Goal: Task Accomplishment & Management: Manage account settings

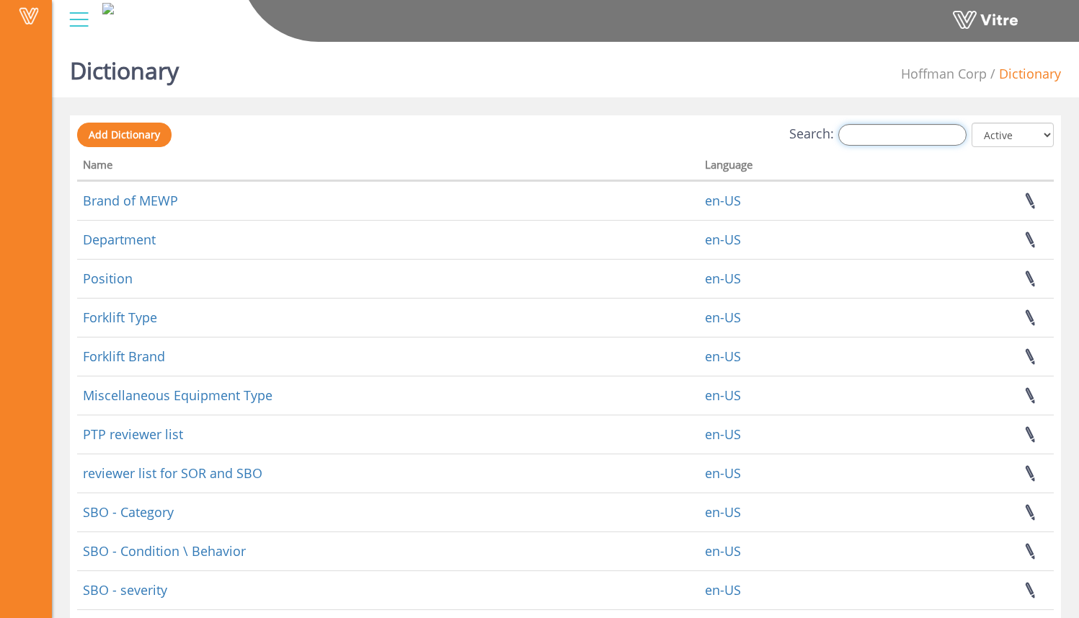
click at [889, 134] on input "Search:" at bounding box center [902, 135] width 128 height 22
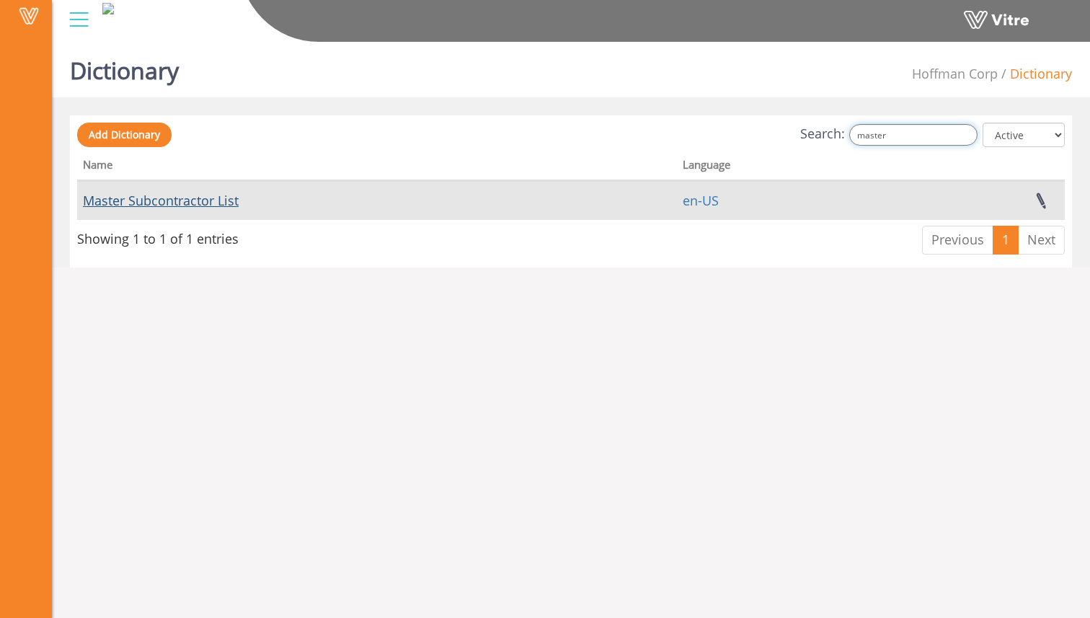
type input "master"
click at [227, 202] on link "Master Subcontractor List" at bounding box center [161, 200] width 156 height 17
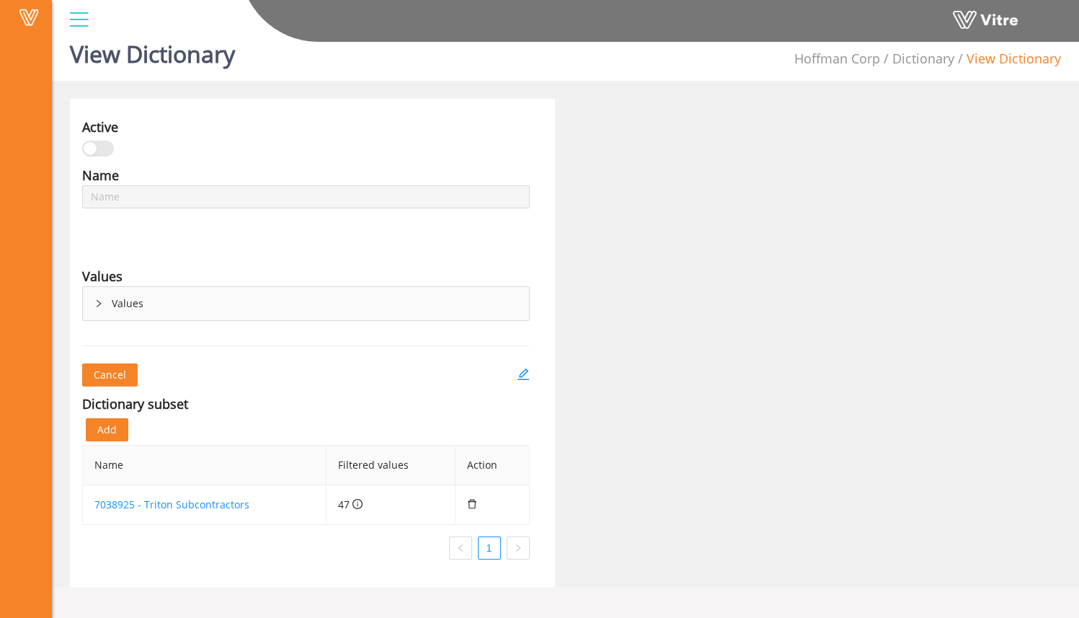
scroll to position [19, 0]
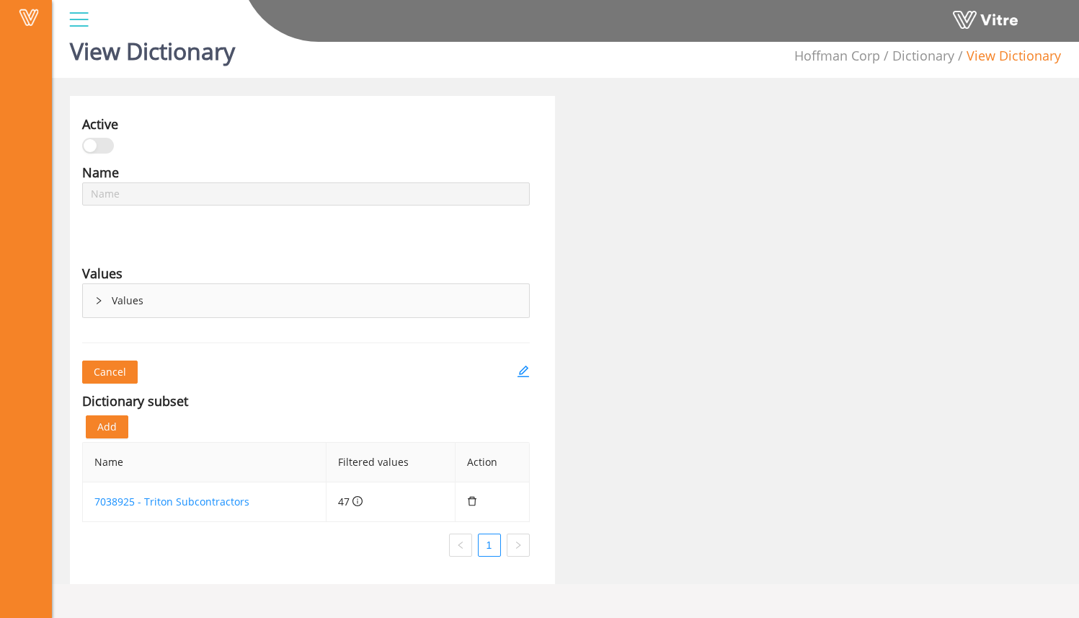
type input "Master Subcontractor List"
click at [91, 303] on div "Values" at bounding box center [306, 300] width 446 height 33
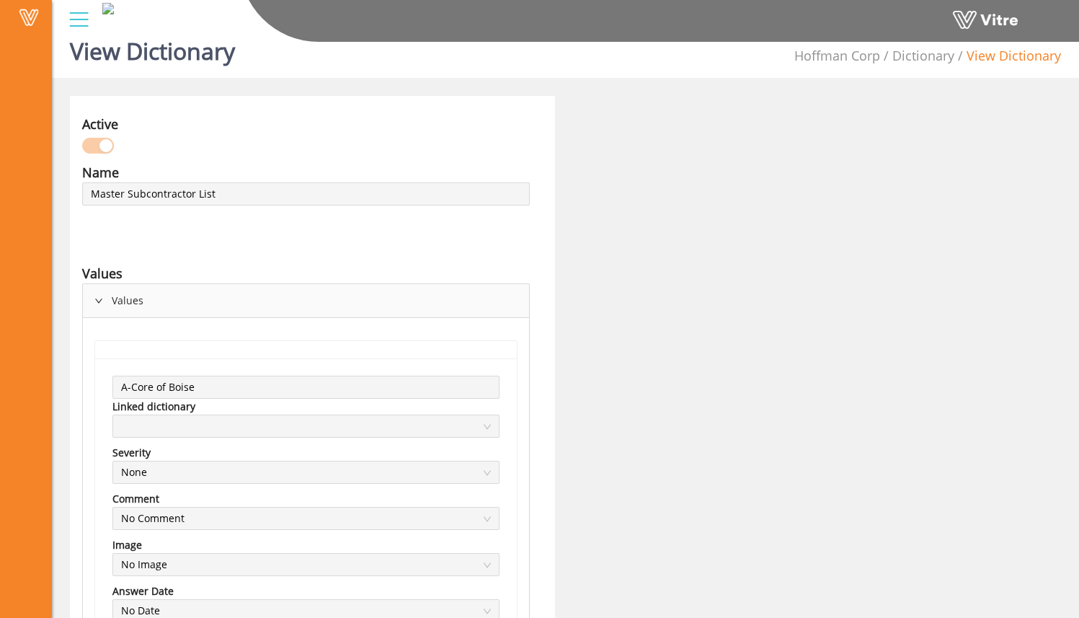
click at [100, 301] on icon "right" at bounding box center [98, 300] width 9 height 9
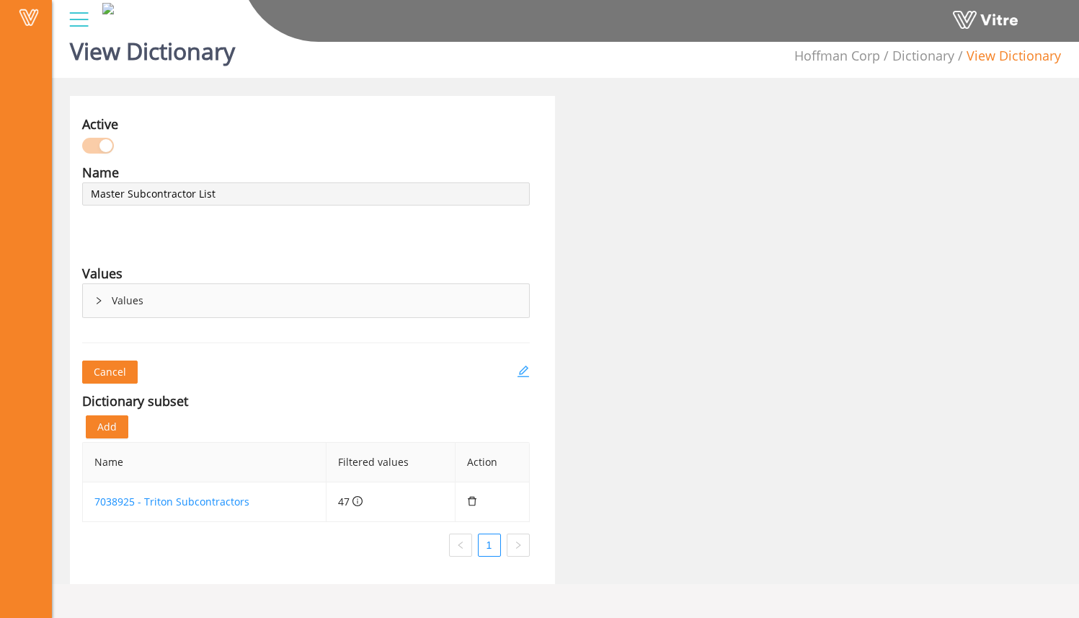
click at [527, 369] on icon "edit" at bounding box center [523, 371] width 13 height 13
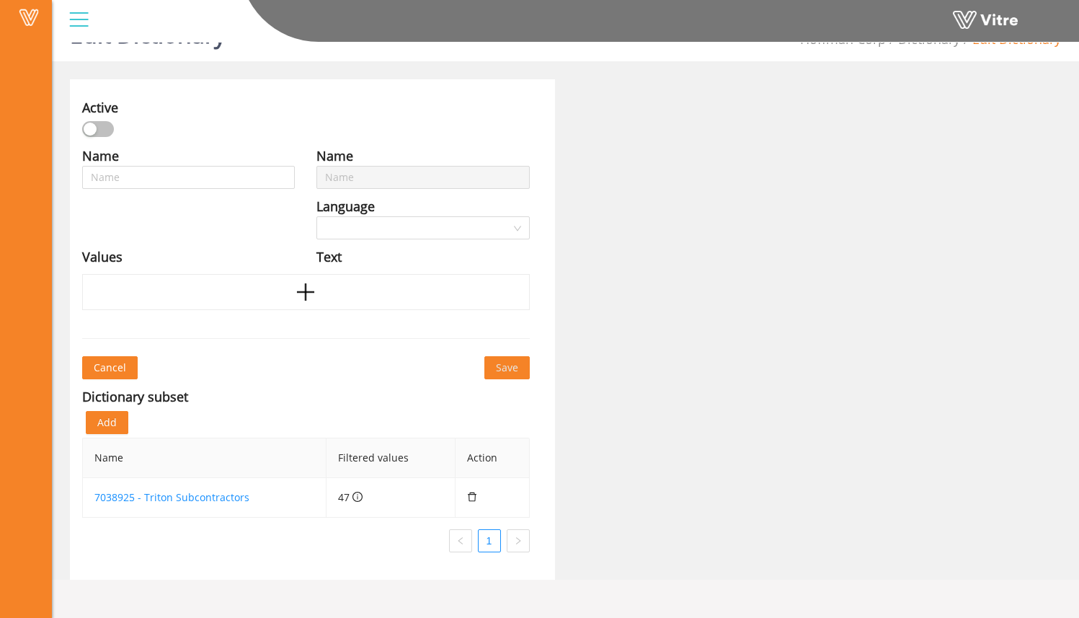
type input "Master Subcontractor List"
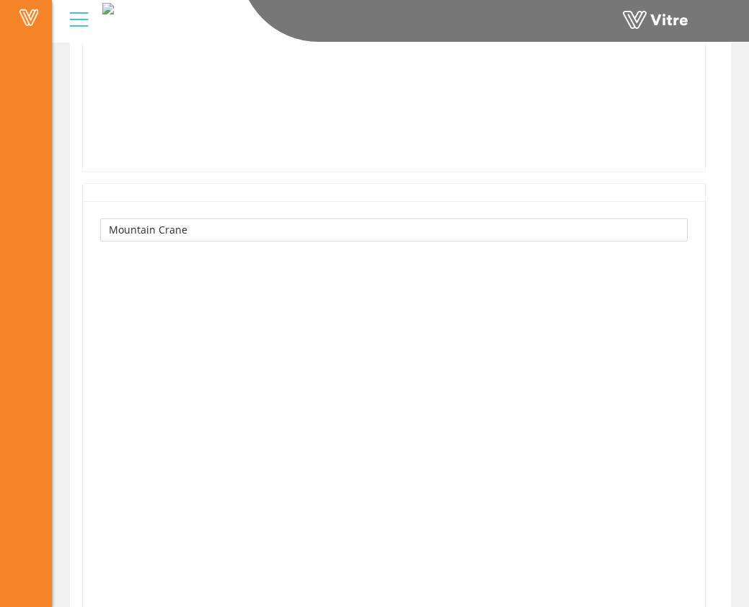
scroll to position [50309, 0]
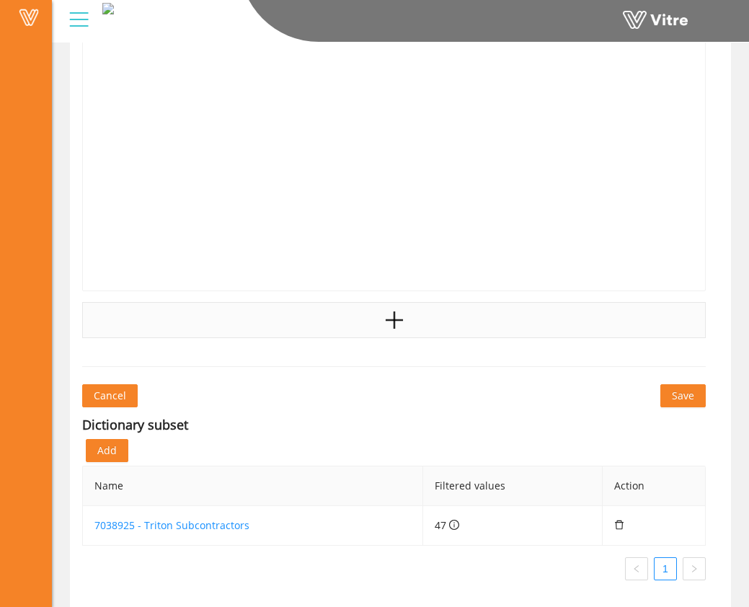
click at [365, 327] on div at bounding box center [393, 320] width 623 height 36
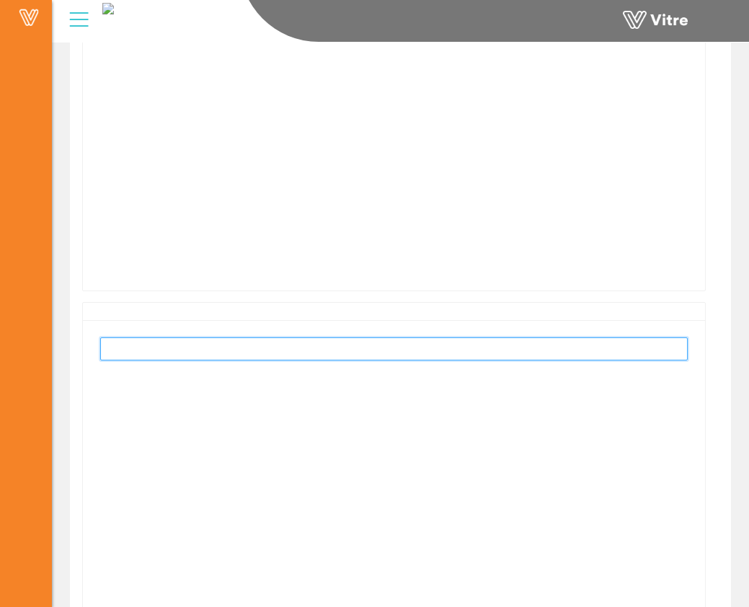
click at [153, 355] on input "text" at bounding box center [393, 348] width 587 height 23
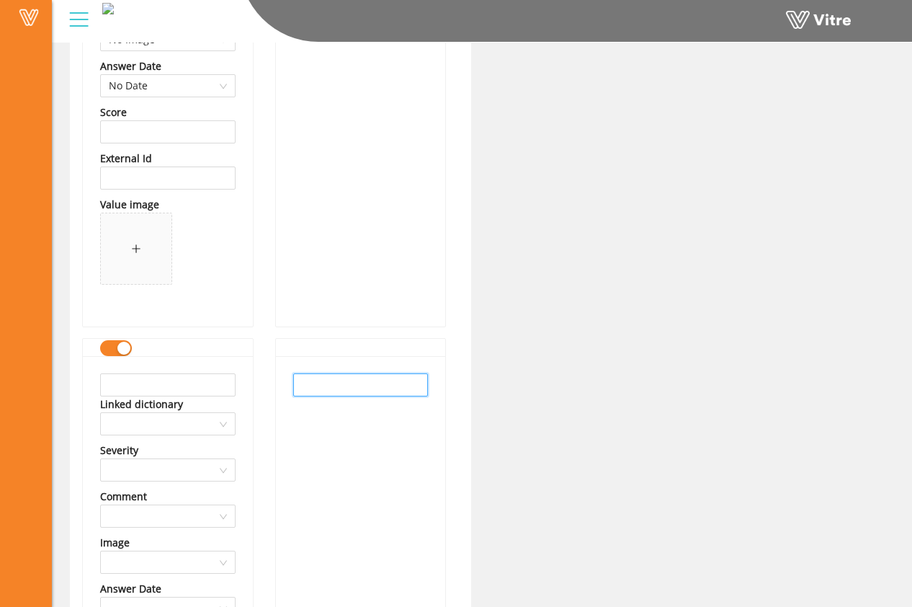
scroll to position [25059, 0]
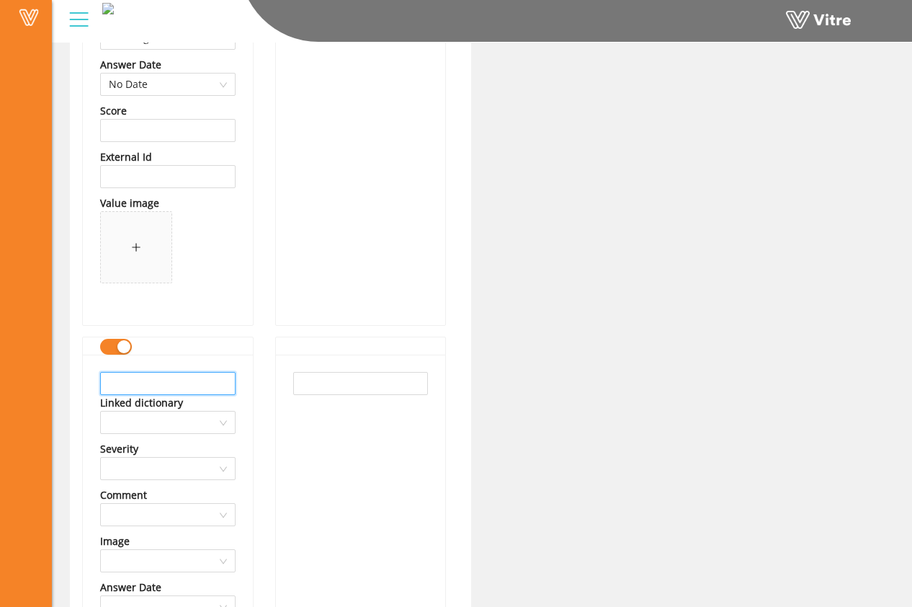
click at [213, 373] on input "text" at bounding box center [168, 383] width 136 height 23
type input "[PERSON_NAME] & [PERSON_NAME]"
click at [321, 368] on div at bounding box center [361, 601] width 170 height 493
click at [325, 380] on input "text" at bounding box center [361, 383] width 136 height 23
type input "[PERSON_NAME] & [PERSON_NAME]"
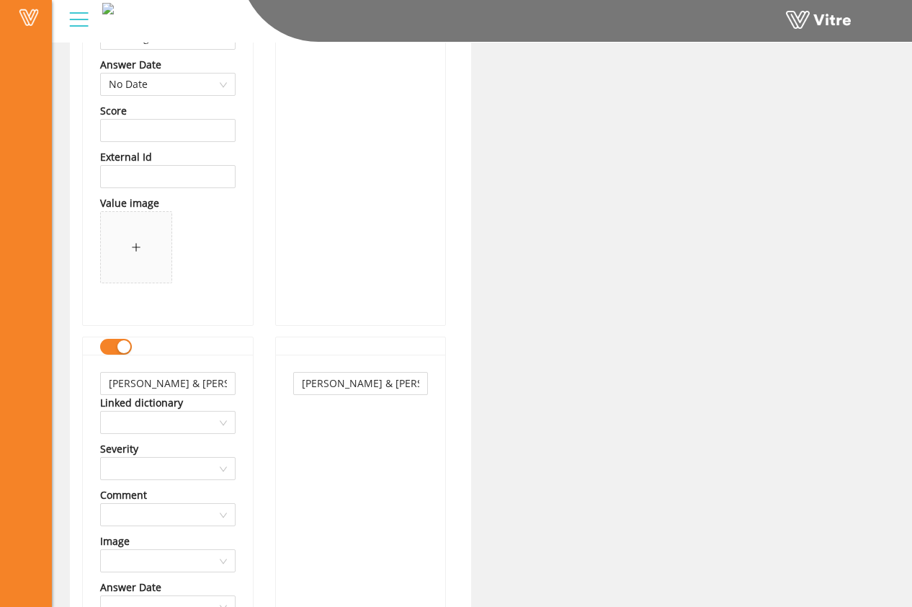
click at [373, 437] on div "Derr & Grunwald" at bounding box center [361, 601] width 170 height 493
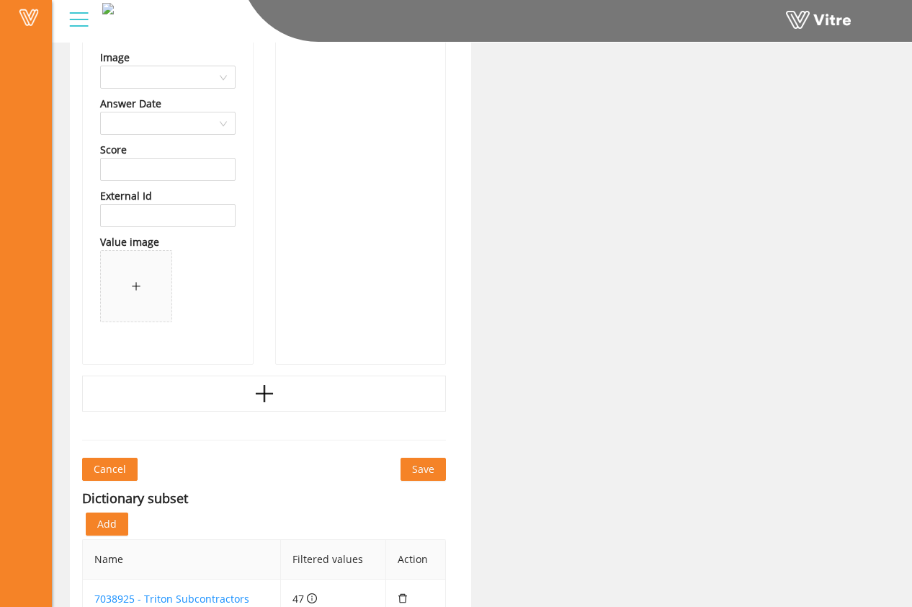
scroll to position [25584, 0]
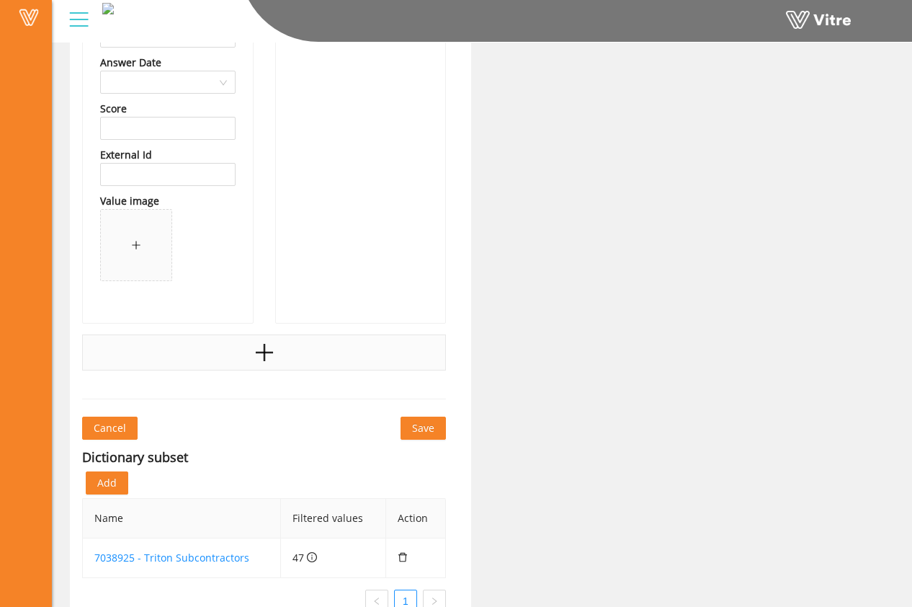
click at [301, 357] on div at bounding box center [264, 352] width 364 height 36
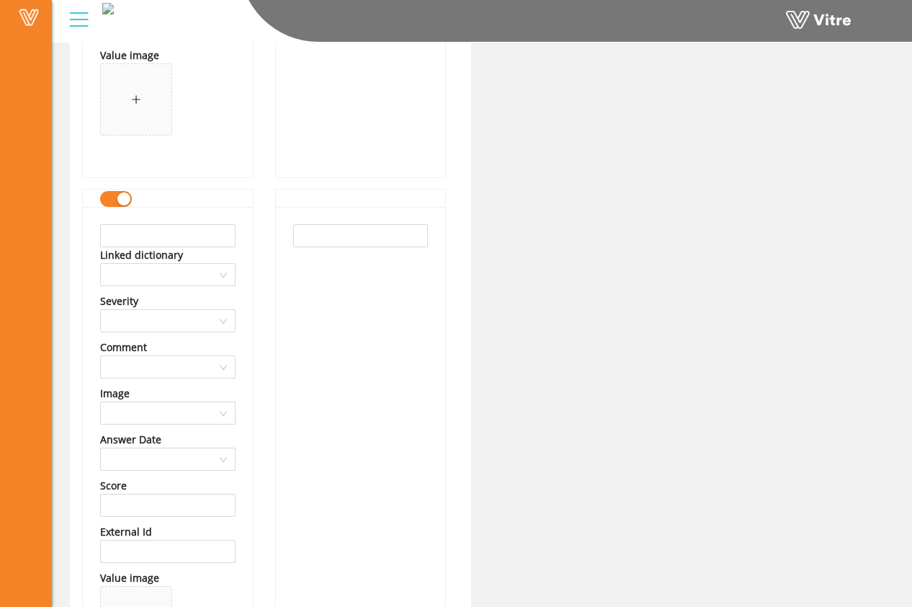
scroll to position [25724, 0]
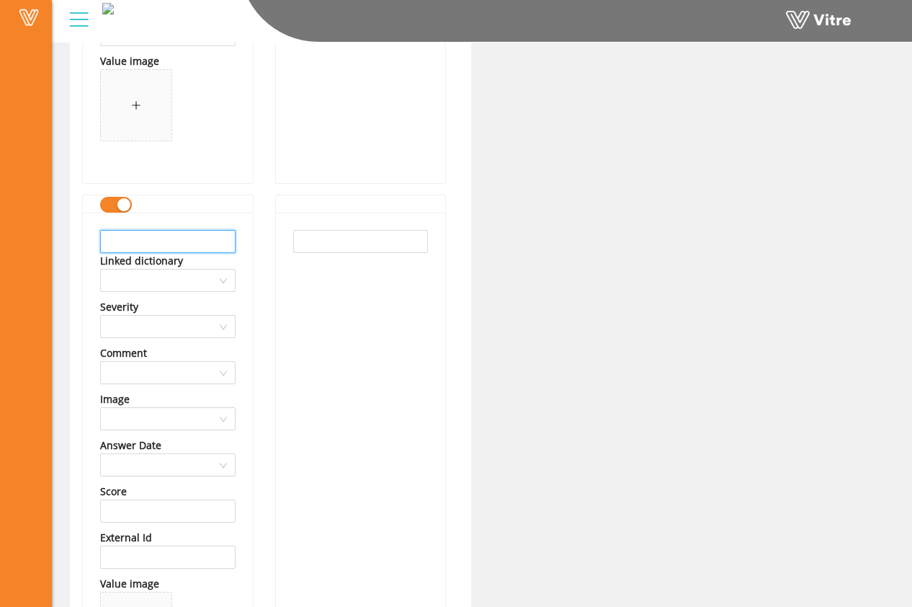
click at [162, 239] on input "text" at bounding box center [168, 241] width 136 height 23
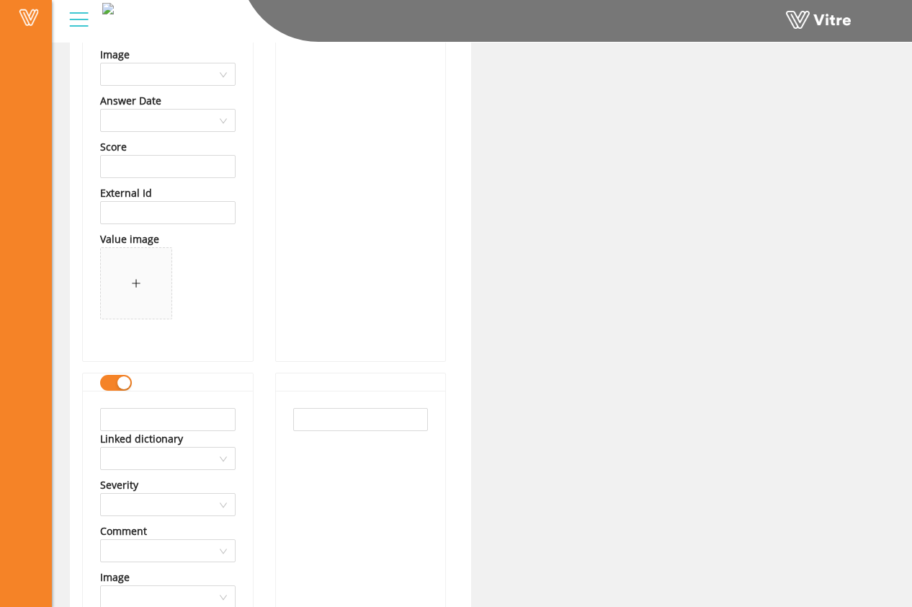
scroll to position [25544, 0]
click at [182, 411] on input "text" at bounding box center [168, 420] width 136 height 23
drag, startPoint x: 229, startPoint y: 422, endPoint x: 75, endPoint y: 418, distance: 154.3
type input "Silicon Valley Mechanical"
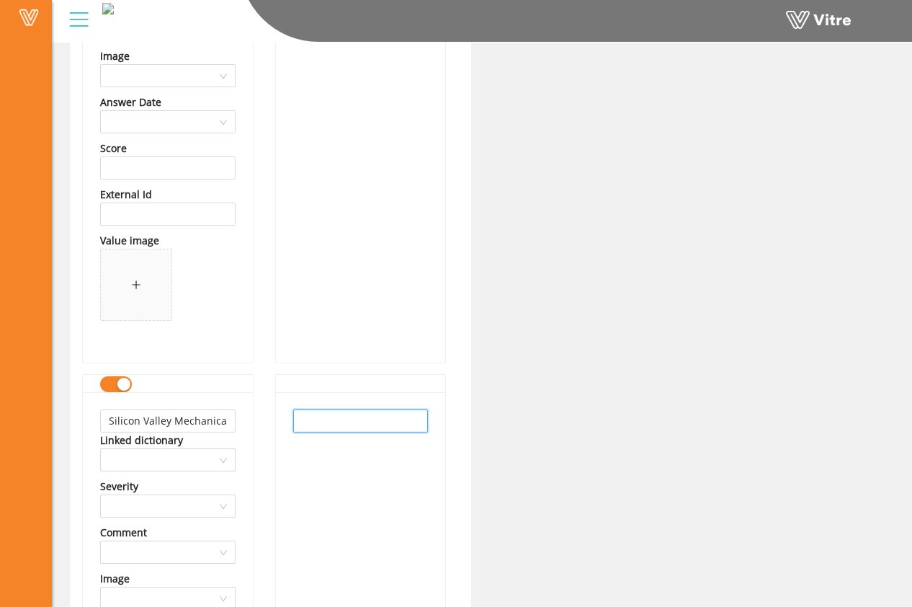
click at [344, 415] on input "text" at bounding box center [361, 420] width 136 height 23
paste input "Silicon Valley Mechanical"
type input "Silicon Valley Mechanical"
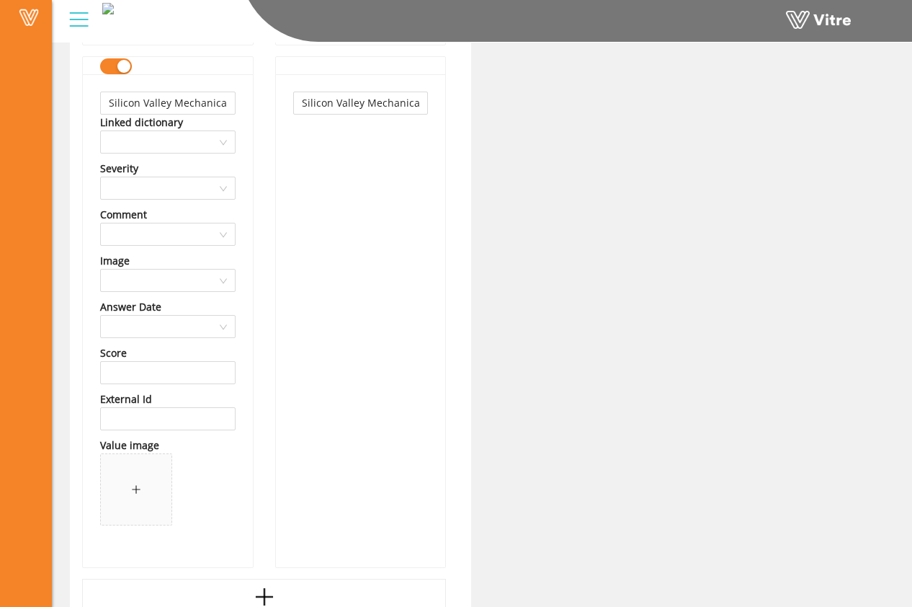
scroll to position [26065, 0]
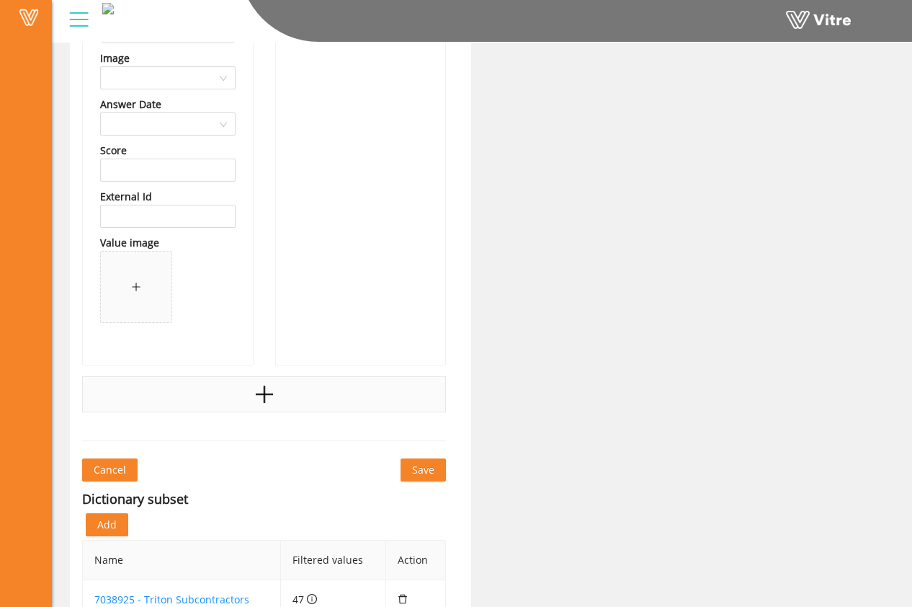
click at [324, 395] on div at bounding box center [264, 394] width 364 height 36
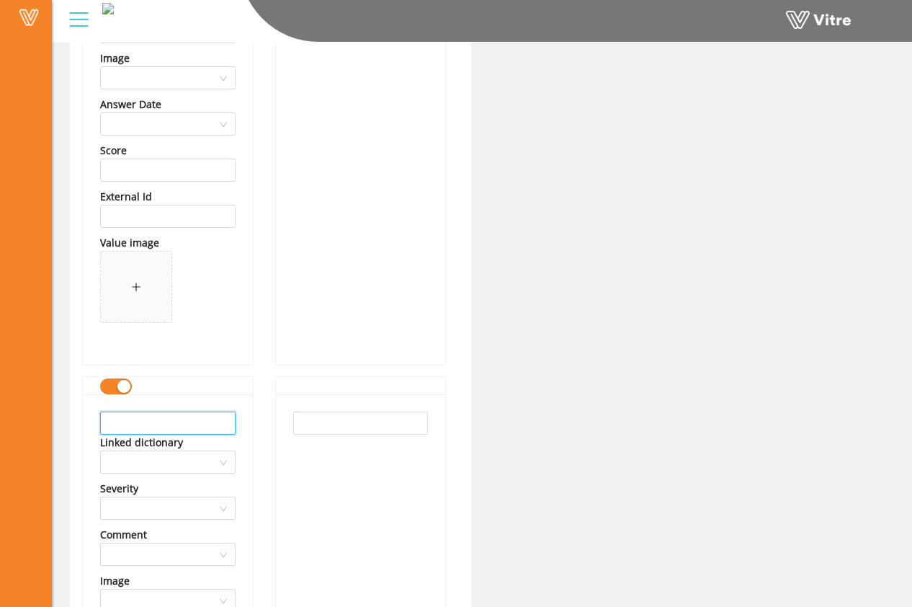
click at [142, 432] on input "text" at bounding box center [168, 423] width 136 height 23
type input "Therma"
click at [369, 414] on input "text" at bounding box center [361, 423] width 136 height 23
type input "Therma"
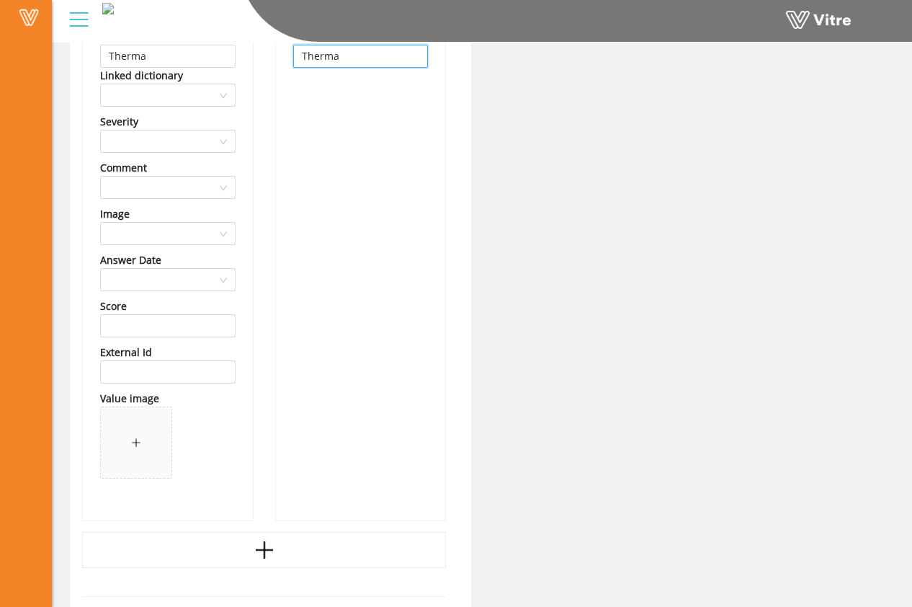
scroll to position [26661, 0]
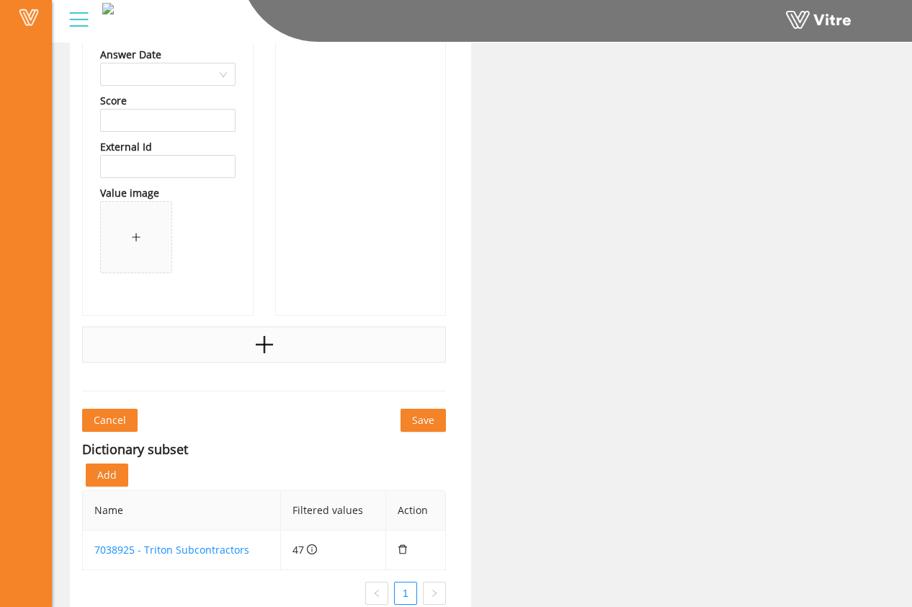
scroll to position [26639, 0]
click at [324, 345] on div at bounding box center [264, 342] width 364 height 36
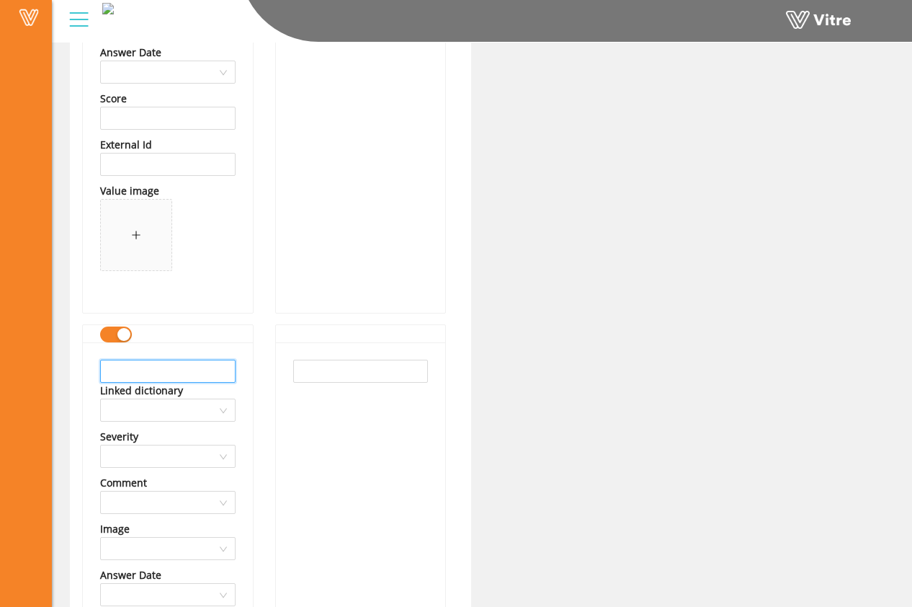
click at [180, 379] on input "text" at bounding box center [168, 371] width 136 height 23
click at [164, 380] on input "Sprig" at bounding box center [168, 371] width 136 height 23
type input "Sprig Electric"
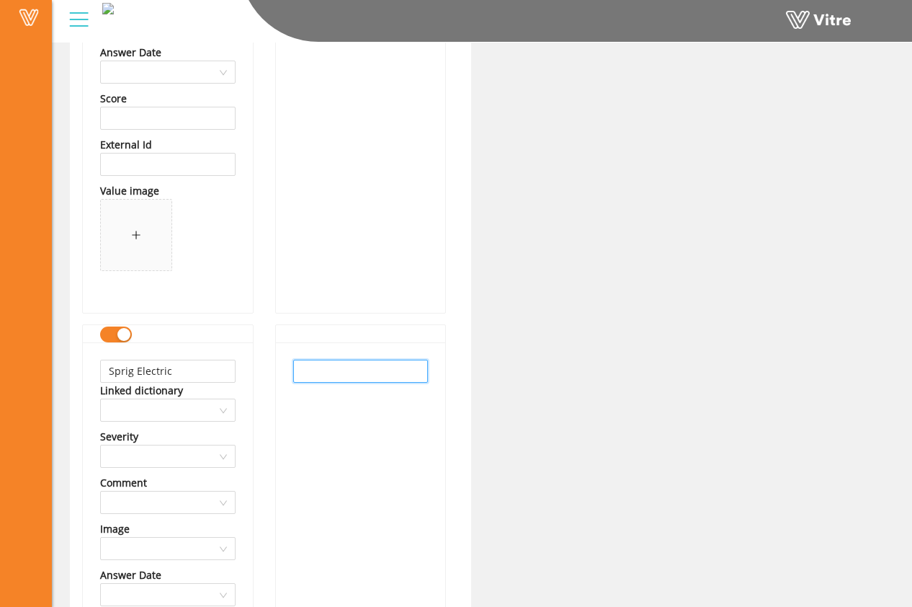
click at [317, 360] on input "text" at bounding box center [361, 371] width 136 height 23
type input "Sprig Electric"
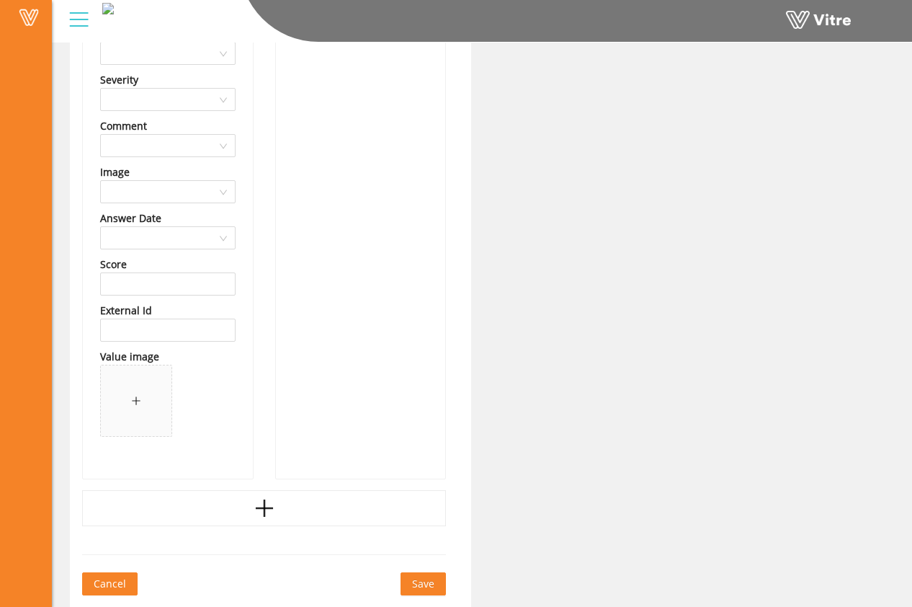
scroll to position [27095, 0]
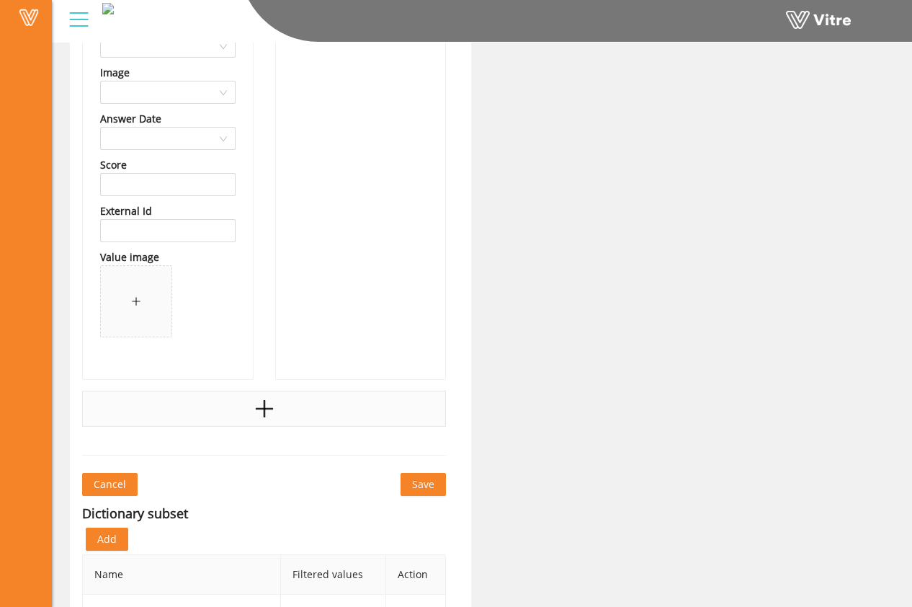
click at [320, 425] on div at bounding box center [264, 409] width 364 height 36
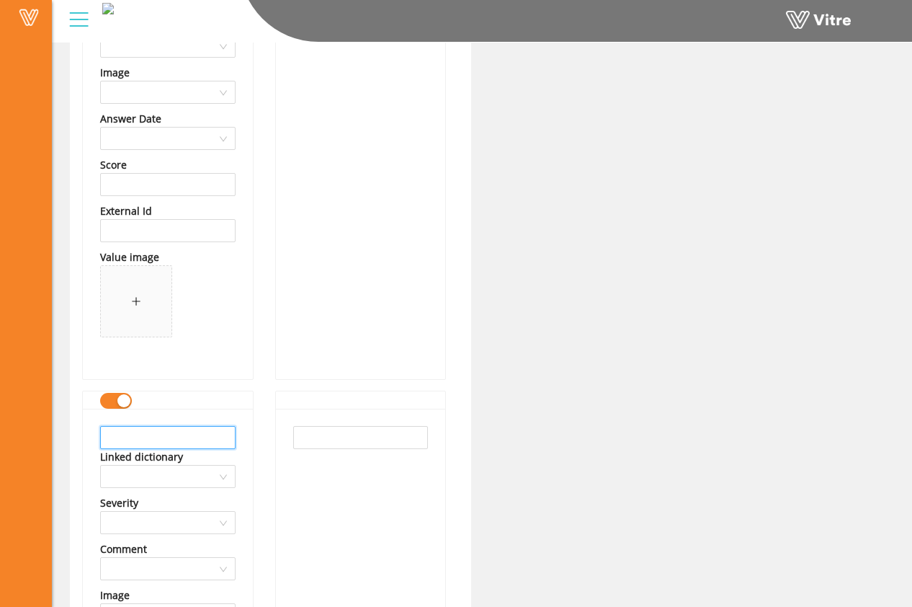
click at [216, 438] on input "text" at bounding box center [168, 437] width 136 height 23
type input "H"
click at [183, 431] on input "text" at bounding box center [168, 437] width 136 height 23
type input "R"
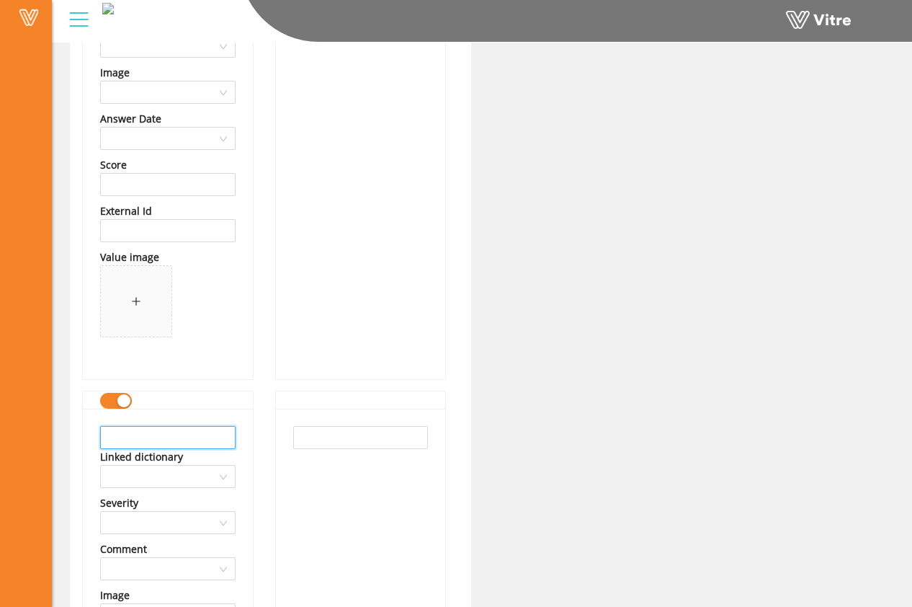
click at [184, 434] on input "text" at bounding box center [168, 437] width 136 height 23
paste input "Rosendin"
type input "Rosendin Electric"
click at [398, 434] on input "text" at bounding box center [361, 437] width 136 height 23
paste input "Rosendin"
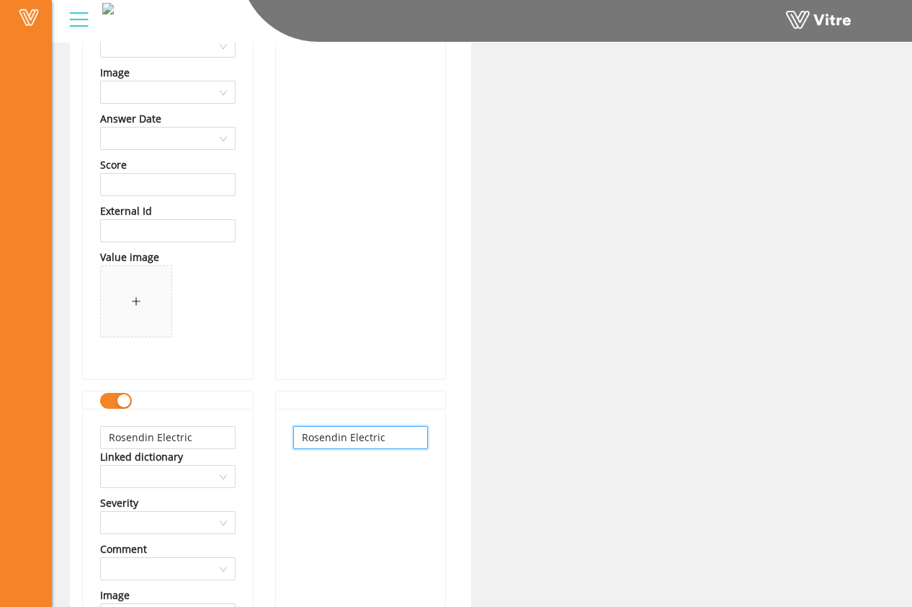
type input "Rosendin Electric"
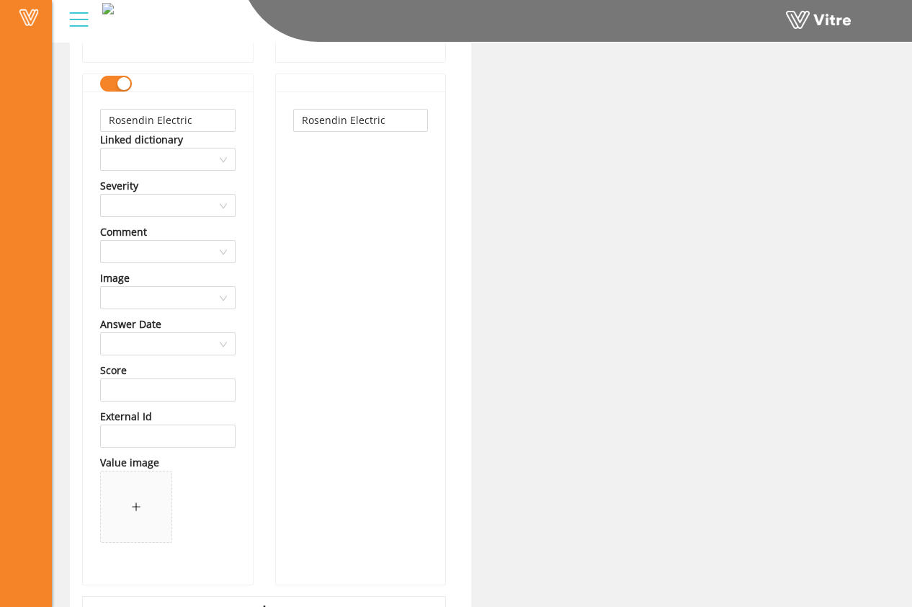
scroll to position [27508, 0]
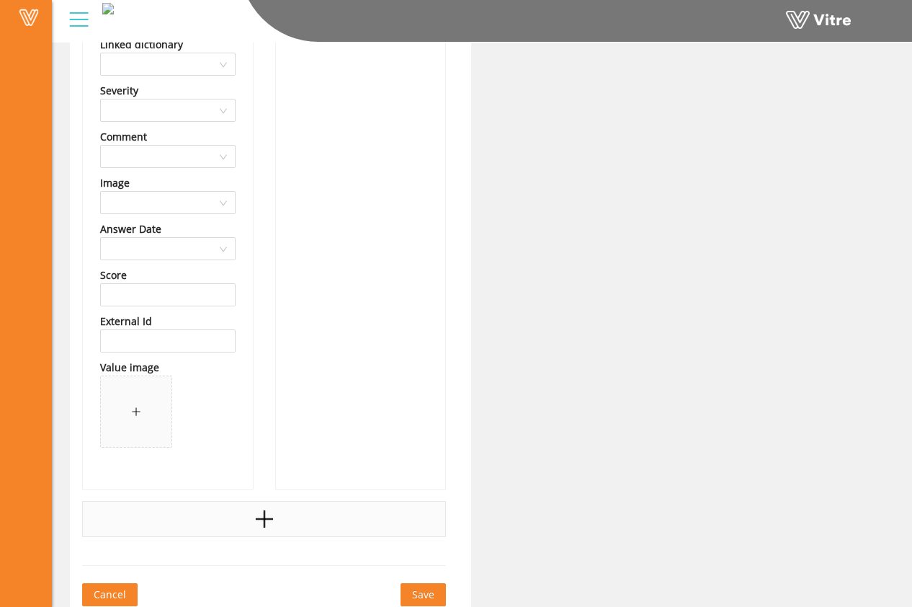
click at [306, 514] on div at bounding box center [264, 519] width 364 height 36
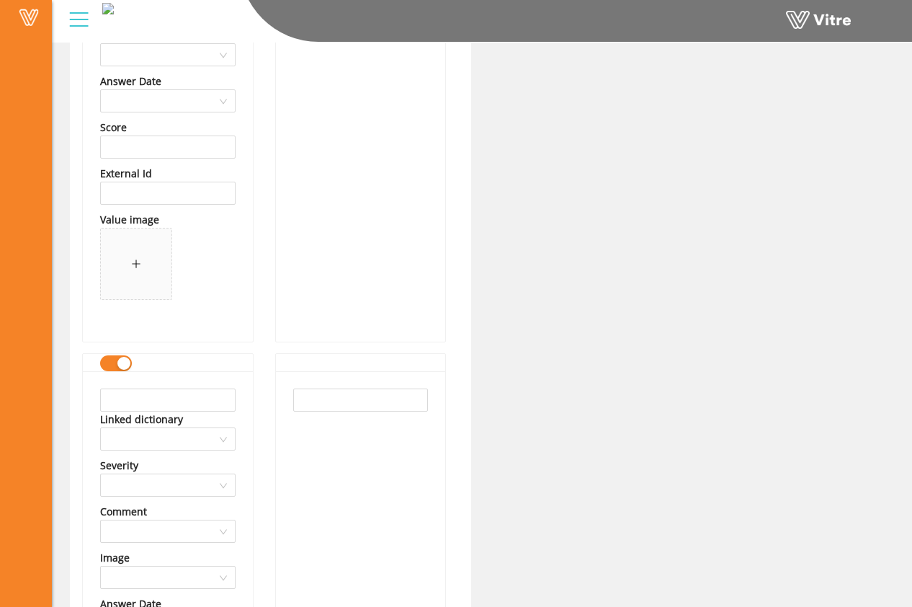
scroll to position [27746, 0]
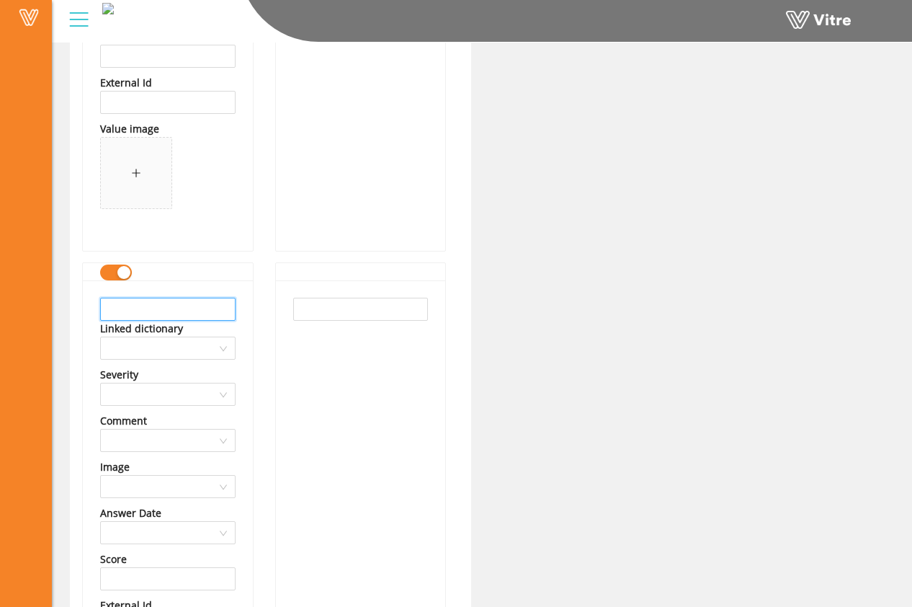
click at [194, 315] on input "text" at bounding box center [168, 309] width 136 height 23
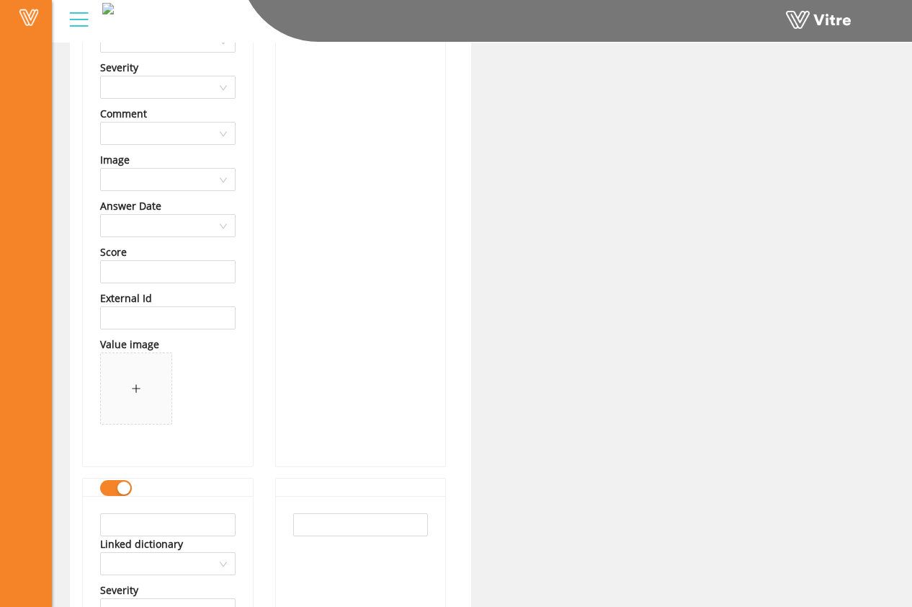
scroll to position [28229, 0]
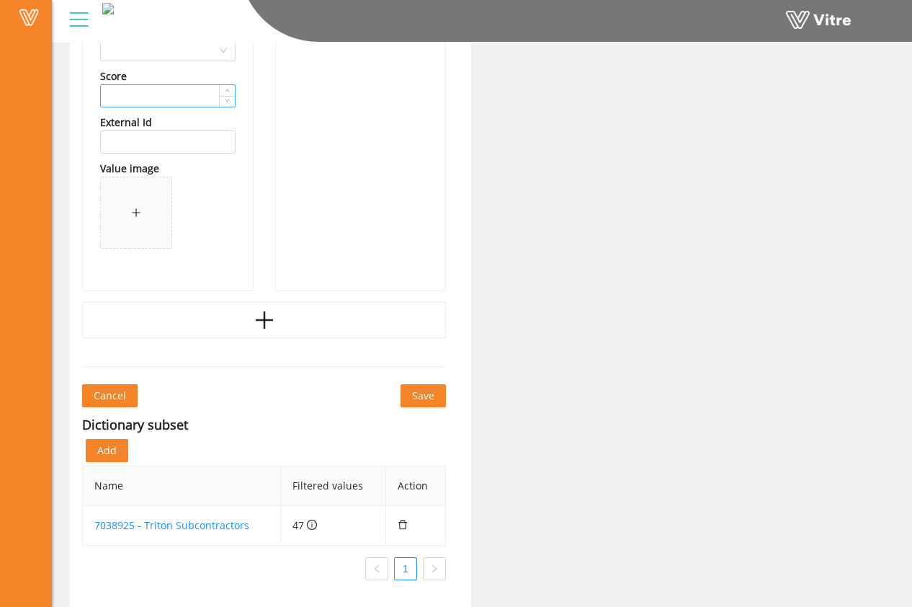
click at [178, 94] on input at bounding box center [168, 96] width 134 height 22
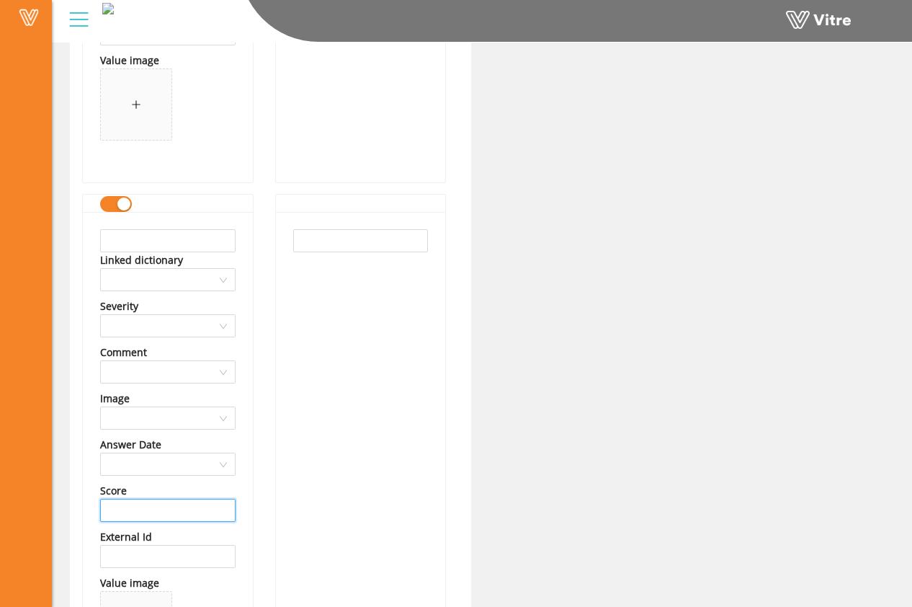
scroll to position [27840, 0]
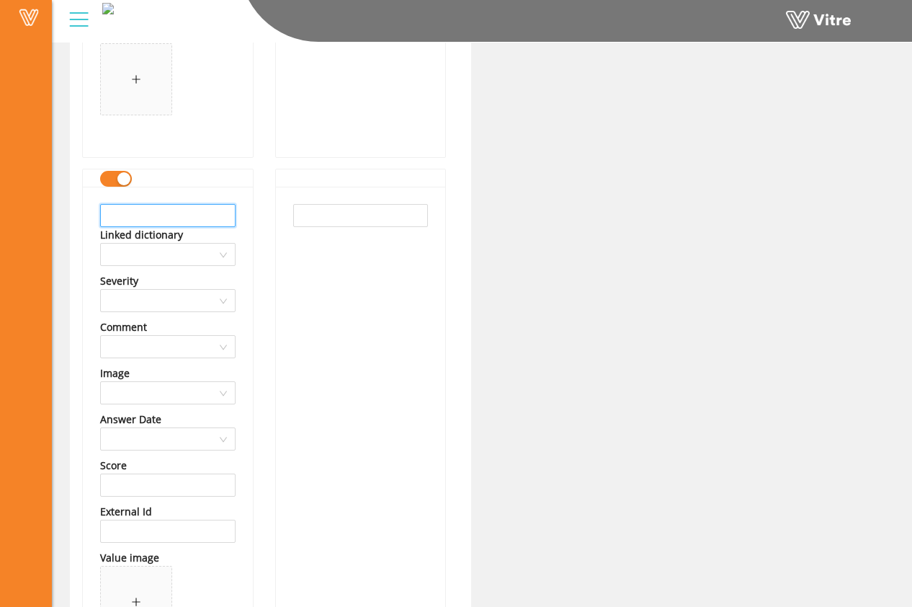
click at [169, 214] on input "text" at bounding box center [168, 215] width 136 height 23
paste input "schuff steel"
drag, startPoint x: 115, startPoint y: 216, endPoint x: 105, endPoint y: 216, distance: 10.1
click at [105, 216] on input "schuff steel" at bounding box center [168, 215] width 136 height 23
click at [110, 214] on input "schuff steel" at bounding box center [168, 215] width 136 height 23
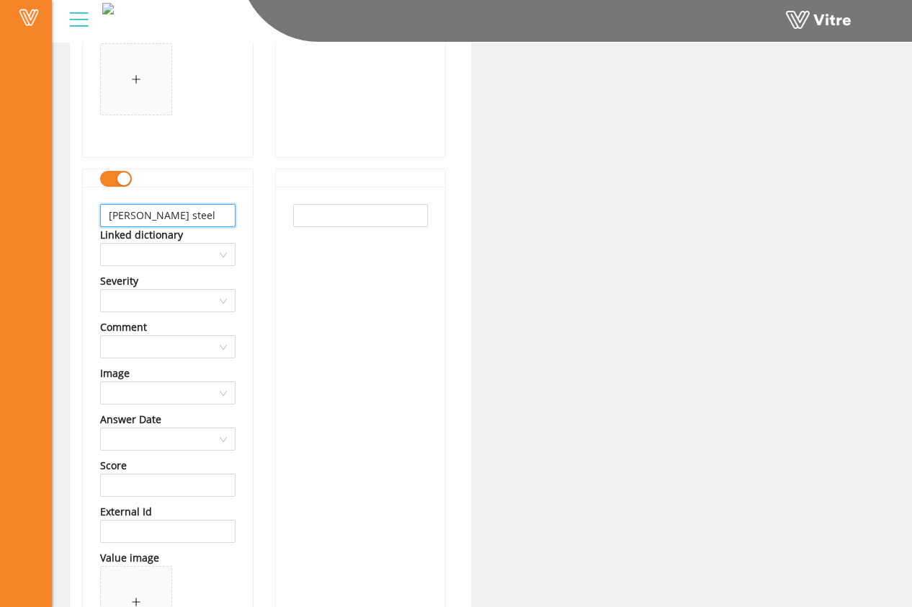
click at [148, 216] on input "Schuff steel" at bounding box center [168, 215] width 136 height 23
drag, startPoint x: 196, startPoint y: 218, endPoint x: 76, endPoint y: 206, distance: 120.2
type input "Schuff Steel"
click at [351, 216] on input "text" at bounding box center [361, 215] width 136 height 23
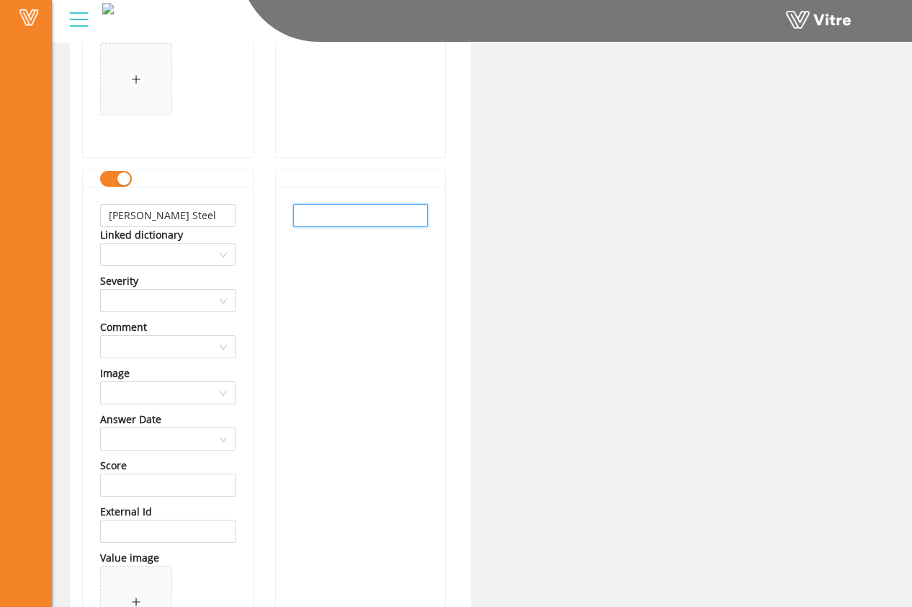
paste input "Schuff Steel"
type input "Schuff Steel"
click at [365, 301] on div "Schuff Steel" at bounding box center [361, 433] width 170 height 493
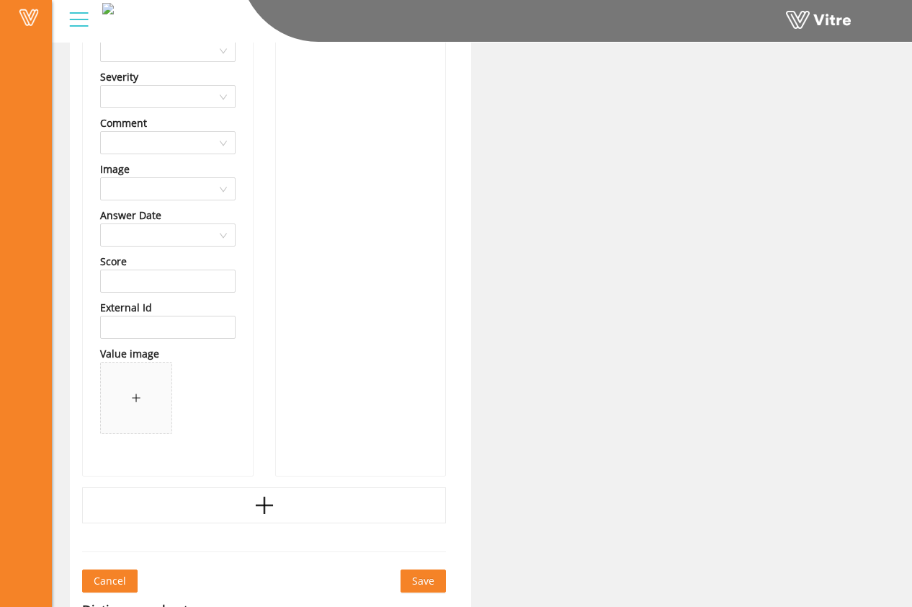
scroll to position [28229, 0]
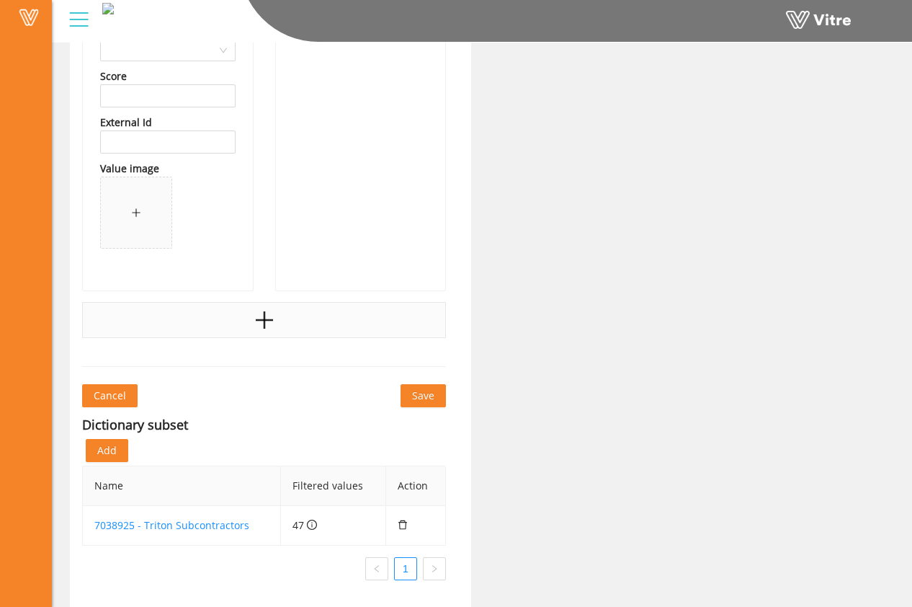
click at [317, 324] on div at bounding box center [264, 320] width 364 height 36
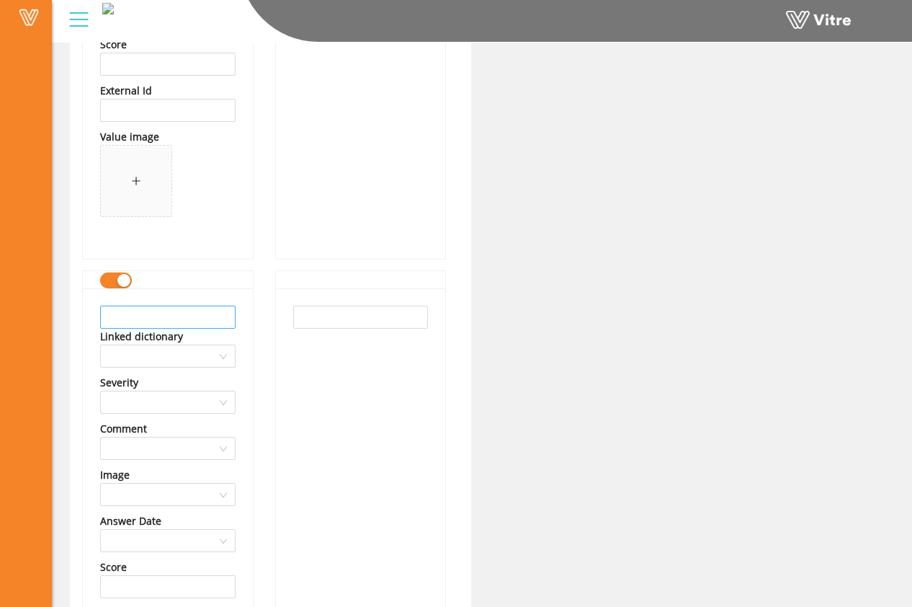
scroll to position [28255, 0]
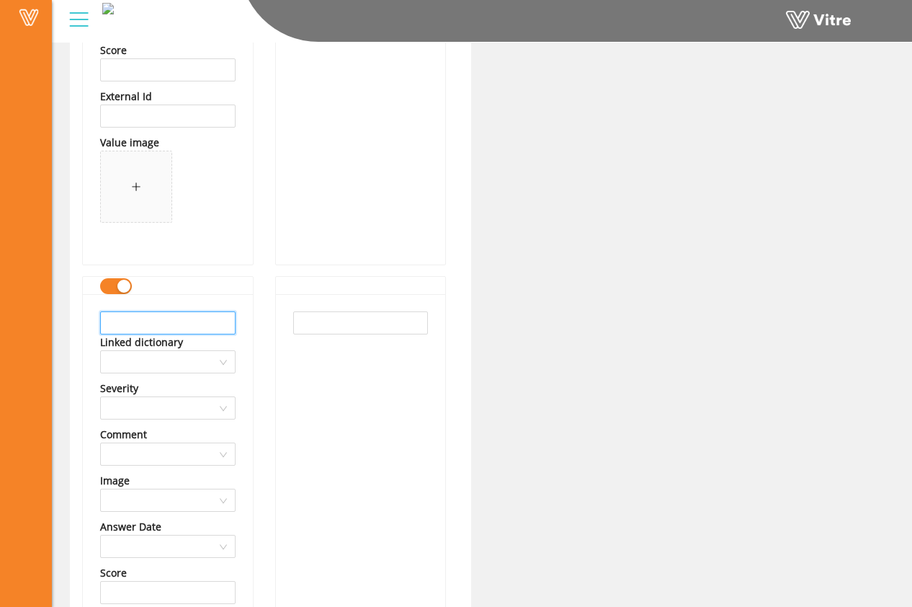
click at [192, 321] on input "text" at bounding box center [168, 322] width 136 height 23
type input "Harder Mechanical"
click at [199, 320] on input "Harder Mechanical" at bounding box center [168, 322] width 136 height 23
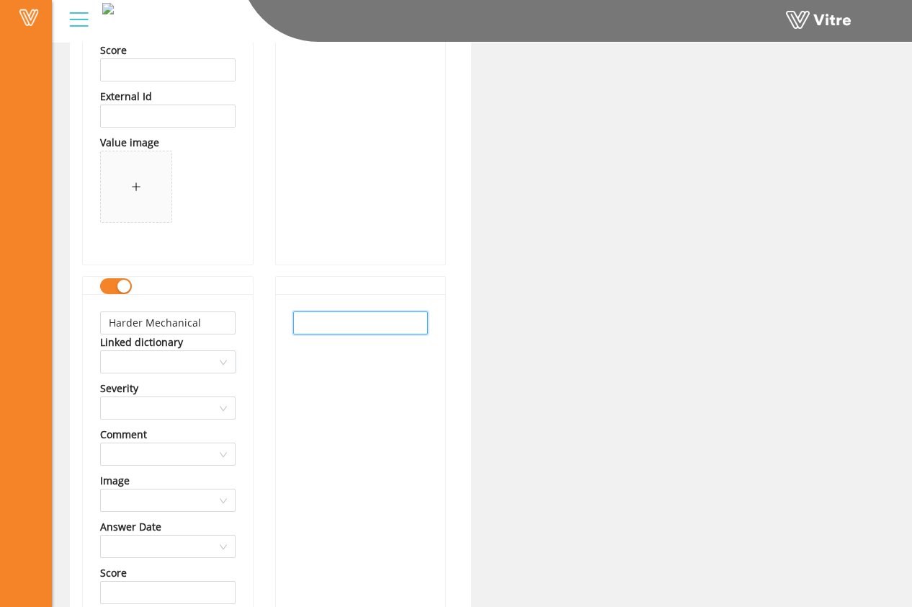
click at [351, 321] on input "text" at bounding box center [361, 322] width 136 height 23
paste input "Harder Mechanical"
type input "Harder Mechanical"
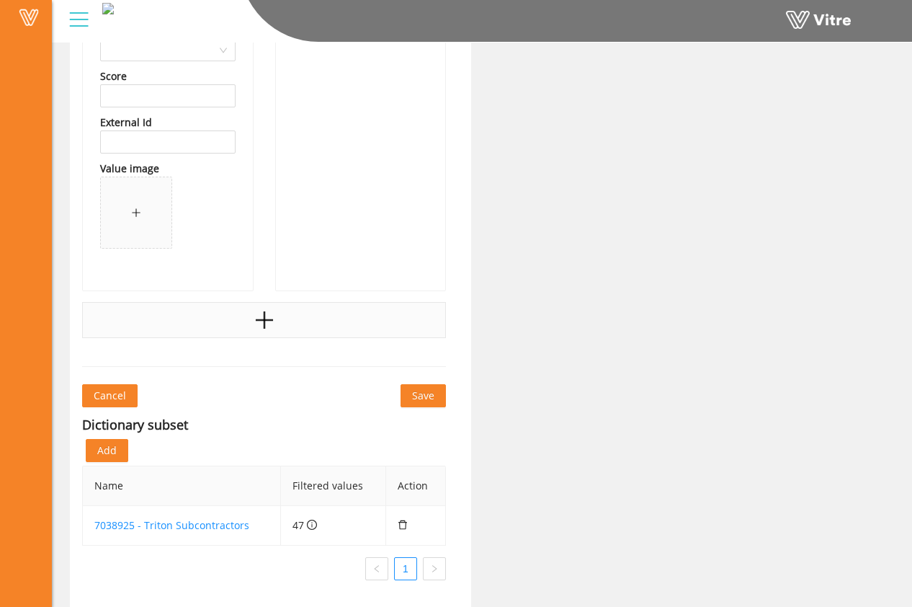
click at [283, 314] on div at bounding box center [264, 320] width 364 height 36
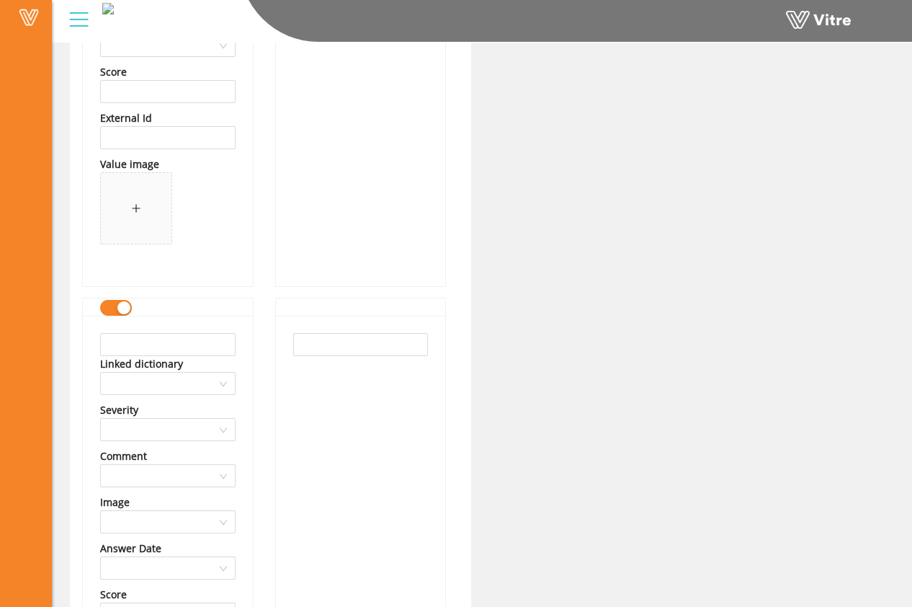
scroll to position [28773, 0]
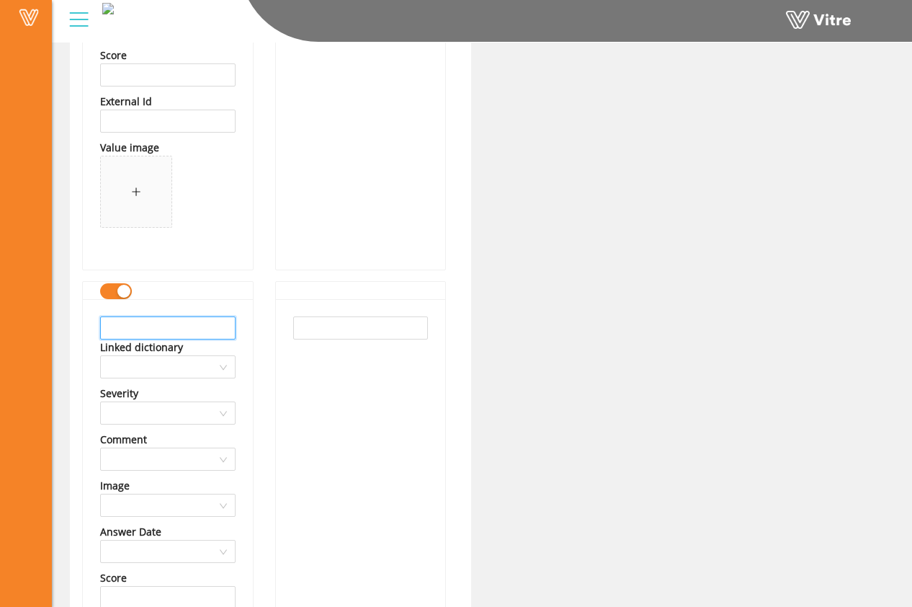
click at [203, 321] on input "text" at bounding box center [168, 327] width 136 height 23
drag, startPoint x: 152, startPoint y: 330, endPoint x: 105, endPoint y: 324, distance: 48.0
click at [84, 324] on div "Prime Electric Linked dictionary Severity Comment Image Answer Date Score Exter…" at bounding box center [168, 545] width 170 height 493
type input "Prime Electric"
click at [332, 339] on input "text" at bounding box center [361, 327] width 136 height 23
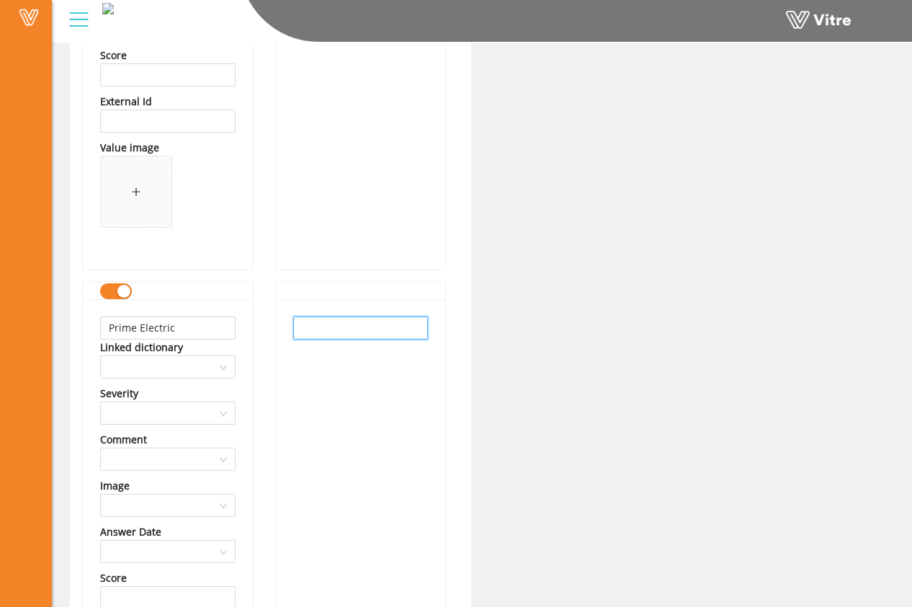
paste input "Prime Electric"
type input "Prime Electric"
click at [355, 393] on div "Prime Electric" at bounding box center [361, 545] width 170 height 493
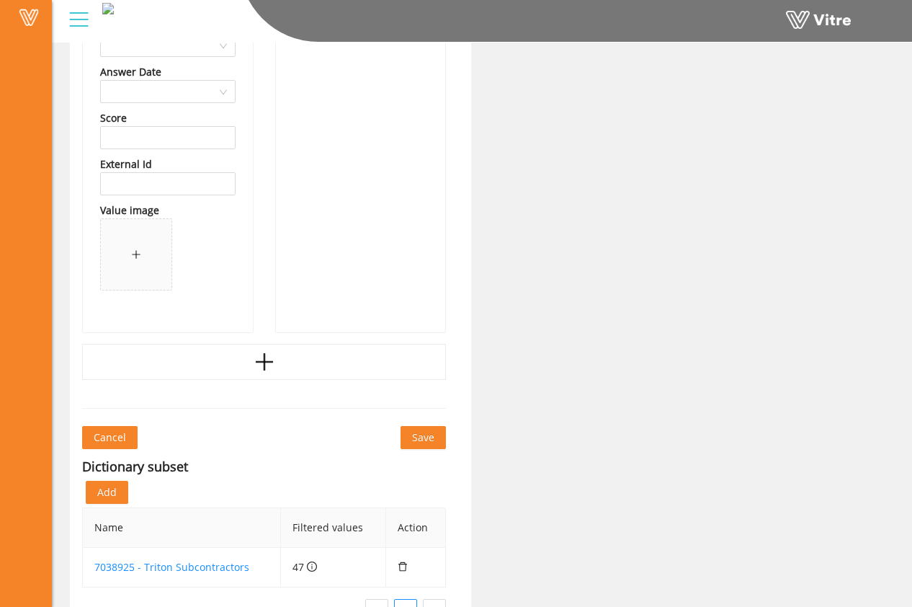
scroll to position [29274, 0]
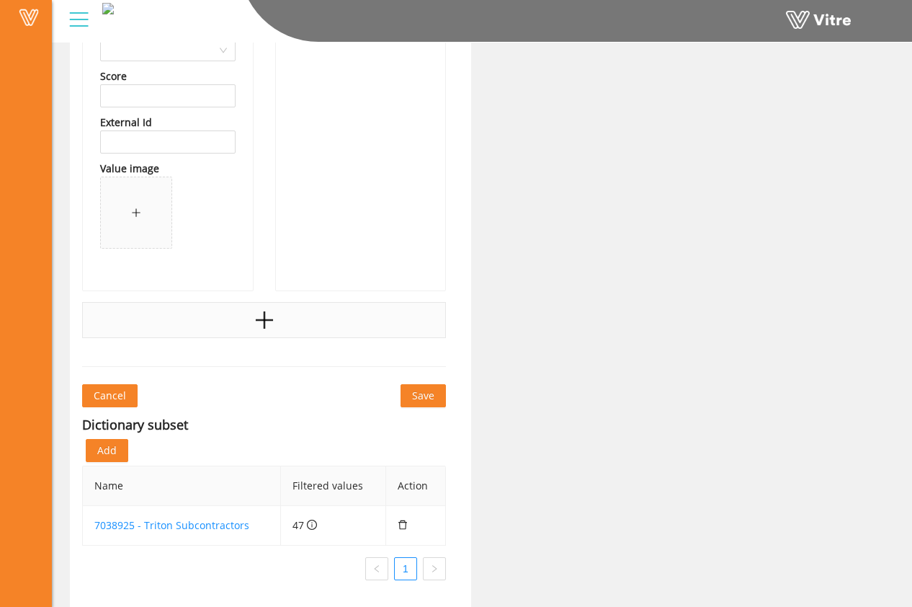
click at [302, 321] on div at bounding box center [264, 320] width 364 height 36
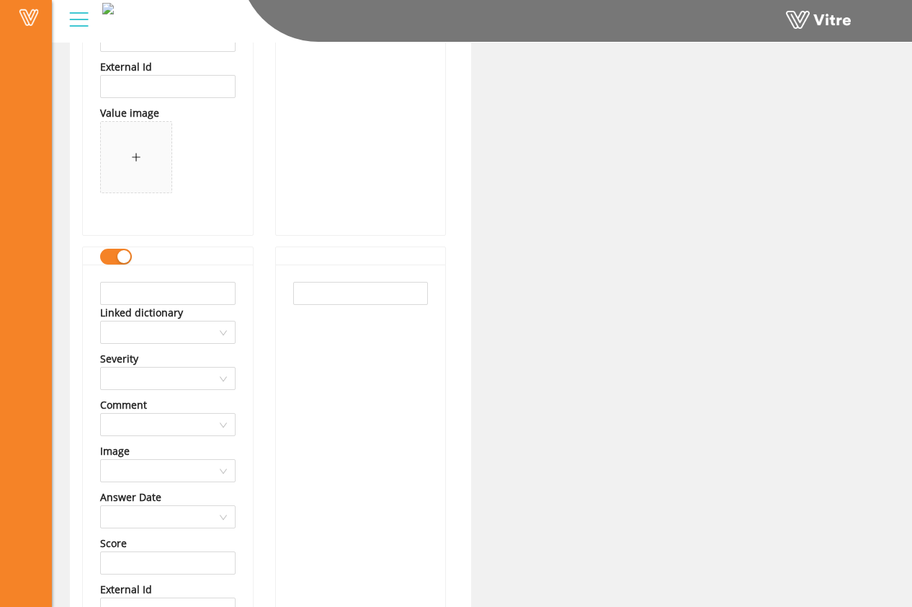
scroll to position [29340, 0]
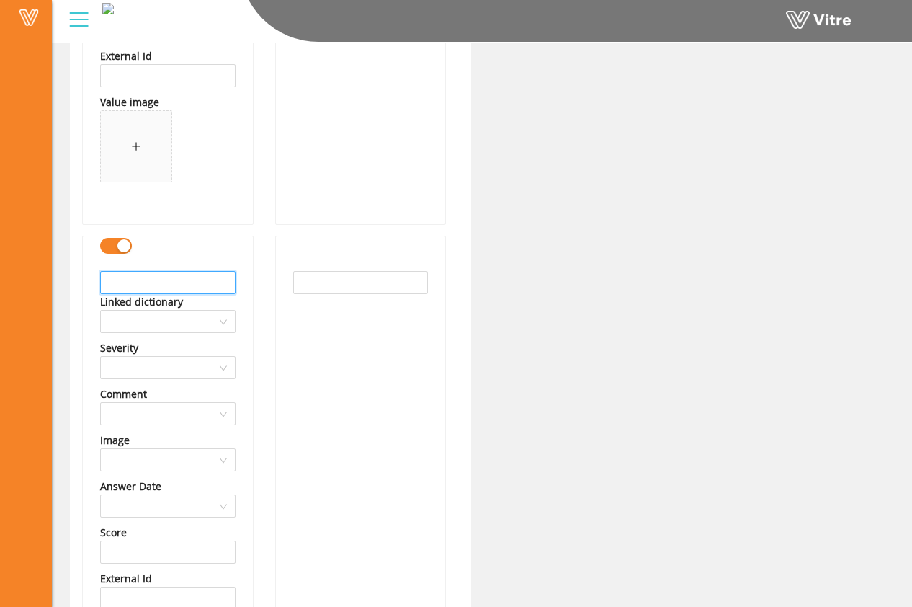
click at [204, 286] on input "text" at bounding box center [168, 282] width 136 height 23
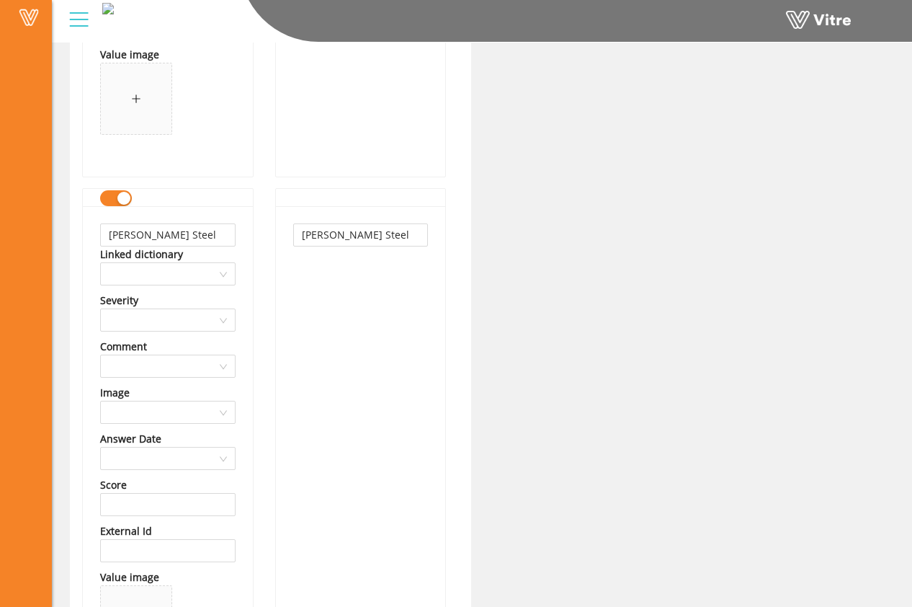
scroll to position [29797, 0]
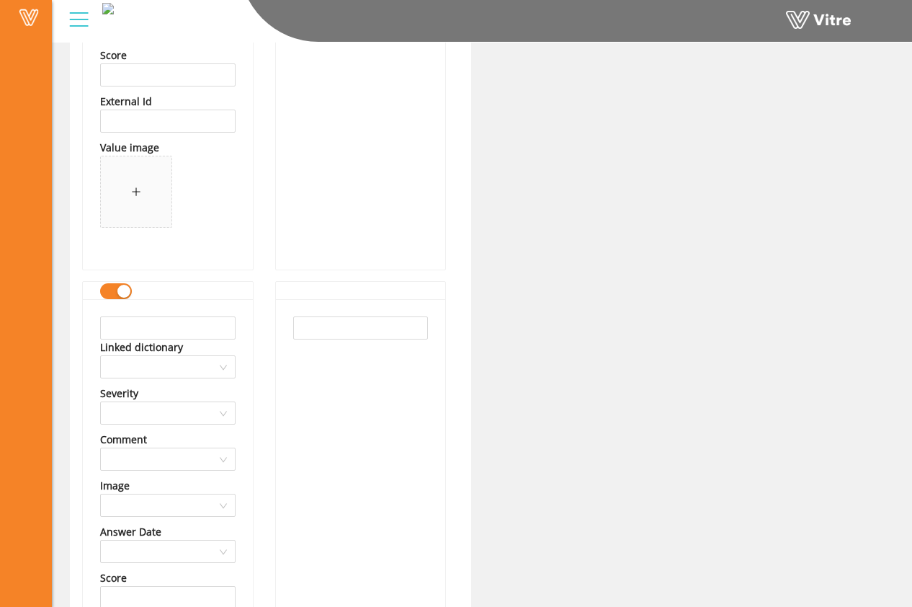
click at [207, 341] on div "Linked dictionary" at bounding box center [168, 347] width 136 height 16
click at [208, 328] on input "text" at bounding box center [168, 327] width 136 height 23
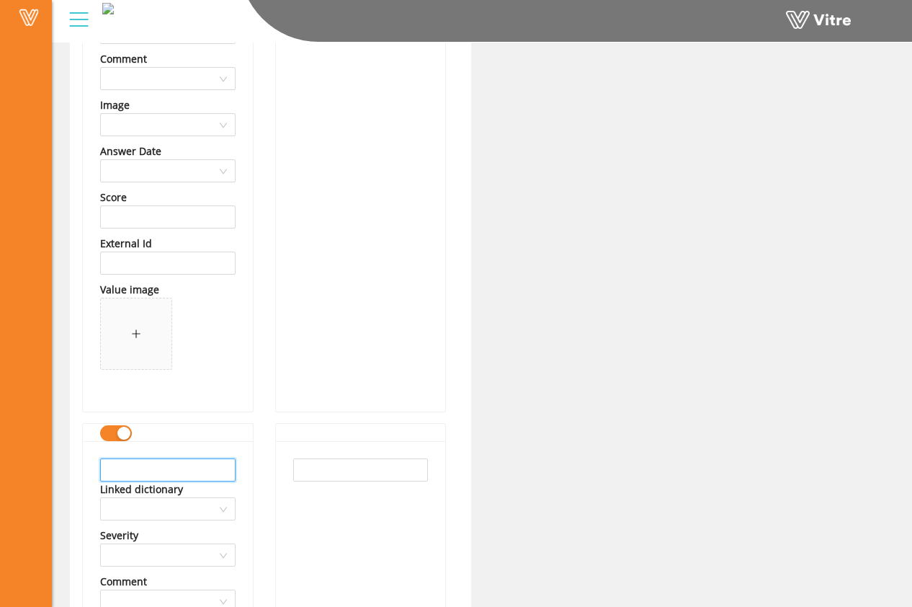
scroll to position [29240, 0]
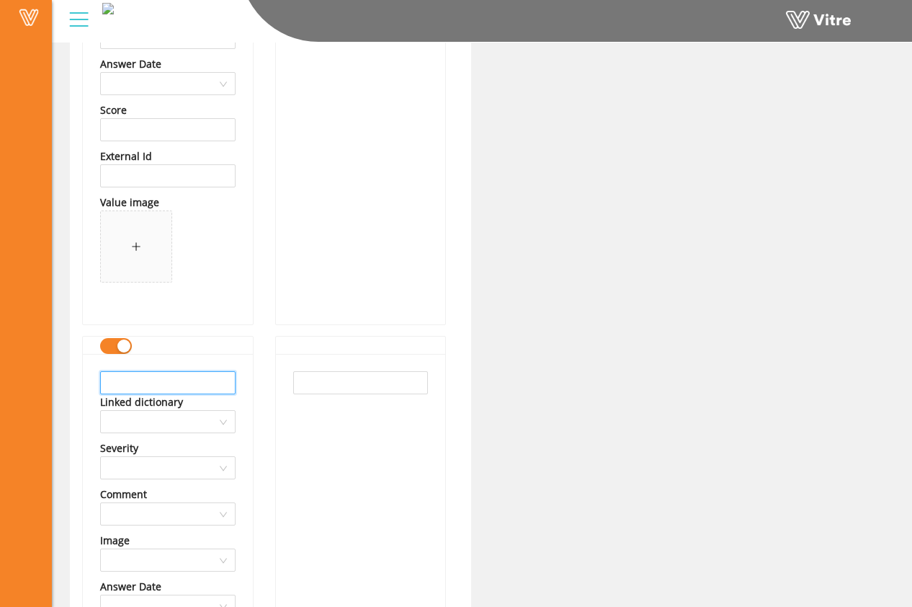
click at [197, 385] on input "text" at bounding box center [168, 382] width 136 height 23
drag, startPoint x: 228, startPoint y: 386, endPoint x: 67, endPoint y: 386, distance: 160.7
type input "Hoffman Steel Services"
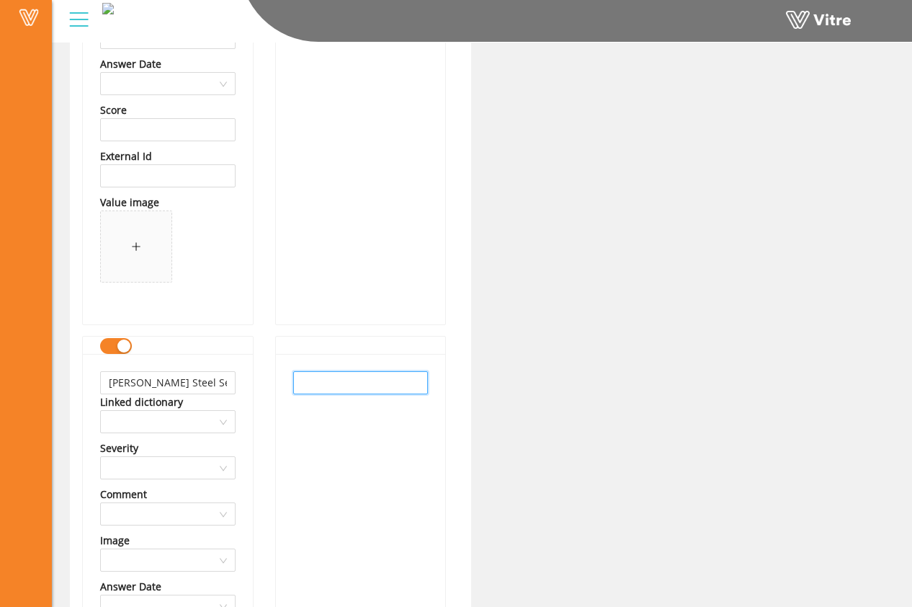
drag, startPoint x: 309, startPoint y: 383, endPoint x: 317, endPoint y: 385, distance: 8.2
click at [310, 383] on input "text" at bounding box center [361, 382] width 136 height 23
paste input "Hoffman Steel Services"
type input "Hoffman Steel Services"
click at [389, 418] on div "Hoffman Steel Services" at bounding box center [361, 600] width 170 height 493
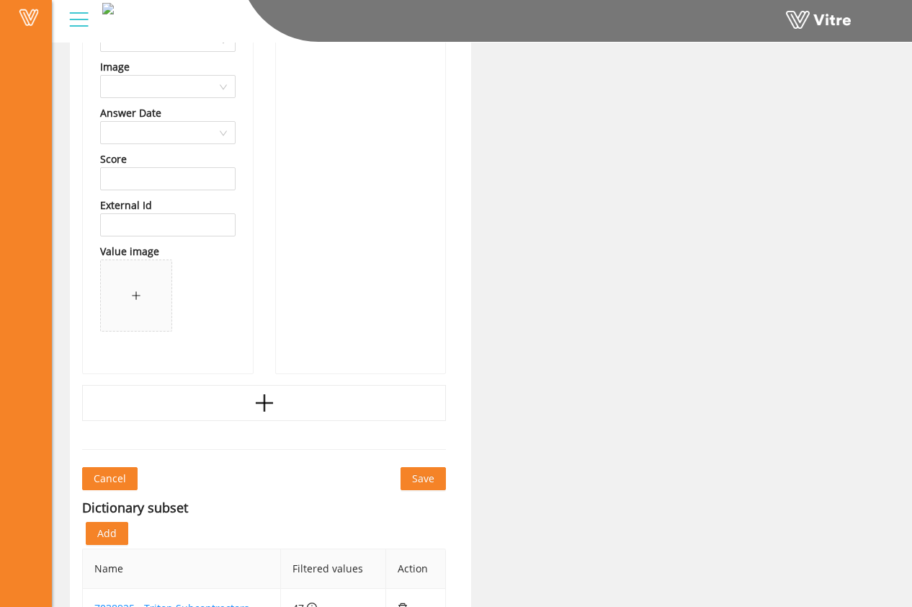
click at [254, 398] on icon "plus" at bounding box center [265, 403] width 22 height 22
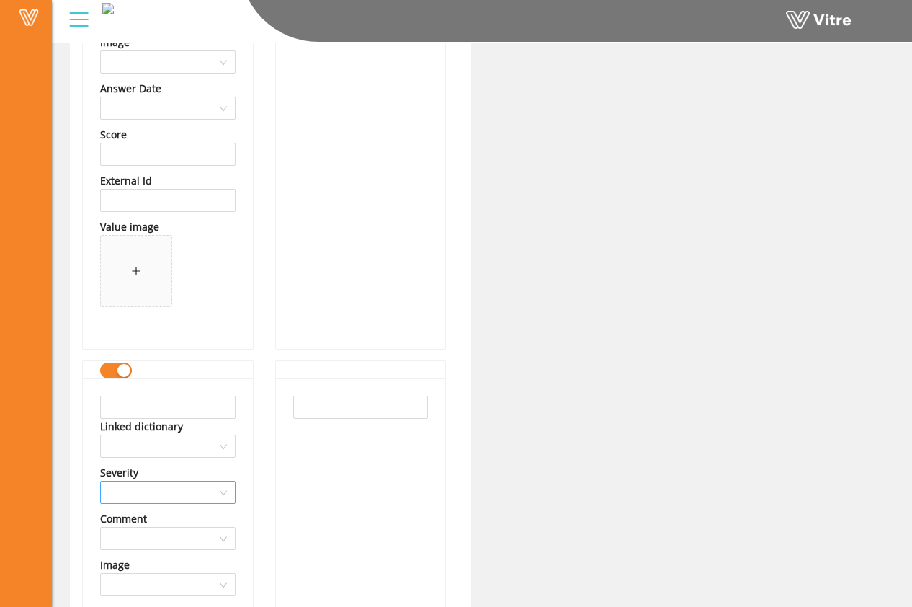
scroll to position [29860, 0]
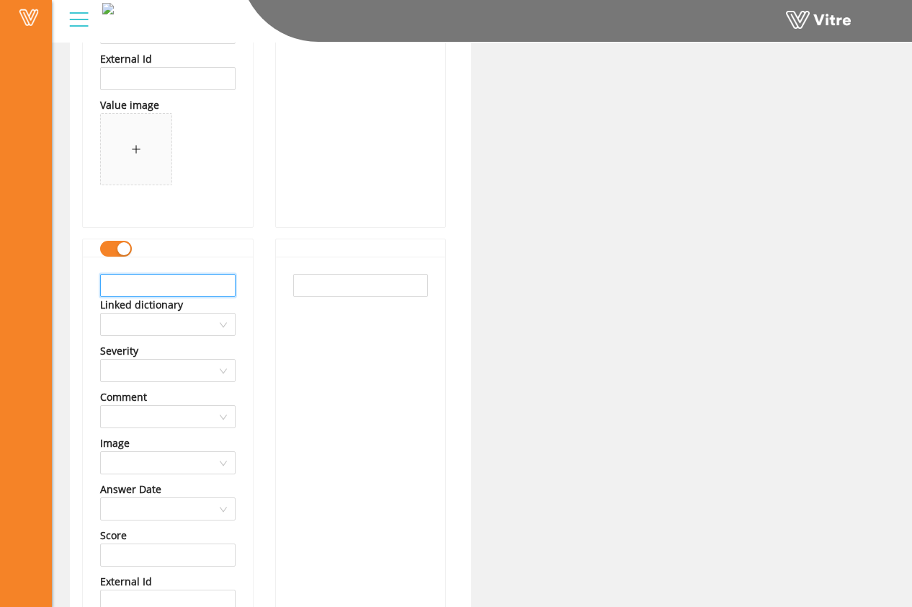
click at [190, 291] on input "text" at bounding box center [168, 285] width 136 height 23
drag, startPoint x: 213, startPoint y: 284, endPoint x: 74, endPoint y: 286, distance: 139.1
type input "Control Air Enterprises"
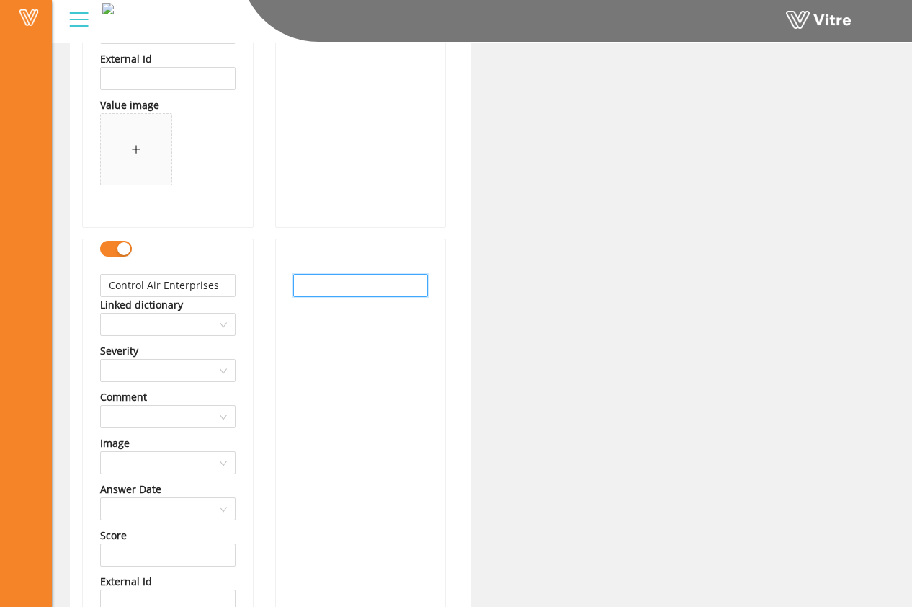
click at [311, 280] on input "text" at bounding box center [361, 285] width 136 height 23
paste input "Control Air Enterprises"
type input "Control Air Enterprises"
click at [338, 343] on div "Control Air Enterprises" at bounding box center [361, 503] width 170 height 493
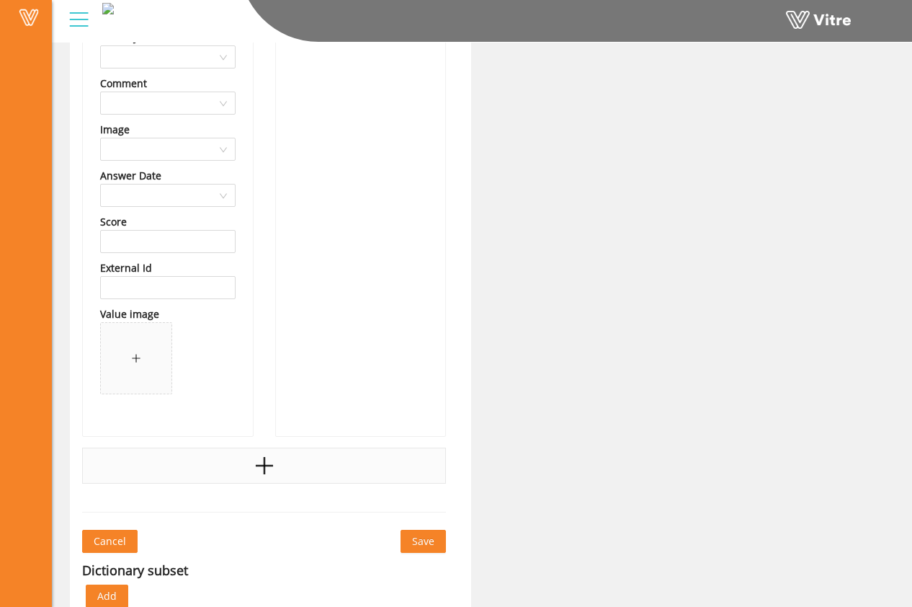
click at [282, 457] on div at bounding box center [264, 466] width 364 height 36
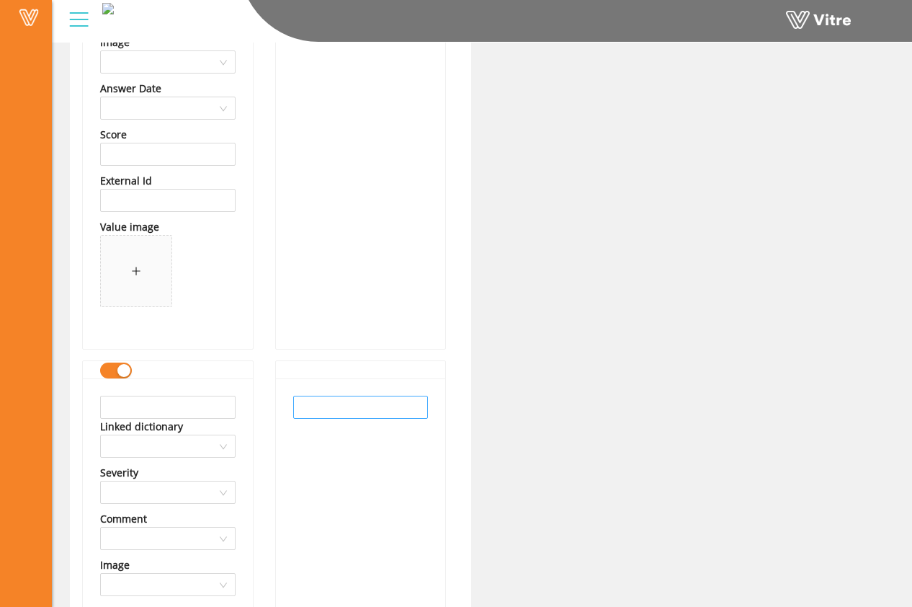
scroll to position [30275, 0]
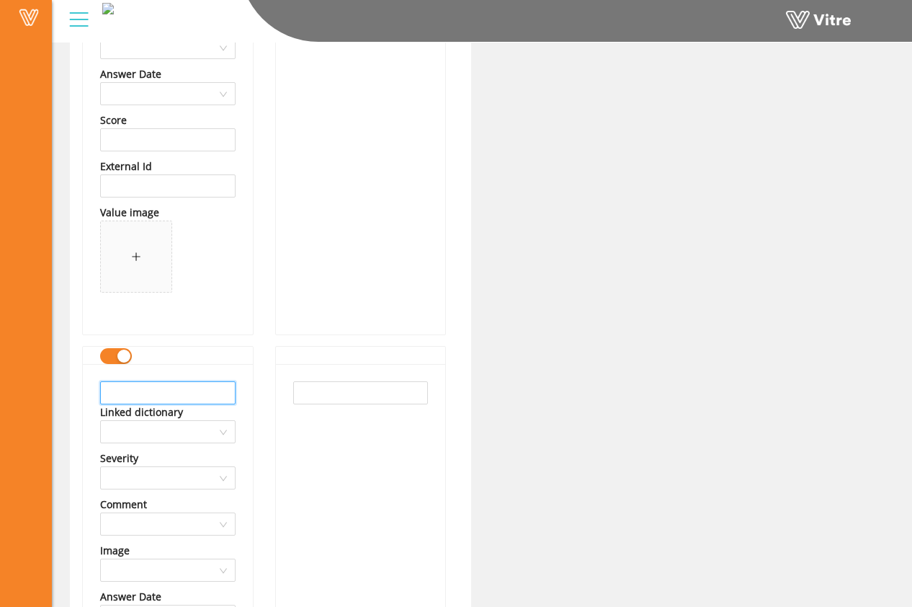
click at [211, 386] on input "text" at bounding box center [168, 392] width 136 height 23
drag, startPoint x: 230, startPoint y: 394, endPoint x: 45, endPoint y: 391, distance: 185.3
type input "Apollo Mechanical Contractors"
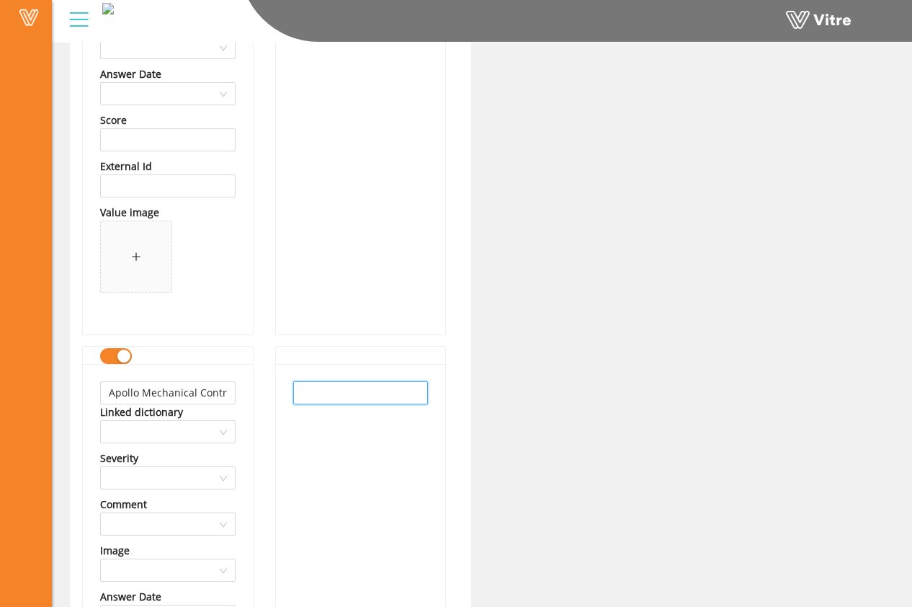
click at [320, 397] on input "text" at bounding box center [361, 392] width 136 height 23
paste input "Apollo Mechanical Contractors"
type input "Apollo Mechanical Contractors"
click at [338, 425] on div "Apollo Mechanical Contractors" at bounding box center [361, 610] width 170 height 493
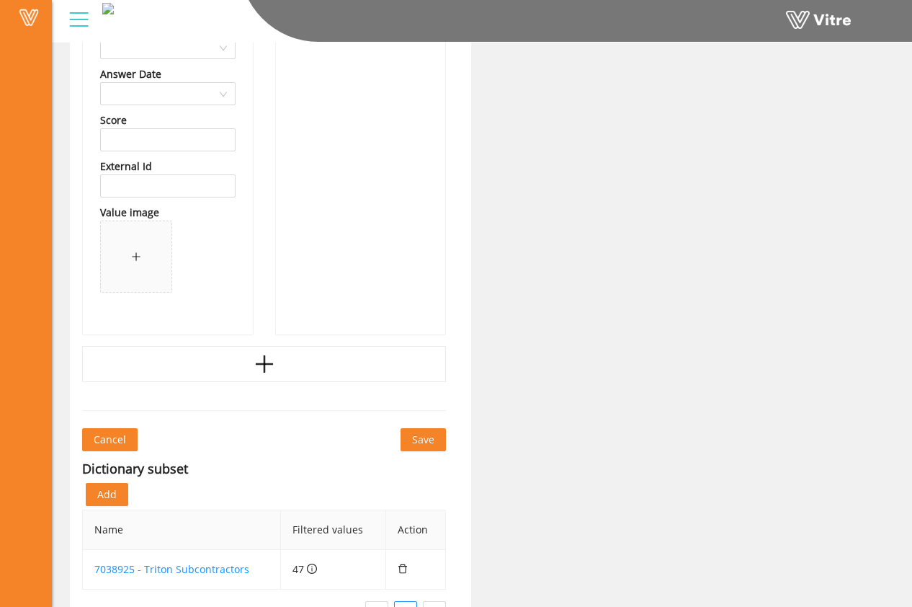
scroll to position [30801, 0]
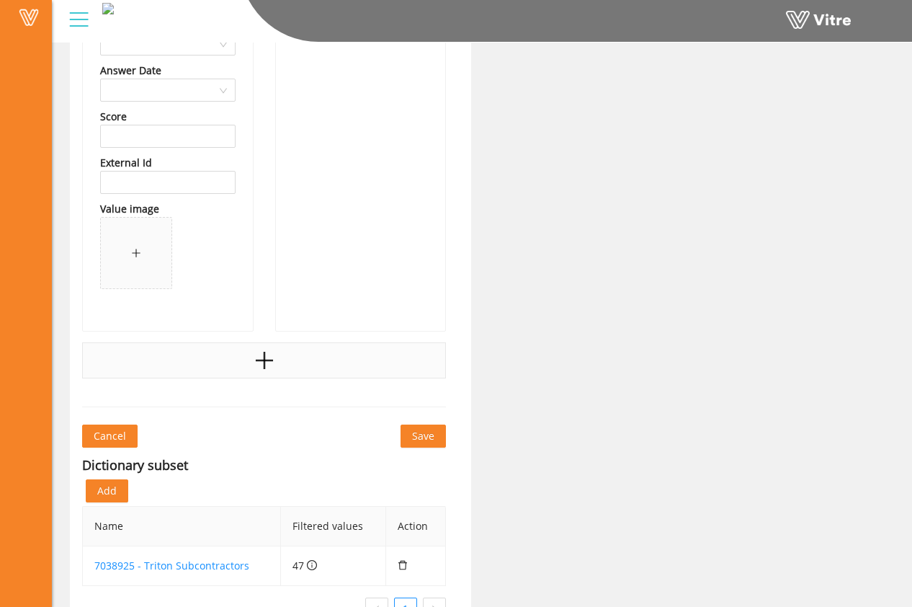
click at [324, 375] on div at bounding box center [264, 360] width 364 height 36
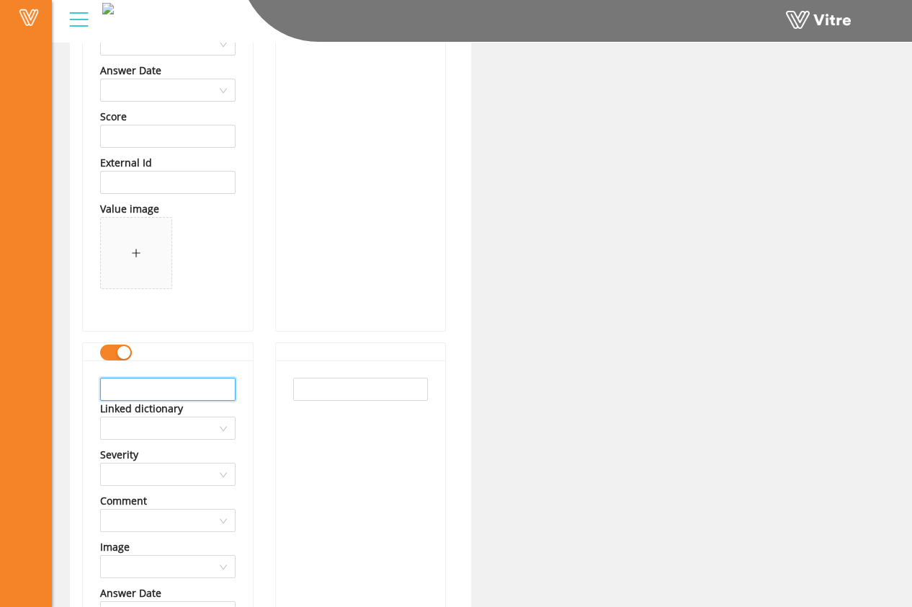
click at [194, 387] on input "text" at bounding box center [168, 389] width 136 height 23
drag, startPoint x: 228, startPoint y: 391, endPoint x: 74, endPoint y: 388, distance: 154.3
type input "Western States Fire Protection"
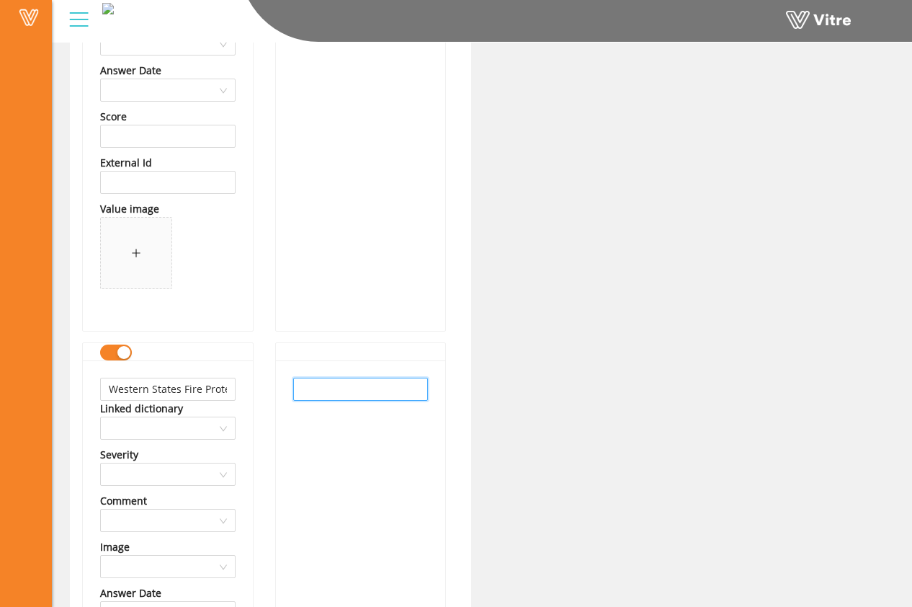
click at [324, 381] on input "text" at bounding box center [361, 389] width 136 height 23
paste input "Western States Fire Protection"
type input "Western States Fire Protection"
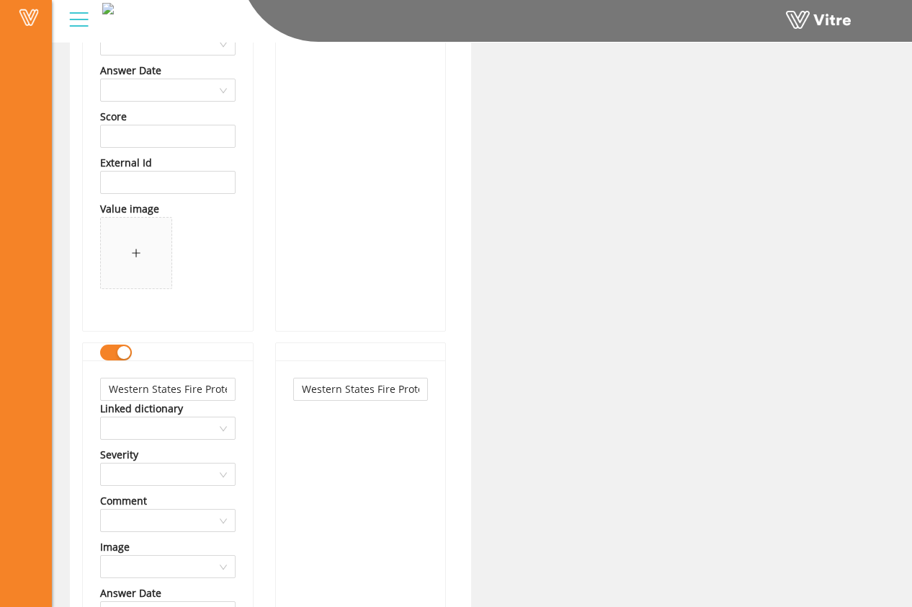
click at [345, 423] on div "Western States Fire Protection" at bounding box center [361, 606] width 170 height 493
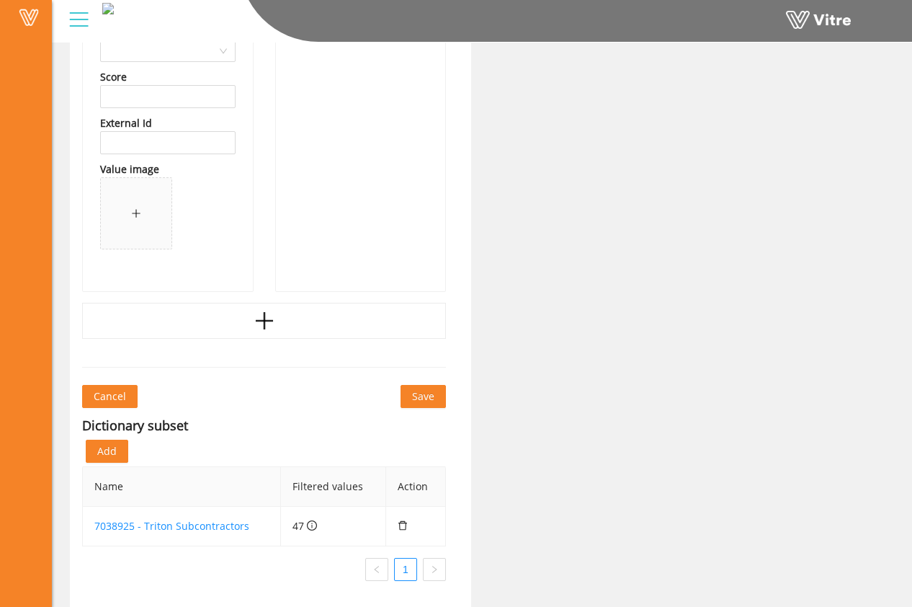
scroll to position [31364, 0]
click at [303, 317] on div at bounding box center [264, 320] width 364 height 36
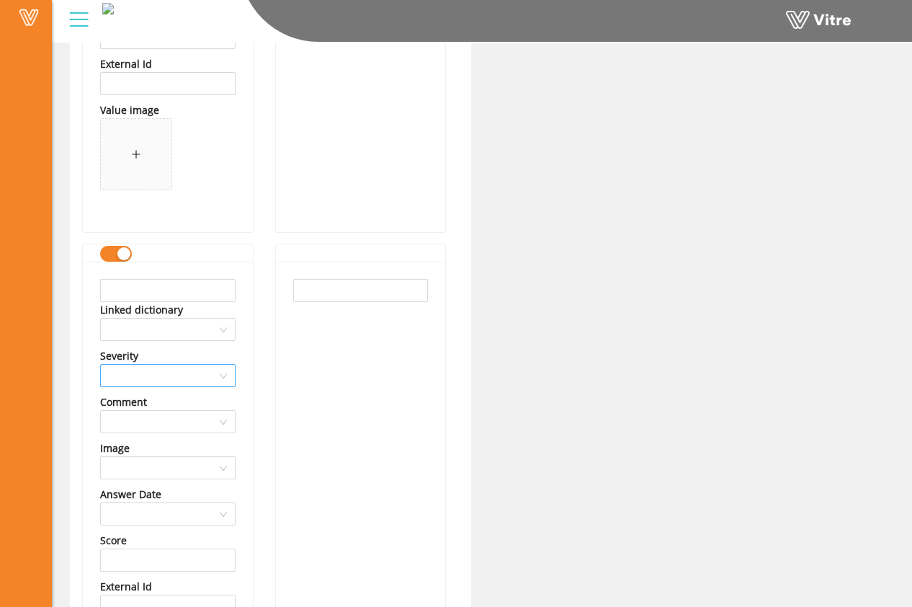
scroll to position [31462, 0]
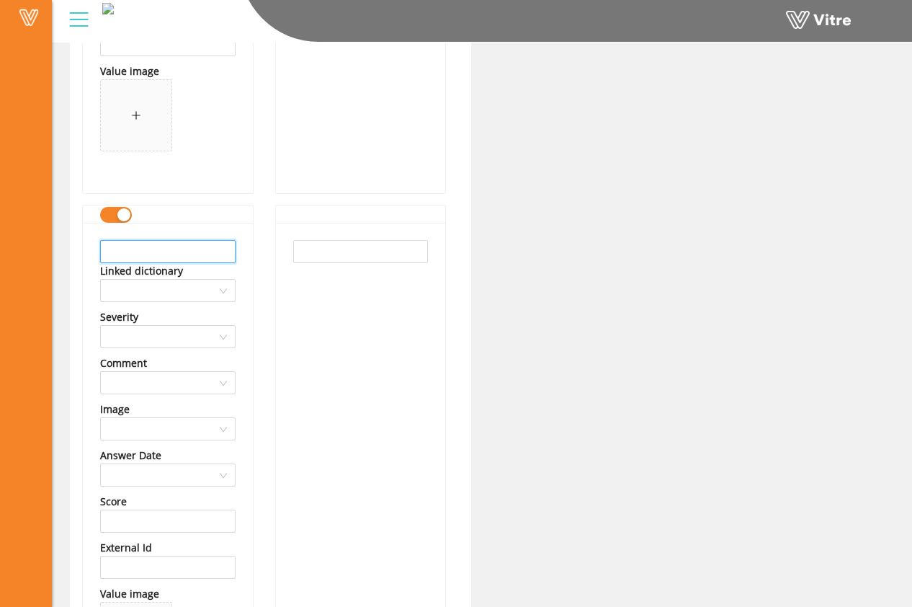
click at [176, 258] on input "text" at bounding box center [168, 251] width 136 height 23
drag, startPoint x: 152, startPoint y: 252, endPoint x: 102, endPoint y: 253, distance: 49.8
click at [103, 253] on input "HSC" at bounding box center [168, 251] width 136 height 23
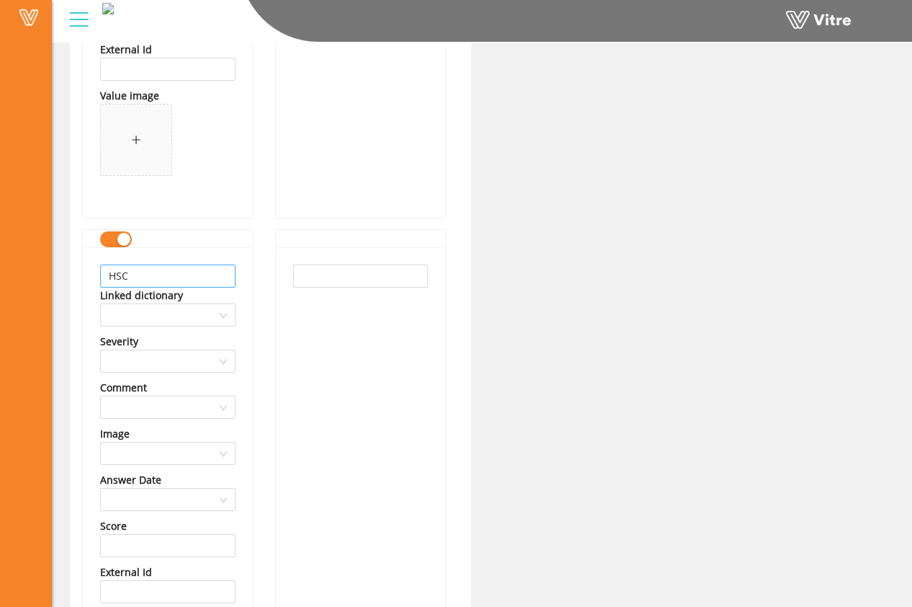
scroll to position [31439, 0]
click at [169, 277] on input "HSC" at bounding box center [168, 274] width 136 height 23
drag, startPoint x: 61, startPoint y: 269, endPoint x: 60, endPoint y: 258, distance: 10.9
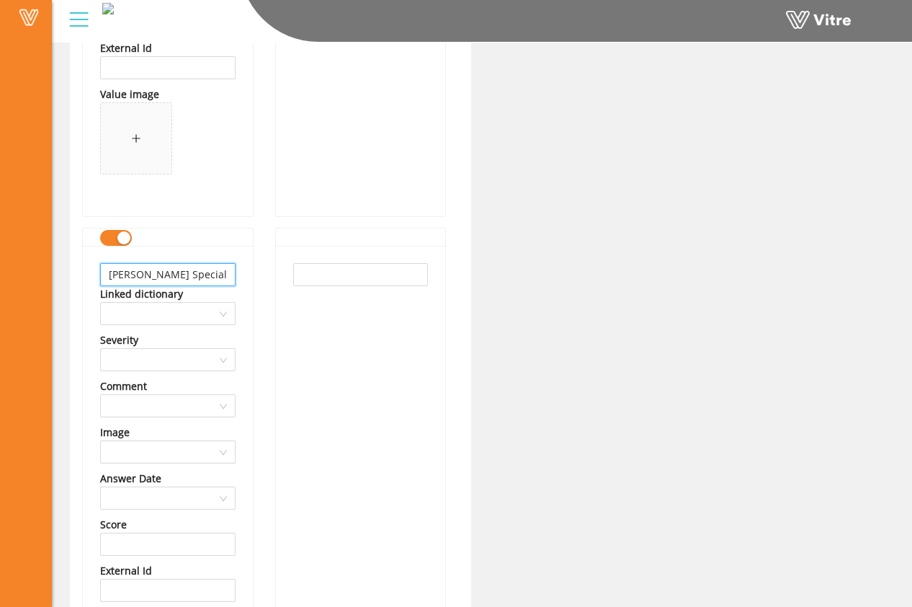
drag, startPoint x: 227, startPoint y: 275, endPoint x: 48, endPoint y: 264, distance: 179.1
type input "Hoffman Specialty Contracting"
click at [329, 277] on input "text" at bounding box center [361, 274] width 136 height 23
paste input "Hoffman Specialty Contracting"
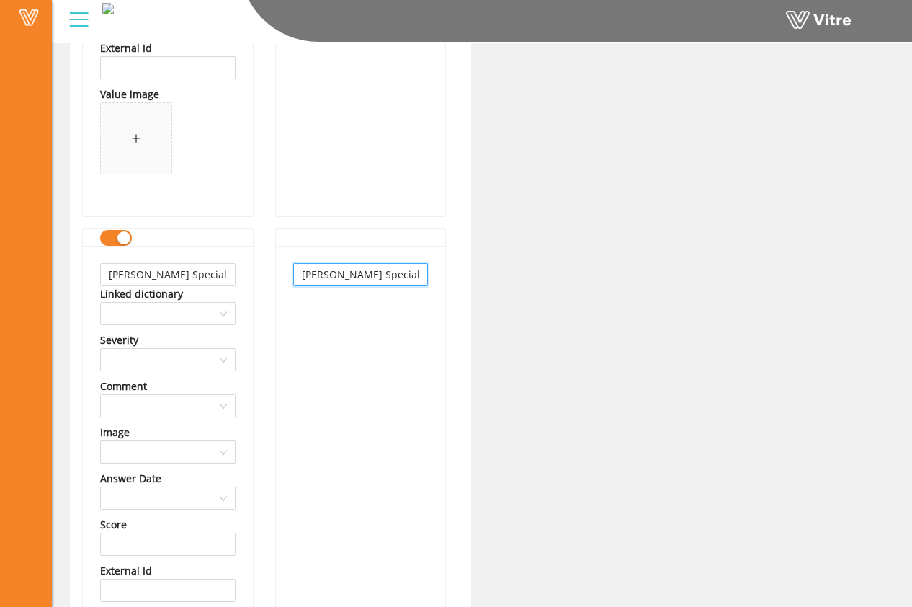
scroll to position [0, 25]
type input "Hoffman Specialty Contracting"
click at [319, 329] on div "Hoffman Specialty Contracting" at bounding box center [361, 492] width 170 height 493
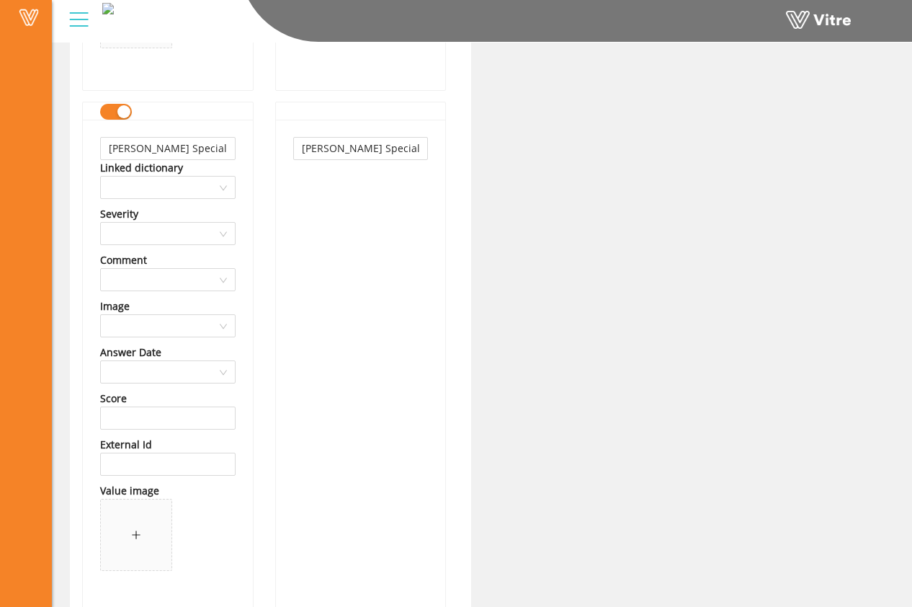
scroll to position [31887, 0]
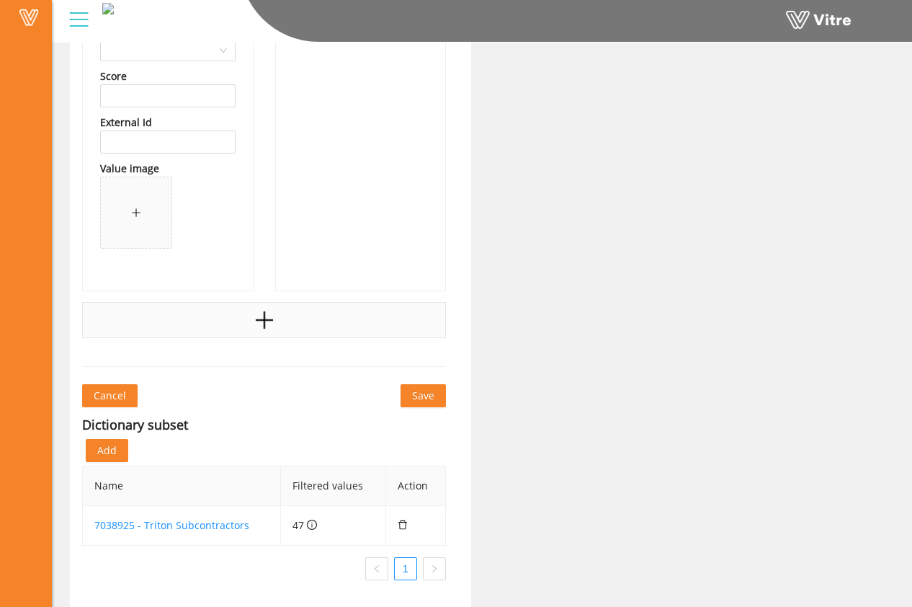
click at [290, 308] on div at bounding box center [264, 320] width 364 height 36
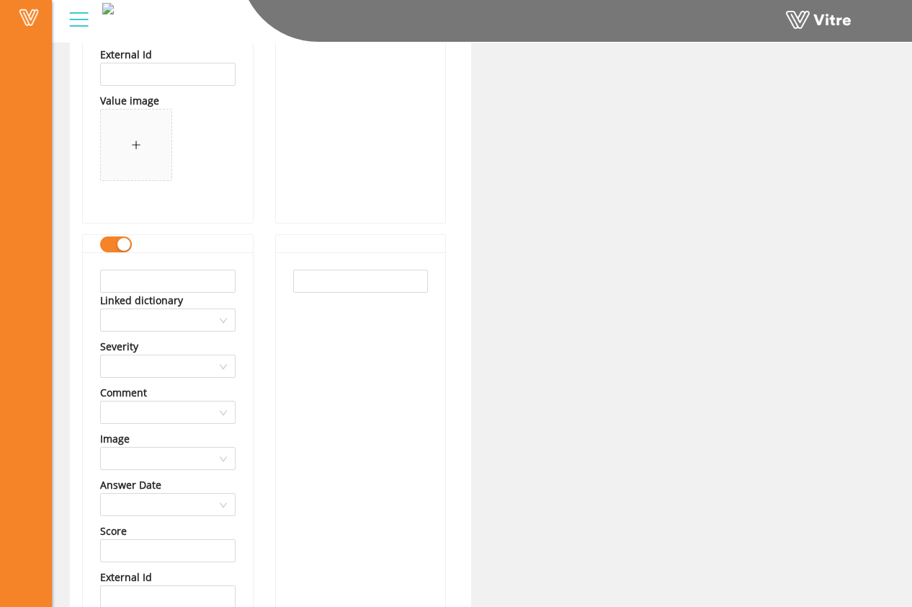
scroll to position [31959, 0]
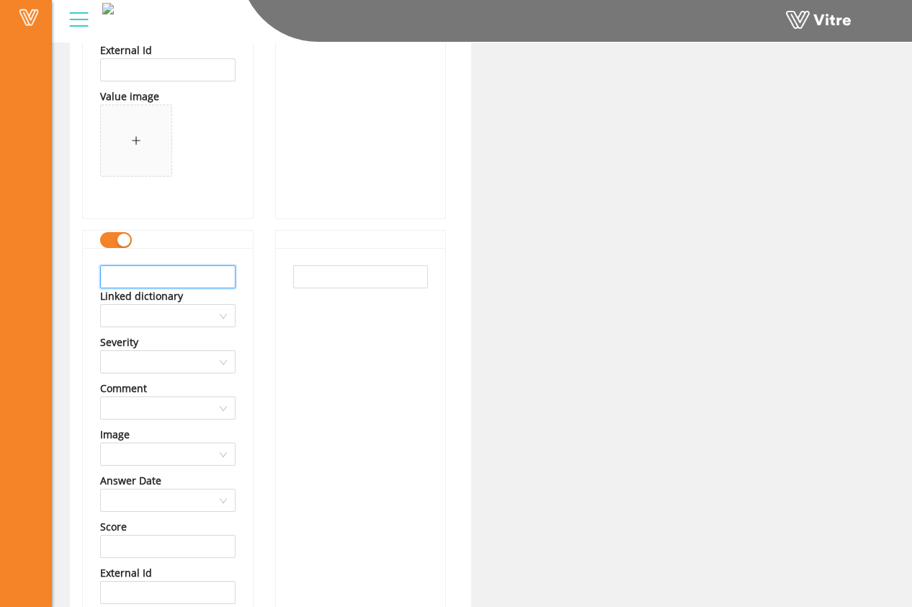
click at [185, 276] on input "text" at bounding box center [168, 276] width 136 height 23
drag, startPoint x: 218, startPoint y: 275, endPoint x: 82, endPoint y: 274, distance: 135.5
type input "Lee's Imperial Welding"
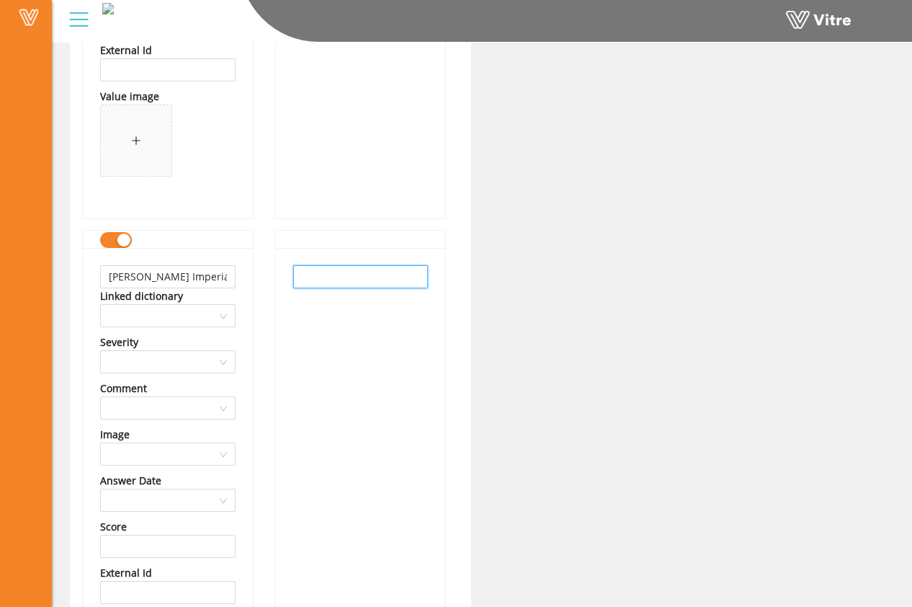
click at [339, 282] on input "text" at bounding box center [361, 276] width 136 height 23
paste input "Lee's Imperial Welding"
type input "Lee's Imperial Welding"
click at [346, 345] on div "Lee's Imperial Welding" at bounding box center [361, 494] width 170 height 493
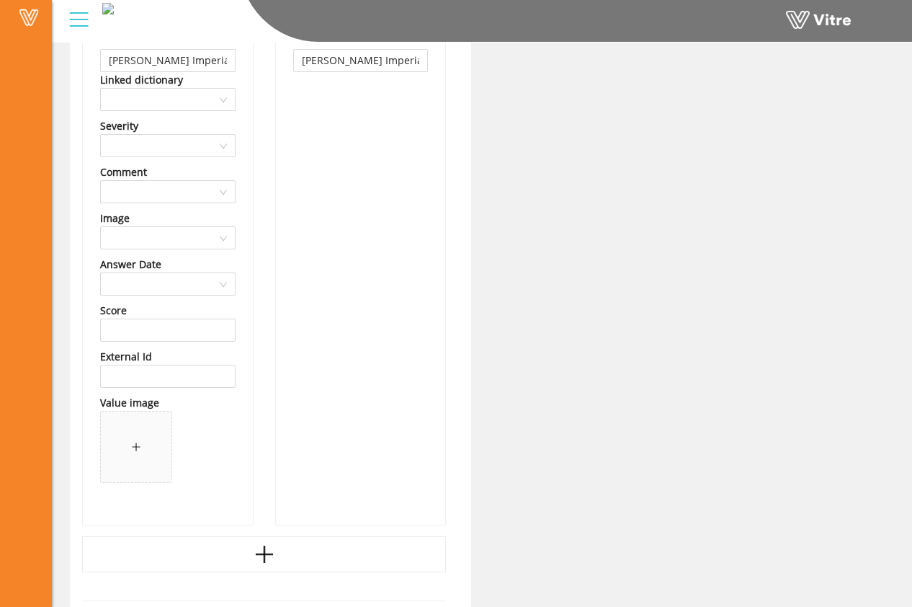
scroll to position [32409, 0]
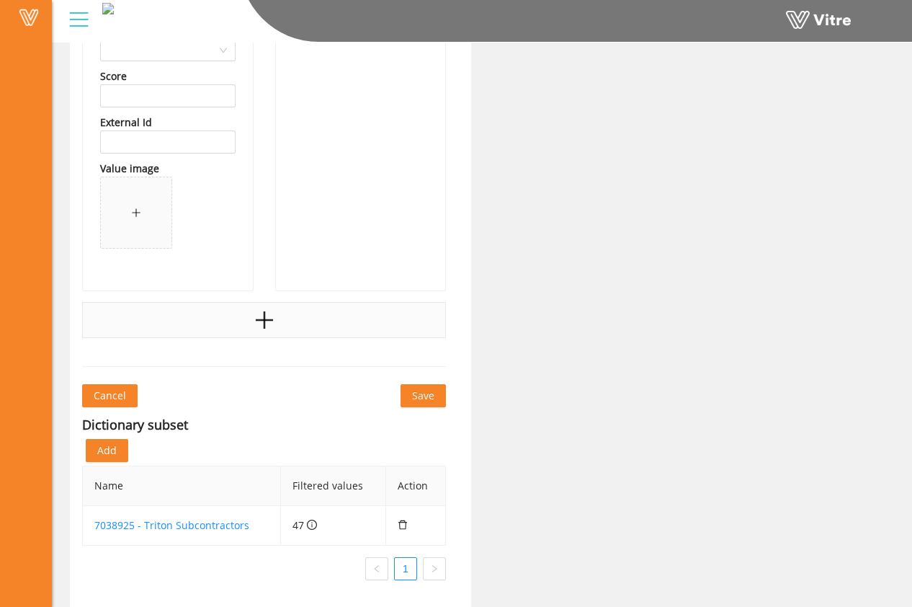
click at [296, 317] on div at bounding box center [264, 320] width 364 height 36
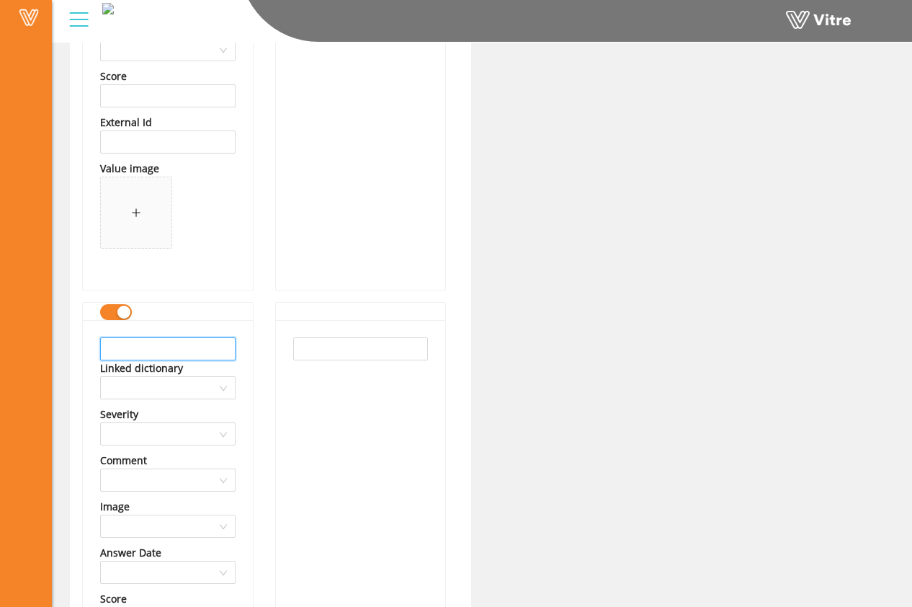
click at [198, 350] on input "text" at bounding box center [168, 348] width 136 height 23
drag, startPoint x: 188, startPoint y: 350, endPoint x: 74, endPoint y: 338, distance: 114.5
type input "Preston Pipelines"
drag, startPoint x: 298, startPoint y: 345, endPoint x: 305, endPoint y: 350, distance: 8.2
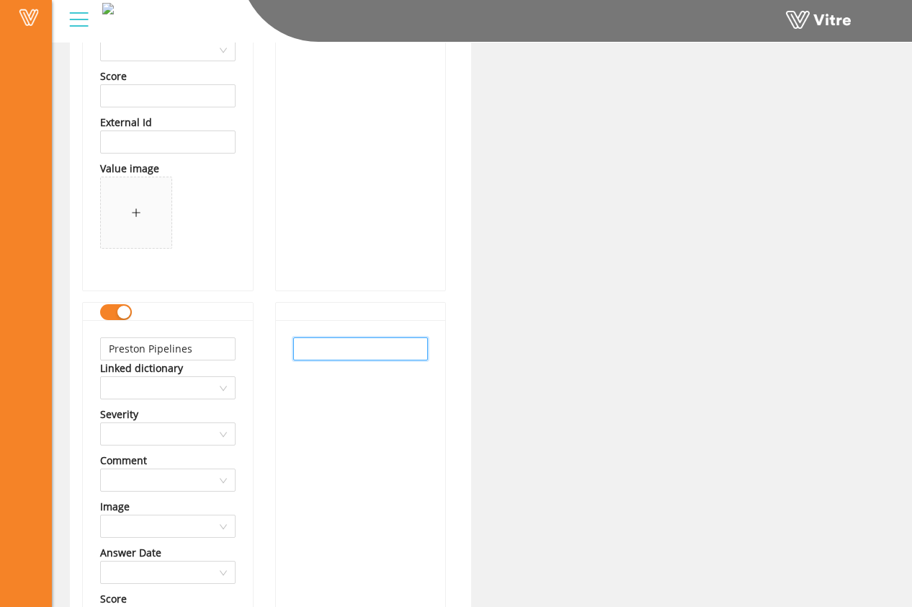
click at [298, 345] on input "text" at bounding box center [361, 348] width 136 height 23
paste input "Preston Pipelines"
type input "Preston Pipelines"
click at [340, 389] on div "Preston Pipelines" at bounding box center [361, 566] width 170 height 493
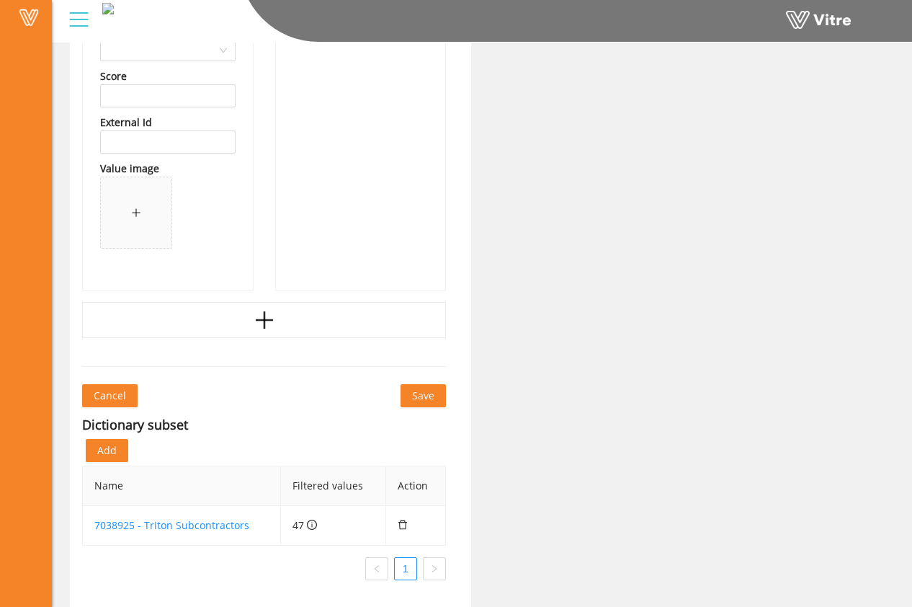
scroll to position [32932, 0]
click at [292, 325] on div at bounding box center [264, 320] width 364 height 36
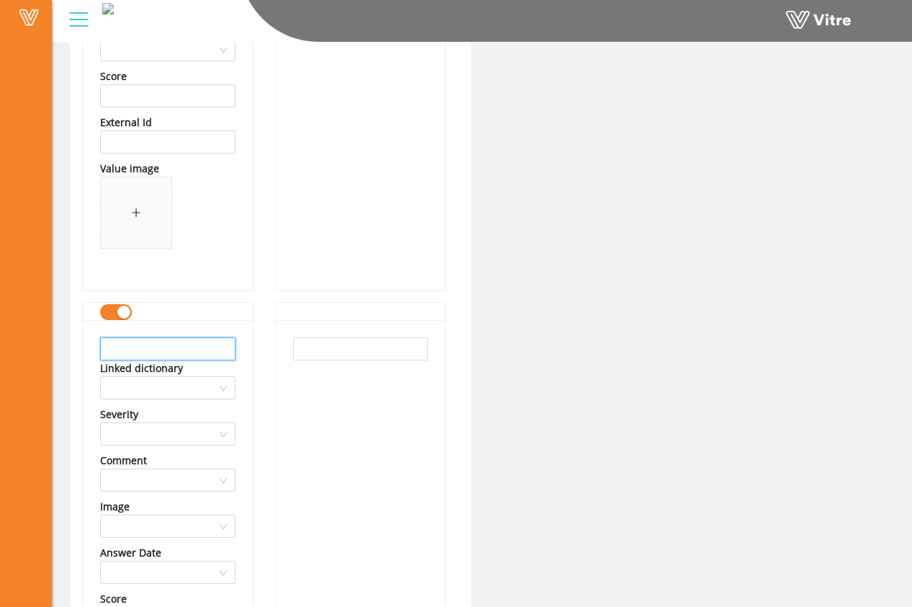
click at [200, 348] on input "text" at bounding box center [168, 348] width 136 height 23
drag, startPoint x: 208, startPoint y: 347, endPoint x: 55, endPoint y: 348, distance: 152.1
type input "Benson Industries"
click at [292, 346] on div at bounding box center [361, 566] width 170 height 493
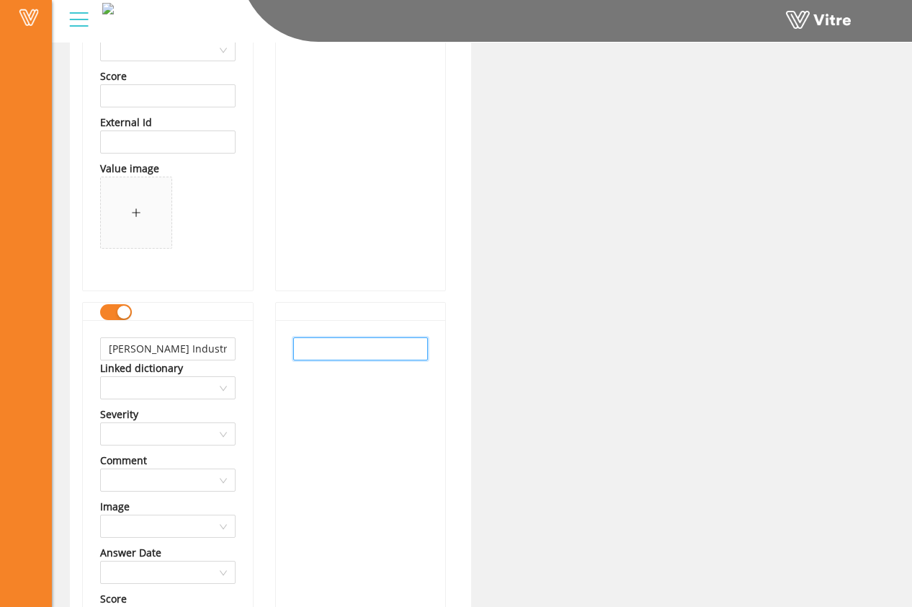
click at [309, 350] on input "text" at bounding box center [361, 348] width 136 height 23
paste input "Benson Industries"
type input "Benson Industries"
click at [325, 396] on div "Benson Industries" at bounding box center [361, 566] width 170 height 493
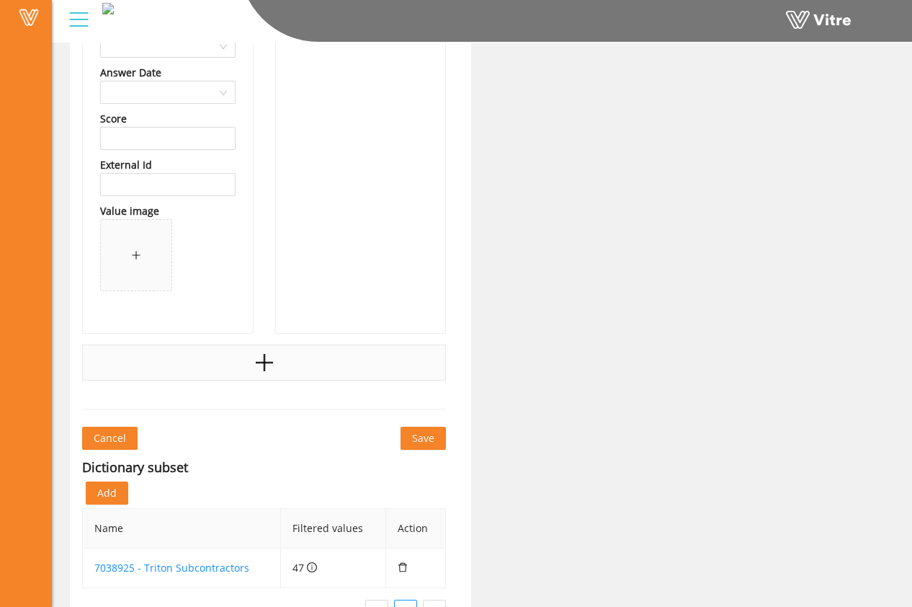
click at [298, 357] on div at bounding box center [264, 363] width 364 height 36
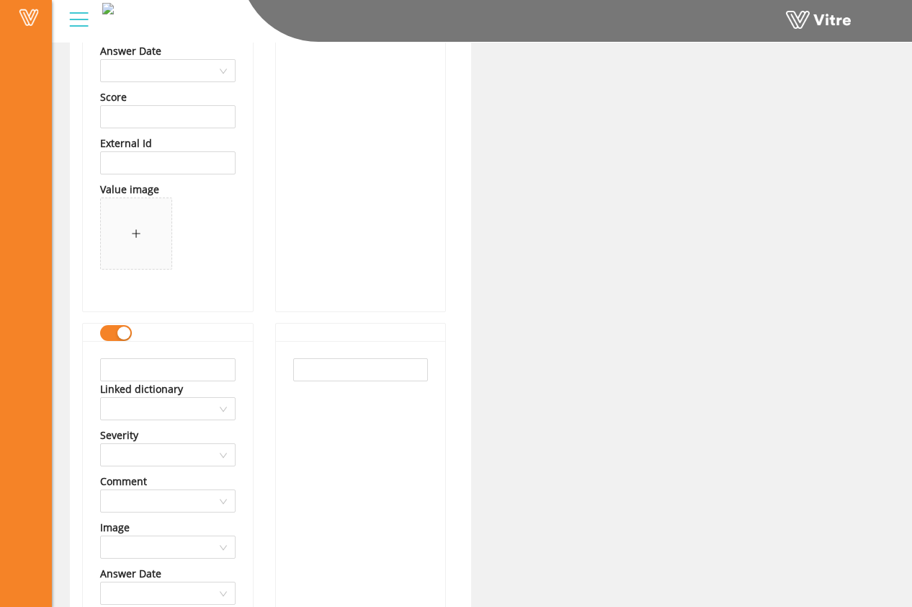
scroll to position [33524, 0]
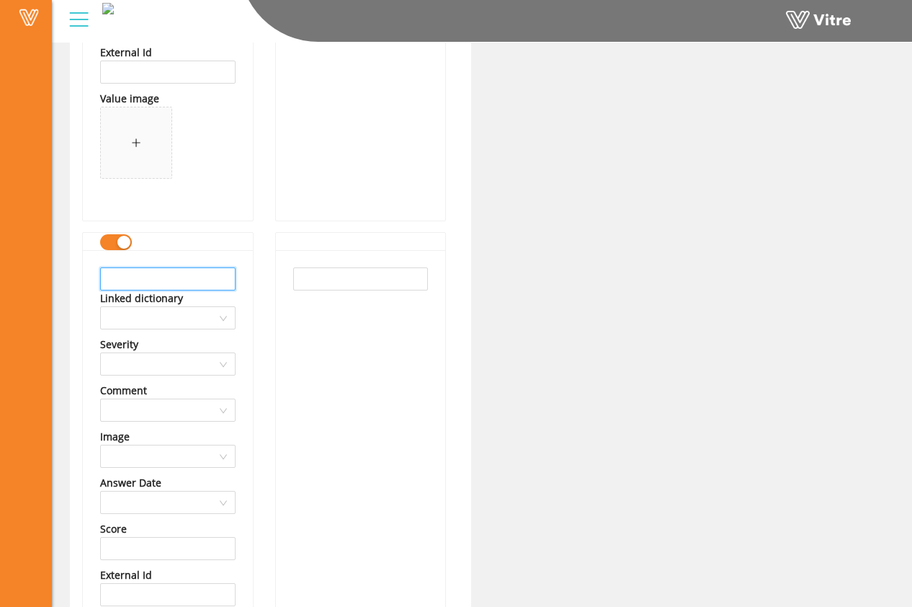
click at [189, 280] on input "text" at bounding box center [168, 278] width 136 height 23
drag, startPoint x: 226, startPoint y: 283, endPoint x: 27, endPoint y: 275, distance: 199.8
type input "Hoffman Layout and Modeling"
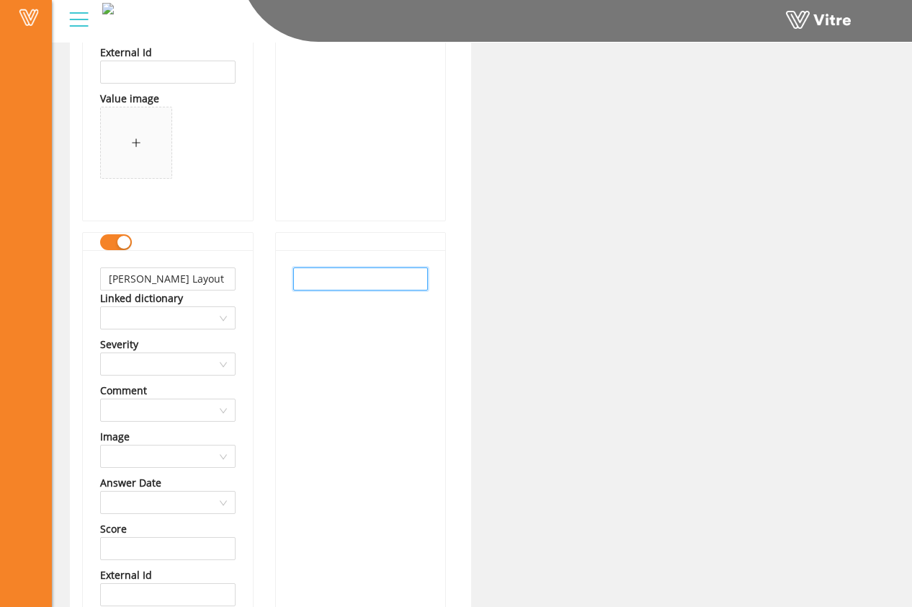
click at [347, 283] on input "text" at bounding box center [361, 278] width 136 height 23
paste input "Hoffman Layout and Modeling"
type input "Hoffman Layout and Modeling"
click at [351, 336] on div "Hoffman Layout and Modeling" at bounding box center [361, 496] width 170 height 493
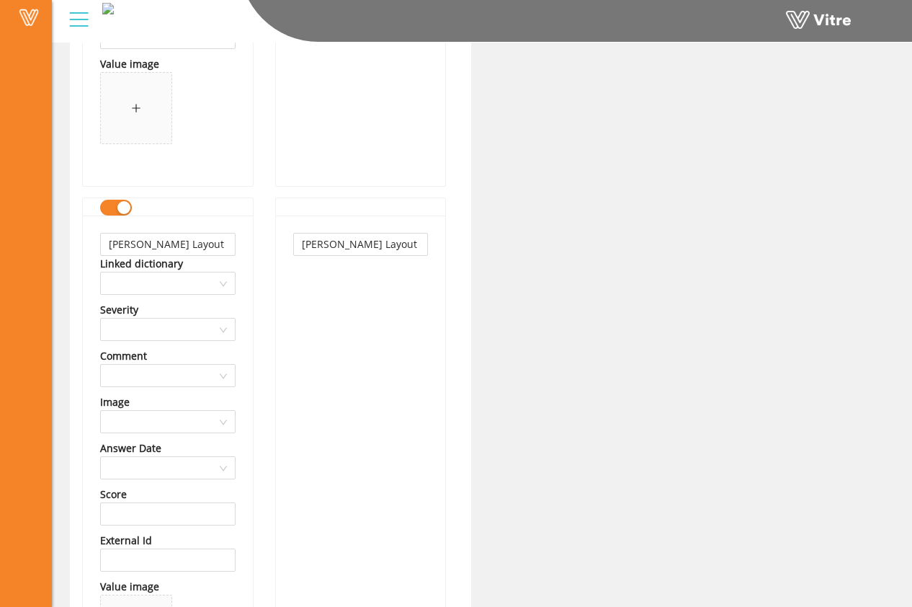
scroll to position [33948, 0]
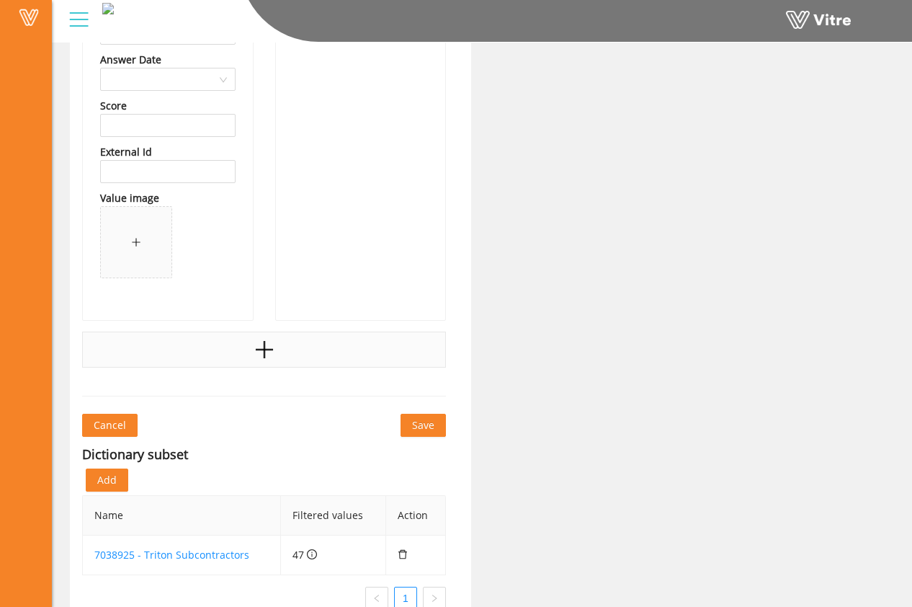
click at [319, 365] on div at bounding box center [264, 350] width 364 height 36
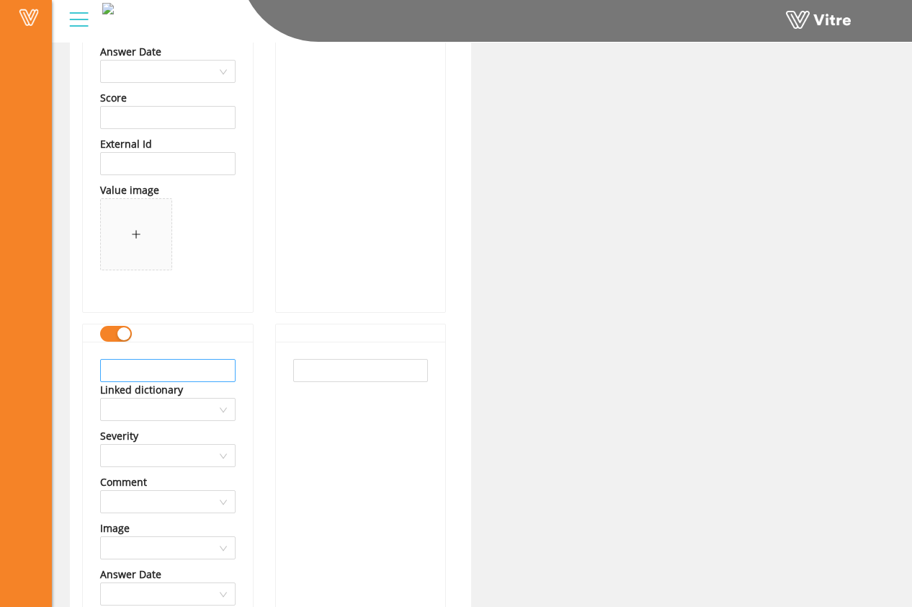
scroll to position [33971, 0]
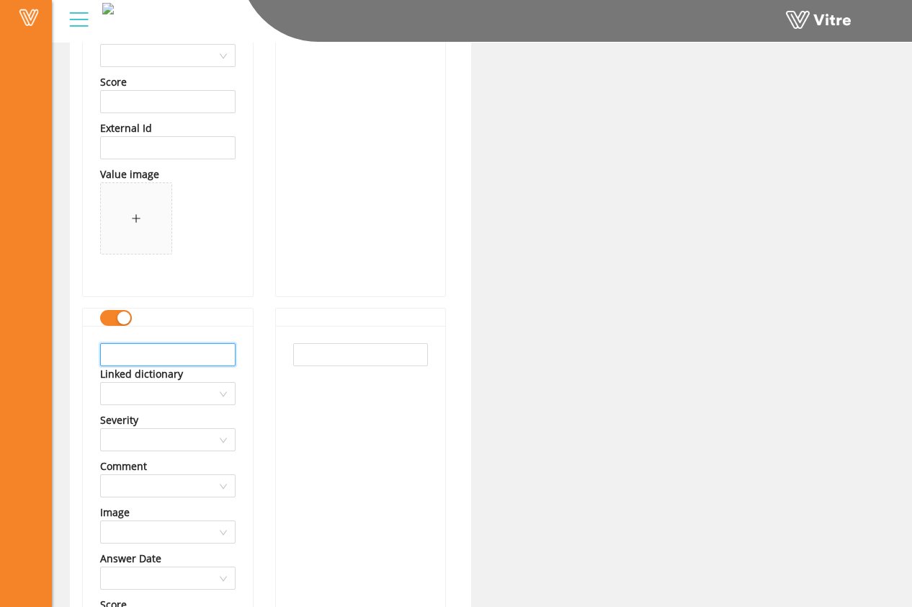
click at [199, 350] on input "text" at bounding box center [168, 354] width 136 height 23
click at [142, 358] on input "Unistrut Construction" at bounding box center [168, 354] width 136 height 23
click at [213, 360] on input "Unistrut Construction" at bounding box center [168, 354] width 136 height 23
drag, startPoint x: 218, startPoint y: 356, endPoint x: 73, endPoint y: 358, distance: 144.9
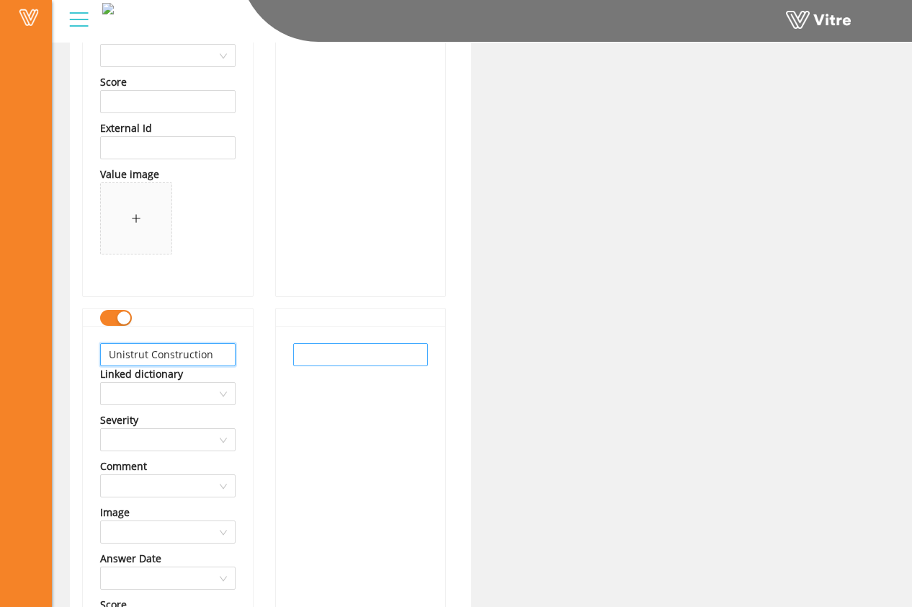
type input "Unistrut Construction"
click at [315, 360] on input "text" at bounding box center [361, 354] width 136 height 23
paste input "Unistrut Construction"
type input "Unistrut Construction"
click at [334, 413] on div "Unistrut Construction" at bounding box center [361, 572] width 170 height 493
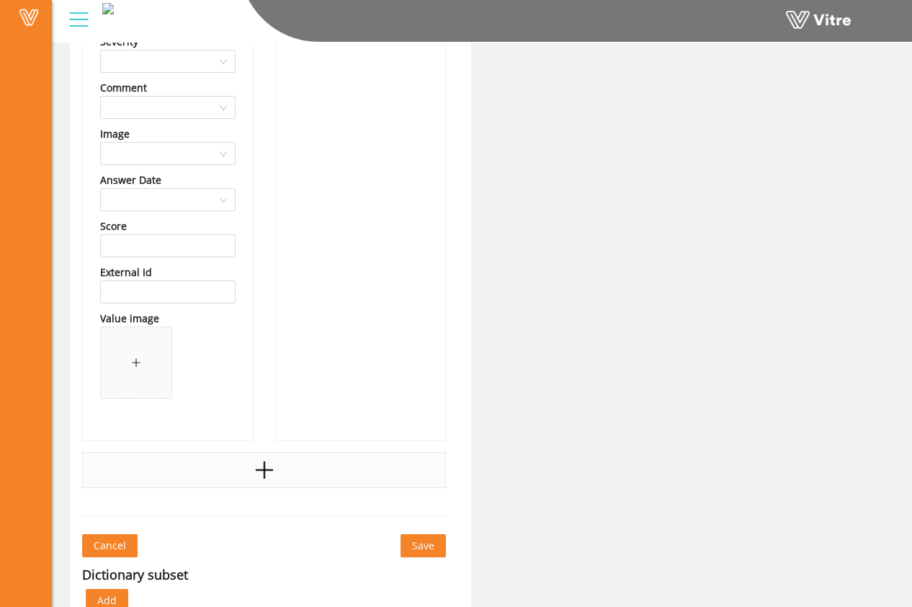
scroll to position [34416, 0]
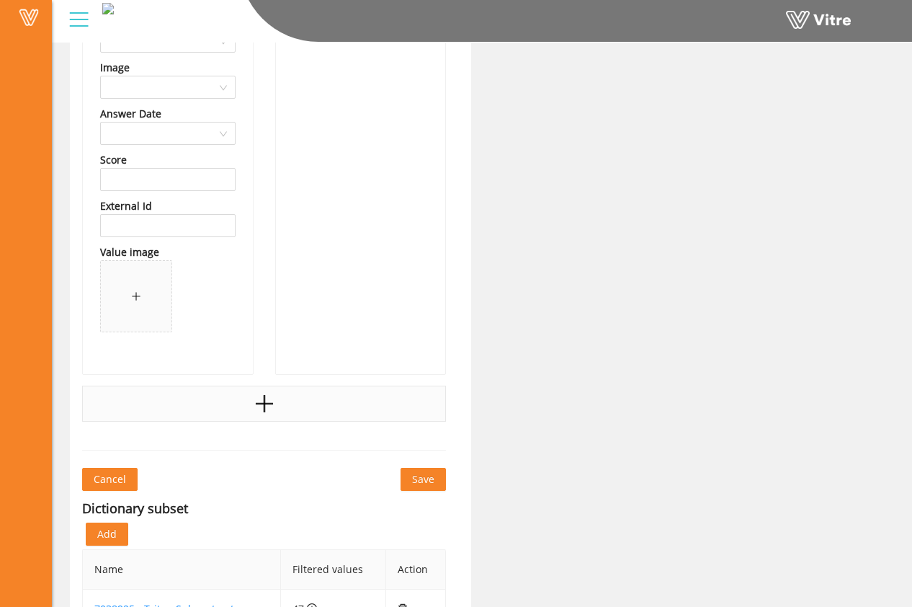
click at [302, 402] on div at bounding box center [264, 404] width 364 height 36
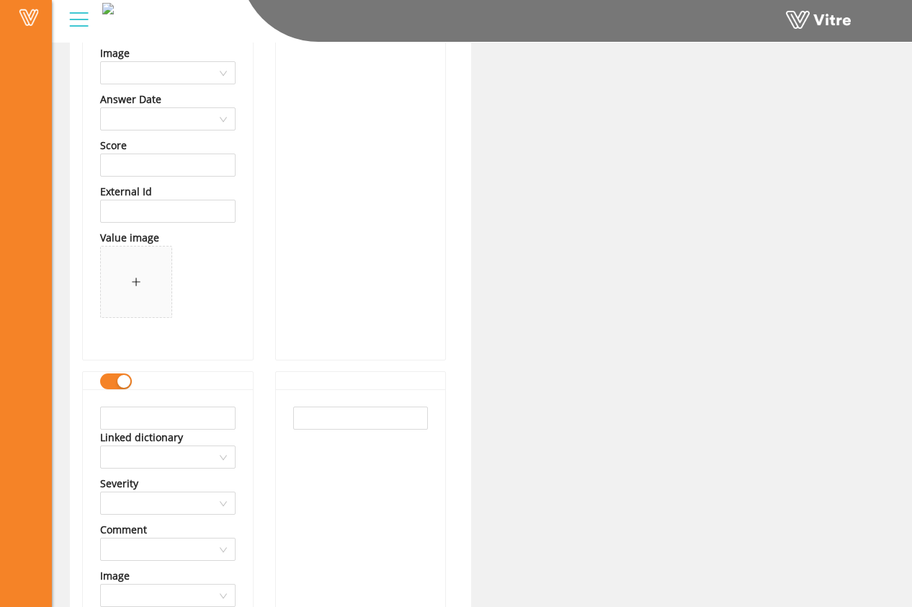
scroll to position [34435, 0]
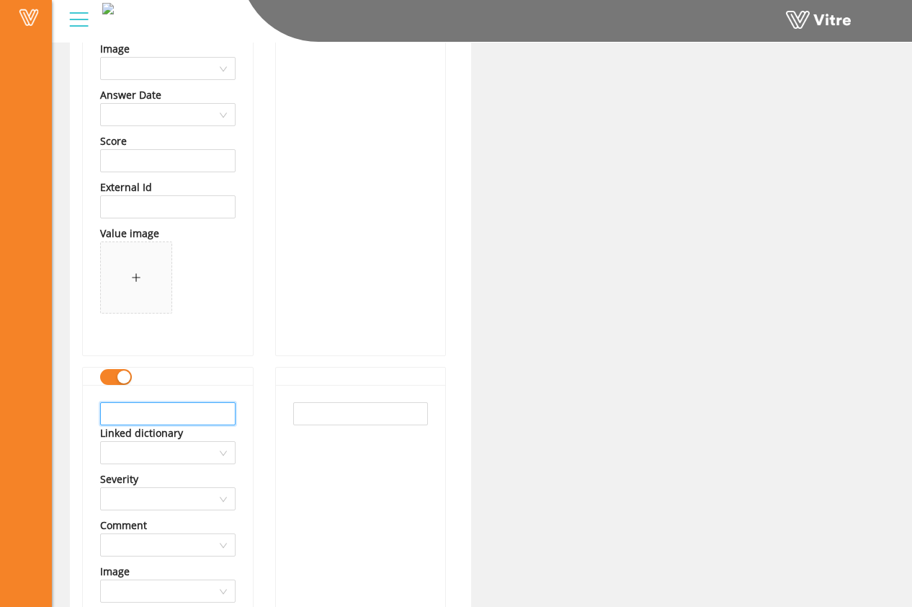
click at [195, 414] on input "text" at bounding box center [168, 413] width 136 height 23
drag, startPoint x: 192, startPoint y: 417, endPoint x: 88, endPoint y: 409, distance: 104.1
type input "JT Thorpe & Sons"
click at [332, 416] on input "text" at bounding box center [361, 413] width 136 height 23
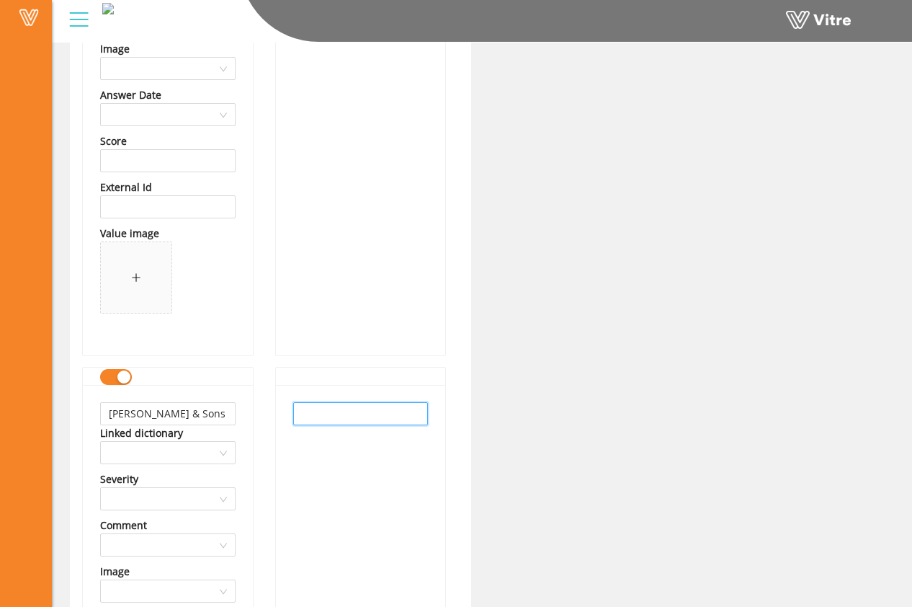
paste input "JT Thorpe & Sons"
type input "JT Thorpe & Sons"
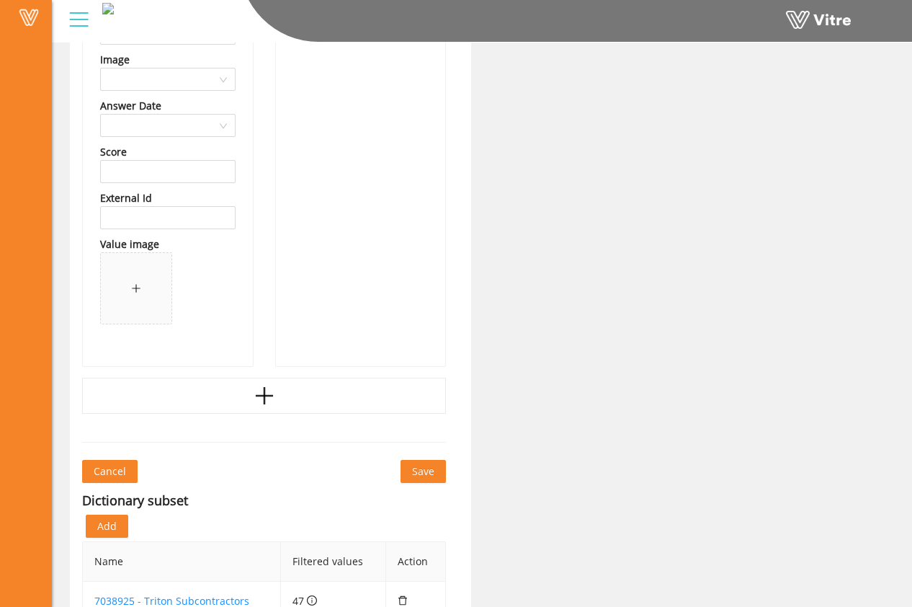
scroll to position [35011, 0]
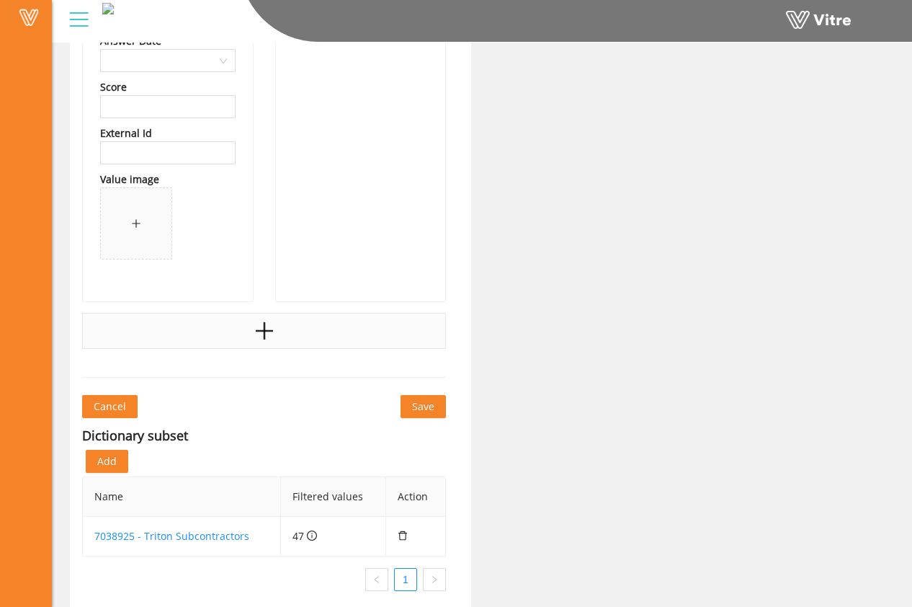
click at [280, 337] on div at bounding box center [264, 331] width 364 height 36
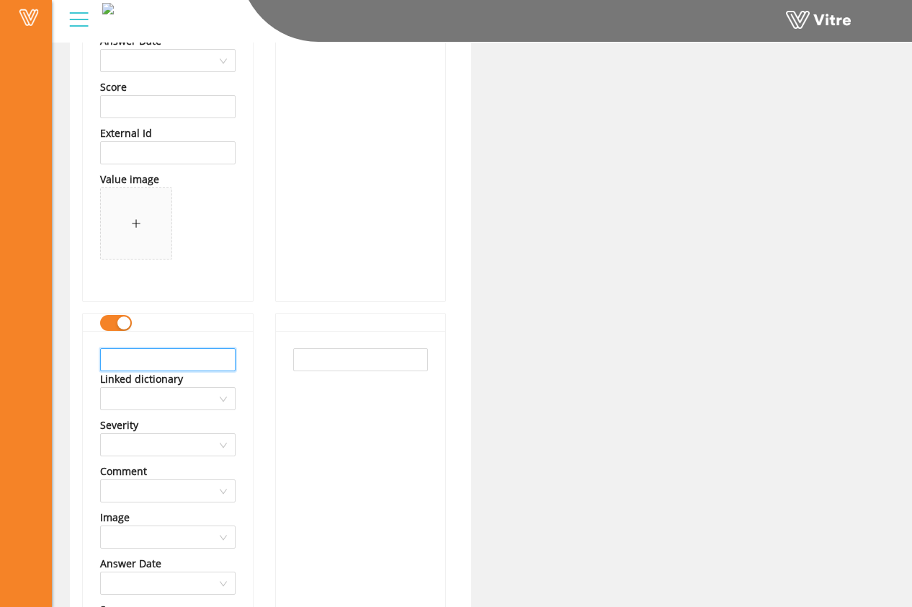
click at [176, 365] on input "text" at bounding box center [168, 359] width 136 height 23
drag, startPoint x: 229, startPoint y: 365, endPoint x: 45, endPoint y: 357, distance: 184.7
type input "Bigge Crane and Rigging"
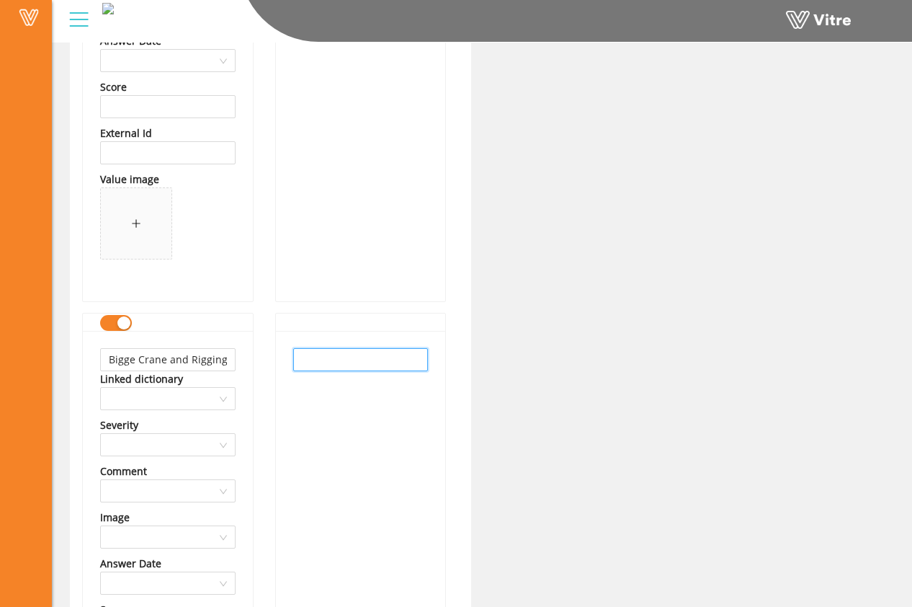
click at [307, 356] on input "text" at bounding box center [361, 359] width 136 height 23
paste input "Bigge Crane and Rigging"
type input "Bigge Crane and Rigging"
click at [318, 392] on div "Bigge Crane and Rigging" at bounding box center [361, 577] width 170 height 493
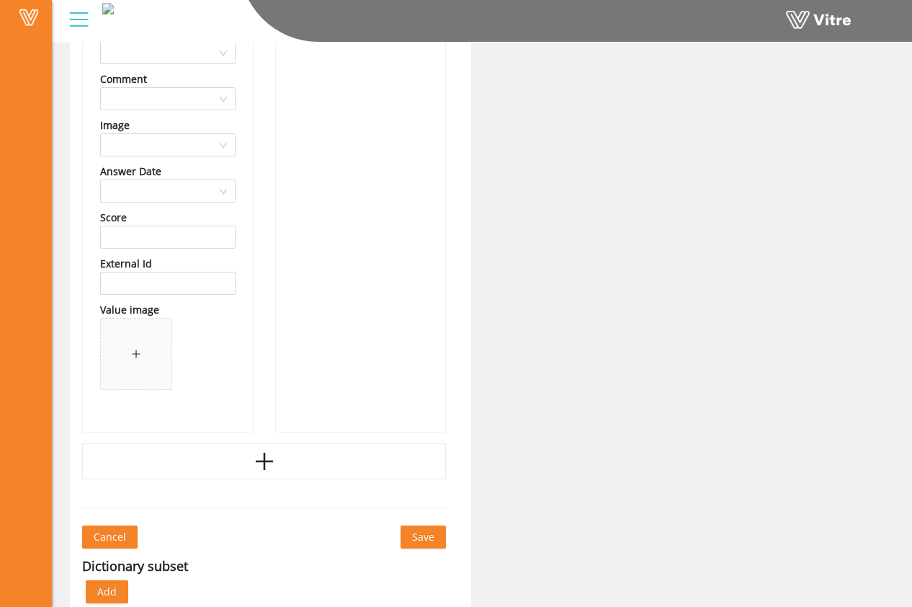
scroll to position [35405, 0]
click at [255, 445] on div at bounding box center [264, 460] width 364 height 36
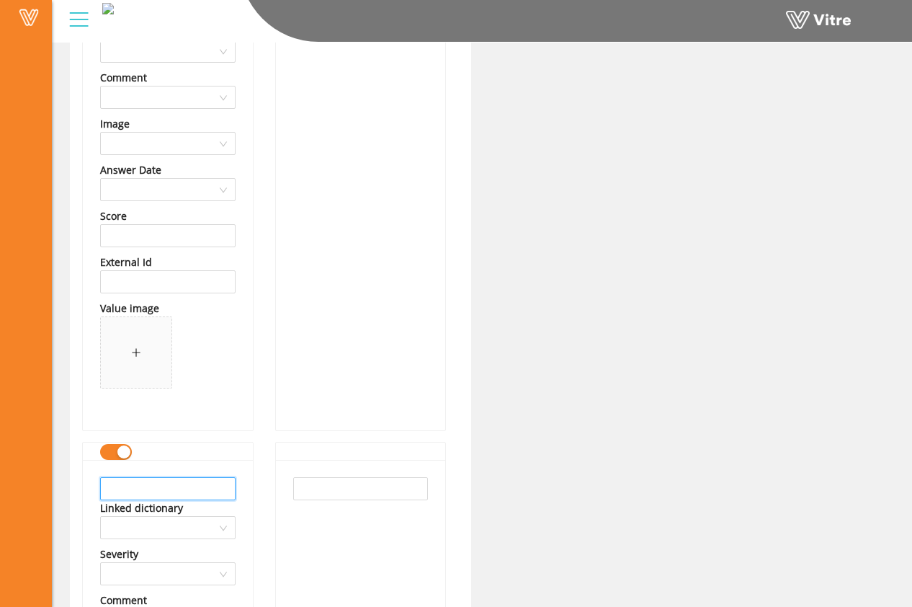
click at [182, 489] on input "text" at bounding box center [168, 488] width 136 height 23
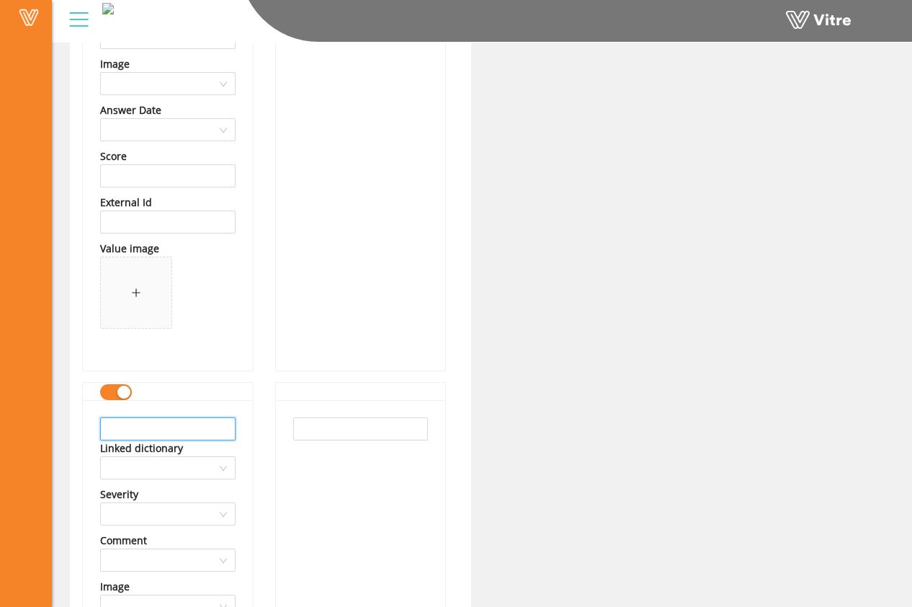
scroll to position [35477, 0]
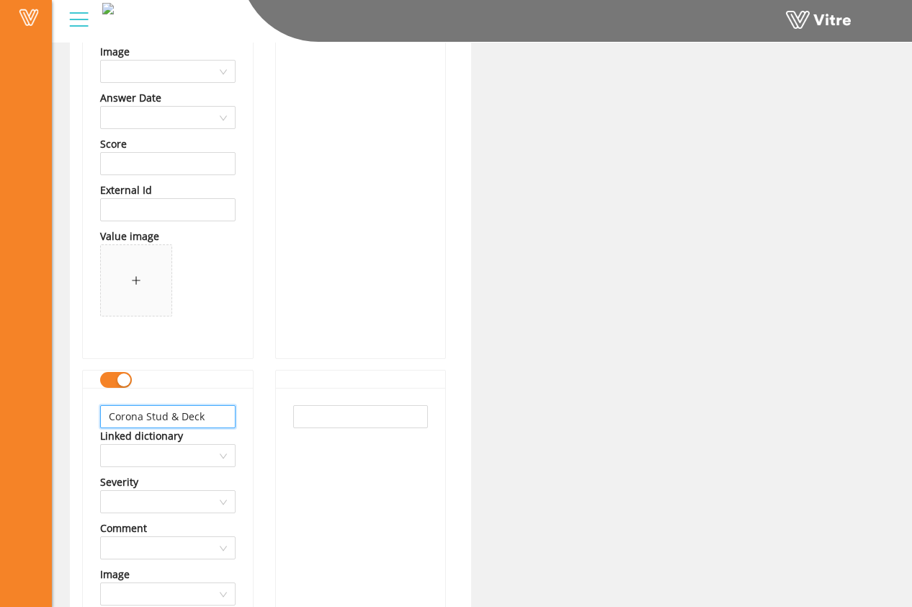
type input "Corona Stud & Deck"
drag, startPoint x: 218, startPoint y: 417, endPoint x: 100, endPoint y: 414, distance: 117.5
click at [100, 415] on input "Corona Stud & Deck" at bounding box center [168, 416] width 136 height 23
click at [345, 422] on input "text" at bounding box center [361, 416] width 136 height 23
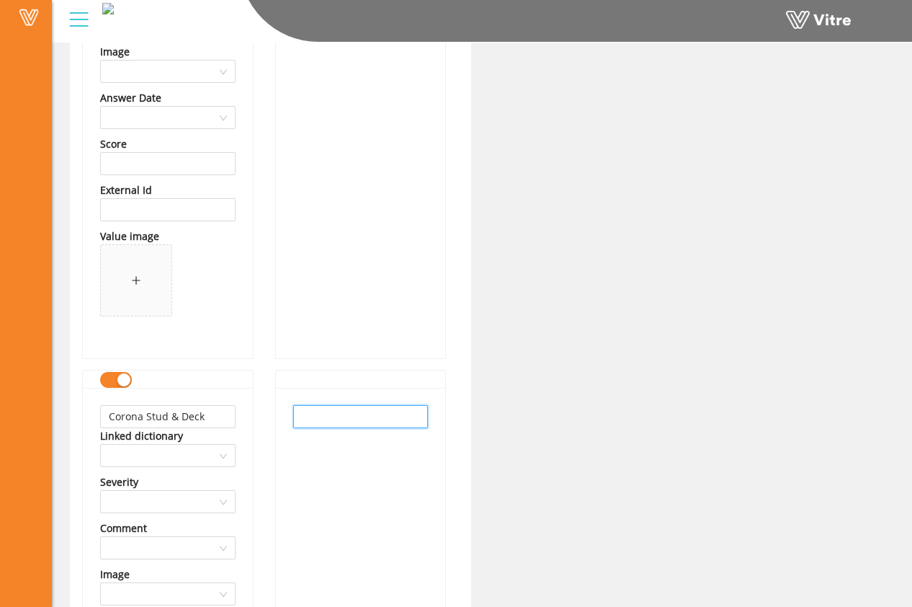
paste input "Corona Stud & Deck"
type input "Corona Stud & Deck"
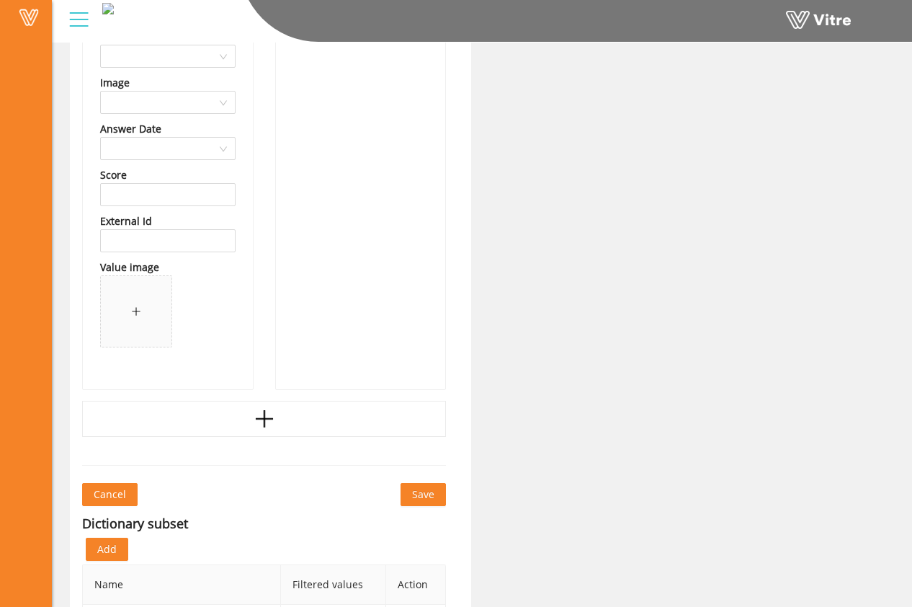
scroll to position [36020, 0]
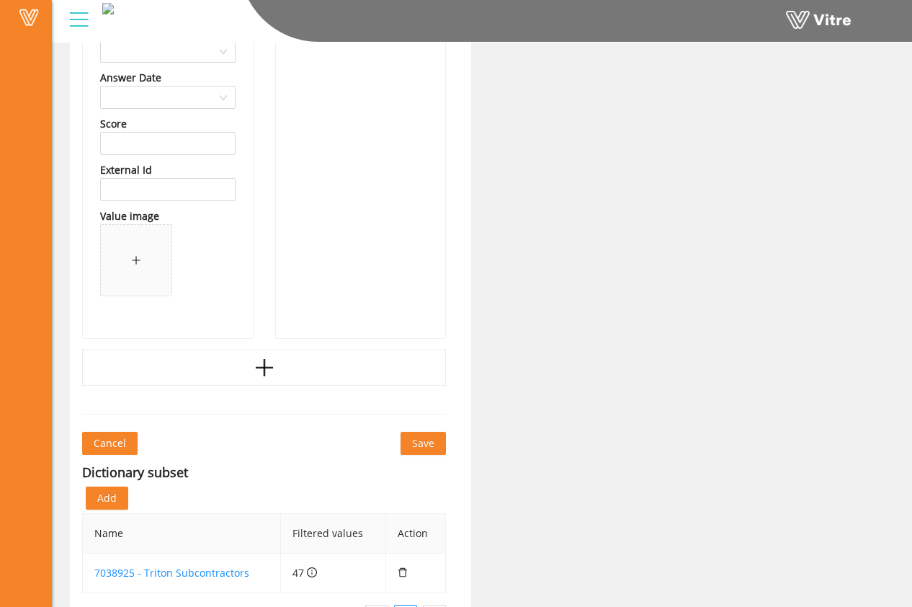
click at [270, 373] on icon "plus" at bounding box center [265, 368] width 22 height 22
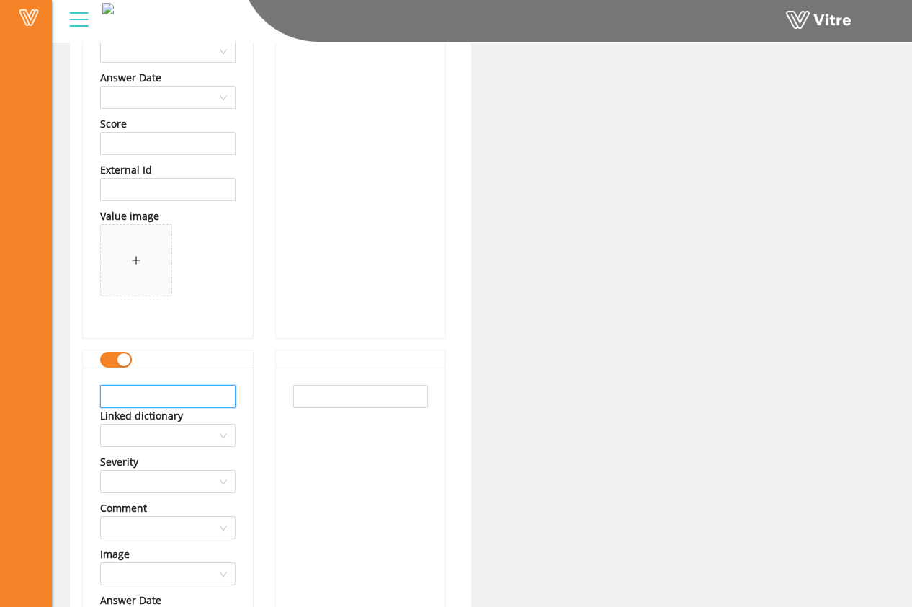
click at [187, 388] on input "text" at bounding box center [168, 396] width 136 height 23
drag, startPoint x: 228, startPoint y: 398, endPoint x: 60, endPoint y: 381, distance: 168.8
type input "West Coast Structural Steel"
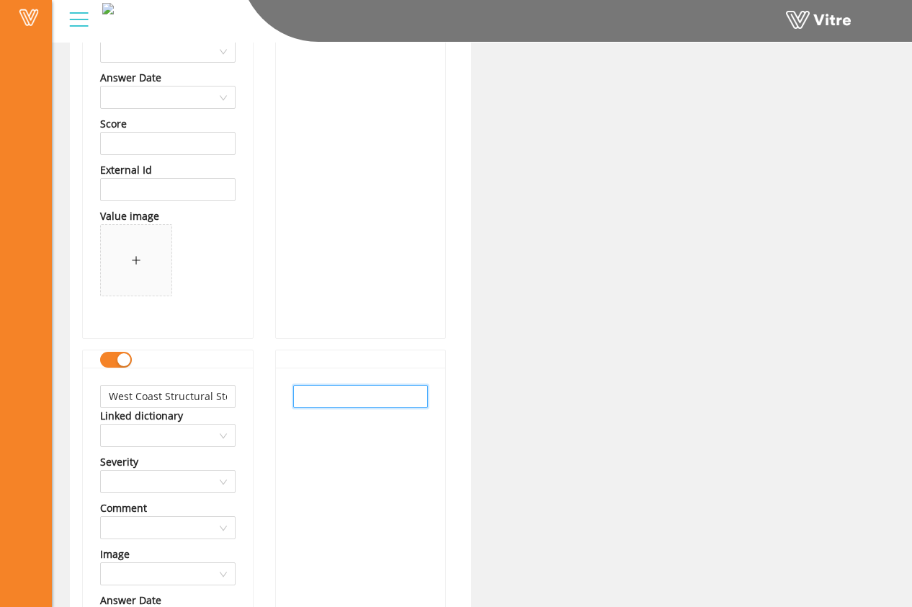
click at [339, 404] on input "text" at bounding box center [361, 396] width 136 height 23
paste input "West Coast Structural Steel"
type input "West Coast Structural Steel"
click at [330, 424] on div "West Coast Structural Steel" at bounding box center [361, 614] width 170 height 493
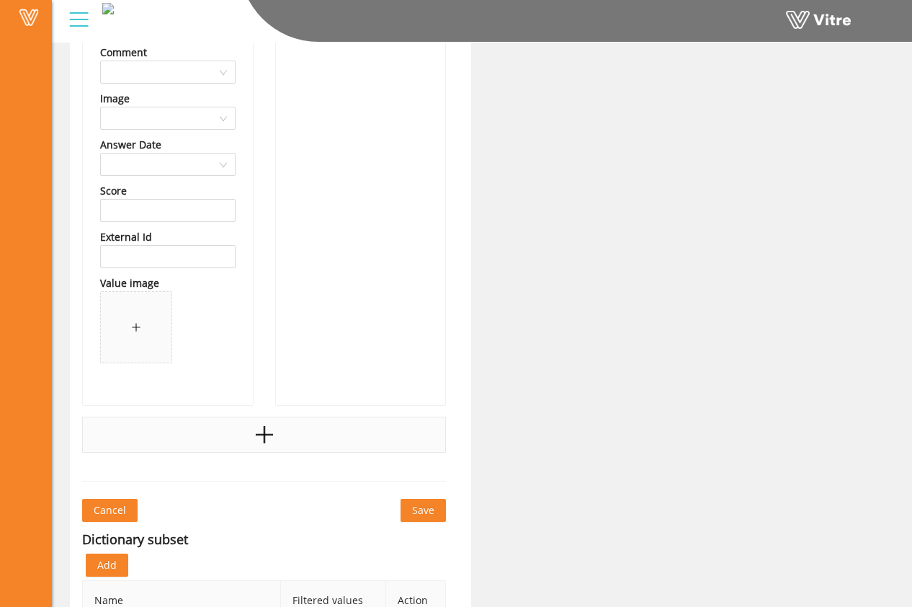
click at [311, 431] on div at bounding box center [264, 435] width 364 height 36
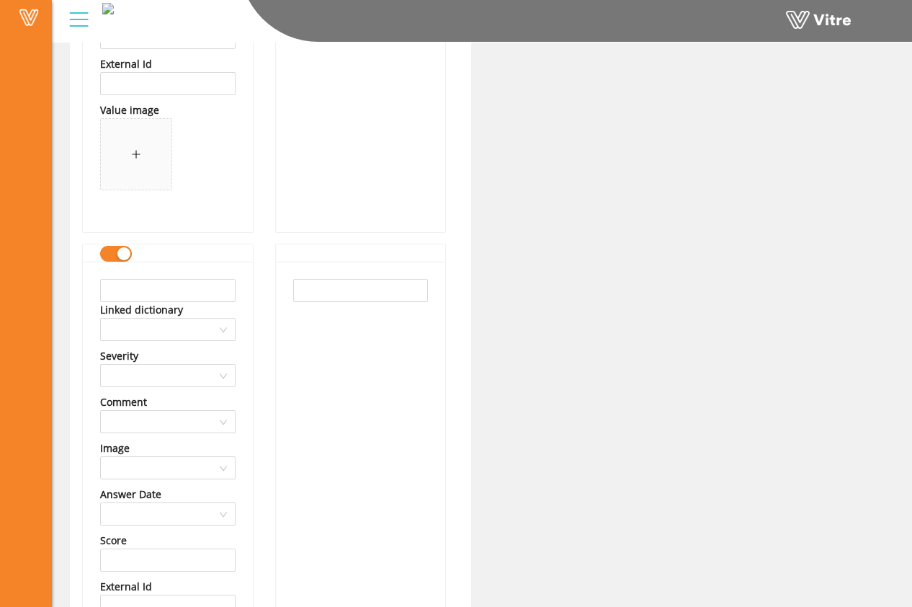
scroll to position [36678, 0]
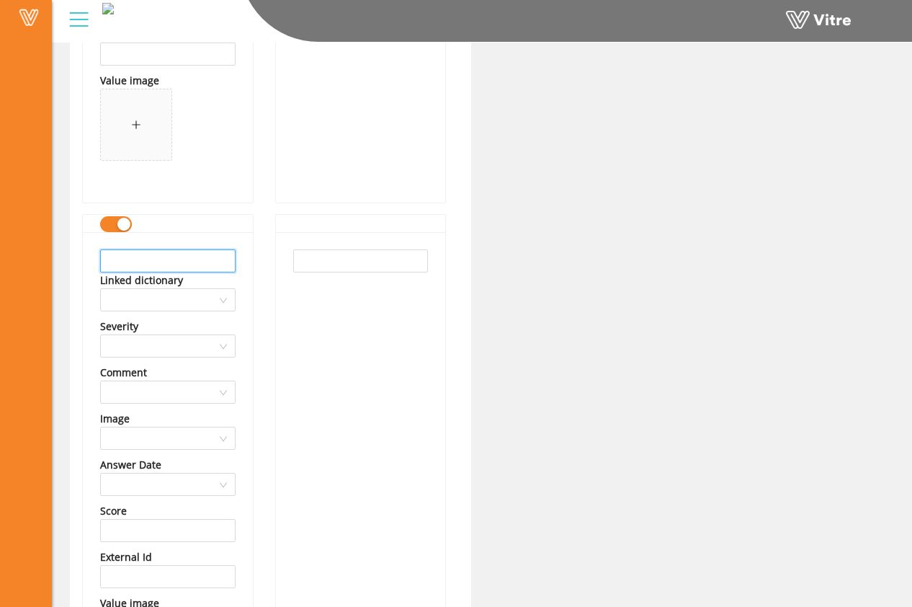
click at [173, 256] on input "text" at bounding box center [168, 260] width 136 height 23
drag, startPoint x: 154, startPoint y: 265, endPoint x: 74, endPoint y: 267, distance: 80.1
click at [182, 260] on input "SBD Inc" at bounding box center [168, 260] width 136 height 23
drag, startPoint x: 182, startPoint y: 260, endPoint x: 76, endPoint y: 266, distance: 106.1
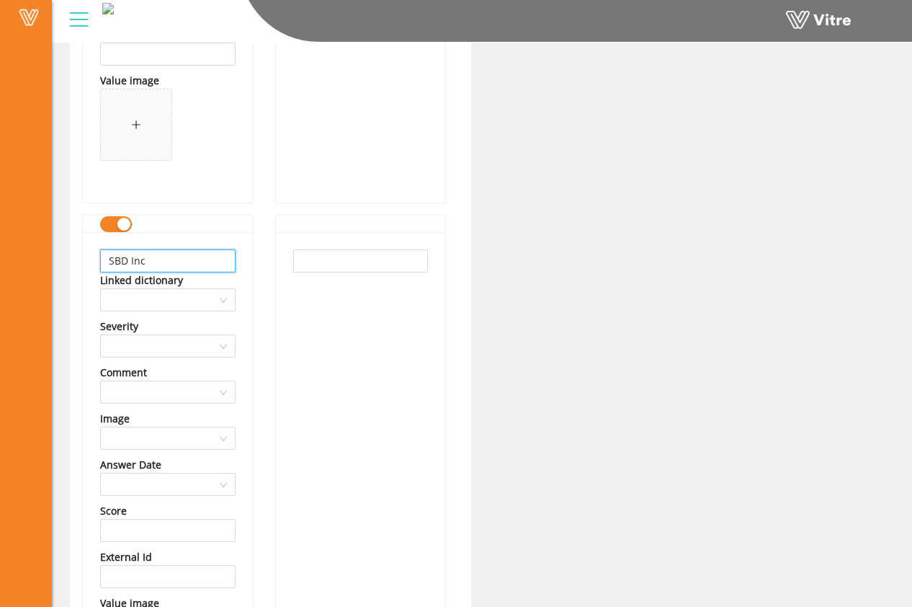
type input "SBD Inc"
click at [304, 259] on input "text" at bounding box center [361, 260] width 136 height 23
paste input "SBD Inc"
type input "SBD Inc"
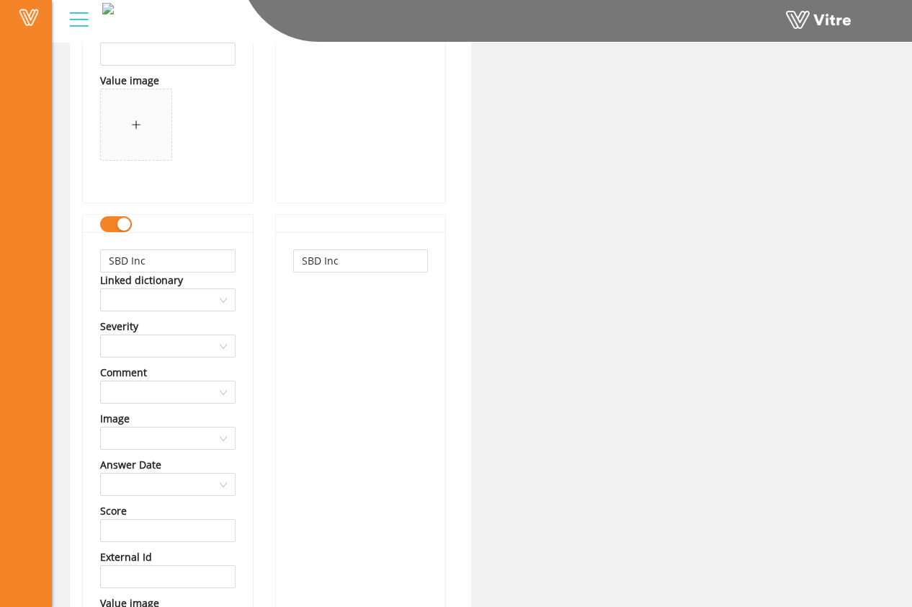
click at [329, 317] on div "SBD Inc" at bounding box center [361, 478] width 170 height 493
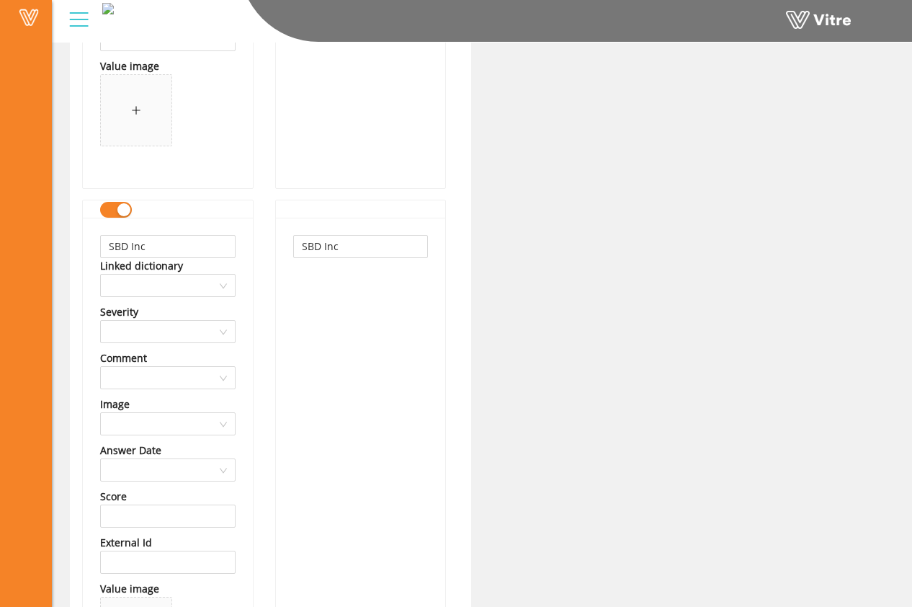
scroll to position [37112, 0]
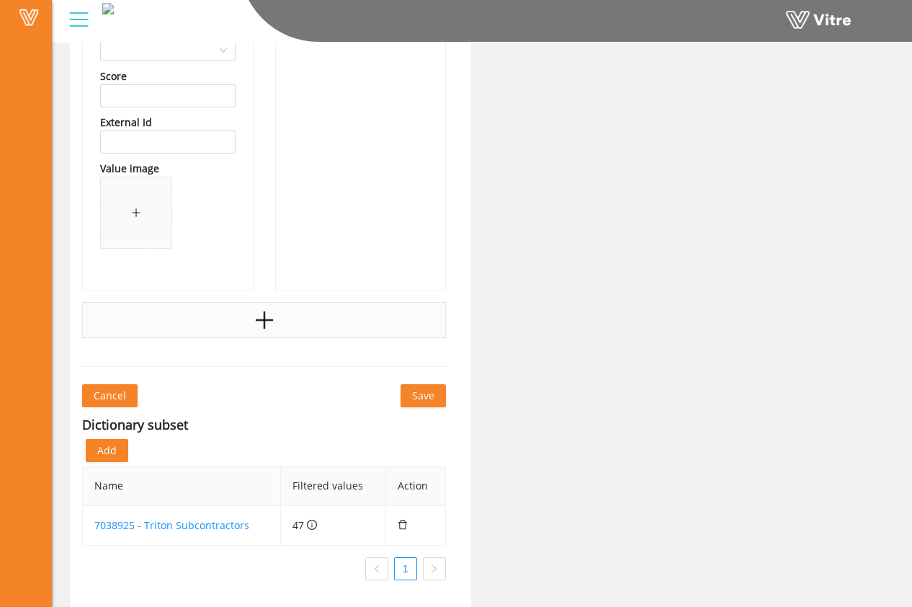
click at [302, 306] on div at bounding box center [264, 320] width 364 height 36
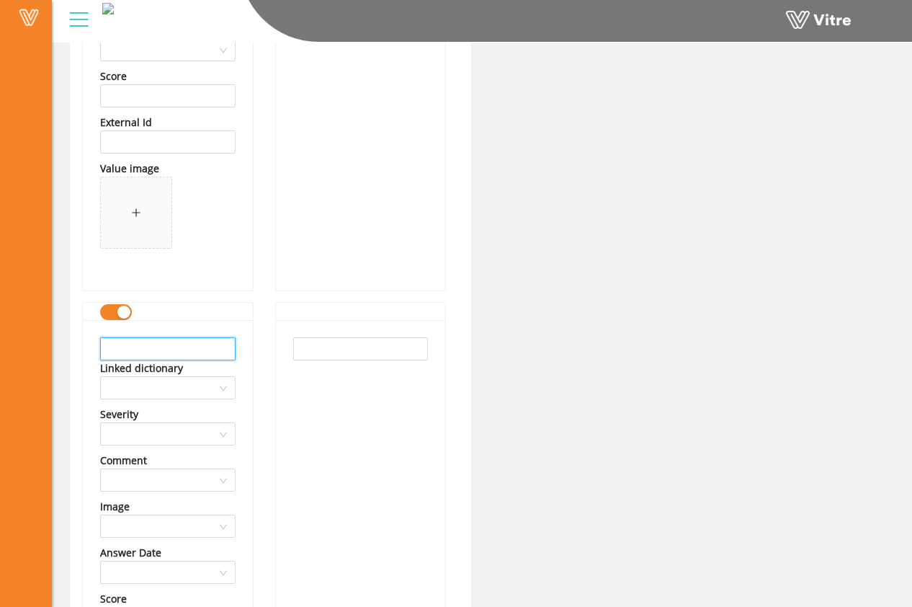
click at [198, 342] on input "text" at bounding box center [168, 348] width 136 height 23
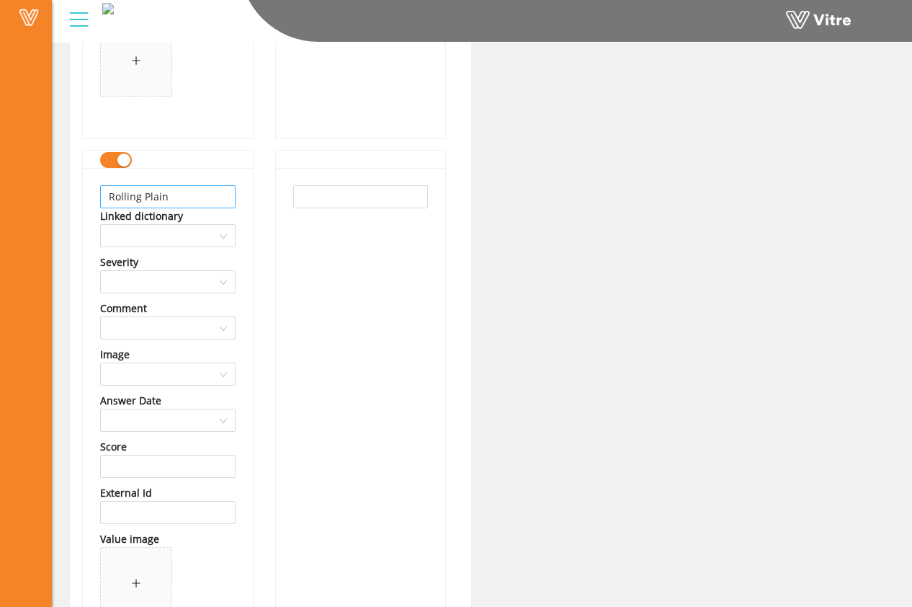
scroll to position [37248, 0]
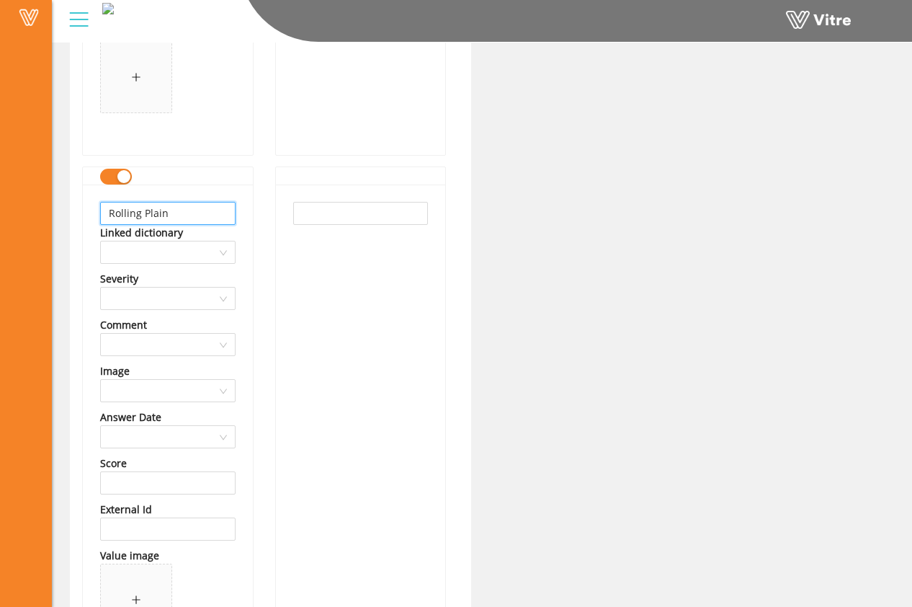
drag, startPoint x: 185, startPoint y: 210, endPoint x: 54, endPoint y: 210, distance: 130.5
drag, startPoint x: 228, startPoint y: 215, endPoint x: 89, endPoint y: 213, distance: 139.1
click at [89, 213] on div "Bragg Crane and Rigging Linked dictionary Severity Comment Image Answer Date Sc…" at bounding box center [168, 431] width 170 height 493
type input "Bragg Crane and Rigging"
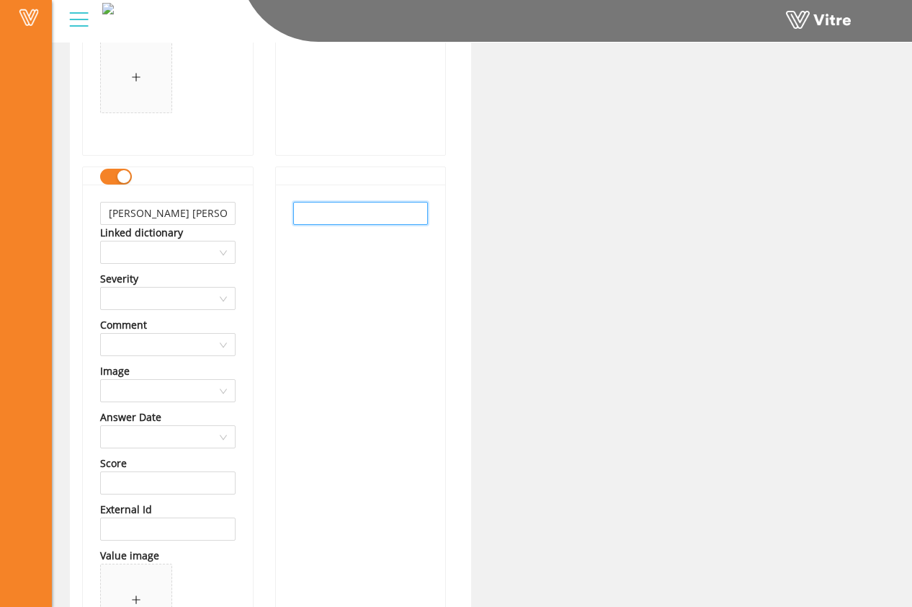
click at [324, 205] on input "text" at bounding box center [361, 213] width 136 height 23
paste input "Bragg Crane and Rigging"
type input "Bragg Crane and Rigging"
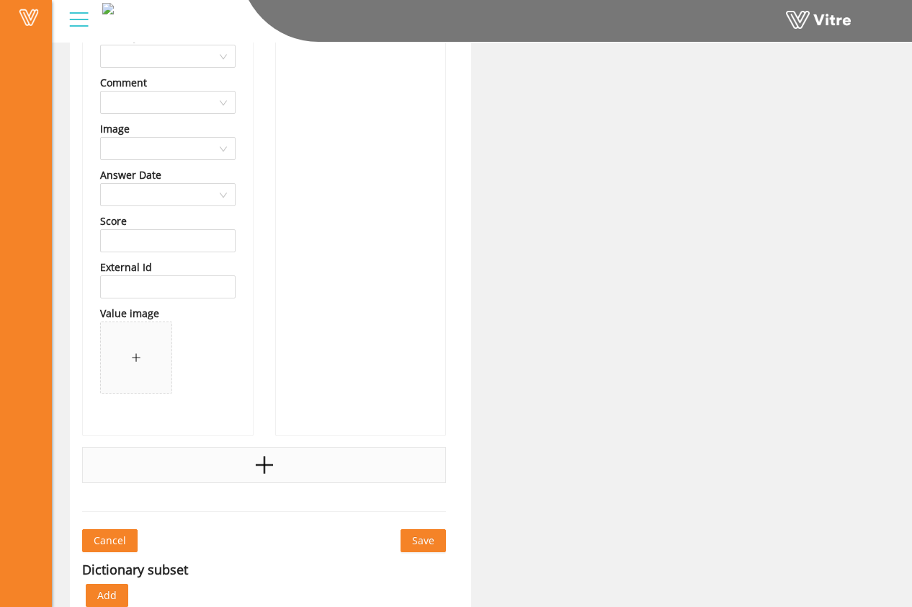
scroll to position [37635, 0]
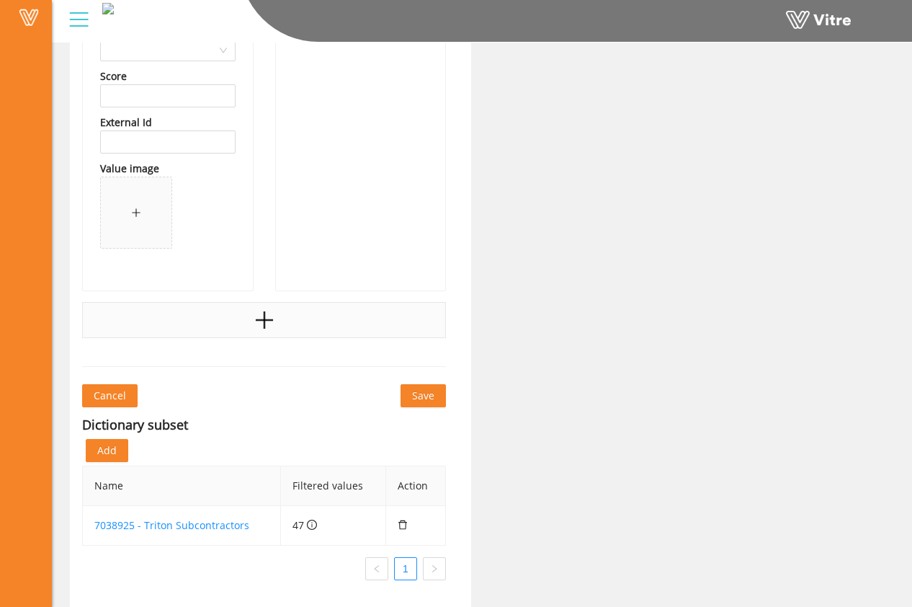
click at [283, 327] on div at bounding box center [264, 320] width 364 height 36
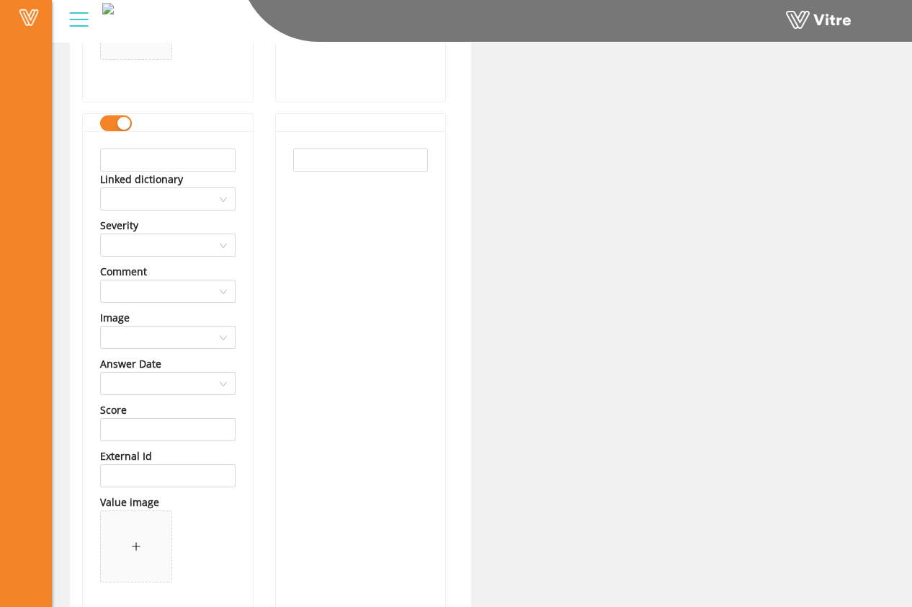
scroll to position [37827, 0]
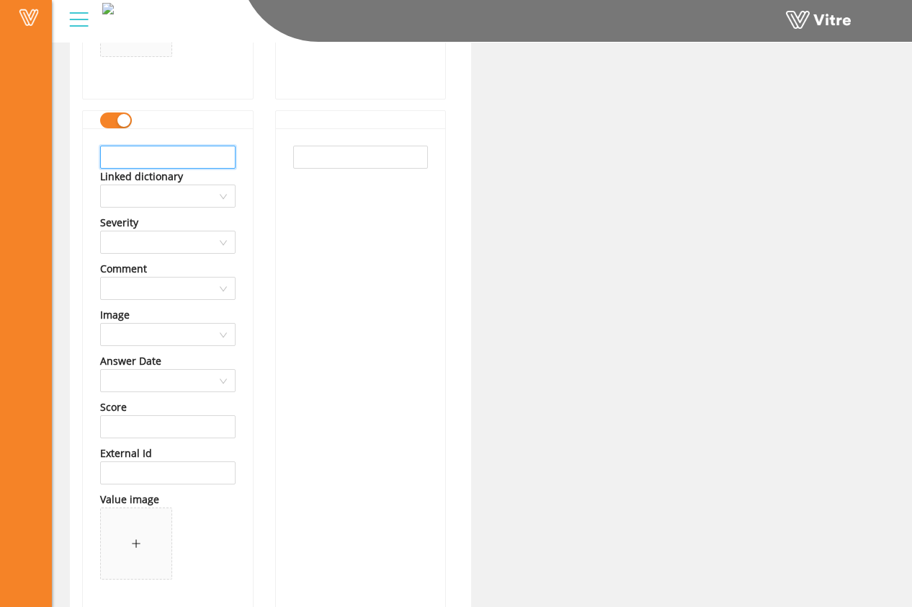
click at [182, 154] on input "text" at bounding box center [168, 157] width 136 height 23
drag, startPoint x: 182, startPoint y: 156, endPoint x: 71, endPoint y: 164, distance: 112.0
type input "Silverado"
click at [309, 154] on input "text" at bounding box center [361, 157] width 136 height 23
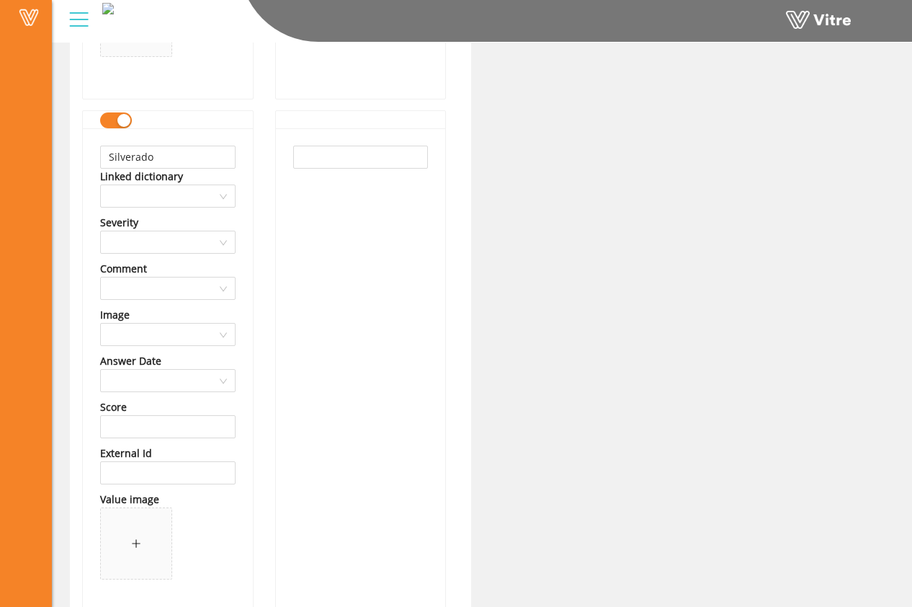
click at [352, 200] on div at bounding box center [361, 374] width 170 height 493
click at [339, 160] on input "text" at bounding box center [361, 157] width 136 height 23
paste input "Silverado"
type input "Silverado"
click at [339, 196] on div "Silverado" at bounding box center [361, 374] width 170 height 493
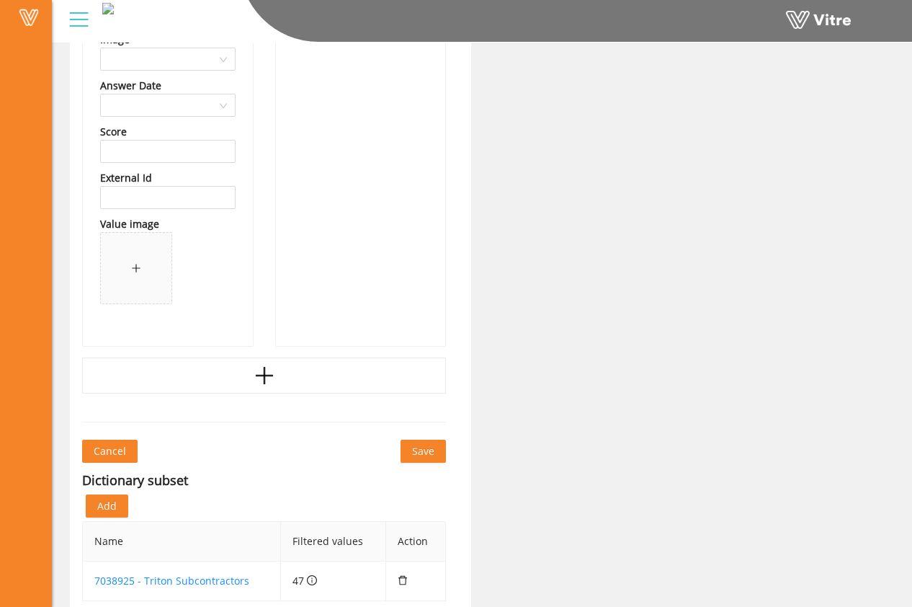
scroll to position [38157, 0]
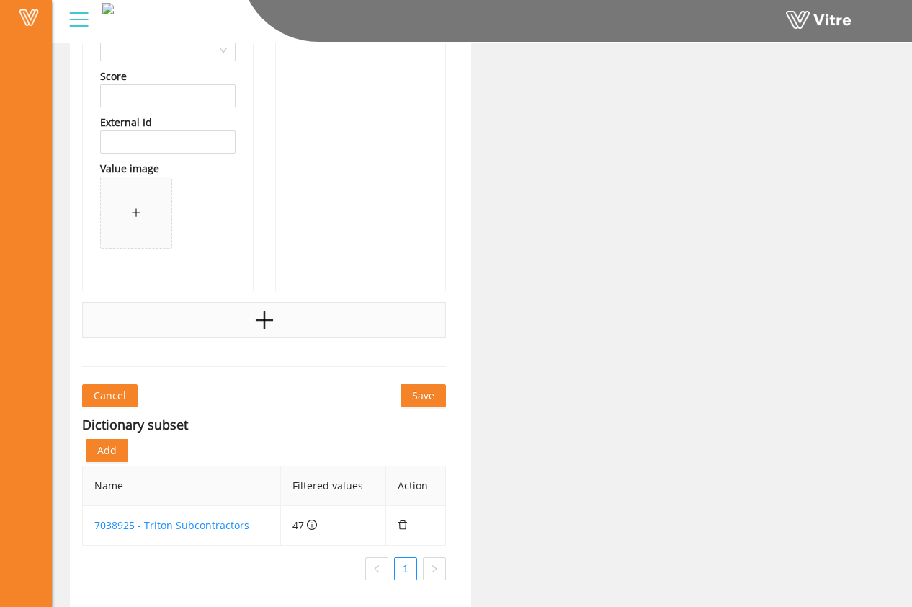
click at [259, 328] on icon "plus" at bounding box center [265, 320] width 22 height 22
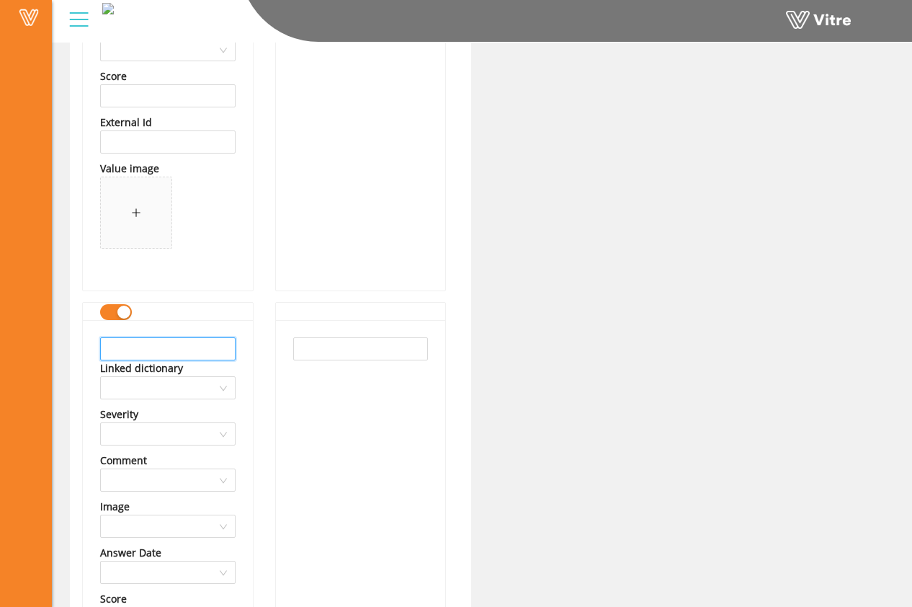
click at [198, 347] on input "text" at bounding box center [168, 348] width 136 height 23
drag, startPoint x: 231, startPoint y: 351, endPoint x: 90, endPoint y: 344, distance: 140.7
type input "Buckner Heavylift Cranes"
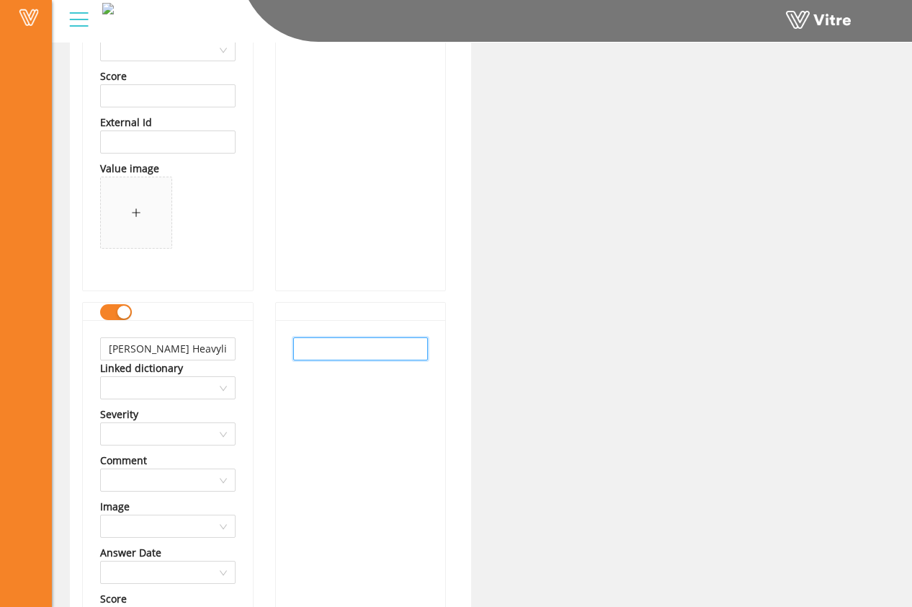
click at [336, 357] on input "text" at bounding box center [361, 348] width 136 height 23
paste input "Buckner Heavylift Cranes"
type input "Buckner Heavylift Cranes"
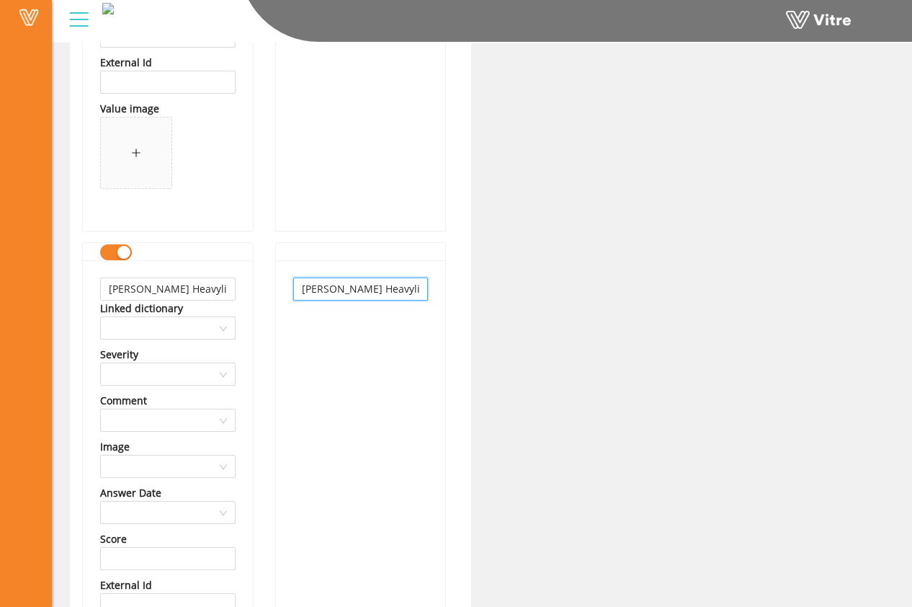
scroll to position [38680, 0]
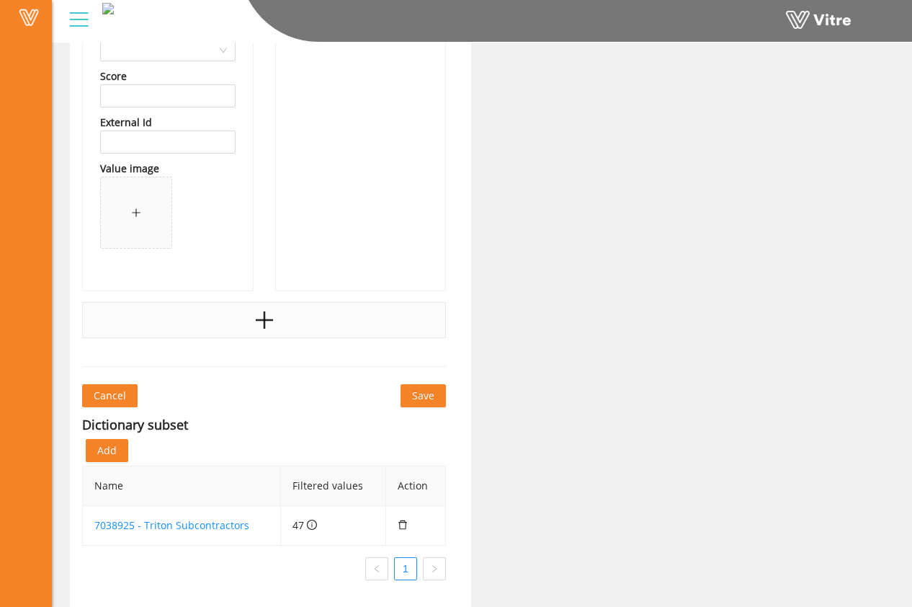
click at [299, 319] on div at bounding box center [264, 320] width 364 height 36
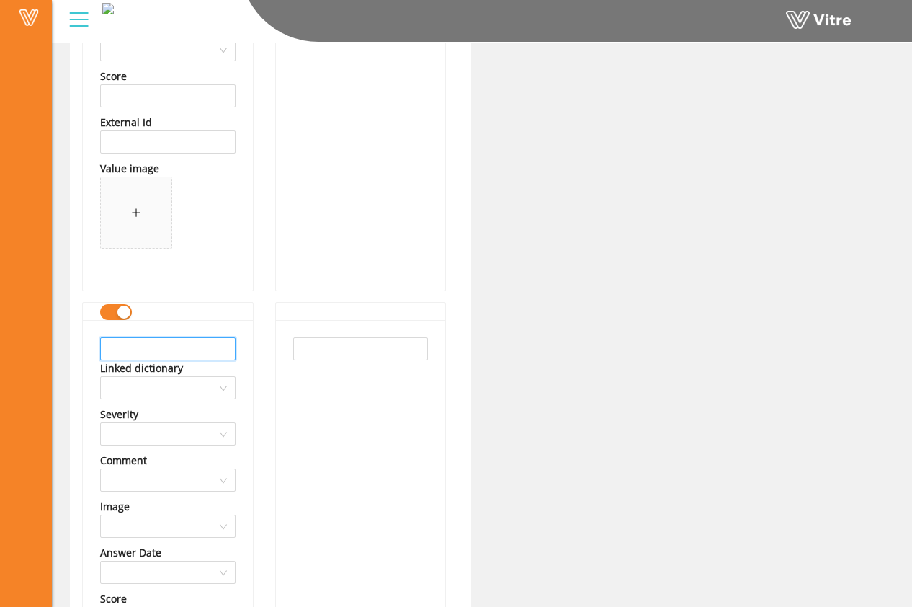
click at [186, 349] on input "text" at bounding box center [168, 348] width 136 height 23
drag, startPoint x: 195, startPoint y: 355, endPoint x: 17, endPoint y: 352, distance: 178.0
paste input "Buckner Heavylift Cranes"
type input "Murray Company"
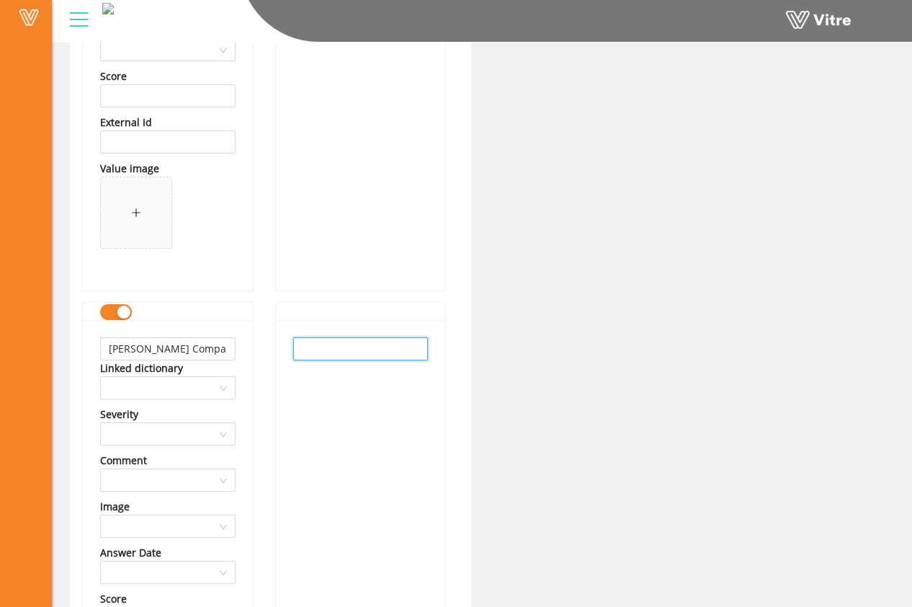
click at [309, 354] on input "text" at bounding box center [361, 348] width 136 height 23
paste input "Murray Company"
type input "Murray Company"
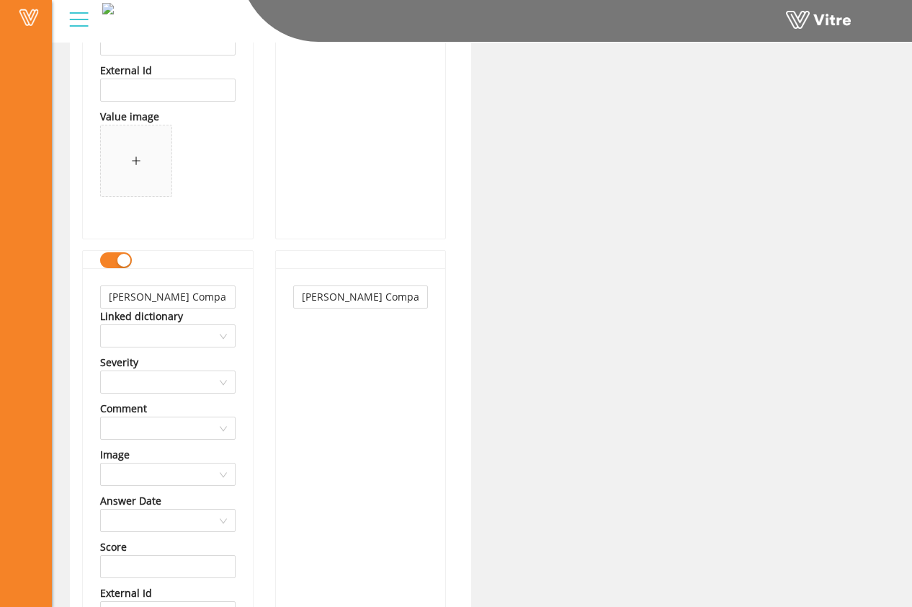
scroll to position [38810, 0]
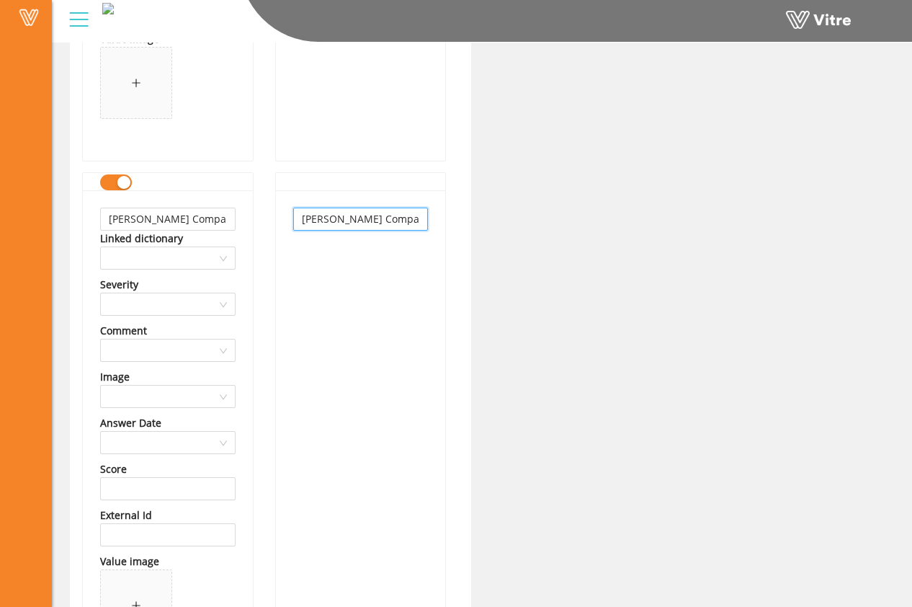
click at [404, 215] on input "Murray Company" at bounding box center [361, 219] width 136 height 23
drag, startPoint x: 195, startPoint y: 221, endPoint x: 77, endPoint y: 222, distance: 118.2
click at [409, 221] on input "Murray Company" at bounding box center [361, 219] width 136 height 23
drag, startPoint x: 401, startPoint y: 221, endPoint x: 265, endPoint y: 217, distance: 135.6
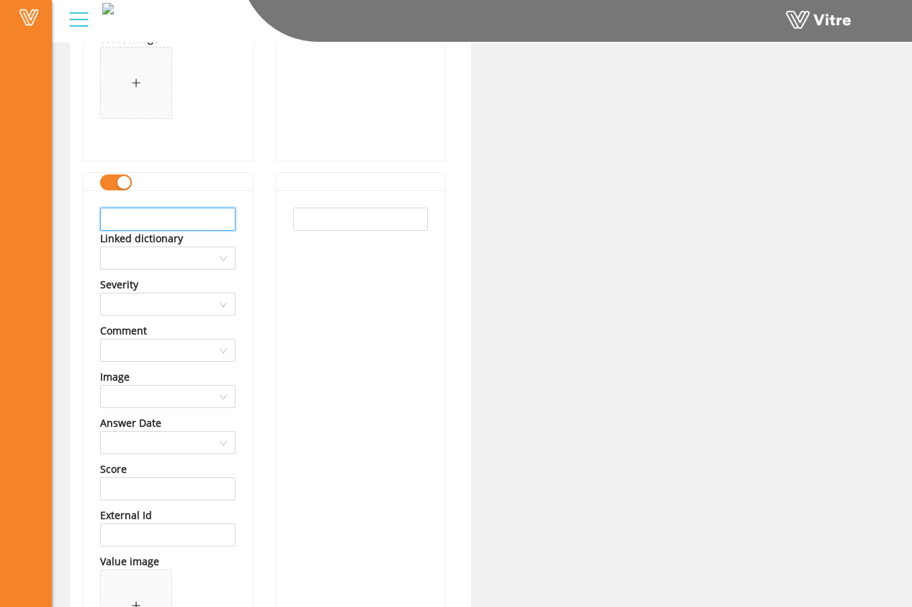
click at [120, 212] on input "text" at bounding box center [168, 219] width 136 height 23
drag, startPoint x: 231, startPoint y: 221, endPoint x: 58, endPoint y: 214, distance: 173.1
type input "Pacific States Environmental"
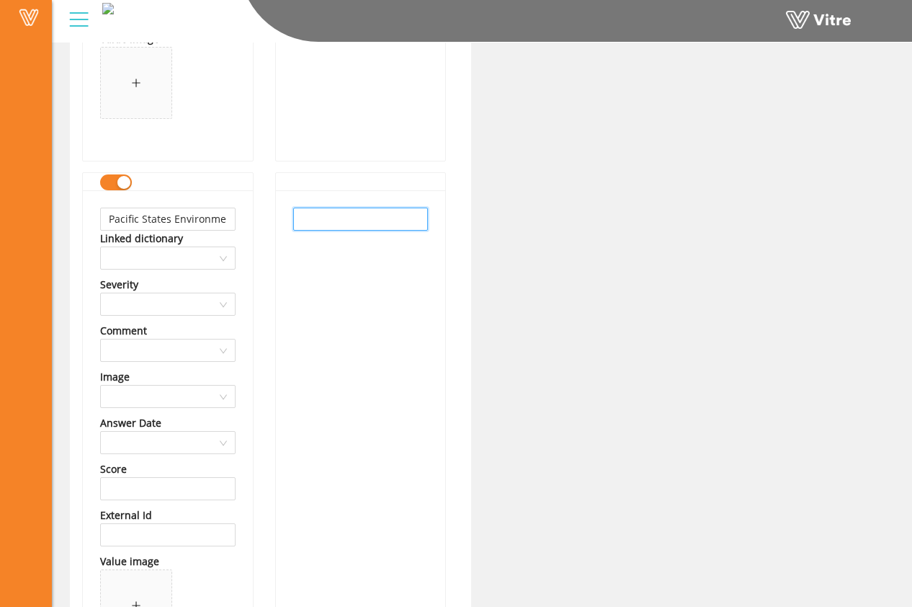
click at [341, 218] on input "text" at bounding box center [361, 219] width 136 height 23
paste input "Pacific States Environmental"
type input "Pacific States Environmental"
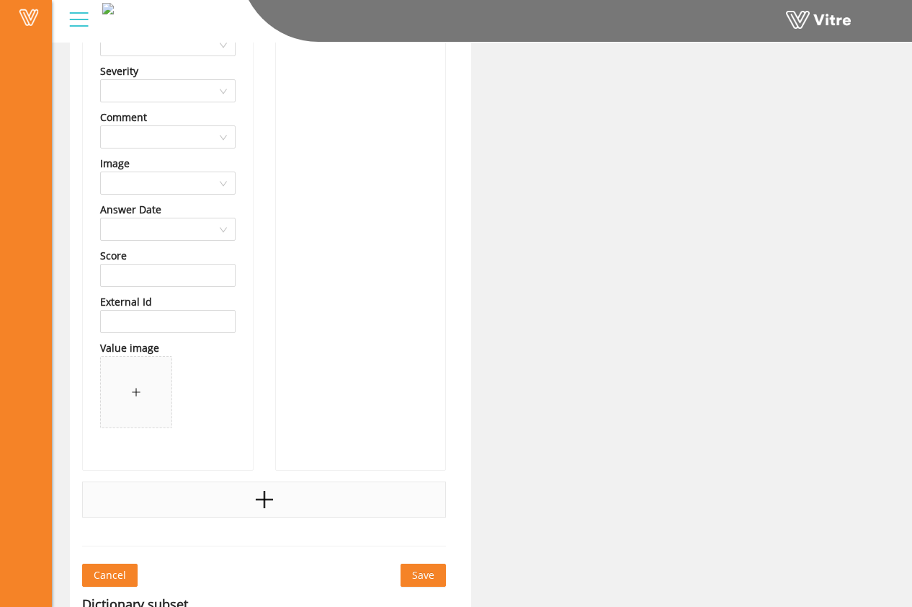
scroll to position [39203, 0]
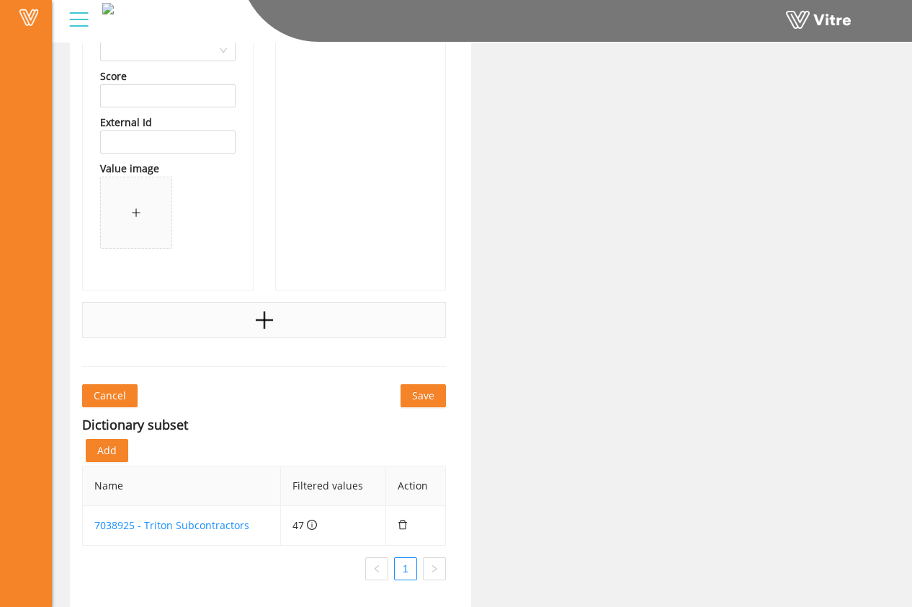
click at [373, 319] on div at bounding box center [264, 320] width 364 height 36
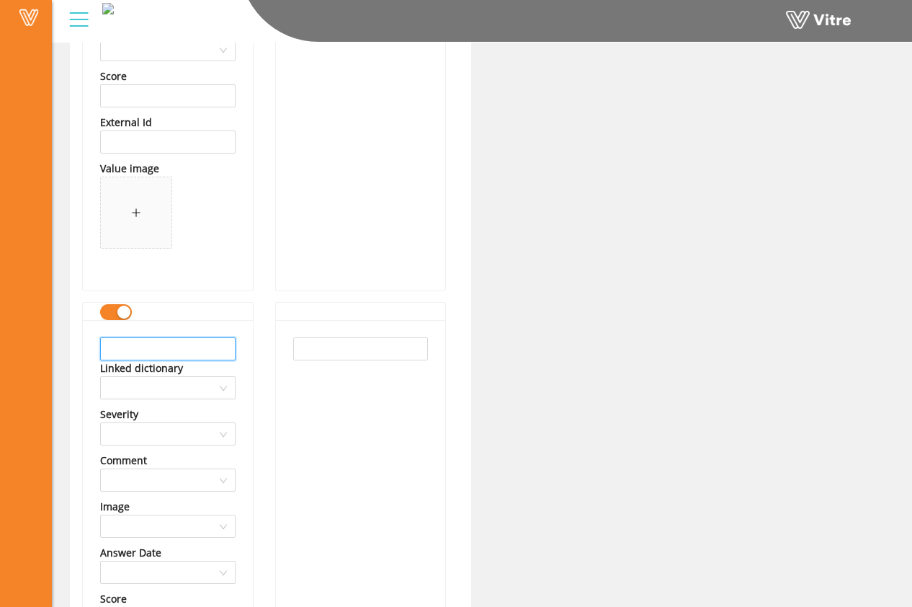
click at [167, 355] on input "text" at bounding box center [168, 348] width 136 height 23
type input "V"
drag, startPoint x: 217, startPoint y: 349, endPoint x: 80, endPoint y: 348, distance: 136.9
type input "BrandSafway Services"
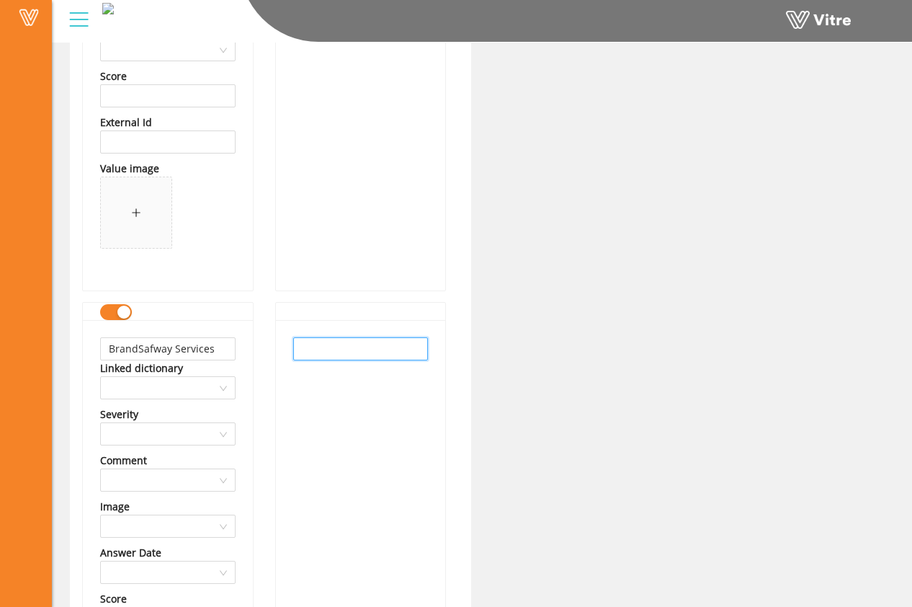
click at [311, 347] on input "text" at bounding box center [361, 348] width 136 height 23
paste input "BrandSafway Services"
type input "BrandSafway Services"
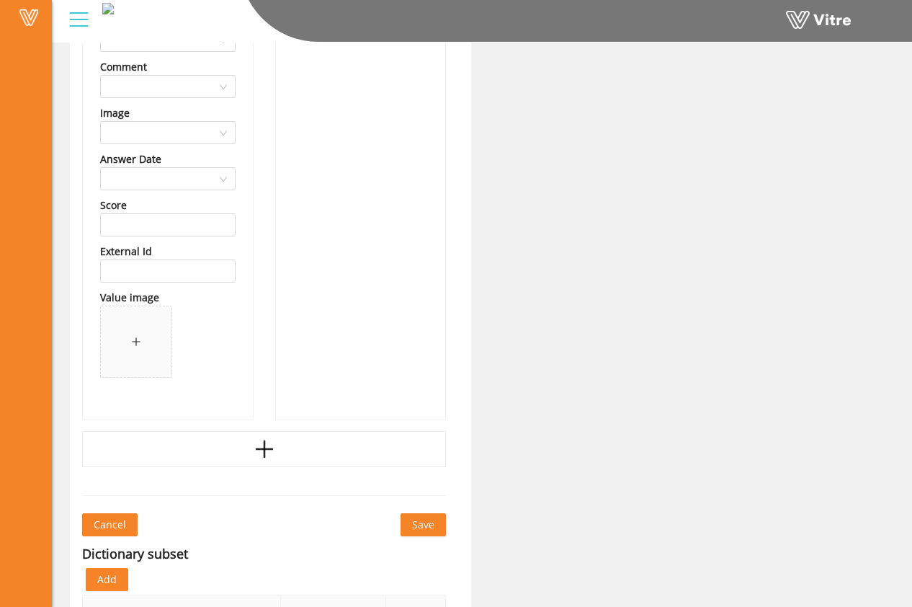
scroll to position [39636, 0]
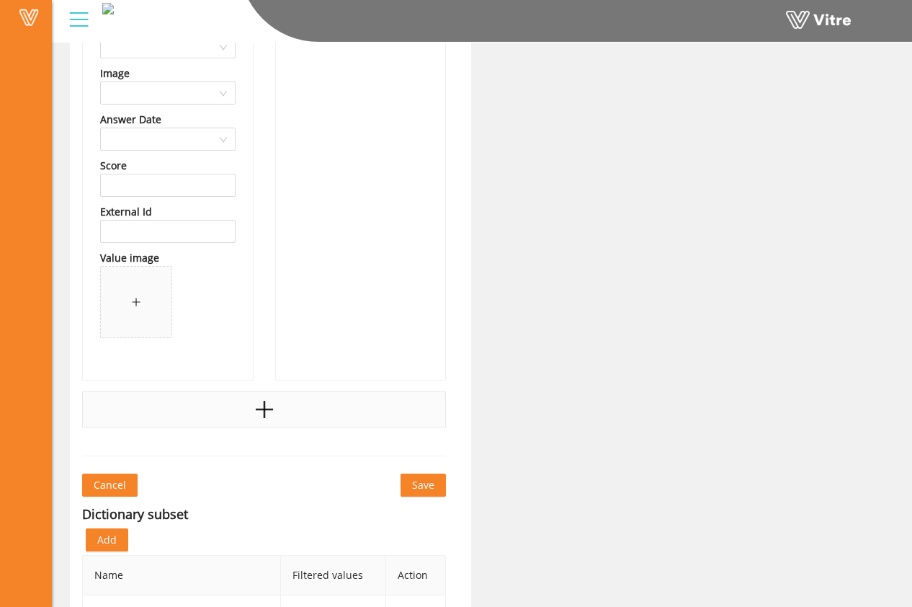
click at [346, 416] on div at bounding box center [264, 409] width 364 height 36
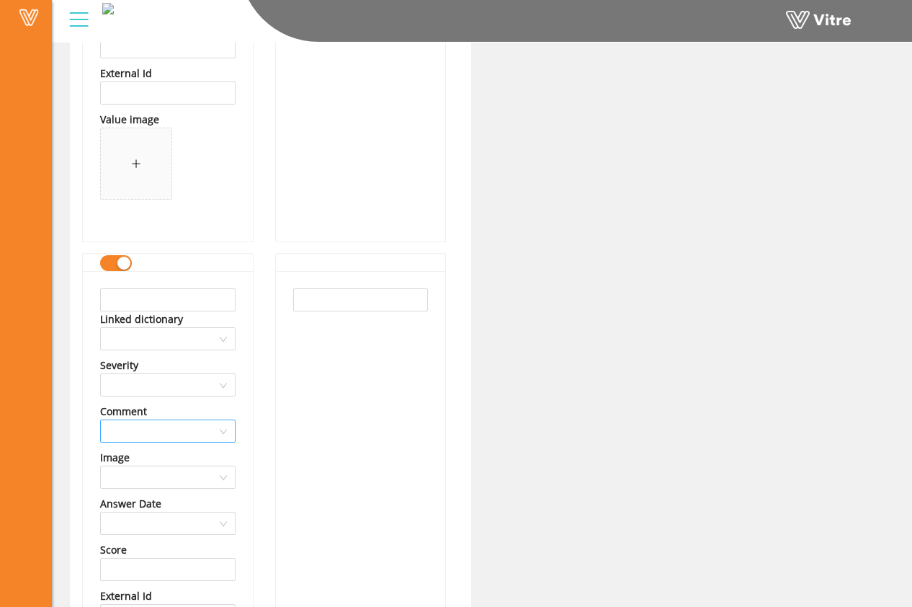
scroll to position [39889, 0]
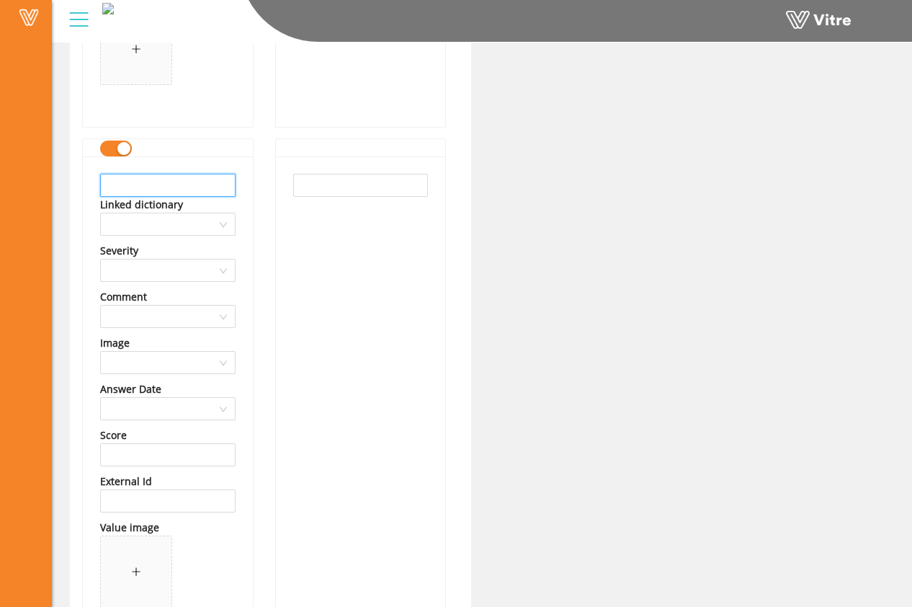
click at [207, 182] on input "text" at bounding box center [168, 185] width 136 height 23
drag, startPoint x: 204, startPoint y: 192, endPoint x: 96, endPoint y: 189, distance: 108.2
click at [94, 190] on div "Safway Atlantic Linked dictionary Severity Comment Image Answer Date Score Exte…" at bounding box center [168, 402] width 170 height 493
type input "Safway Atlantic"
click at [317, 181] on input "text" at bounding box center [361, 185] width 136 height 23
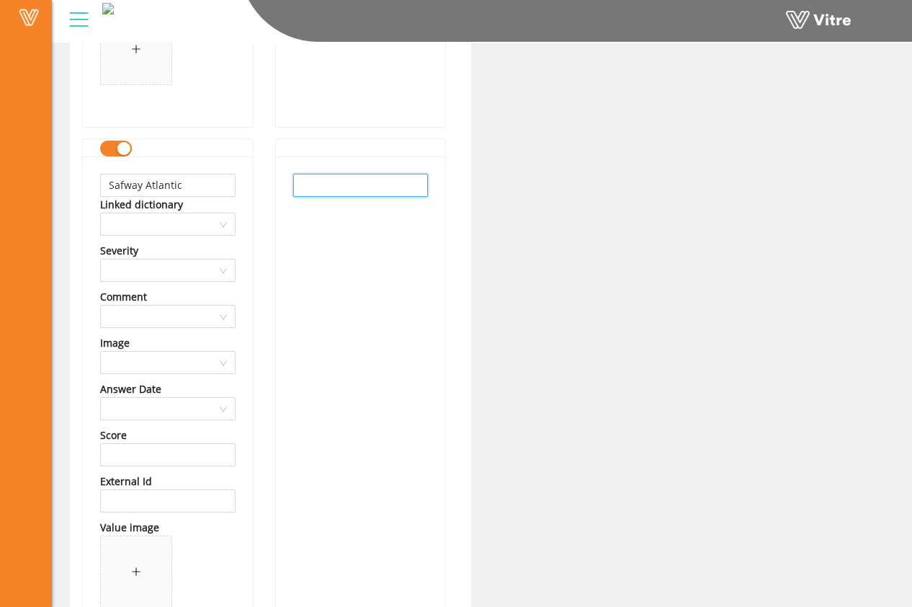
paste input "Safway Atlantic"
type input "Safway Atlantic"
click at [351, 254] on div "Safway Atlantic" at bounding box center [361, 402] width 170 height 493
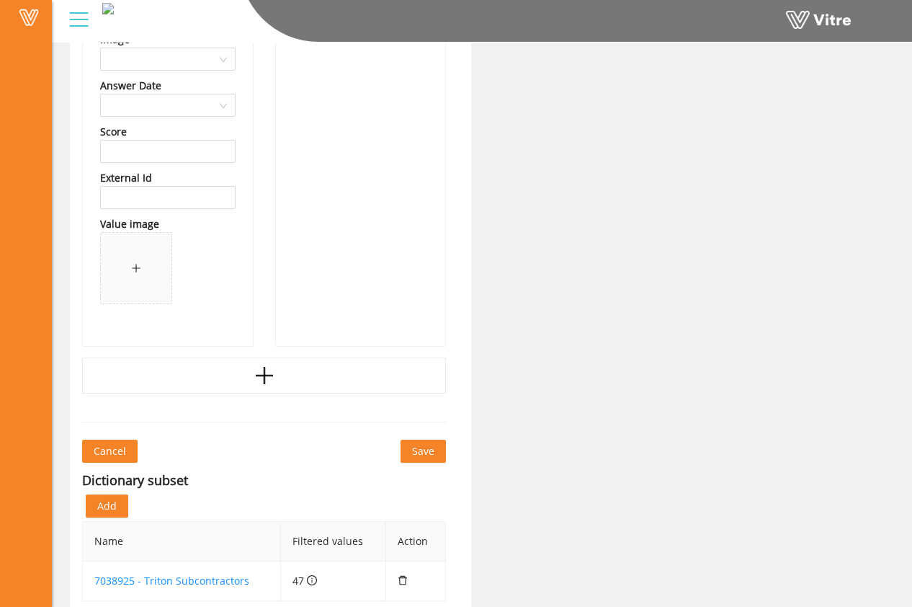
scroll to position [40248, 0]
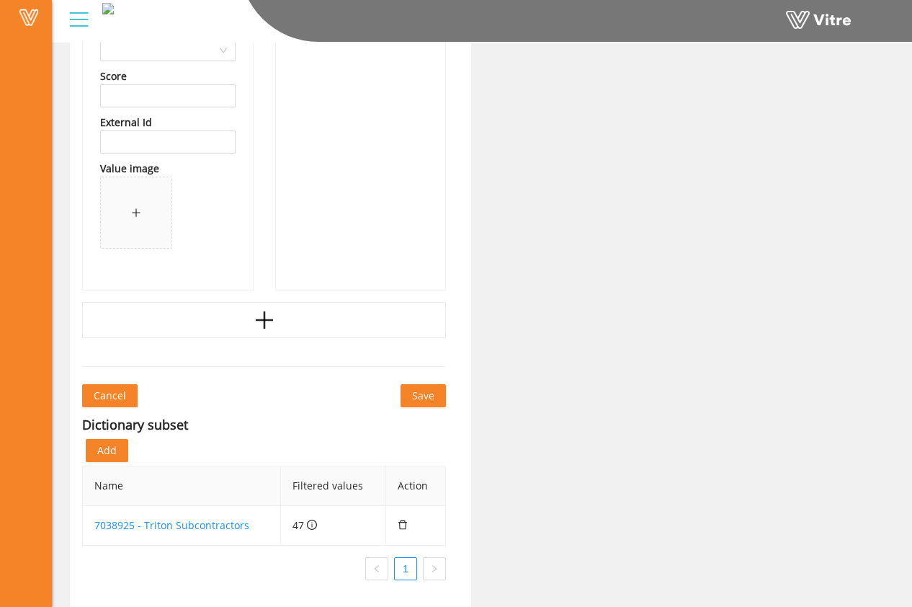
click at [273, 314] on icon "plus" at bounding box center [265, 320] width 22 height 22
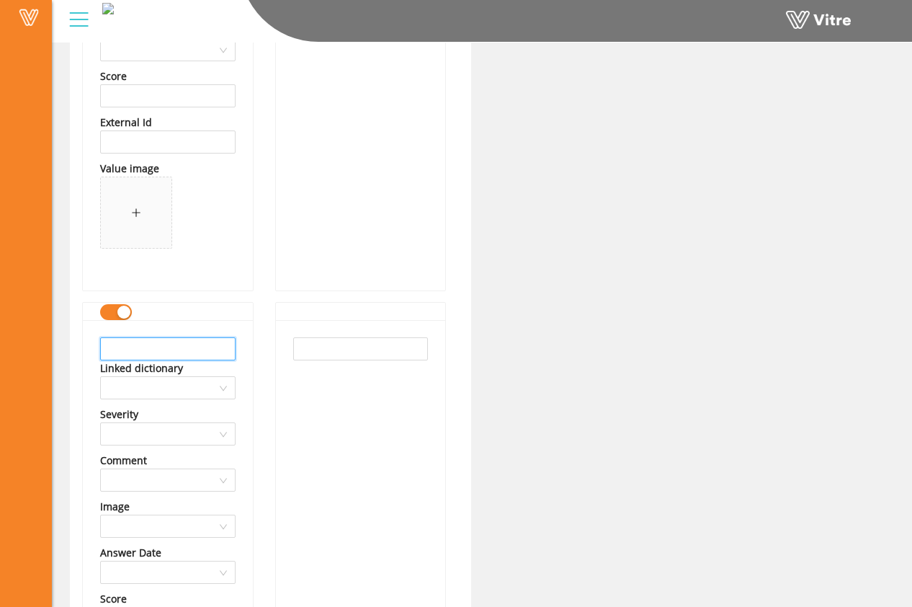
click at [199, 340] on input "text" at bounding box center [168, 348] width 136 height 23
click at [207, 345] on input "text" at bounding box center [168, 348] width 136 height 23
drag, startPoint x: 220, startPoint y: 355, endPoint x: 70, endPoint y: 345, distance: 150.2
type input "Envelope Waterproofing"
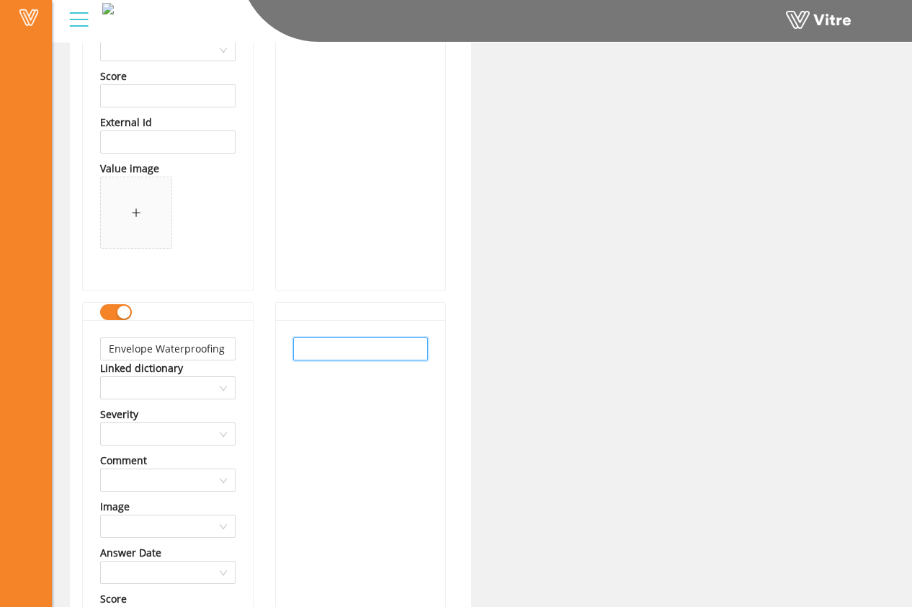
click at [349, 345] on input "text" at bounding box center [361, 348] width 136 height 23
paste input "Envelope Waterproofing"
type input "Envelope Waterproofing"
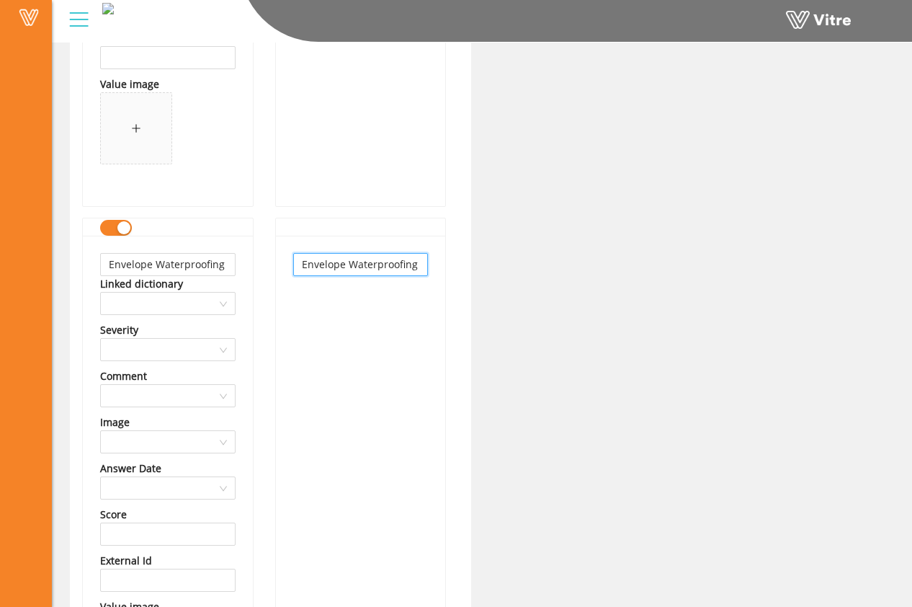
scroll to position [40691, 0]
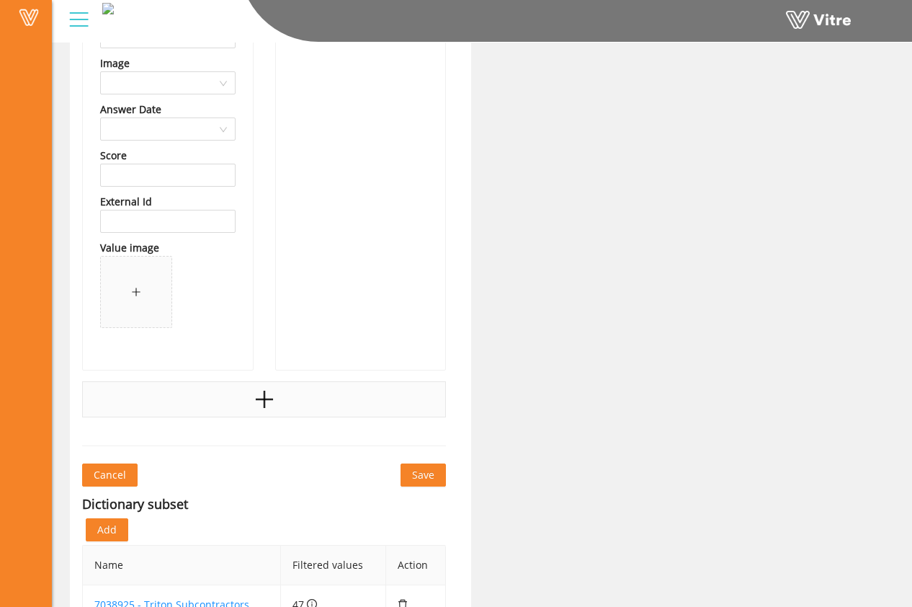
click at [298, 405] on div at bounding box center [264, 399] width 364 height 36
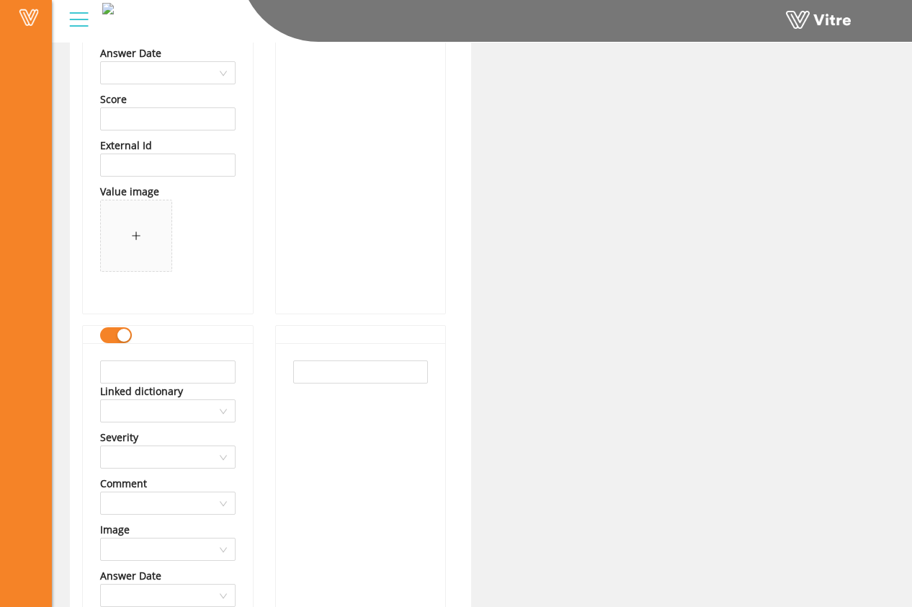
scroll to position [40781, 0]
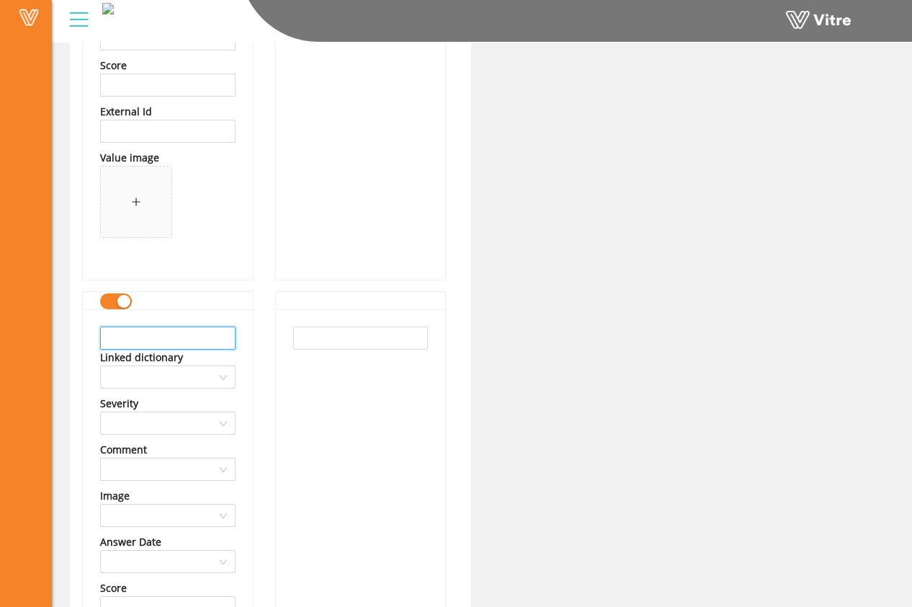
click at [207, 341] on input "text" at bounding box center [168, 338] width 136 height 23
drag, startPoint x: 225, startPoint y: 340, endPoint x: 107, endPoint y: 344, distance: 118.3
click at [113, 347] on input "Ransome Company" at bounding box center [168, 338] width 136 height 23
click at [104, 345] on input "Ransome Company" at bounding box center [168, 338] width 136 height 23
drag, startPoint x: 203, startPoint y: 339, endPoint x: 69, endPoint y: 346, distance: 133.5
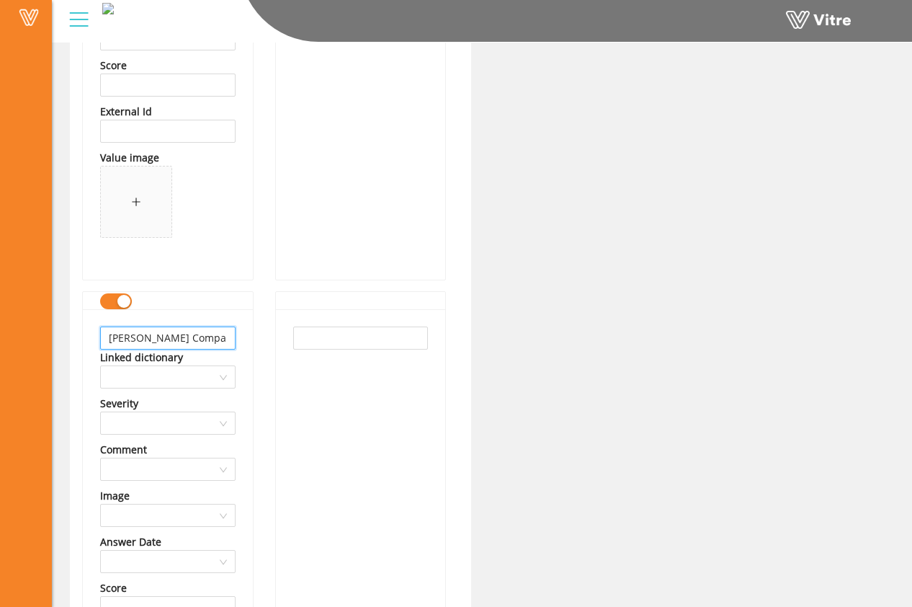
drag, startPoint x: 205, startPoint y: 337, endPoint x: 63, endPoint y: 345, distance: 142.3
type input "Ransome Company"
click at [319, 336] on input "text" at bounding box center [361, 338] width 136 height 23
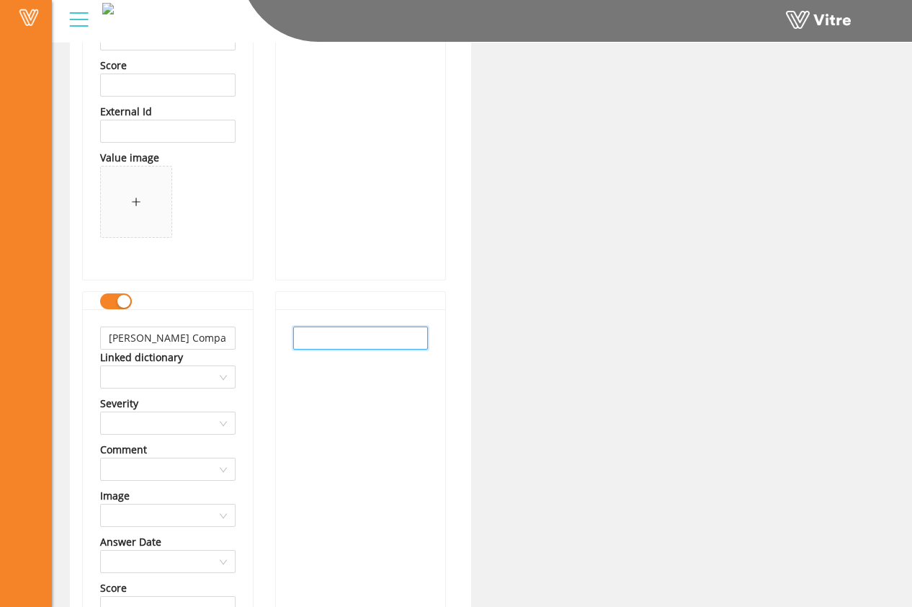
paste input "Ransome Company"
type input "Ransome Company"
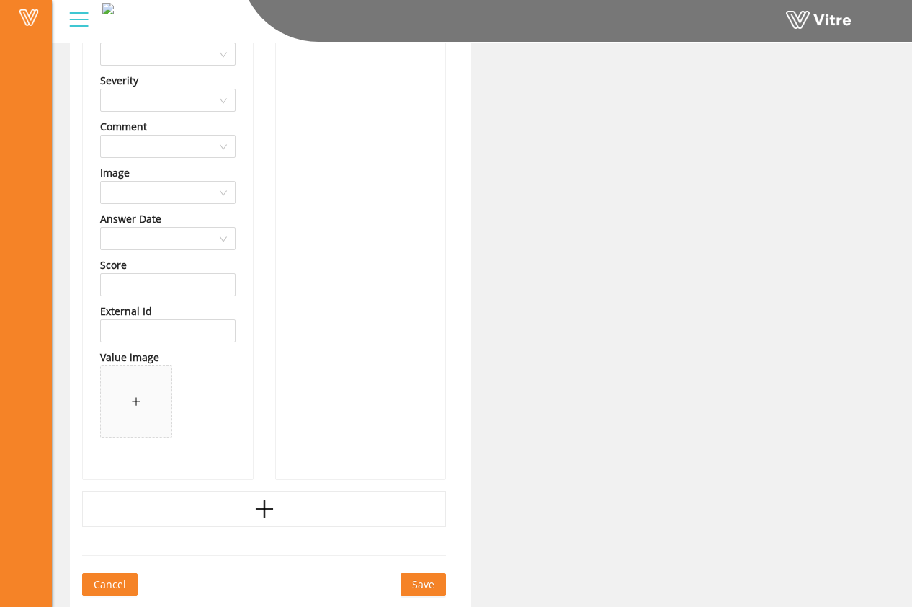
scroll to position [41175, 0]
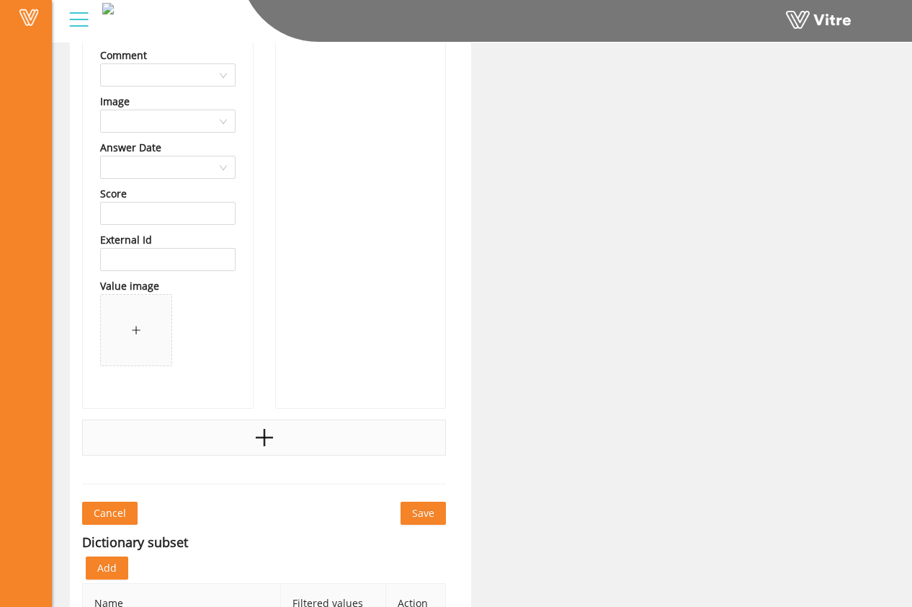
click at [313, 437] on div at bounding box center [264, 437] width 364 height 36
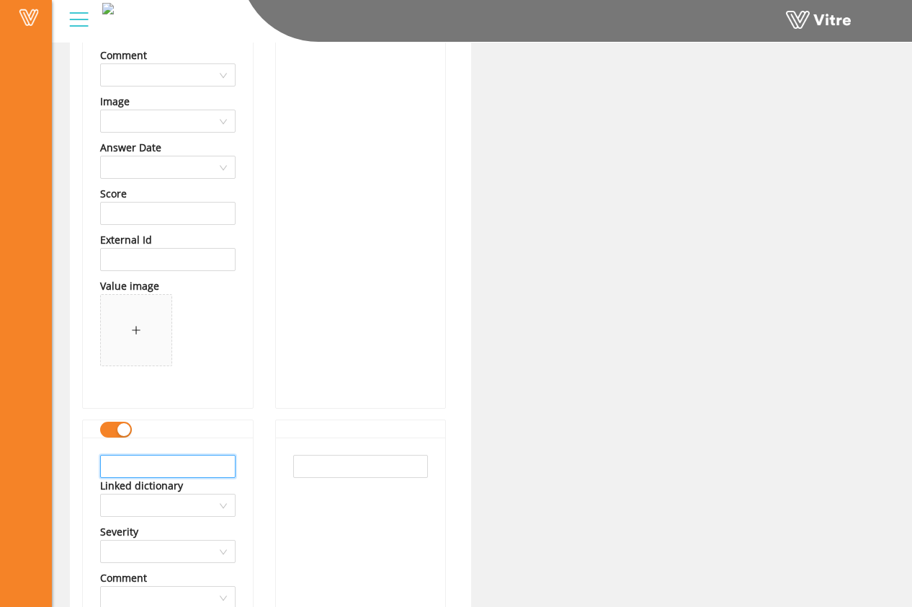
click at [207, 461] on input "text" at bounding box center [168, 466] width 136 height 23
drag, startPoint x: 195, startPoint y: 469, endPoint x: 88, endPoint y: 474, distance: 106.8
drag, startPoint x: 221, startPoint y: 466, endPoint x: 75, endPoint y: 457, distance: 145.9
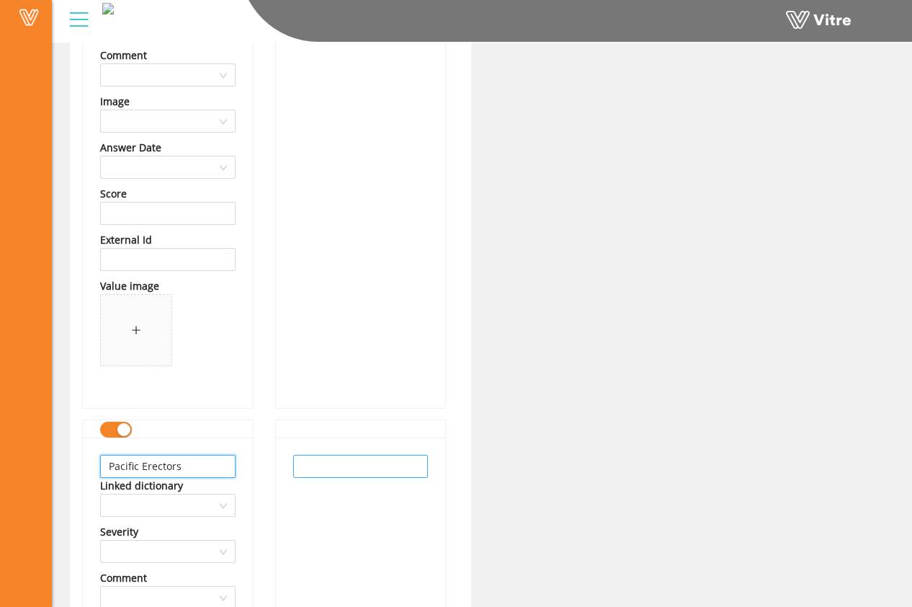
type input "Pacific Erectors"
click at [360, 462] on input "text" at bounding box center [361, 466] width 136 height 23
paste input "Pacific Erectors"
type input "Pacific Erectors"
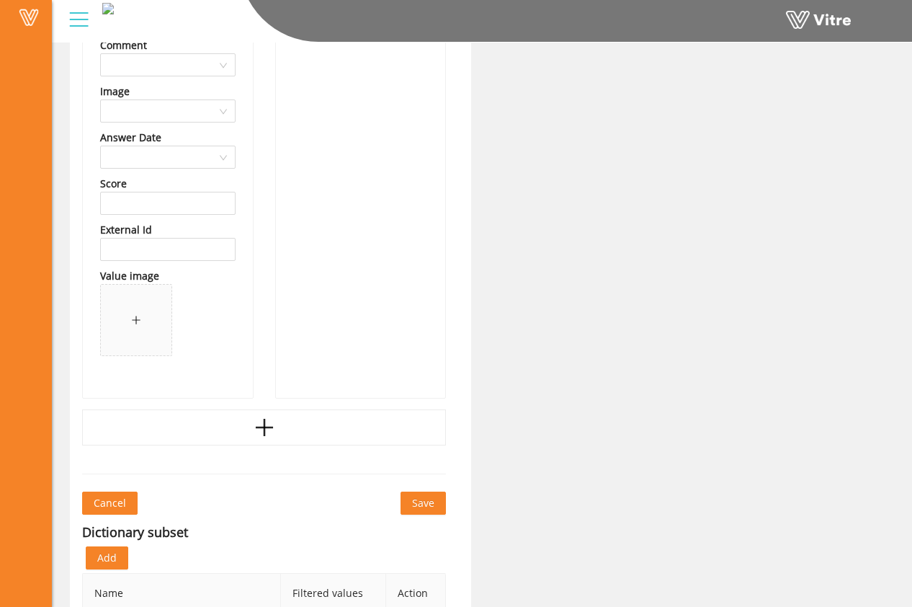
scroll to position [41746, 0]
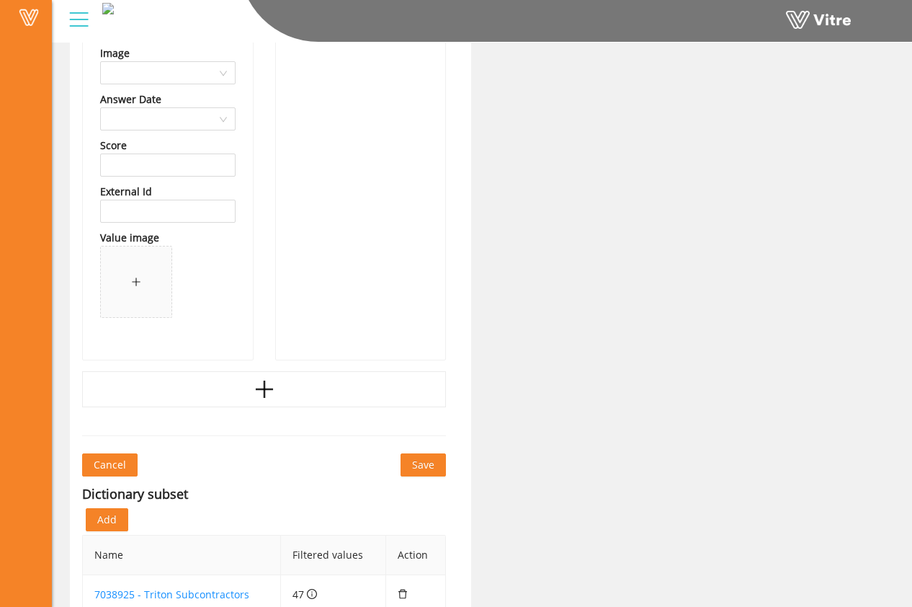
click at [270, 397] on icon "plus" at bounding box center [265, 389] width 22 height 22
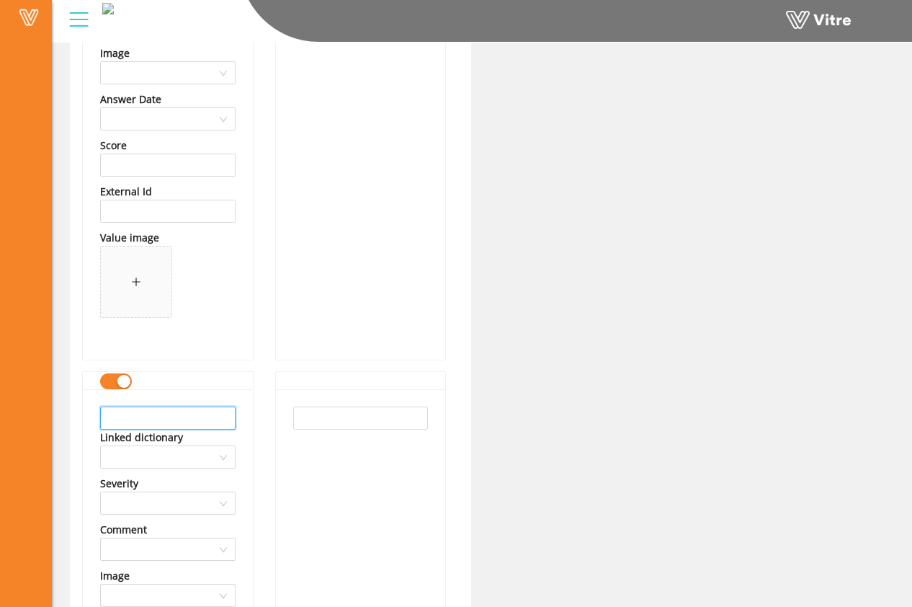
click at [190, 414] on input "text" at bounding box center [168, 418] width 136 height 23
type input "Alliance Roofing"
click at [350, 422] on input "text" at bounding box center [361, 418] width 136 height 23
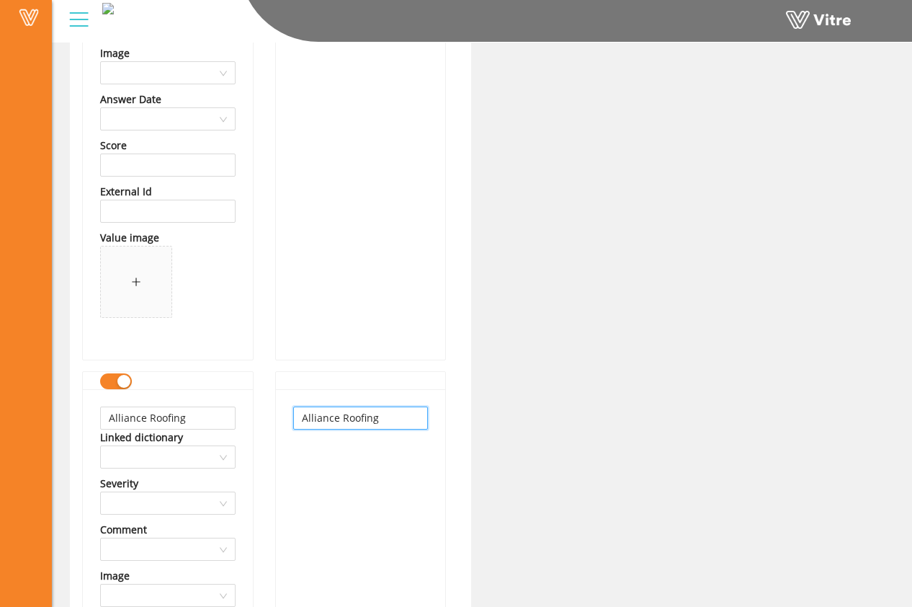
type input "Alliance Roofing"
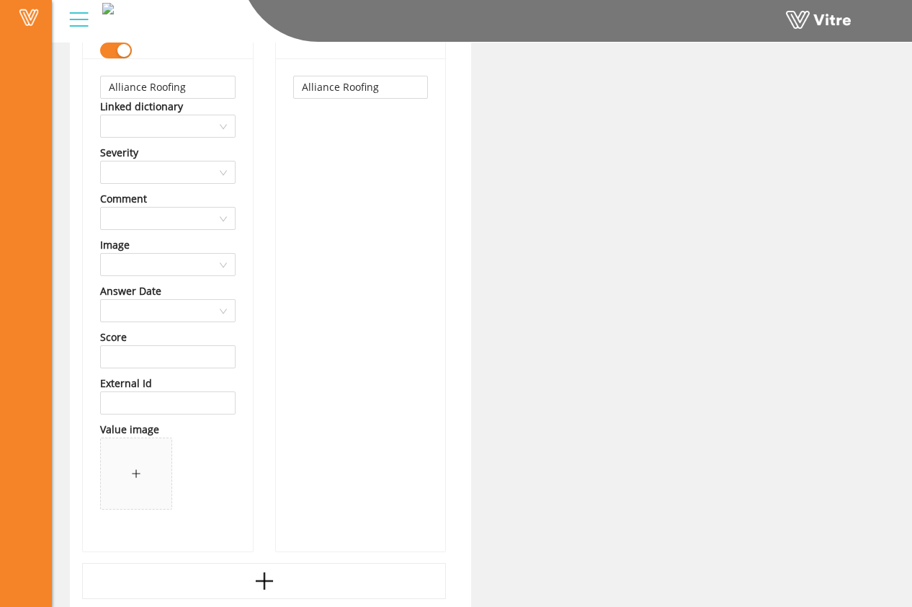
scroll to position [42280, 0]
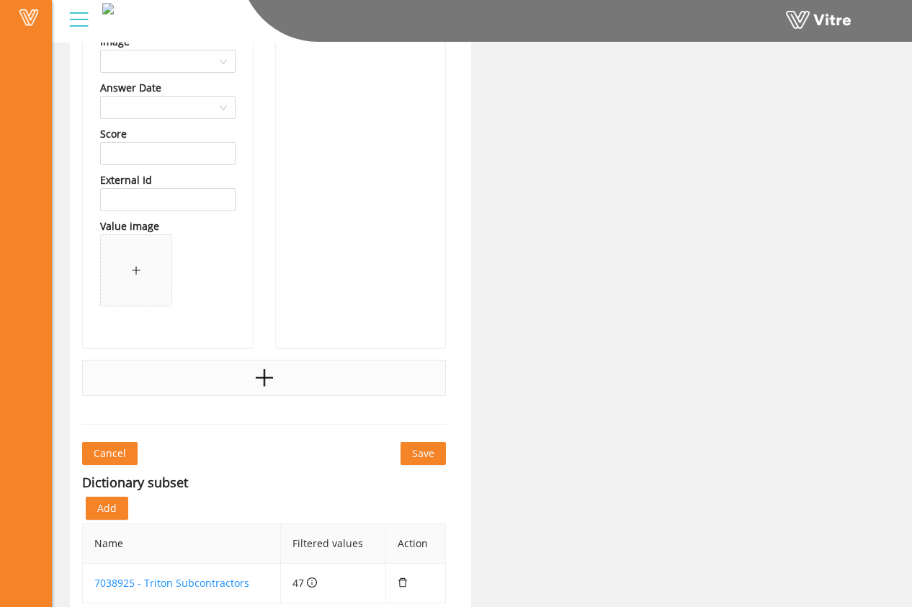
click at [257, 380] on icon "plus" at bounding box center [265, 378] width 22 height 22
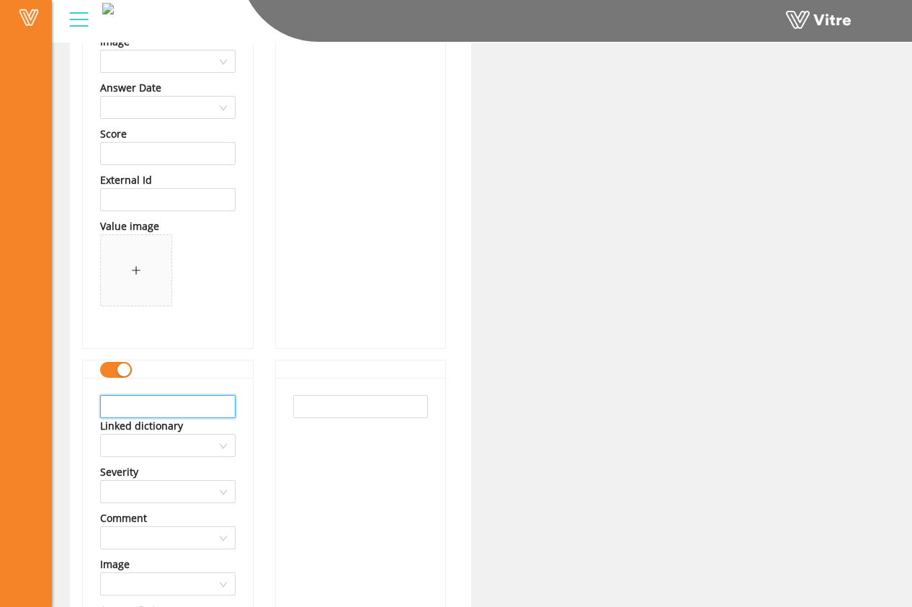
click at [211, 409] on input "text" at bounding box center [168, 406] width 136 height 23
drag, startPoint x: 218, startPoint y: 404, endPoint x: 72, endPoint y: 407, distance: 145.6
type input "Interstate Concrete"
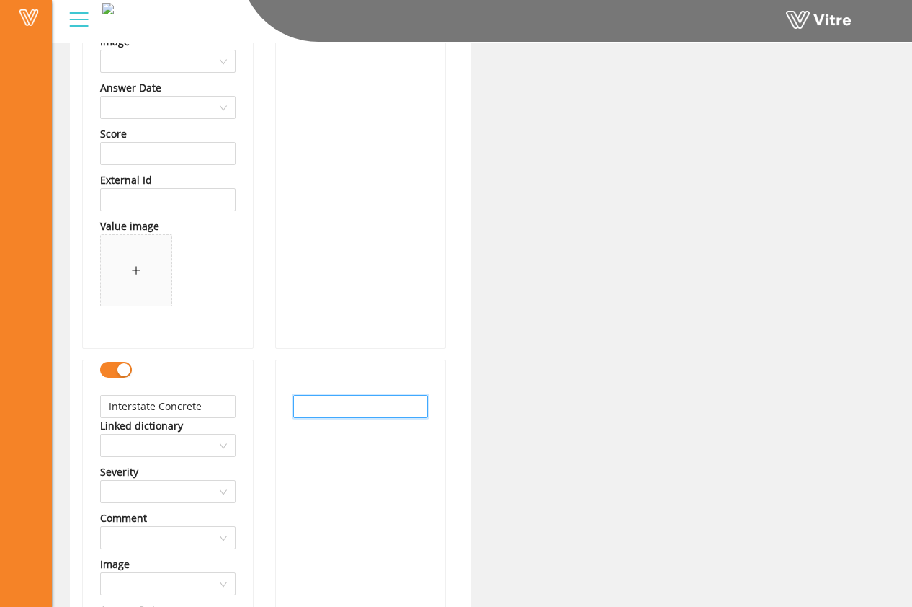
click at [314, 412] on input "text" at bounding box center [361, 406] width 136 height 23
paste input "Interstate Concrete"
type input "Interstate Concrete"
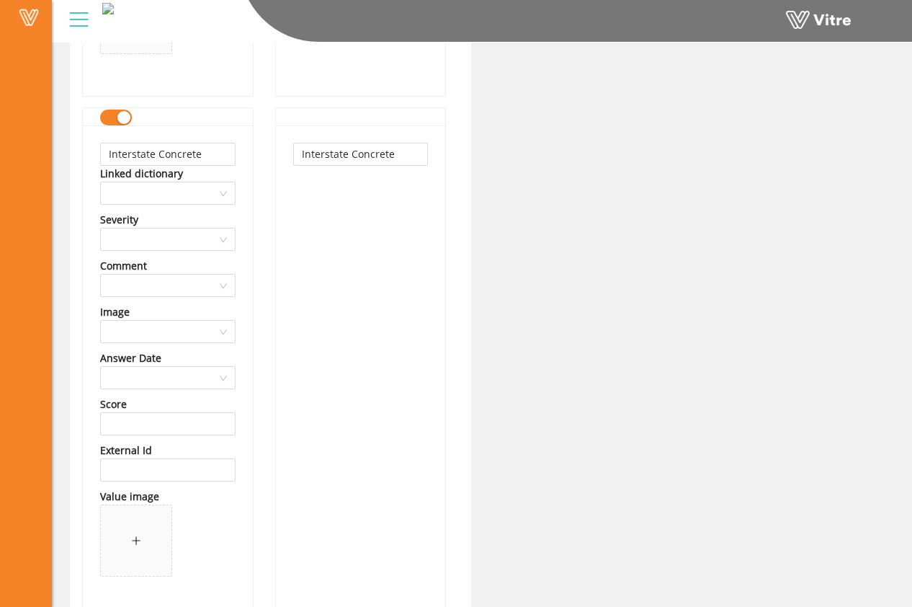
scroll to position [42860, 0]
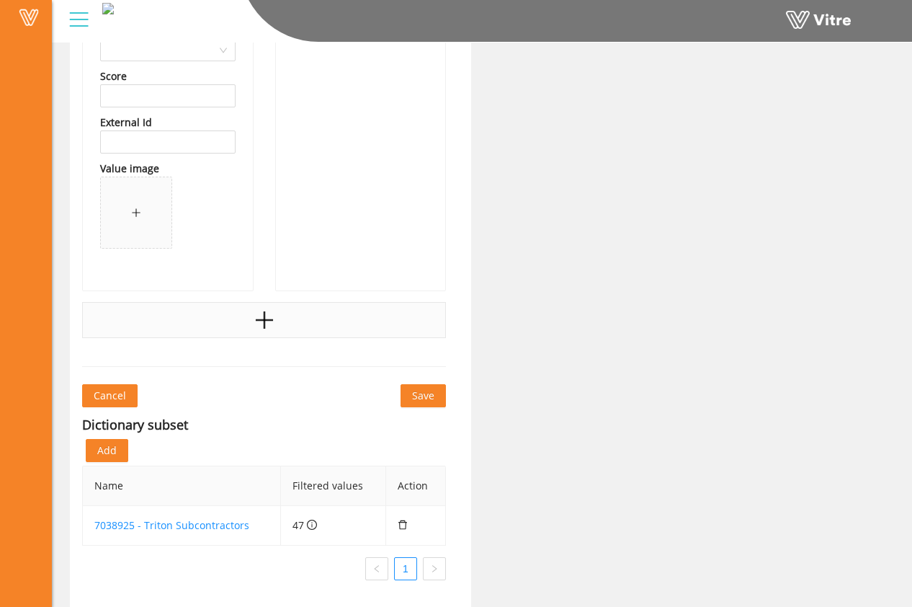
click at [324, 318] on div at bounding box center [264, 320] width 364 height 36
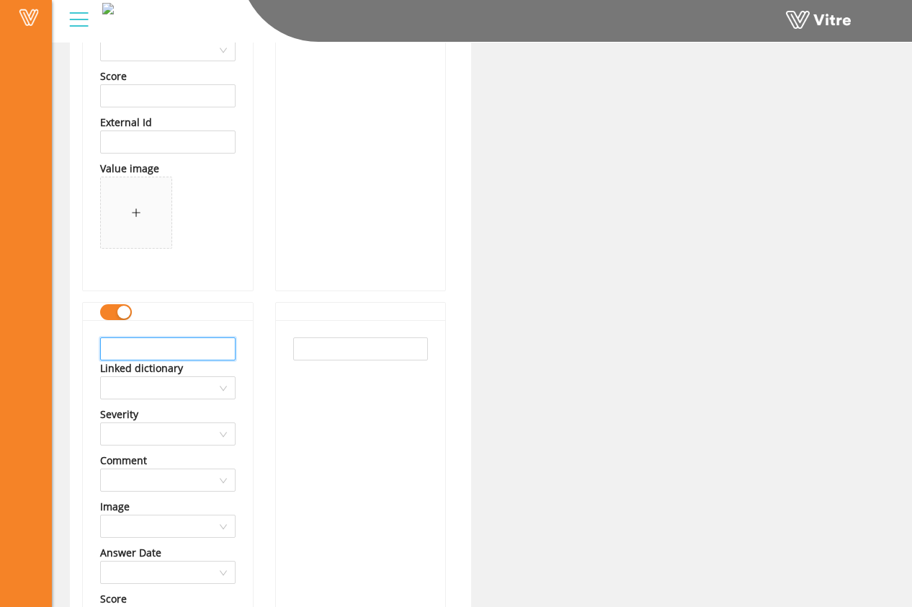
click at [205, 344] on input "text" at bounding box center [168, 348] width 136 height 23
drag, startPoint x: 224, startPoint y: 349, endPoint x: 68, endPoint y: 356, distance: 156.6
click at [185, 355] on input "Paladin Technologies" at bounding box center [168, 348] width 136 height 23
drag, startPoint x: 214, startPoint y: 355, endPoint x: 63, endPoint y: 353, distance: 151.4
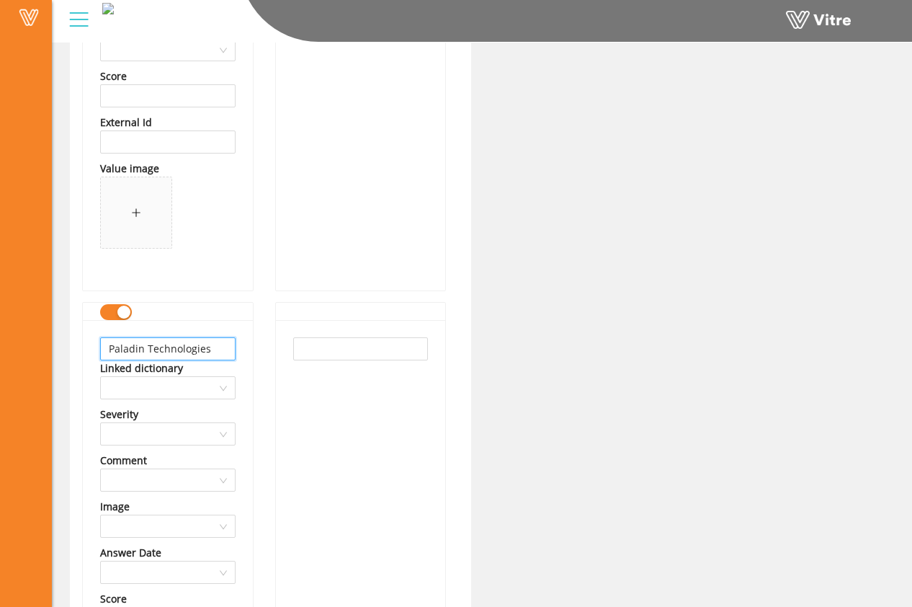
type input "Paladin Technologies"
click at [317, 351] on input "text" at bounding box center [361, 348] width 136 height 23
paste input "Paladin Technologies"
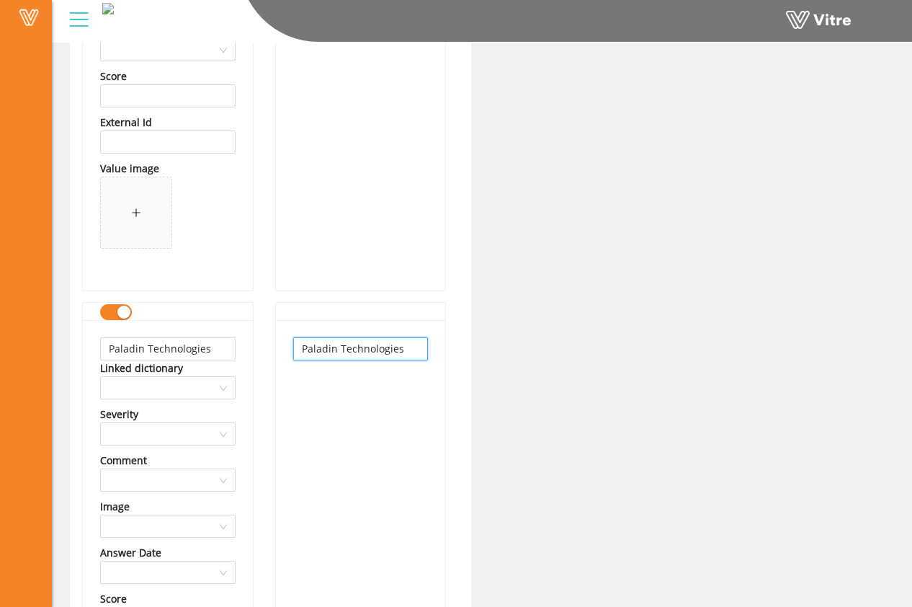
type input "Paladin Technologies"
click at [360, 406] on div "Paladin Technologies" at bounding box center [361, 566] width 170 height 493
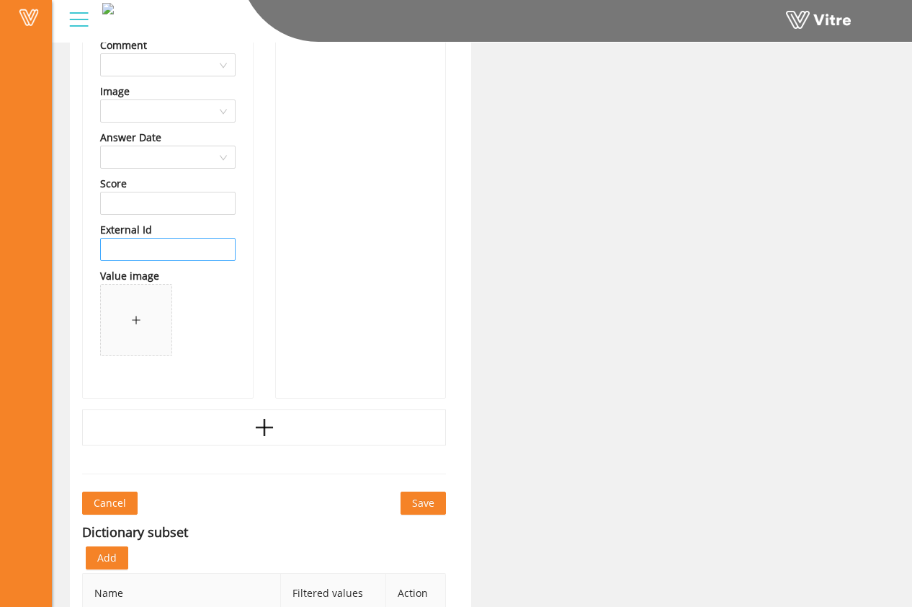
scroll to position [43276, 0]
click at [195, 254] on input "text" at bounding box center [168, 248] width 136 height 23
click at [301, 260] on div "Paladin Technologies" at bounding box center [361, 150] width 170 height 493
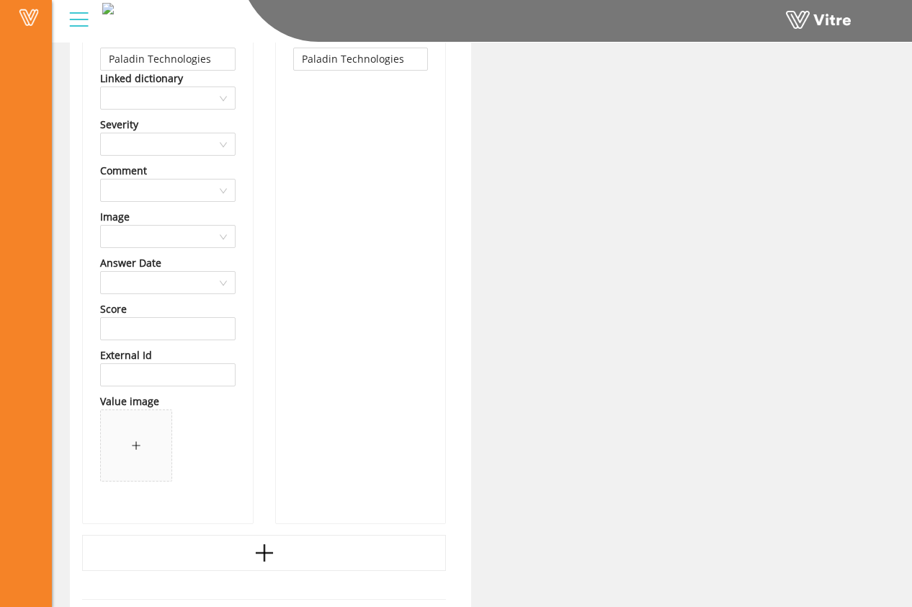
scroll to position [43124, 0]
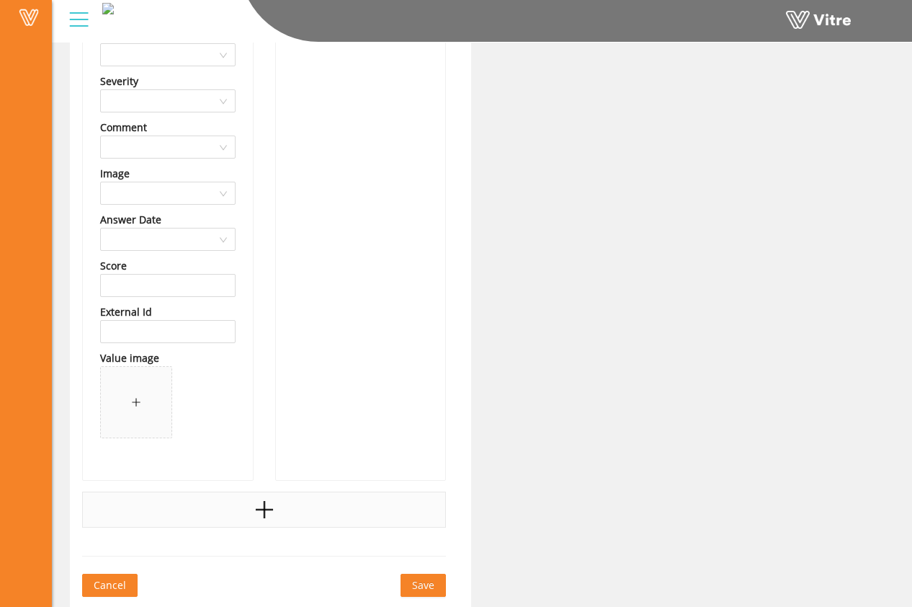
scroll to position [43383, 0]
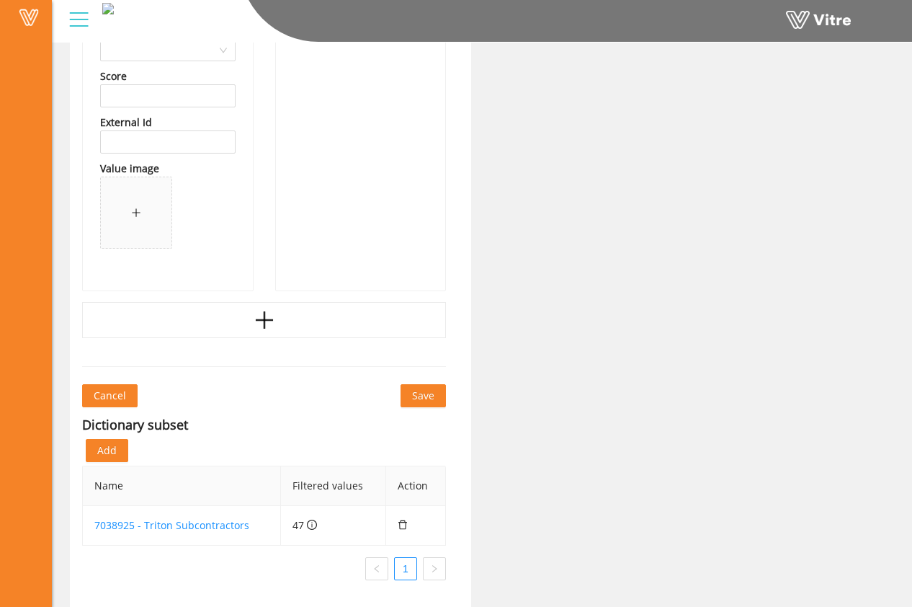
click at [422, 396] on span "Save" at bounding box center [423, 396] width 22 height 16
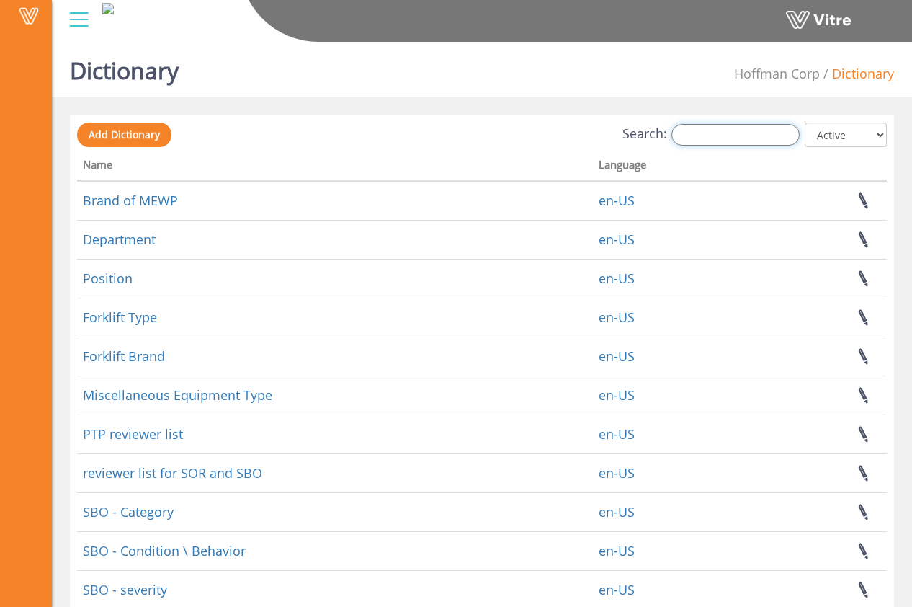
click at [747, 135] on input "Search:" at bounding box center [736, 135] width 128 height 22
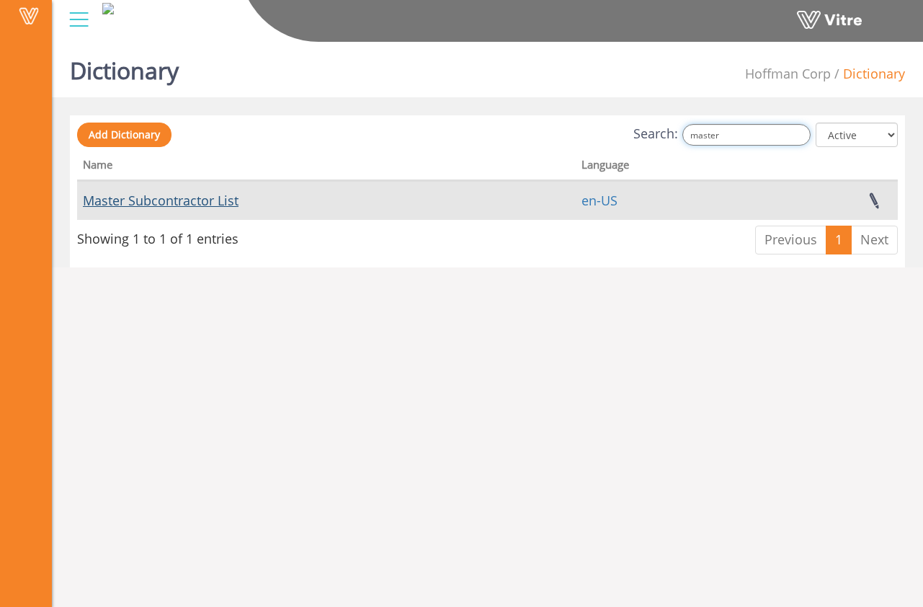
type input "master"
click at [227, 200] on link "Master Subcontractor List" at bounding box center [161, 200] width 156 height 17
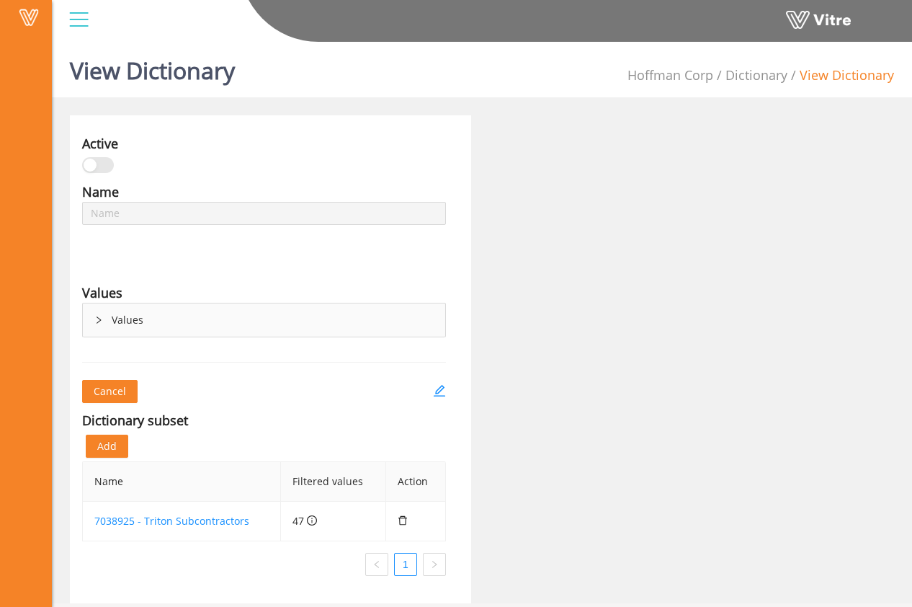
type input "Master Subcontractor List"
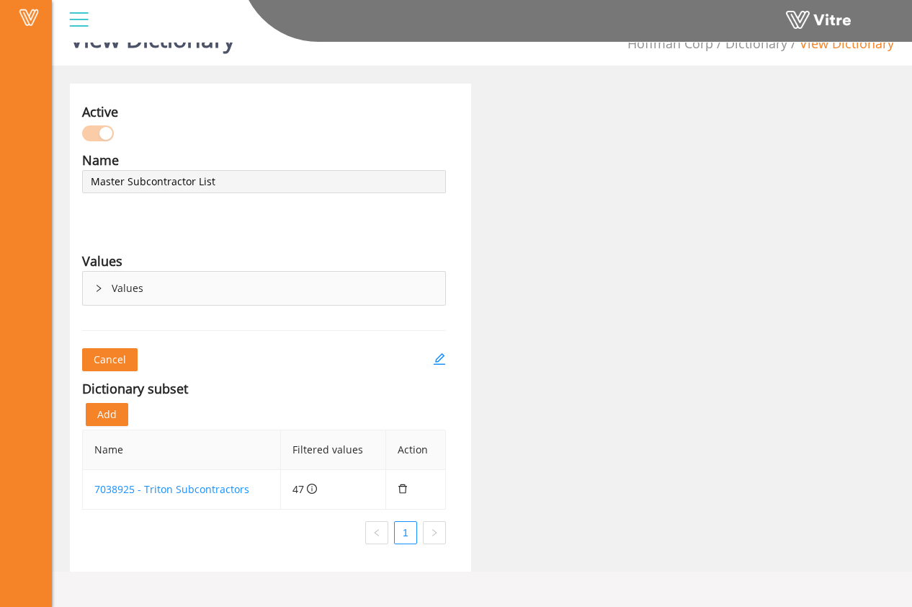
scroll to position [36, 0]
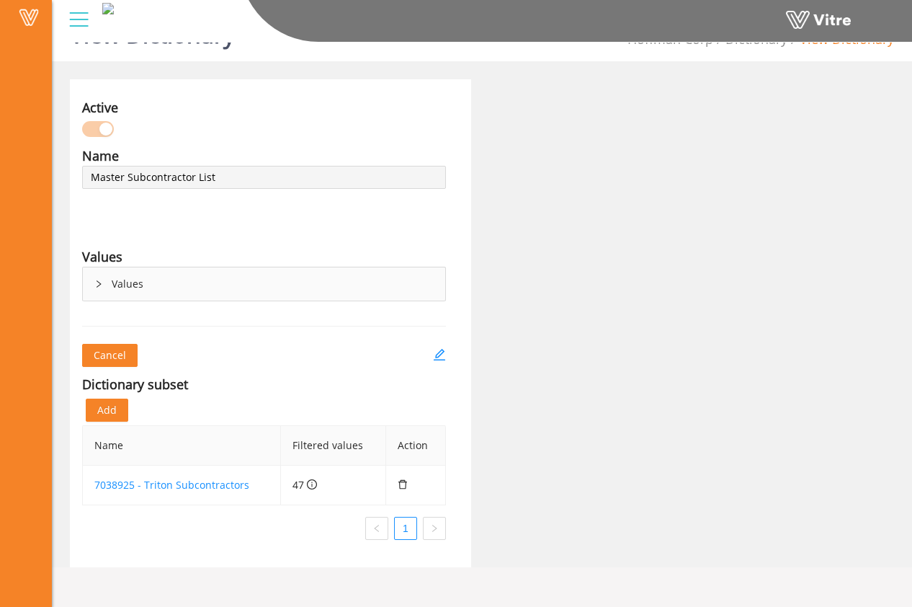
click at [108, 407] on span "Add" at bounding box center [106, 410] width 19 height 16
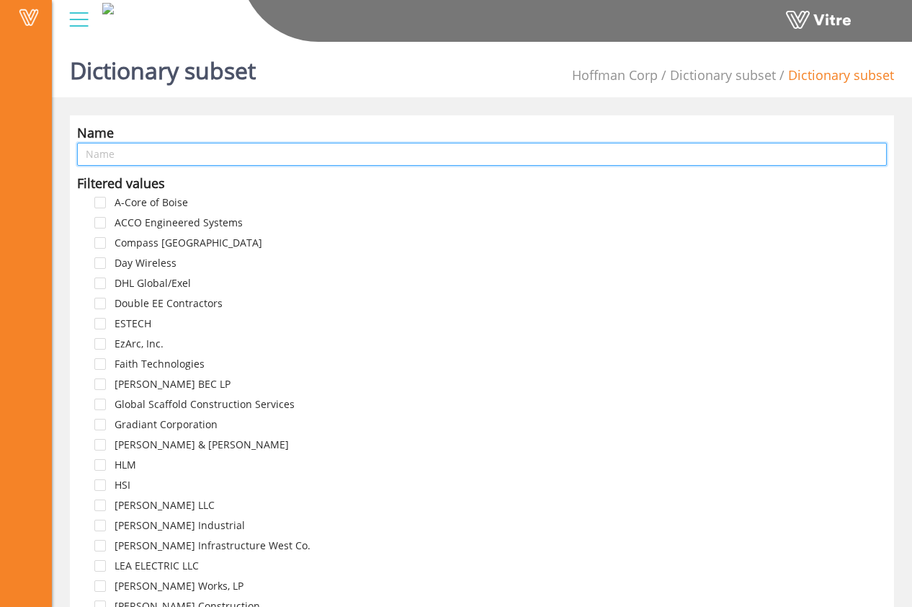
click at [205, 151] on input "text" at bounding box center [482, 154] width 810 height 23
type input "Paragon Subcontractors"
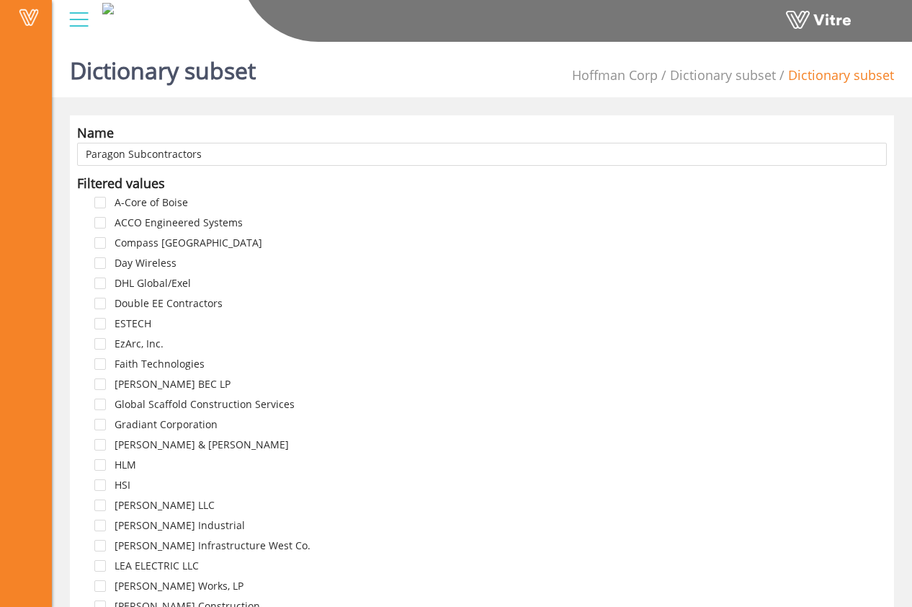
click at [196, 187] on div "Filtered values" at bounding box center [482, 183] width 810 height 20
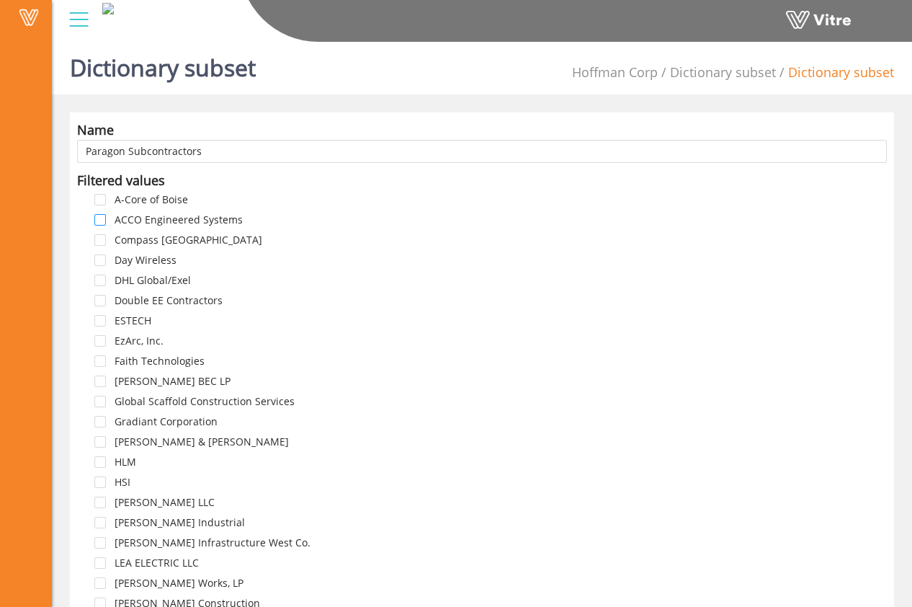
click at [105, 217] on span at bounding box center [100, 220] width 12 height 12
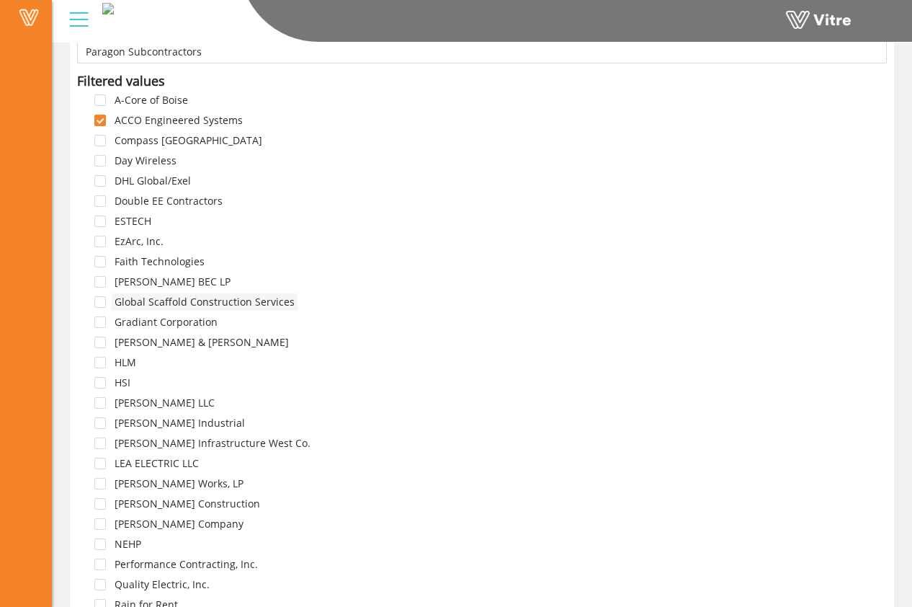
scroll to position [106, 0]
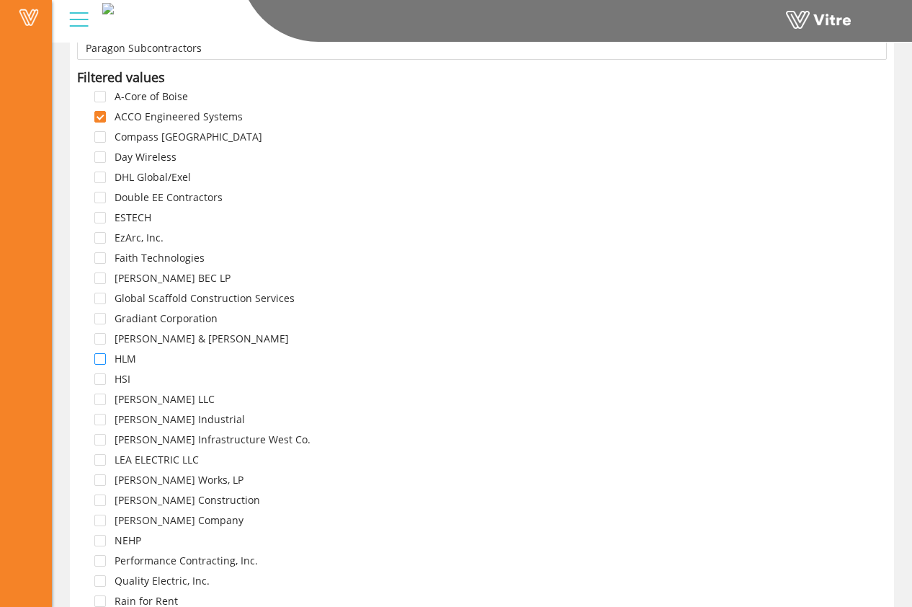
click at [102, 359] on span at bounding box center [100, 359] width 12 height 12
click at [101, 379] on span at bounding box center [100, 379] width 12 height 12
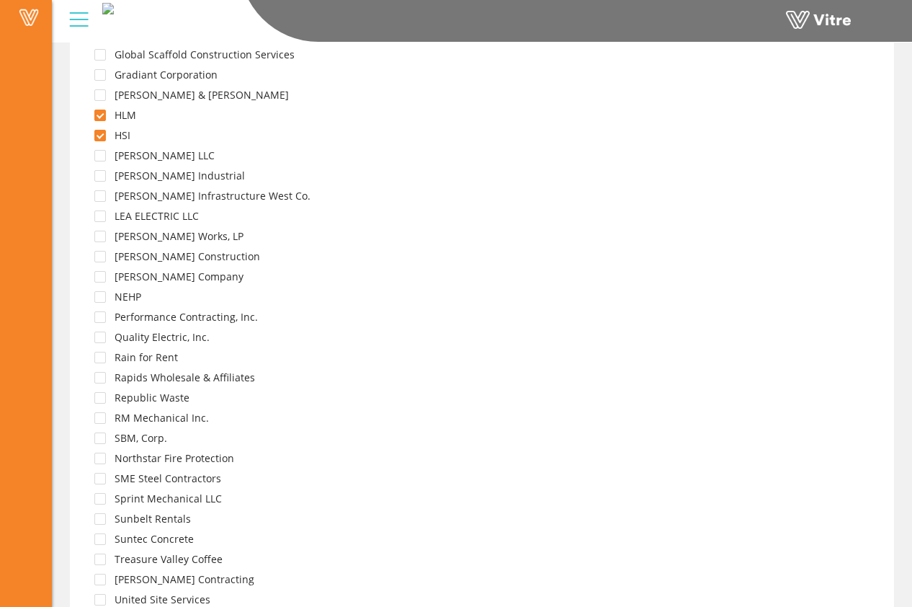
scroll to position [381, 0]
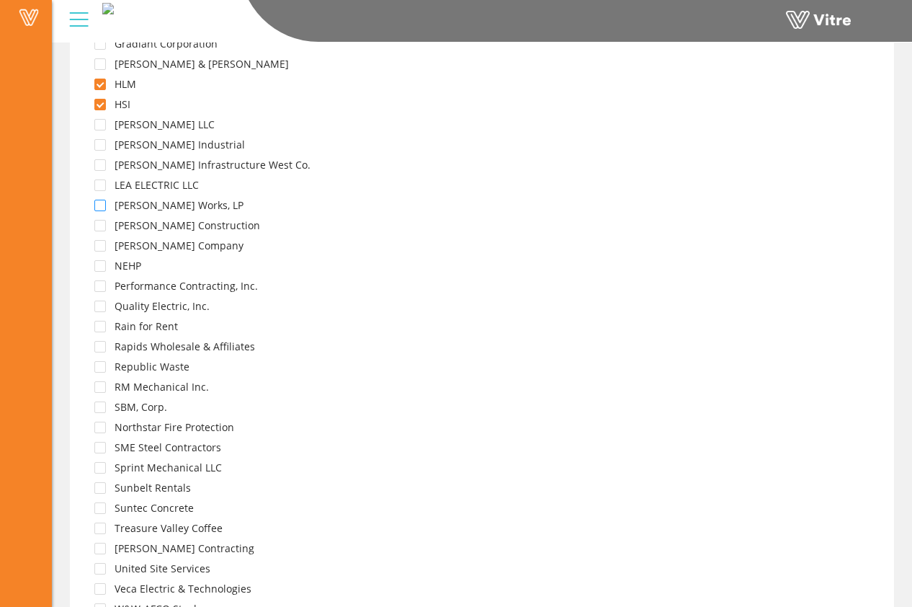
click at [101, 205] on span at bounding box center [100, 206] width 12 height 12
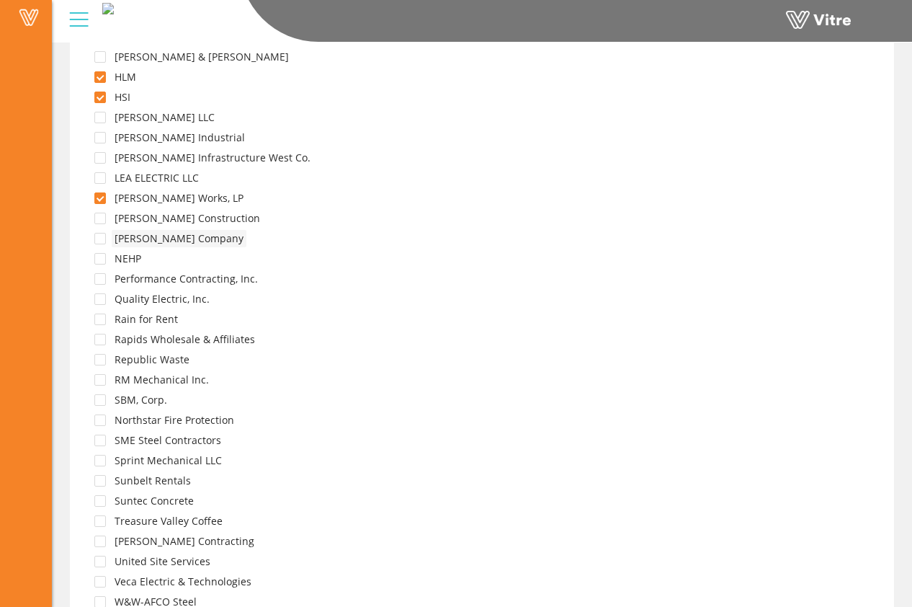
scroll to position [404, 0]
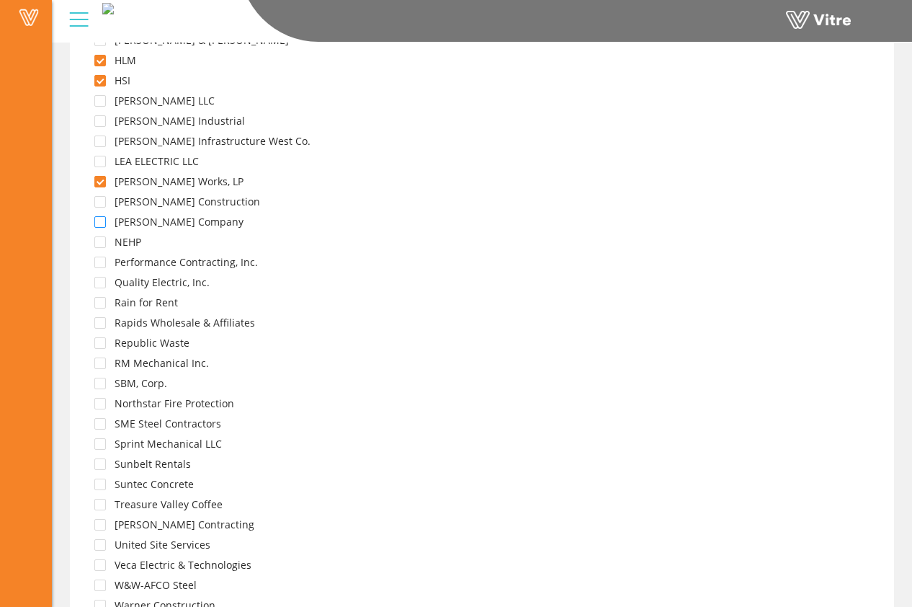
click at [105, 221] on span at bounding box center [100, 222] width 12 height 12
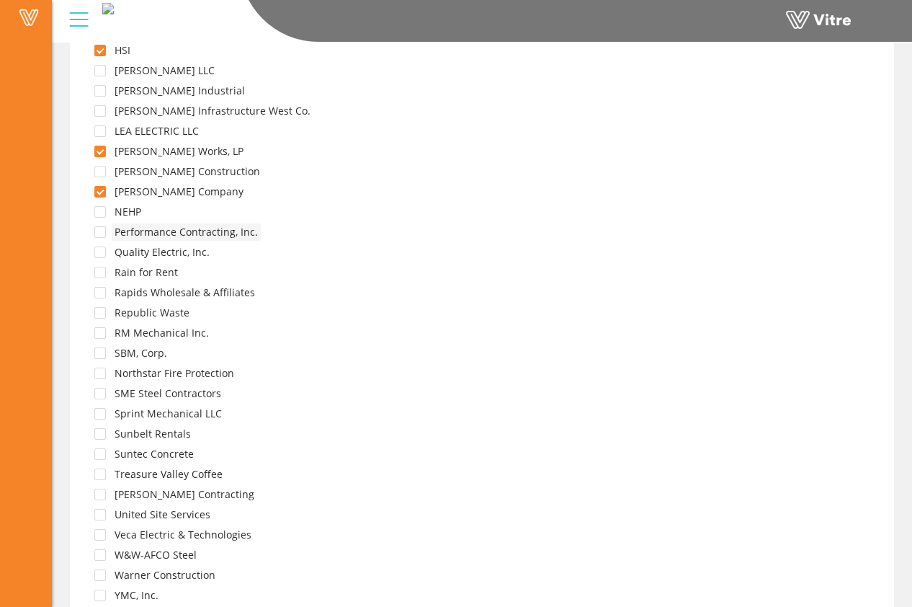
scroll to position [456, 0]
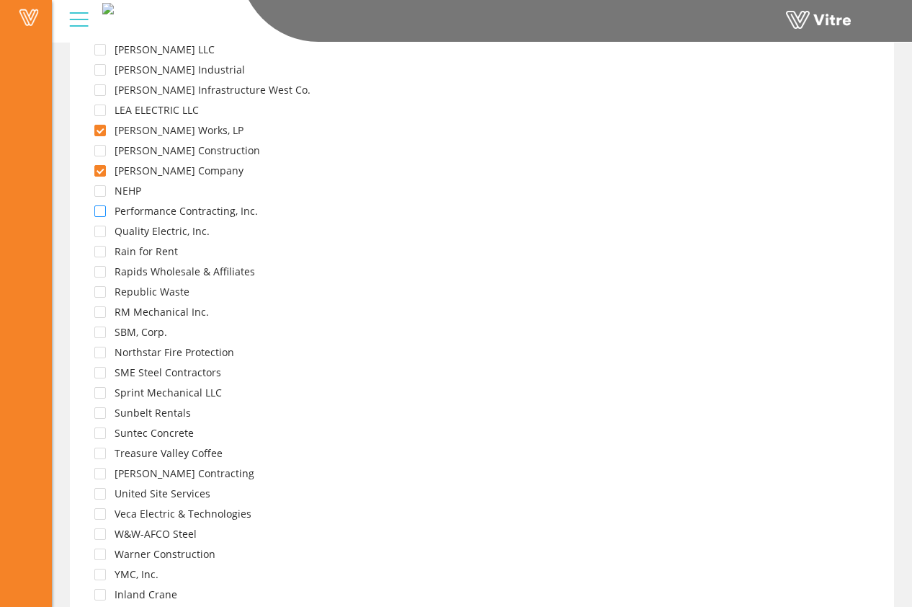
click at [97, 209] on span at bounding box center [100, 211] width 12 height 12
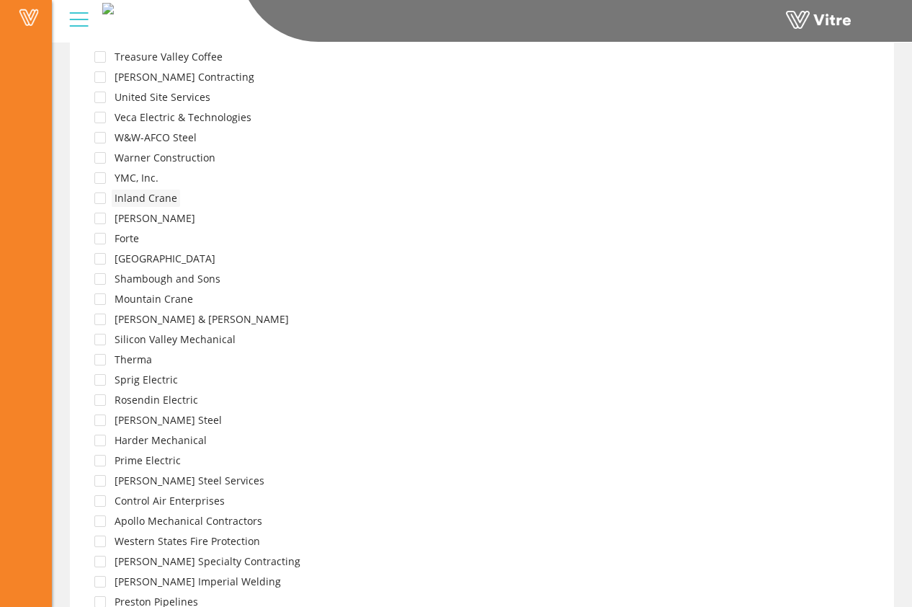
scroll to position [853, 0]
click at [98, 218] on span at bounding box center [100, 217] width 12 height 12
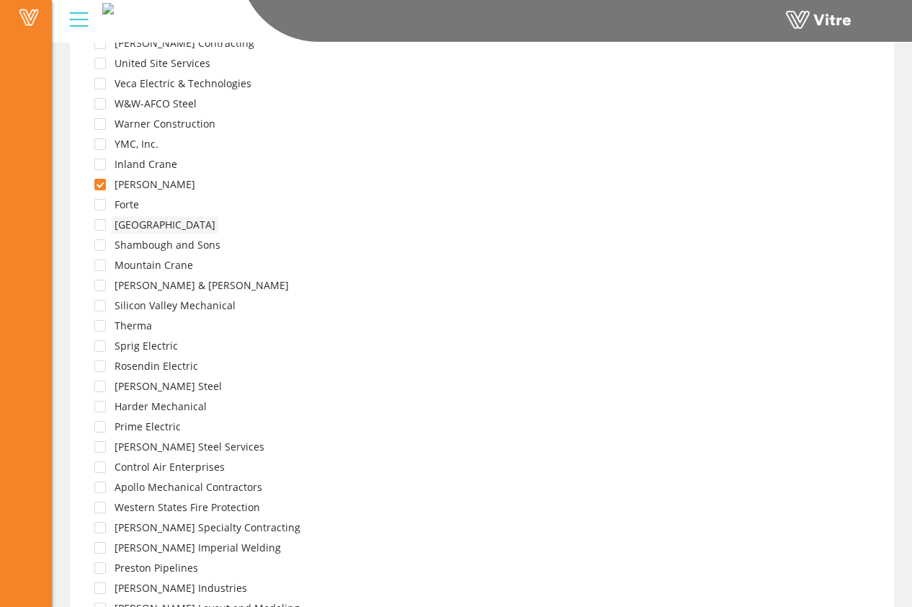
scroll to position [902, 0]
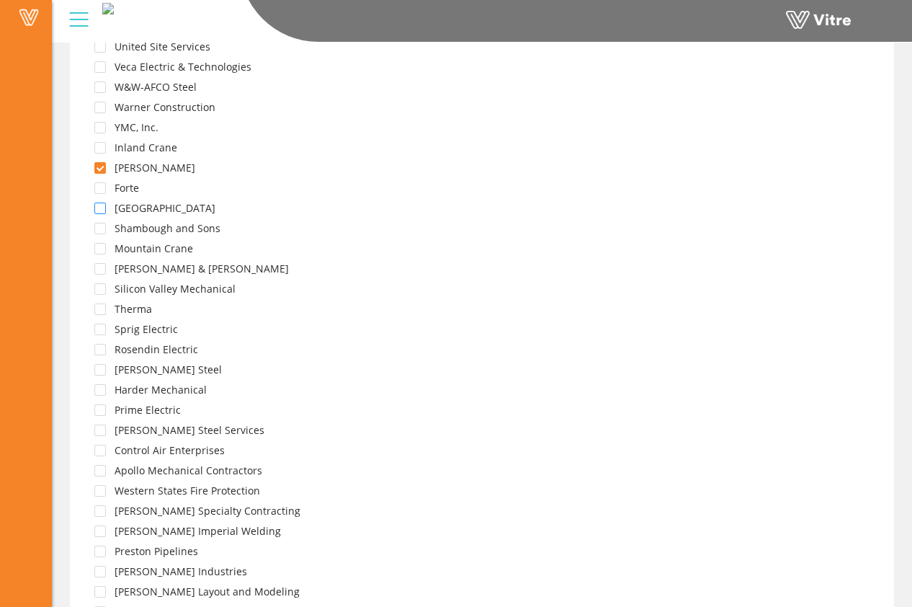
click at [105, 211] on span at bounding box center [100, 209] width 12 height 12
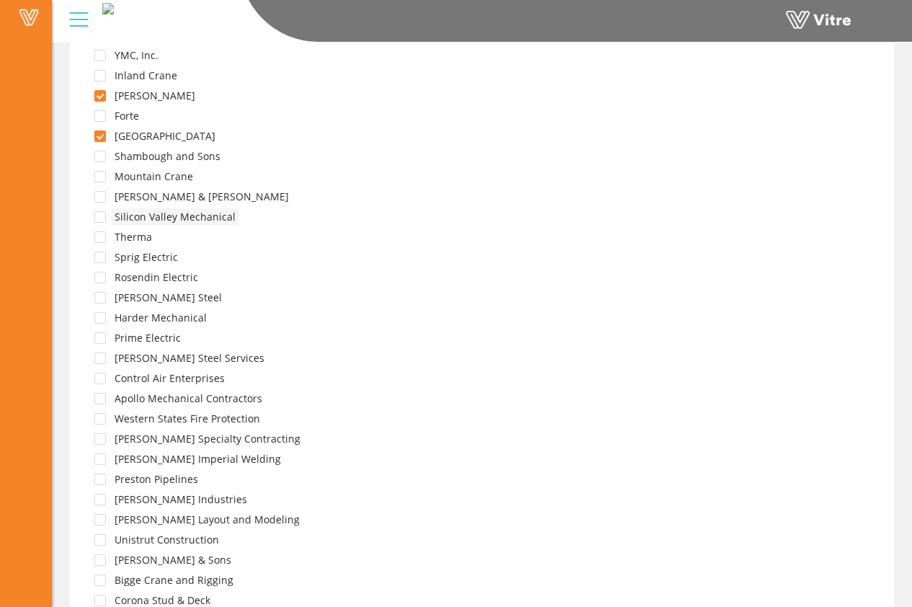
scroll to position [984, 0]
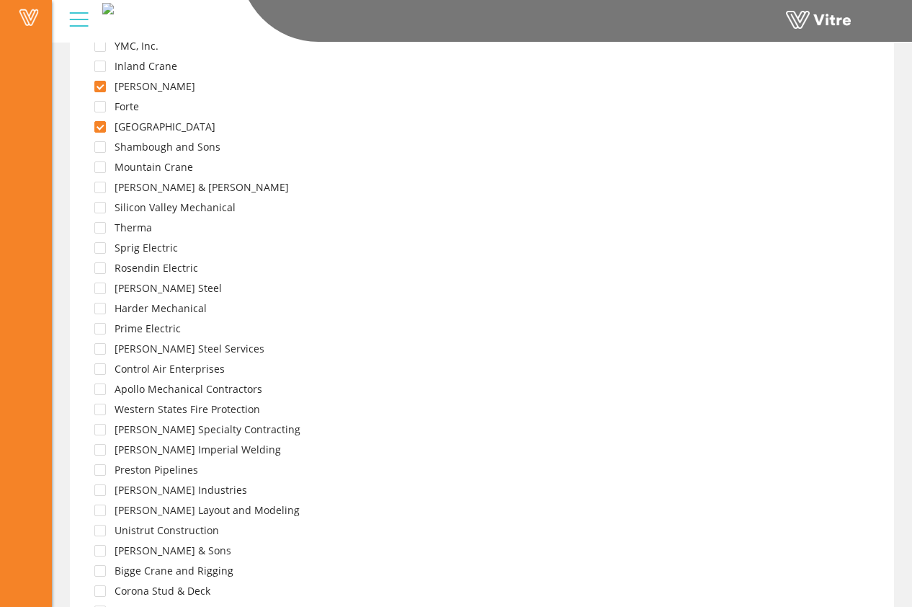
click at [107, 188] on div "Derr & Grunwald" at bounding box center [184, 189] width 215 height 20
click at [99, 187] on span at bounding box center [100, 188] width 12 height 12
click at [102, 213] on div "Silicon Valley Mechanical" at bounding box center [157, 209] width 161 height 20
click at [103, 208] on span at bounding box center [100, 208] width 12 height 12
click at [103, 231] on span at bounding box center [100, 228] width 12 height 12
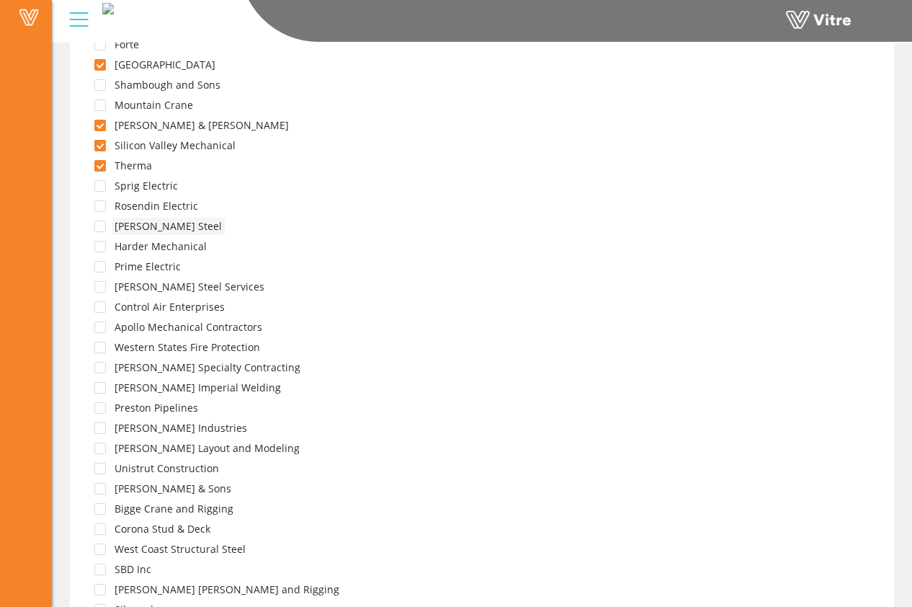
scroll to position [1056, 0]
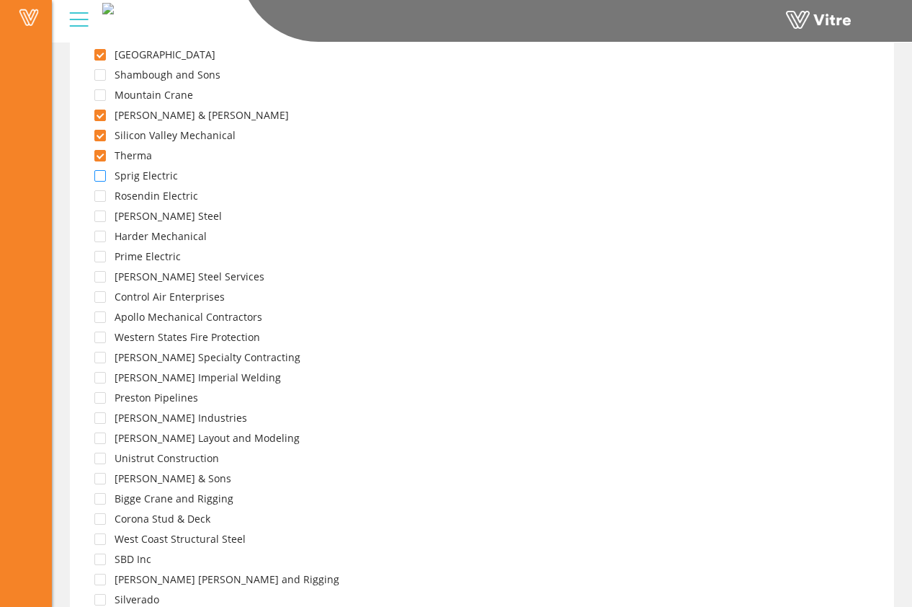
click at [101, 177] on span at bounding box center [100, 176] width 12 height 12
click at [102, 196] on span at bounding box center [100, 196] width 12 height 12
click at [104, 217] on span at bounding box center [100, 216] width 12 height 12
click at [104, 237] on span at bounding box center [100, 237] width 12 height 12
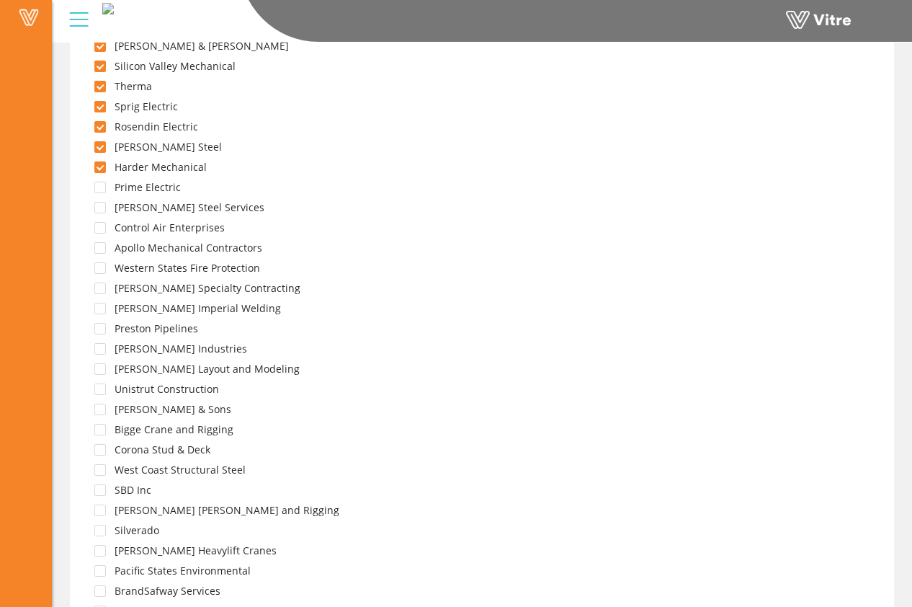
scroll to position [1150, 0]
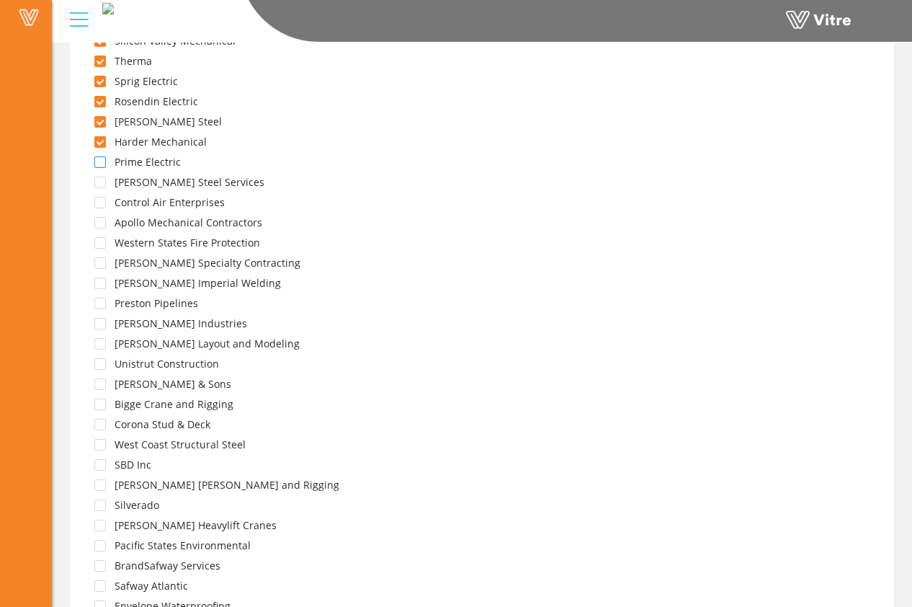
click at [103, 165] on span at bounding box center [100, 162] width 12 height 12
click at [102, 182] on span at bounding box center [100, 183] width 12 height 12
click at [104, 204] on span at bounding box center [100, 203] width 12 height 12
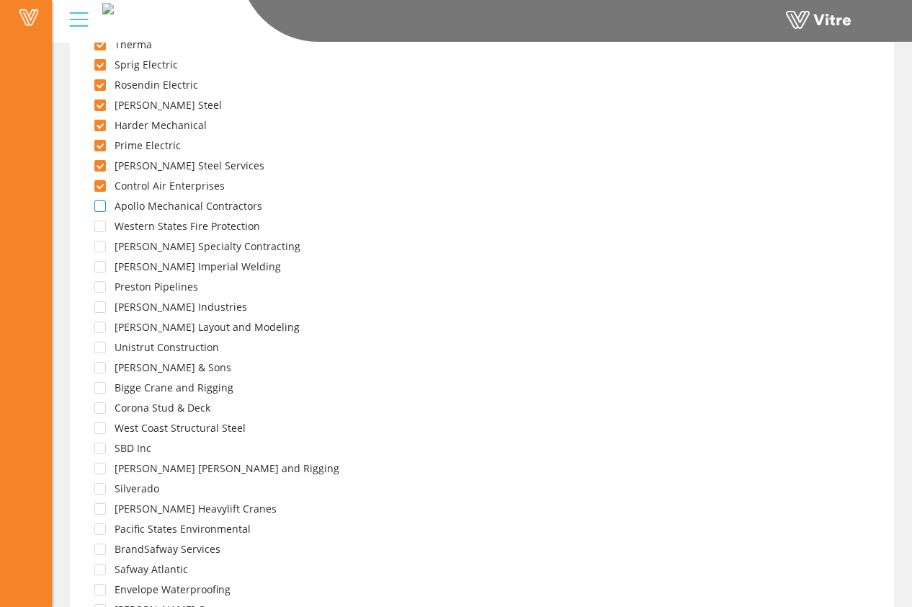
scroll to position [1179, 0]
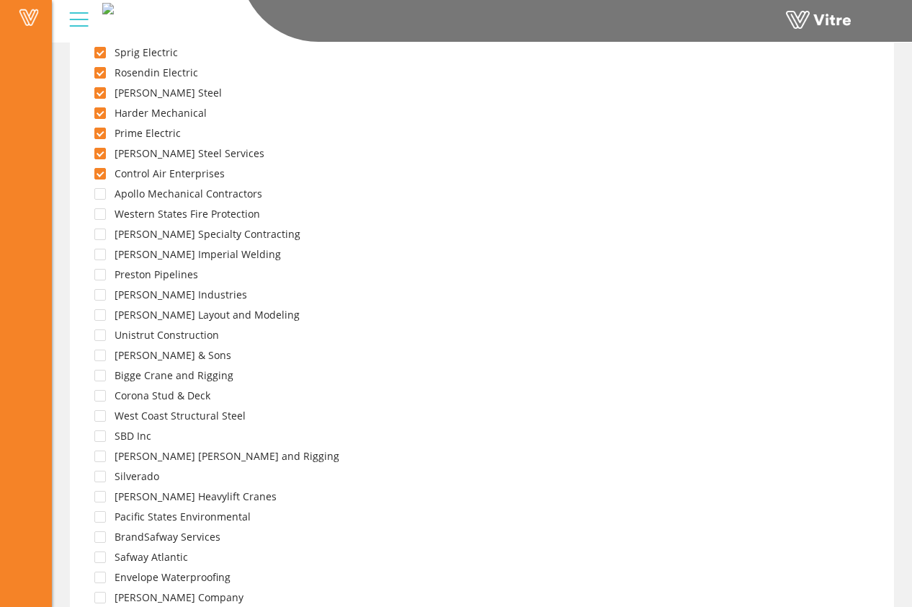
click at [100, 194] on span at bounding box center [100, 194] width 12 height 12
click at [104, 211] on span at bounding box center [100, 214] width 12 height 12
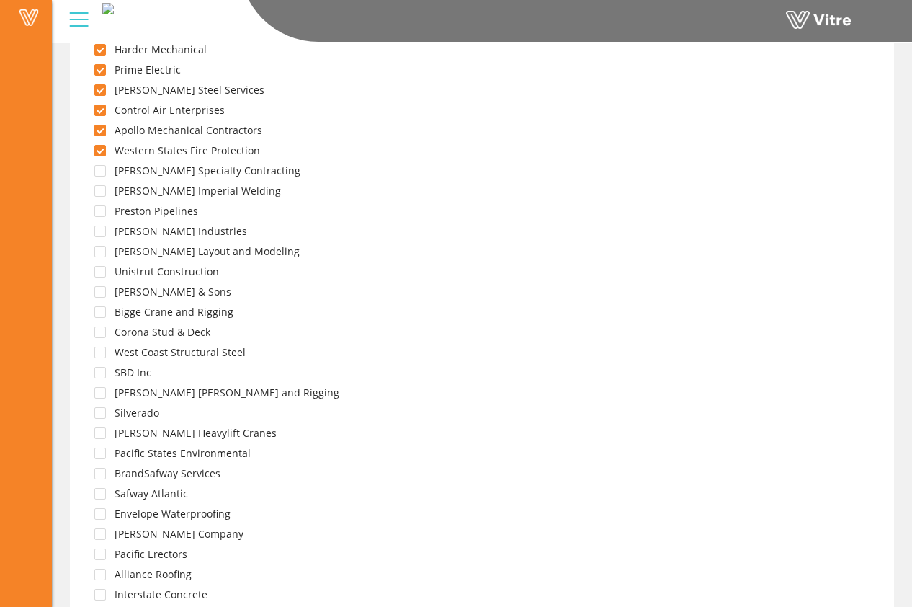
scroll to position [1302, 0]
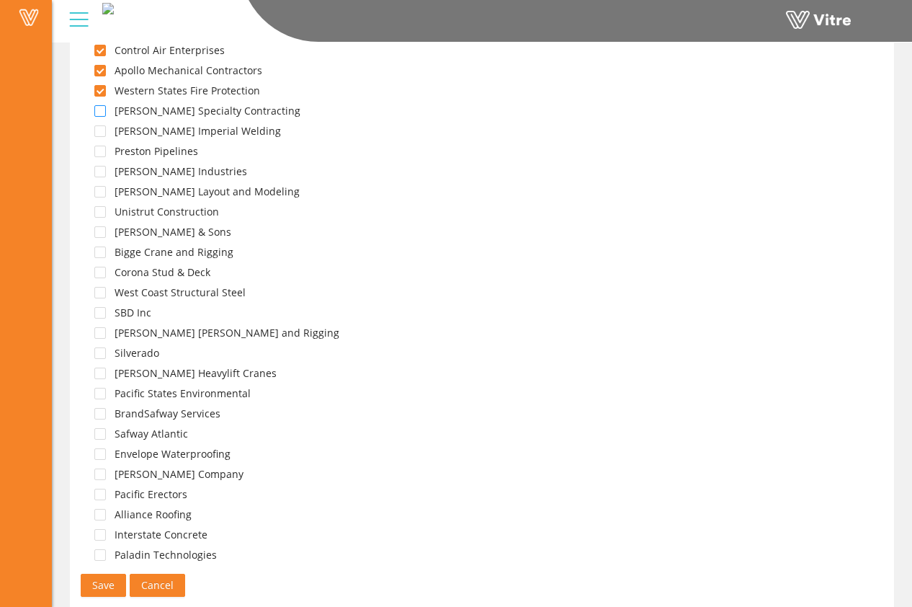
click at [102, 112] on span at bounding box center [100, 111] width 12 height 12
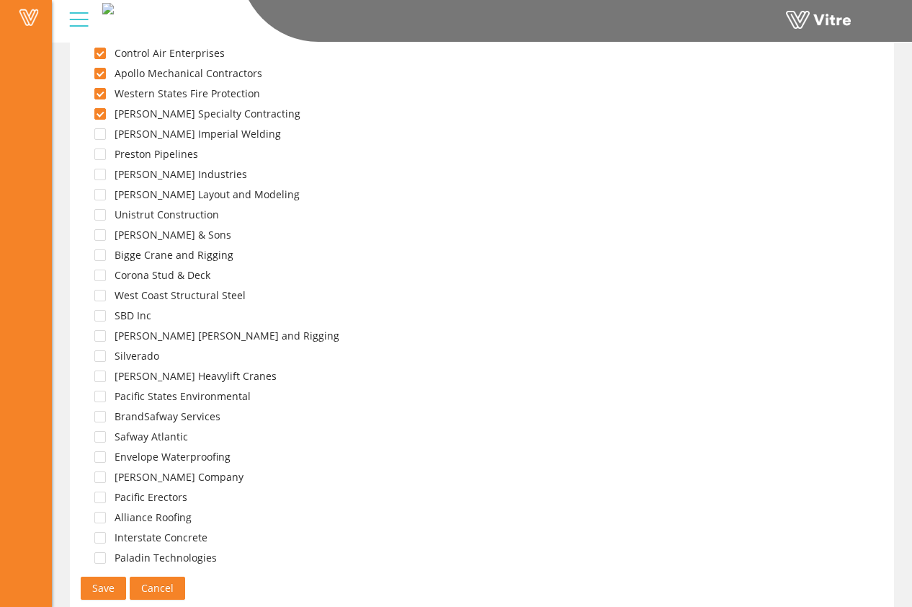
click at [106, 133] on div "[PERSON_NAME] Imperial Welding" at bounding box center [180, 135] width 207 height 20
click at [103, 131] on span at bounding box center [100, 134] width 12 height 12
click at [102, 152] on span at bounding box center [100, 154] width 12 height 12
click at [99, 174] on span at bounding box center [100, 175] width 12 height 12
click at [103, 215] on span at bounding box center [100, 215] width 12 height 12
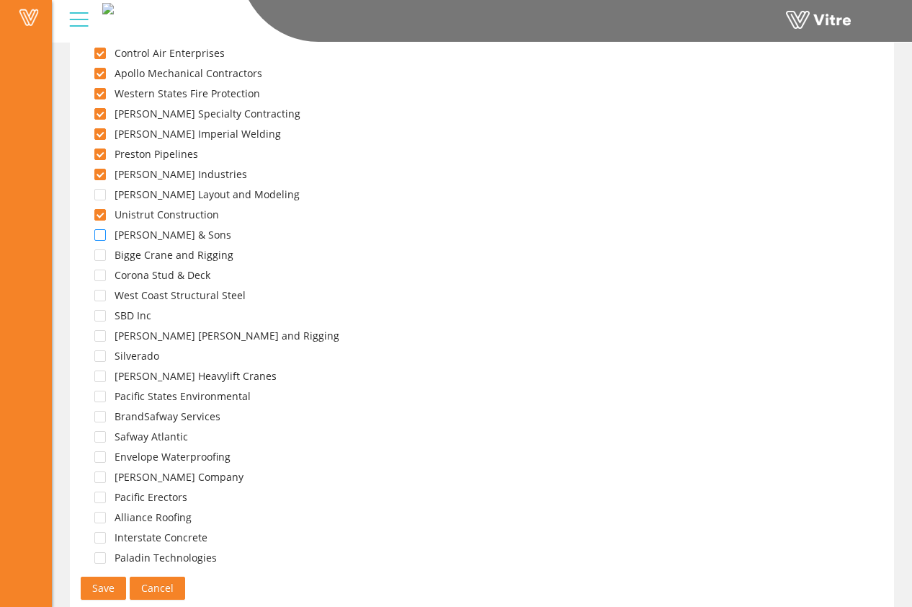
click at [103, 234] on span at bounding box center [100, 235] width 12 height 12
click at [101, 257] on span at bounding box center [100, 255] width 12 height 12
click at [102, 277] on span at bounding box center [100, 276] width 12 height 12
click at [102, 298] on span at bounding box center [100, 296] width 12 height 12
click at [102, 314] on span at bounding box center [100, 316] width 12 height 12
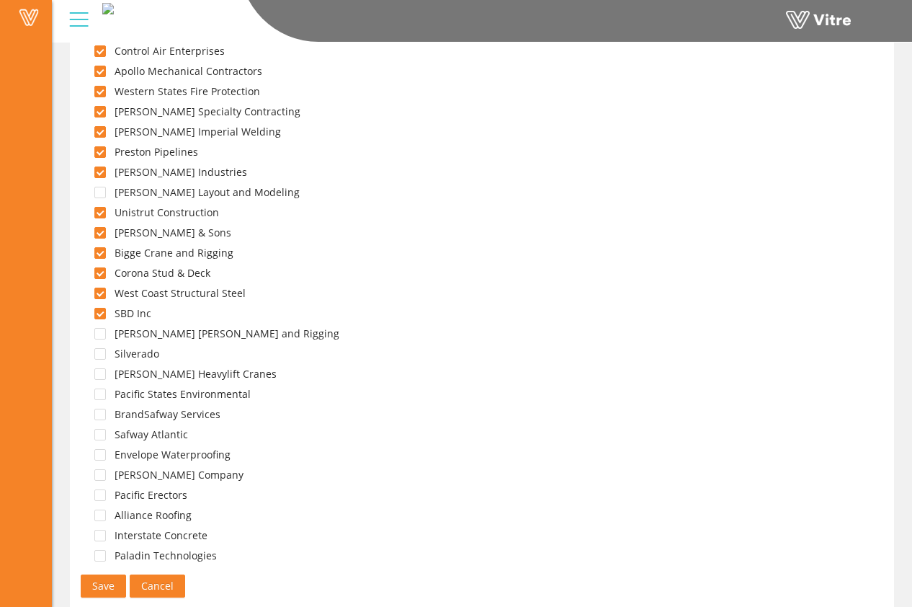
scroll to position [1302, 0]
click at [105, 330] on span at bounding box center [100, 333] width 12 height 12
click at [104, 347] on span at bounding box center [100, 353] width 12 height 12
click at [105, 371] on span at bounding box center [100, 374] width 12 height 12
click at [100, 390] on span at bounding box center [100, 394] width 12 height 12
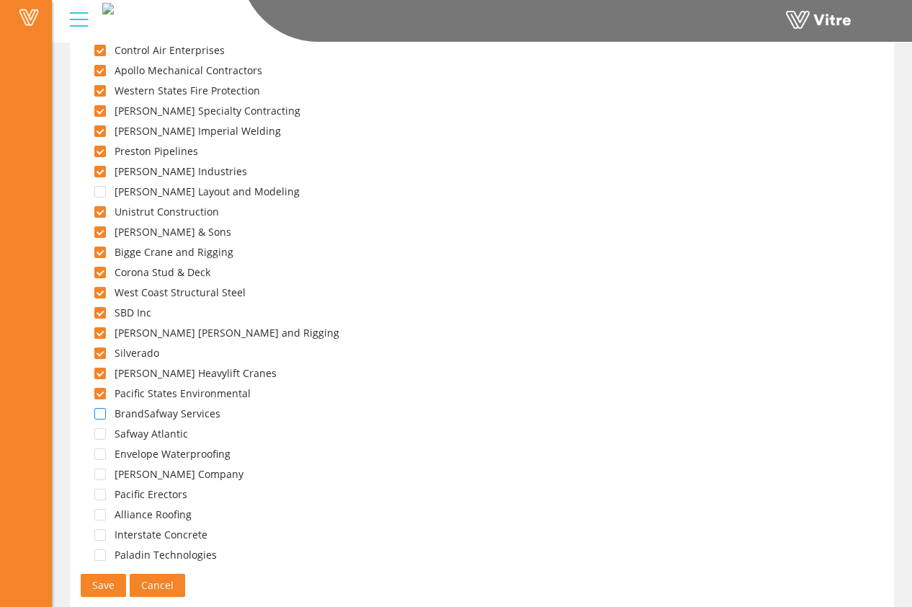
click at [100, 410] on span at bounding box center [100, 414] width 12 height 12
click at [102, 432] on span at bounding box center [100, 434] width 12 height 12
click at [102, 450] on span at bounding box center [100, 454] width 12 height 12
click at [105, 475] on span at bounding box center [100, 474] width 12 height 12
click at [100, 493] on span at bounding box center [100, 495] width 12 height 12
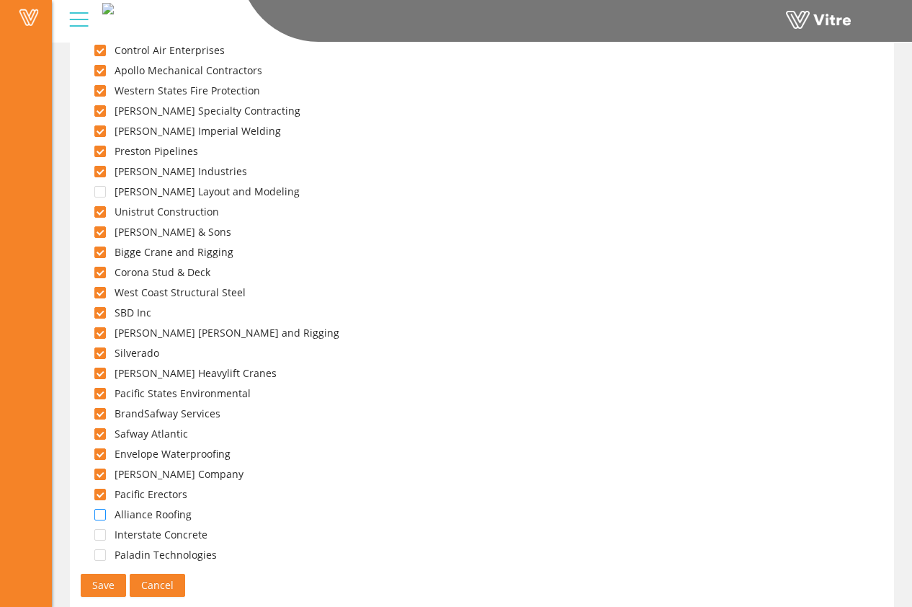
click at [97, 516] on span at bounding box center [100, 515] width 12 height 12
click at [103, 531] on span at bounding box center [100, 535] width 12 height 12
click at [102, 551] on span at bounding box center [100, 555] width 12 height 12
click at [108, 584] on span "Save" at bounding box center [103, 585] width 22 height 16
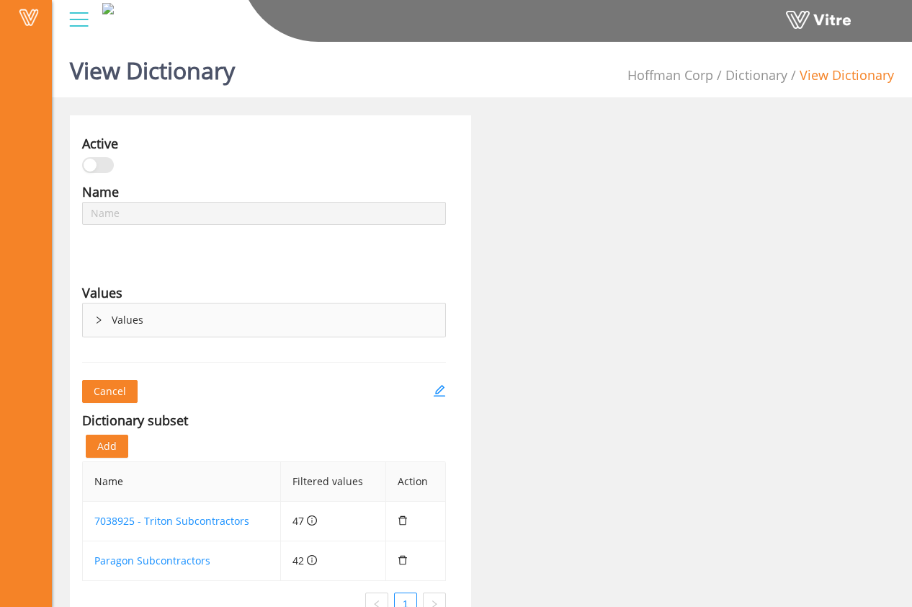
type input "Master Subcontractor List"
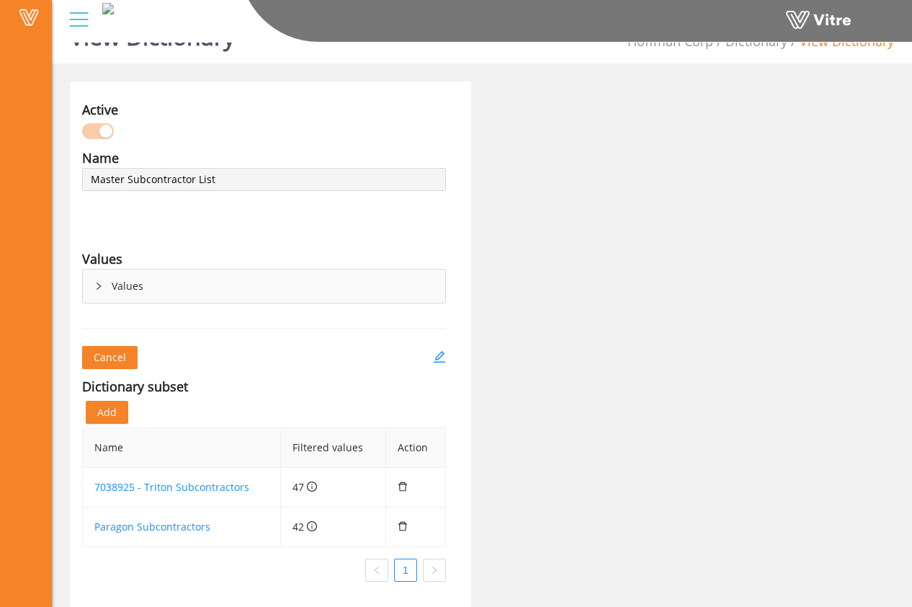
scroll to position [36, 0]
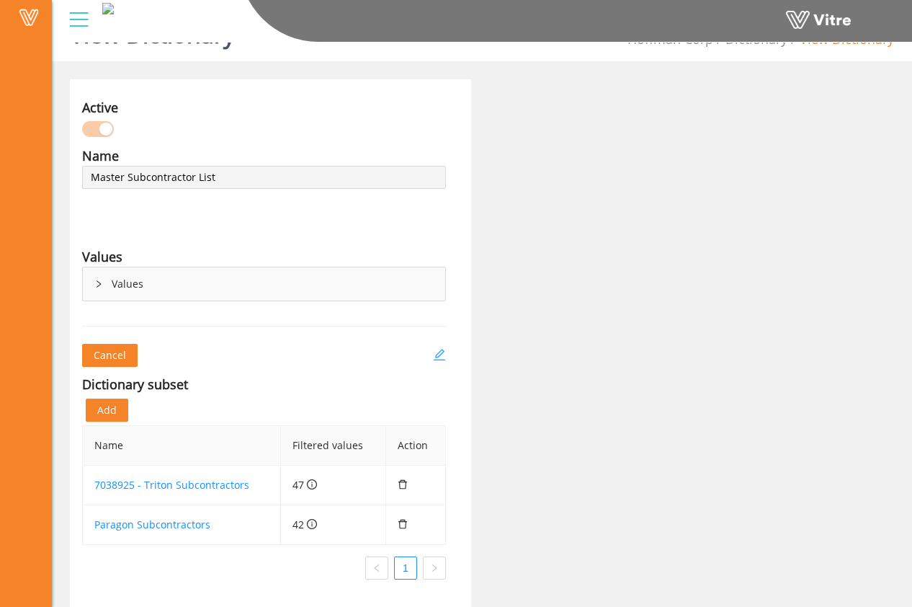
click at [438, 356] on icon "edit" at bounding box center [440, 355] width 12 height 12
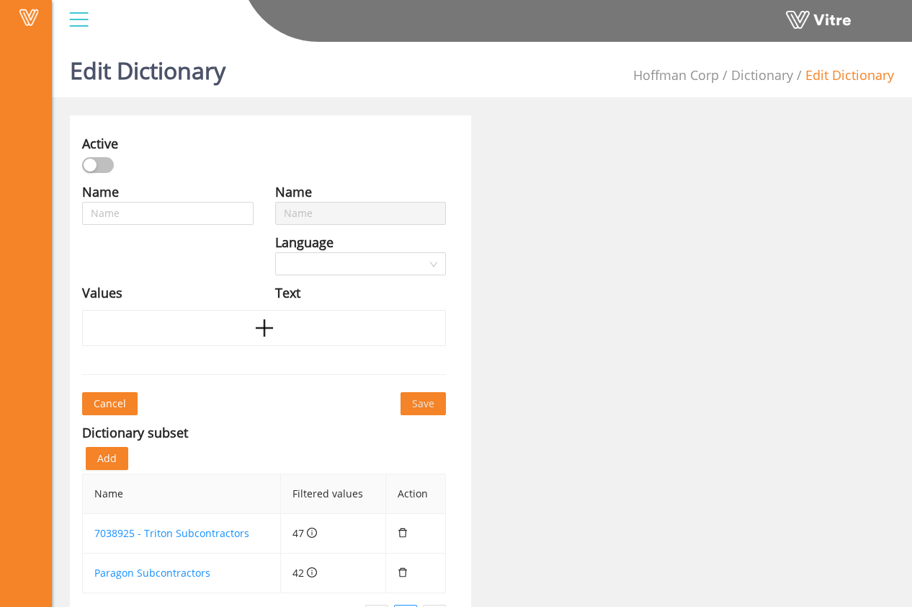
type input "Master Subcontractor List"
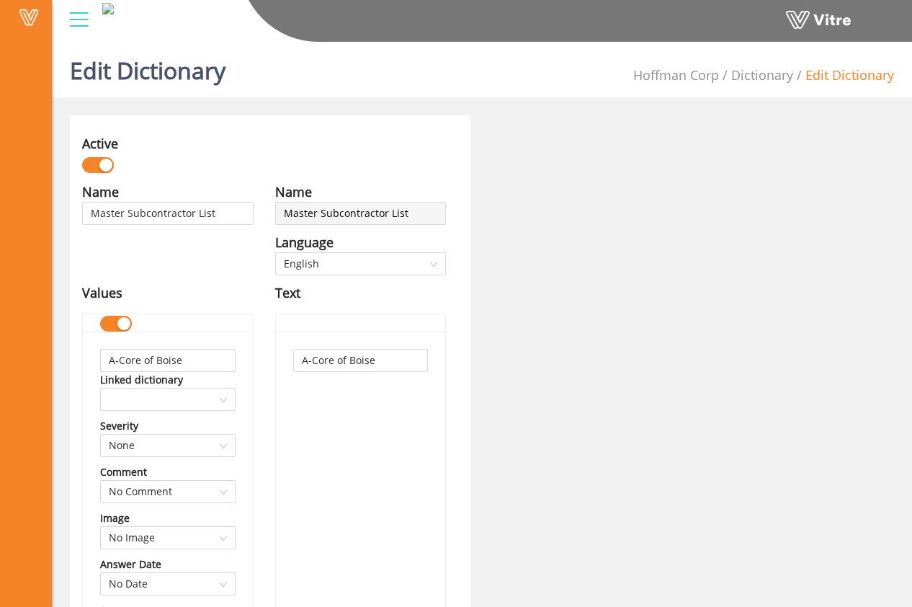
scroll to position [33500, 0]
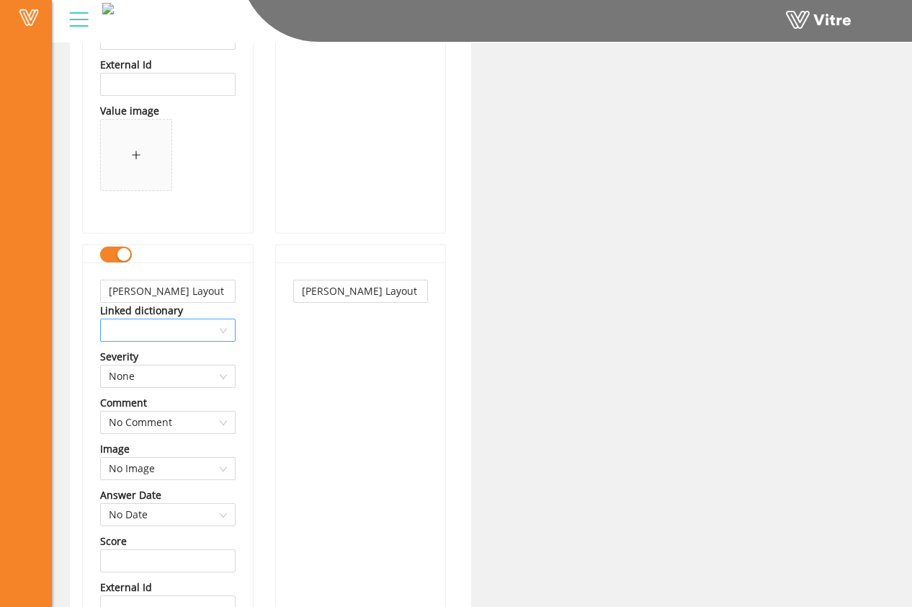
scroll to position [33609, 0]
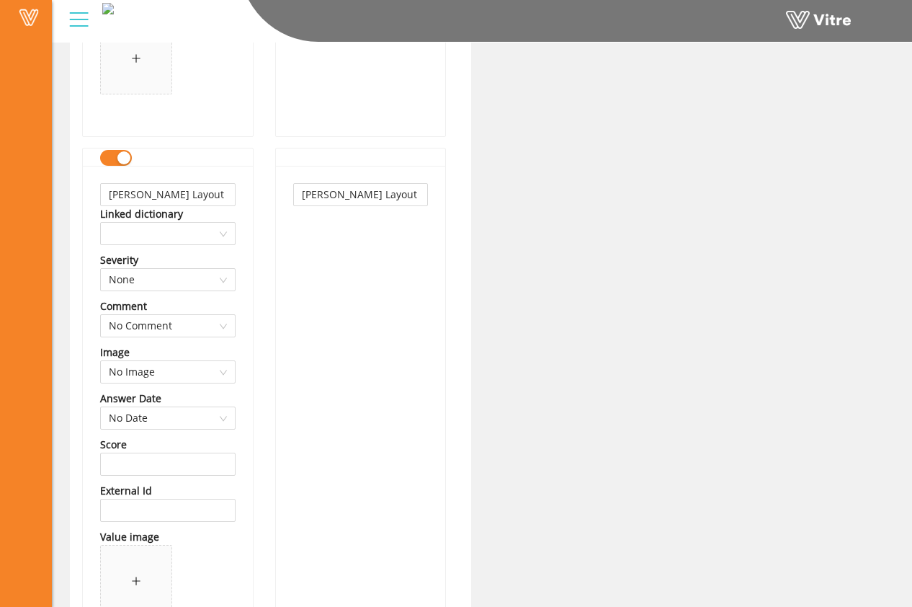
click at [119, 148] on div "Hoffman Layout and Modeling Linked dictionary Severity None Comment No Comment …" at bounding box center [168, 404] width 172 height 512
click at [120, 154] on div "button" at bounding box center [123, 157] width 13 height 13
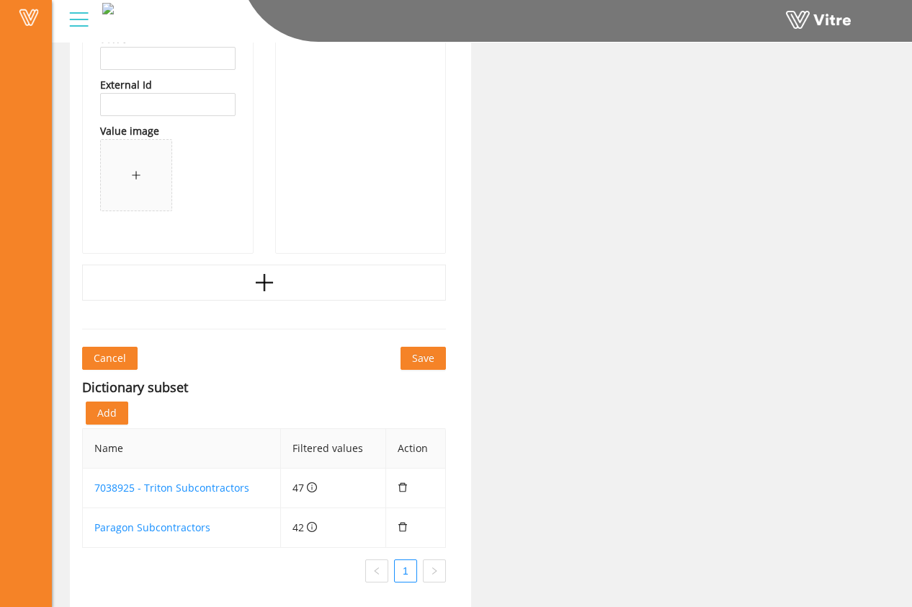
scroll to position [43423, 0]
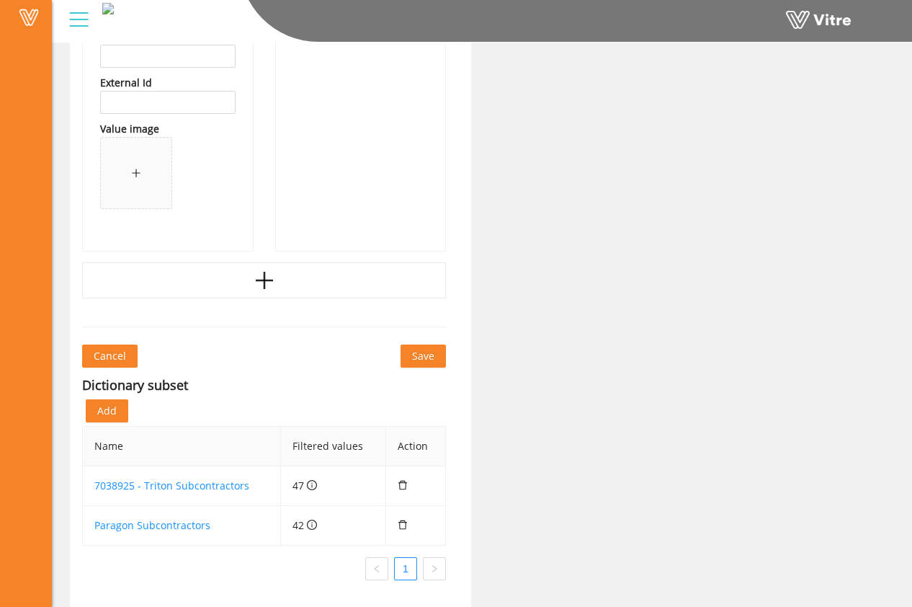
click at [429, 356] on span "Save" at bounding box center [423, 356] width 22 height 16
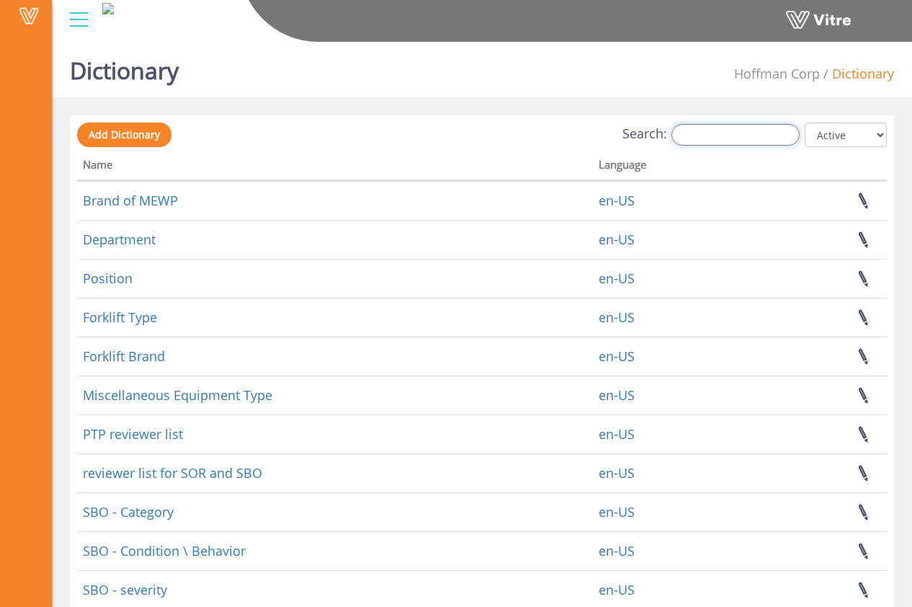
click at [719, 139] on input "Search:" at bounding box center [736, 135] width 128 height 22
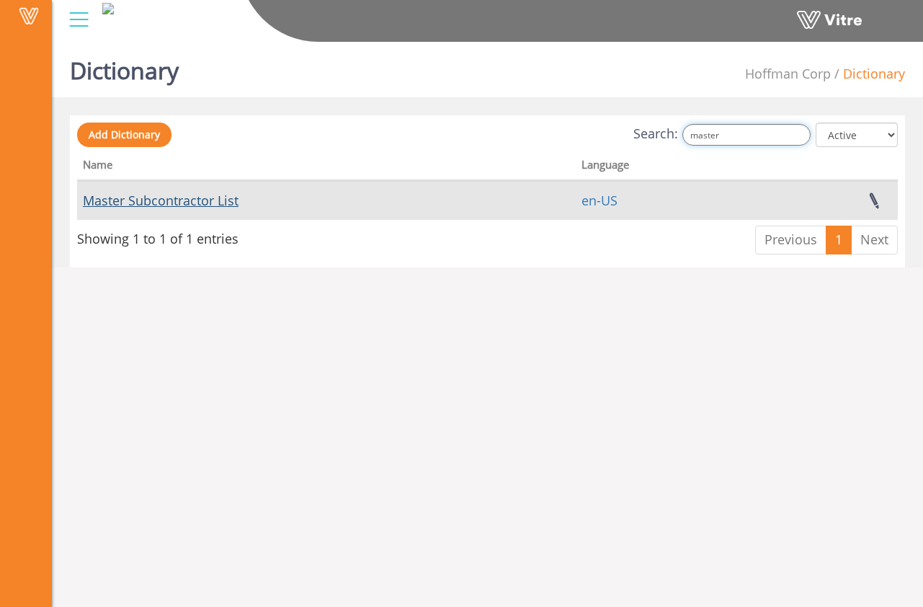
type input "master"
click at [214, 197] on link "Master Subcontractor List" at bounding box center [161, 200] width 156 height 17
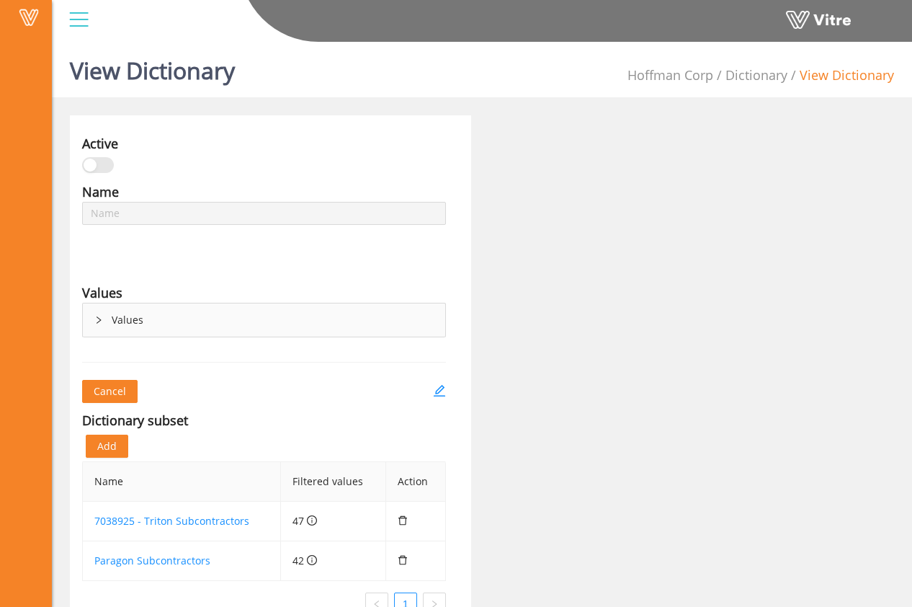
type input "Master Subcontractor List"
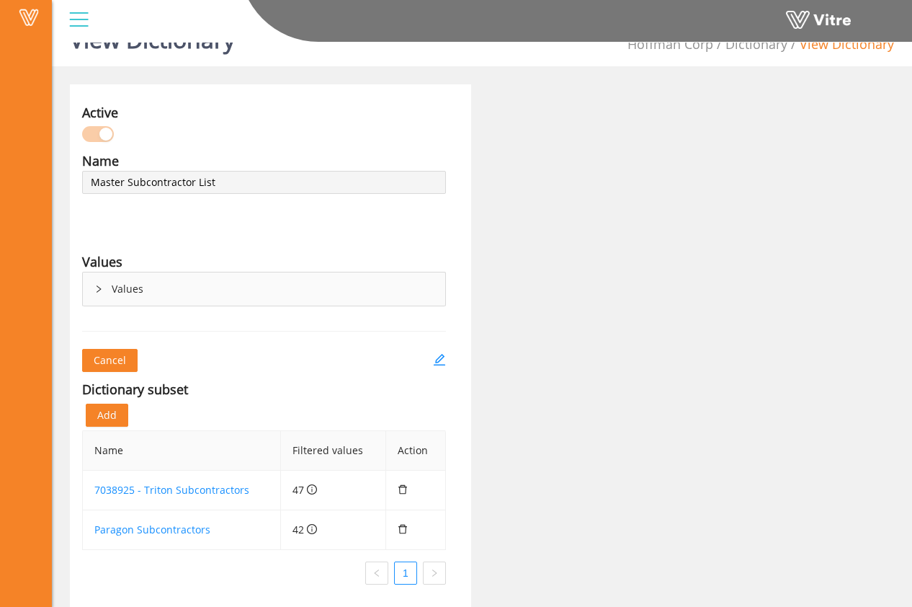
scroll to position [36, 0]
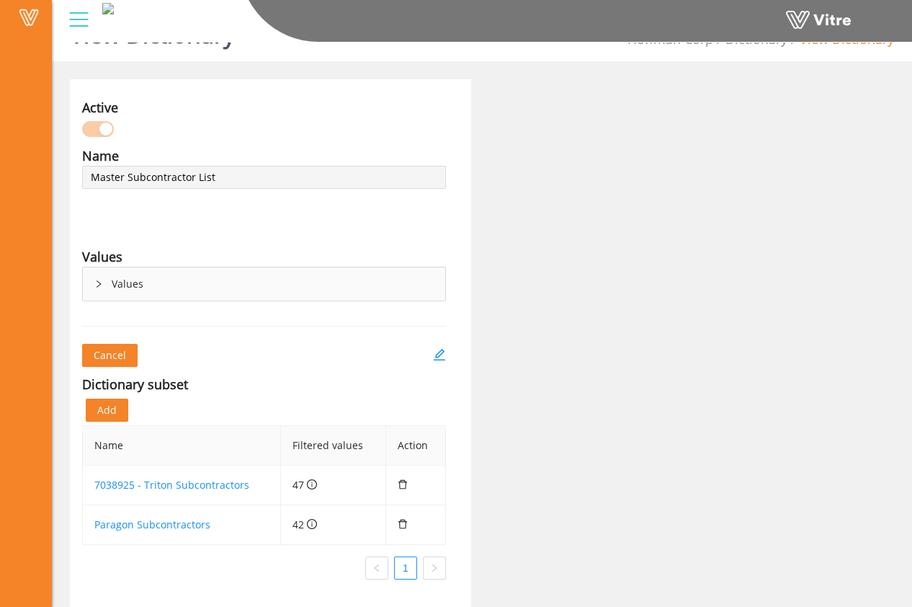
click at [105, 276] on div "Values" at bounding box center [264, 283] width 363 height 33
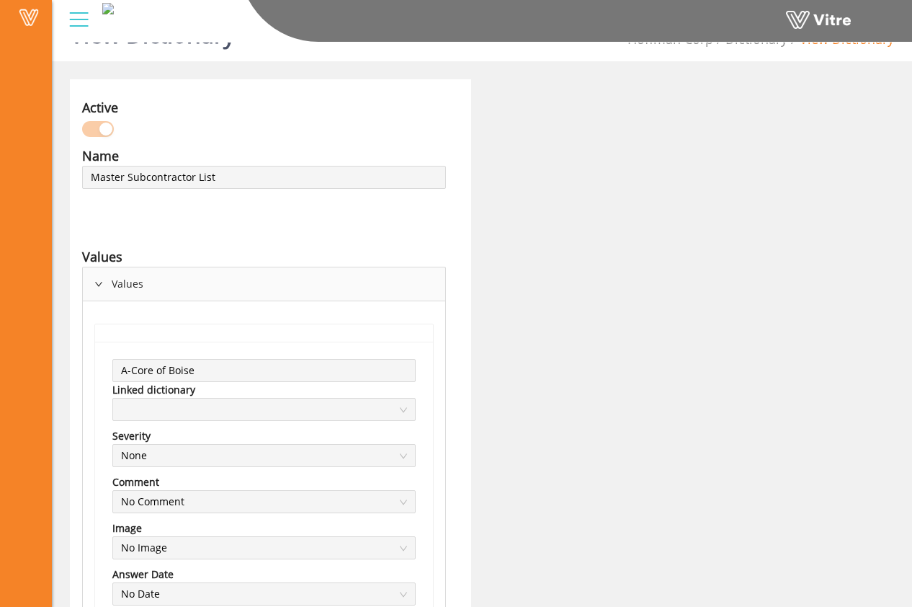
click at [99, 285] on icon "right" at bounding box center [98, 284] width 9 height 9
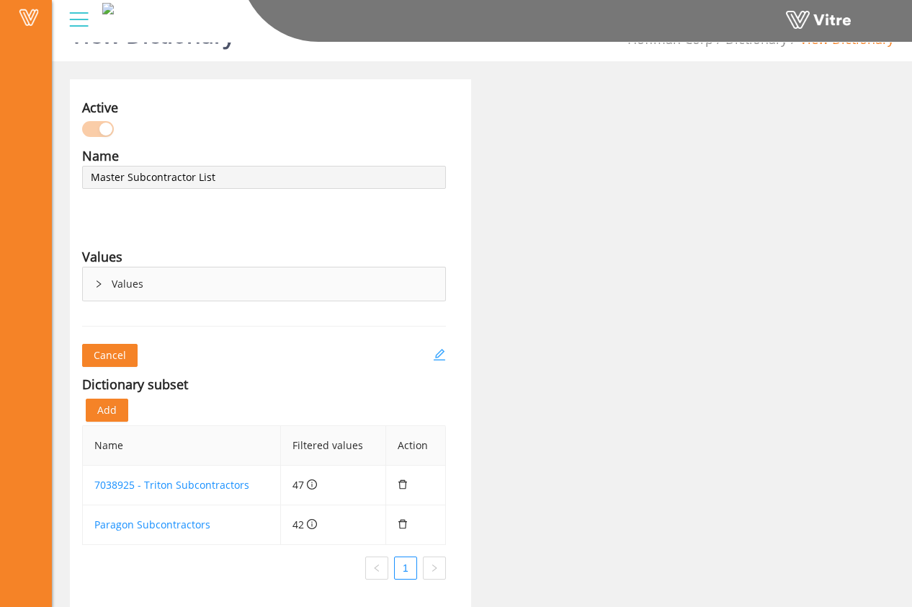
click at [440, 357] on icon "edit" at bounding box center [439, 354] width 13 height 13
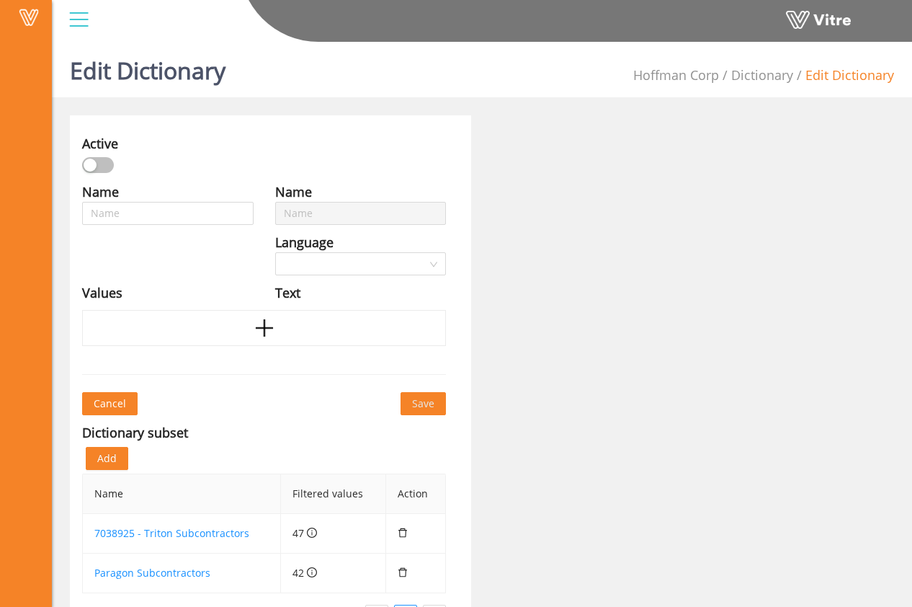
type input "Master Subcontractor List"
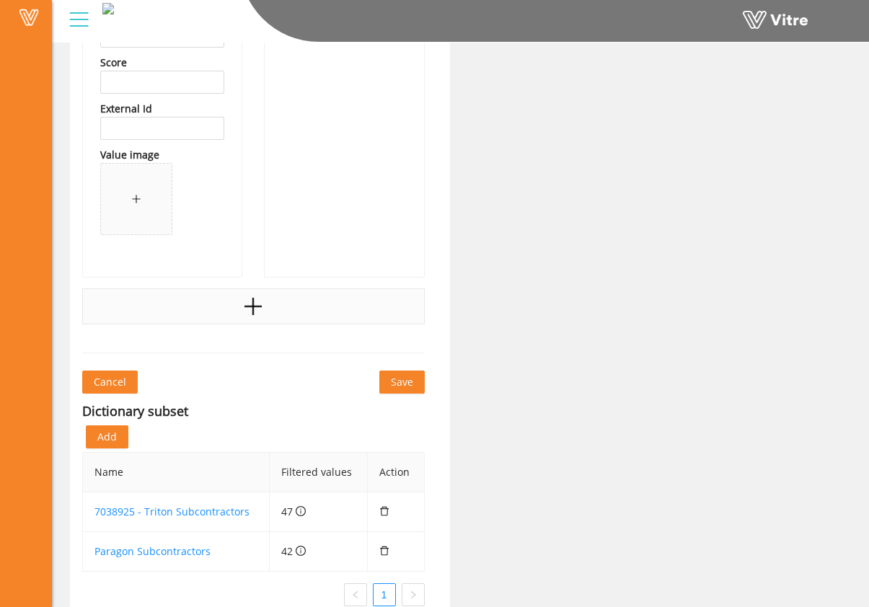
scroll to position [43405, 0]
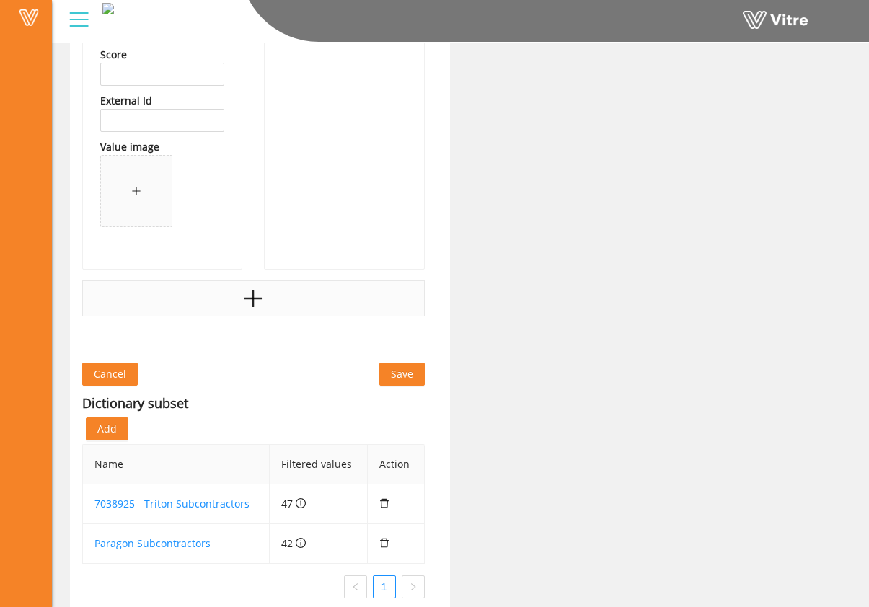
click at [254, 308] on icon "plus" at bounding box center [253, 299] width 22 height 22
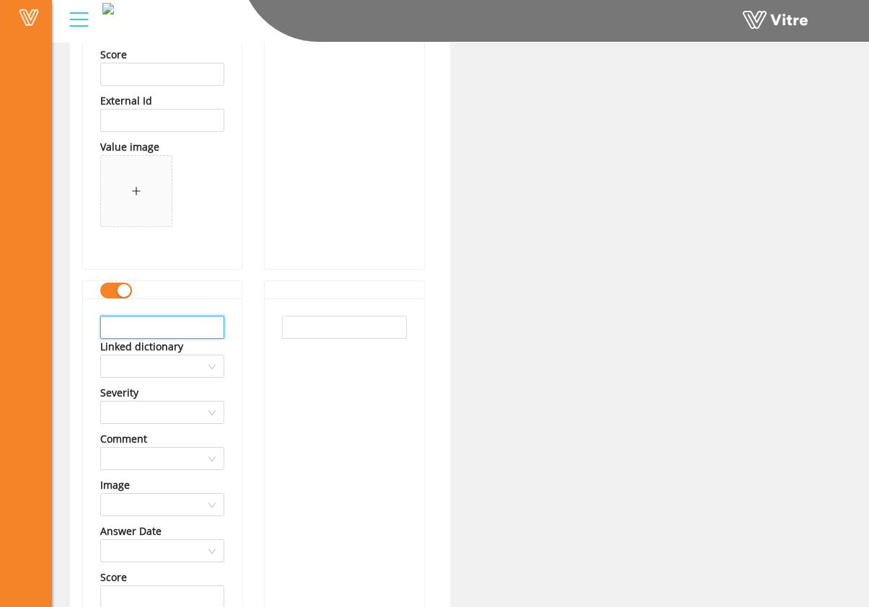
click at [196, 331] on input "text" at bounding box center [162, 327] width 124 height 23
drag, startPoint x: 143, startPoint y: 329, endPoint x: 94, endPoint y: 330, distance: 49.8
click at [92, 331] on div "AlfaTech Linked dictionary Severity Comment Image Answer Date Score External Id…" at bounding box center [162, 544] width 159 height 493
type input "AlfaTech"
click at [339, 324] on input "text" at bounding box center [344, 327] width 124 height 23
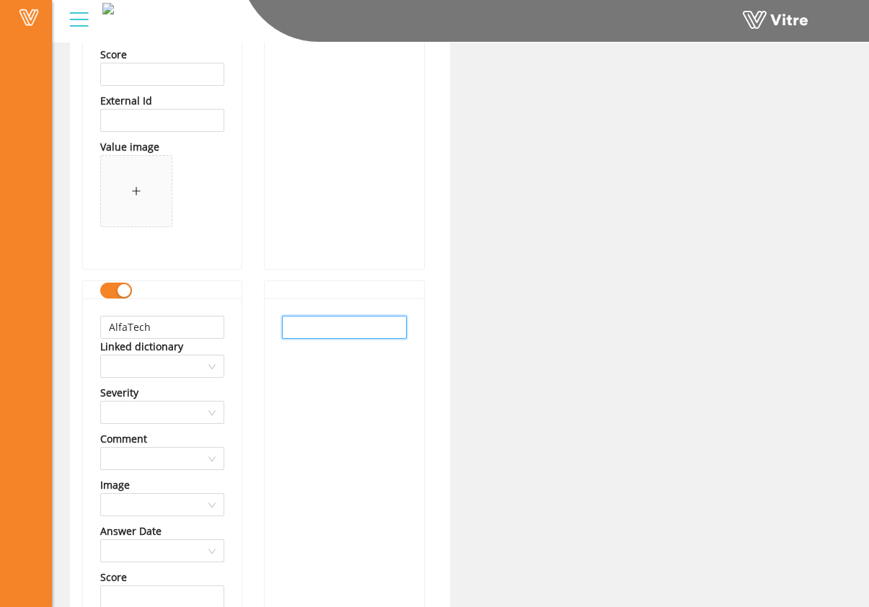
paste input "AlfaTech"
type input "AlfaTech"
click at [327, 380] on div "AlfaTech" at bounding box center [344, 544] width 159 height 493
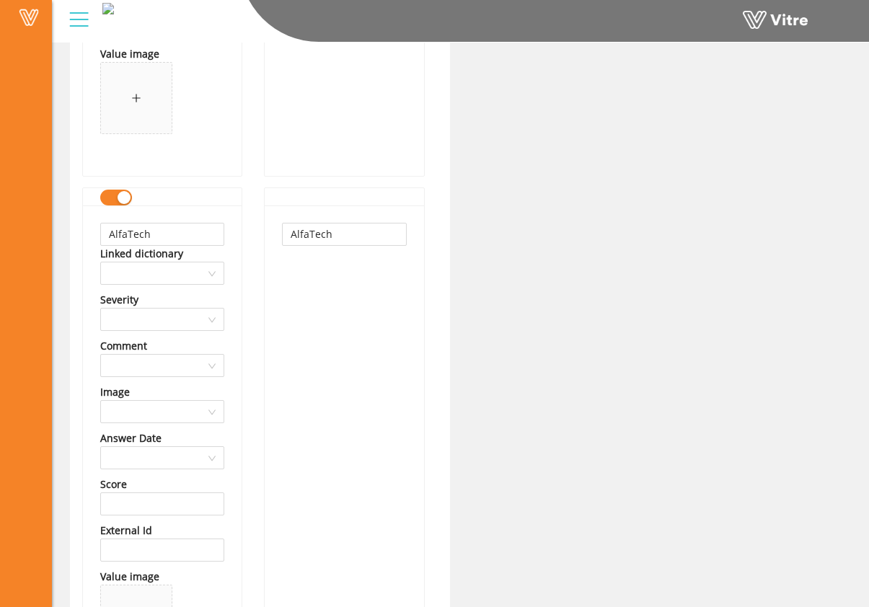
scroll to position [43875, 0]
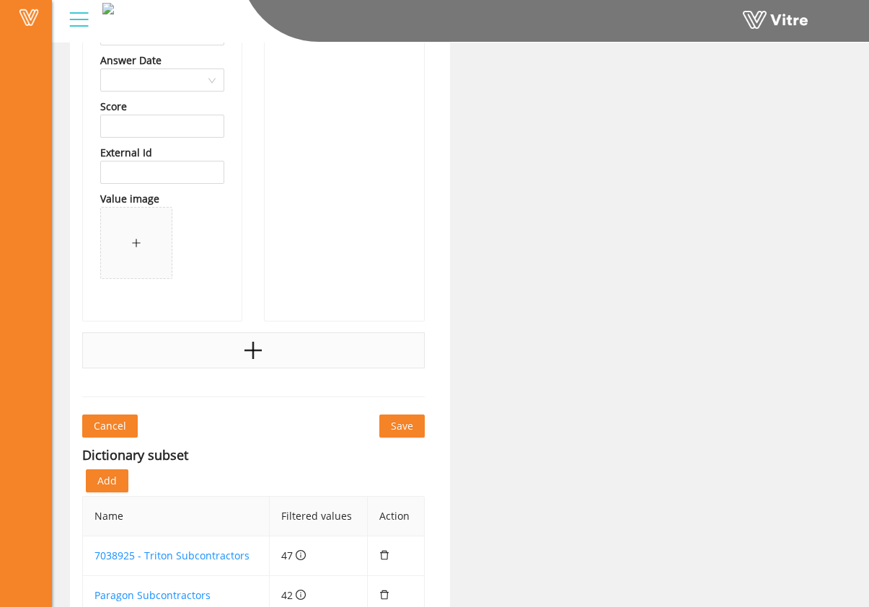
click at [286, 348] on div at bounding box center [253, 350] width 342 height 36
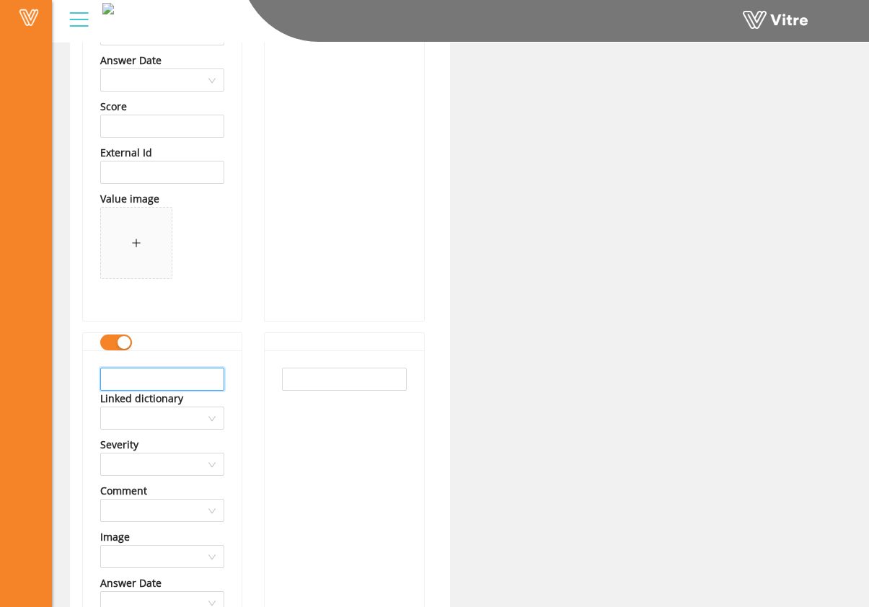
click at [177, 378] on input "text" at bounding box center [162, 379] width 124 height 23
click at [192, 385] on input "Allied Universal Security Services" at bounding box center [162, 379] width 124 height 23
click at [192, 384] on input "Allied Universal Security Services" at bounding box center [162, 379] width 124 height 23
click at [192, 383] on input "Allied Universal Security Services" at bounding box center [162, 379] width 124 height 23
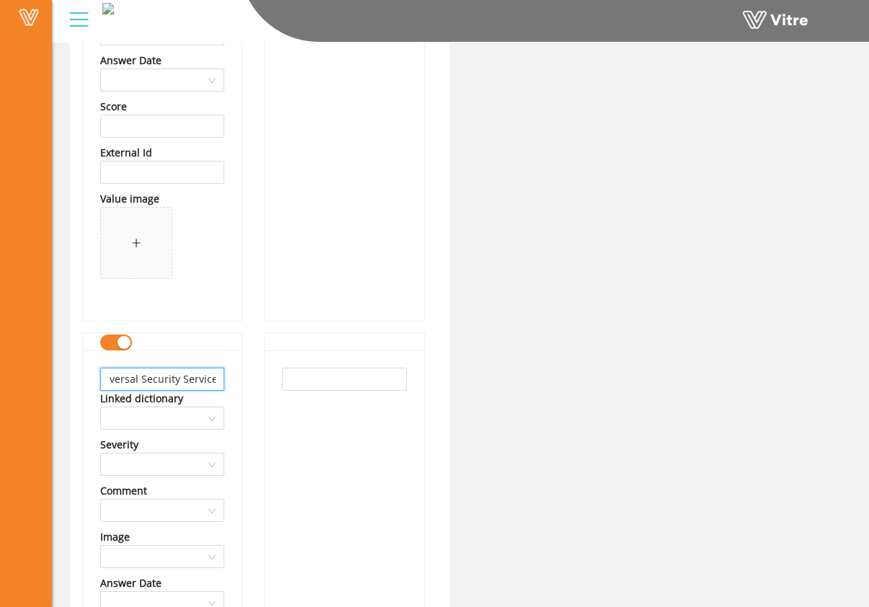
click at [192, 383] on input "Allied Universal Security Services" at bounding box center [162, 379] width 124 height 23
type input "Allied Universal Security Services"
click at [312, 385] on input "text" at bounding box center [344, 379] width 124 height 23
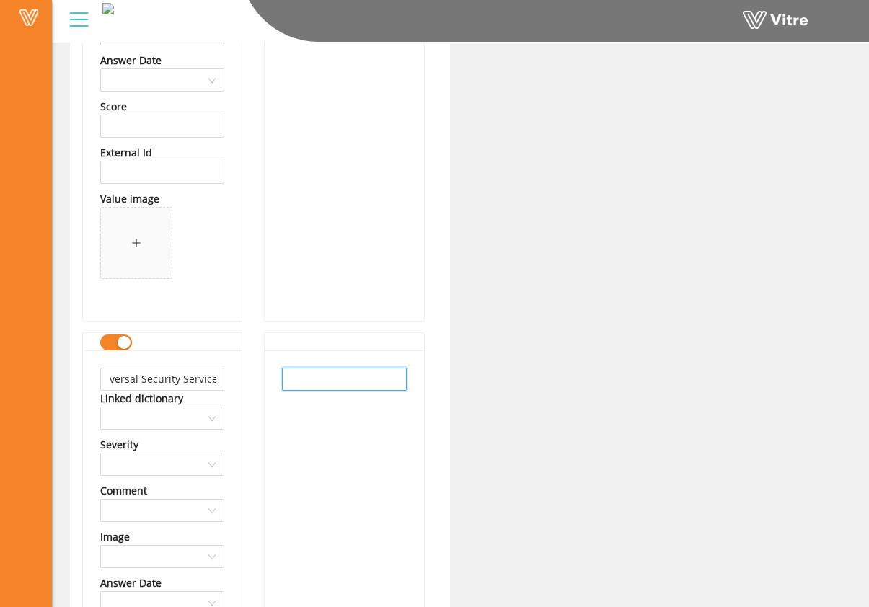
scroll to position [0, 0]
paste input "Allied Universal Security Services"
type input "Allied Universal Security Services"
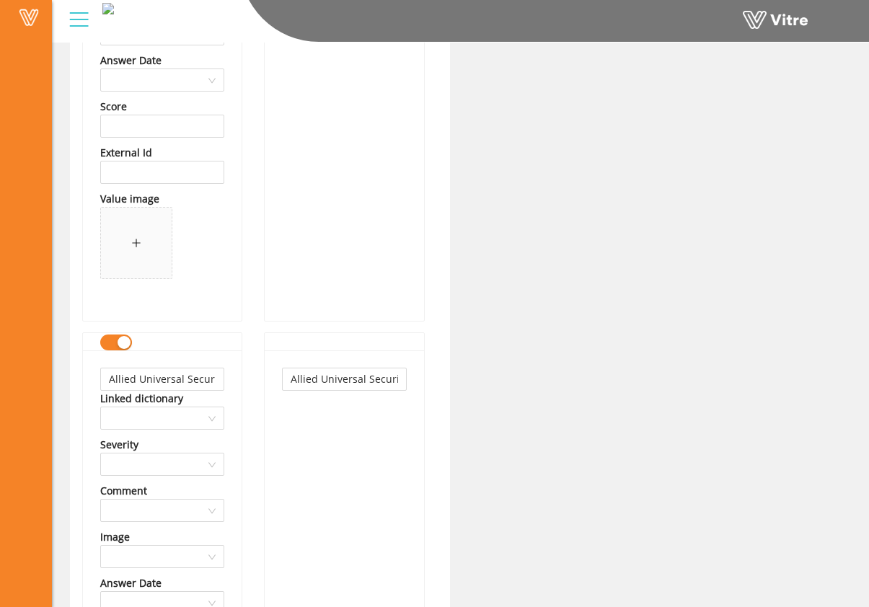
click at [309, 432] on div "Allied Universal Security Services" at bounding box center [344, 596] width 159 height 493
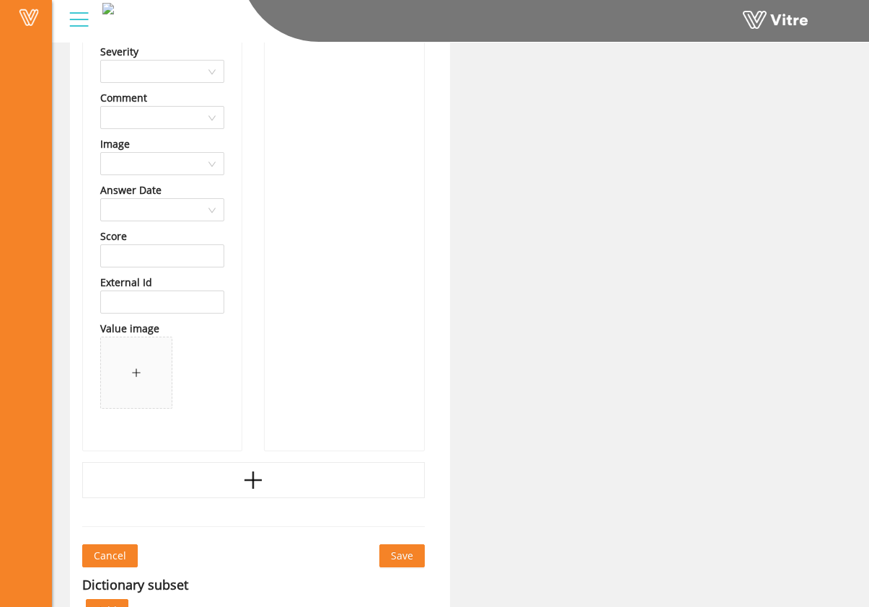
scroll to position [44268, 0]
click at [264, 474] on div at bounding box center [253, 480] width 342 height 36
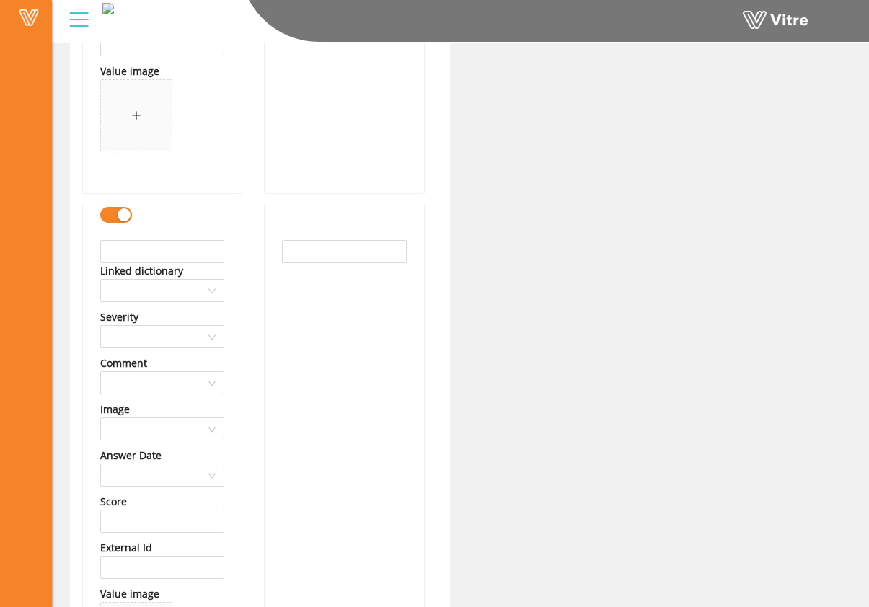
scroll to position [44527, 0]
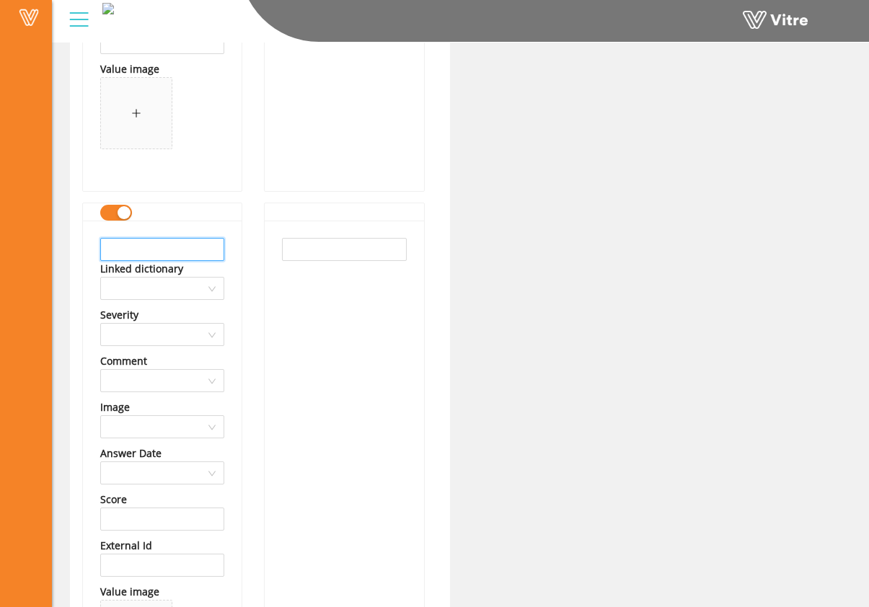
click at [174, 254] on input "text" at bounding box center [162, 249] width 124 height 23
drag, startPoint x: 208, startPoint y: 247, endPoint x: 85, endPoint y: 252, distance: 122.6
click at [85, 252] on div "American Fence Co Linked dictionary Severity Comment Image Answer Date Score Ex…" at bounding box center [162, 467] width 159 height 493
type input "American Fence Co"
click at [321, 246] on input "text" at bounding box center [344, 249] width 124 height 23
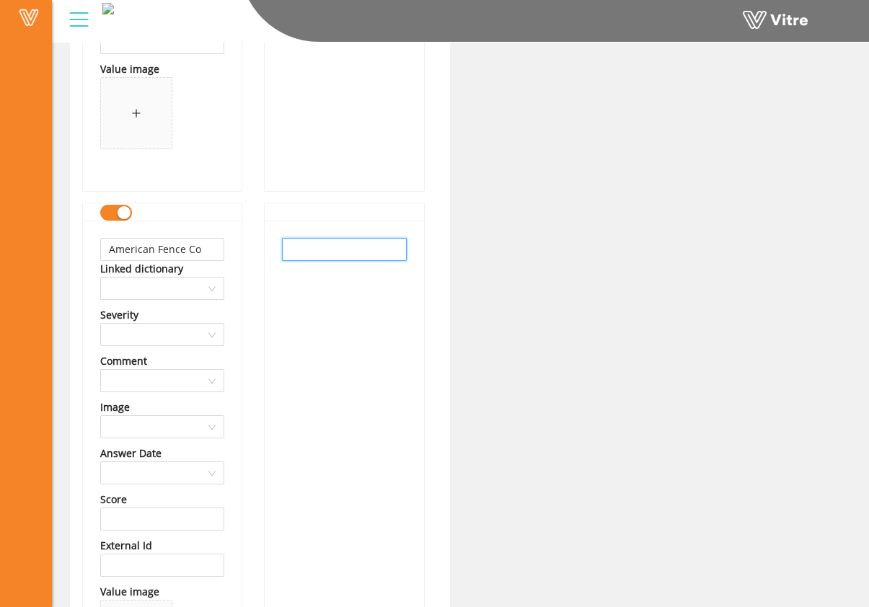
paste input "American Fence Co"
type input "American Fence Co"
click at [311, 295] on div "American Fence Co" at bounding box center [344, 467] width 159 height 493
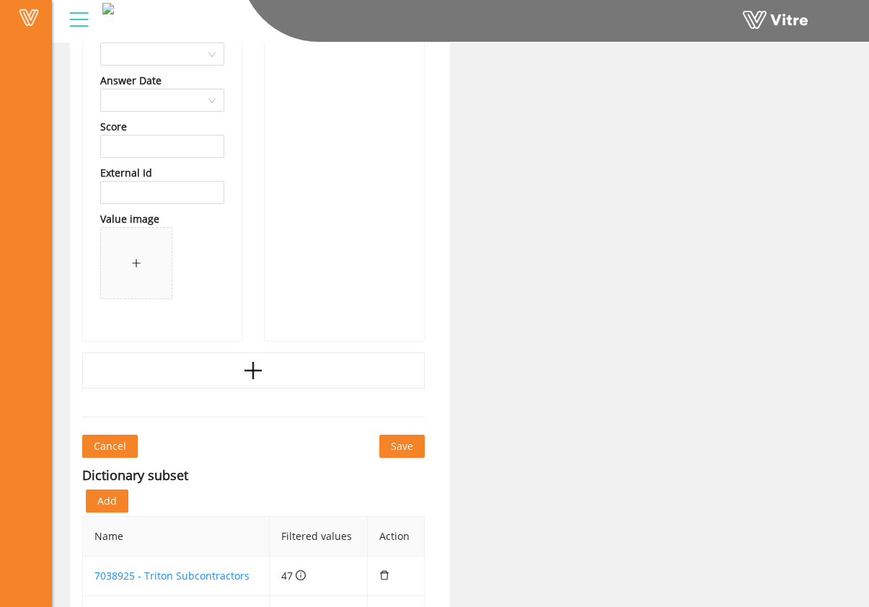
scroll to position [44969, 0]
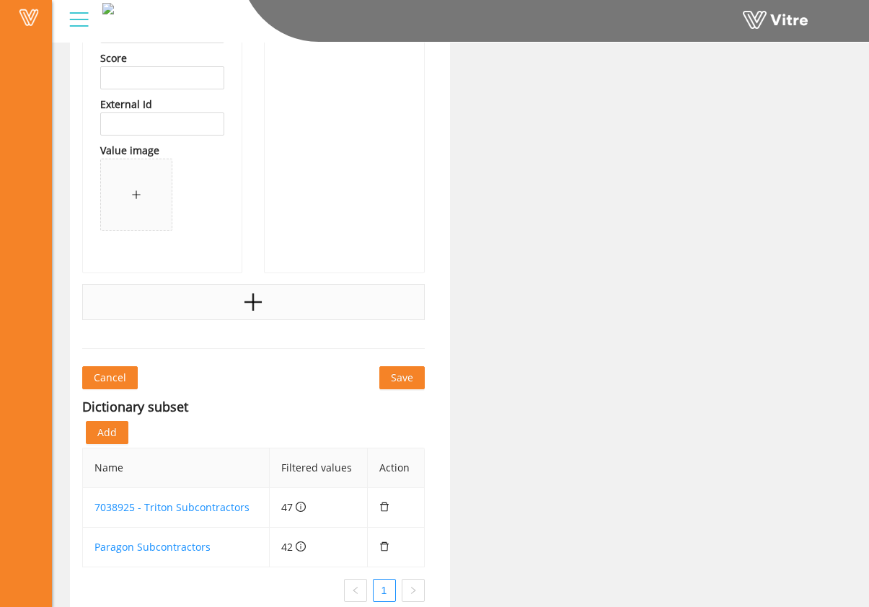
click at [246, 298] on icon "plus" at bounding box center [253, 302] width 22 height 22
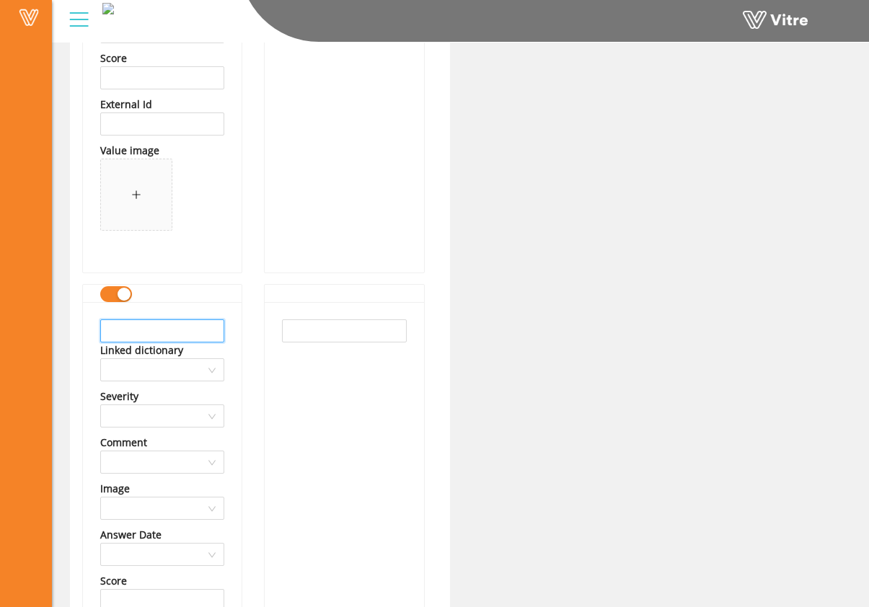
click at [187, 340] on input "text" at bounding box center [162, 330] width 124 height 23
drag, startPoint x: 221, startPoint y: 334, endPoint x: 54, endPoint y: 332, distance: 166.5
type input "Amodeo Structural Engineering"
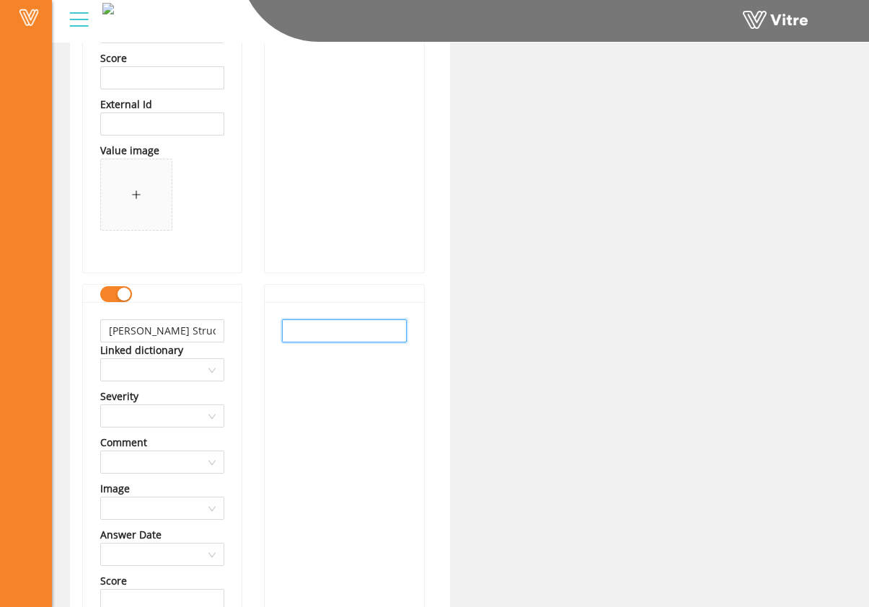
click at [370, 336] on input "text" at bounding box center [344, 330] width 124 height 23
paste input "Amodeo Structural Engineering"
type input "Amodeo Structural Engineering"
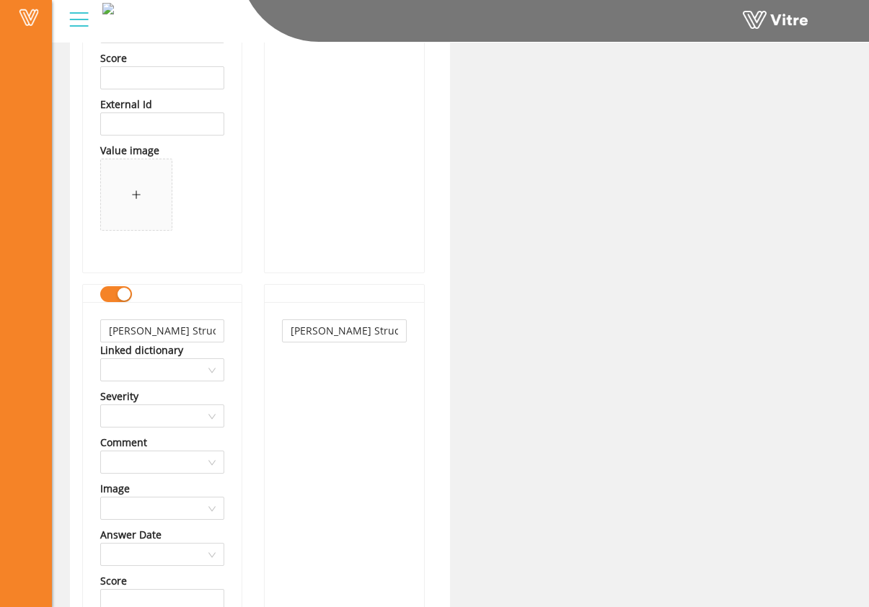
click at [350, 380] on div "Amodeo Structural Engineering" at bounding box center [344, 548] width 159 height 493
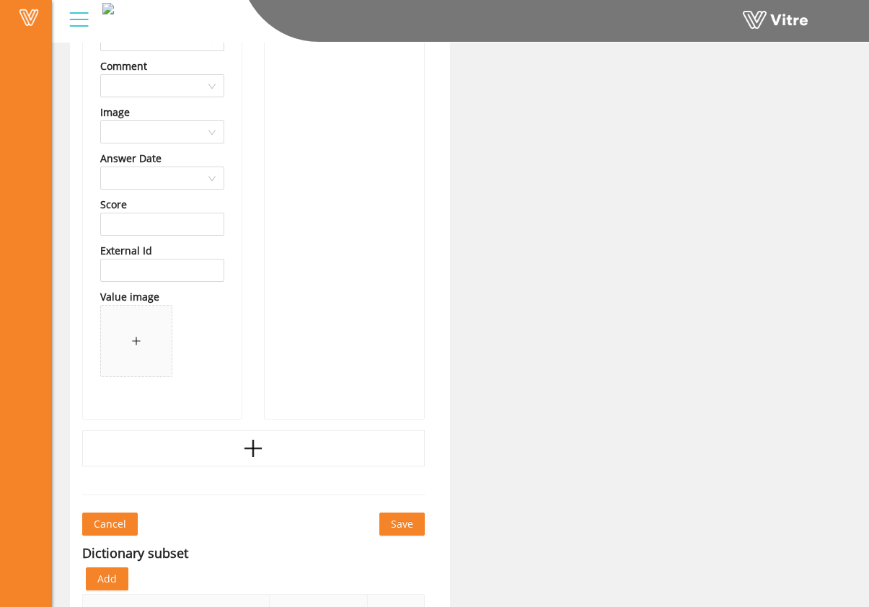
scroll to position [45408, 0]
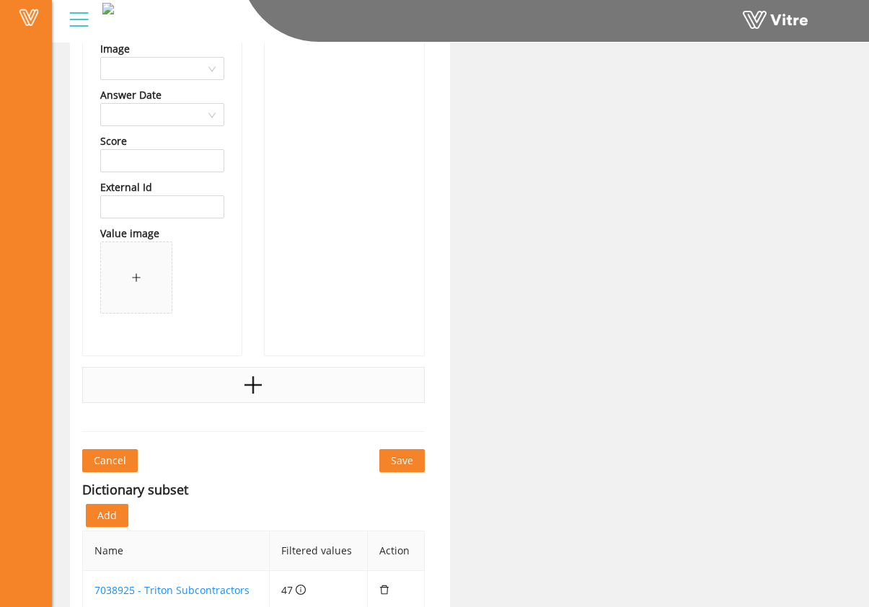
click at [265, 386] on div at bounding box center [253, 385] width 342 height 36
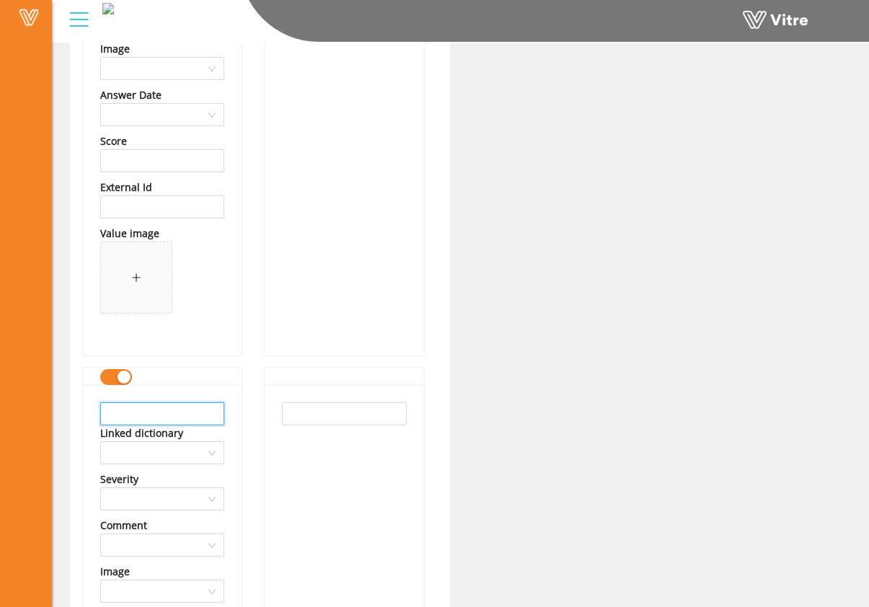
click at [170, 402] on input "text" at bounding box center [162, 413] width 124 height 23
drag, startPoint x: 218, startPoint y: 415, endPoint x: 42, endPoint y: 404, distance: 176.2
type input "ASSA ABLOY Global Solutions Inc"
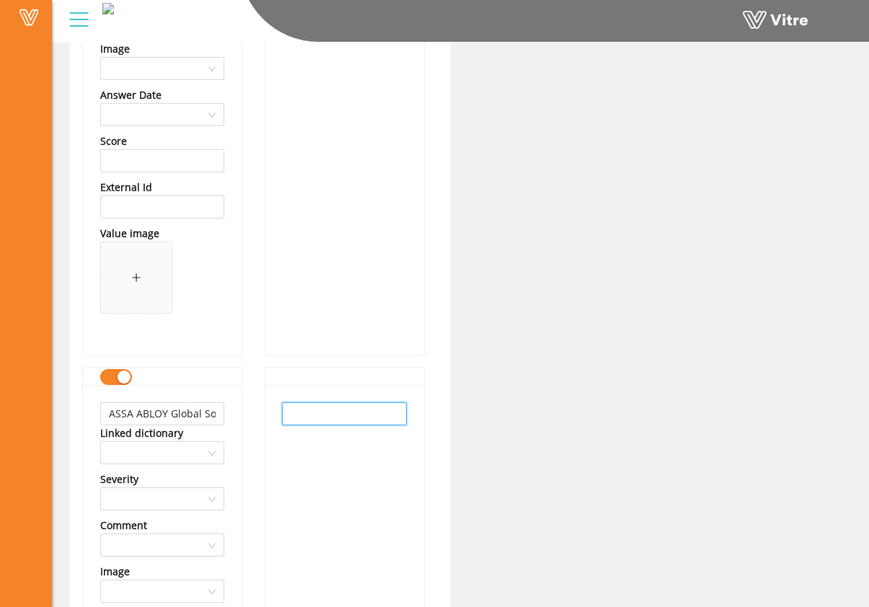
click at [314, 411] on input "text" at bounding box center [344, 413] width 124 height 23
paste input "ASSA ABLOY Global Solutions Inc"
type input "ASSA ABLOY Global Solutions Inc"
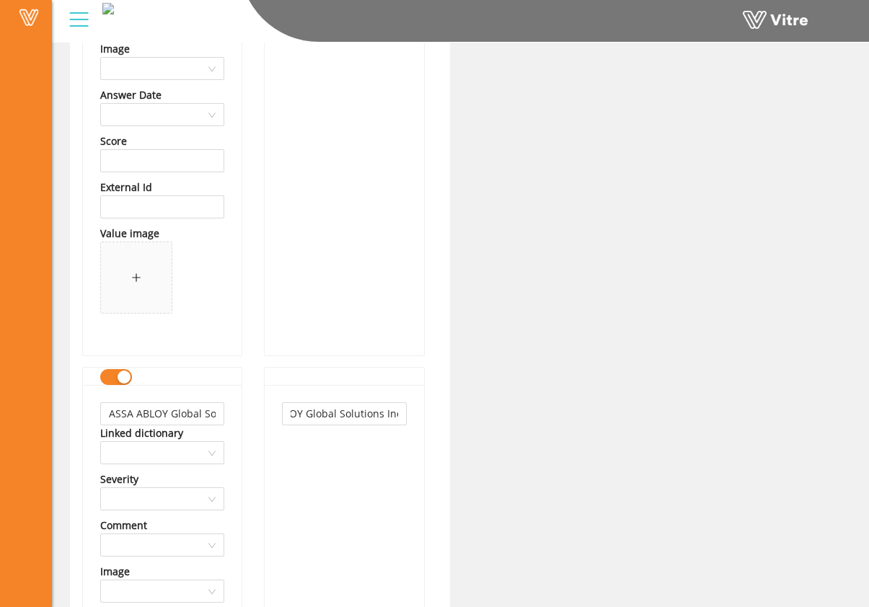
scroll to position [0, 0]
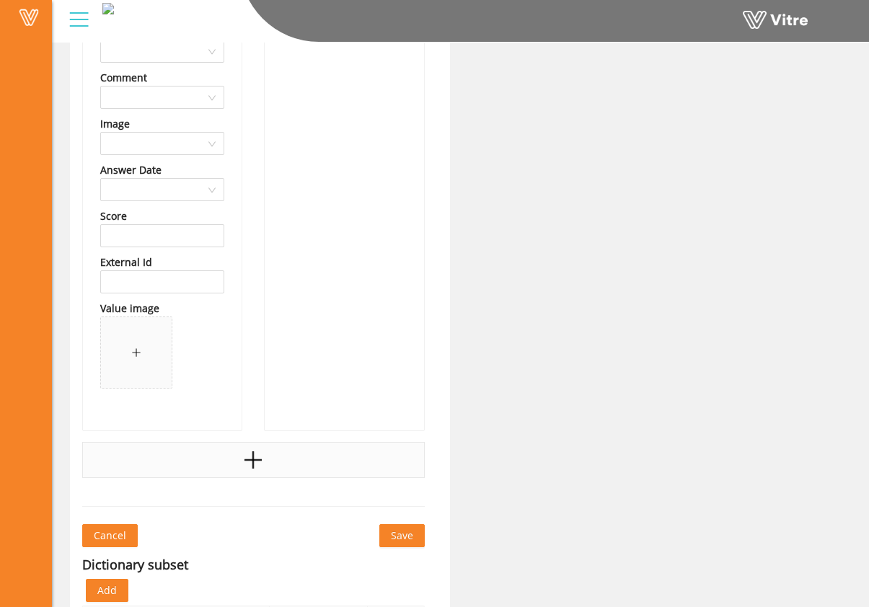
click at [284, 460] on div at bounding box center [253, 460] width 342 height 36
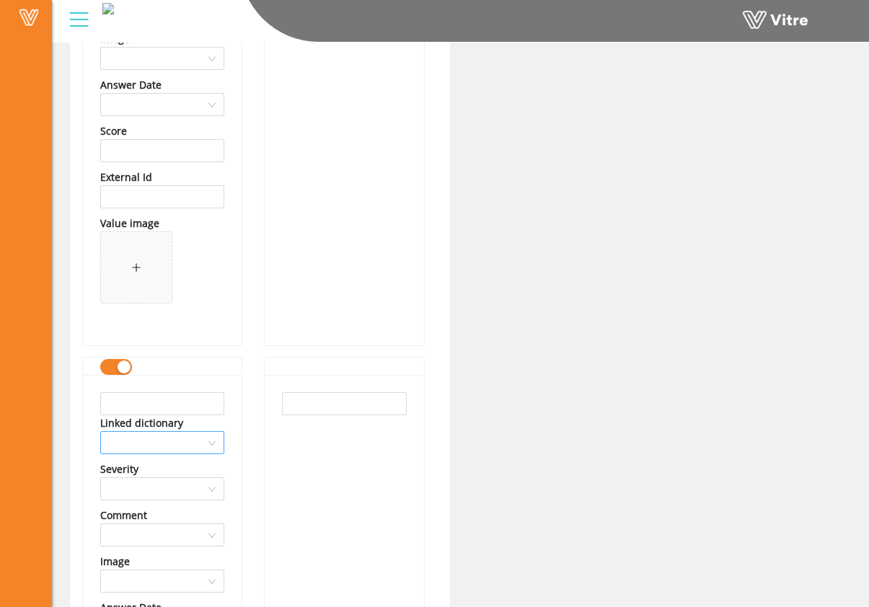
scroll to position [45960, 0]
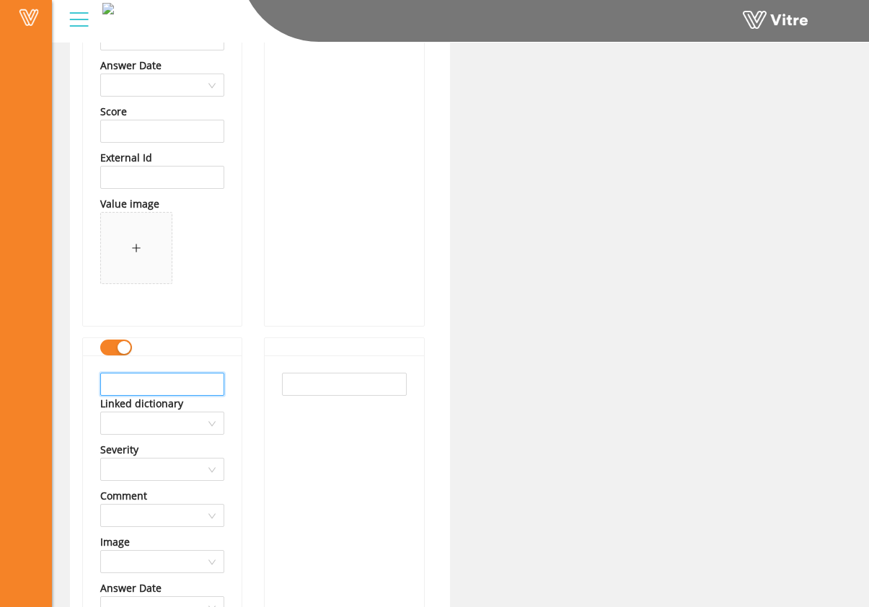
click at [190, 389] on input "text" at bounding box center [162, 384] width 124 height 23
drag, startPoint x: 174, startPoint y: 389, endPoint x: 88, endPoint y: 386, distance: 86.5
click at [86, 388] on div "ATPD Linked dictionary Severity Comment Image Answer Date Score External Id Val…" at bounding box center [162, 601] width 159 height 493
type input "ATPD"
click at [305, 388] on input "text" at bounding box center [344, 384] width 124 height 23
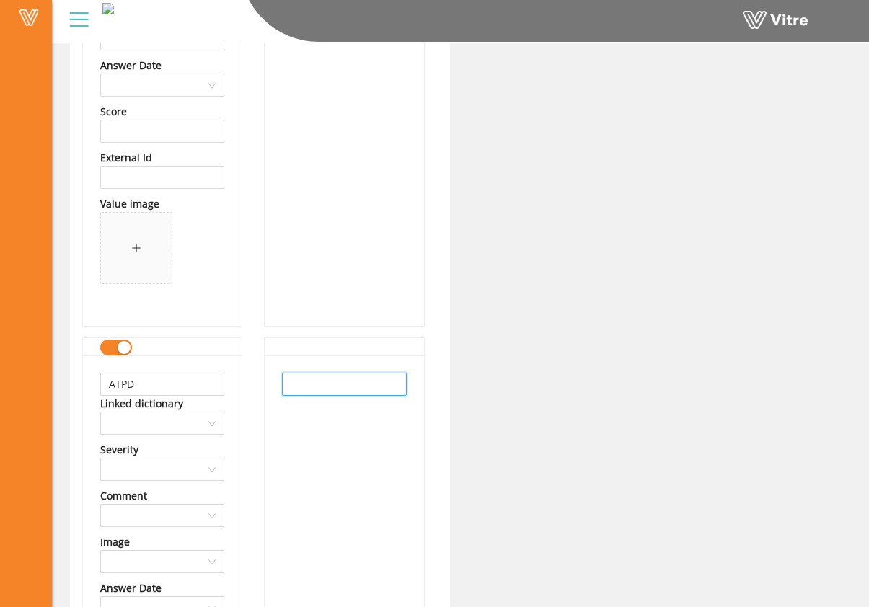
paste input "ATPD"
type input "ATPD"
click at [316, 424] on div "ATPD" at bounding box center [344, 601] width 159 height 493
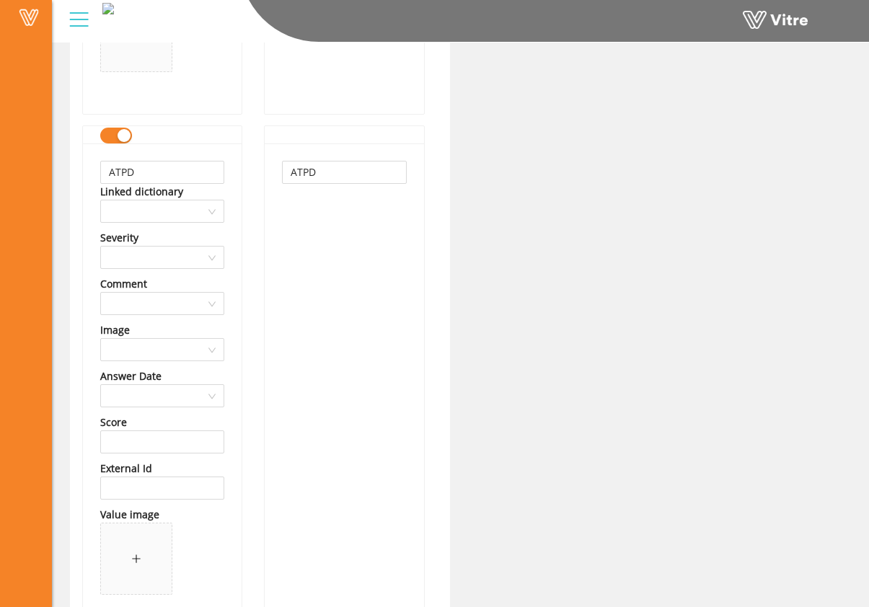
scroll to position [46434, 0]
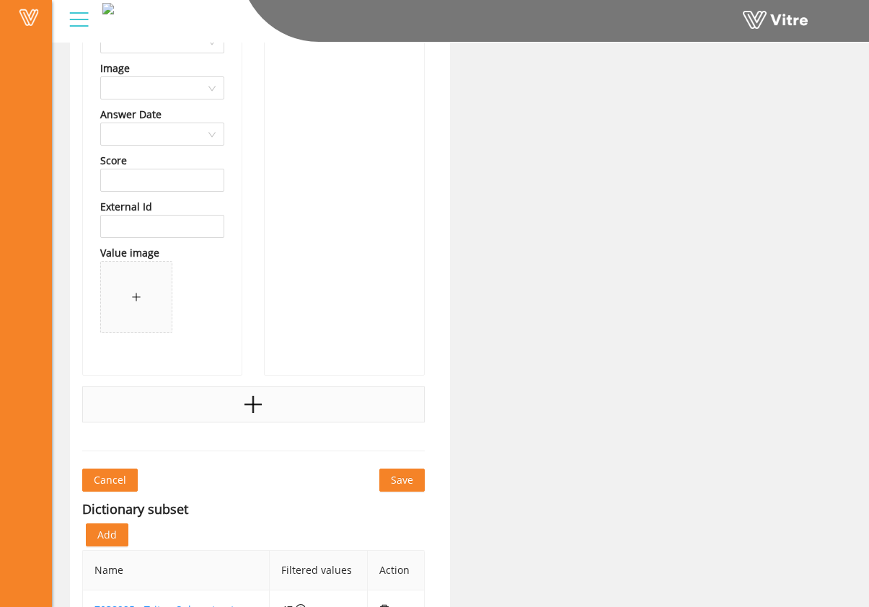
click at [241, 416] on div at bounding box center [253, 404] width 342 height 36
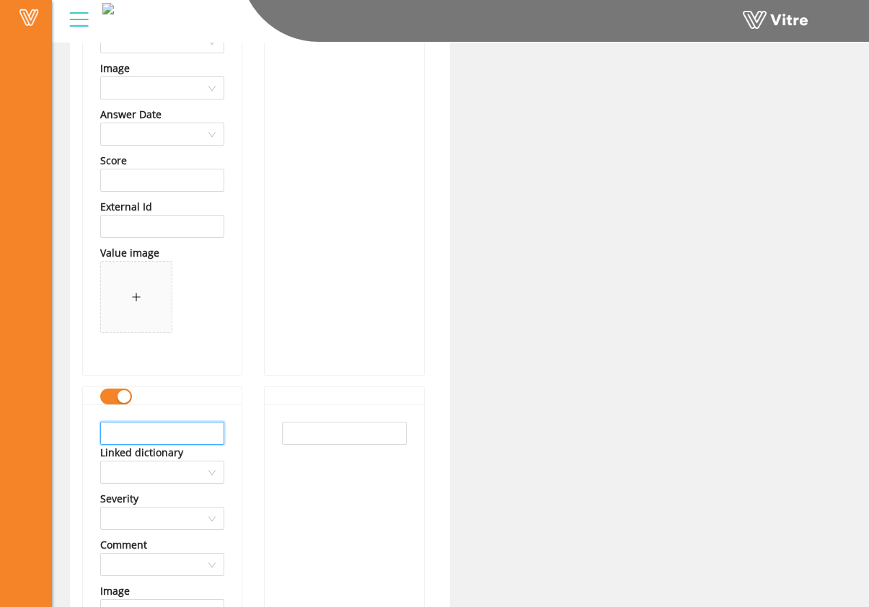
click at [182, 440] on input "text" at bounding box center [162, 433] width 124 height 23
drag, startPoint x: 178, startPoint y: 435, endPoint x: 73, endPoint y: 440, distance: 105.4
type input "Badger Inc"
click at [329, 435] on input "text" at bounding box center [344, 433] width 124 height 23
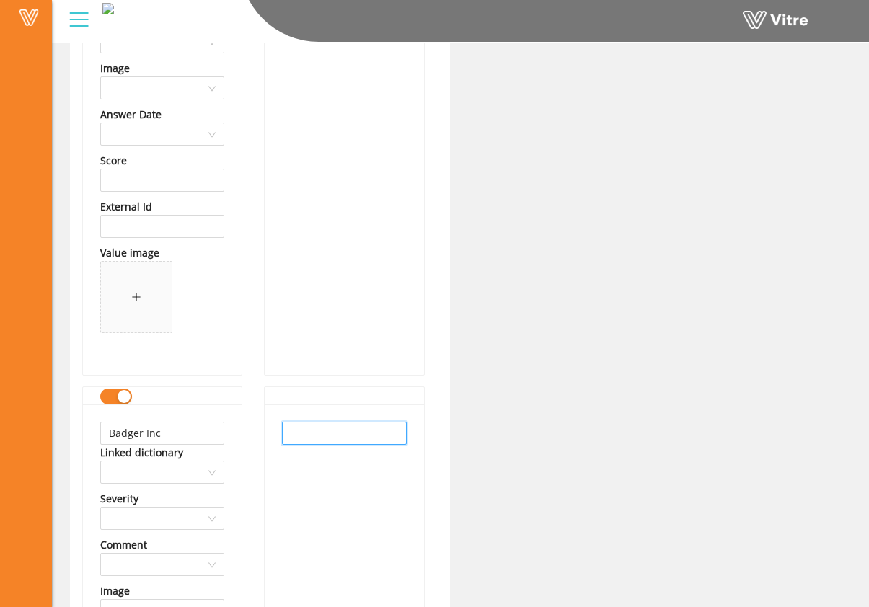
paste input "Badger Inc"
type input "Badger Inc"
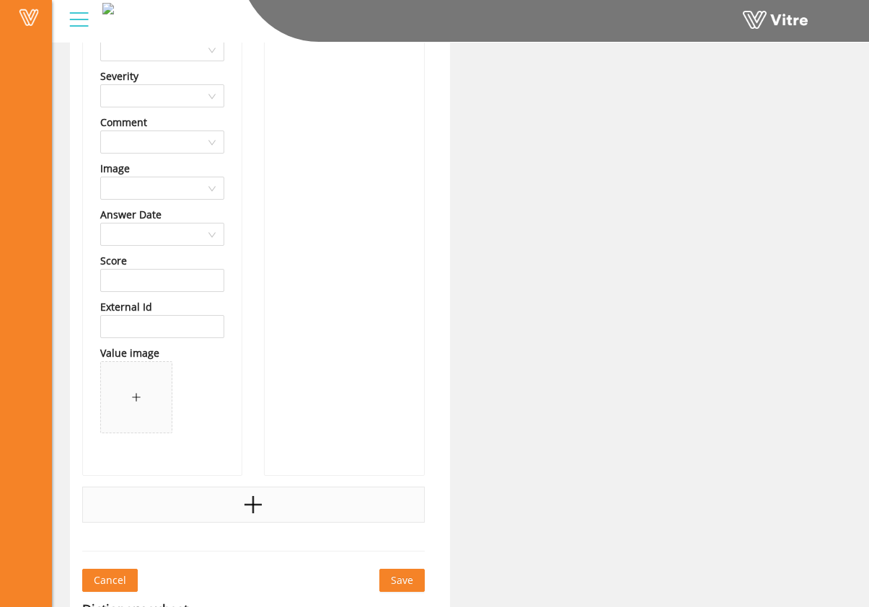
scroll to position [46899, 0]
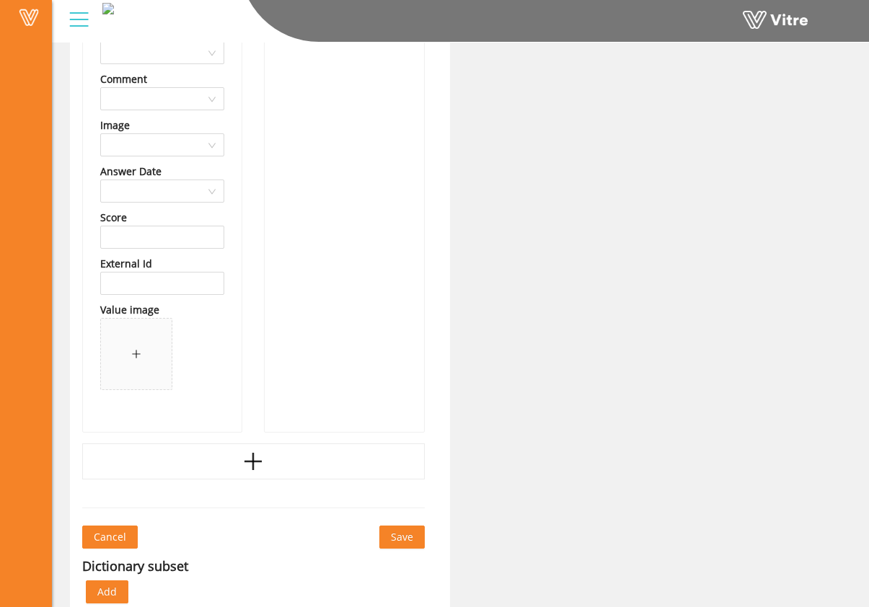
click at [258, 453] on icon "plus" at bounding box center [253, 461] width 22 height 22
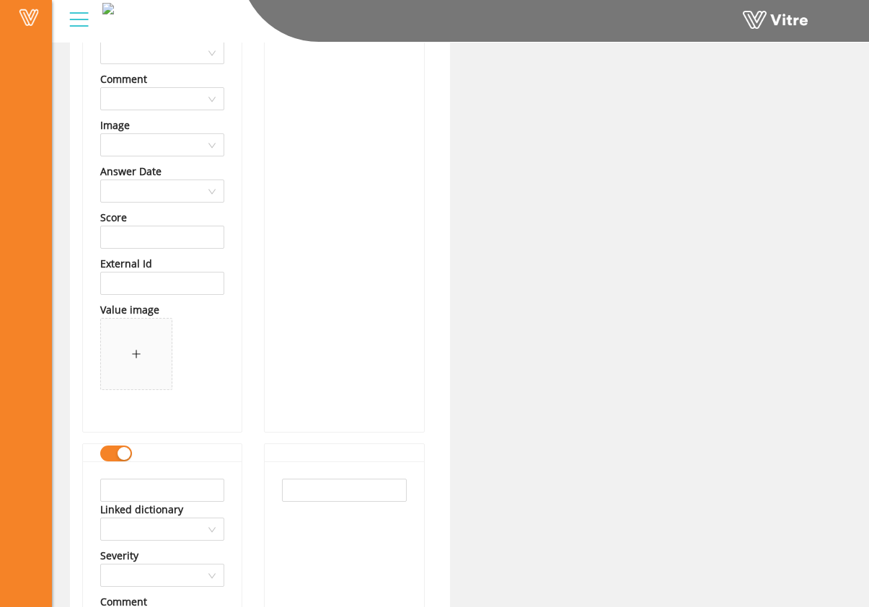
click at [191, 486] on input "text" at bounding box center [162, 490] width 124 height 23
drag, startPoint x: 220, startPoint y: 494, endPoint x: -9, endPoint y: 489, distance: 229.2
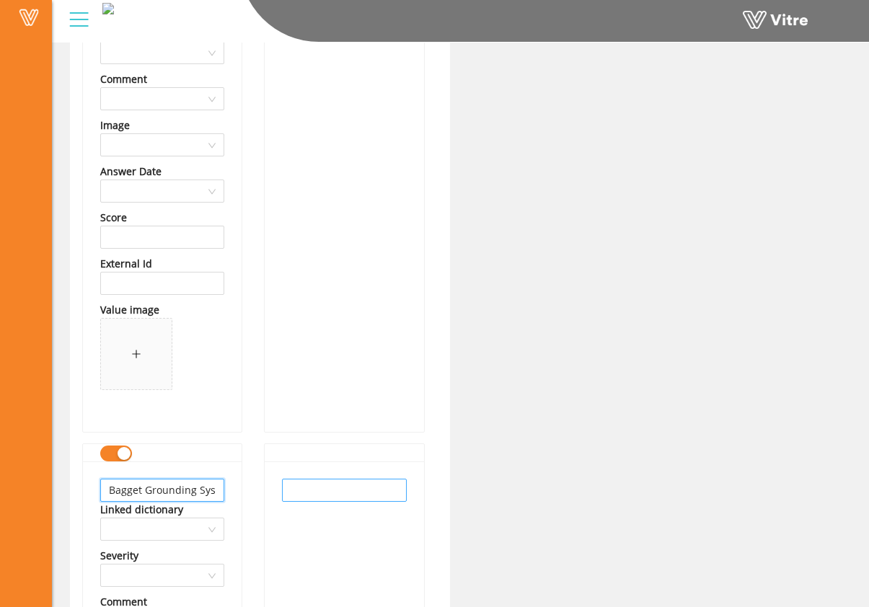
type input "Bagget Grounding Systems"
click at [296, 491] on input "text" at bounding box center [344, 490] width 124 height 23
paste input "Bagget Grounding Systems"
type input "Bagget Grounding Systems"
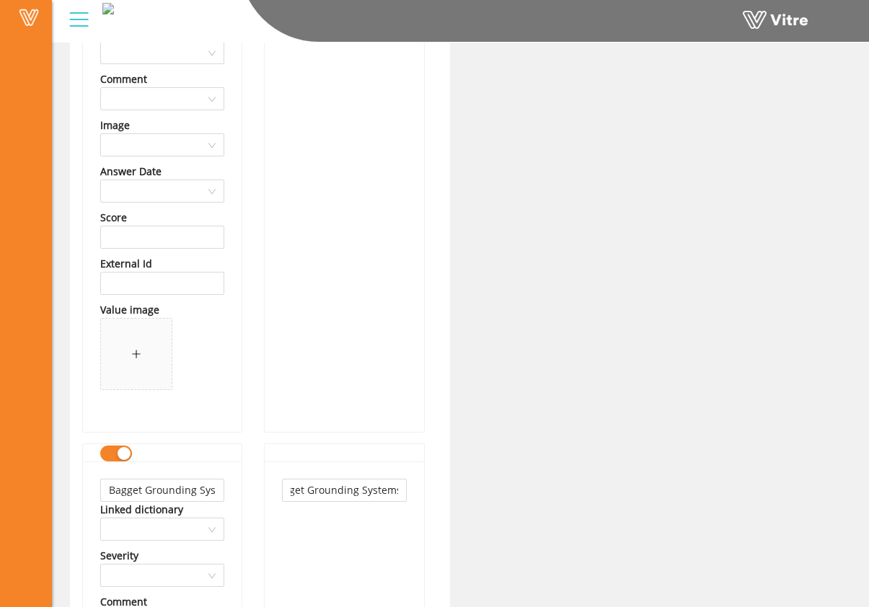
scroll to position [0, 0]
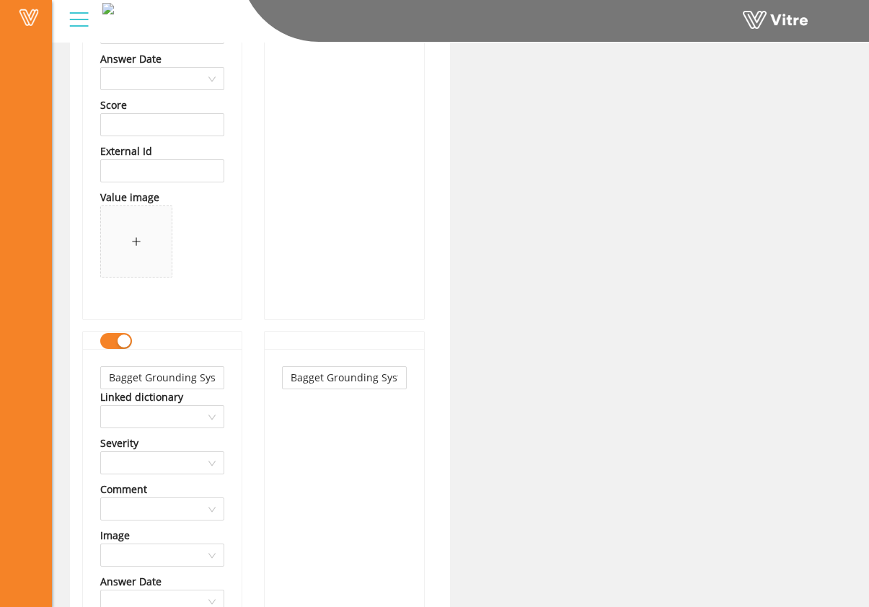
scroll to position [47497, 0]
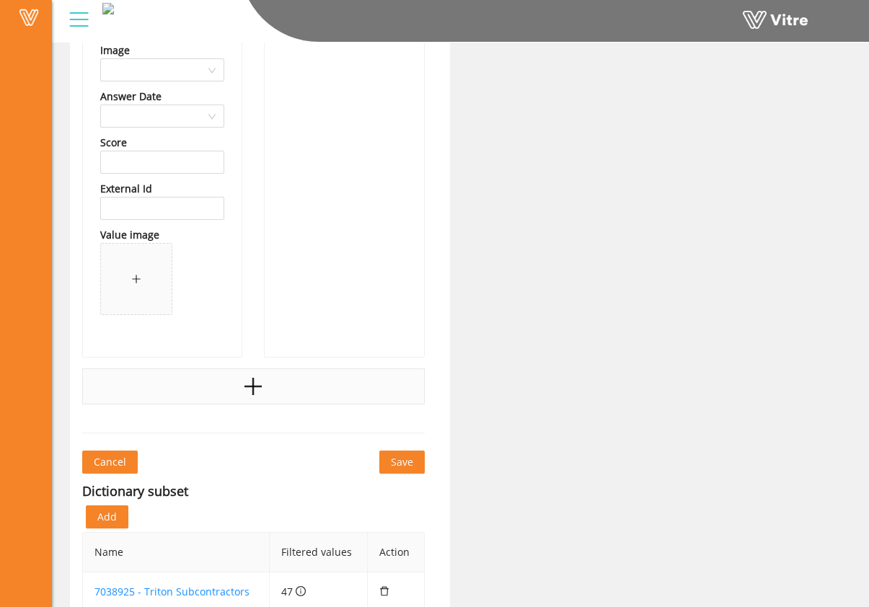
click at [245, 397] on div at bounding box center [253, 386] width 342 height 36
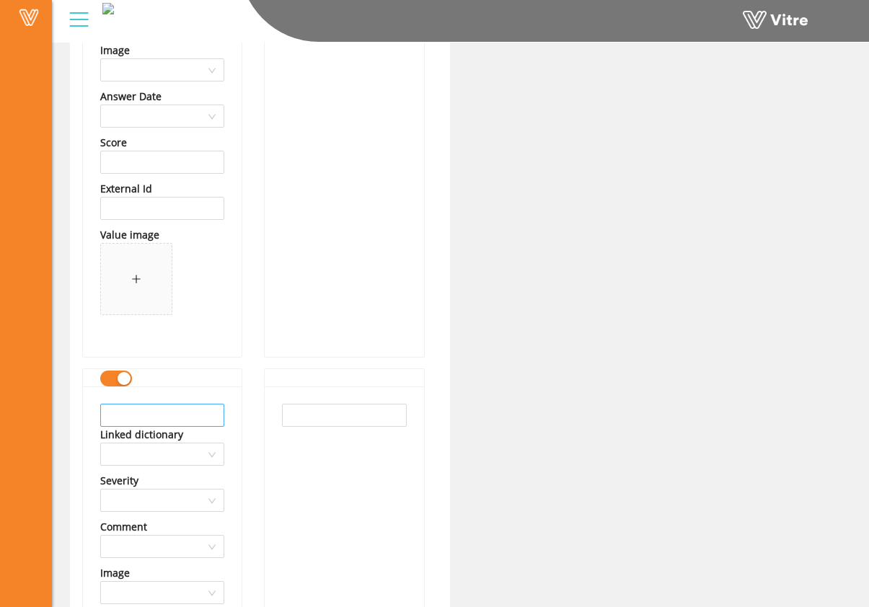
click at [163, 420] on input "text" at bounding box center [162, 415] width 124 height 23
drag, startPoint x: 213, startPoint y: 415, endPoint x: 83, endPoint y: 419, distance: 130.5
type input "Barricades Unlimited"
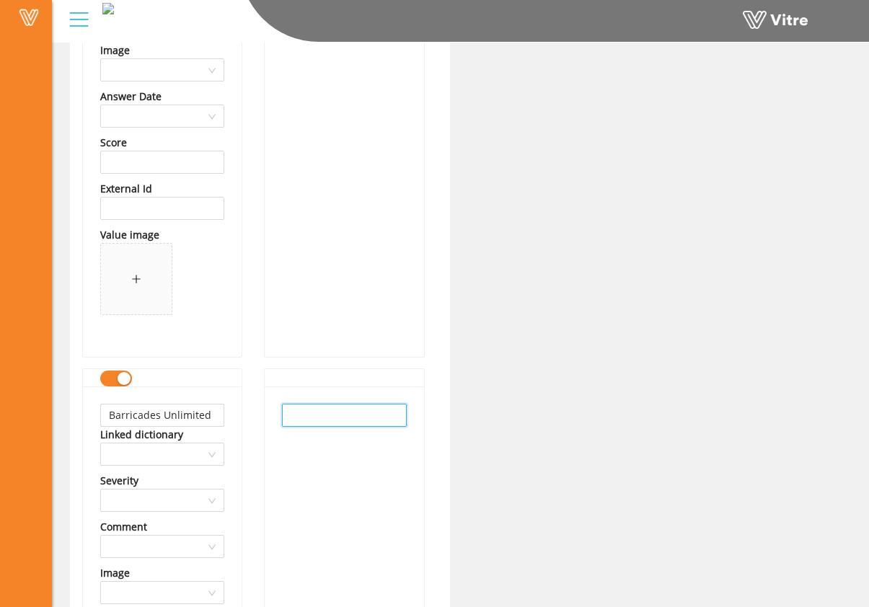
click at [315, 418] on input "text" at bounding box center [344, 415] width 124 height 23
paste input "Barricades Unlimited"
type input "Barricades Unlimited"
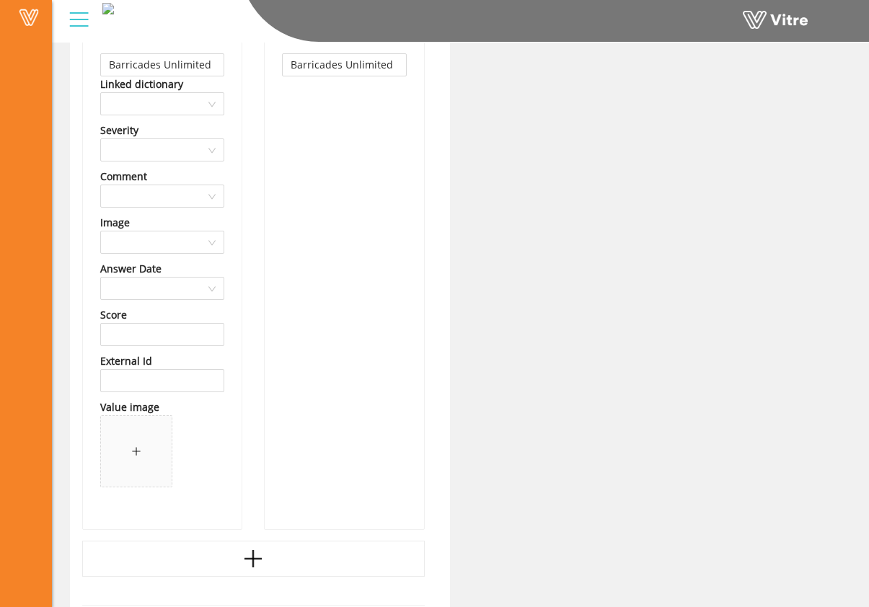
scroll to position [47922, 0]
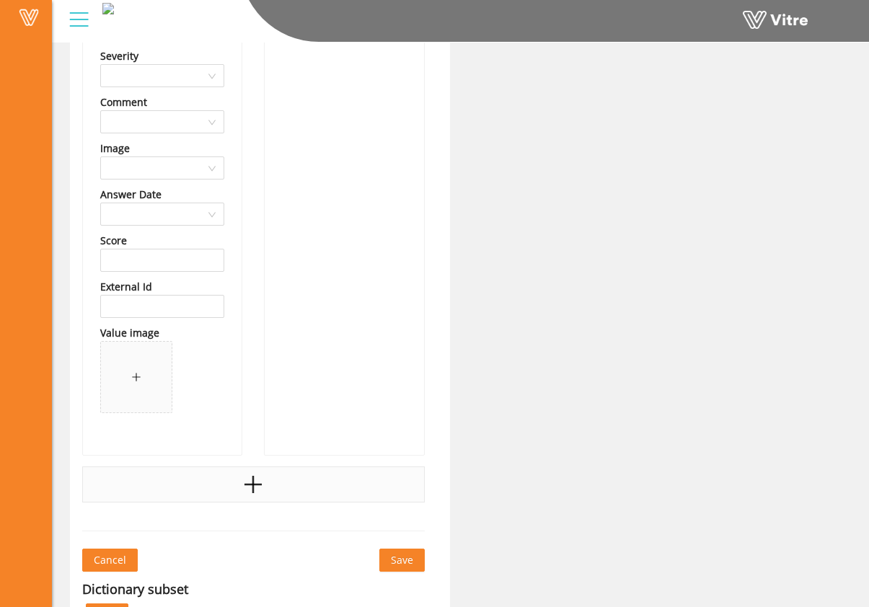
click at [270, 494] on div at bounding box center [253, 484] width 342 height 36
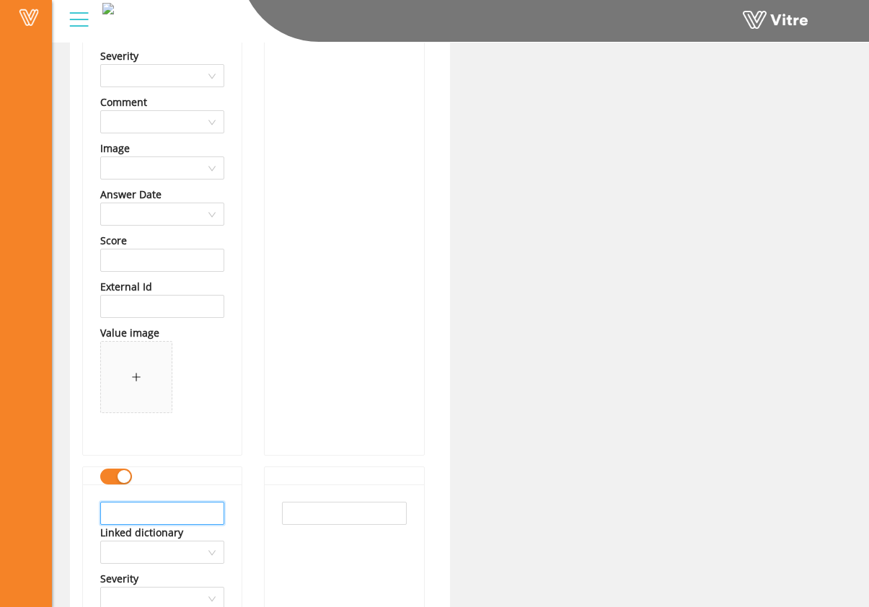
click at [193, 502] on input "text" at bounding box center [162, 513] width 124 height 23
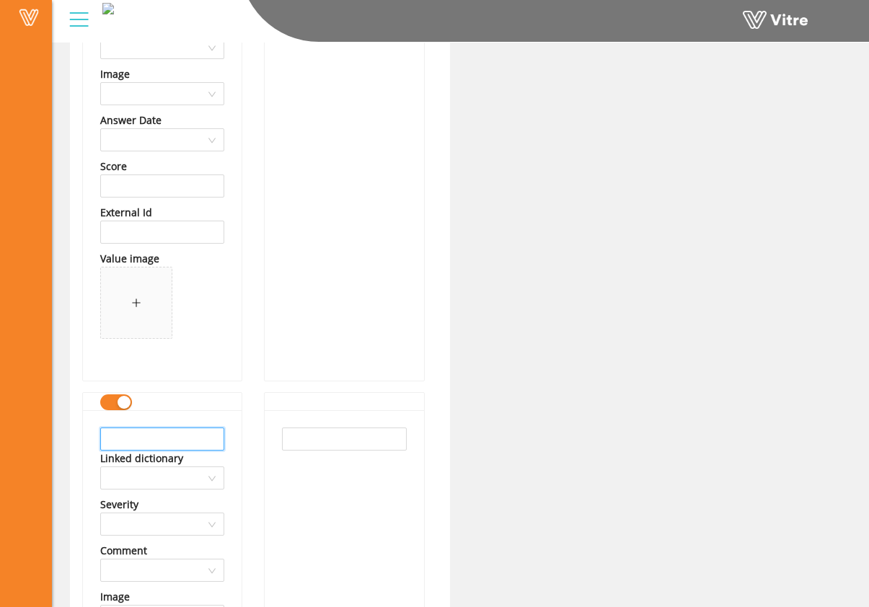
scroll to position [47998, 0]
click at [189, 440] on input "text" at bounding box center [162, 436] width 124 height 23
drag, startPoint x: 158, startPoint y: 439, endPoint x: 57, endPoint y: 440, distance: 100.9
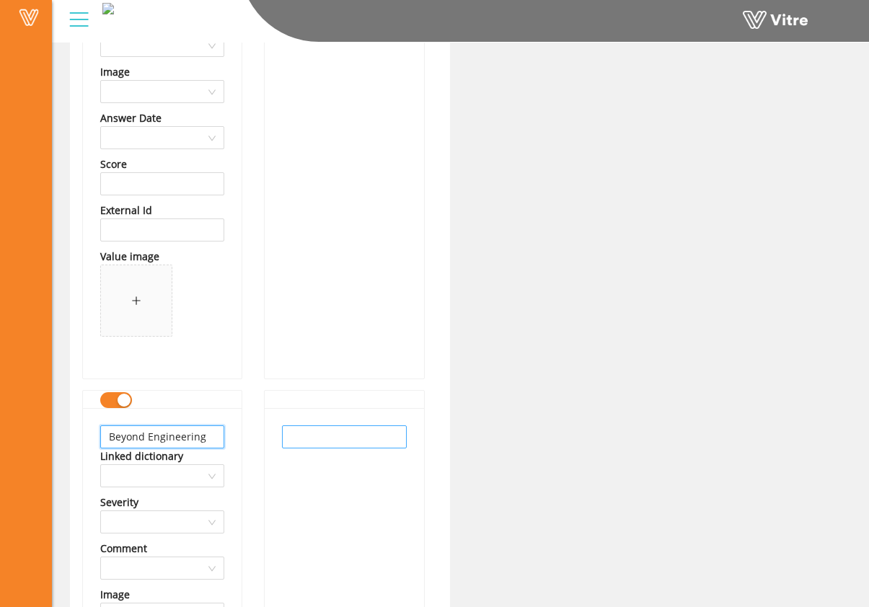
type input "Beyond Engineering"
click at [301, 435] on input "text" at bounding box center [344, 436] width 124 height 23
paste input "Beyond Engineering"
type input "Beyond Engineering"
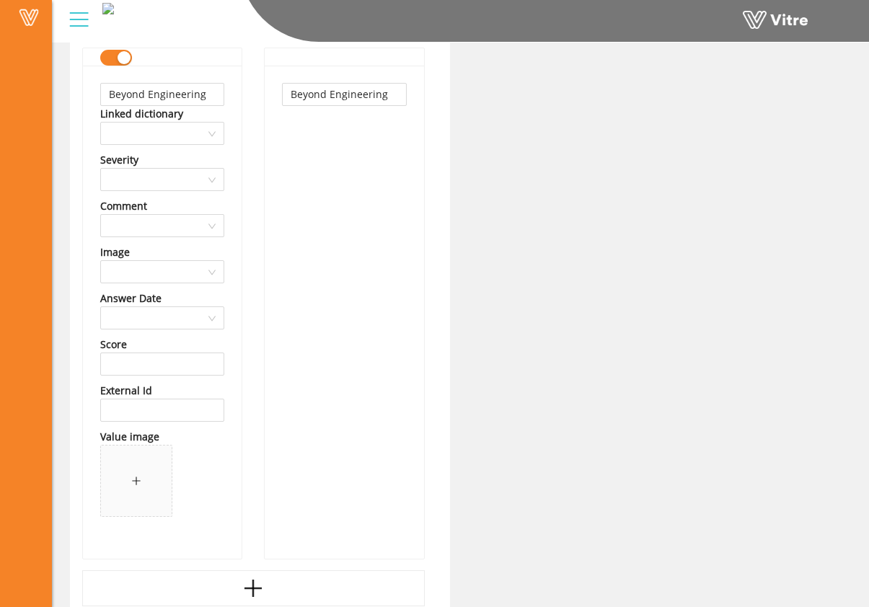
scroll to position [48451, 0]
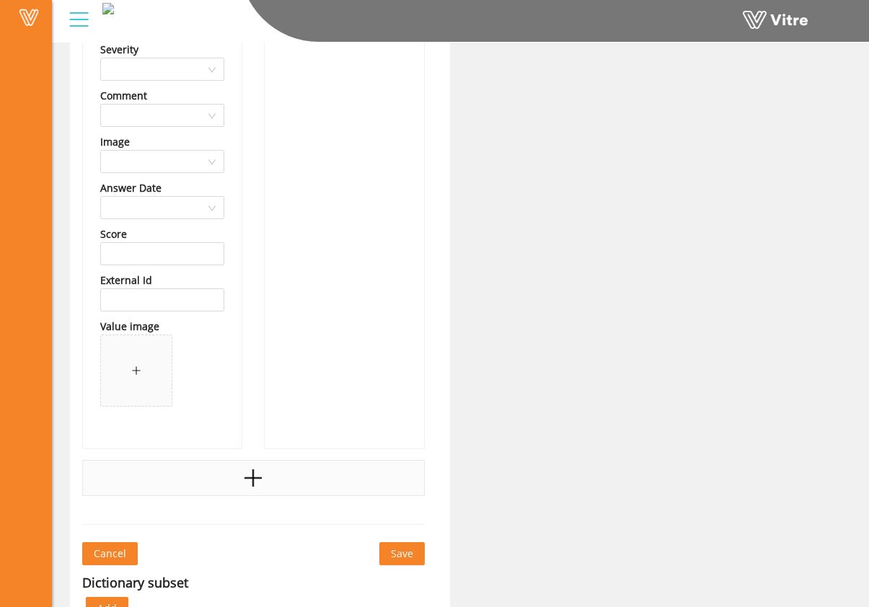
click at [231, 472] on div at bounding box center [253, 478] width 342 height 36
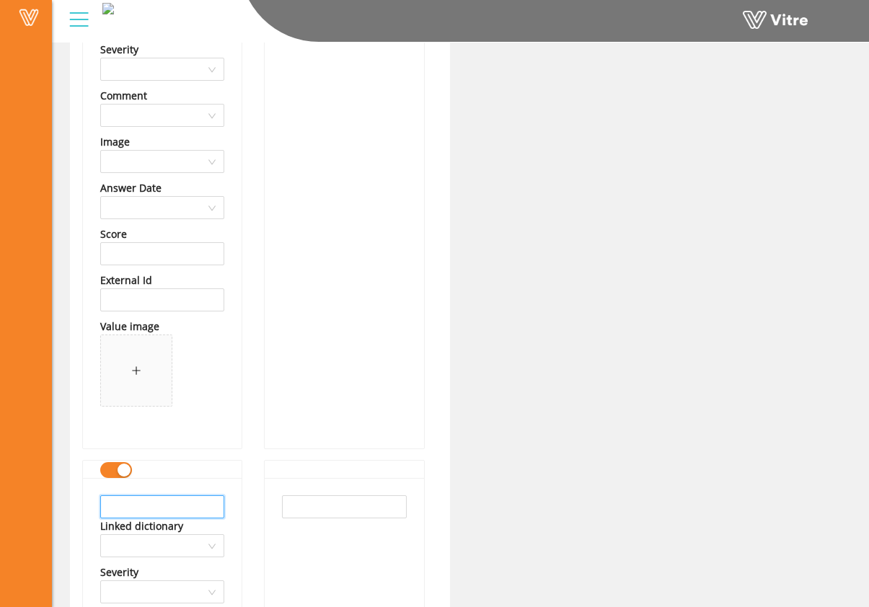
click at [179, 500] on input "text" at bounding box center [162, 506] width 124 height 23
drag, startPoint x: 221, startPoint y: 507, endPoint x: 57, endPoint y: 496, distance: 164.7
type input "Big Top Manufacturing Inc"
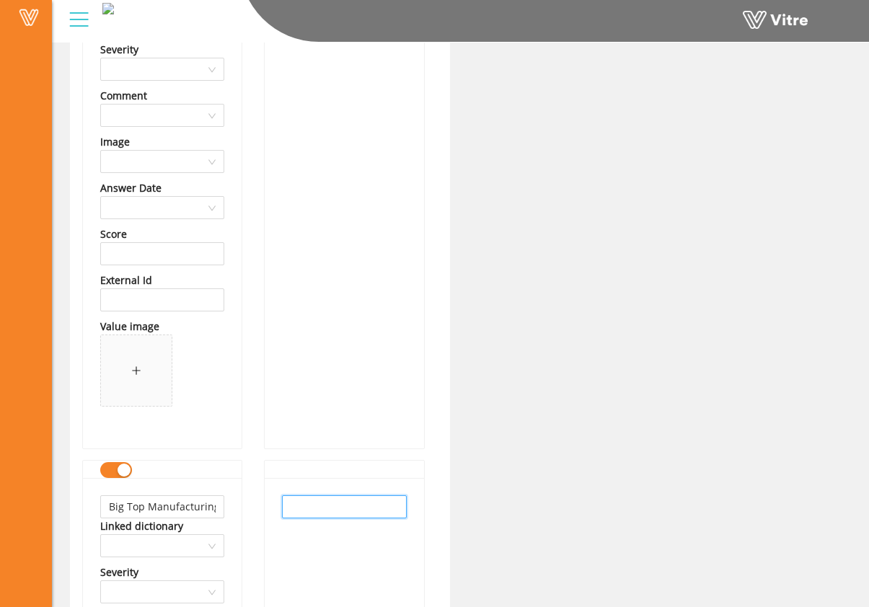
click at [296, 511] on input "text" at bounding box center [344, 506] width 124 height 23
paste input "Big Top Manufacturing Inc"
type input "Big Top Manufacturing Inc"
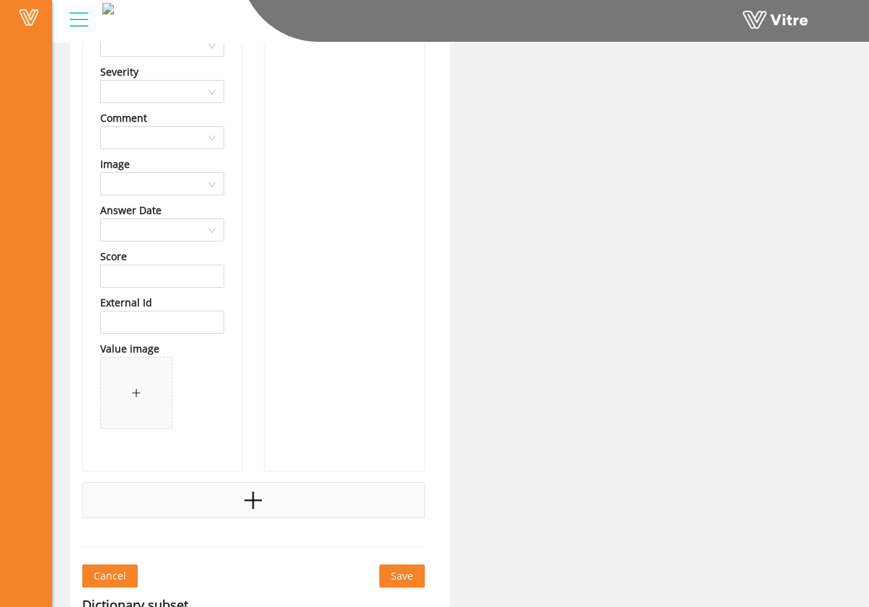
click at [270, 497] on div at bounding box center [253, 500] width 342 height 36
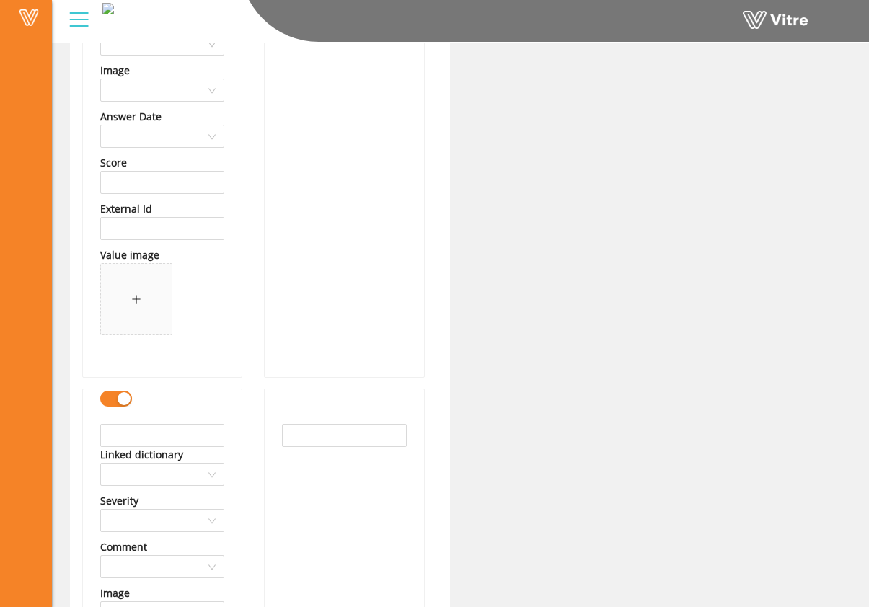
scroll to position [49066, 0]
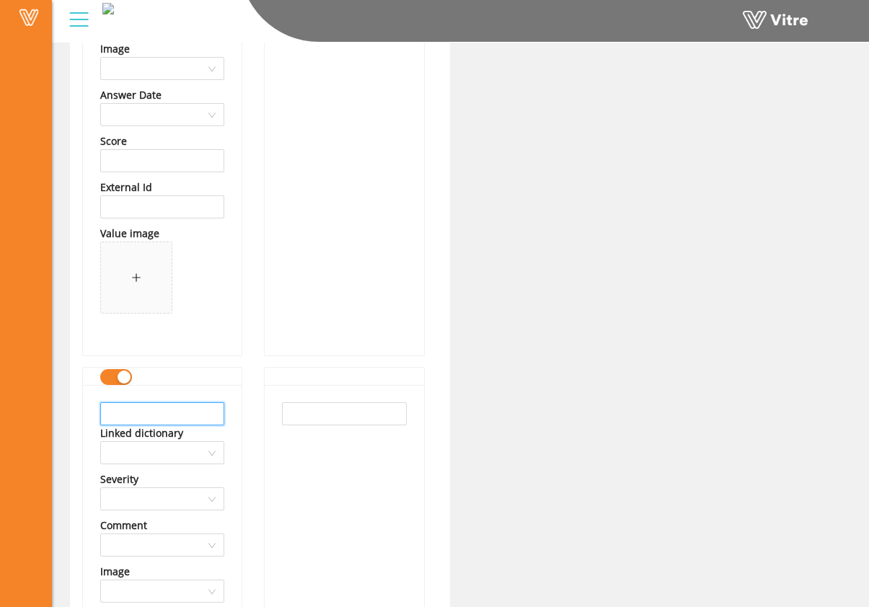
click at [169, 414] on input "text" at bounding box center [162, 413] width 124 height 23
drag, startPoint x: 217, startPoint y: 412, endPoint x: 0, endPoint y: 427, distance: 217.4
click at [164, 415] on input "Brundage Bone Concrete Pumping" at bounding box center [162, 413] width 124 height 23
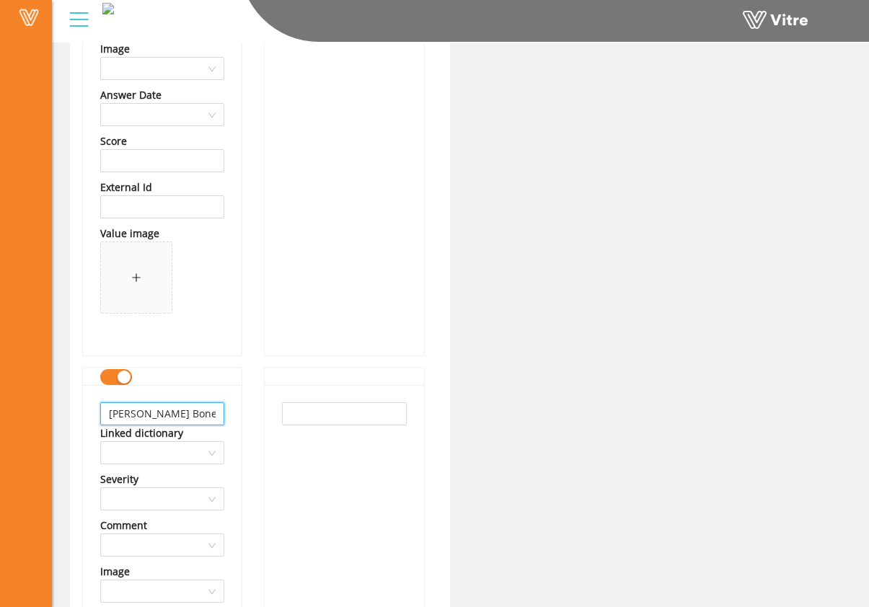
click at [164, 415] on input "Brundage Bone Concrete Pumping" at bounding box center [162, 413] width 124 height 23
click at [165, 415] on input "Brundage Bone Concrete Pumping" at bounding box center [162, 413] width 124 height 23
type input "Brundage Bone Concrete Pumping"
click at [315, 418] on input "text" at bounding box center [344, 413] width 124 height 23
paste input "Brundage Bone Concrete Pumping"
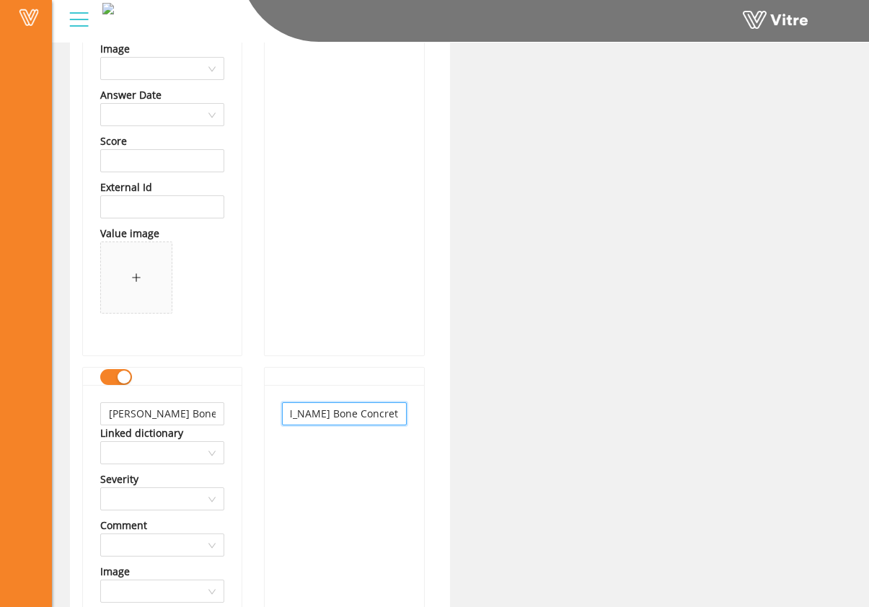
type input "Brundage Bone Concrete Pumping"
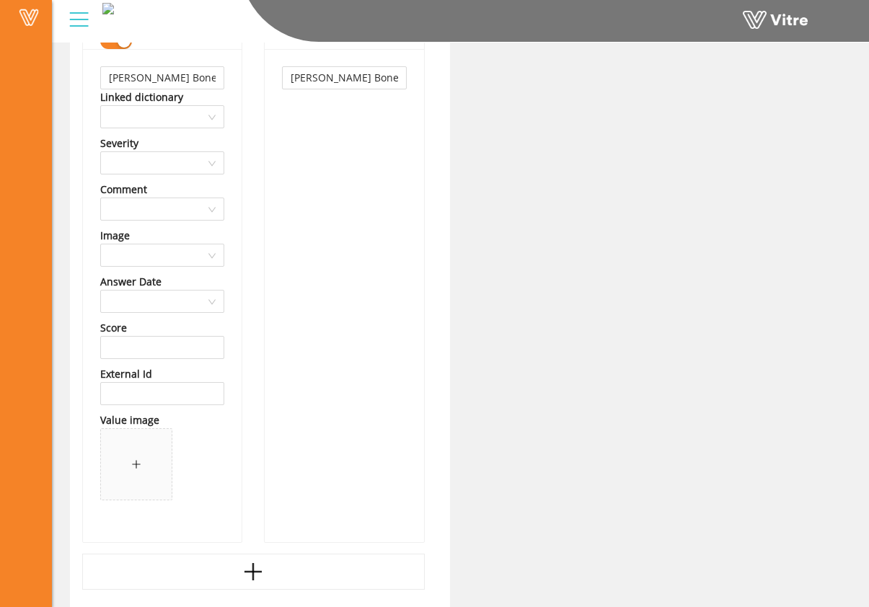
scroll to position [49631, 0]
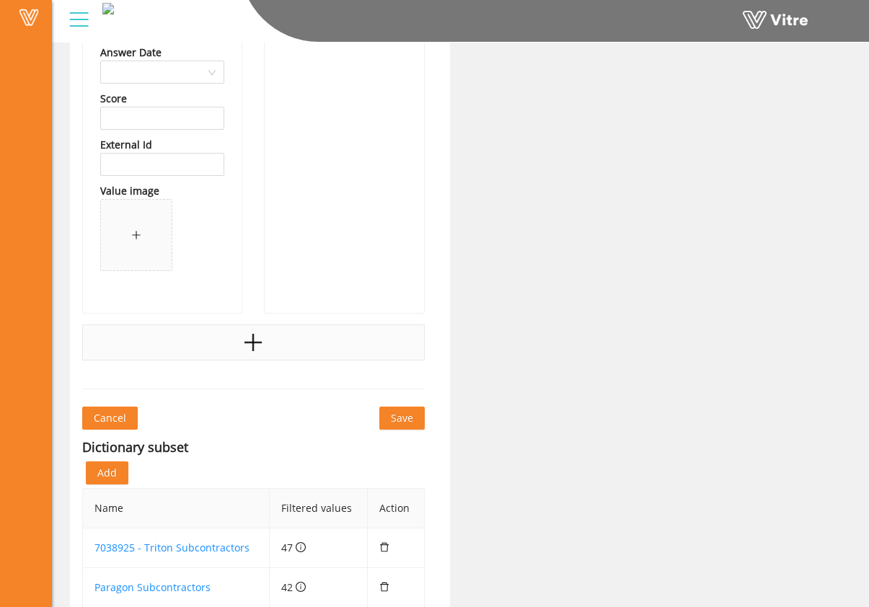
click at [243, 339] on icon "plus" at bounding box center [253, 343] width 22 height 22
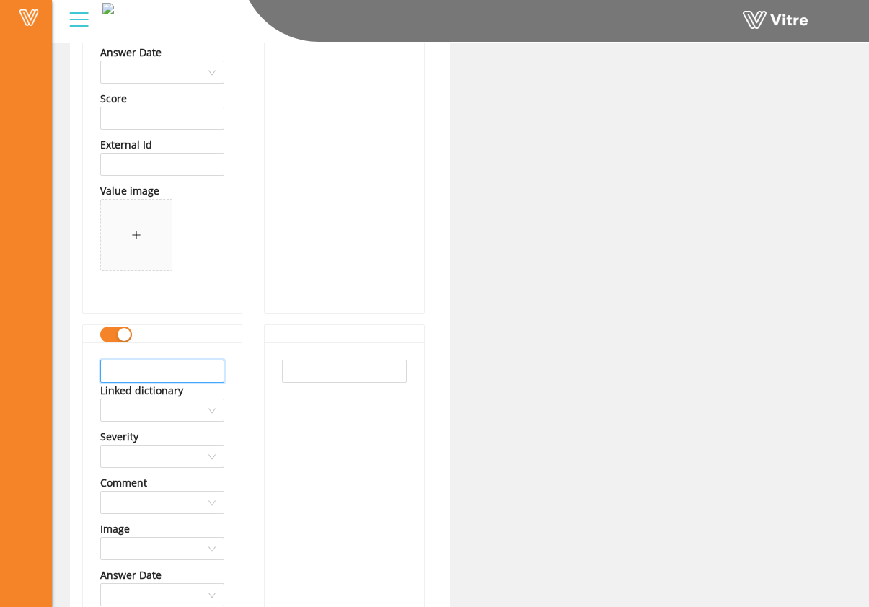
click at [185, 372] on input "text" at bounding box center [162, 371] width 124 height 23
drag, startPoint x: 179, startPoint y: 372, endPoint x: 58, endPoint y: 373, distance: 120.4
type input "Build It Right"
click at [373, 375] on input "text" at bounding box center [344, 371] width 124 height 23
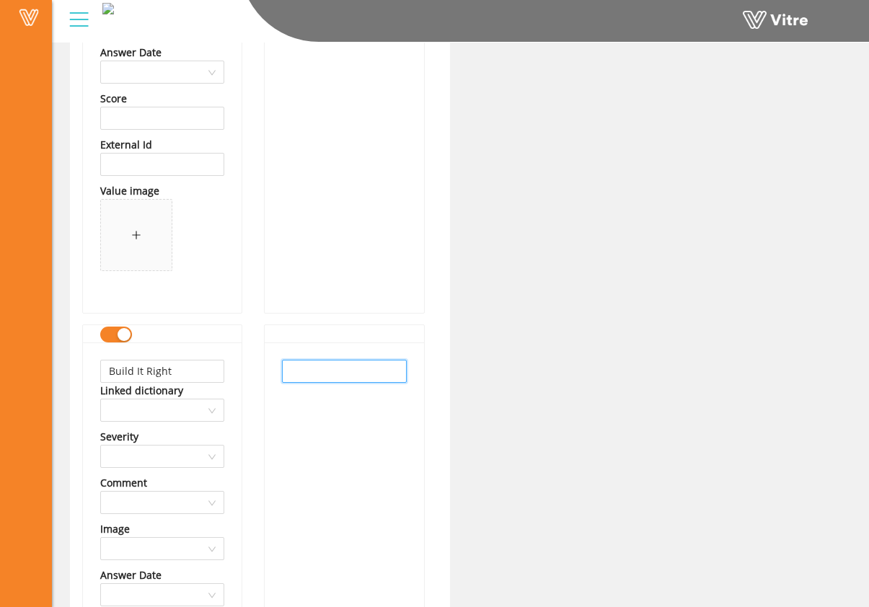
paste input "Build It Right"
type input "Build It Right"
click at [332, 403] on div "Build It Right" at bounding box center [344, 588] width 159 height 493
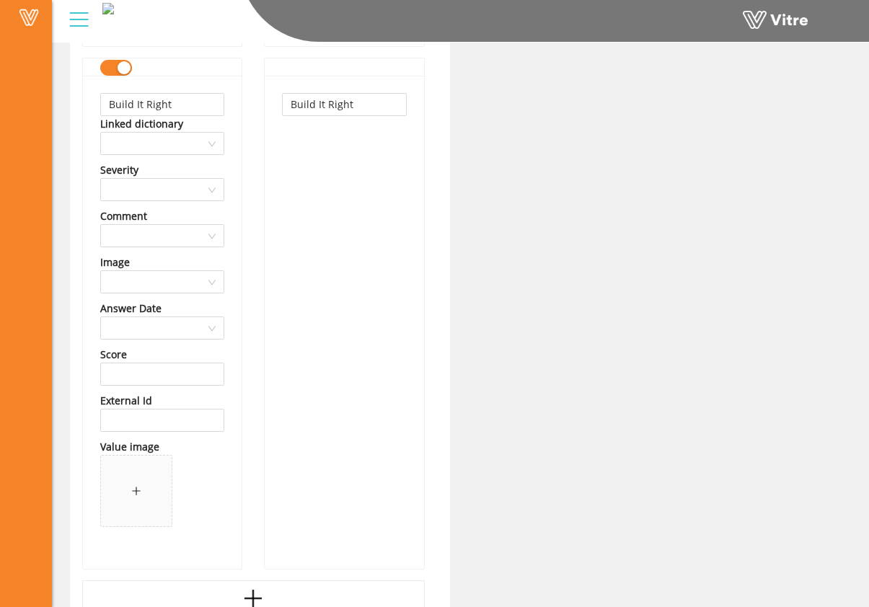
scroll to position [50011, 0]
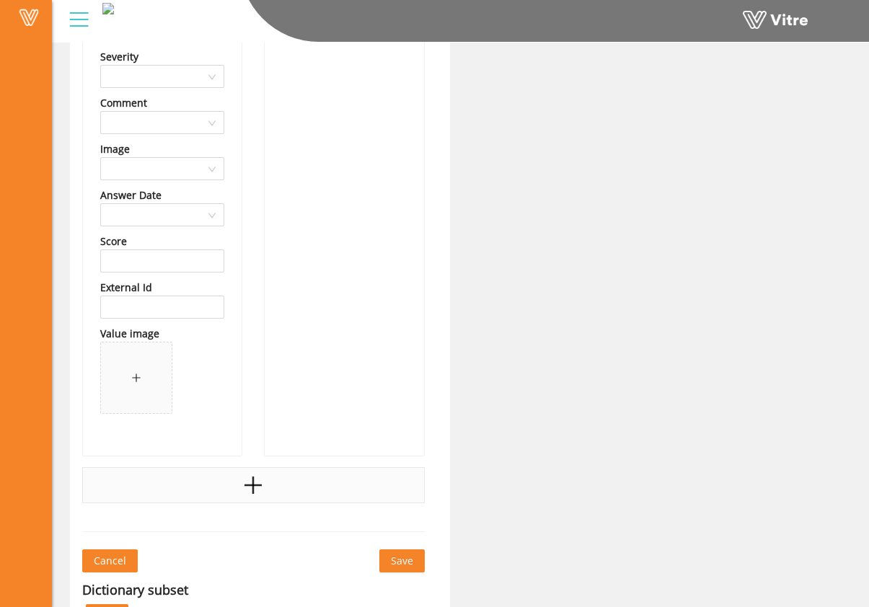
click at [279, 479] on div at bounding box center [253, 485] width 342 height 36
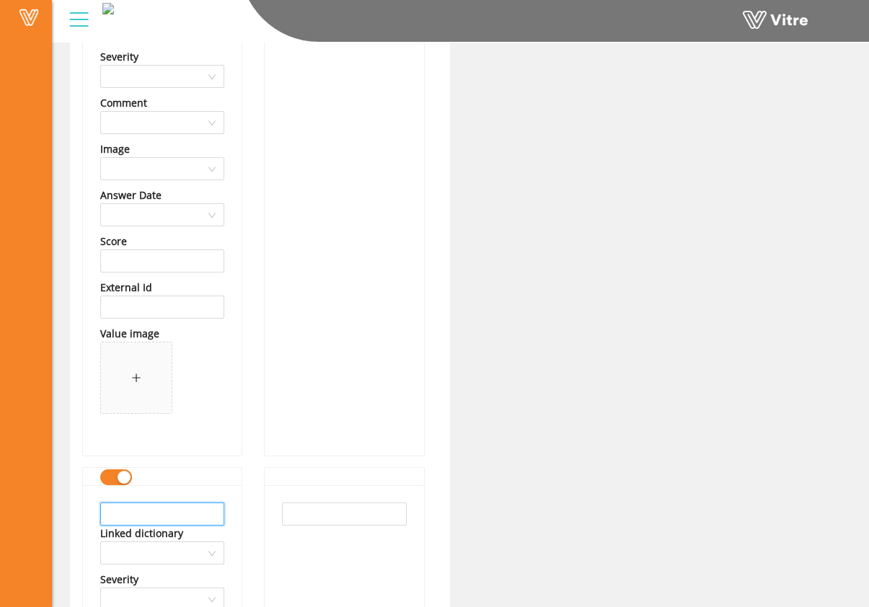
click at [169, 506] on input "text" at bounding box center [162, 513] width 124 height 23
drag, startPoint x: 203, startPoint y: 517, endPoint x: 75, endPoint y: 510, distance: 127.7
type input "Byrd Oilfield Services"
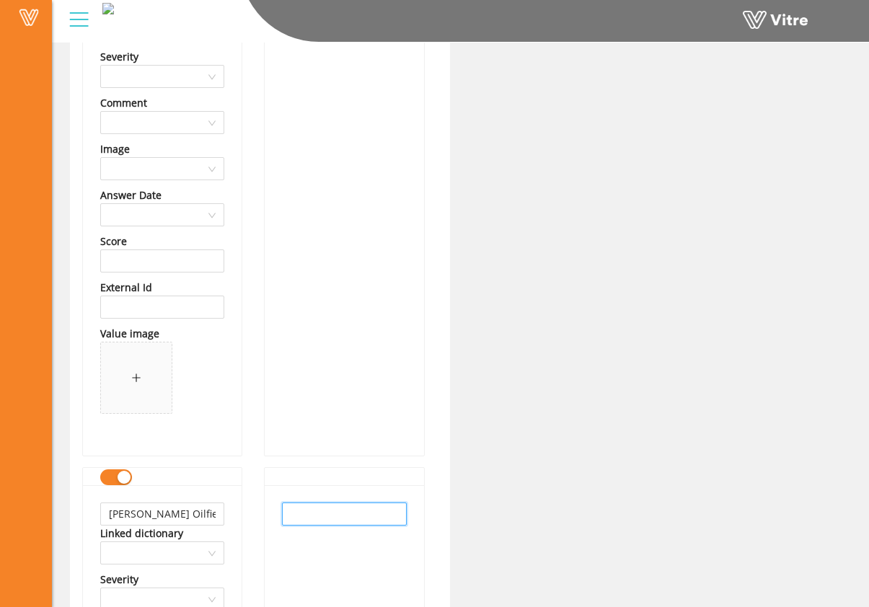
click at [326, 514] on input "text" at bounding box center [344, 513] width 124 height 23
paste input "Byrd Oilfield Services"
type input "Byrd Oilfield Services"
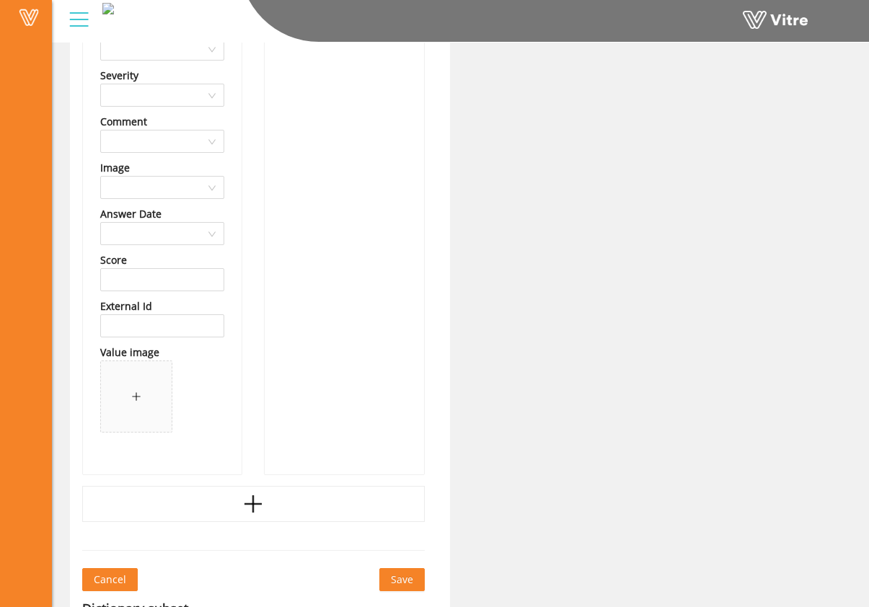
scroll to position [50587, 0]
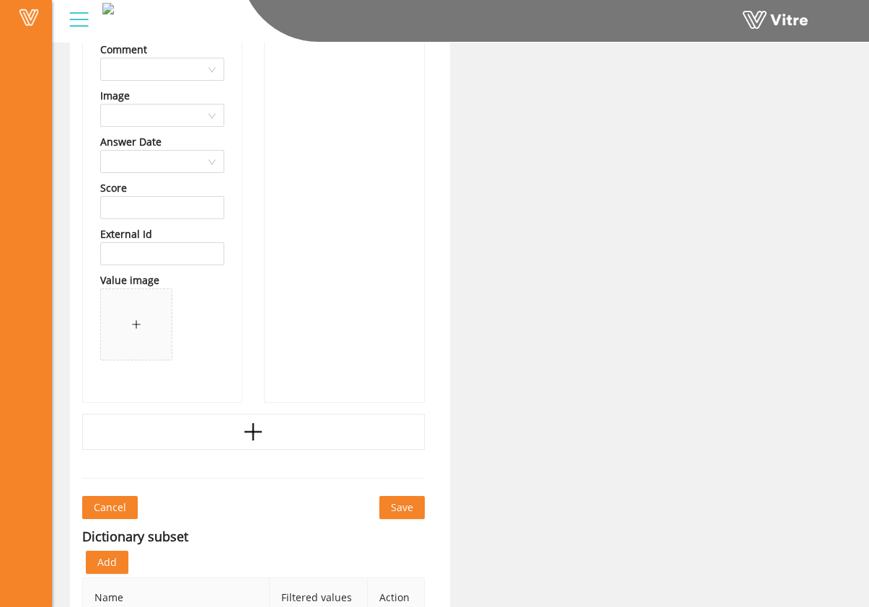
click at [246, 440] on icon "plus" at bounding box center [253, 432] width 22 height 22
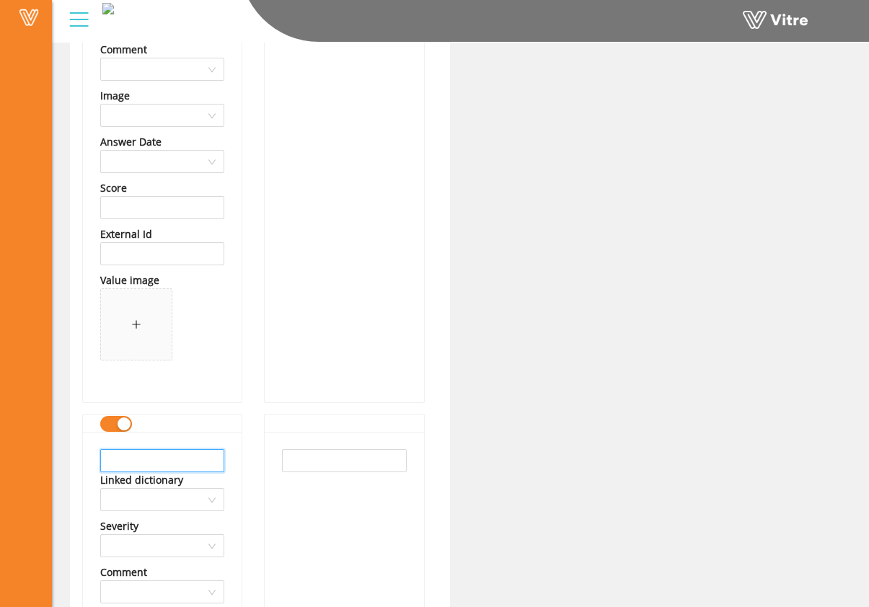
click at [179, 463] on input "text" at bounding box center [162, 460] width 124 height 23
drag, startPoint x: 205, startPoint y: 463, endPoint x: 81, endPoint y: 472, distance: 123.6
drag, startPoint x: 203, startPoint y: 459, endPoint x: 28, endPoint y: 458, distance: 174.4
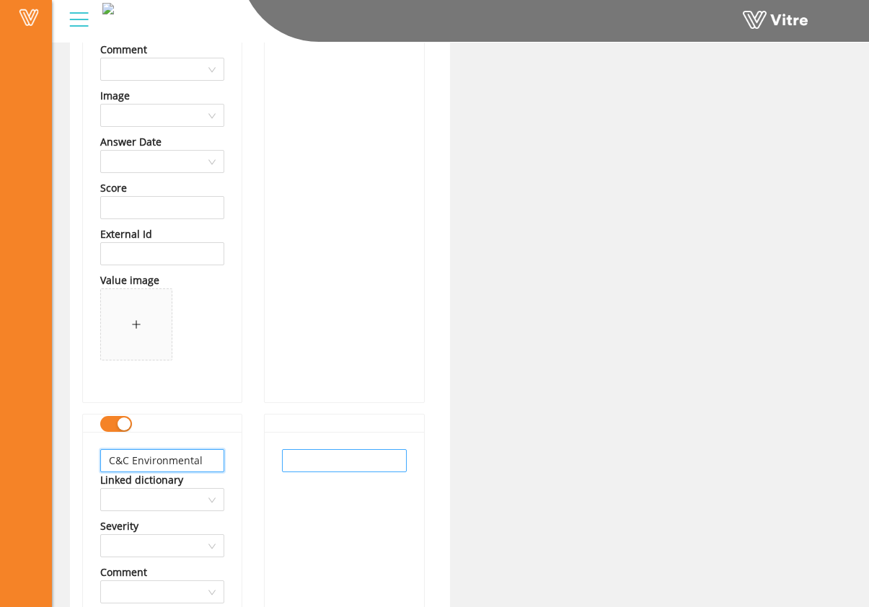
type input "C&C Environmental"
click at [365, 466] on input "text" at bounding box center [344, 460] width 124 height 23
paste input "C&C Environmental"
type input "C&C Environmental"
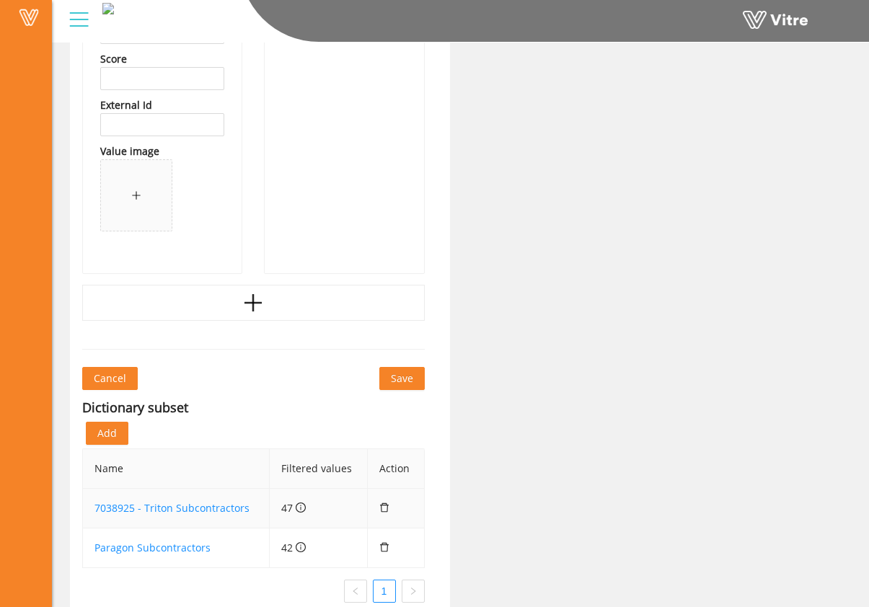
scroll to position [51261, 0]
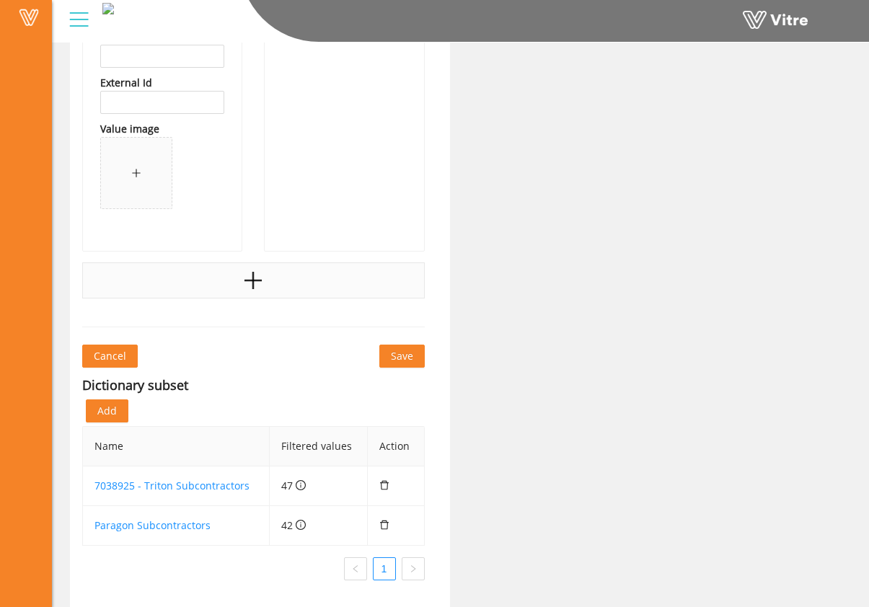
click at [239, 290] on div at bounding box center [253, 280] width 342 height 36
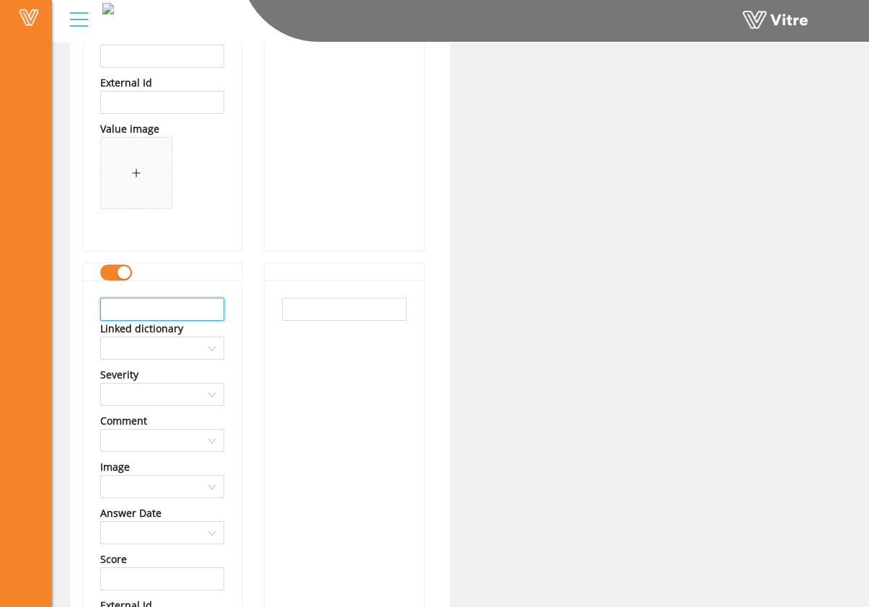
click at [183, 310] on input "text" at bounding box center [162, 309] width 124 height 23
click at [188, 307] on input "Caduceus Occupational Medicine" at bounding box center [162, 309] width 124 height 23
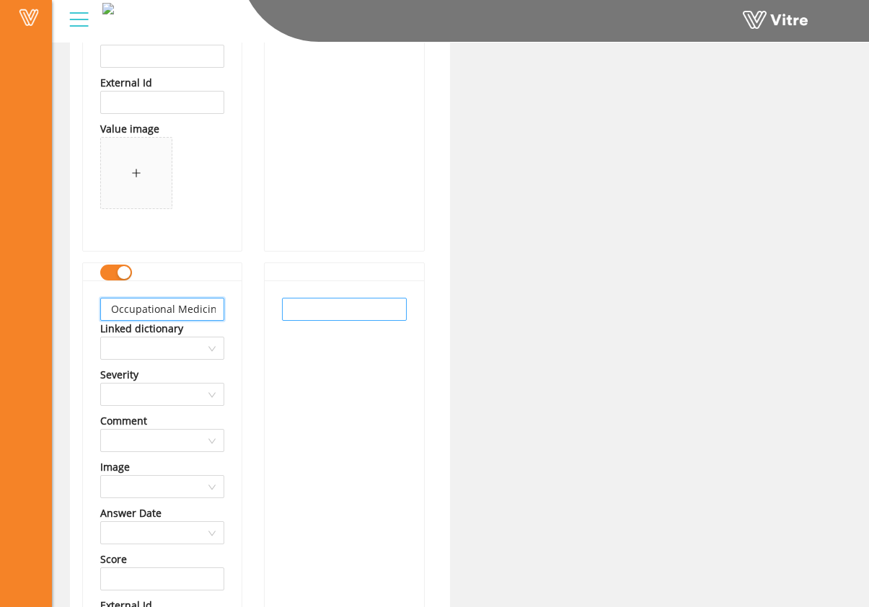
type input "Caduceus Occupational Medicine"
click at [361, 310] on input "text" at bounding box center [344, 309] width 124 height 23
paste input "Caduceus Occupational Medicine"
type input "Caduceus Occupational Medicine"
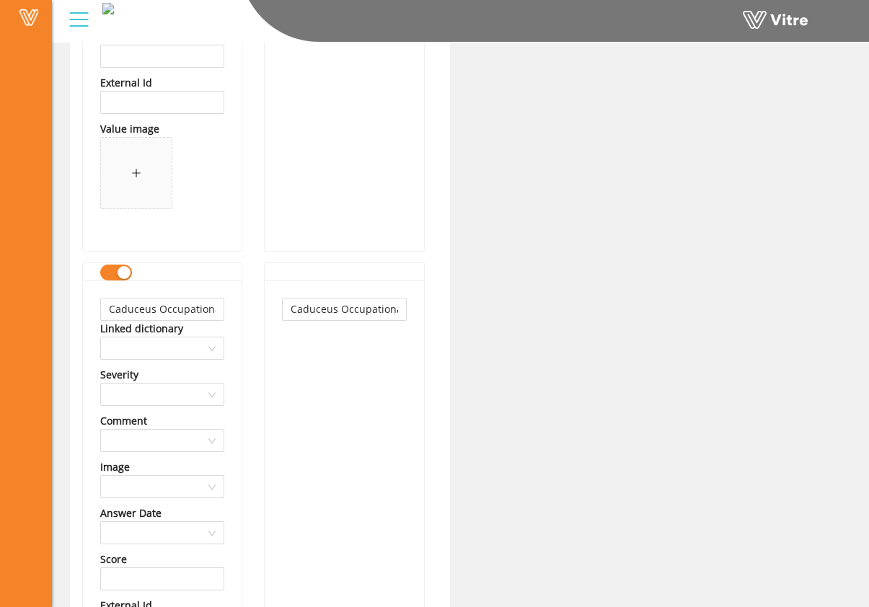
click at [298, 399] on div "Caduceus Occupational Medicine" at bounding box center [344, 526] width 159 height 493
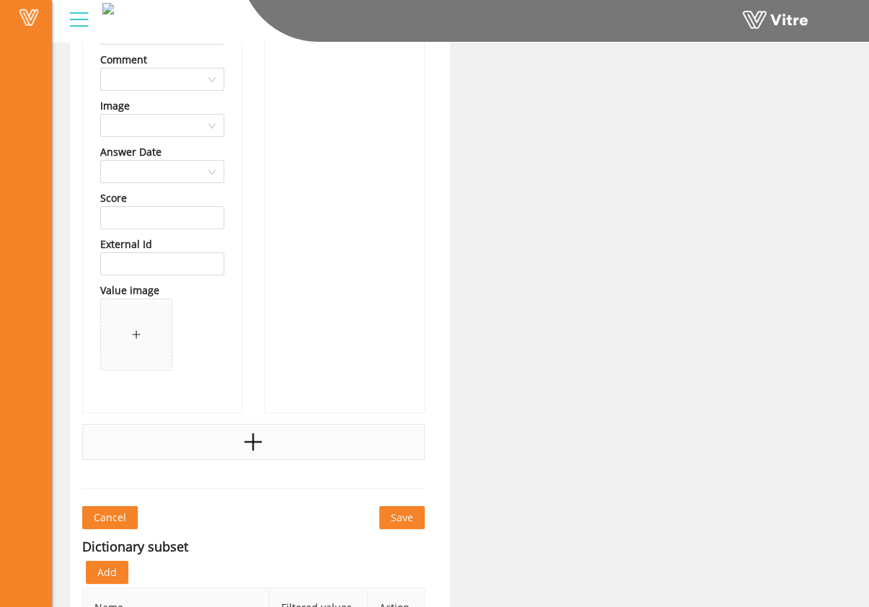
scroll to position [51624, 0]
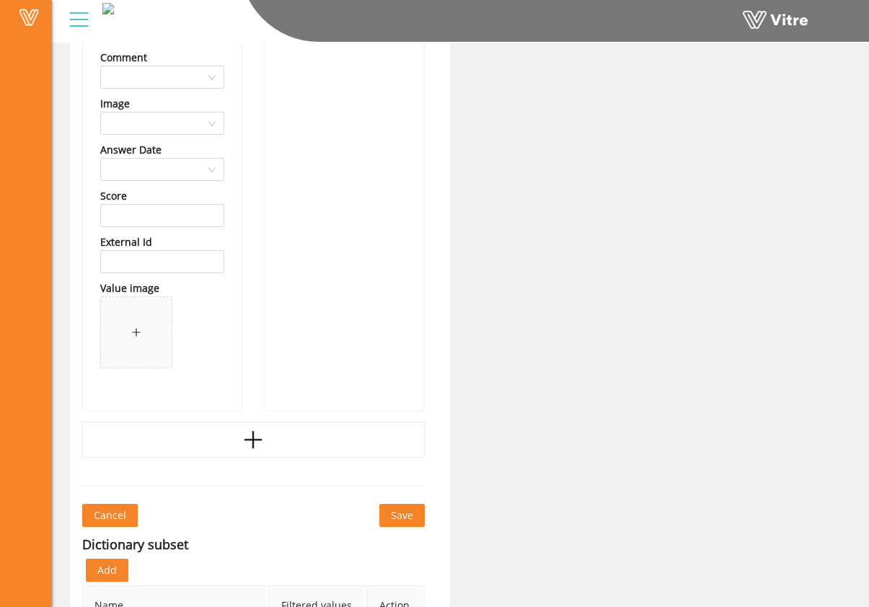
click at [257, 440] on icon "plus" at bounding box center [252, 440] width 17 height 2
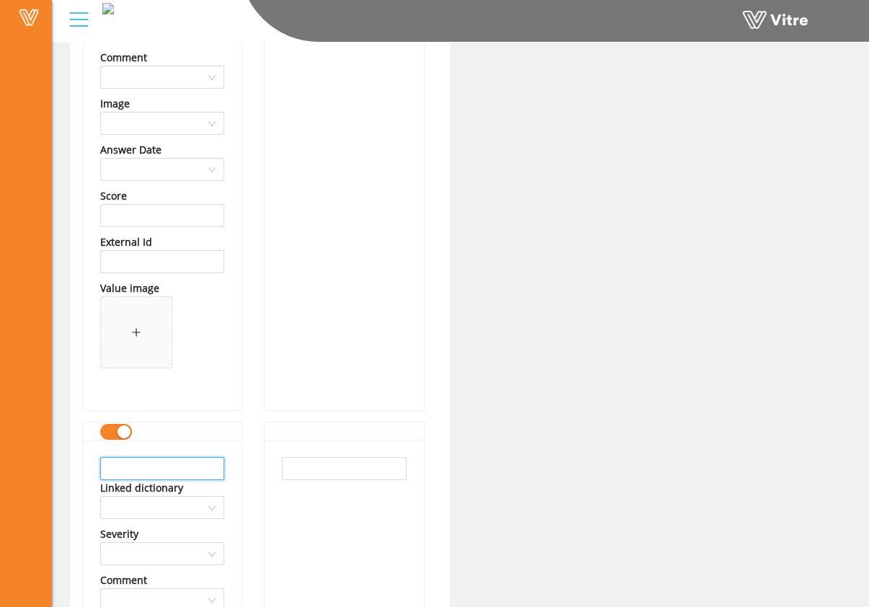
click at [172, 463] on input "text" at bounding box center [162, 468] width 124 height 23
click at [205, 470] on input "County Waste Services" at bounding box center [162, 468] width 124 height 23
click at [205, 469] on input "County Waste Services" at bounding box center [162, 468] width 124 height 23
click at [205, 468] on input "County Waste Services" at bounding box center [162, 468] width 124 height 23
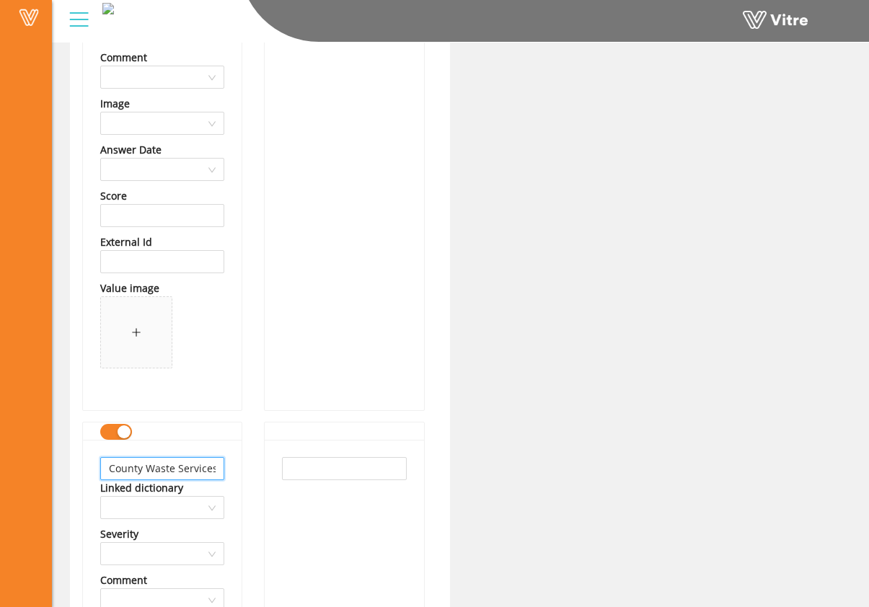
click at [205, 468] on input "County Waste Services" at bounding box center [162, 468] width 124 height 23
type input "County Waste Services"
click at [315, 460] on input "text" at bounding box center [344, 468] width 124 height 23
paste input "County Waste Services"
type input "County Waste Services"
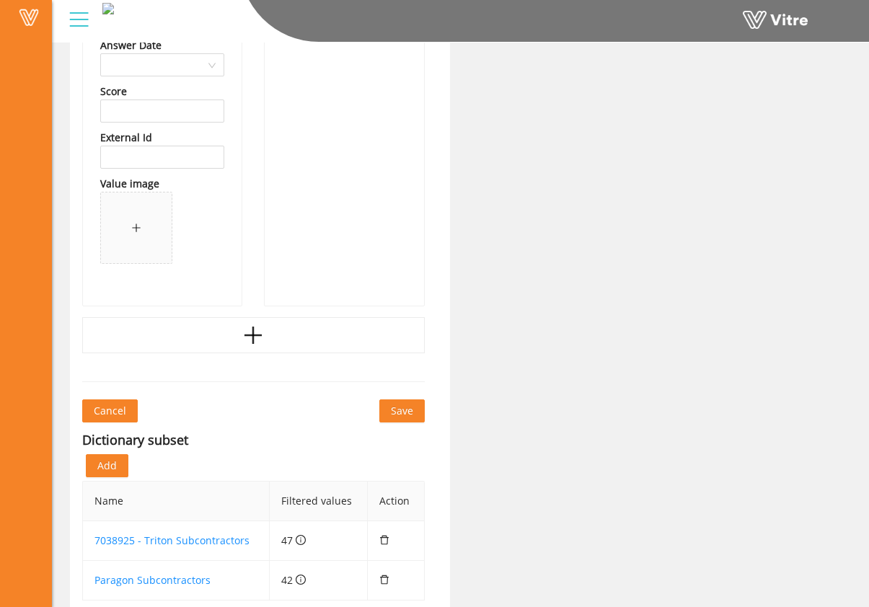
scroll to position [52253, 0]
click at [244, 333] on icon "plus" at bounding box center [252, 334] width 17 height 2
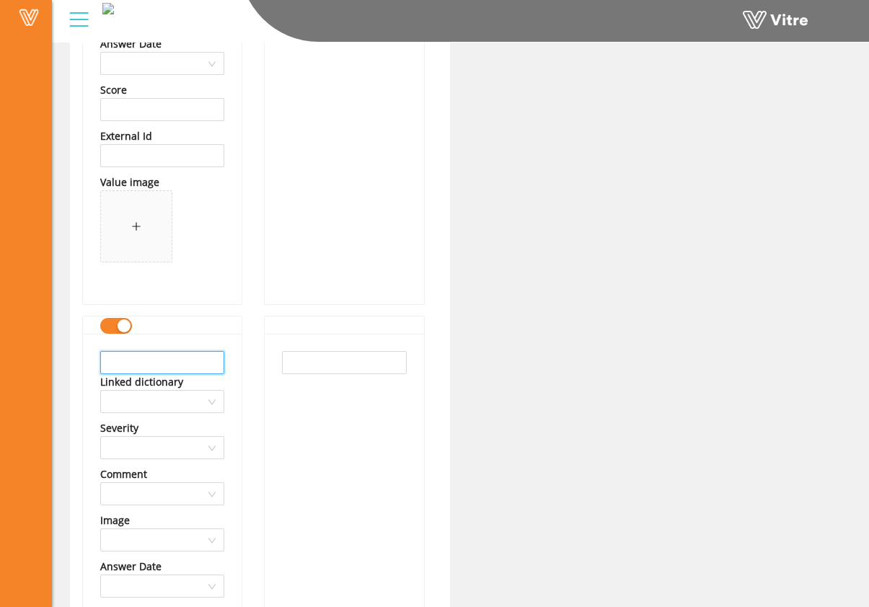
click at [177, 360] on input "text" at bounding box center [162, 362] width 124 height 23
drag, startPoint x: 76, startPoint y: 368, endPoint x: 53, endPoint y: 367, distance: 22.4
type input "Eco Plan Inc"
click at [330, 370] on input "text" at bounding box center [344, 362] width 124 height 23
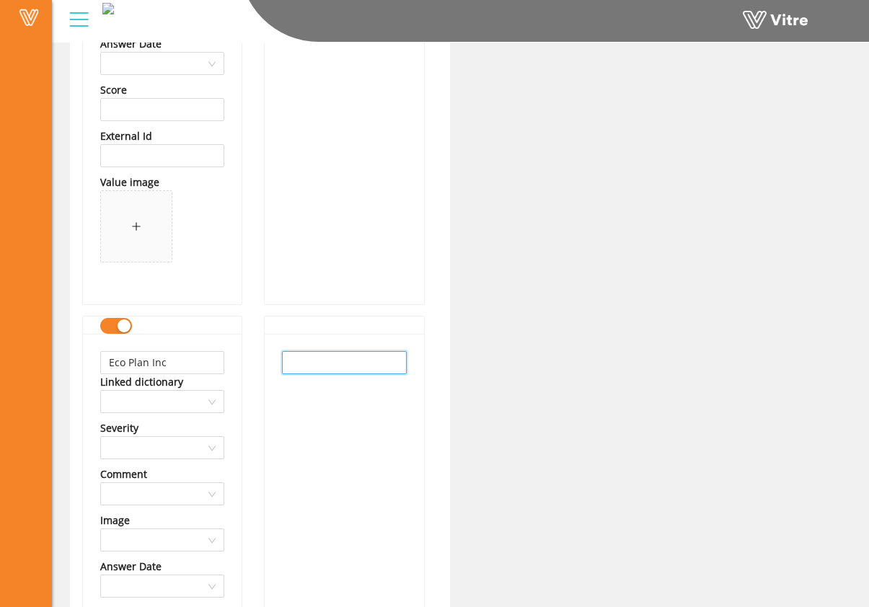
paste input "Eco Plan Inc"
type input "Eco Plan Inc"
click at [288, 441] on div "Eco Plan Inc" at bounding box center [344, 580] width 159 height 493
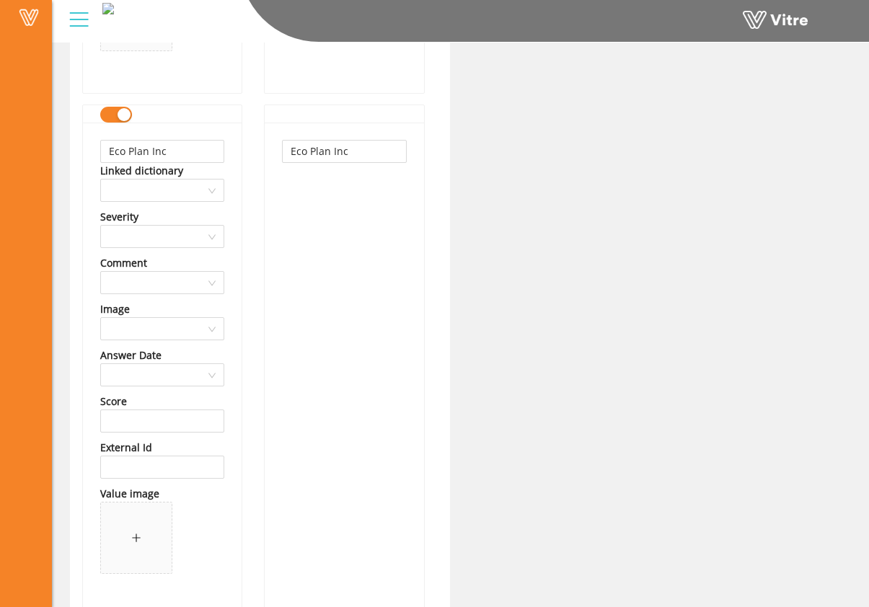
scroll to position [52609, 0]
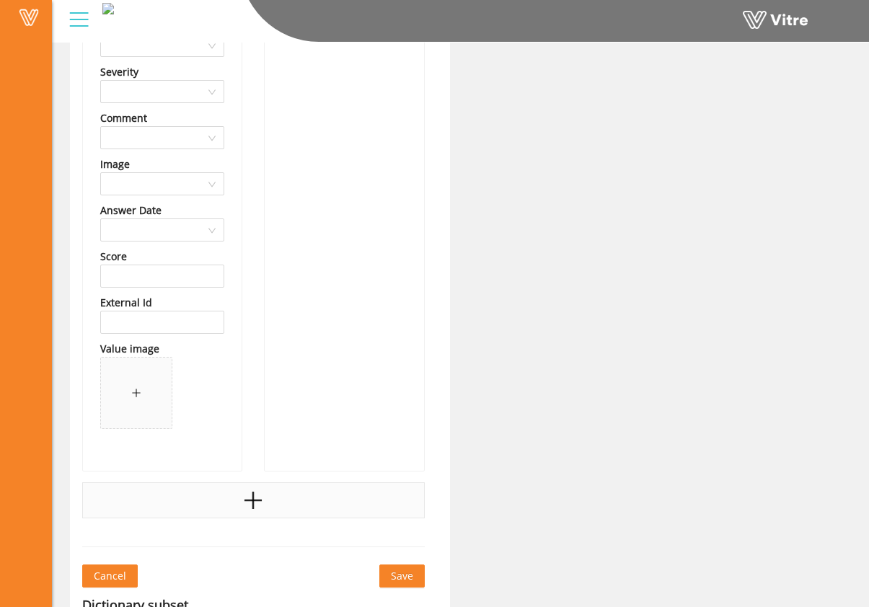
click at [246, 494] on icon "plus" at bounding box center [253, 500] width 22 height 22
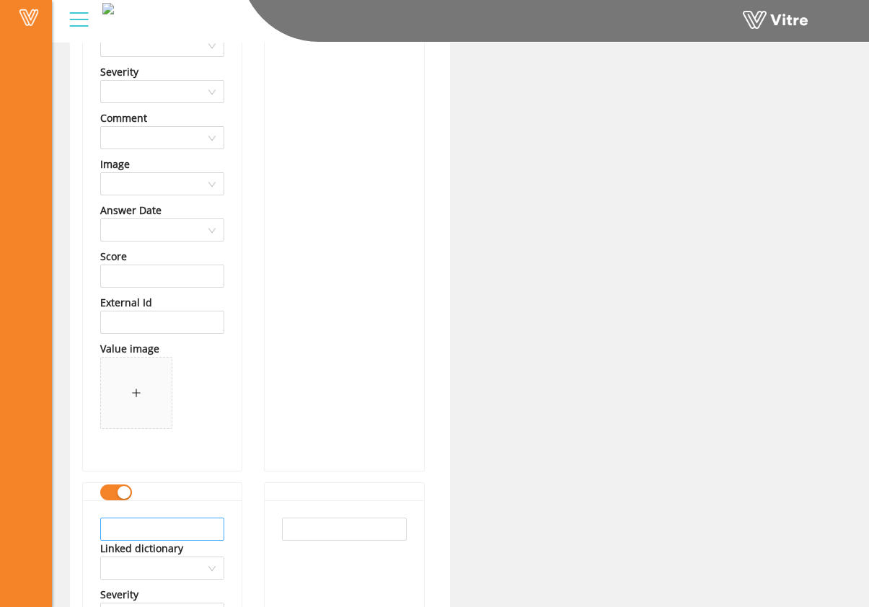
click at [172, 525] on input "text" at bounding box center [162, 529] width 124 height 23
type input "Equipment Share.Com"
drag, startPoint x: 217, startPoint y: 528, endPoint x: 9, endPoint y: 521, distance: 208.4
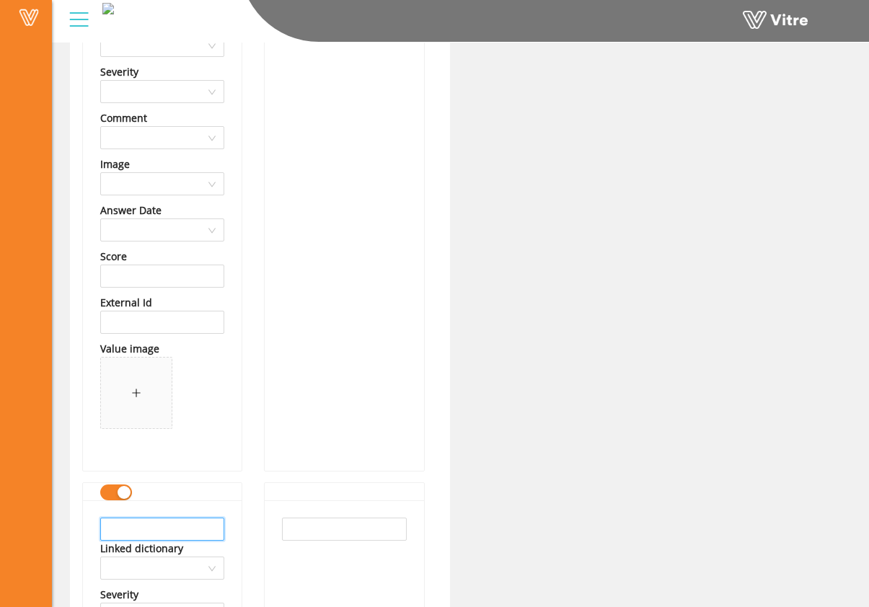
click at [152, 521] on input "text" at bounding box center [162, 529] width 124 height 23
drag, startPoint x: 219, startPoint y: 527, endPoint x: 84, endPoint y: 531, distance: 135.6
type input "Geneva Equipment LLC"
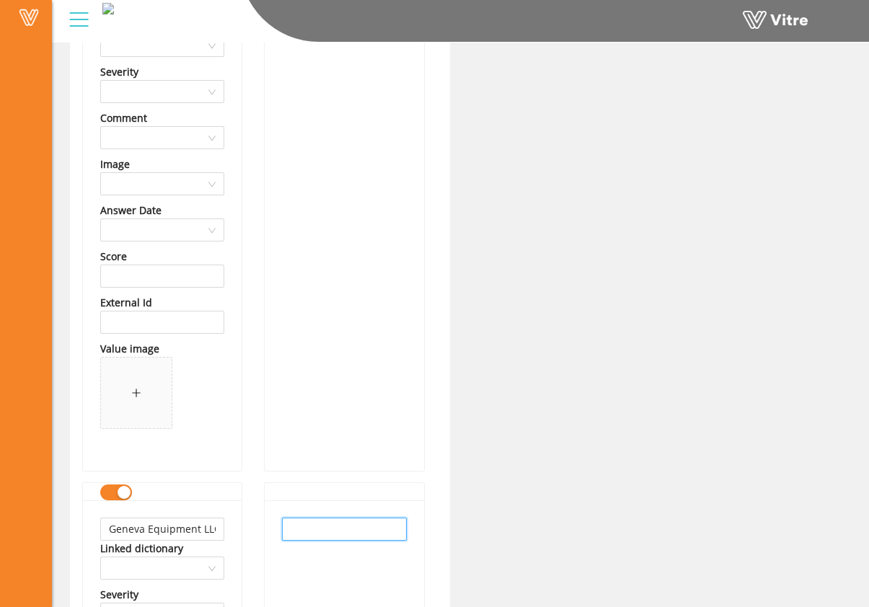
click at [313, 531] on input "text" at bounding box center [344, 529] width 124 height 23
paste input "Geneva Equipment LLC"
type input "Geneva Equipment LLC"
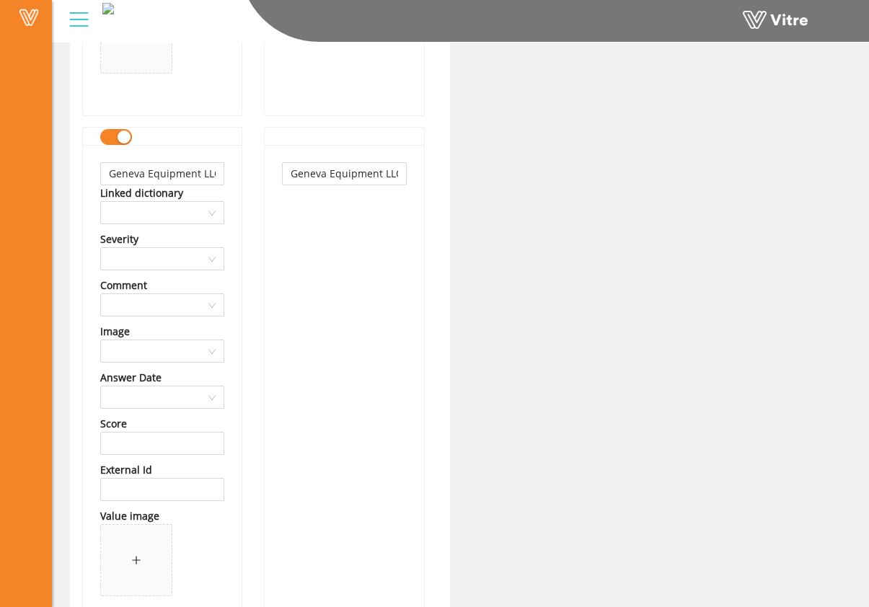
scroll to position [53193, 0]
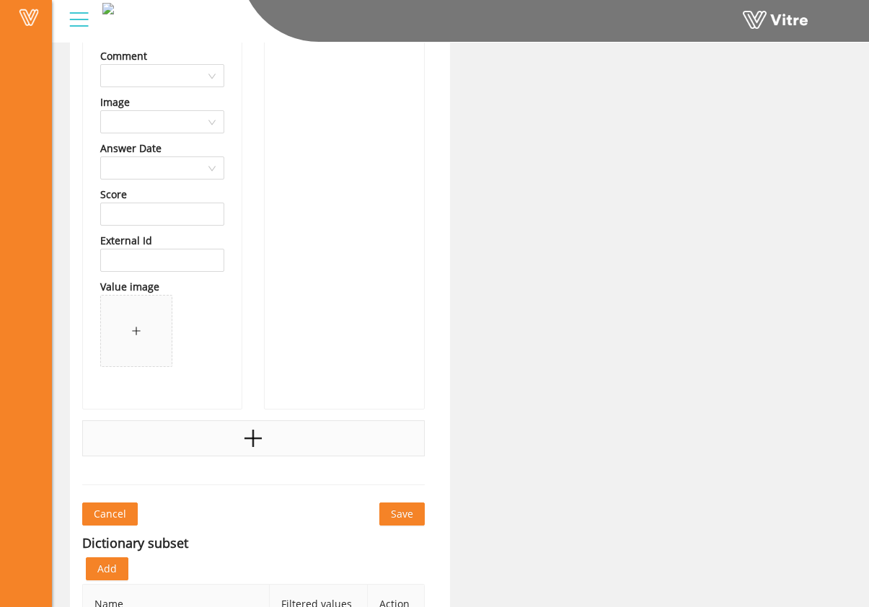
click at [250, 434] on icon "plus" at bounding box center [253, 438] width 22 height 22
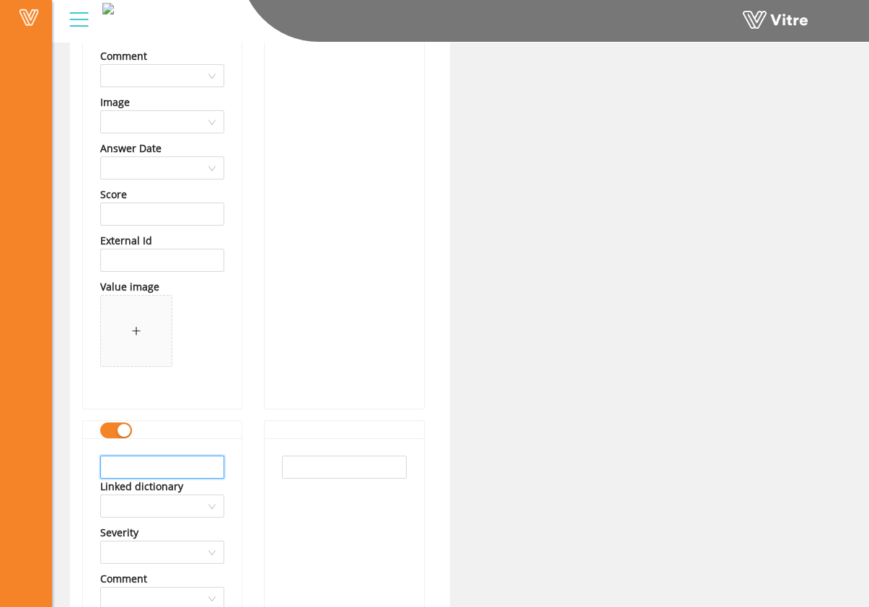
click at [163, 463] on input "text" at bounding box center [162, 467] width 124 height 23
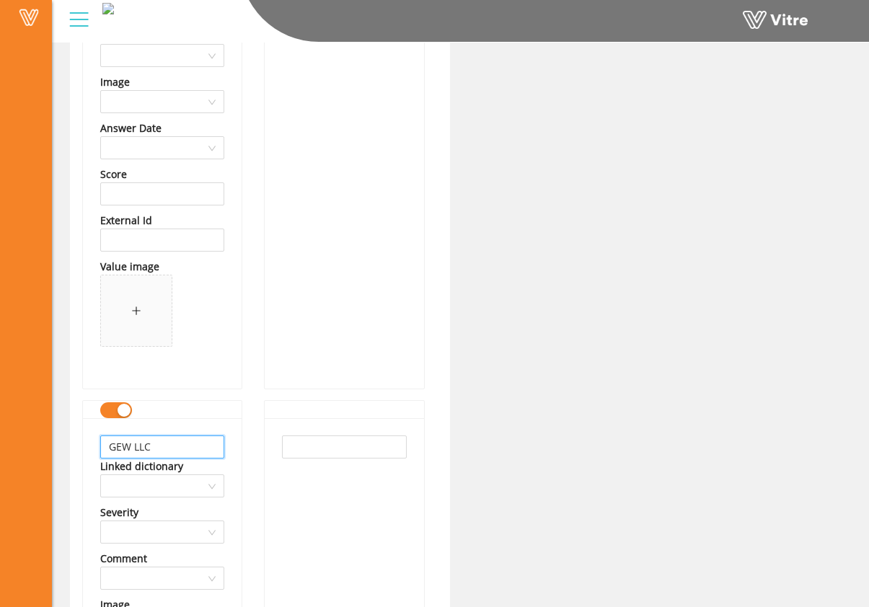
scroll to position [53231, 0]
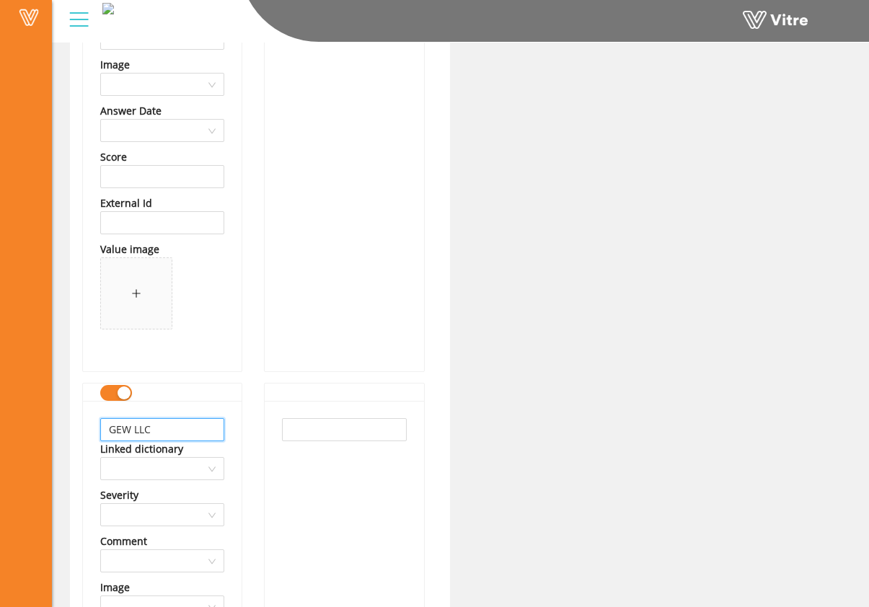
drag, startPoint x: 160, startPoint y: 437, endPoint x: 76, endPoint y: 433, distance: 83.7
type input "GEW LLC"
drag, startPoint x: 369, startPoint y: 432, endPoint x: 335, endPoint y: 460, distance: 44.0
click at [368, 432] on input "text" at bounding box center [344, 429] width 124 height 23
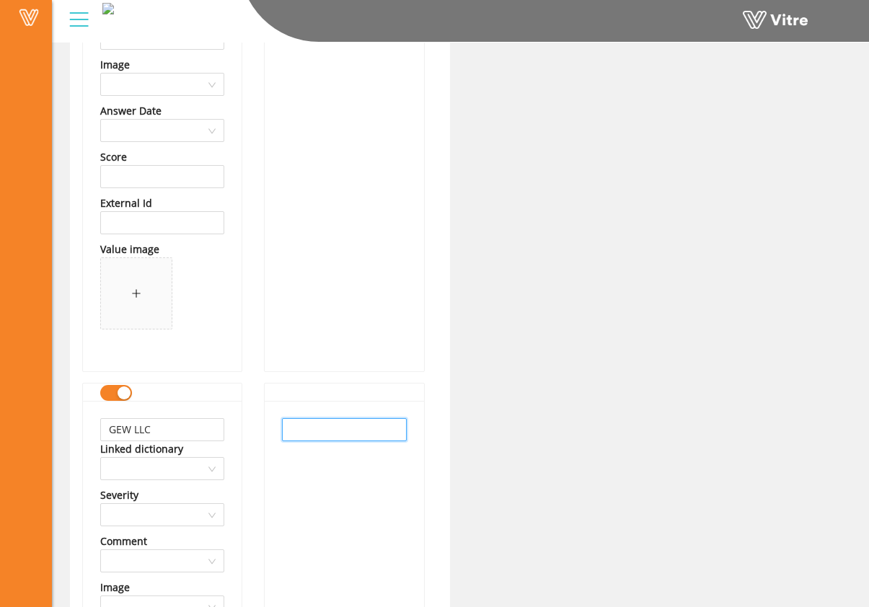
paste input "GEW LLC"
type input "GEW LLC"
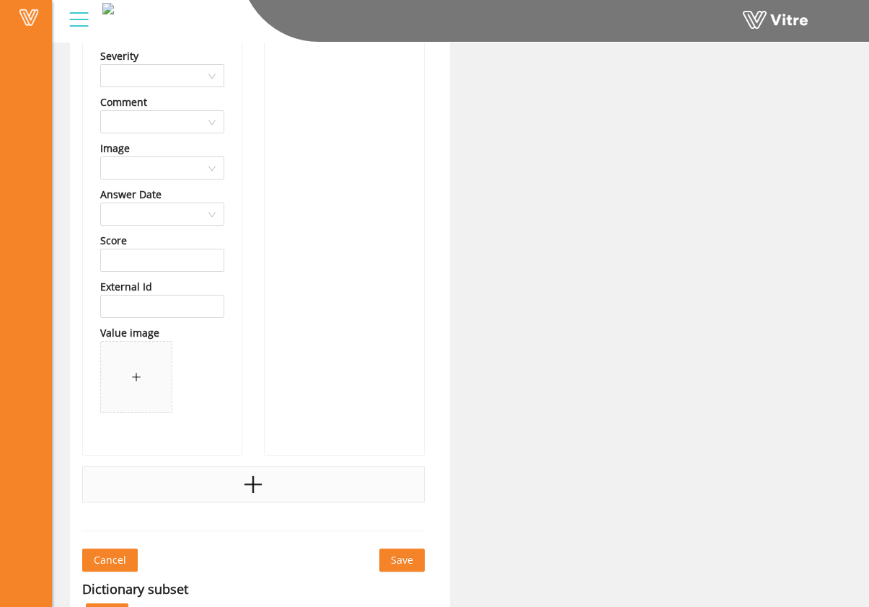
scroll to position [53743, 0]
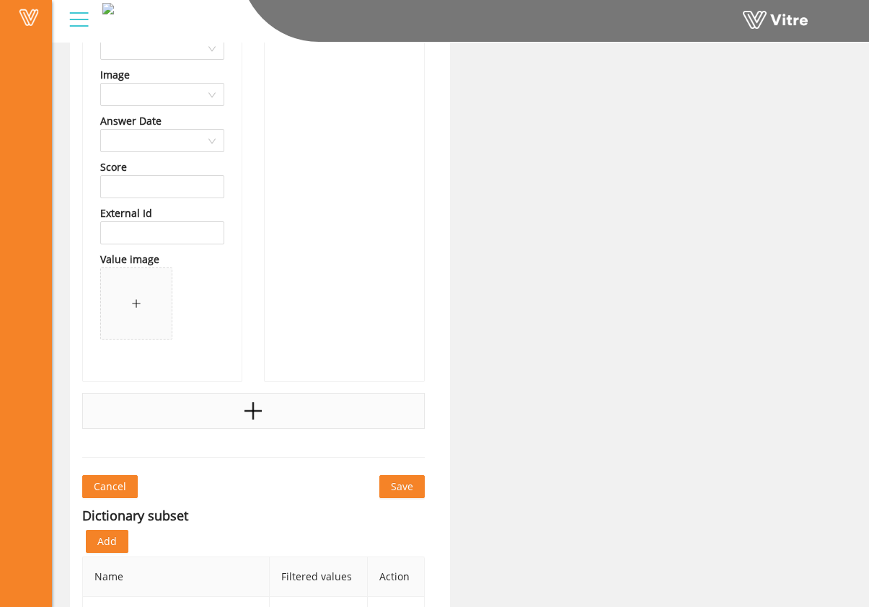
drag, startPoint x: 270, startPoint y: 409, endPoint x: 262, endPoint y: 414, distance: 9.4
click at [270, 409] on div at bounding box center [253, 411] width 342 height 36
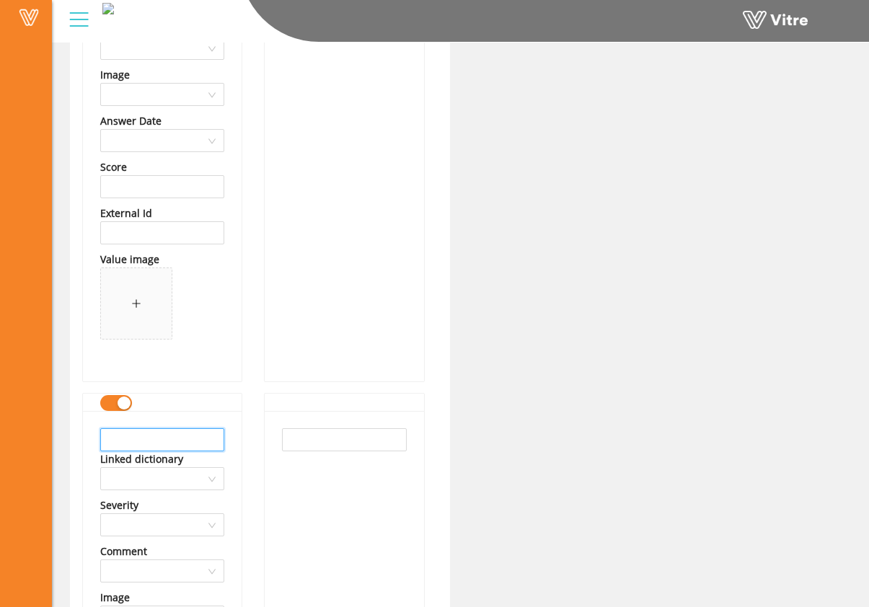
click at [193, 443] on input "text" at bounding box center [162, 439] width 124 height 23
drag, startPoint x: 185, startPoint y: 439, endPoint x: 61, endPoint y: 430, distance: 123.6
type input "HBC-US Inc"
drag, startPoint x: 264, startPoint y: 461, endPoint x: 277, endPoint y: 453, distance: 15.8
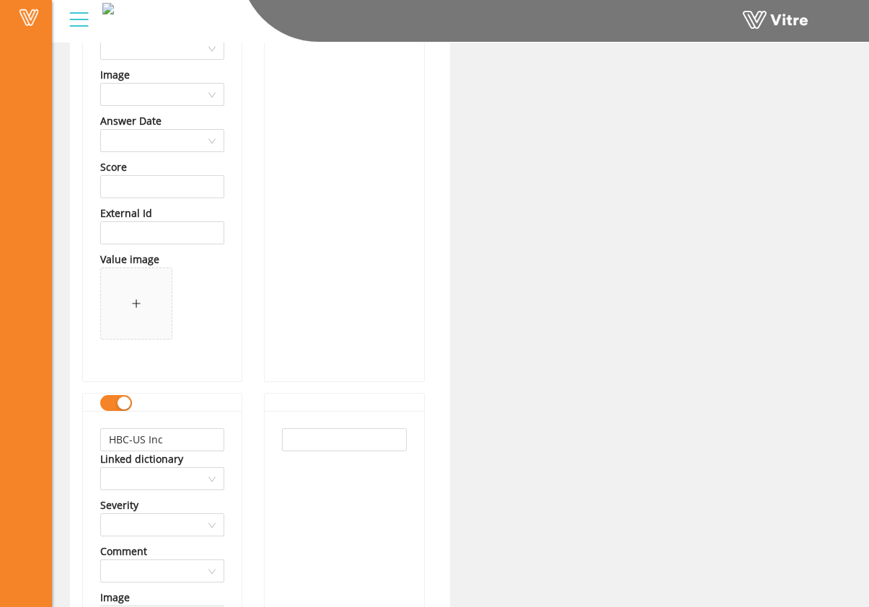
click at [297, 443] on input "text" at bounding box center [344, 439] width 124 height 23
paste input "HBC-US Inc"
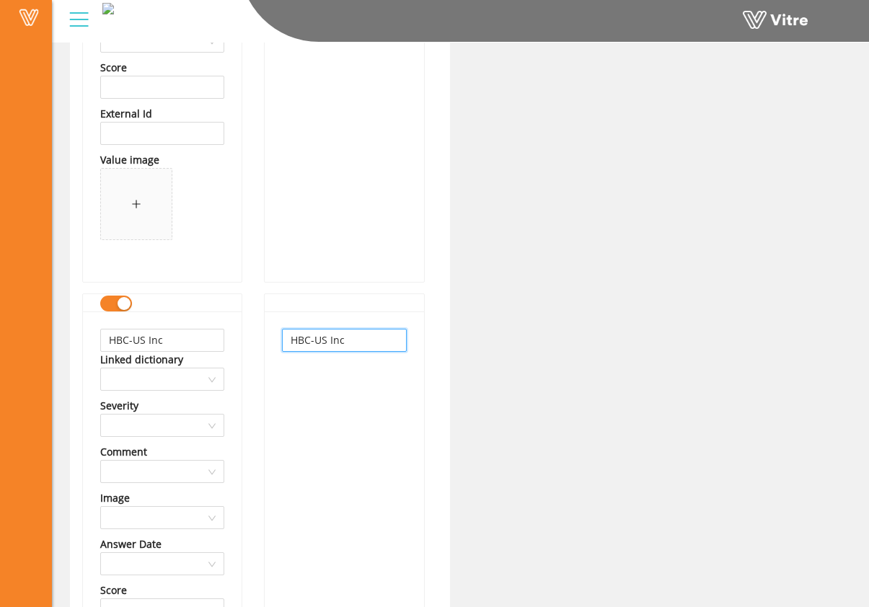
type input "HBC-US Inc"
click at [330, 427] on div "HBC-US Inc" at bounding box center [344, 557] width 159 height 493
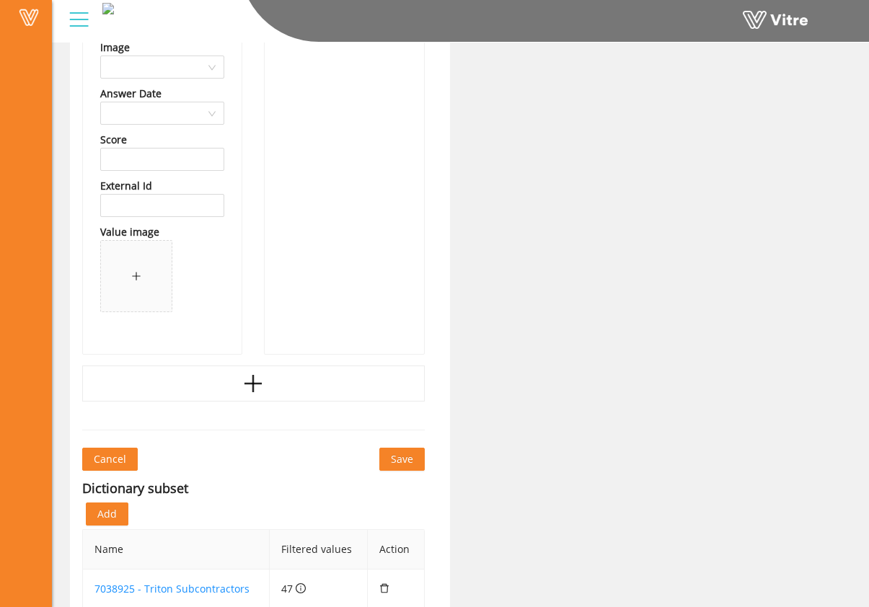
scroll to position [54312, 0]
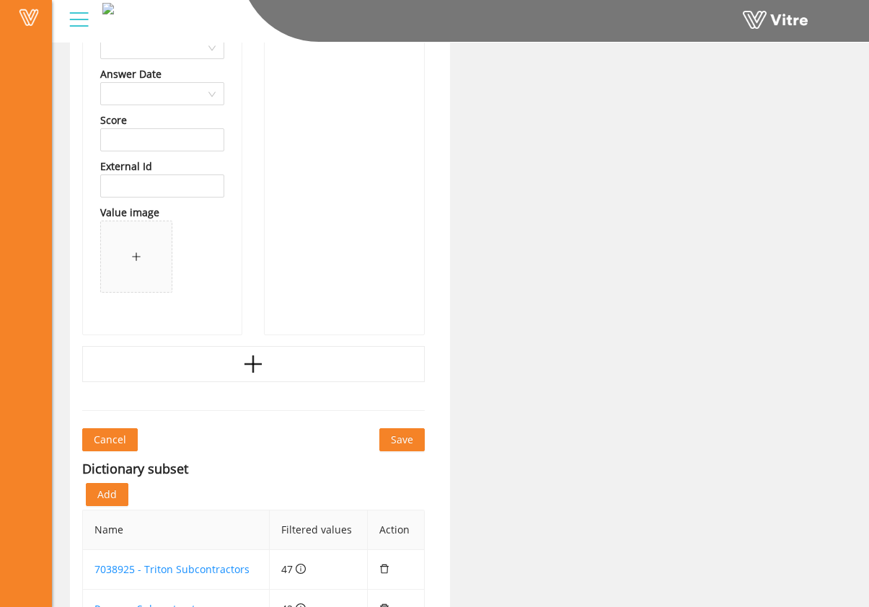
click at [262, 376] on div at bounding box center [253, 364] width 342 height 36
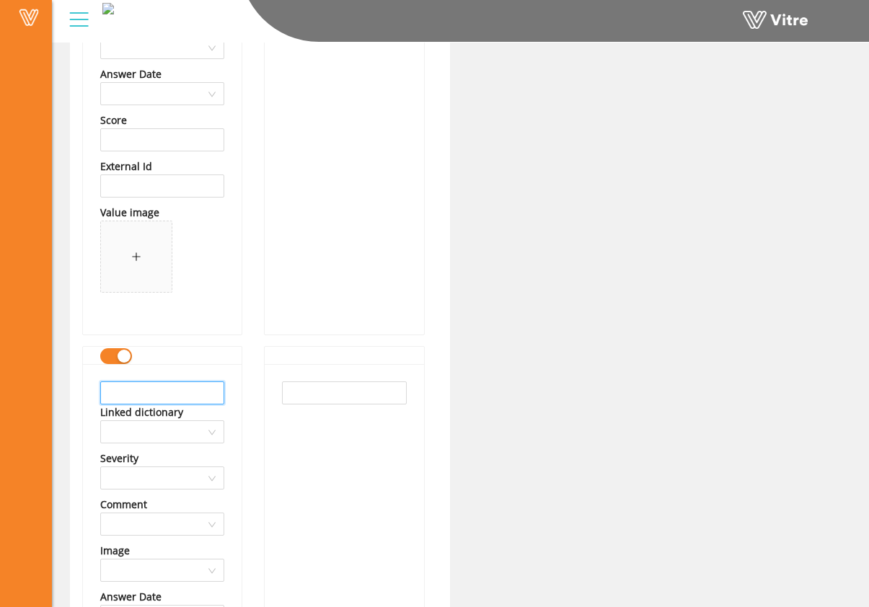
click at [182, 398] on input "text" at bounding box center [162, 392] width 124 height 23
drag, startPoint x: 217, startPoint y: 398, endPoint x: 152, endPoint y: 391, distance: 65.2
click at [148, 394] on input "Innovative Transport Solutions" at bounding box center [162, 392] width 124 height 23
click at [198, 394] on input "Innovative Transport Solutions" at bounding box center [162, 392] width 124 height 23
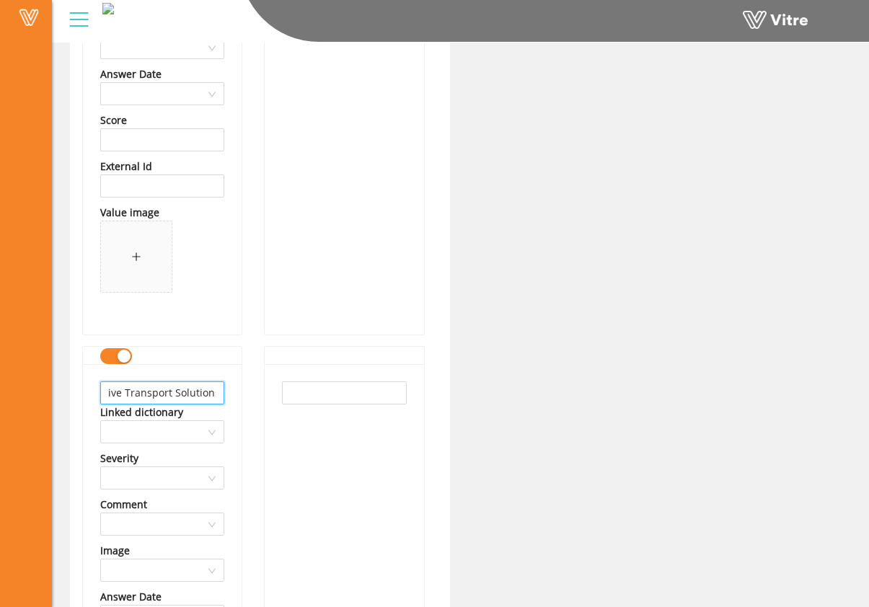
scroll to position [0, 0]
drag, startPoint x: 213, startPoint y: 396, endPoint x: -32, endPoint y: 390, distance: 245.1
type input "Innovative Transport Solutions"
click at [314, 397] on input "text" at bounding box center [344, 392] width 124 height 23
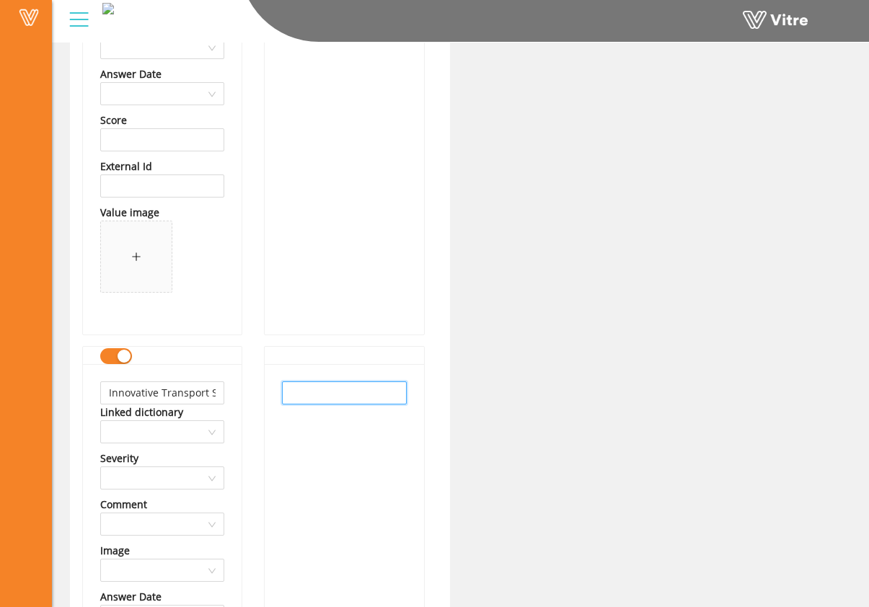
paste input "Innovative Transport Solutions"
type input "Innovative Transport Solutions"
click at [324, 447] on div "Innovative Transport Solutions" at bounding box center [344, 610] width 159 height 493
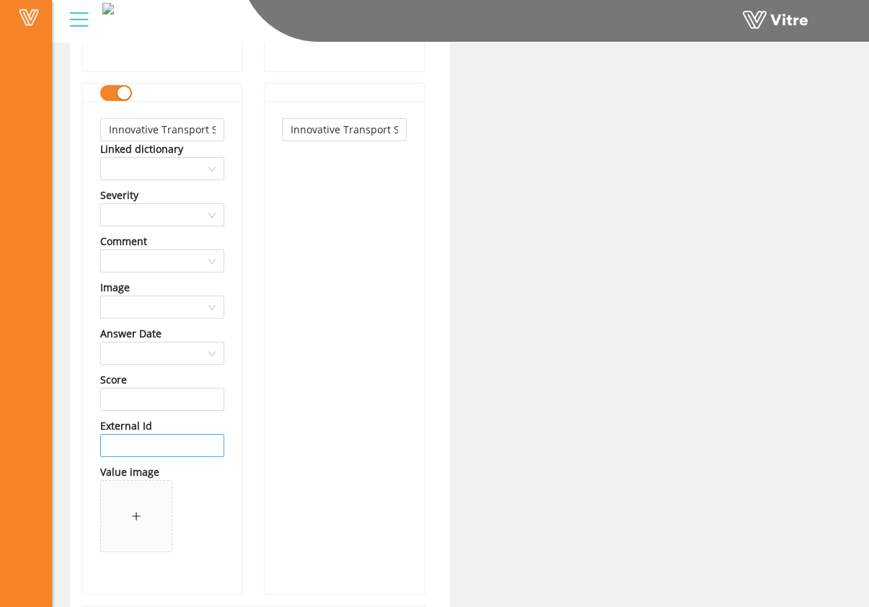
scroll to position [54836, 0]
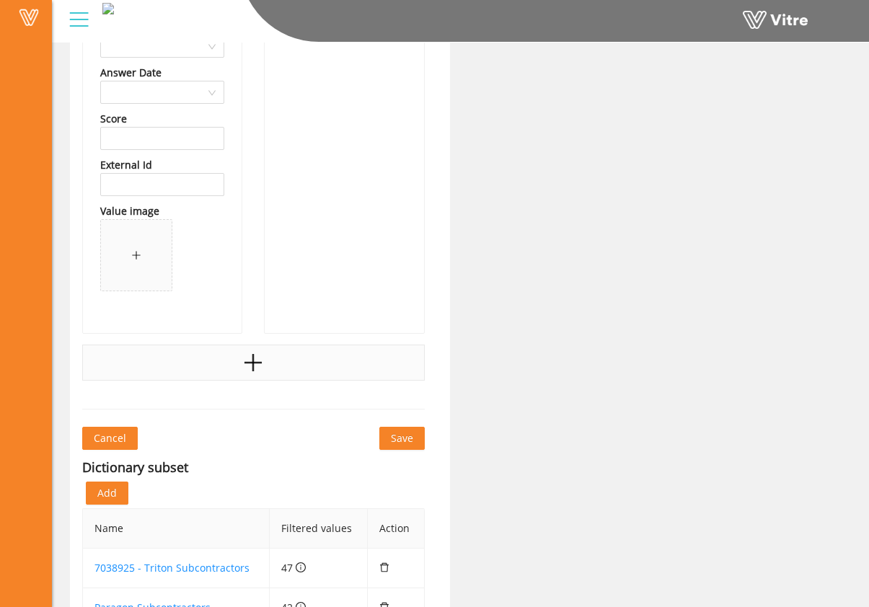
click at [225, 365] on div at bounding box center [253, 363] width 342 height 36
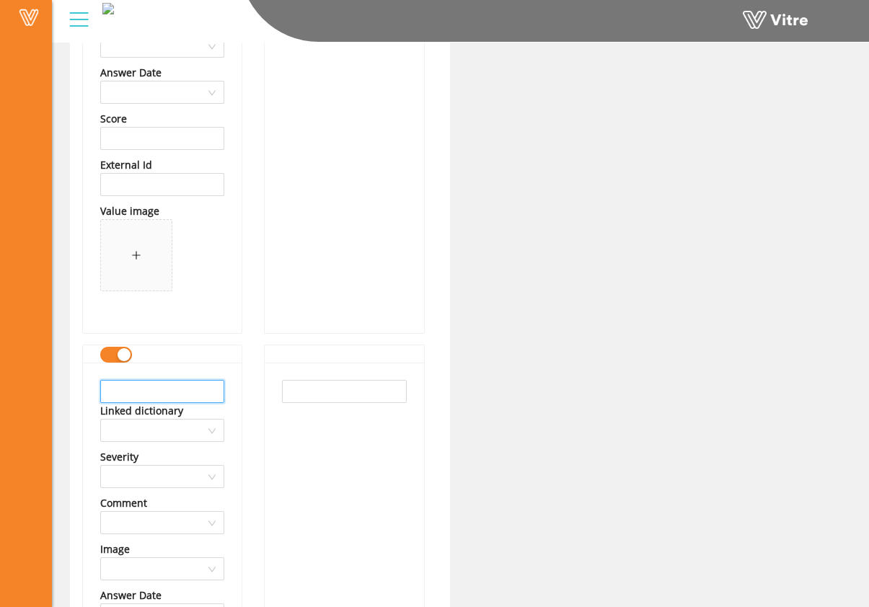
click at [165, 391] on input "text" at bounding box center [162, 391] width 124 height 23
click at [138, 399] on input "text" at bounding box center [162, 391] width 124 height 23
drag, startPoint x: 177, startPoint y: 392, endPoint x: 71, endPoint y: 386, distance: 106.9
type input "Insane Impact"
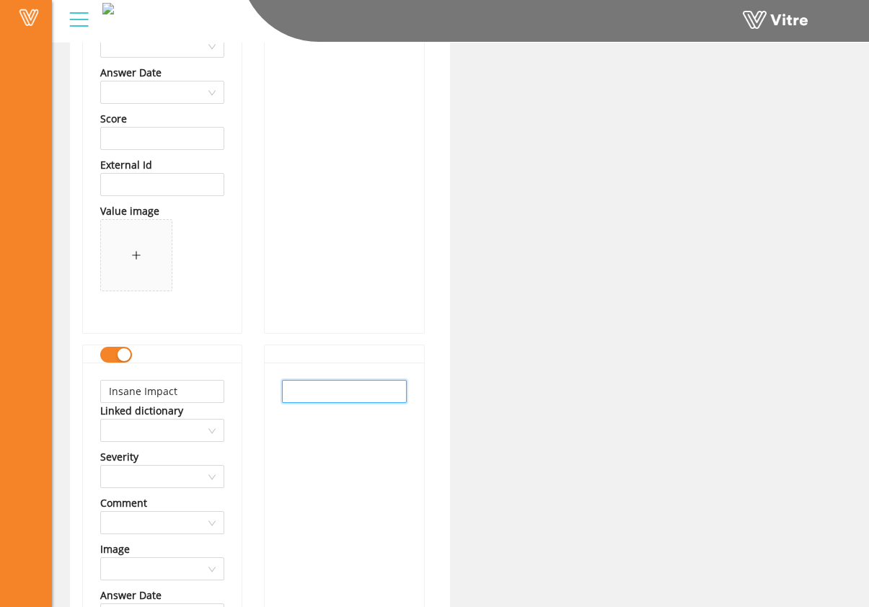
click at [290, 393] on input "text" at bounding box center [344, 391] width 124 height 23
paste input "Insane Impact"
type input "Insane Impact"
click at [313, 442] on div "Insane Impact" at bounding box center [344, 609] width 159 height 493
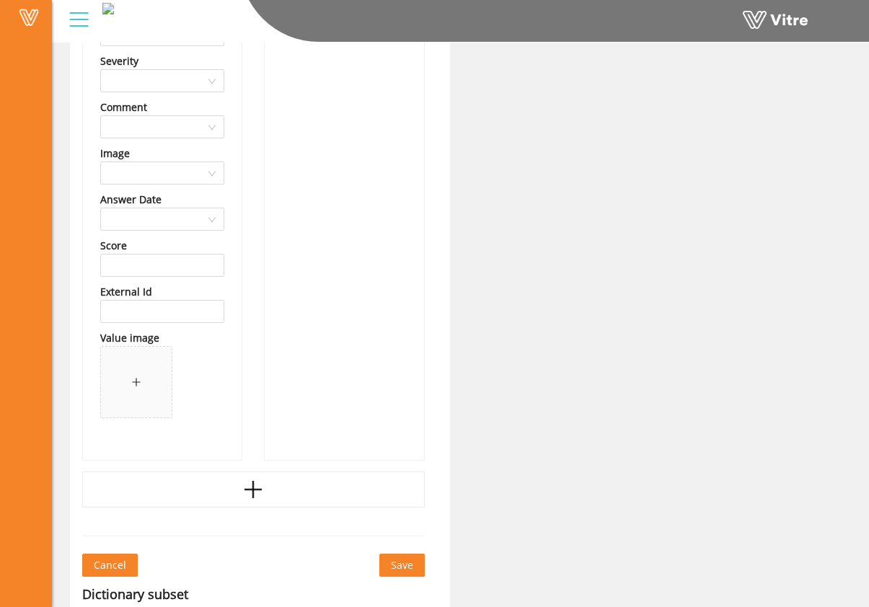
scroll to position [55415, 0]
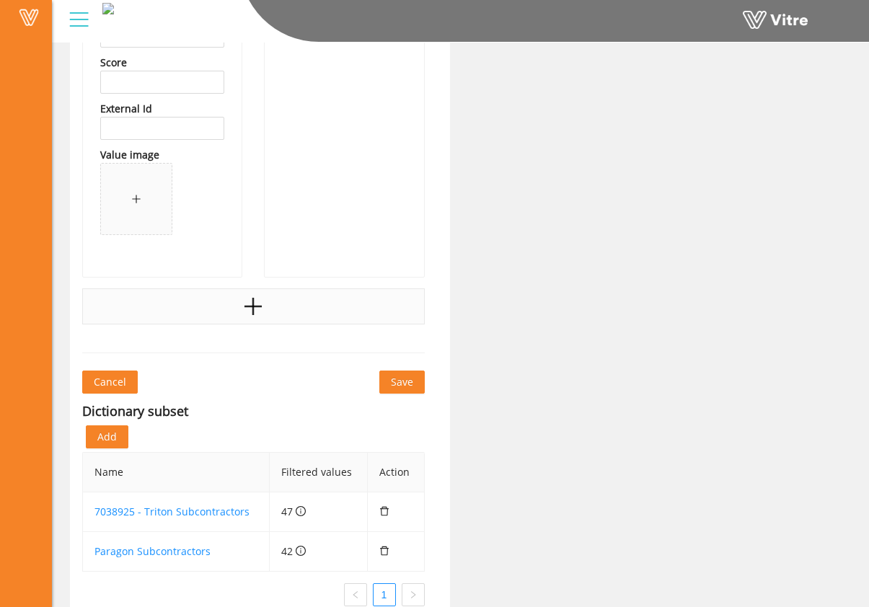
click at [229, 310] on div at bounding box center [253, 306] width 342 height 36
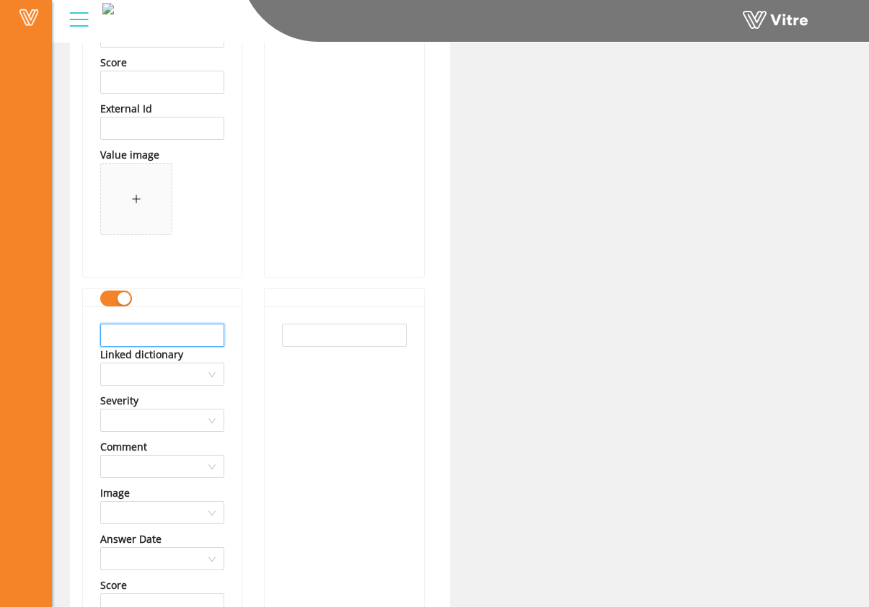
click at [165, 339] on input "text" at bounding box center [162, 335] width 124 height 23
drag, startPoint x: 216, startPoint y: 339, endPoint x: 0, endPoint y: 337, distance: 215.5
type input "Insteel Wire Products Company"
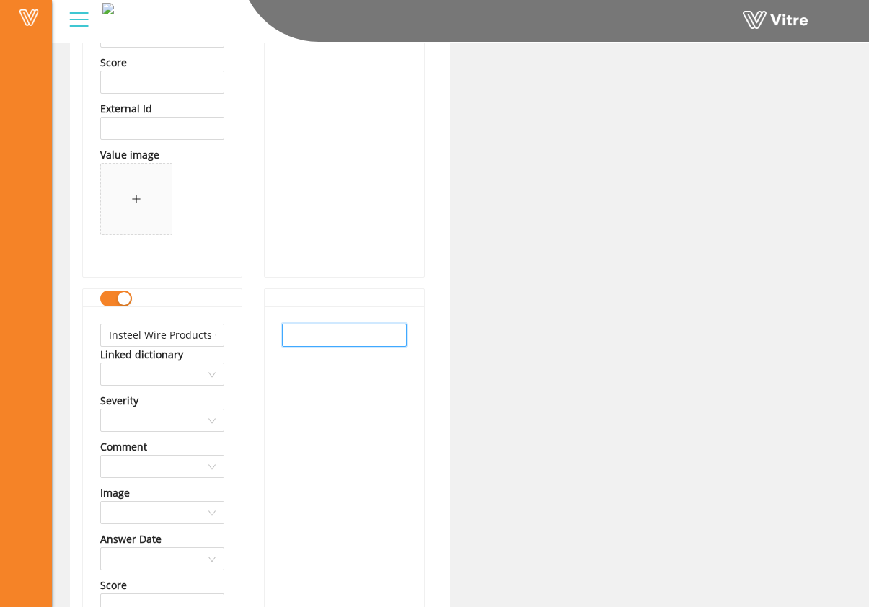
click at [300, 345] on input "text" at bounding box center [344, 335] width 124 height 23
paste input "Insteel Wire Products Company"
type input "Insteel Wire Products Company"
click at [314, 383] on div "Insteel Wire Products Company" at bounding box center [344, 552] width 159 height 493
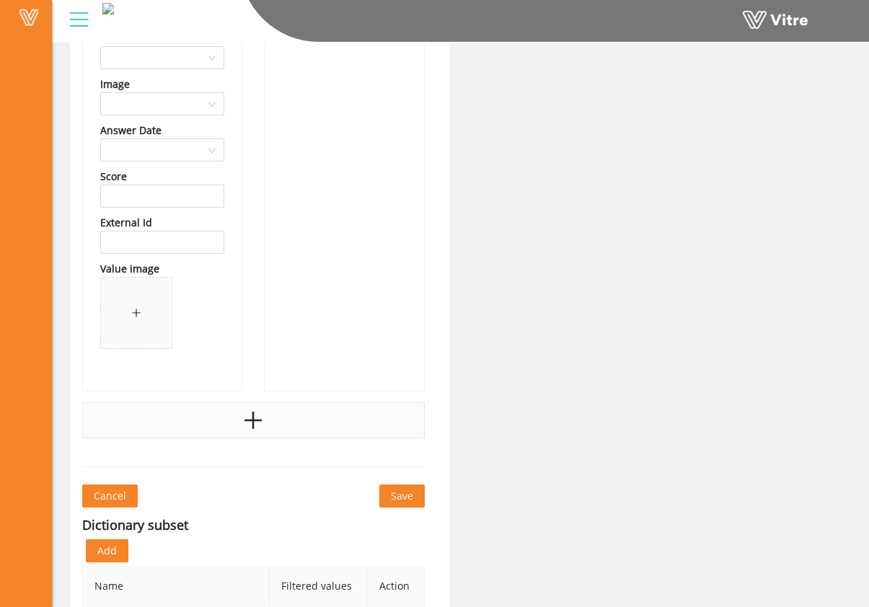
scroll to position [55863, 0]
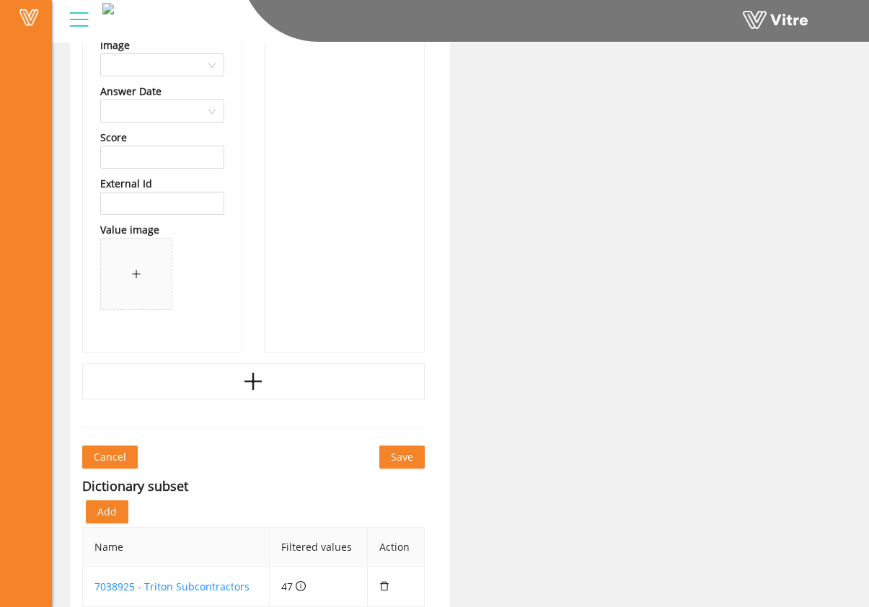
drag, startPoint x: 254, startPoint y: 385, endPoint x: 246, endPoint y: 391, distance: 10.4
click at [254, 386] on icon "plus" at bounding box center [253, 381] width 22 height 22
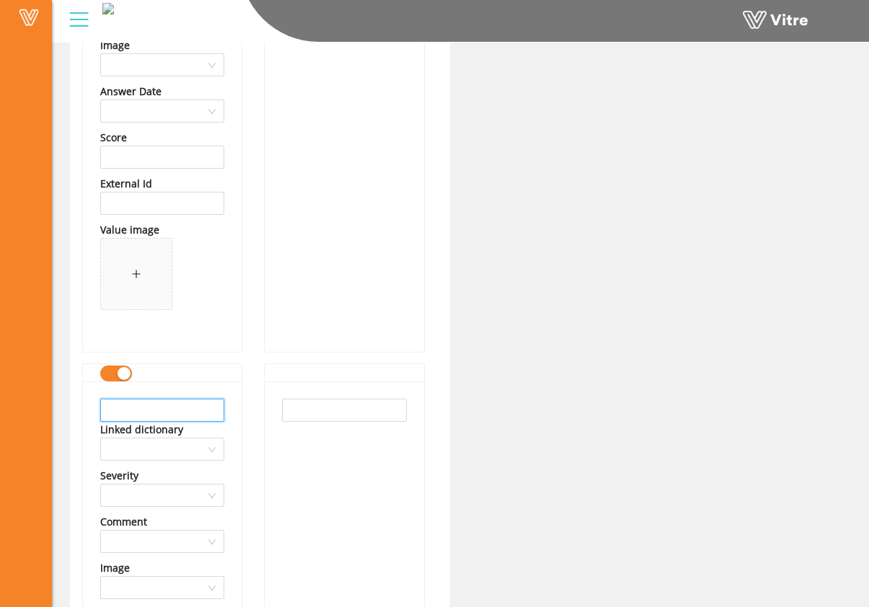
click at [177, 410] on input "text" at bounding box center [162, 410] width 124 height 23
drag, startPoint x: 180, startPoint y: 408, endPoint x: 58, endPoint y: 407, distance: 122.5
type input "Kimley-Horn"
click at [339, 417] on input "text" at bounding box center [344, 410] width 124 height 23
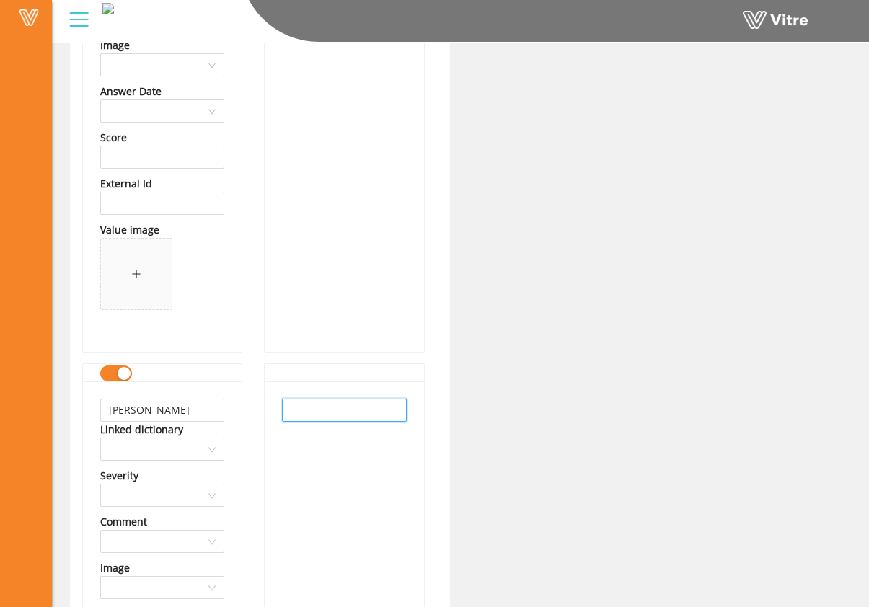
paste input "Kimley-Horn"
type input "Kimley-Horn"
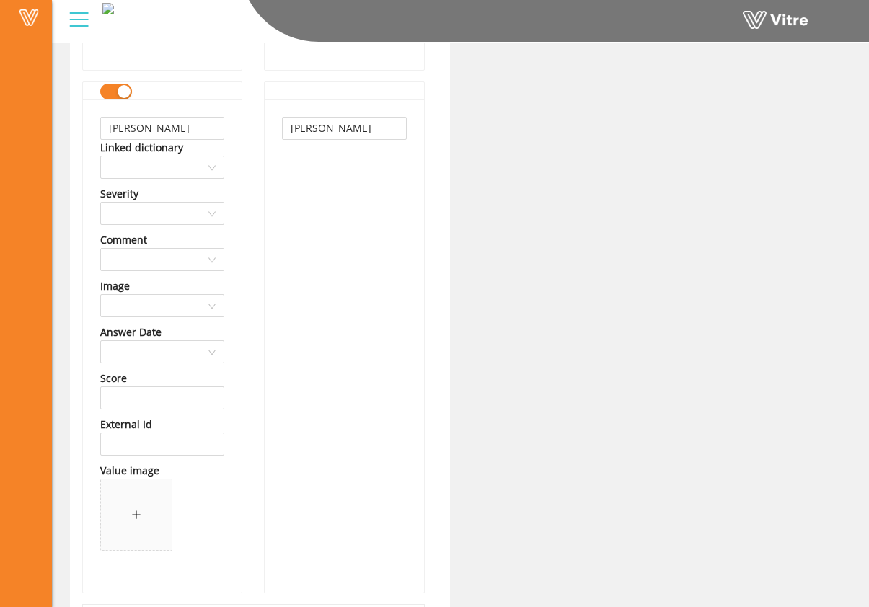
scroll to position [56372, 0]
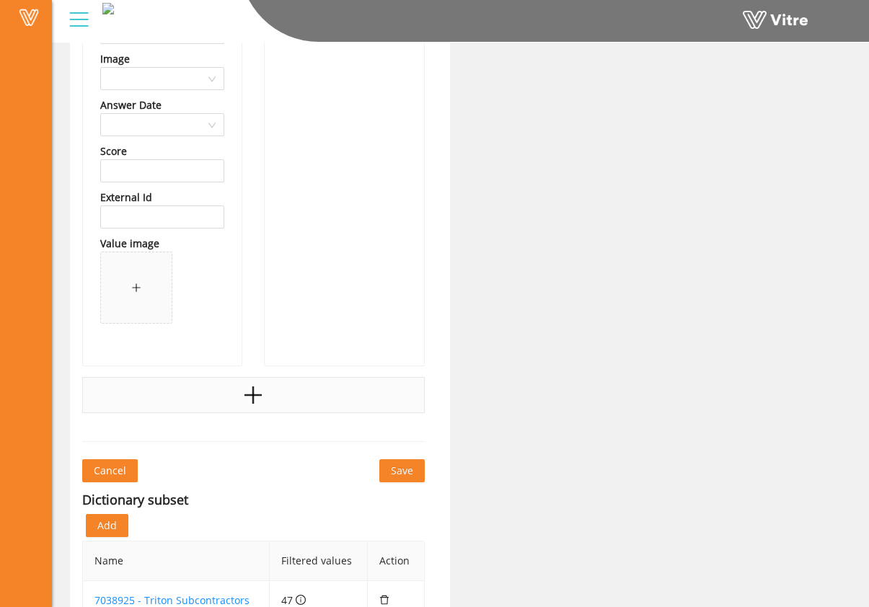
click at [211, 394] on div at bounding box center [253, 395] width 342 height 36
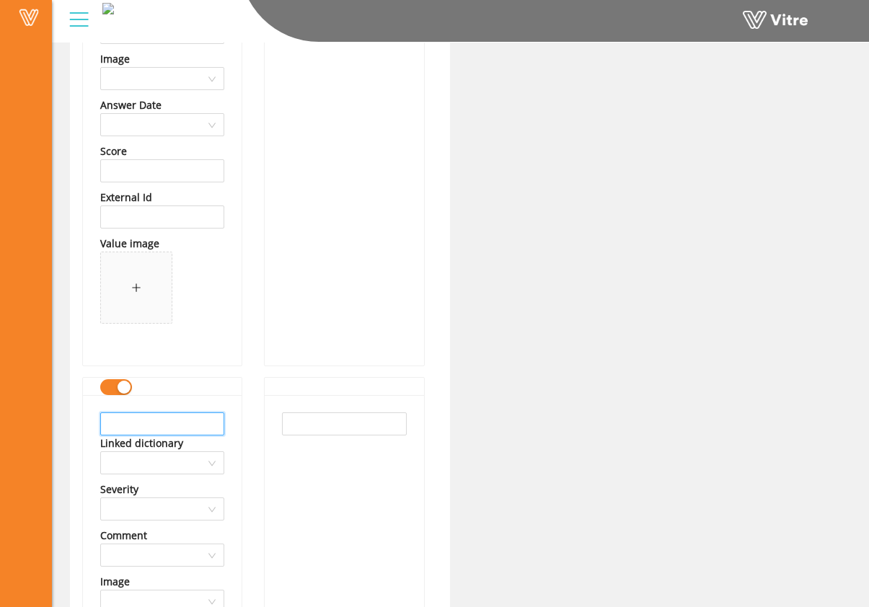
click at [179, 418] on input "text" at bounding box center [162, 423] width 124 height 23
drag, startPoint x: 122, startPoint y: 425, endPoint x: 70, endPoint y: 423, distance: 51.9
drag, startPoint x: 179, startPoint y: 428, endPoint x: 61, endPoint y: 419, distance: 118.6
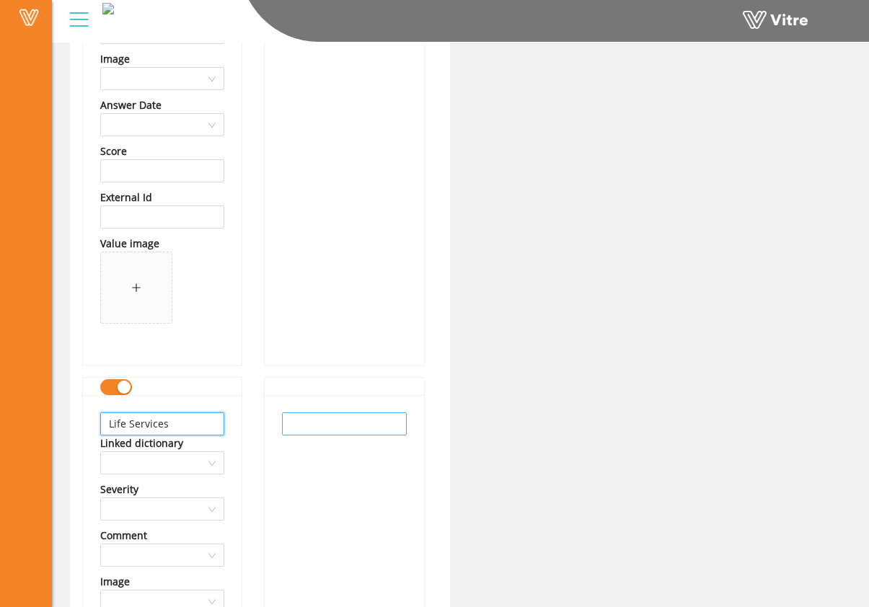
type input "Life Services"
click at [307, 421] on input "text" at bounding box center [344, 423] width 124 height 23
paste input "Life Services"
type input "Life Services"
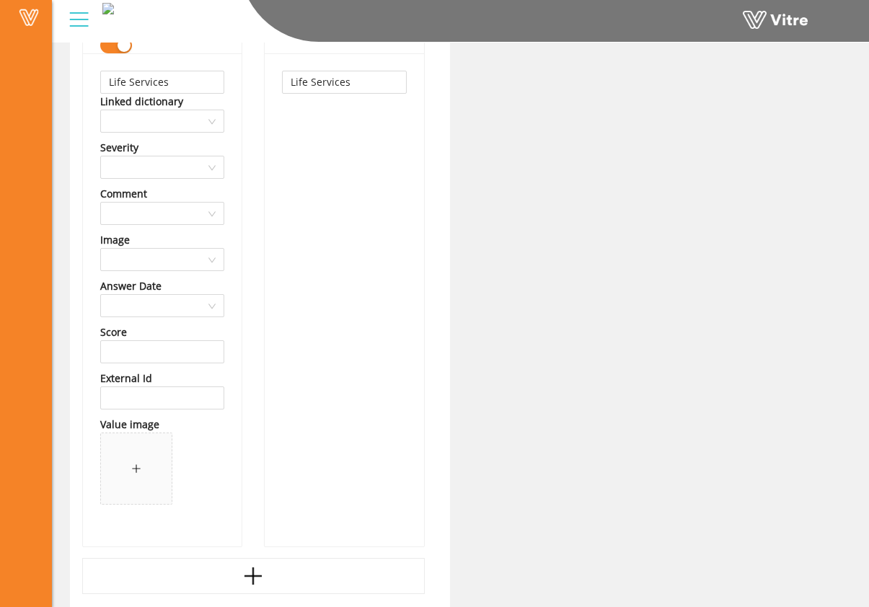
scroll to position [56948, 0]
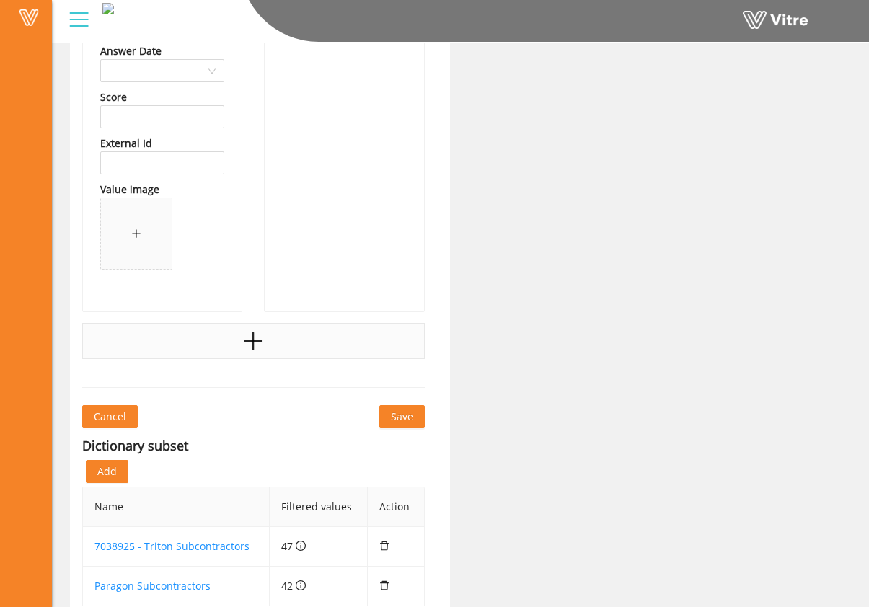
click at [229, 353] on div at bounding box center [253, 341] width 342 height 36
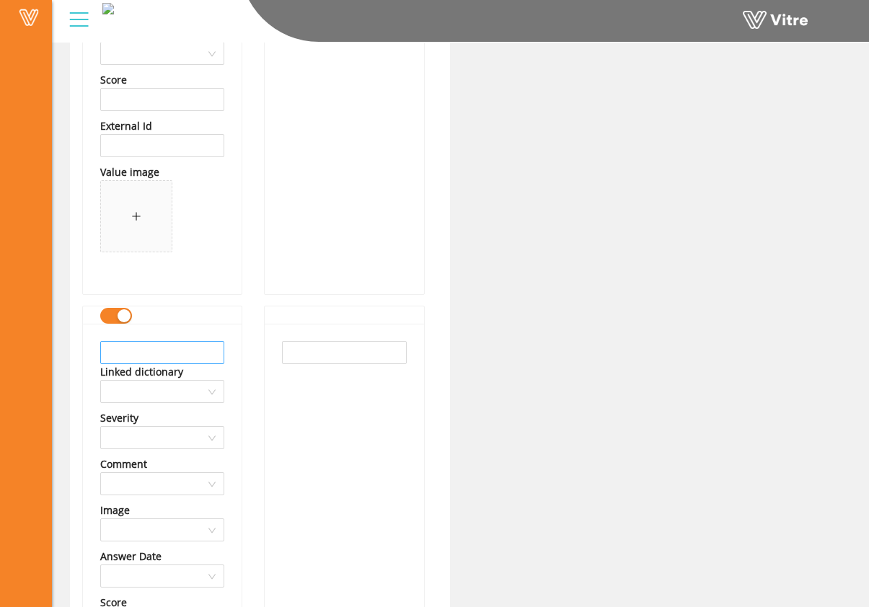
scroll to position [56970, 0]
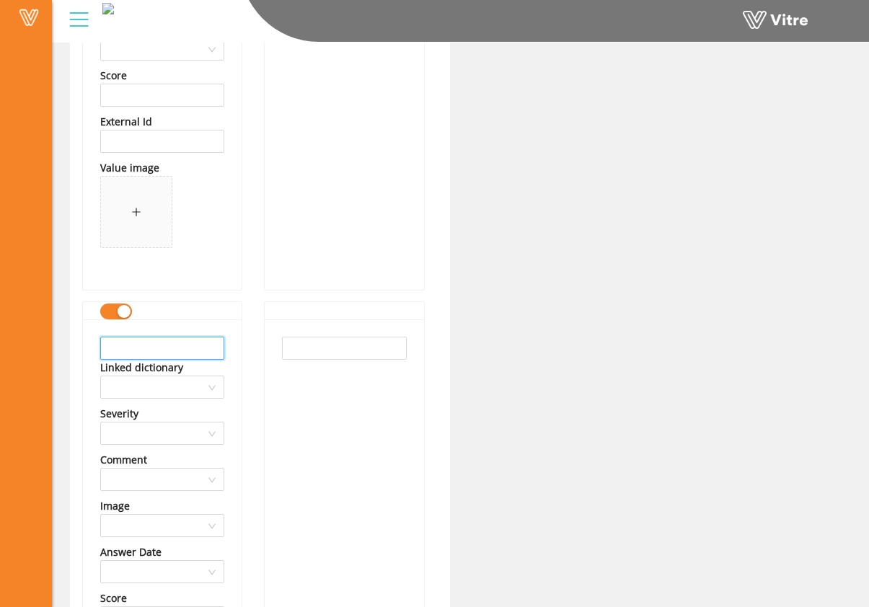
click at [175, 352] on input "text" at bounding box center [162, 348] width 124 height 23
drag, startPoint x: 215, startPoint y: 352, endPoint x: -32, endPoint y: 337, distance: 247.0
type input "LiveView Technologies Inc"
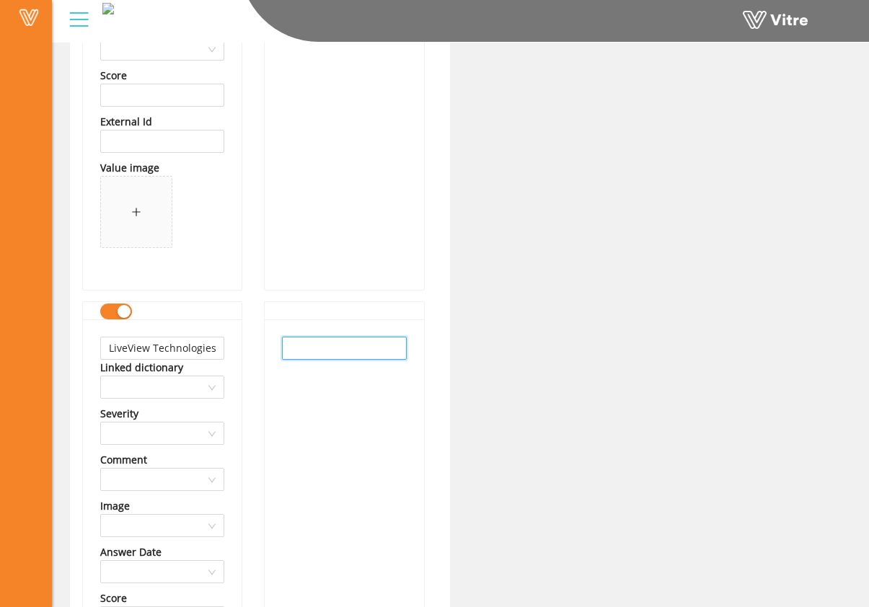
click at [314, 355] on input "text" at bounding box center [344, 348] width 124 height 23
paste input "LiveView Technologies Inc"
type input "LiveView Technologies Inc"
click at [325, 387] on div "LiveView Technologies Inc" at bounding box center [344, 565] width 159 height 493
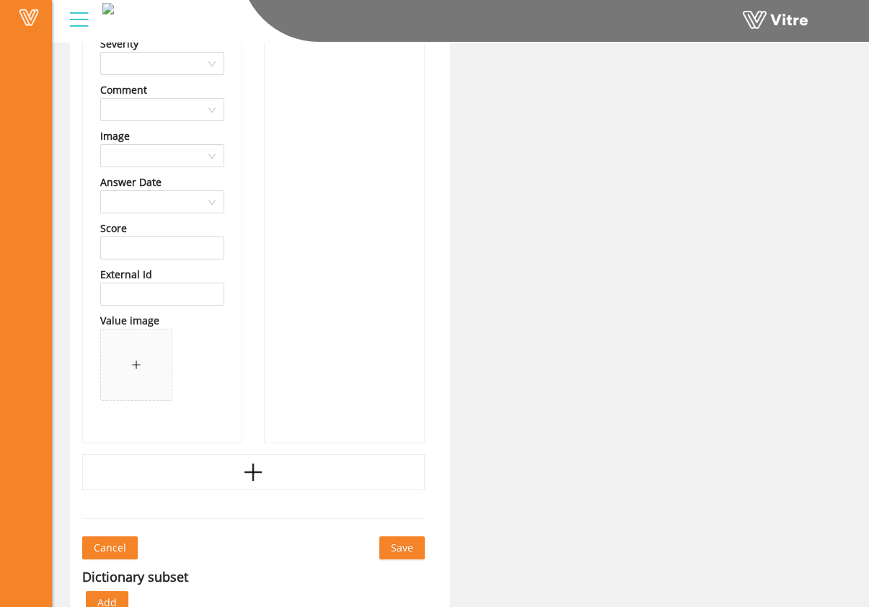
scroll to position [57531, 0]
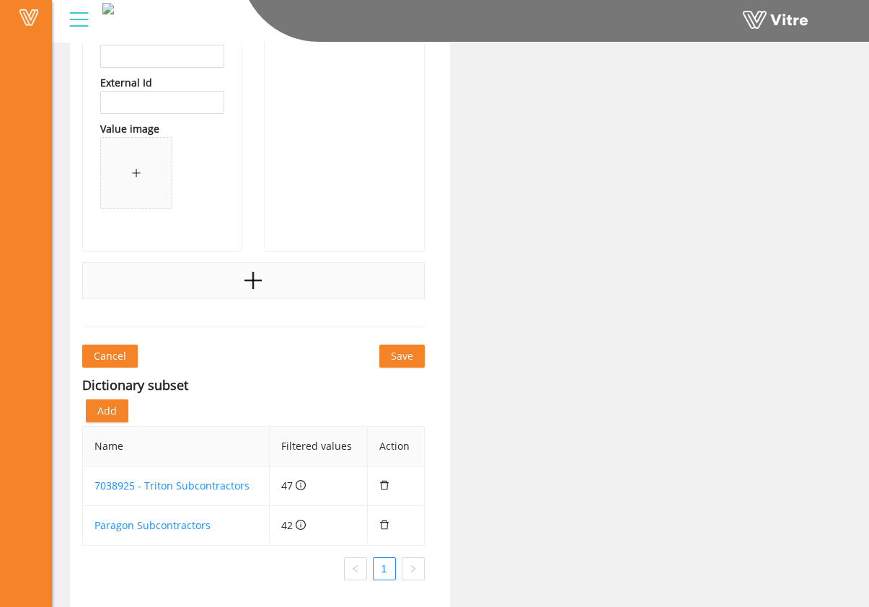
click at [236, 275] on div at bounding box center [253, 280] width 342 height 36
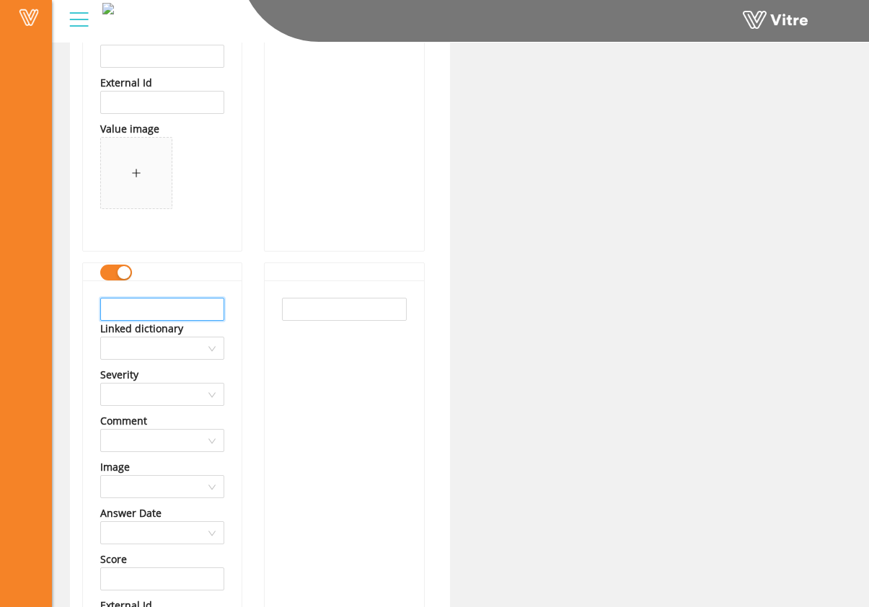
click at [191, 311] on input "text" at bounding box center [162, 309] width 124 height 23
drag, startPoint x: 196, startPoint y: 312, endPoint x: 17, endPoint y: 300, distance: 179.9
type input "Lotus Automation USA"
click at [293, 308] on input "text" at bounding box center [344, 309] width 124 height 23
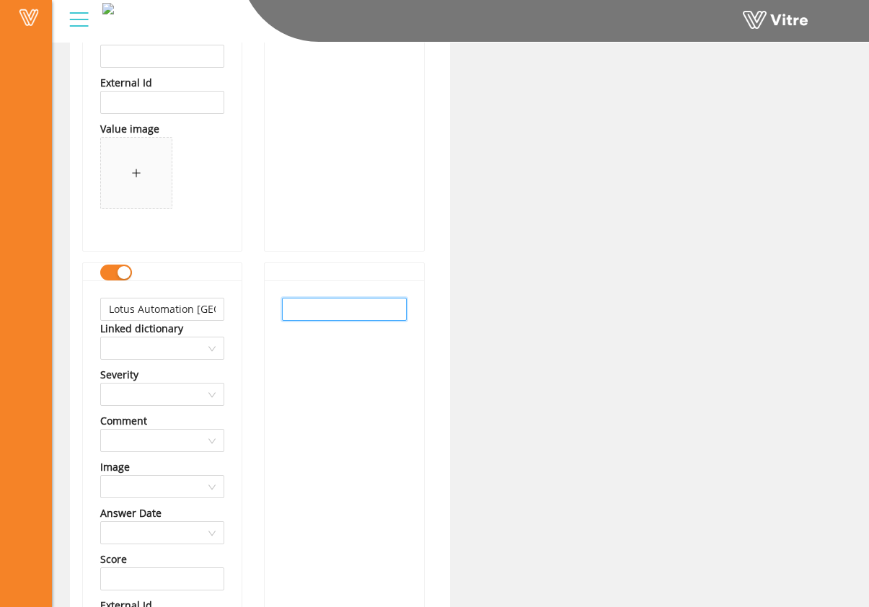
paste input "Lotus Automation USA"
type input "Lotus Automation USA"
click at [329, 362] on div "Lotus Automation USA" at bounding box center [344, 526] width 159 height 493
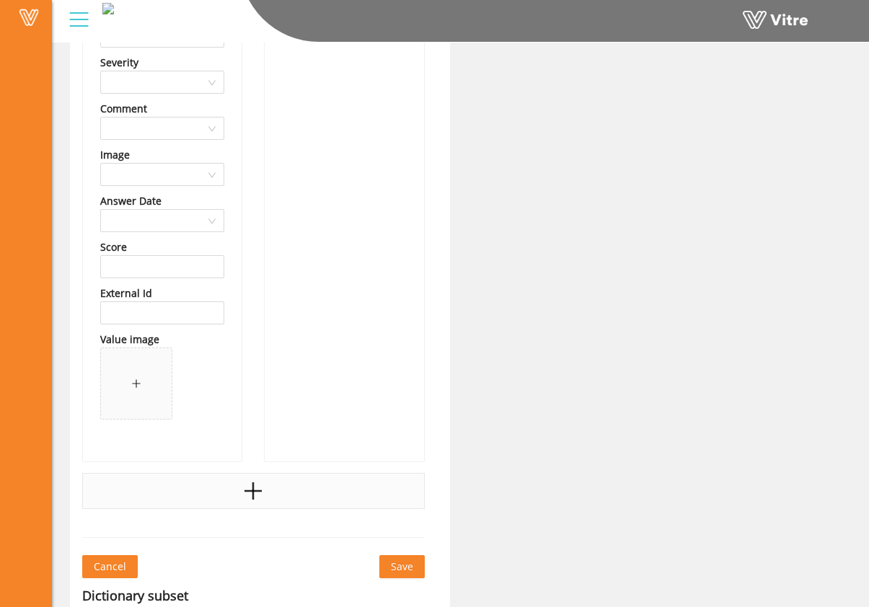
scroll to position [57980, 0]
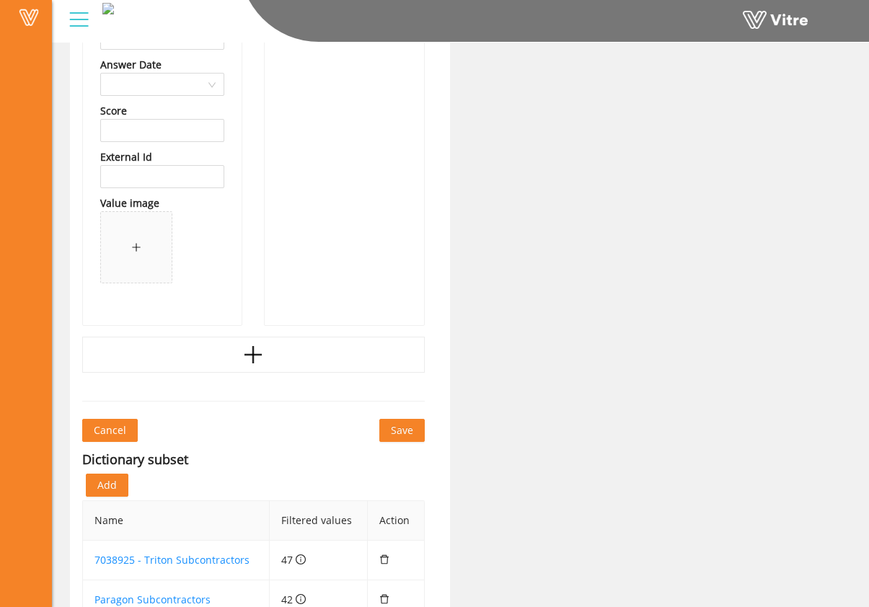
click at [257, 355] on icon "plus" at bounding box center [252, 355] width 17 height 2
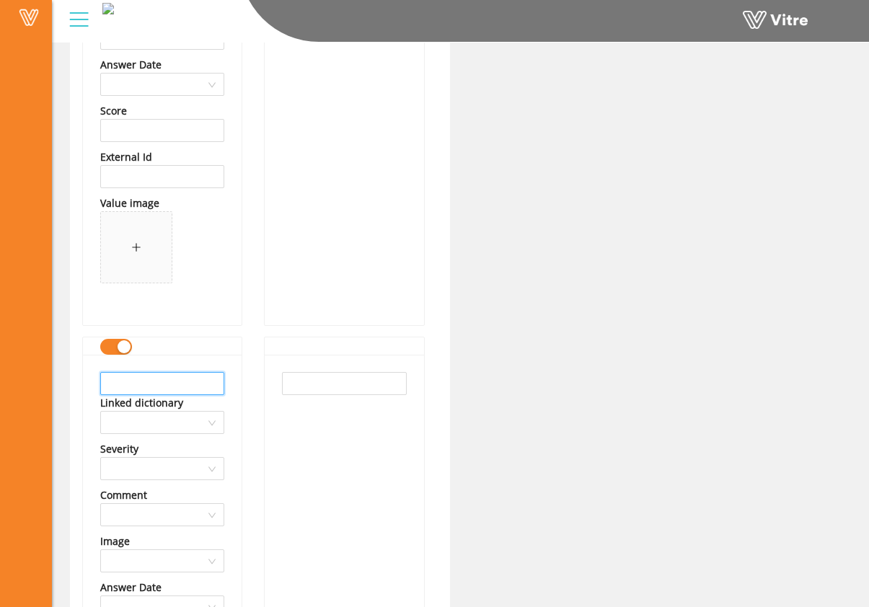
click at [125, 382] on input "text" at bounding box center [162, 383] width 124 height 23
drag, startPoint x: 208, startPoint y: 384, endPoint x: 8, endPoint y: 370, distance: 200.8
type input "M Rand Construction"
click at [336, 387] on input "text" at bounding box center [344, 383] width 124 height 23
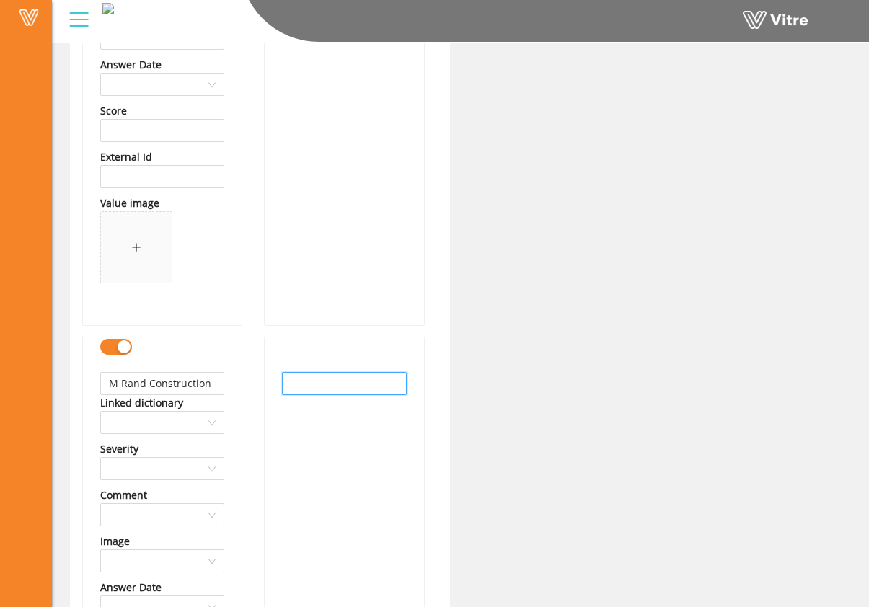
paste input "M Rand Construction"
type input "M Rand Construction"
click at [337, 440] on div "M Rand Construction" at bounding box center [344, 601] width 159 height 493
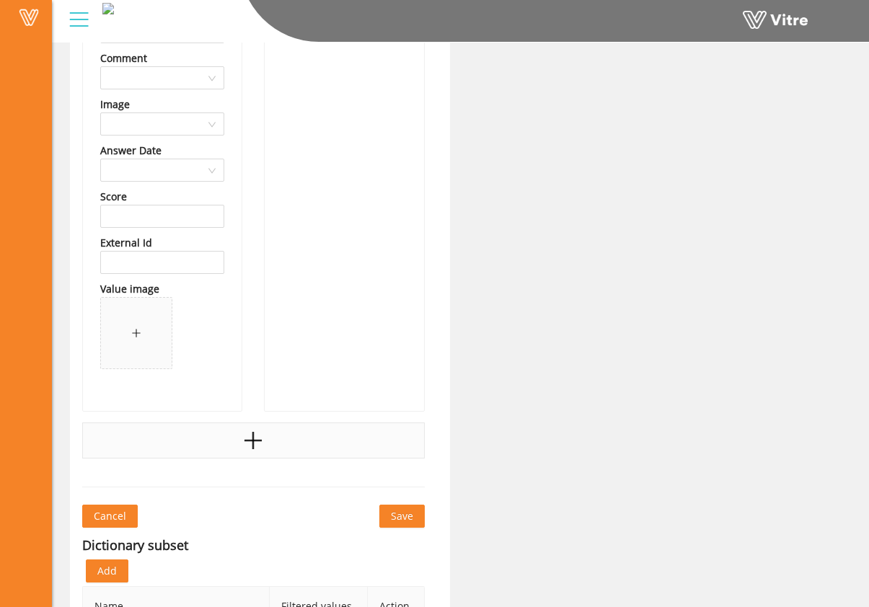
scroll to position [58434, 0]
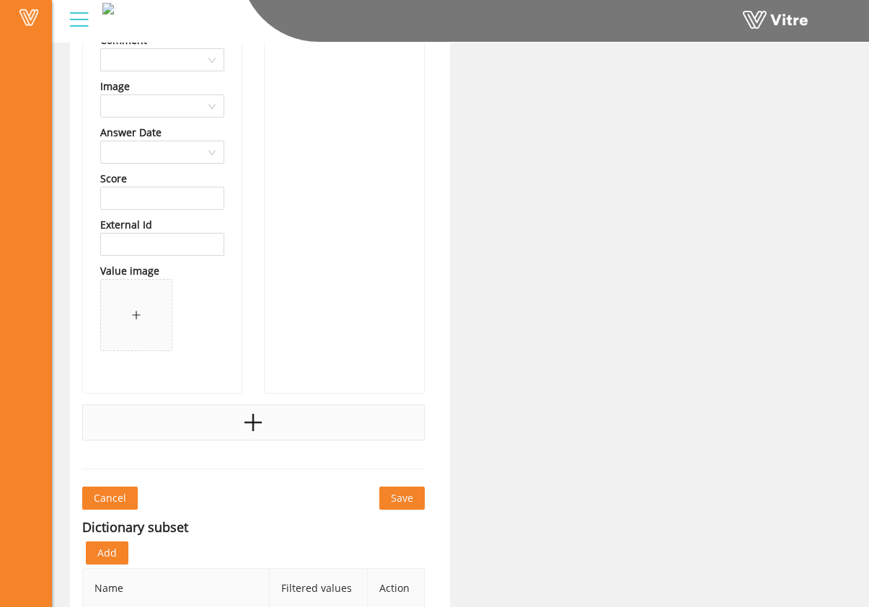
click at [276, 423] on div at bounding box center [253, 422] width 342 height 36
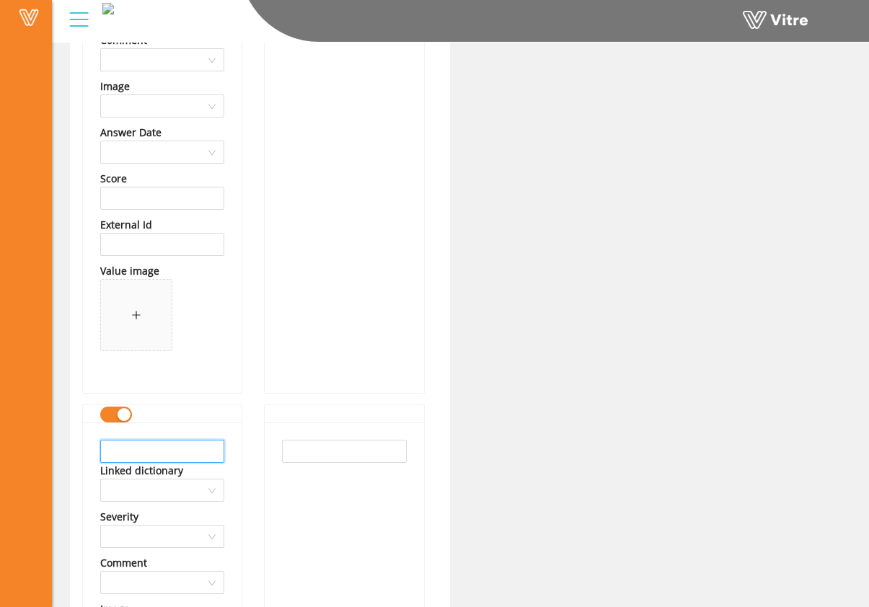
click at [176, 440] on input "text" at bounding box center [162, 451] width 124 height 23
type input "Madison Services"
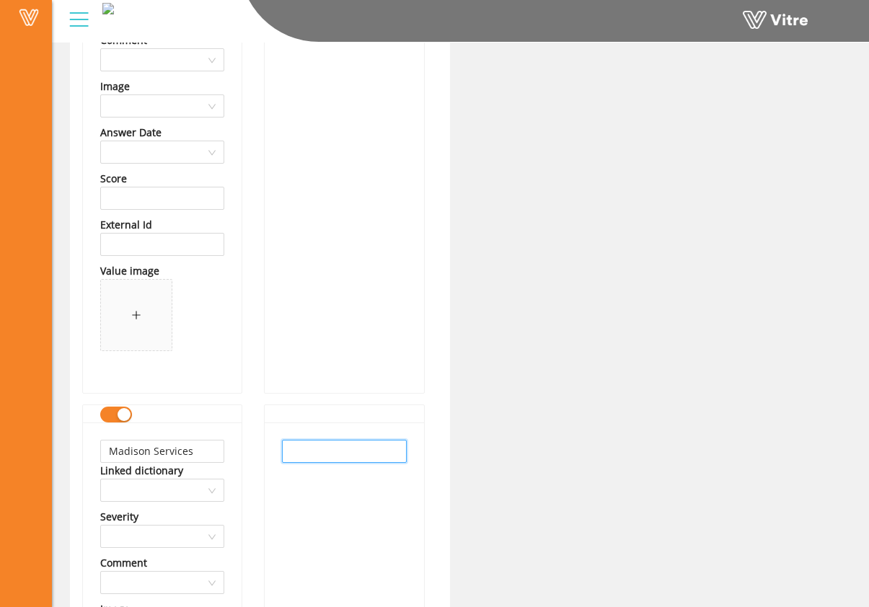
click at [297, 448] on input "text" at bounding box center [344, 451] width 124 height 23
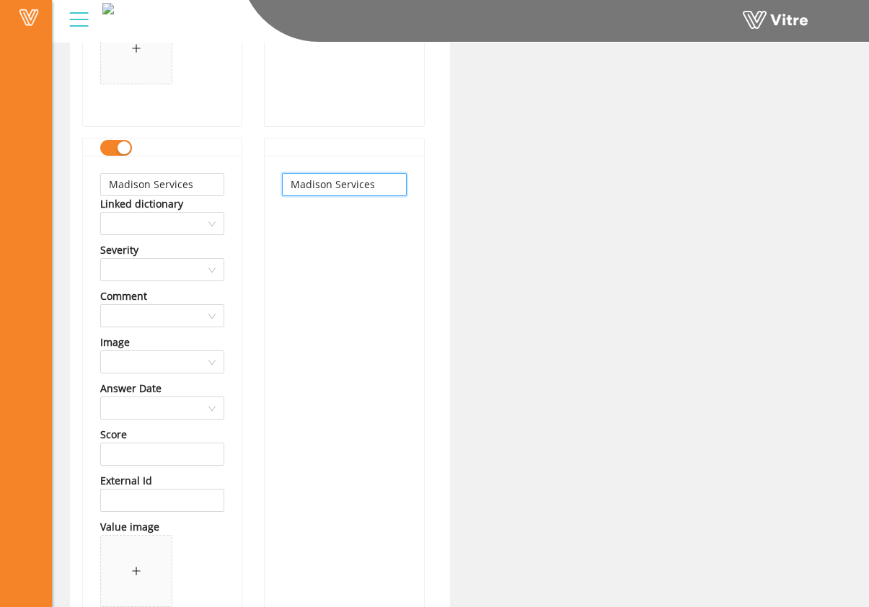
scroll to position [58712, 0]
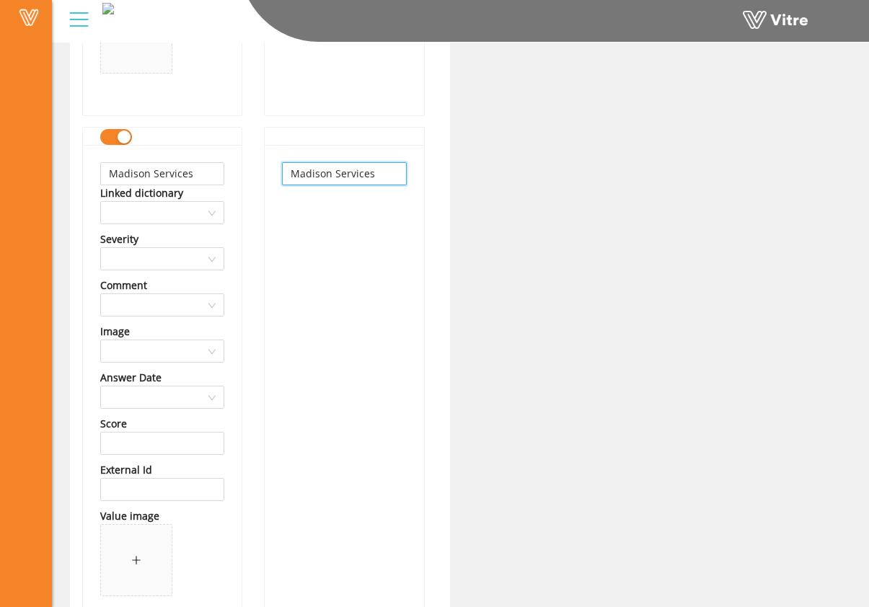
type input "Madison Services"
click at [345, 334] on div "Madison Services" at bounding box center [344, 391] width 159 height 493
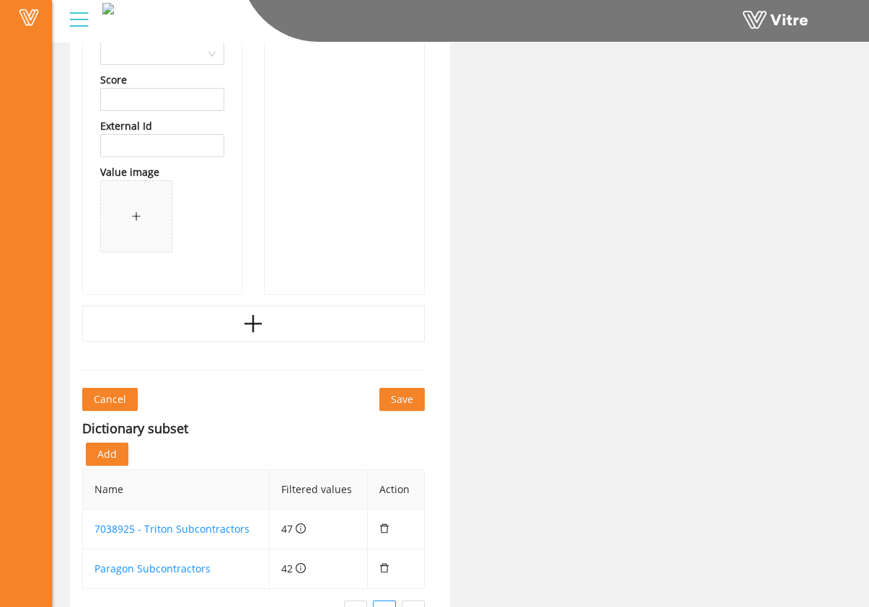
scroll to position [59075, 0]
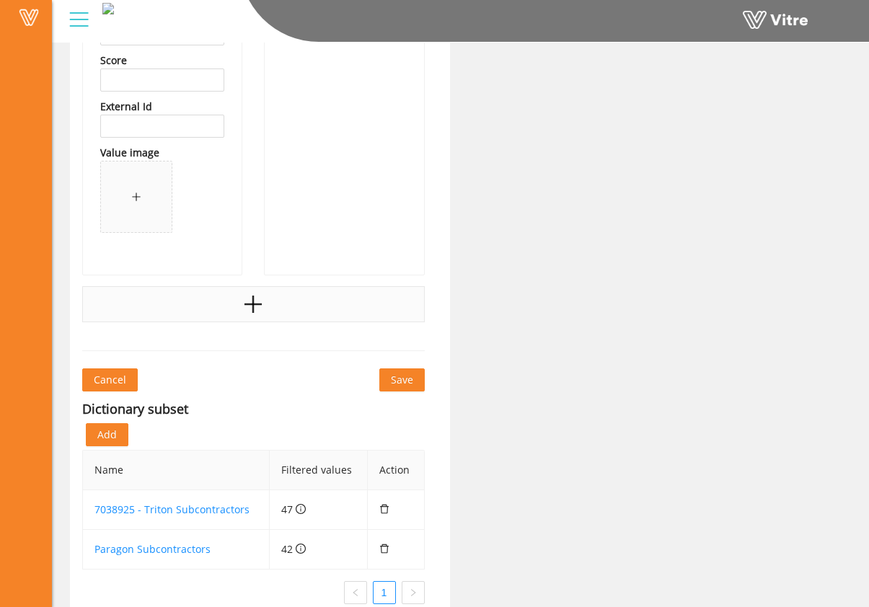
click at [246, 297] on icon "plus" at bounding box center [253, 304] width 22 height 22
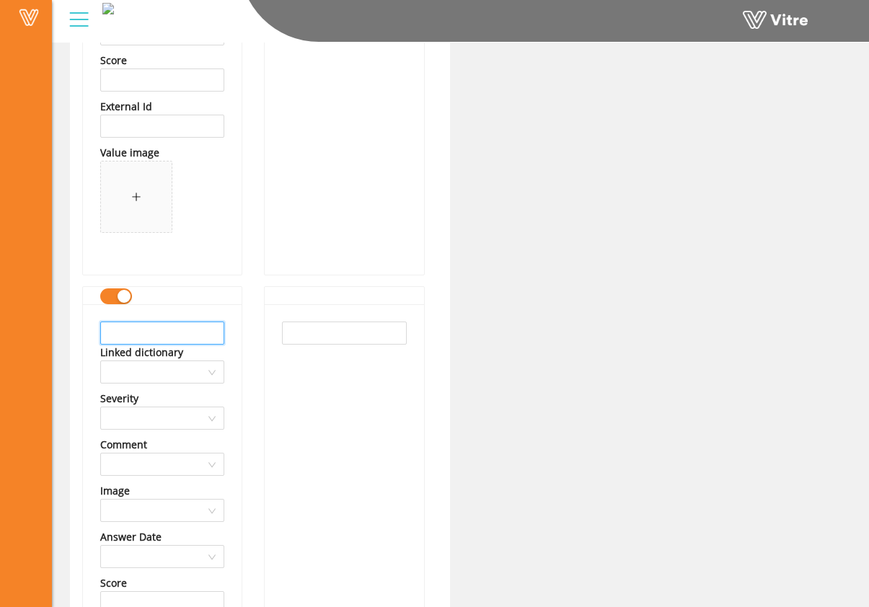
click at [186, 336] on input "text" at bounding box center [162, 332] width 124 height 23
drag, startPoint x: 217, startPoint y: 332, endPoint x: 32, endPoint y: 323, distance: 184.7
type input "Mid Plains Communication"
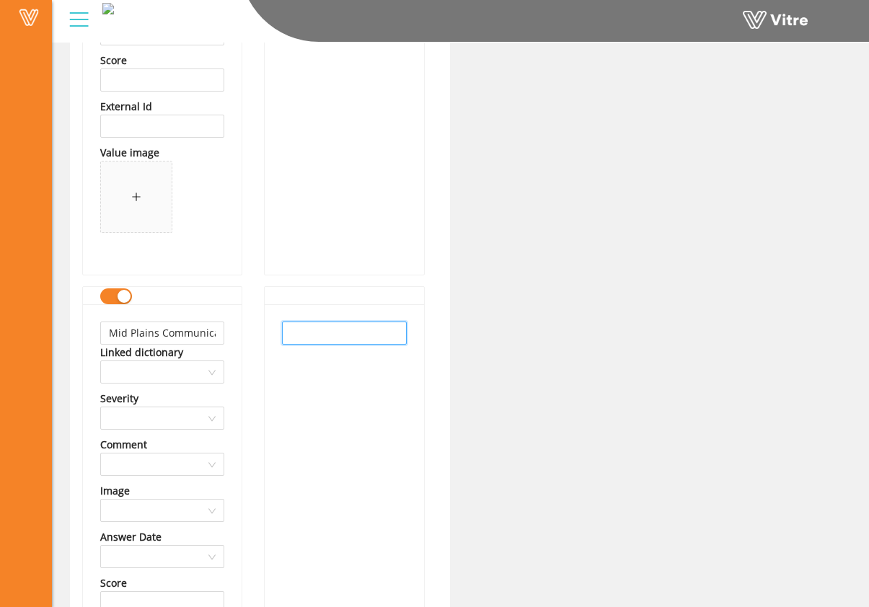
click at [335, 334] on input "text" at bounding box center [344, 332] width 124 height 23
paste input "Mid Plains Communication"
type input "Mid Plains Communication"
click at [321, 368] on div "Mid Plains Communication" at bounding box center [344, 550] width 159 height 493
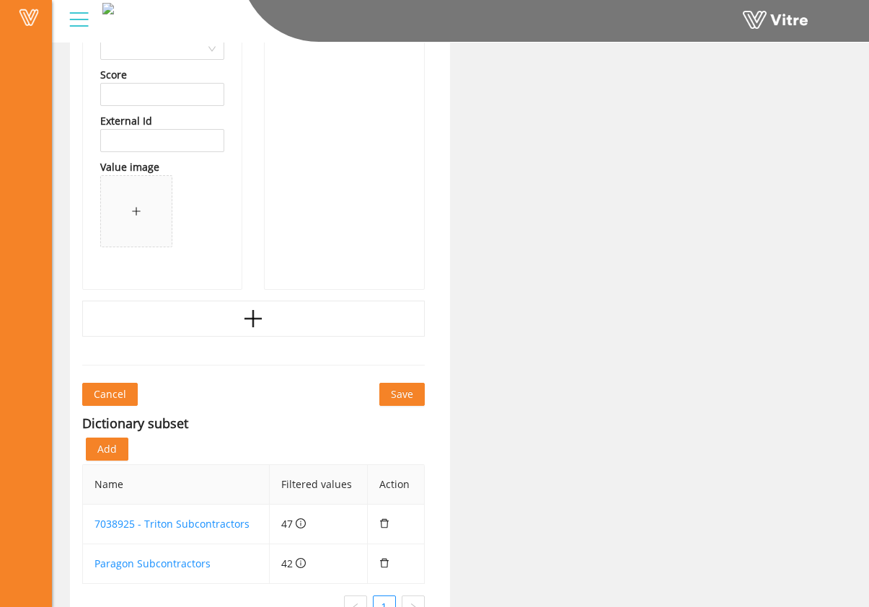
scroll to position [59604, 0]
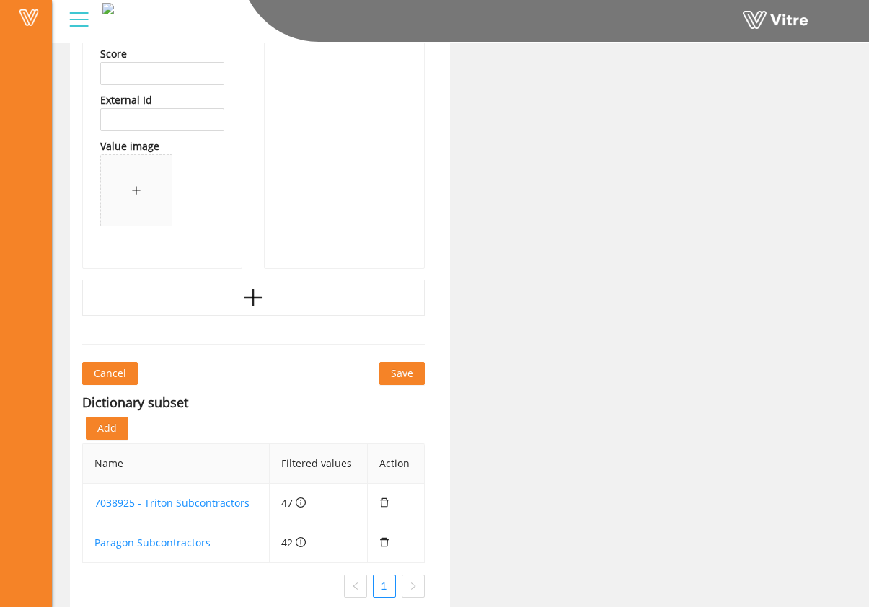
click at [255, 308] on icon "plus" at bounding box center [253, 298] width 22 height 22
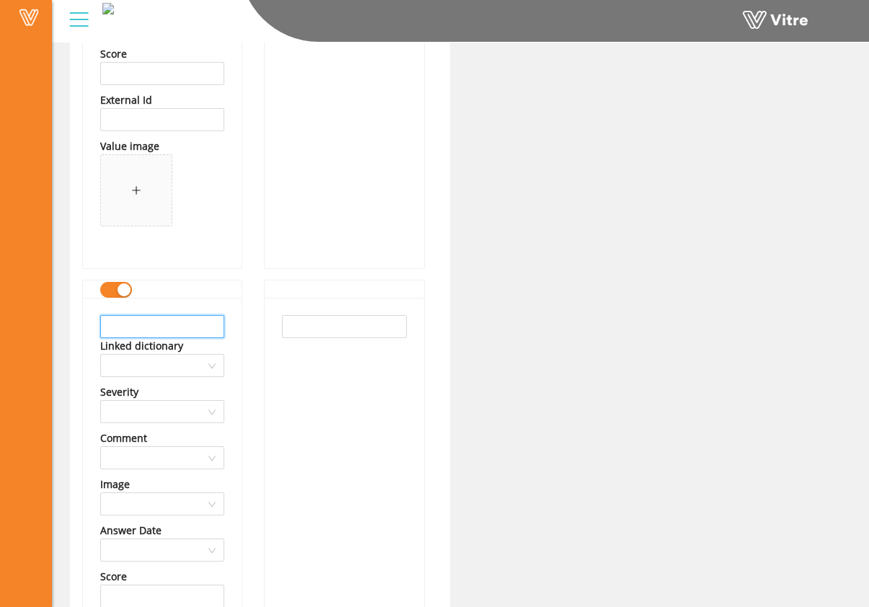
click at [190, 332] on input "text" at bounding box center [162, 326] width 124 height 23
drag, startPoint x: 222, startPoint y: 330, endPoint x: 72, endPoint y: 317, distance: 150.5
type input "Northwest Executive Resources"
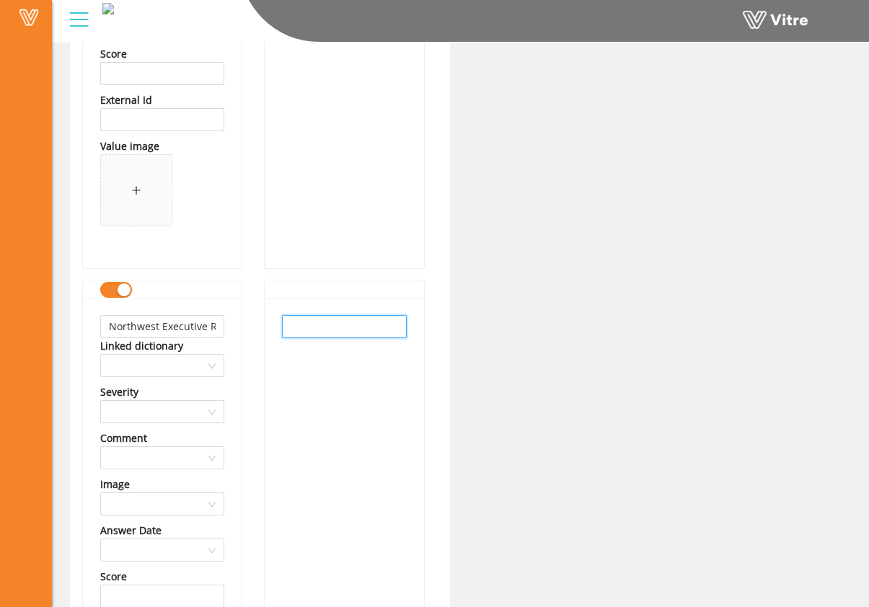
click at [337, 327] on input "text" at bounding box center [344, 326] width 124 height 23
paste input "Northwest Executive Resources"
type input "Northwest Executive Resources"
click at [335, 359] on div "Northwest Executive Resources" at bounding box center [344, 544] width 159 height 493
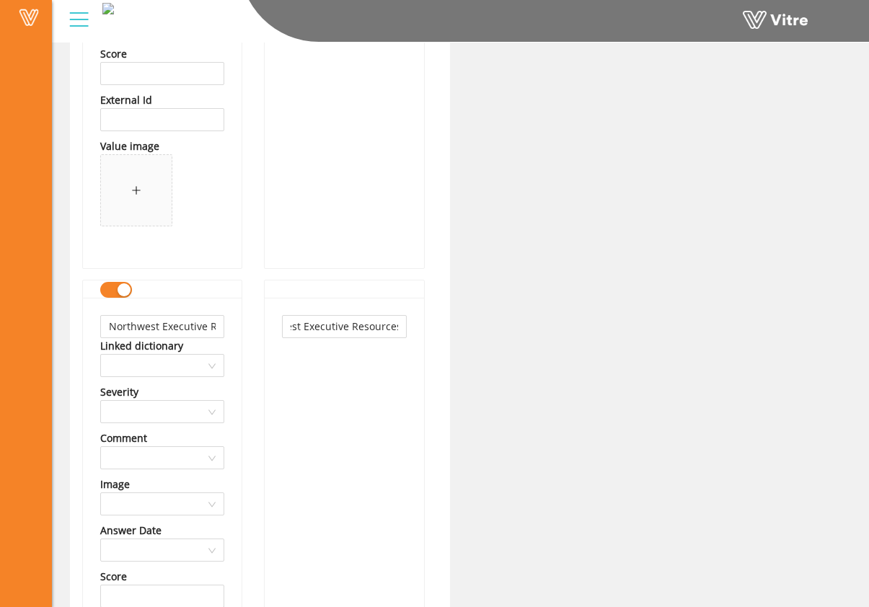
scroll to position [0, 0]
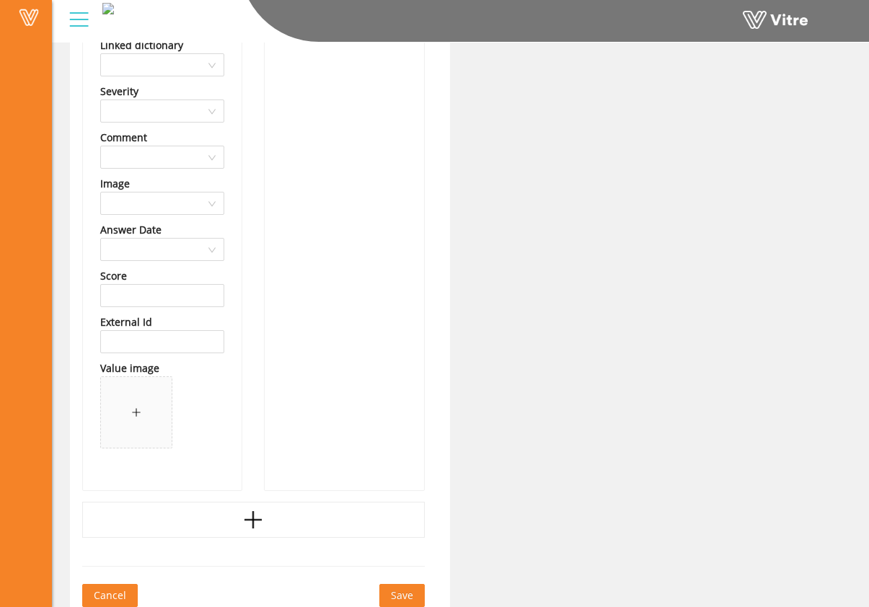
click at [253, 504] on div at bounding box center [253, 520] width 342 height 36
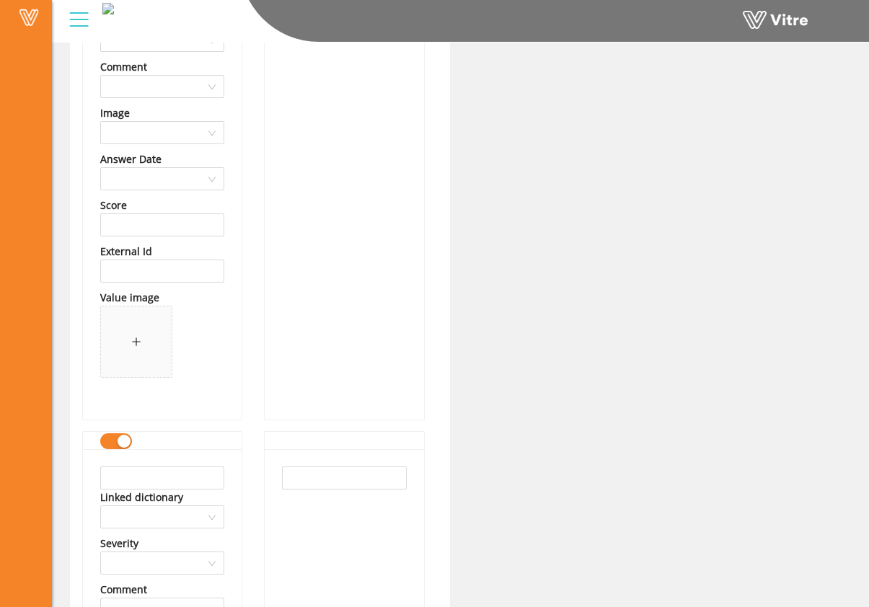
scroll to position [60047, 0]
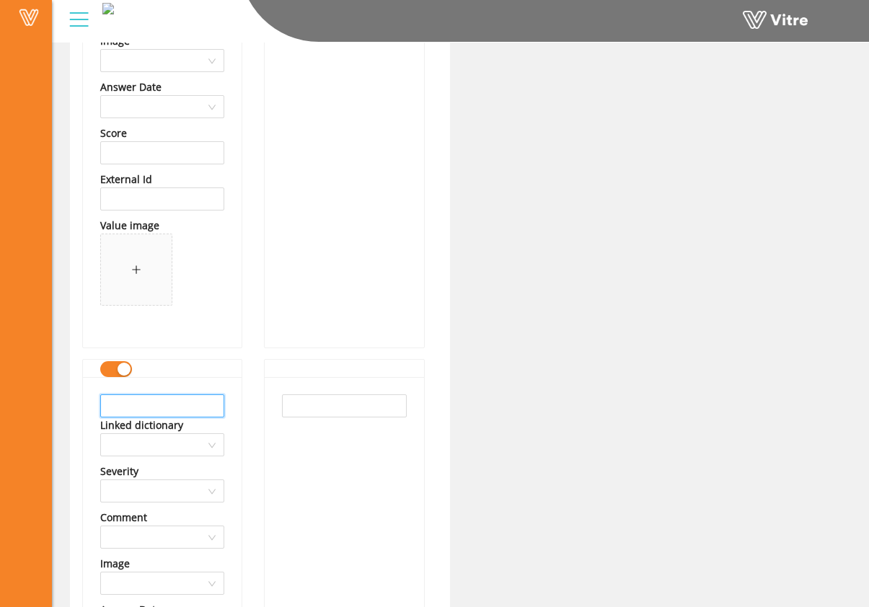
click at [172, 399] on input "text" at bounding box center [162, 405] width 124 height 23
drag, startPoint x: 209, startPoint y: 405, endPoint x: 40, endPoint y: 401, distance: 168.7
type input "OES Equipment LLC"
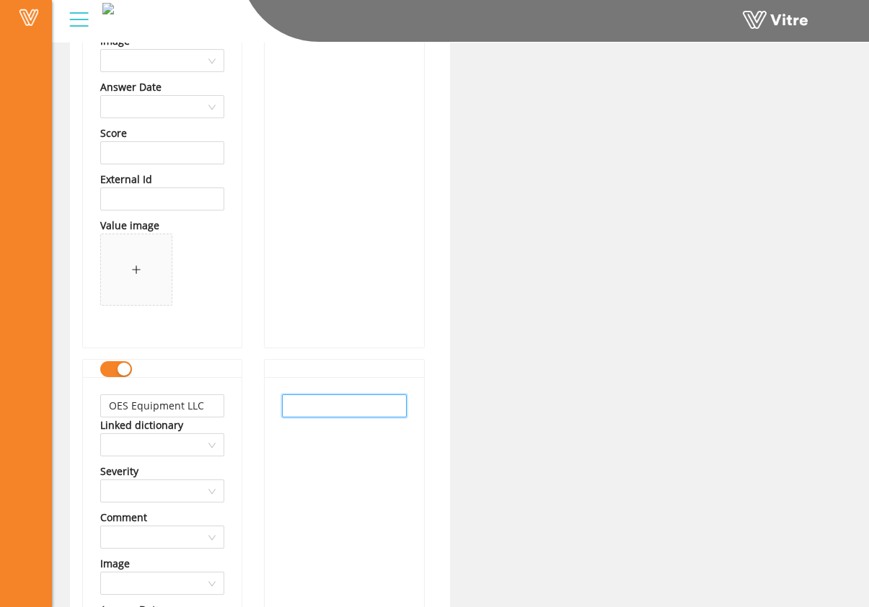
drag, startPoint x: 356, startPoint y: 403, endPoint x: 350, endPoint y: 461, distance: 58.0
click at [355, 403] on input "text" at bounding box center [344, 405] width 124 height 23
paste input "OES Equipment LLC"
type input "OES Equipment LLC"
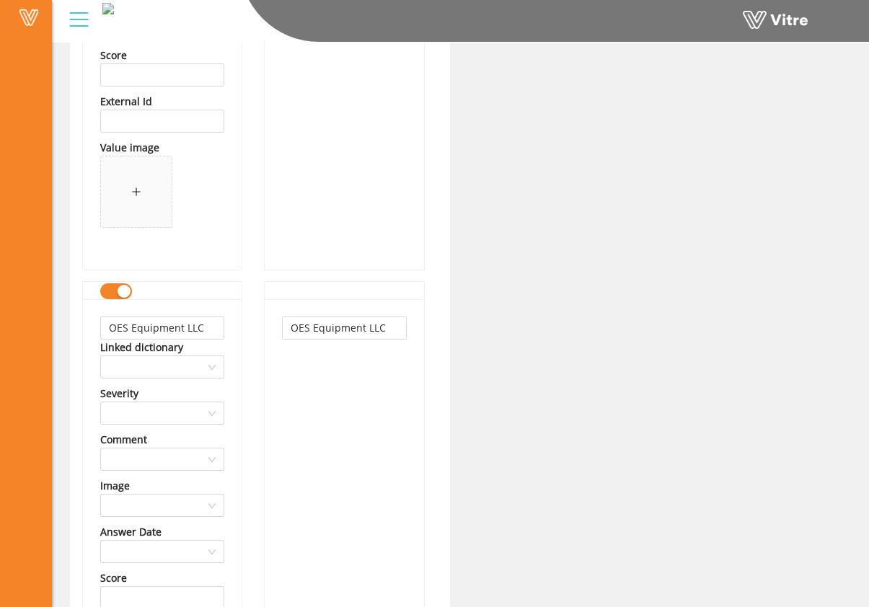
scroll to position [60524, 0]
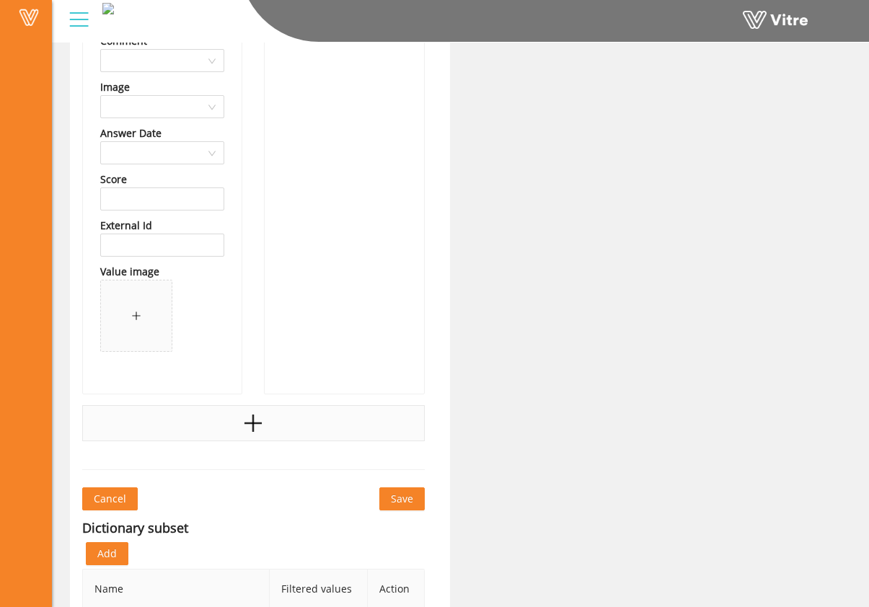
click at [301, 431] on div at bounding box center [253, 423] width 342 height 36
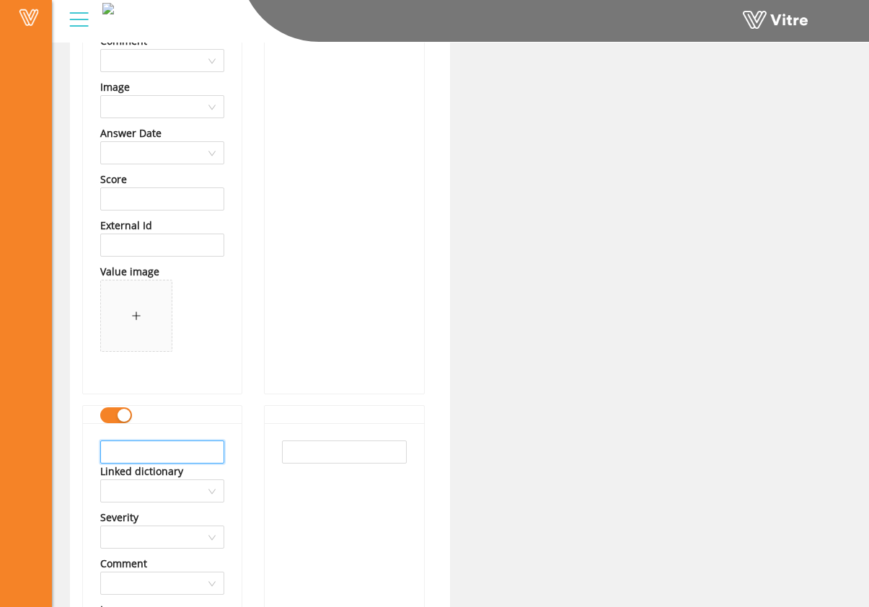
click at [150, 446] on input "text" at bounding box center [162, 451] width 124 height 23
drag, startPoint x: 190, startPoint y: 450, endPoint x: 51, endPoint y: 443, distance: 139.3
type input "PEED Equipment"
click at [396, 450] on input "text" at bounding box center [344, 451] width 124 height 23
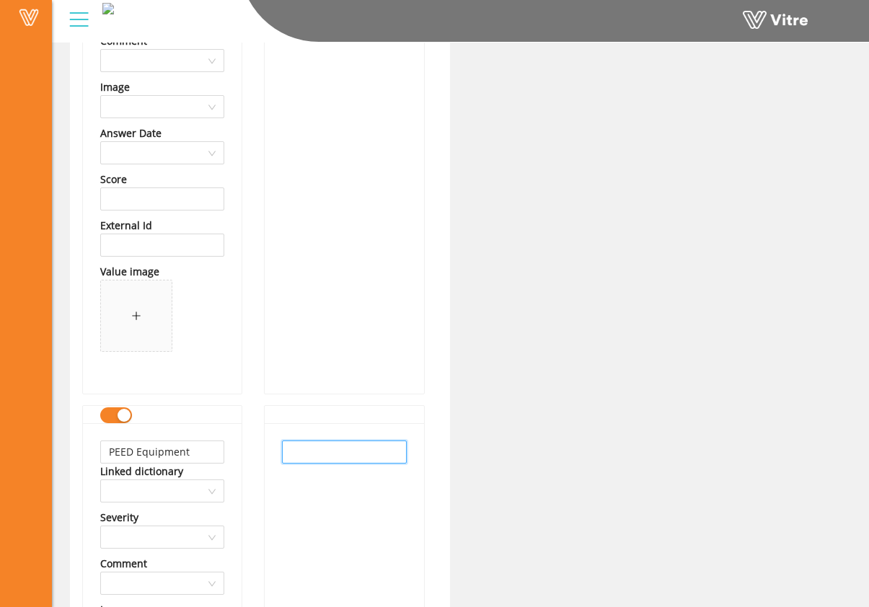
paste input "PEED Equipment"
type input "PEED Equipment"
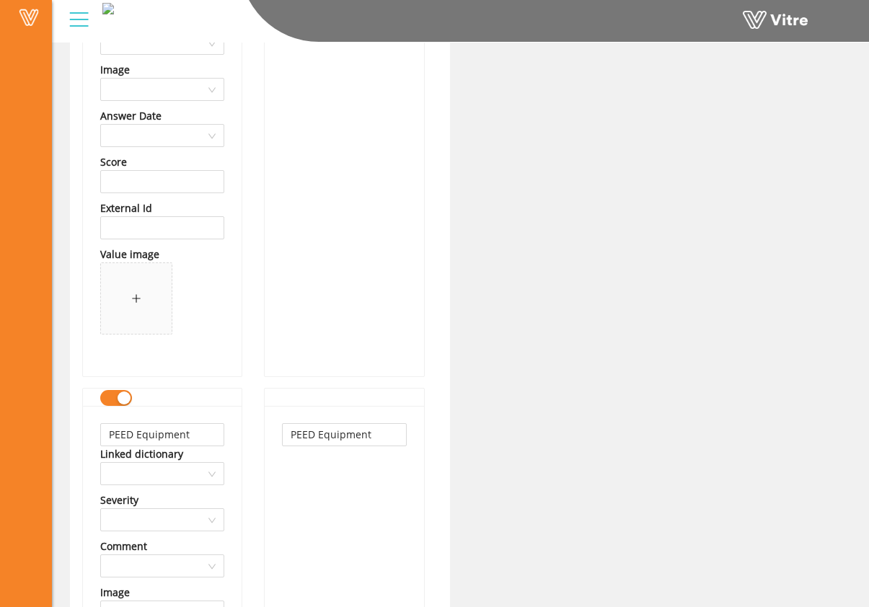
scroll to position [61002, 0]
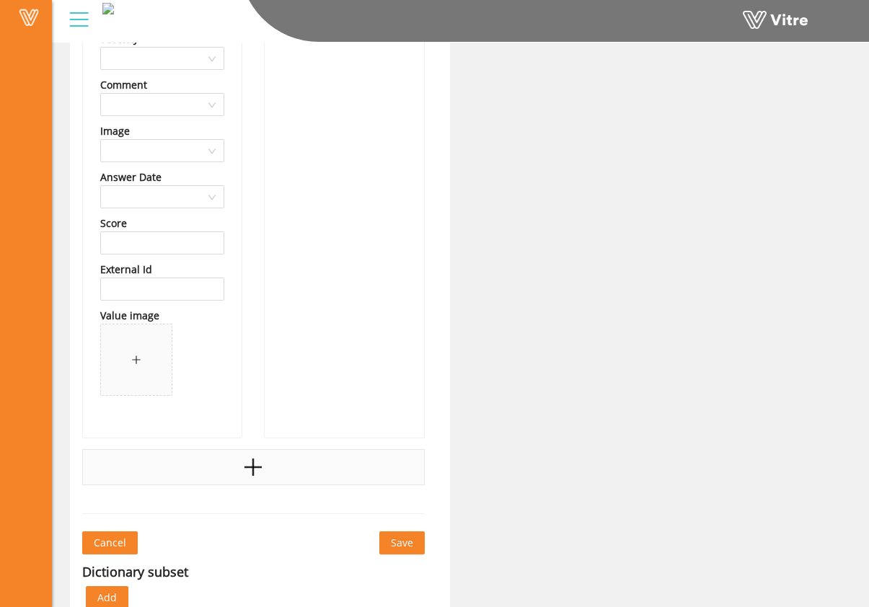
click at [258, 463] on icon "plus" at bounding box center [253, 467] width 22 height 22
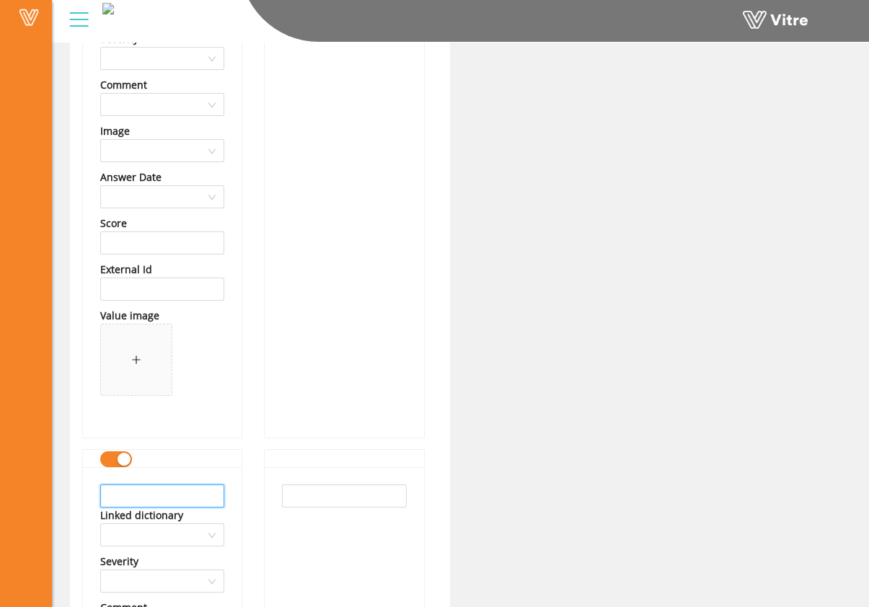
click at [180, 485] on input "text" at bounding box center [162, 495] width 124 height 23
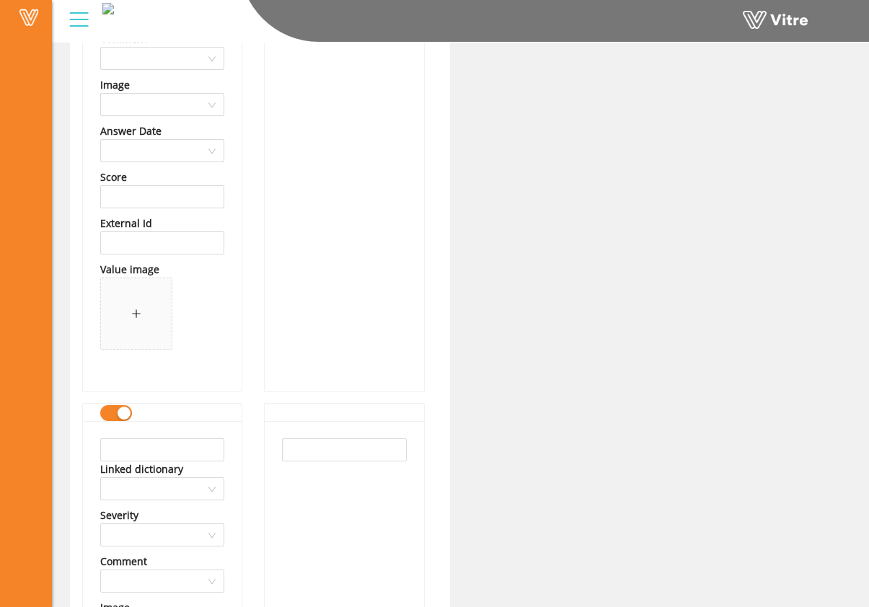
scroll to position [61050, 0]
click at [184, 456] on input "text" at bounding box center [162, 448] width 124 height 23
drag, startPoint x: 168, startPoint y: 456, endPoint x: 37, endPoint y: 449, distance: 131.3
type input "Perry Weather Inc"
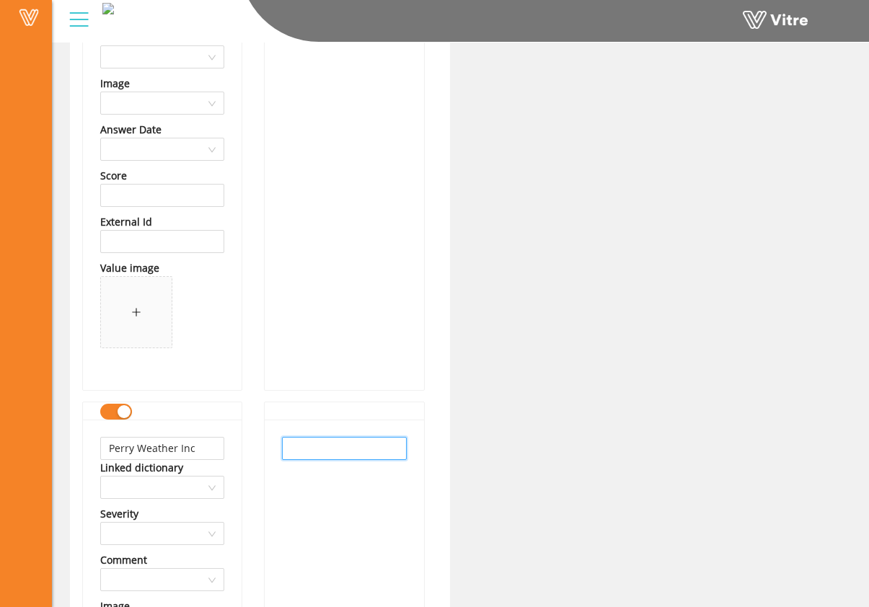
click at [357, 454] on input "text" at bounding box center [344, 448] width 124 height 23
paste input "Perry Weather Inc"
type input "Perry Weather Inc"
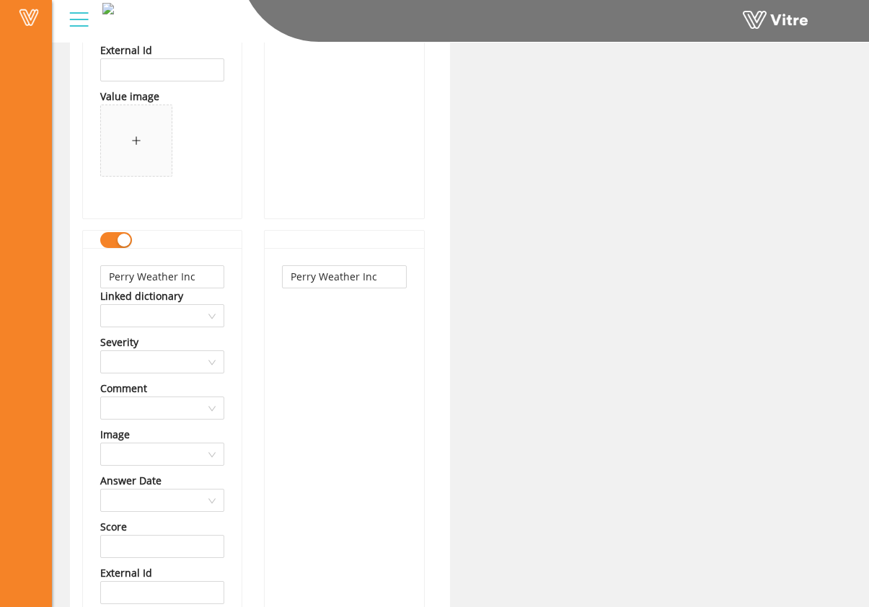
scroll to position [61529, 0]
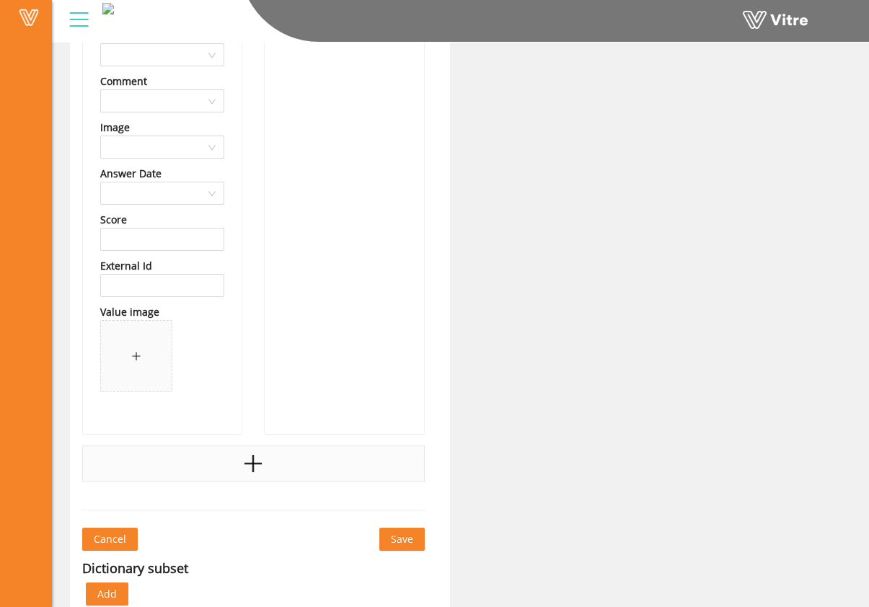
click at [290, 465] on div at bounding box center [253, 463] width 342 height 36
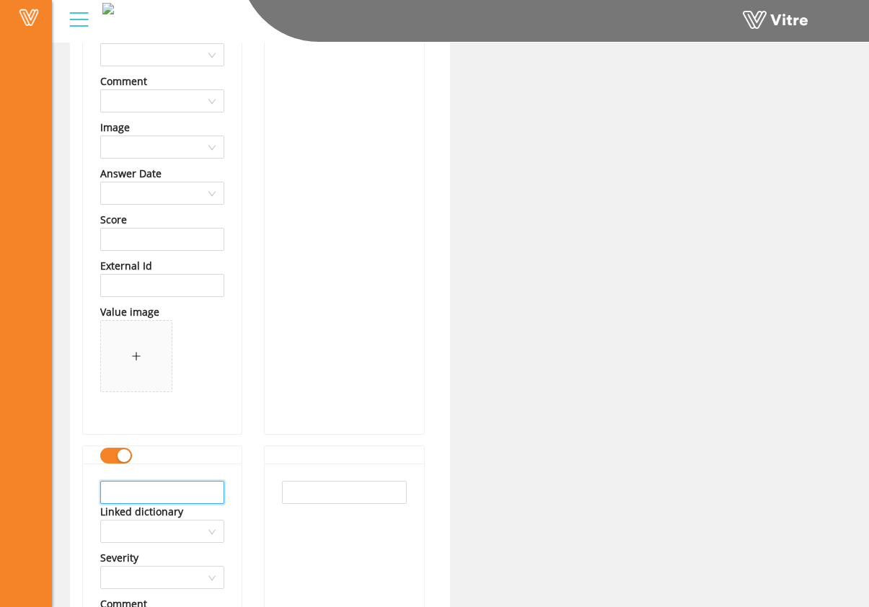
click at [137, 484] on input "text" at bounding box center [162, 492] width 124 height 23
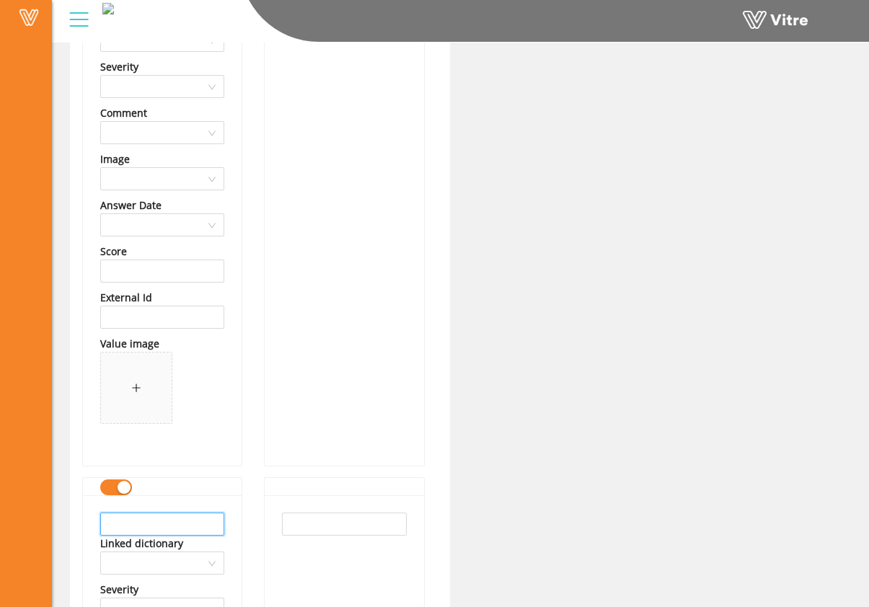
scroll to position [61523, 0]
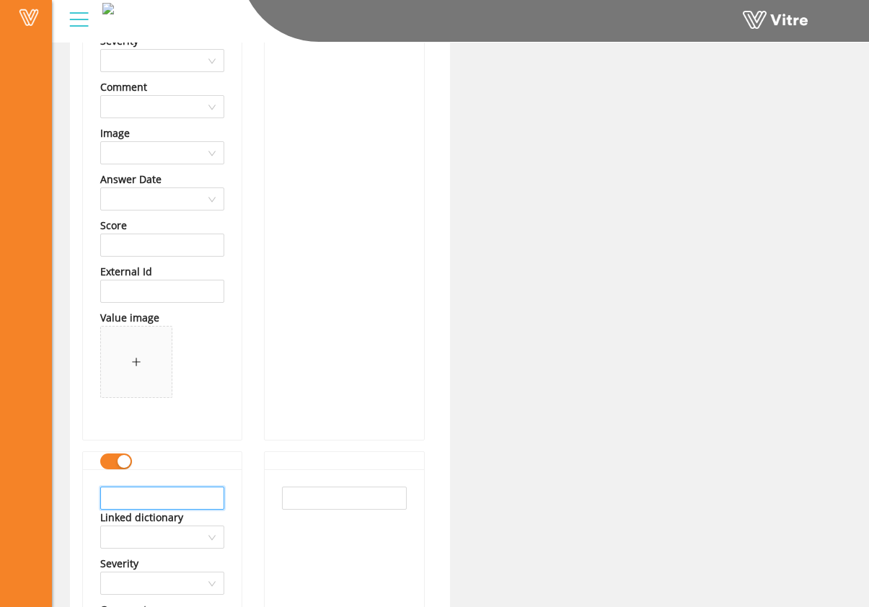
click at [146, 501] on input "text" at bounding box center [162, 498] width 124 height 23
drag, startPoint x: 208, startPoint y: 499, endPoint x: 47, endPoint y: 493, distance: 160.9
type input "Pinnacle Infotech Inc"
click at [354, 502] on input "text" at bounding box center [344, 498] width 124 height 23
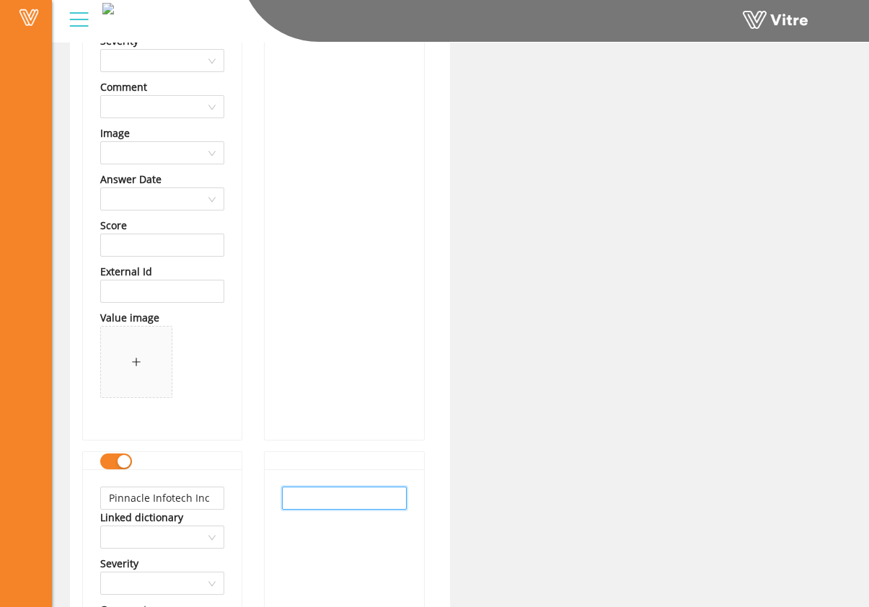
paste input "Pinnacle Infotech Inc"
type input "Pinnacle Infotech Inc"
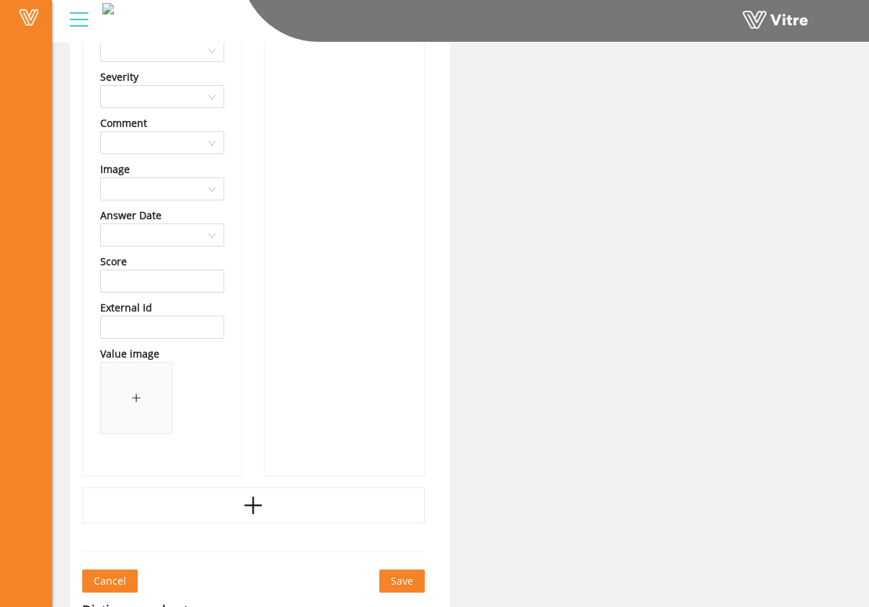
scroll to position [62097, 0]
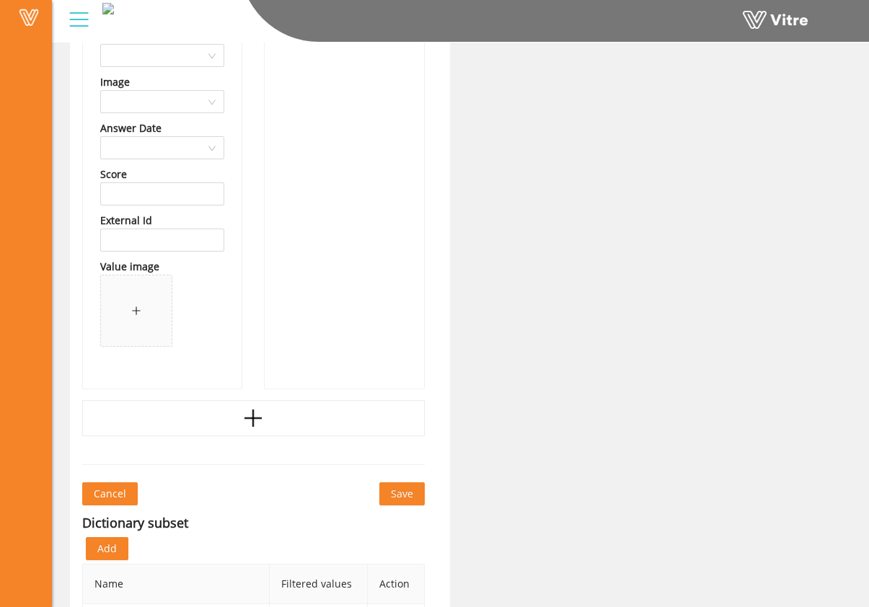
click at [251, 427] on icon "plus" at bounding box center [253, 418] width 22 height 22
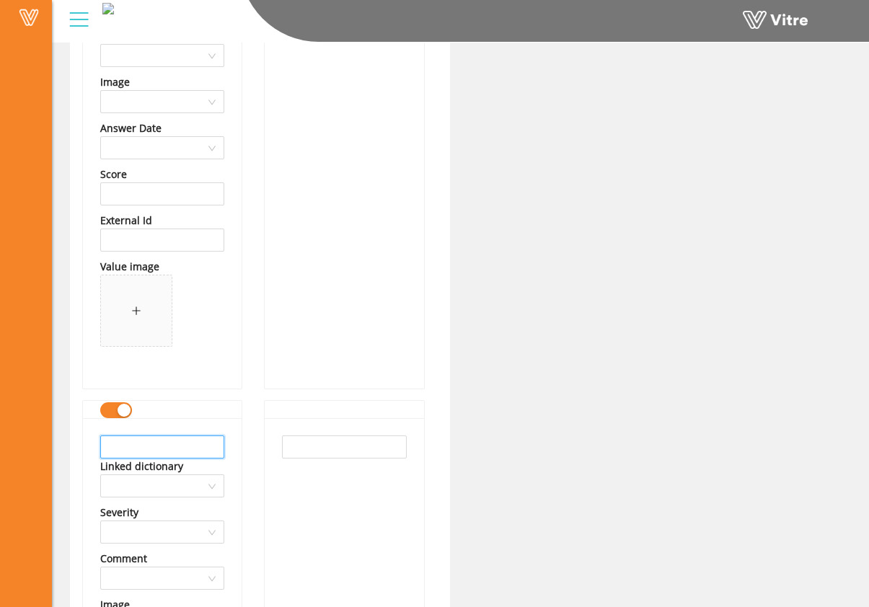
click at [197, 449] on input "text" at bounding box center [162, 446] width 124 height 23
drag, startPoint x: 159, startPoint y: 448, endPoint x: 27, endPoint y: 440, distance: 131.4
type input "Plannet"
click at [357, 443] on input "text" at bounding box center [344, 446] width 124 height 23
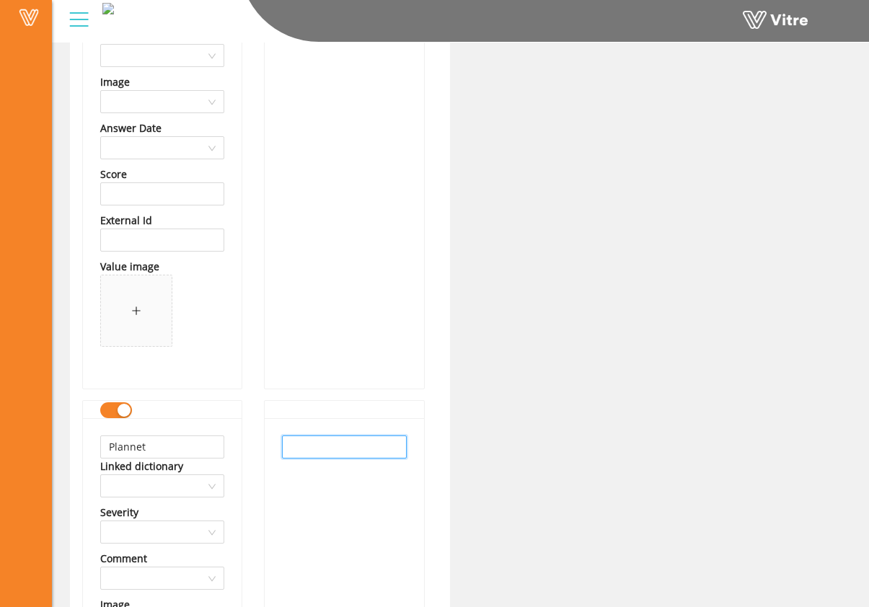
paste input "Plannet"
type input "Plannet"
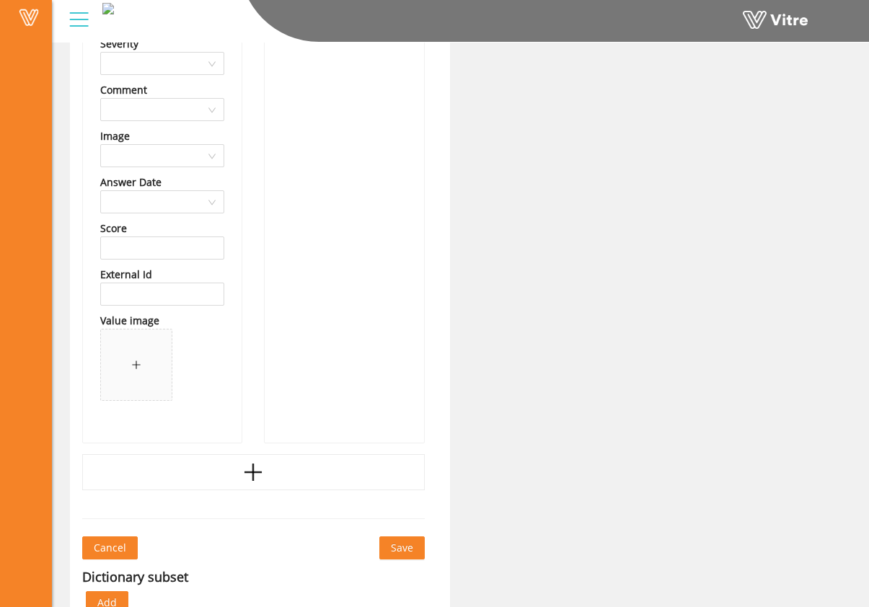
click at [262, 473] on icon "plus" at bounding box center [253, 472] width 22 height 22
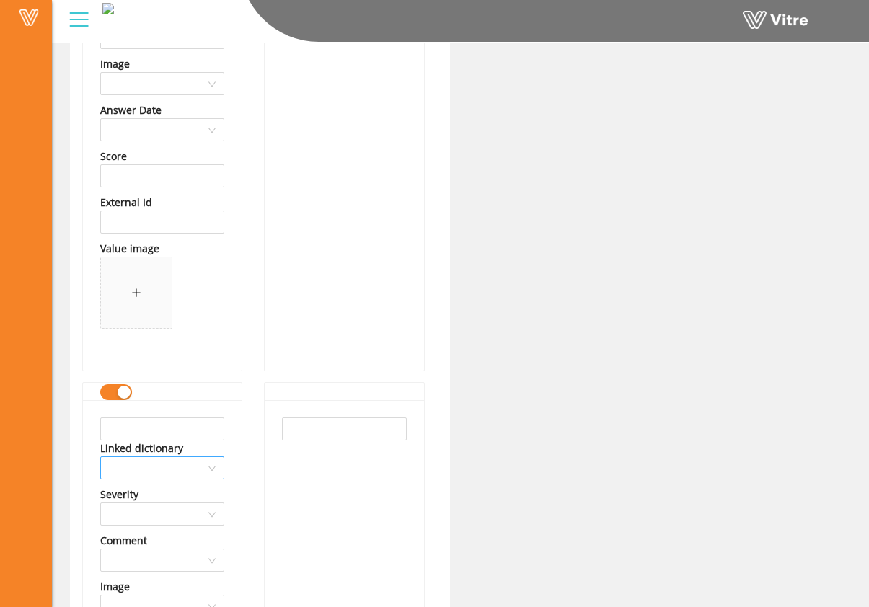
scroll to position [62669, 0]
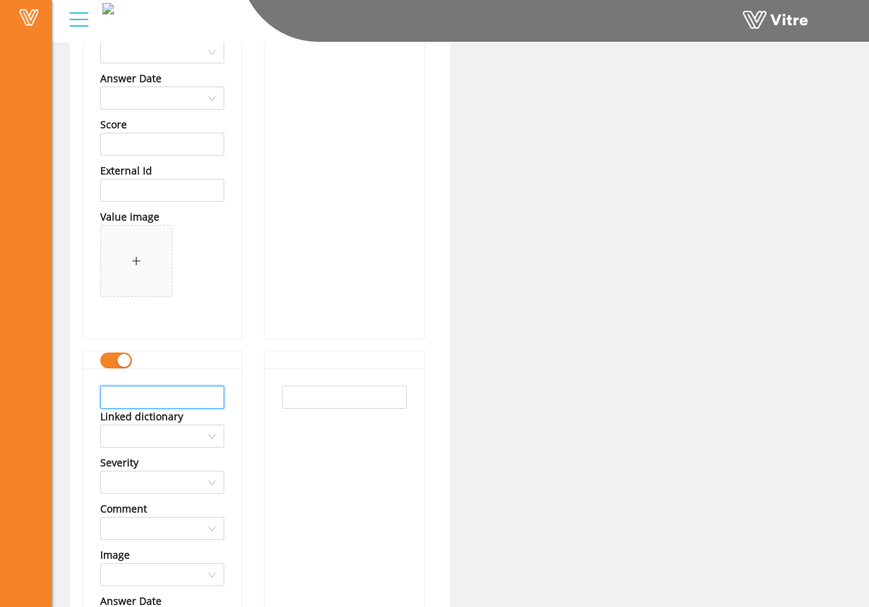
click at [192, 404] on input "text" at bounding box center [162, 397] width 124 height 23
drag, startPoint x: 214, startPoint y: 397, endPoint x: 81, endPoint y: 397, distance: 132.6
click at [83, 399] on div "Red Diamond Energy Linked dictionary Severity Comment Image Answer Date Score E…" at bounding box center [162, 614] width 159 height 493
type input "Red Diamond Energy"
click at [298, 399] on input "text" at bounding box center [344, 397] width 124 height 23
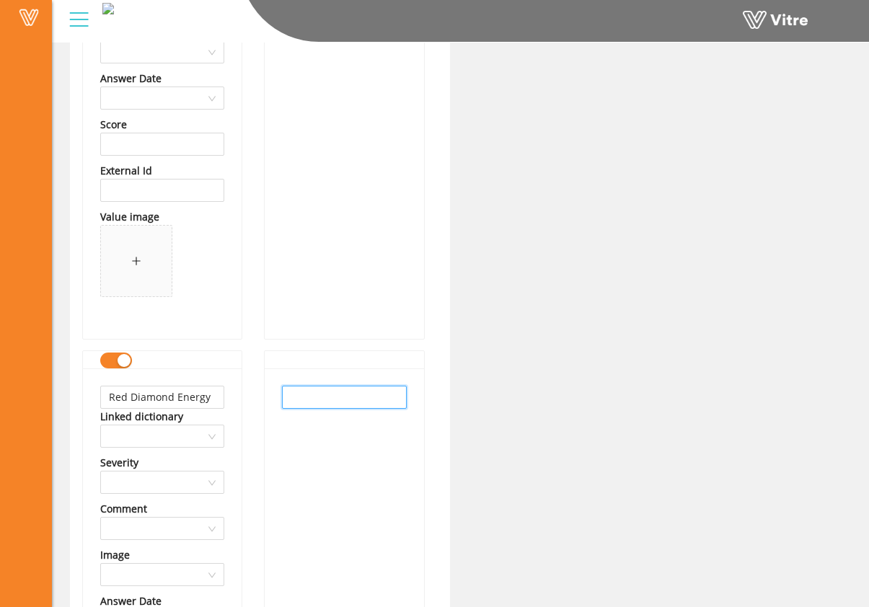
paste input "Red Diamond Energy"
type input "Red Diamond Energy"
click at [325, 442] on div "Red Diamond Energy" at bounding box center [344, 614] width 159 height 493
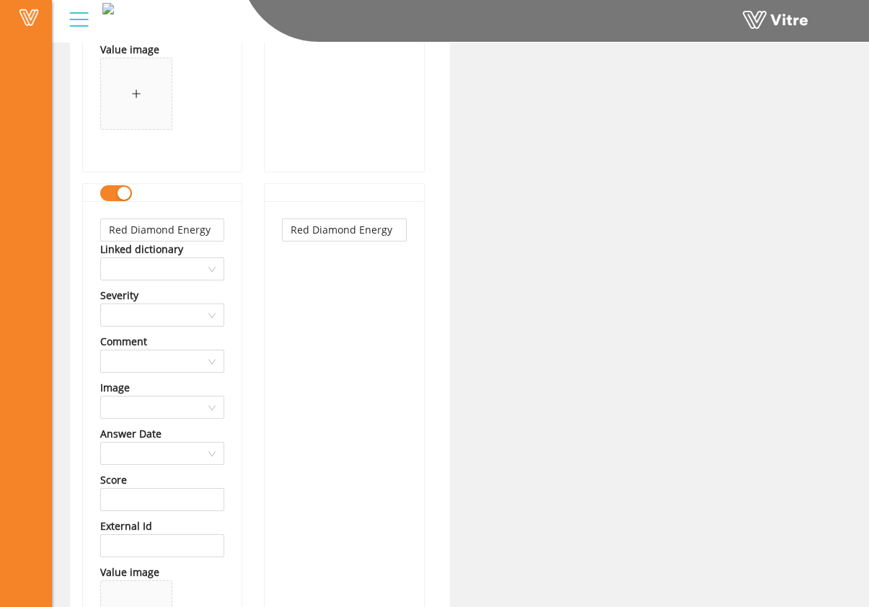
scroll to position [63145, 0]
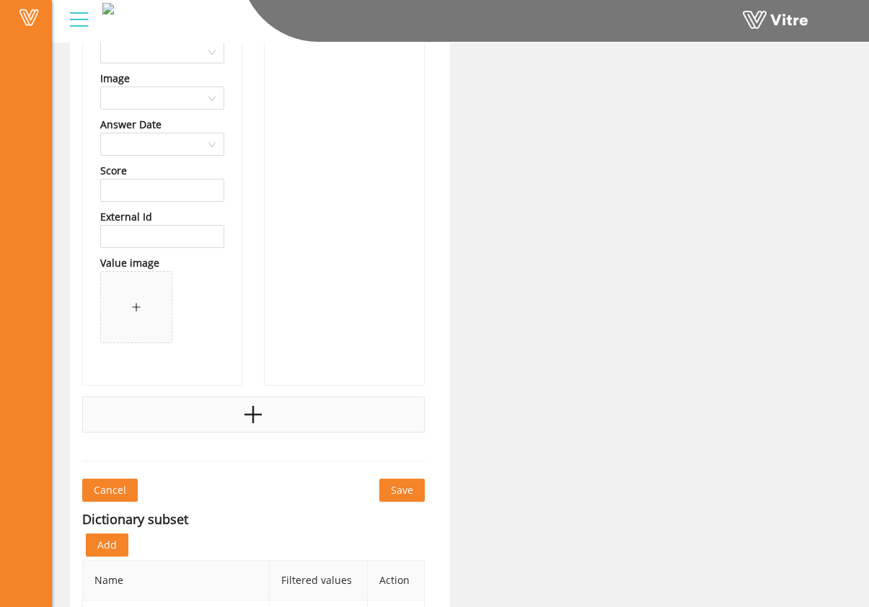
click at [283, 413] on div at bounding box center [253, 414] width 342 height 36
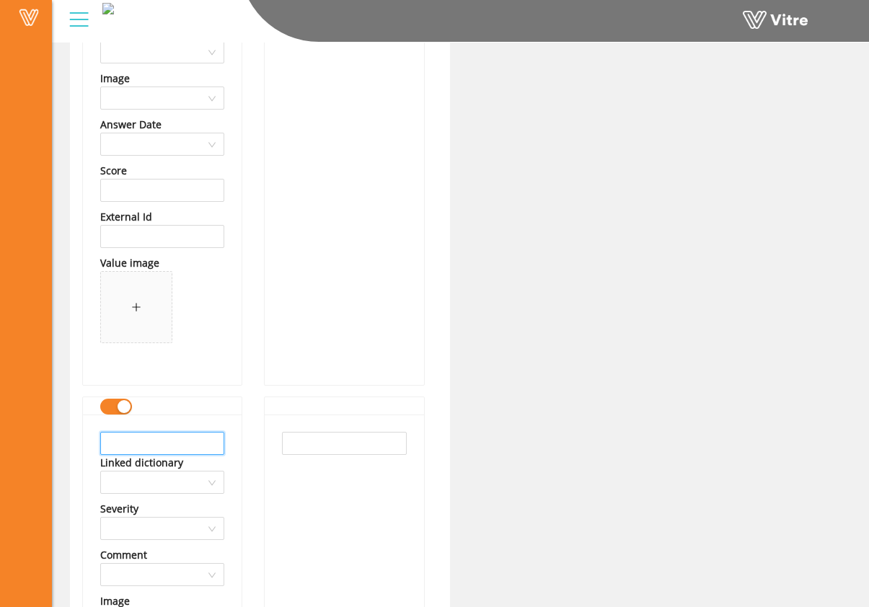
click at [174, 440] on input "text" at bounding box center [162, 443] width 124 height 23
drag, startPoint x: 206, startPoint y: 445, endPoint x: 50, endPoint y: 441, distance: 155.7
type input "Reeder Distributors"
drag, startPoint x: 311, startPoint y: 438, endPoint x: 329, endPoint y: 486, distance: 50.9
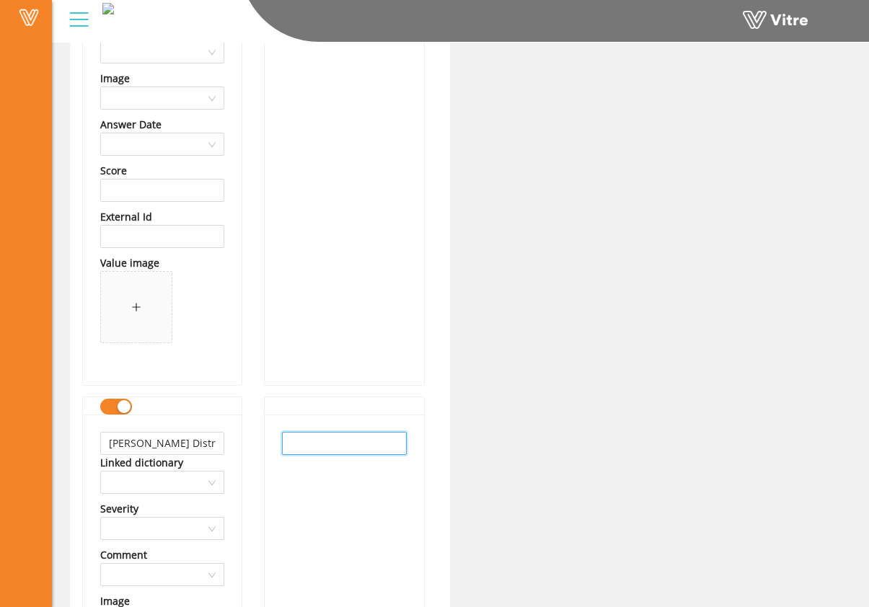
click at [311, 438] on input "text" at bounding box center [344, 443] width 124 height 23
paste input "Reeder Distributors"
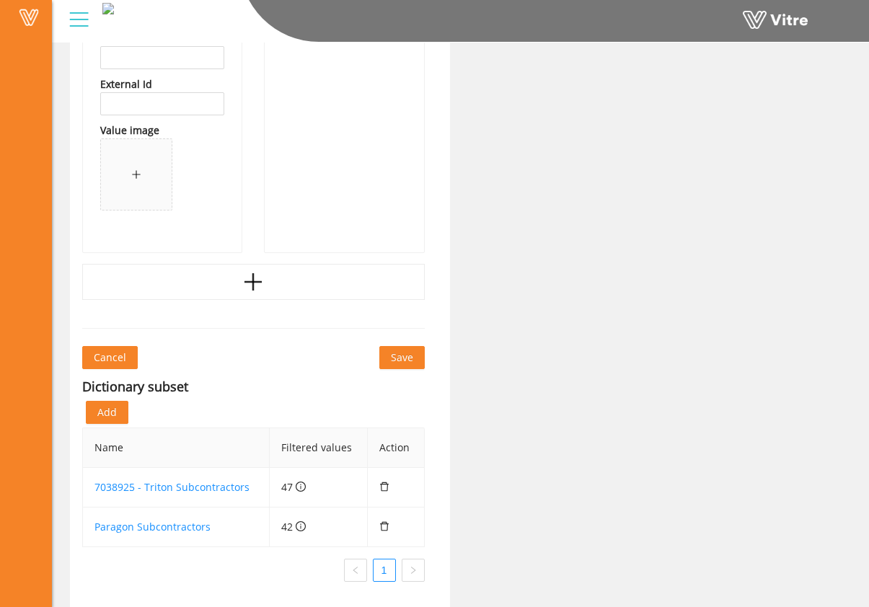
scroll to position [63802, 0]
type input "Reeder Distributors"
click at [188, 293] on div at bounding box center [253, 280] width 342 height 36
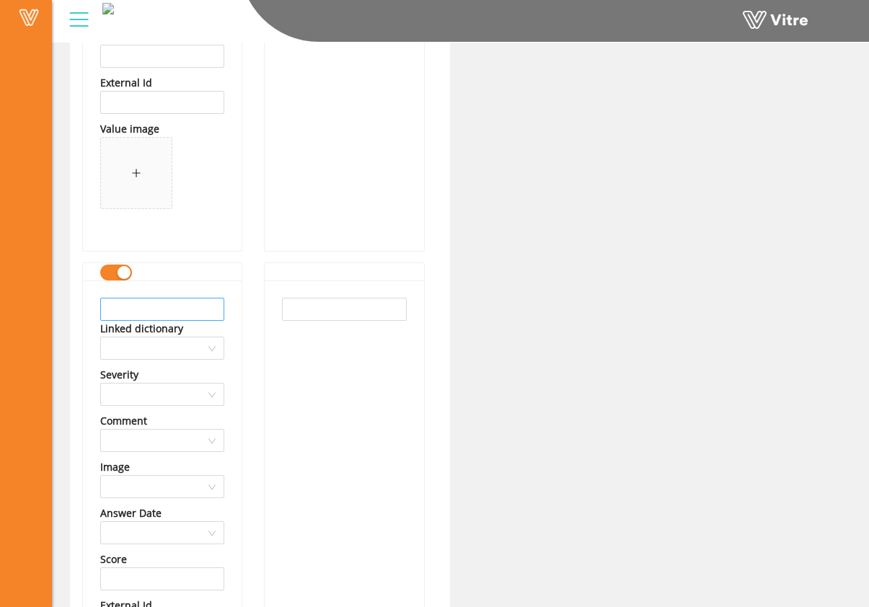
click at [156, 320] on div "Linked dictionary Severity Comment Image Answer Date Score External Id Value im…" at bounding box center [162, 526] width 159 height 493
click at [160, 314] on input "text" at bounding box center [162, 309] width 124 height 23
drag, startPoint x: 211, startPoint y: 309, endPoint x: -22, endPoint y: 305, distance: 232.8
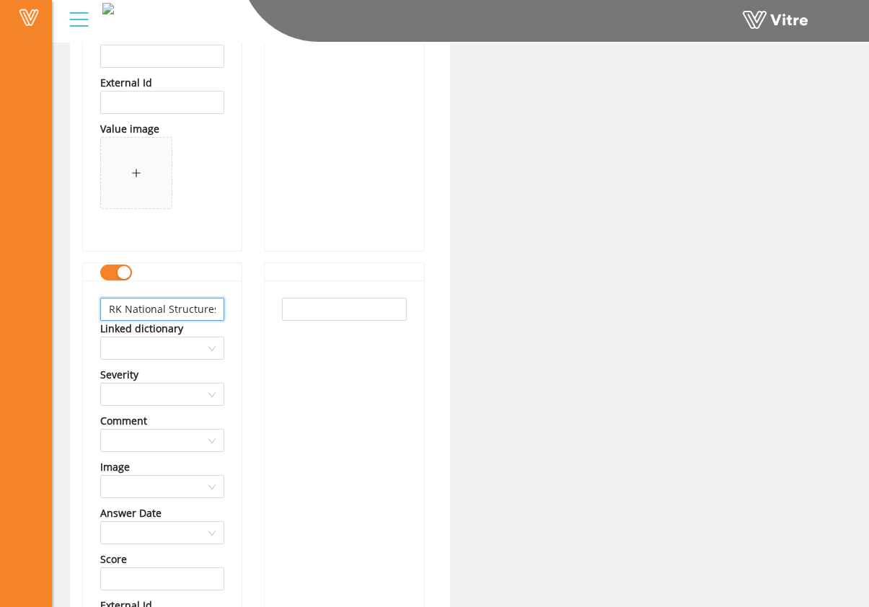
type input "RK National Structures Events and Services"
click at [264, 338] on div at bounding box center [344, 518] width 160 height 512
click at [187, 309] on input "RK National Structures Events and Services" at bounding box center [162, 309] width 124 height 23
click at [187, 308] on input "RK National Structures Events and Services" at bounding box center [162, 309] width 124 height 23
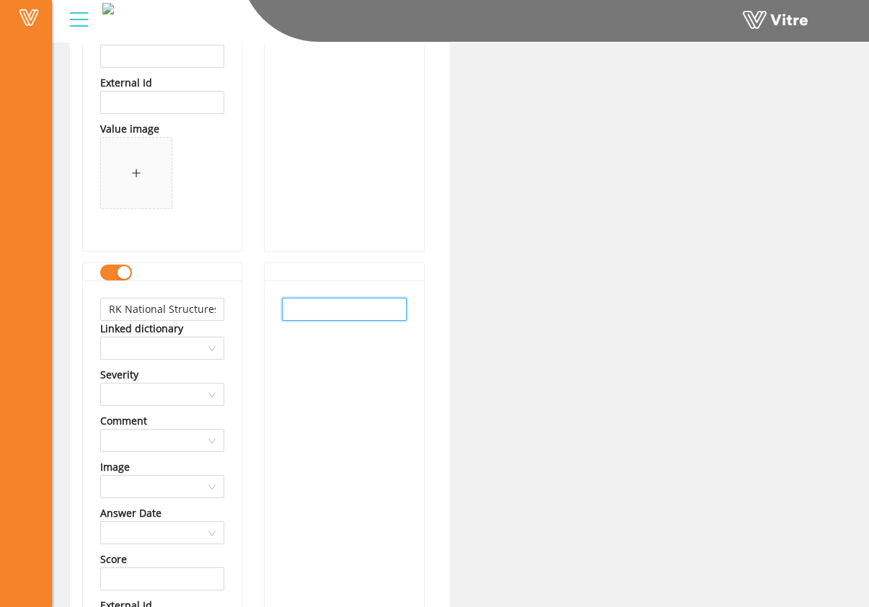
click at [339, 314] on input "text" at bounding box center [344, 309] width 124 height 23
paste input "RK National Structures Events and Services"
type input "RK National Structures Events and Services"
click at [342, 366] on div "RK National Structures Events and Services" at bounding box center [344, 526] width 159 height 493
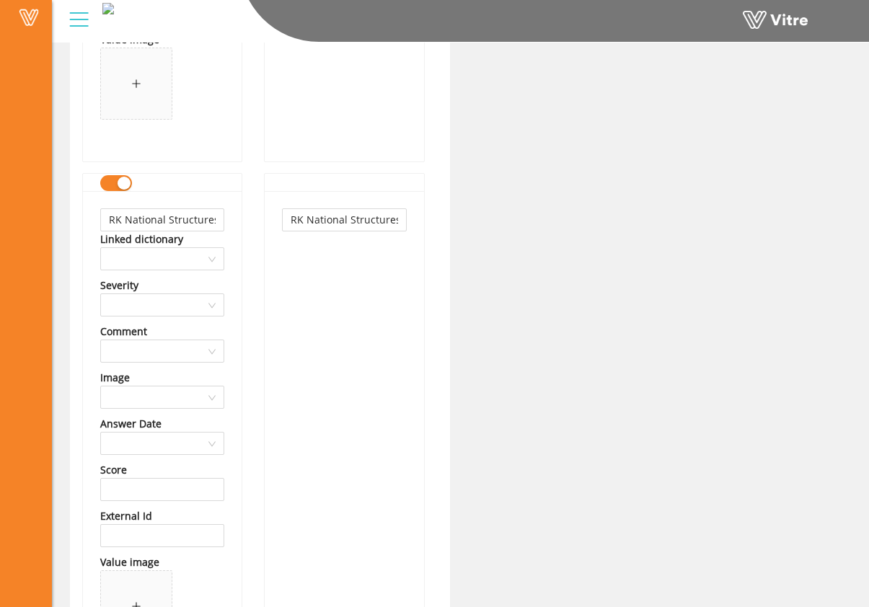
scroll to position [64242, 0]
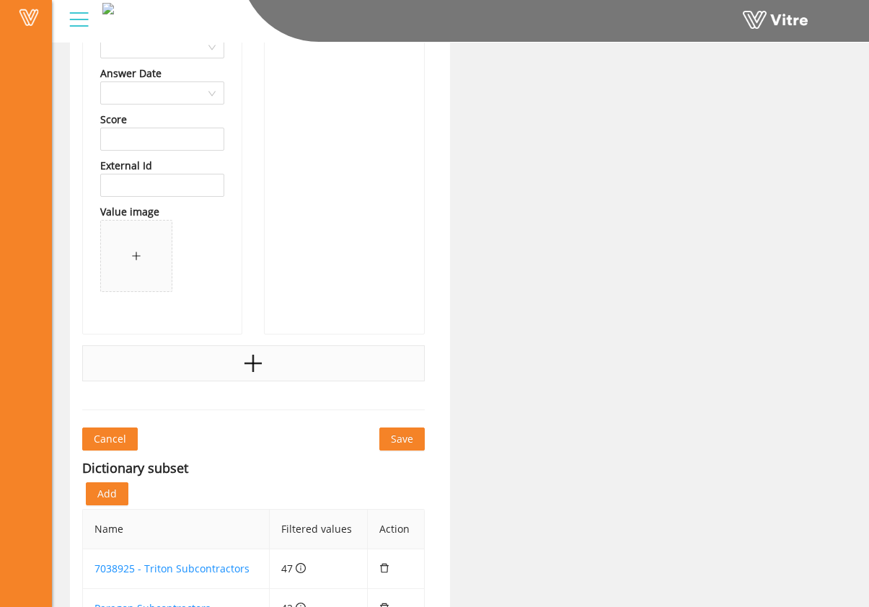
click at [267, 361] on div at bounding box center [253, 363] width 342 height 36
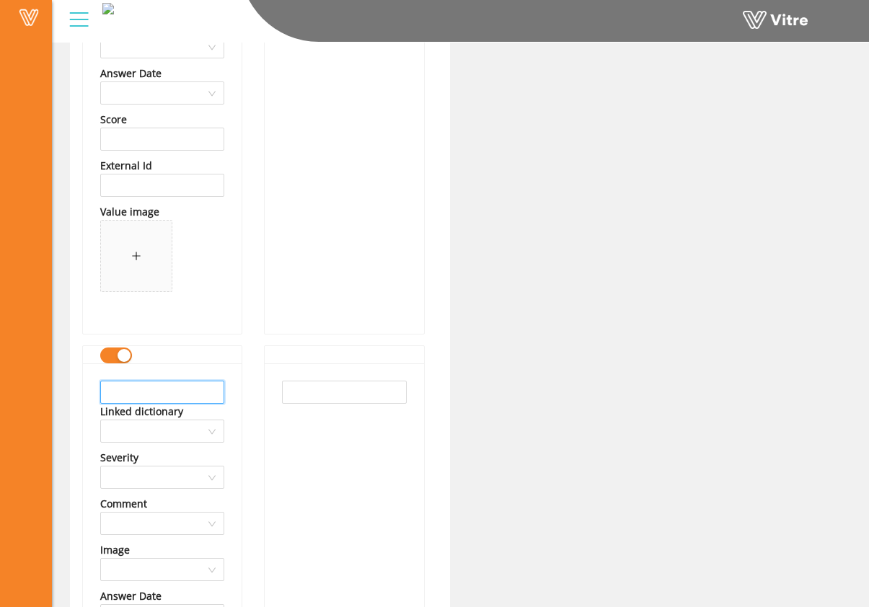
click at [174, 394] on input "text" at bounding box center [162, 392] width 124 height 23
type input "R"
drag, startPoint x: 219, startPoint y: 394, endPoint x: 25, endPoint y: 393, distance: 194.6
type input "RRC Power & Energy"
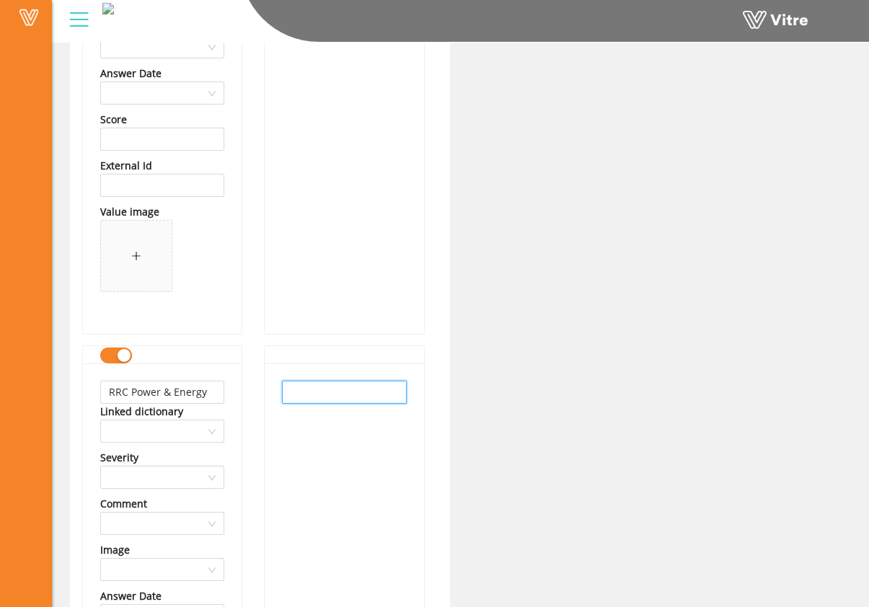
click at [328, 388] on input "text" at bounding box center [344, 392] width 124 height 23
paste input "RRC Power & Energy"
type input "RRC Power & Energy"
click at [345, 440] on div "RRC Power & Energy" at bounding box center [344, 609] width 159 height 493
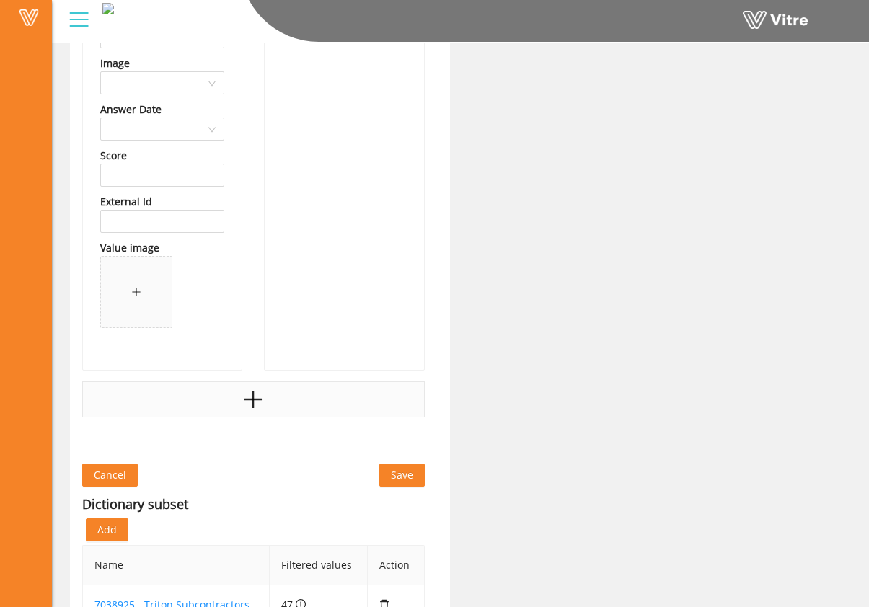
scroll to position [64730, 0]
click at [254, 392] on icon "plus" at bounding box center [253, 398] width 22 height 22
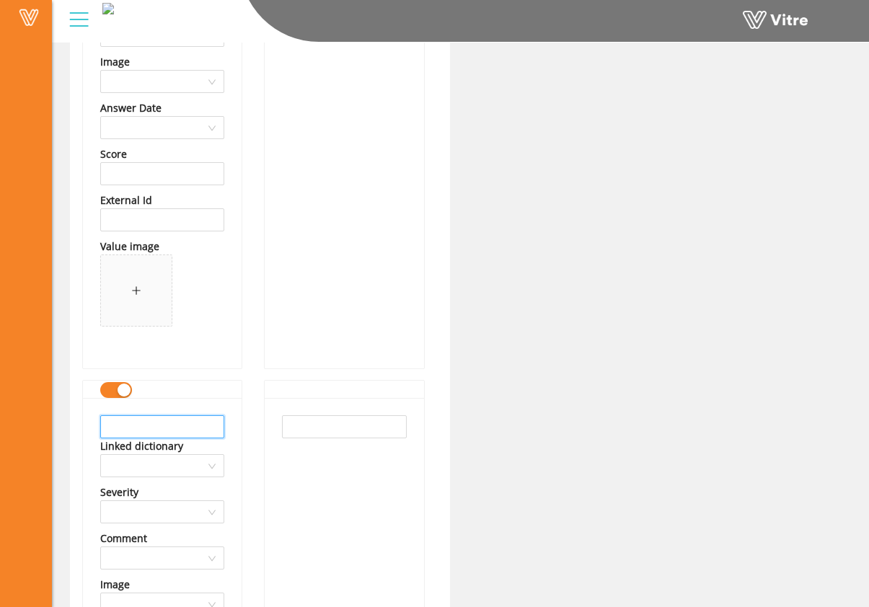
click at [195, 420] on input "text" at bounding box center [162, 426] width 124 height 23
click at [141, 419] on input "text" at bounding box center [162, 426] width 124 height 23
drag, startPoint x: 210, startPoint y: 430, endPoint x: 58, endPoint y: 426, distance: 152.1
type input "Satellite Shelters Inc"
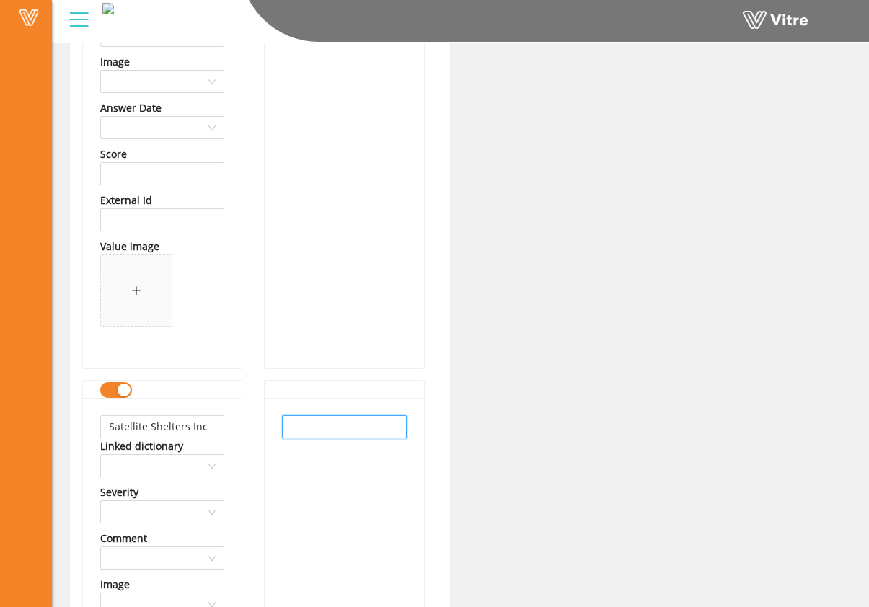
click at [304, 431] on input "text" at bounding box center [344, 426] width 124 height 23
paste input "Satellite Shelters Inc"
type input "Satellite Shelters Inc"
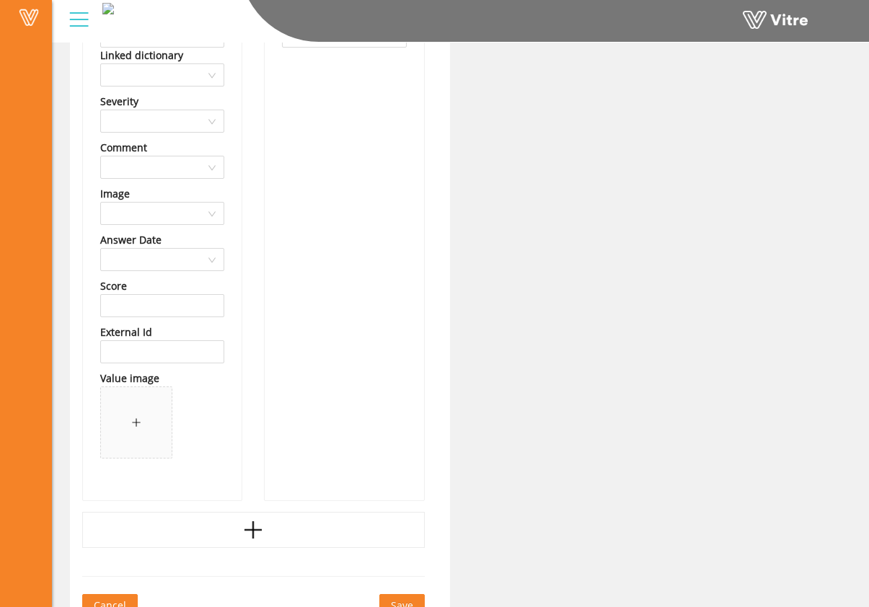
scroll to position [65321, 0]
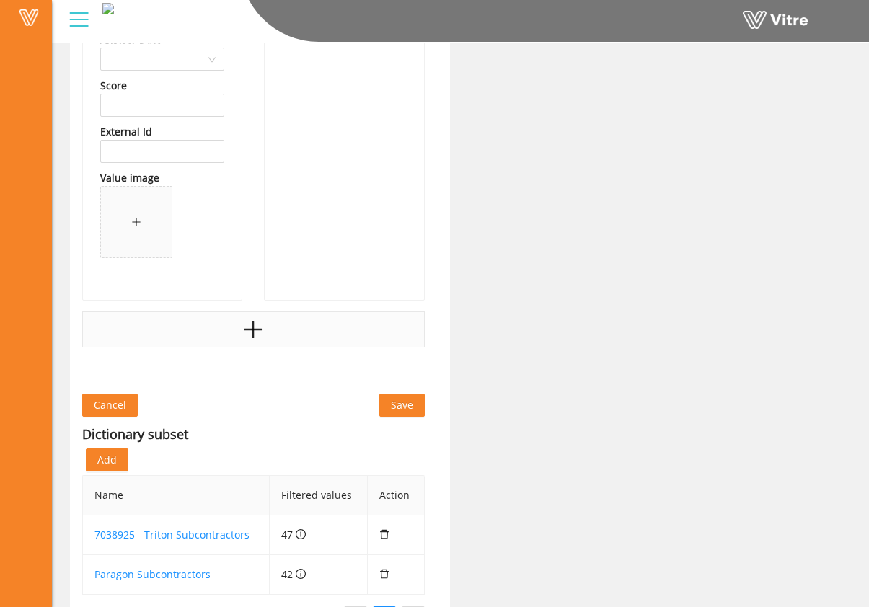
click at [239, 334] on div at bounding box center [253, 329] width 342 height 36
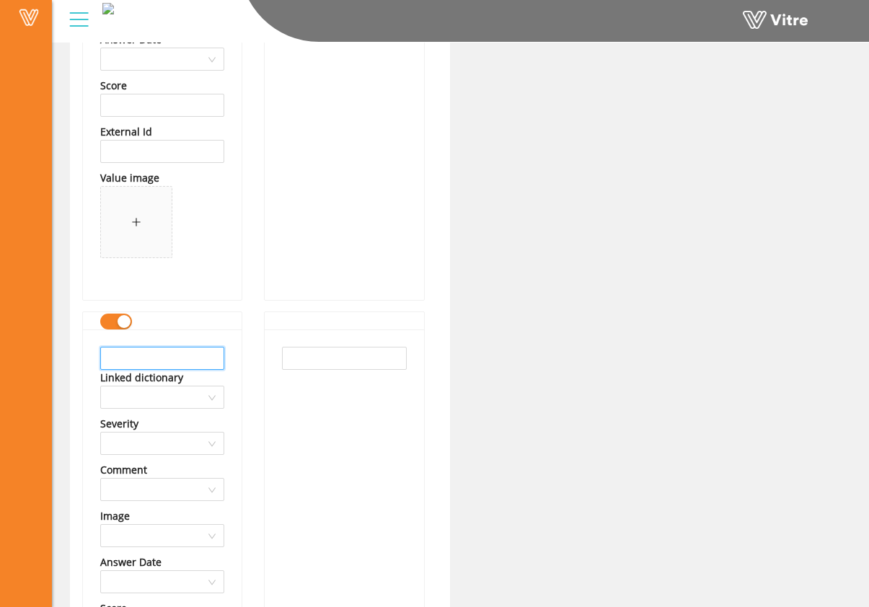
click at [178, 357] on input "text" at bounding box center [162, 358] width 124 height 23
drag, startPoint x: 220, startPoint y: 360, endPoint x: -9, endPoint y: 349, distance: 229.5
type input "Scheduling and Information Services Inc"
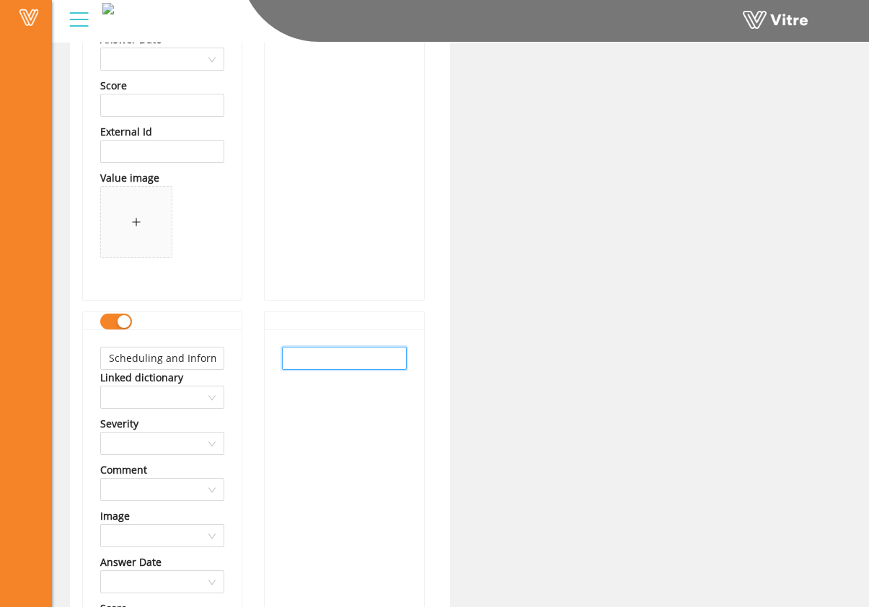
click at [362, 367] on input "text" at bounding box center [344, 358] width 124 height 23
paste input "Scheduling and Information Services Inc"
type input "Scheduling and Information Services Inc"
click at [350, 391] on div "Scheduling and Information Services Inc" at bounding box center [344, 575] width 159 height 493
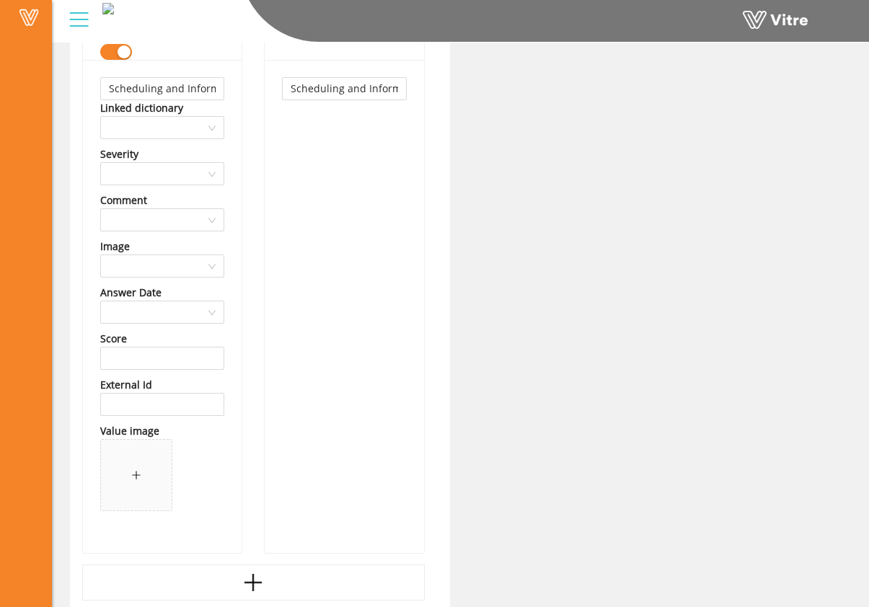
scroll to position [65892, 0]
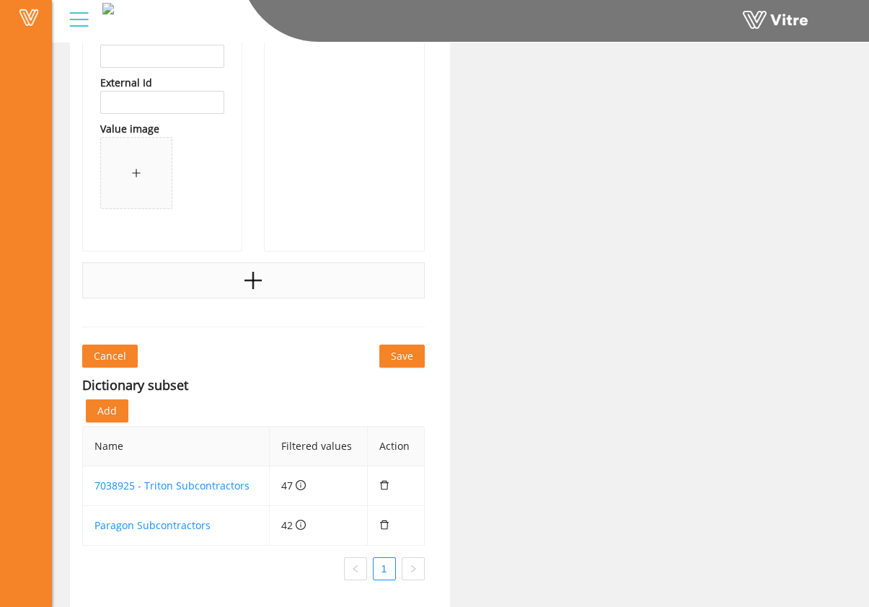
click at [267, 286] on div at bounding box center [253, 280] width 342 height 36
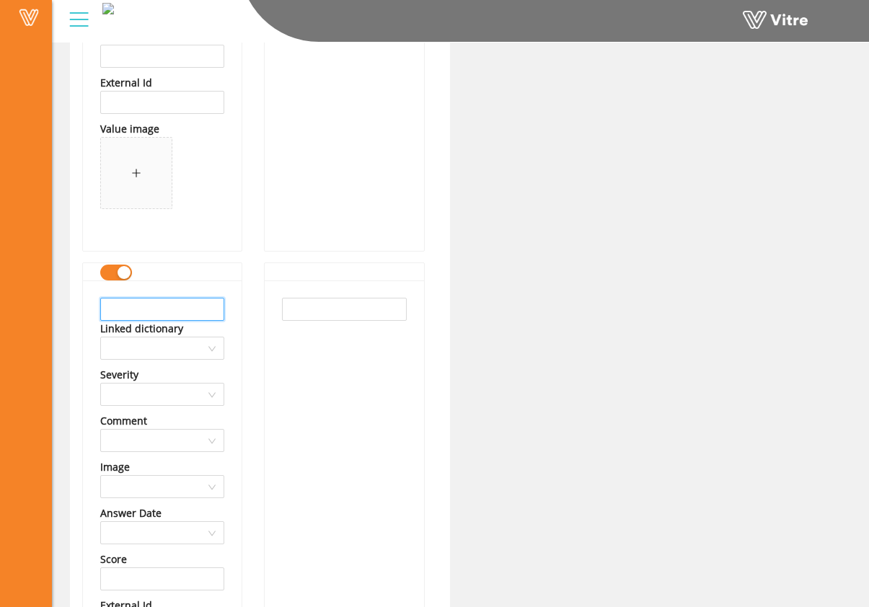
click at [208, 306] on input "text" at bounding box center [162, 309] width 124 height 23
drag, startPoint x: 208, startPoint y: 310, endPoint x: 50, endPoint y: 311, distance: 157.9
type input "Seattle District Corps"
click at [298, 314] on input "text" at bounding box center [344, 309] width 124 height 23
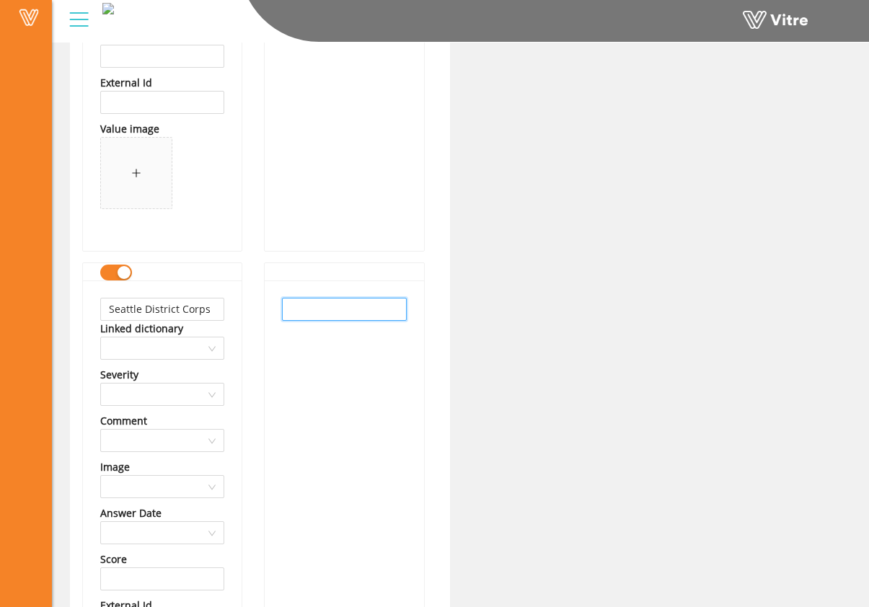
paste input "Seattle District Corps"
type input "Seattle District Corps"
click at [324, 361] on div "Seattle District Corps" at bounding box center [344, 526] width 159 height 493
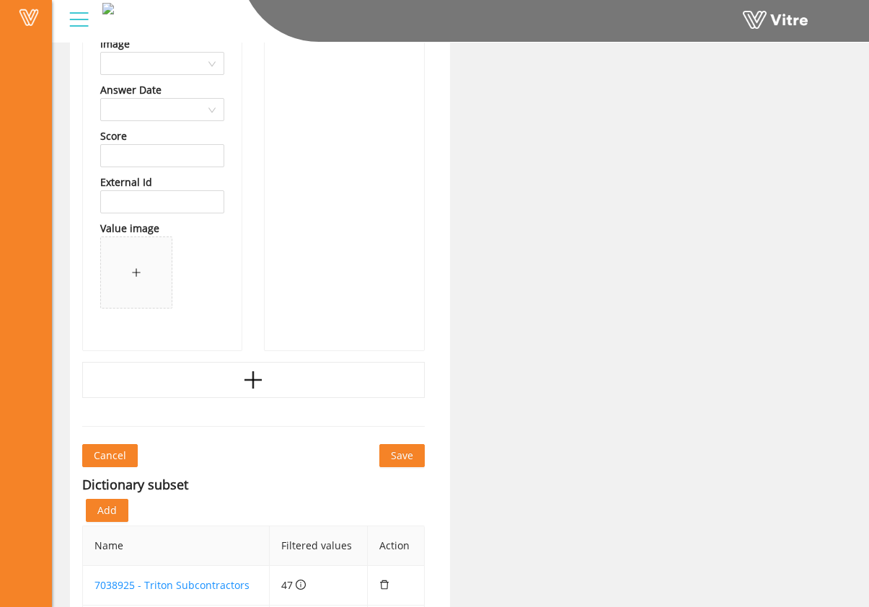
scroll to position [66349, 0]
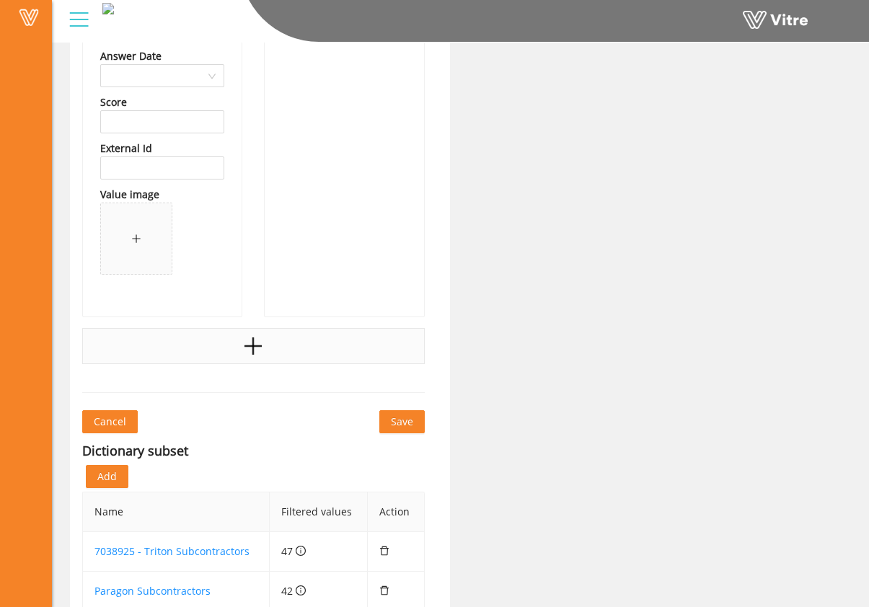
click at [270, 347] on div at bounding box center [253, 346] width 342 height 36
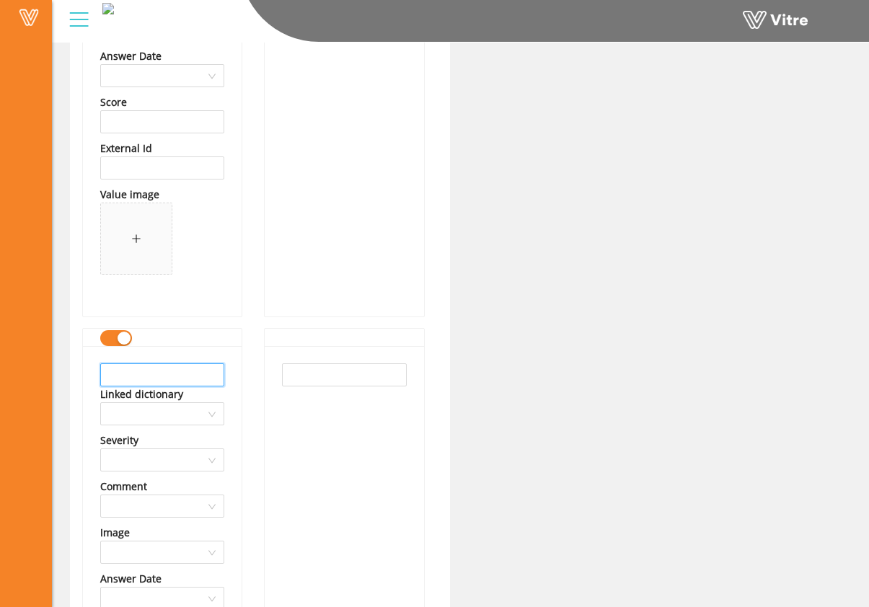
click at [164, 373] on input "text" at bounding box center [162, 374] width 124 height 23
drag, startPoint x: 212, startPoint y: 376, endPoint x: 4, endPoint y: 366, distance: 207.8
type input "Servicemaster Building Services"
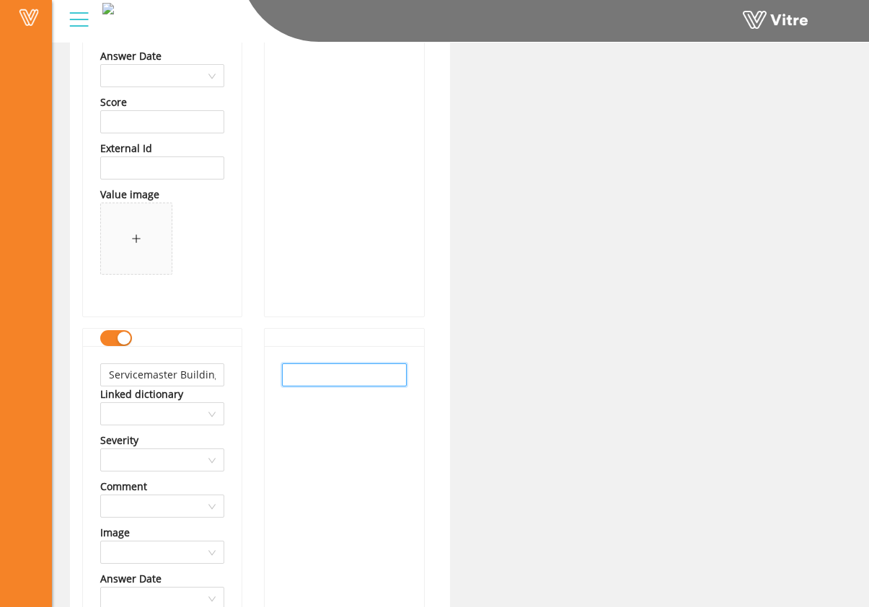
click at [296, 378] on input "text" at bounding box center [344, 374] width 124 height 23
paste input "Servicemaster Building Services"
type input "Servicemaster Building Services"
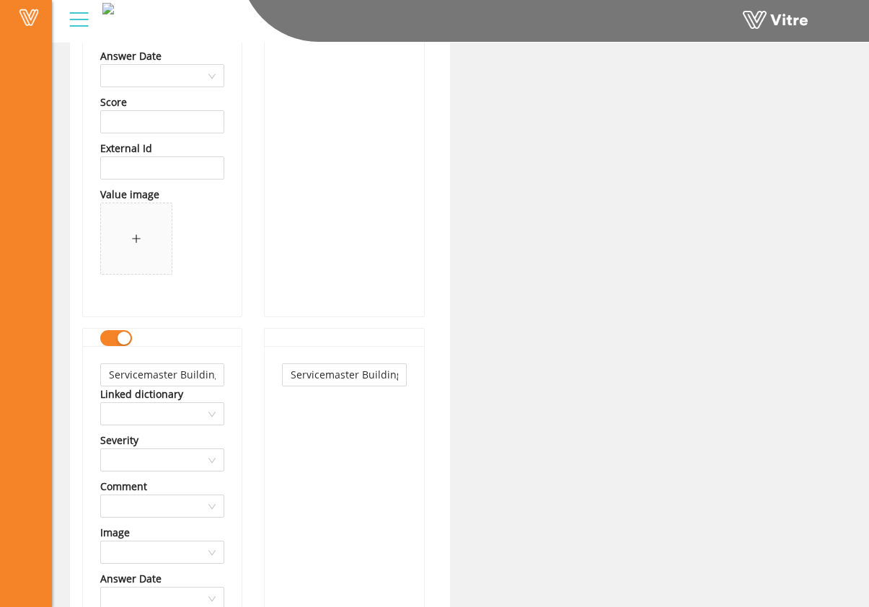
click at [296, 413] on div "Servicemaster Building Services" at bounding box center [344, 592] width 159 height 493
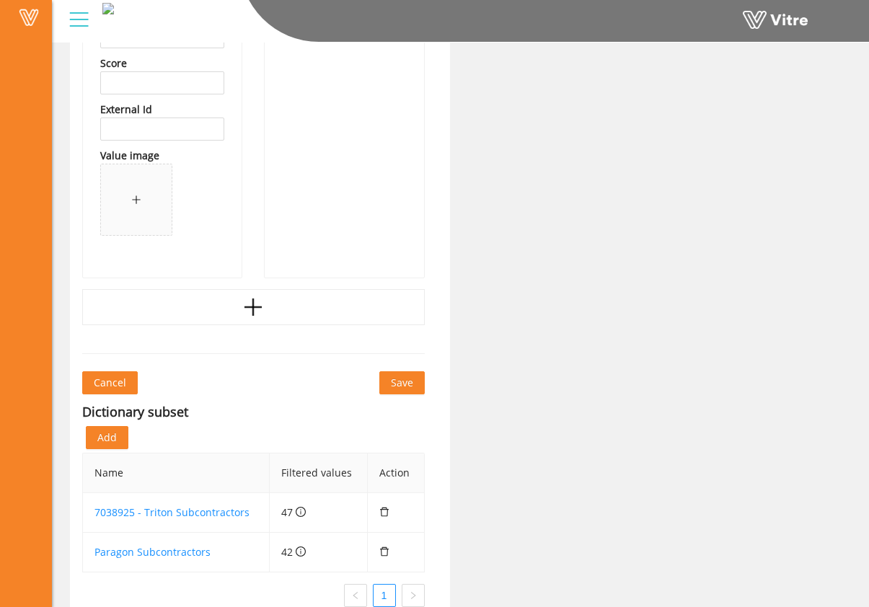
scroll to position [66913, 0]
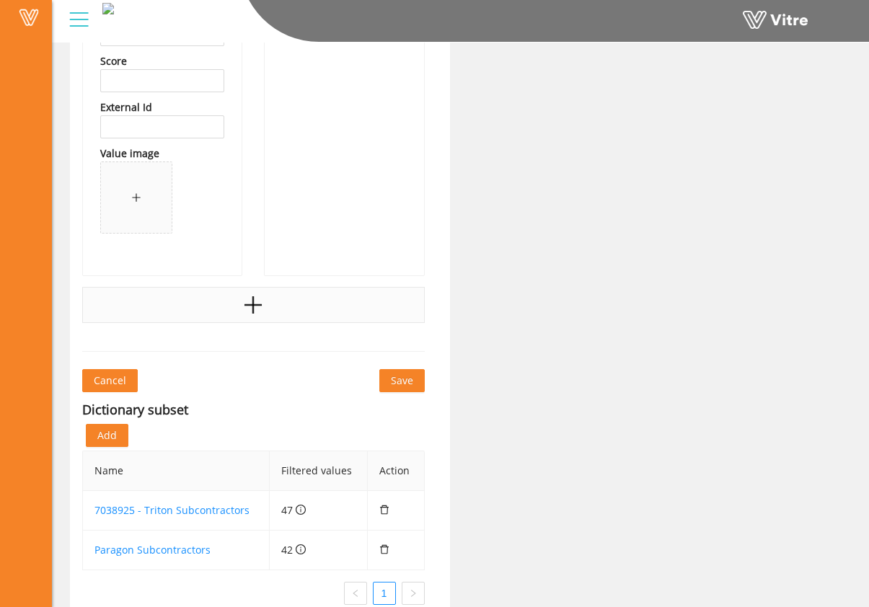
click at [264, 309] on div at bounding box center [253, 305] width 342 height 36
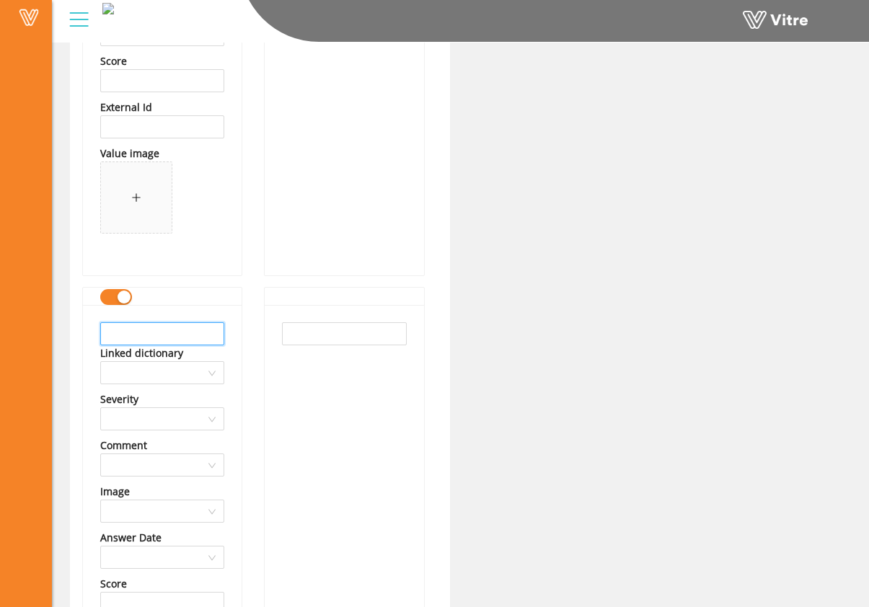
click at [150, 342] on input "text" at bounding box center [162, 333] width 124 height 23
drag, startPoint x: 183, startPoint y: 333, endPoint x: -4, endPoint y: 328, distance: 187.5
type input "Smyrna Ready Mix"
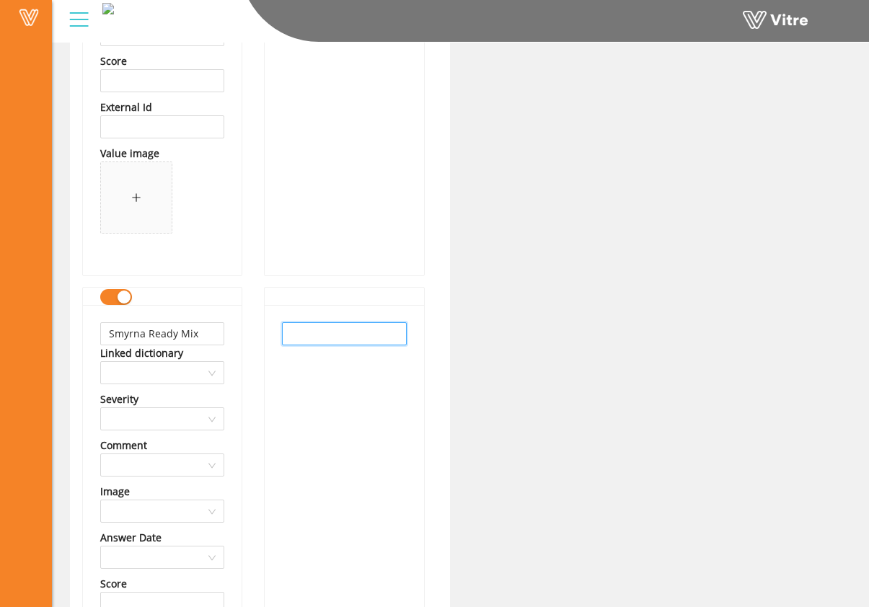
click at [328, 333] on input "text" at bounding box center [344, 333] width 124 height 23
paste input "Smyrna Ready Mix"
type input "Smyrna Ready Mix"
click at [338, 401] on div "Smyrna Ready Mix" at bounding box center [344, 551] width 159 height 493
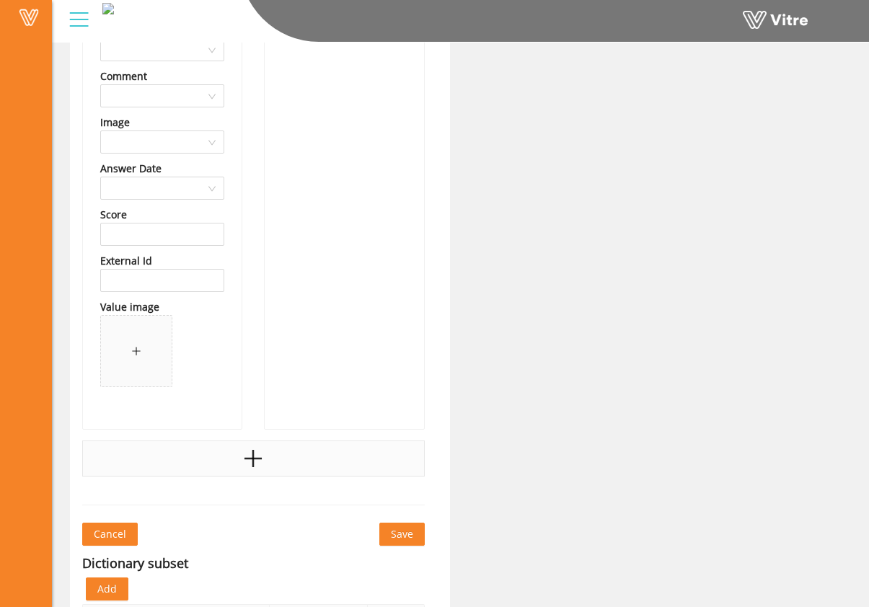
scroll to position [67313, 0]
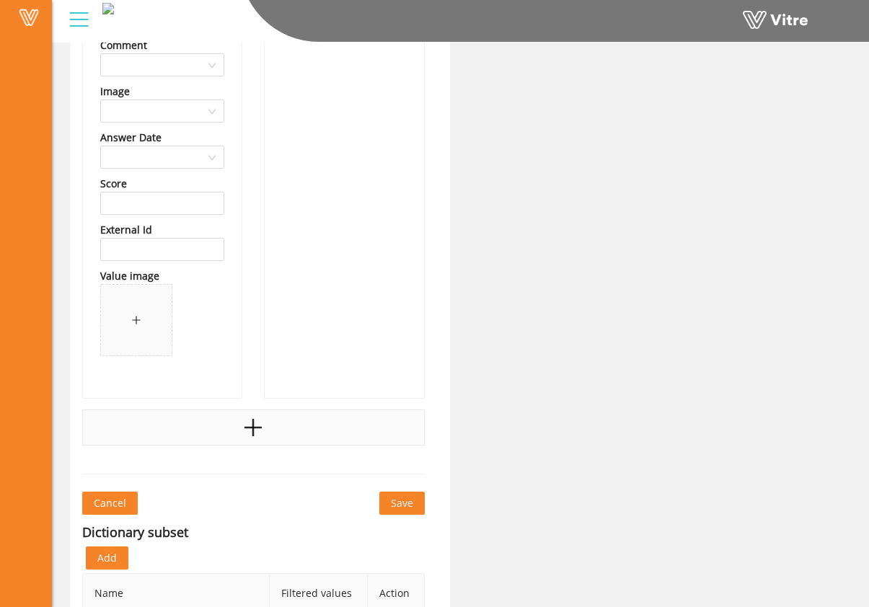
click at [267, 422] on div at bounding box center [253, 427] width 342 height 36
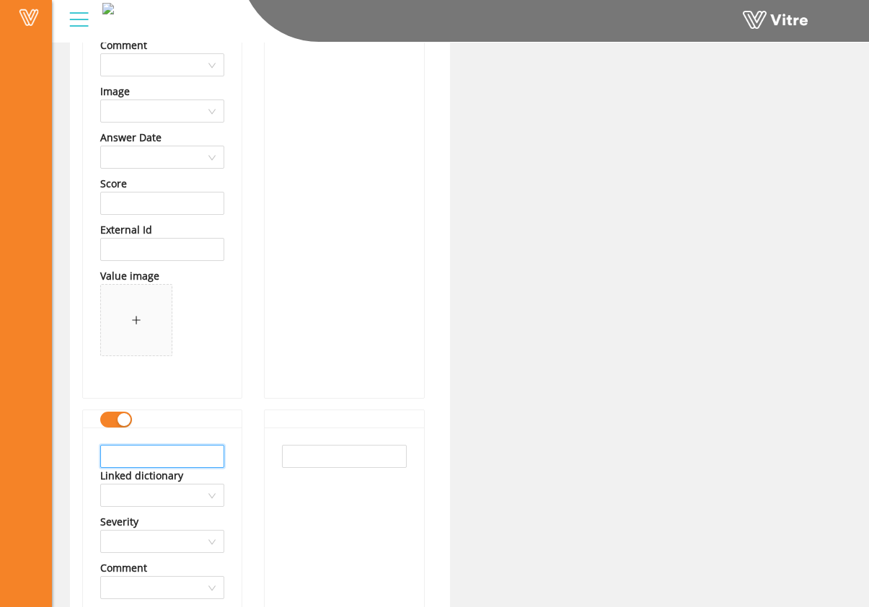
click at [179, 451] on input "text" at bounding box center [162, 456] width 124 height 23
click at [185, 457] on input "text" at bounding box center [162, 456] width 124 height 23
drag, startPoint x: 195, startPoint y: 460, endPoint x: 43, endPoint y: 453, distance: 152.9
type input "SRM Concrete"
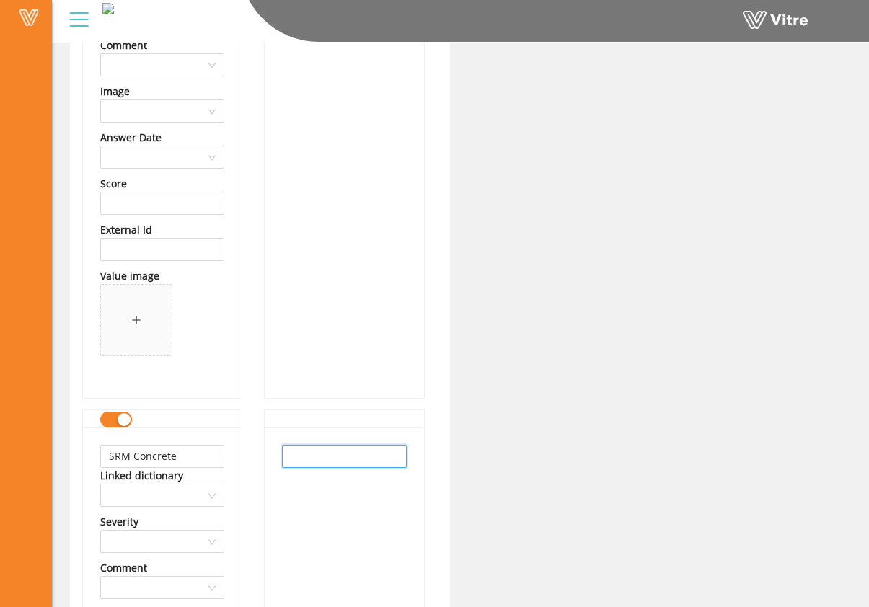
click at [289, 447] on input "text" at bounding box center [344, 456] width 124 height 23
paste input "SRM Concrete"
type input "SRM Concrete"
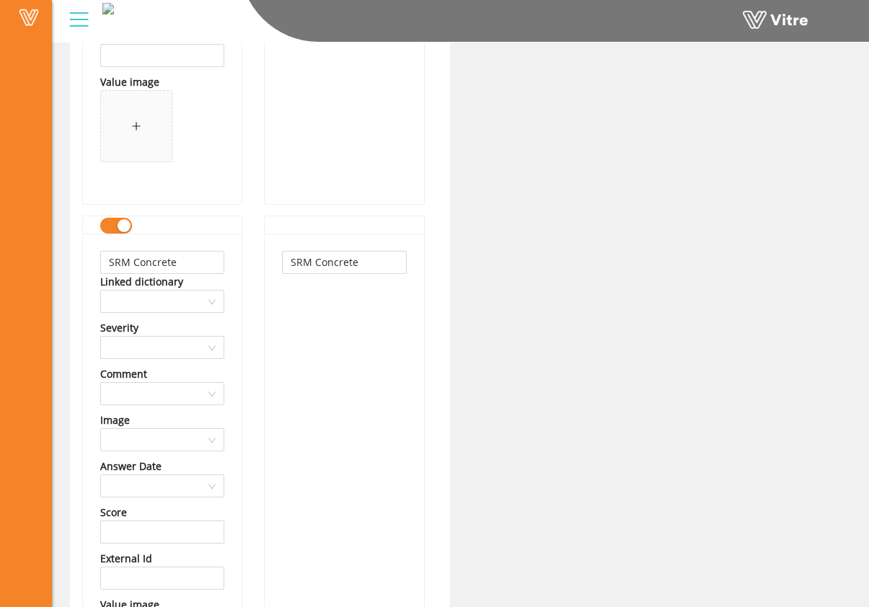
scroll to position [67783, 0]
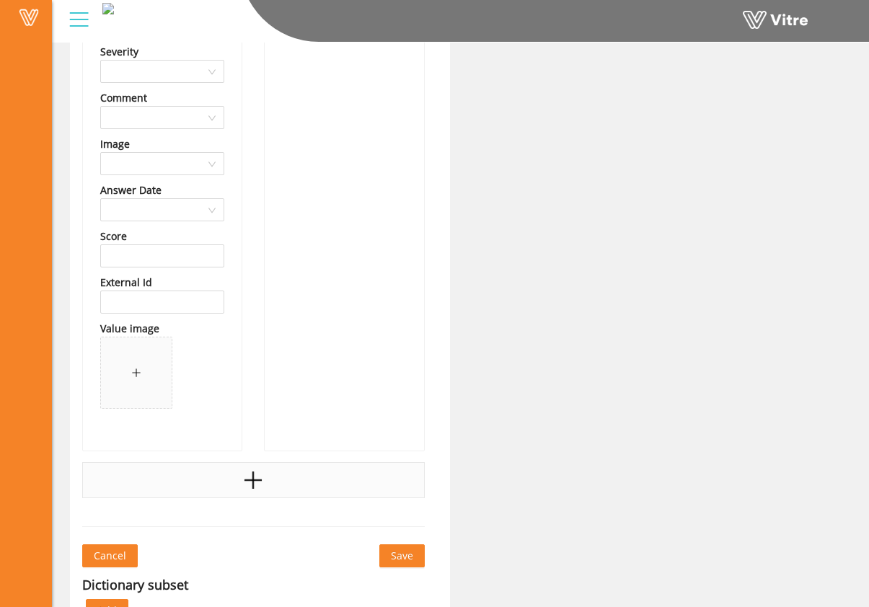
click at [278, 471] on div at bounding box center [253, 480] width 342 height 36
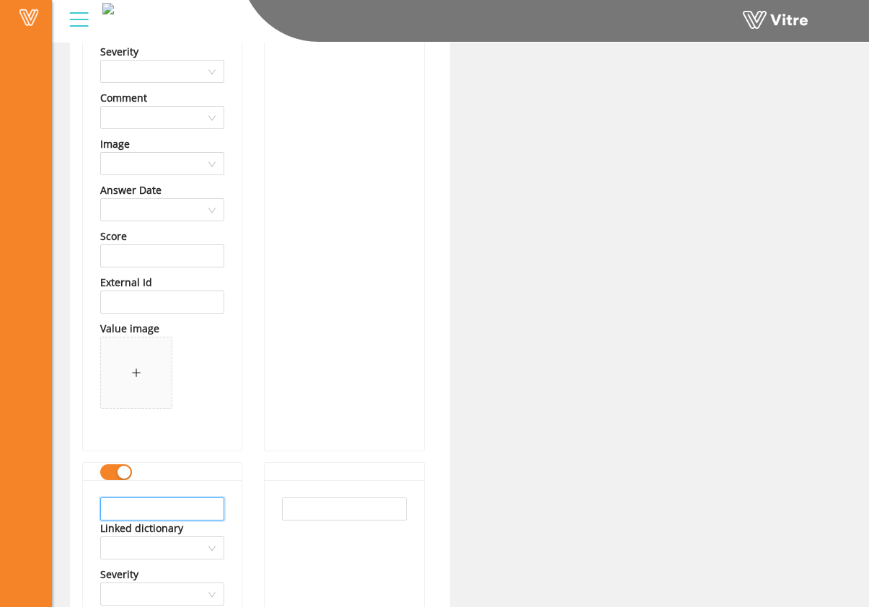
click at [182, 506] on input "text" at bounding box center [162, 508] width 124 height 23
drag, startPoint x: 217, startPoint y: 508, endPoint x: 66, endPoint y: 507, distance: 151.4
type input "TNT Crane and Rigging"
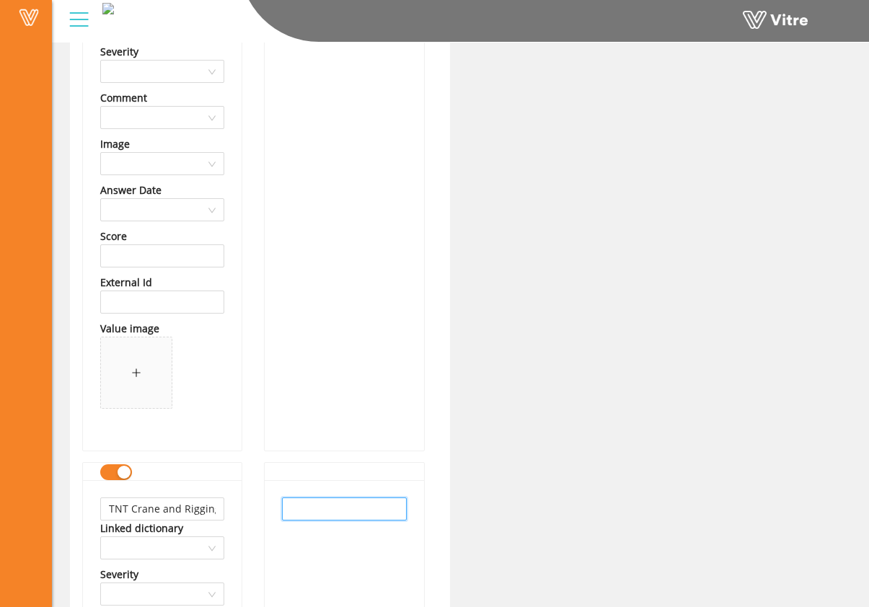
click at [330, 510] on input "text" at bounding box center [344, 508] width 124 height 23
paste input "TNT Crane and Rigging"
type input "TNT Crane and Rigging"
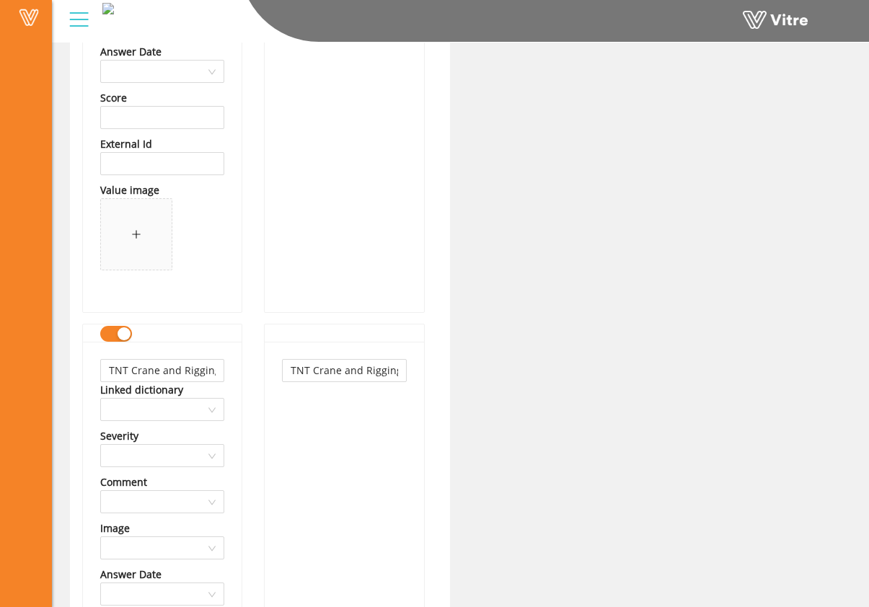
scroll to position [68237, 0]
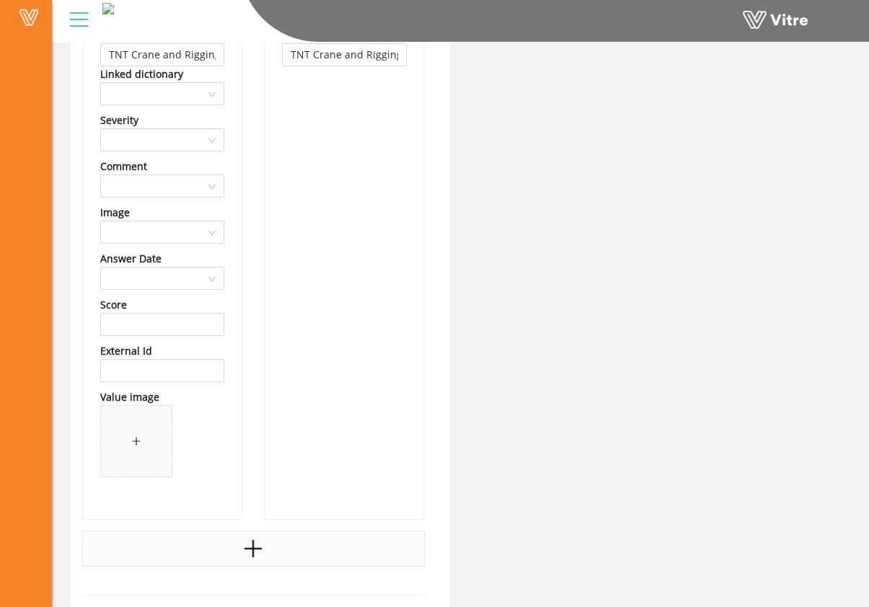
click at [250, 547] on icon "plus" at bounding box center [253, 549] width 22 height 22
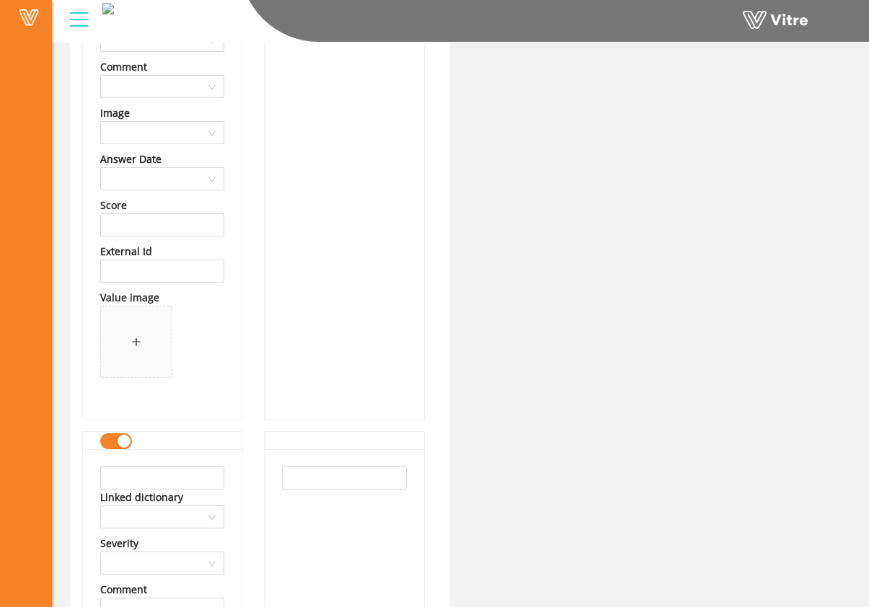
scroll to position [68337, 0]
click at [190, 471] on input "text" at bounding box center [162, 477] width 124 height 23
drag, startPoint x: 138, startPoint y: 476, endPoint x: 72, endPoint y: 475, distance: 66.3
type input "Tomarco LLC"
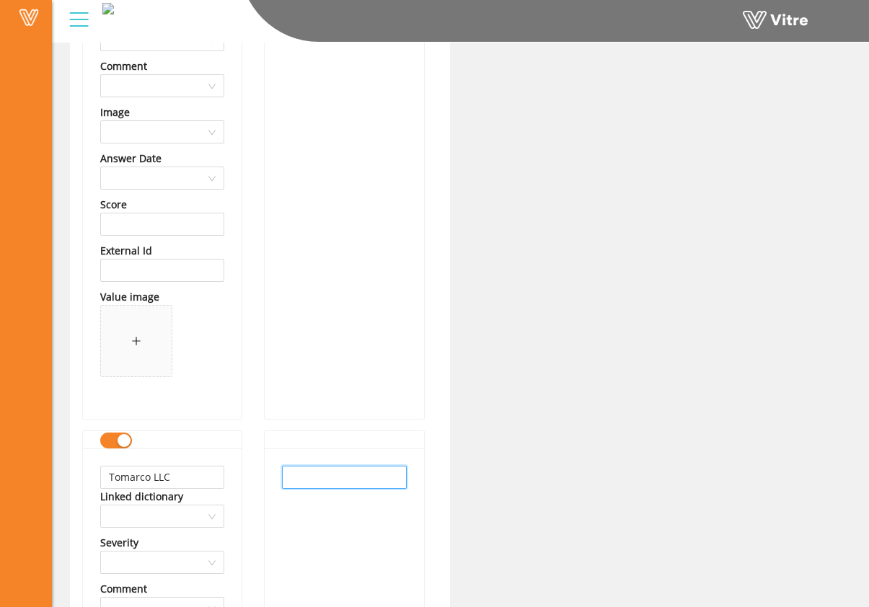
click at [292, 477] on input "text" at bounding box center [344, 477] width 124 height 23
paste input "Tomarco LLC"
type input "Tomarco LLC"
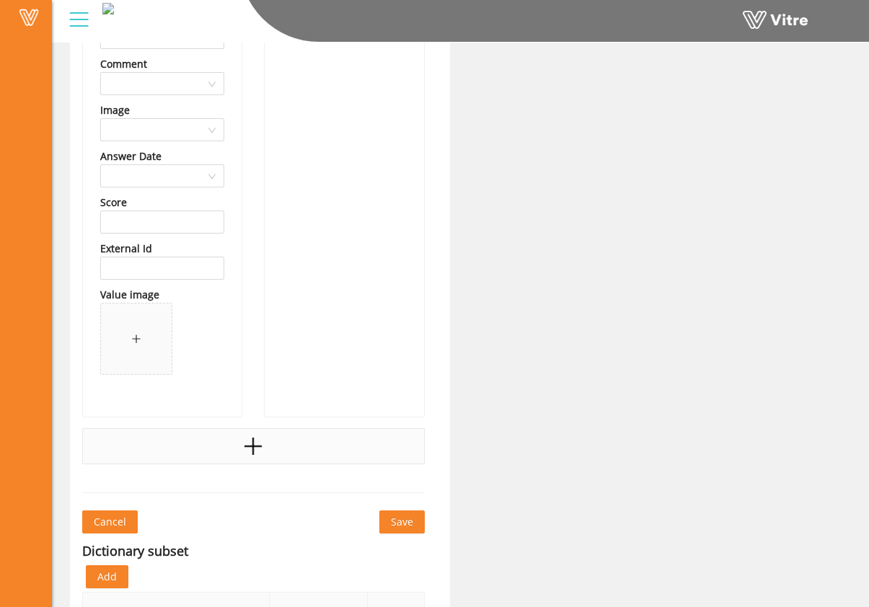
scroll to position [68879, 0]
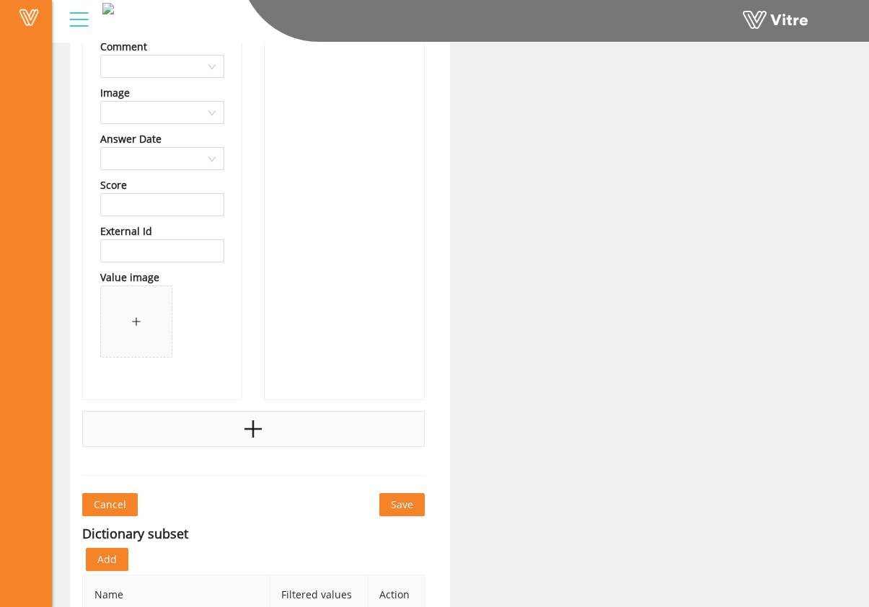
click at [232, 437] on div at bounding box center [253, 429] width 342 height 36
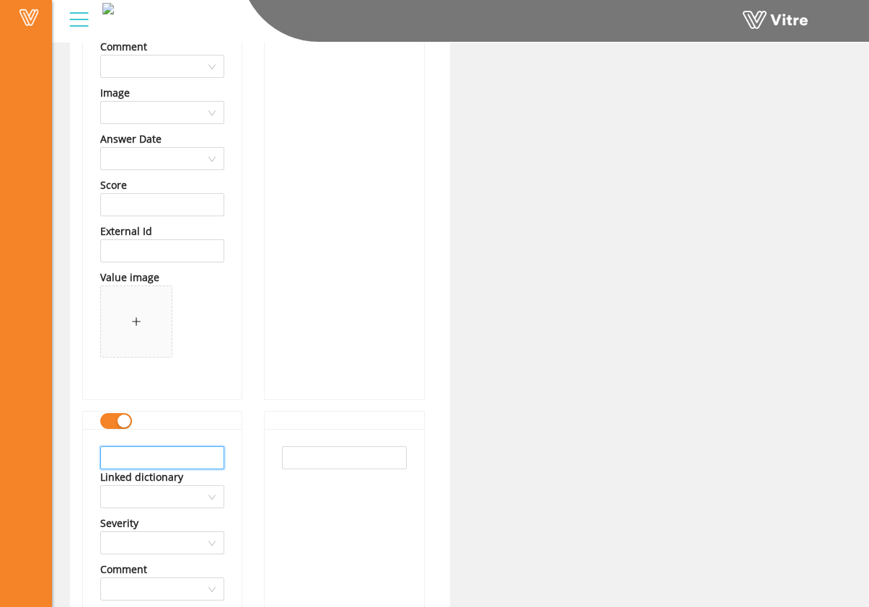
click at [175, 462] on input "text" at bounding box center [162, 457] width 124 height 23
drag, startPoint x: 197, startPoint y: 457, endPoint x: 79, endPoint y: 445, distance: 118.8
type input "Topographic, Co"
click at [318, 459] on input "text" at bounding box center [344, 457] width 124 height 23
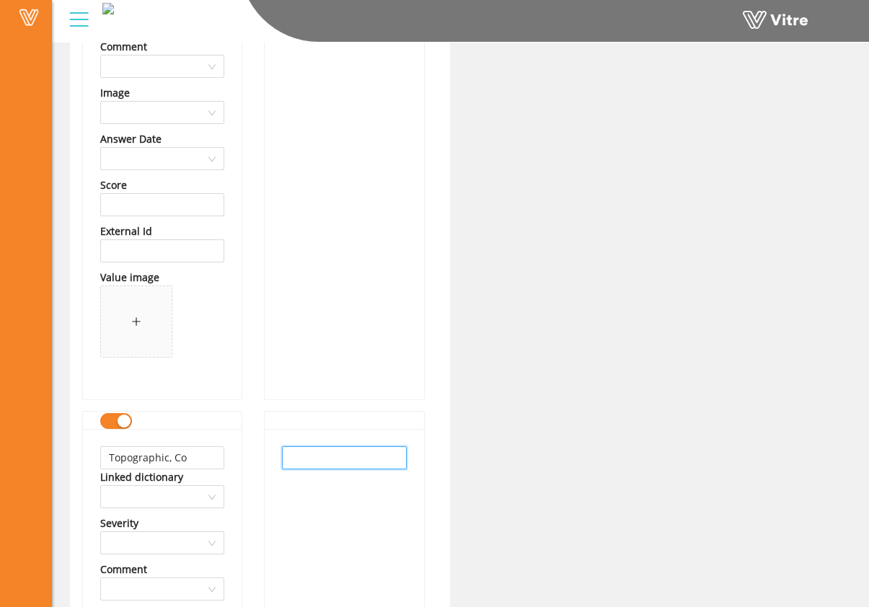
paste input "Topographic, Co"
type input "Topographic, Co"
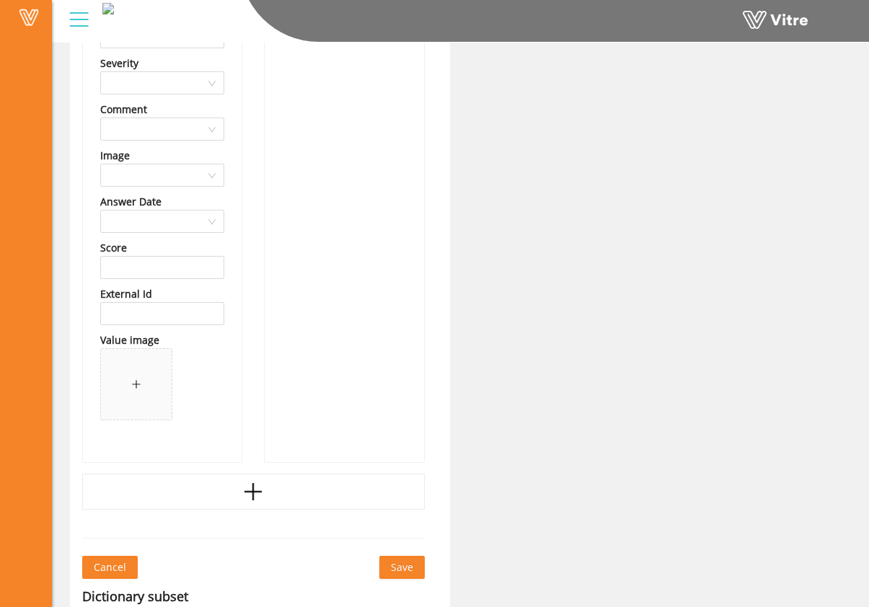
scroll to position [69342, 0]
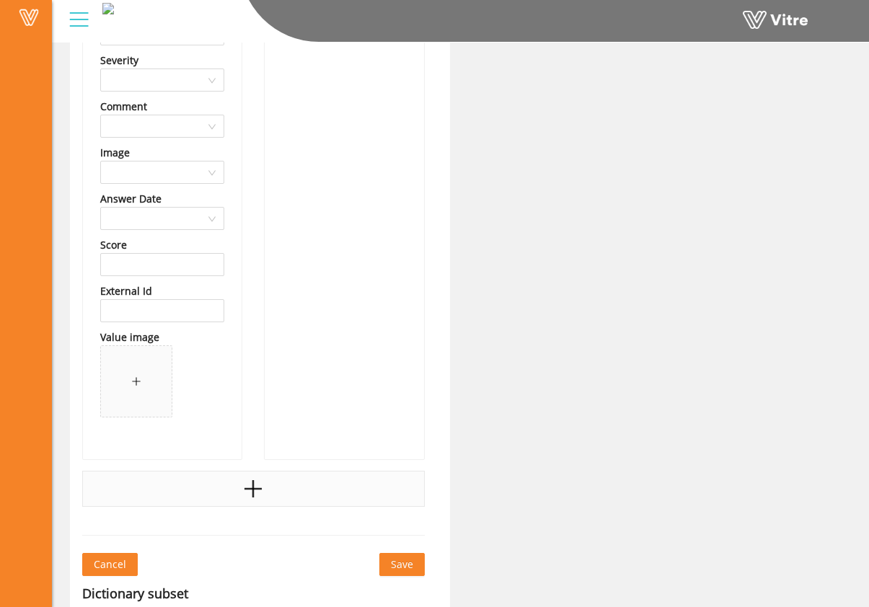
click at [218, 480] on div at bounding box center [253, 489] width 342 height 36
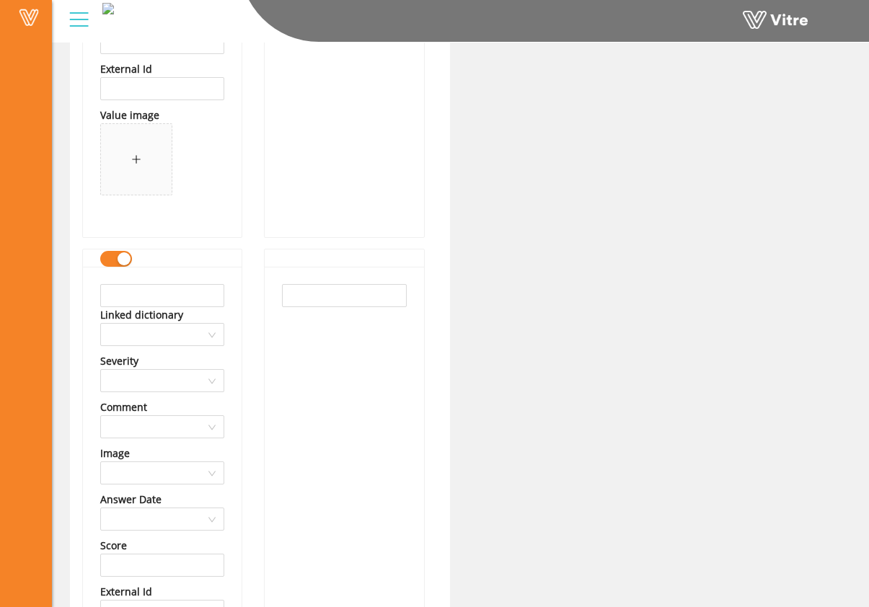
scroll to position [69578, 0]
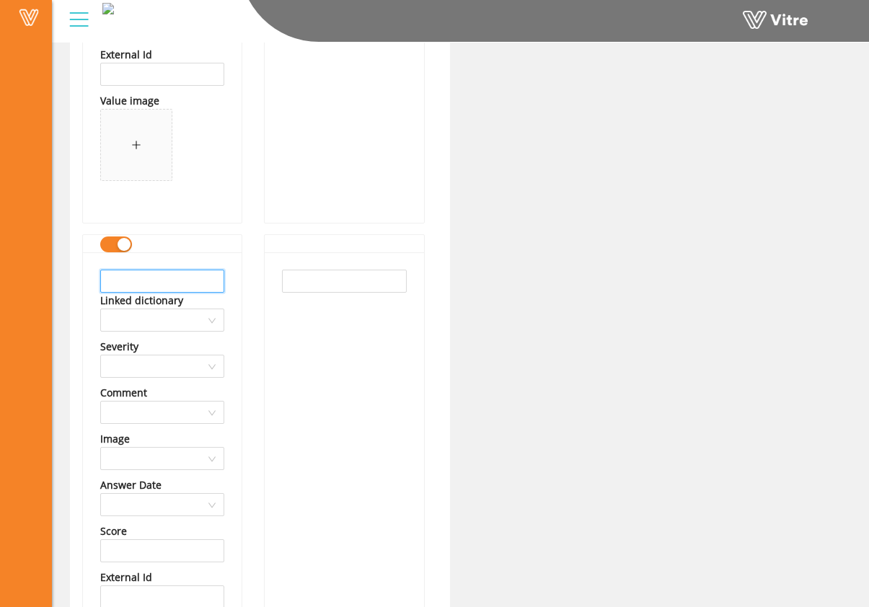
click at [154, 281] on input "text" at bounding box center [162, 281] width 124 height 23
drag, startPoint x: 218, startPoint y: 280, endPoint x: 82, endPoint y: 277, distance: 136.2
type input "Trinity Environmental Group"
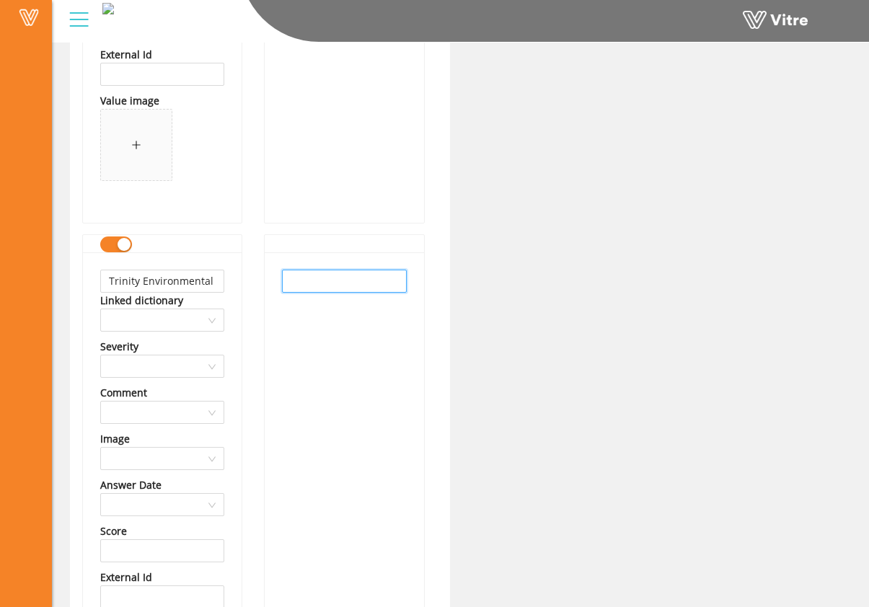
click at [404, 290] on input "text" at bounding box center [344, 281] width 124 height 23
paste input "Trinity Environmental Group"
type input "Trinity Environmental Group"
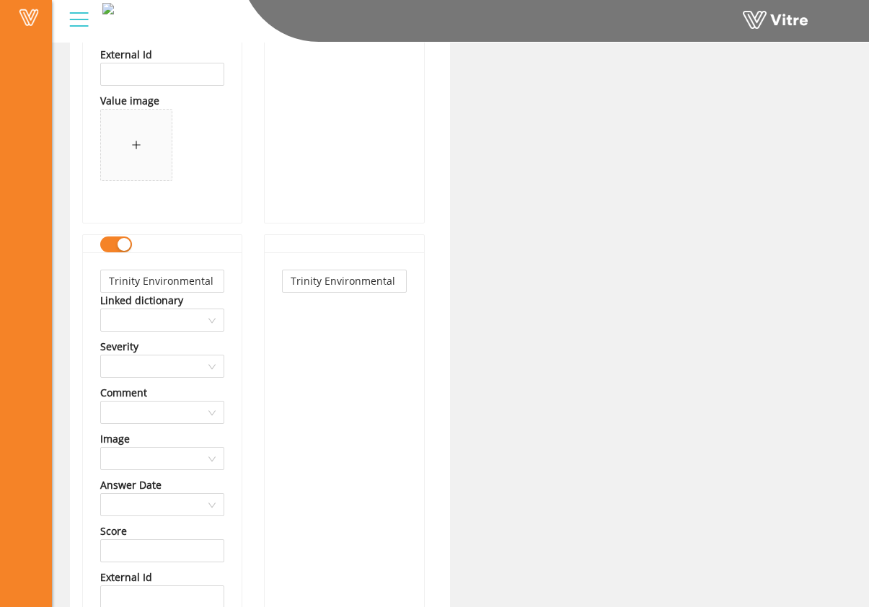
click at [352, 351] on div "Trinity Environmental Group" at bounding box center [344, 498] width 159 height 493
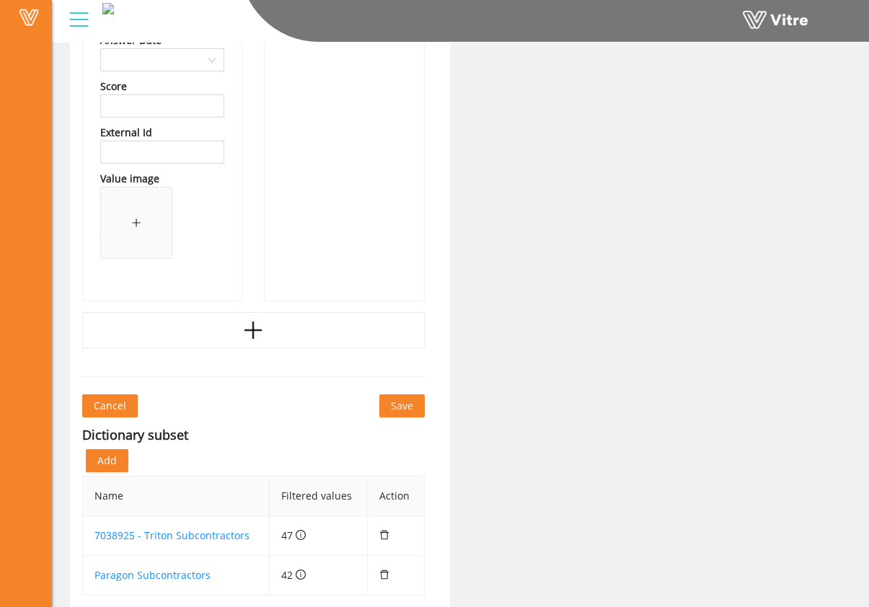
scroll to position [70023, 0]
click at [283, 338] on div at bounding box center [253, 329] width 342 height 36
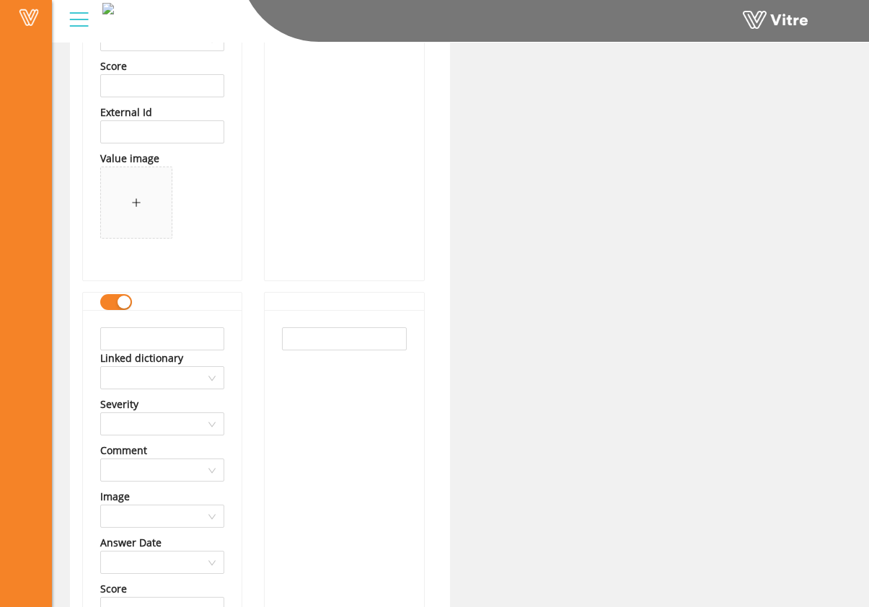
scroll to position [70045, 0]
click at [173, 322] on div "Linked dictionary Severity Comment Image Answer Date Score External Id Value im…" at bounding box center [162, 554] width 159 height 493
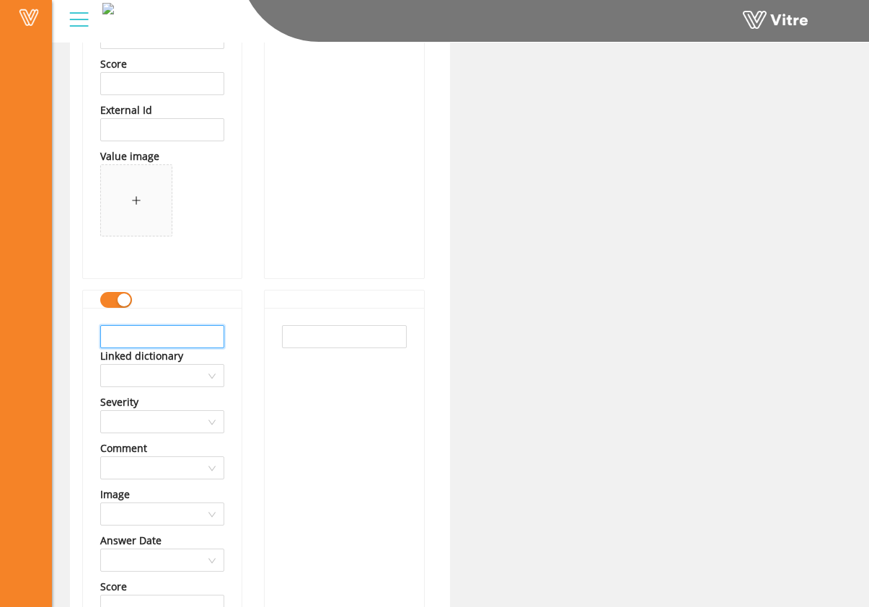
click at [177, 330] on input "text" at bounding box center [162, 336] width 124 height 23
drag, startPoint x: 209, startPoint y: 338, endPoint x: 6, endPoint y: 320, distance: 204.0
type input "TRP Infrastructures"
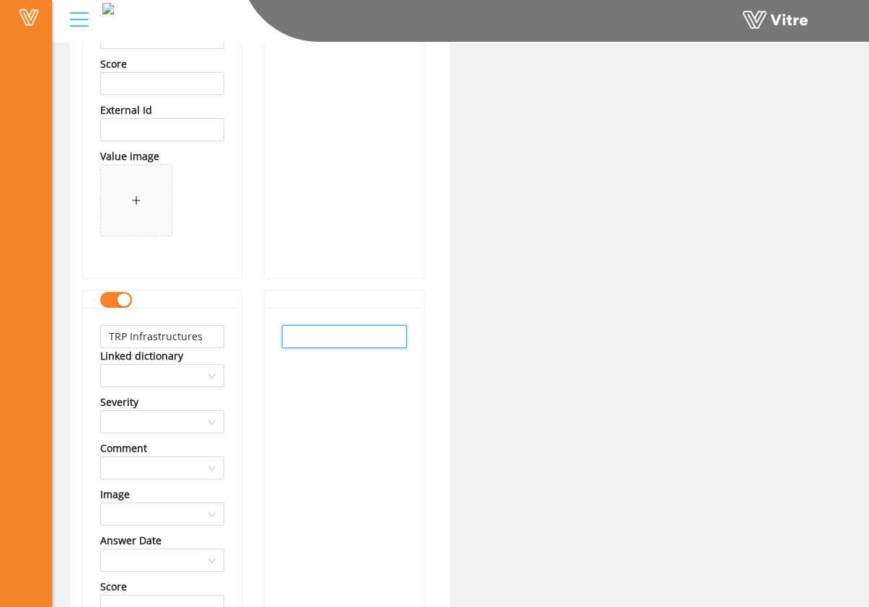
click at [293, 330] on input "text" at bounding box center [344, 336] width 124 height 23
paste input "TRP Infrastructures"
type input "TRP Infrastructures"
click at [326, 375] on div "TRP Infrastructures" at bounding box center [344, 554] width 159 height 493
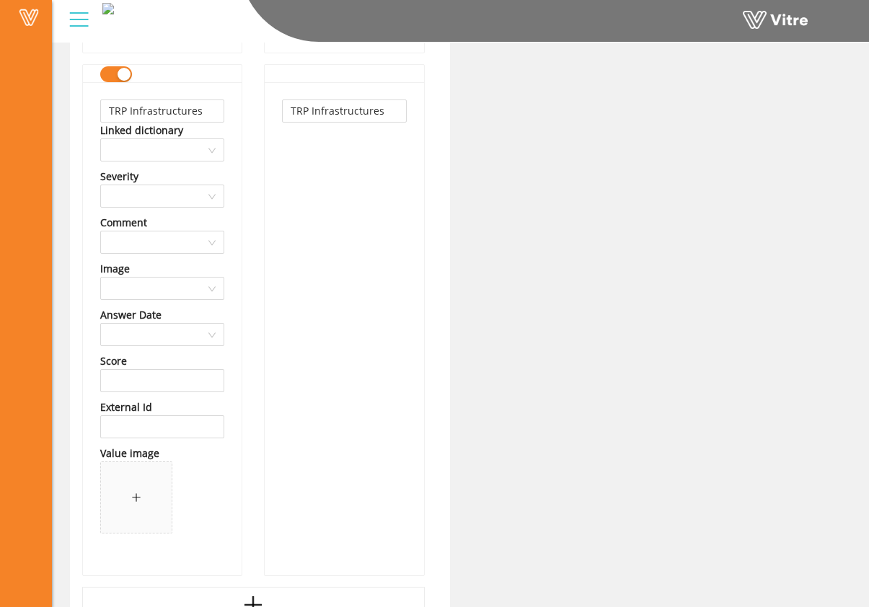
scroll to position [70558, 0]
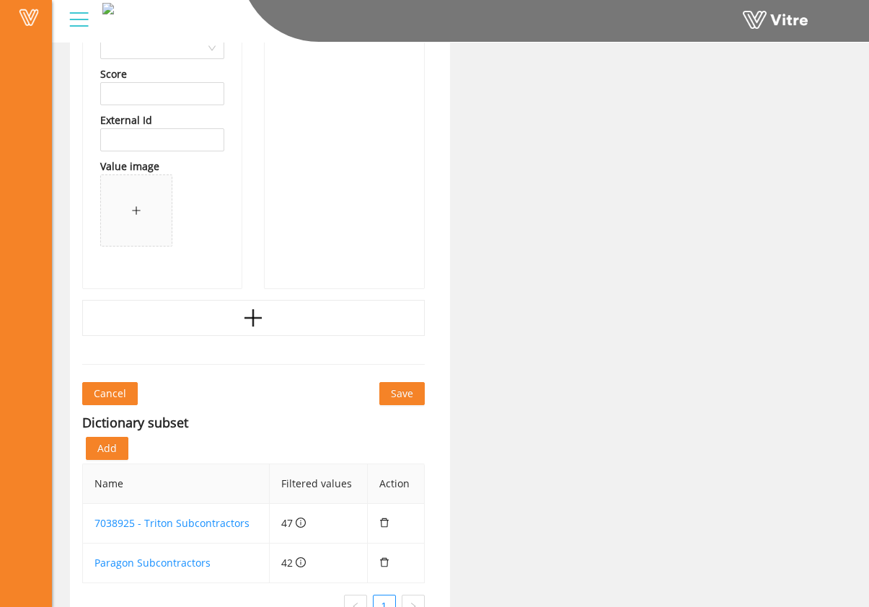
click at [262, 327] on icon "plus" at bounding box center [253, 318] width 22 height 22
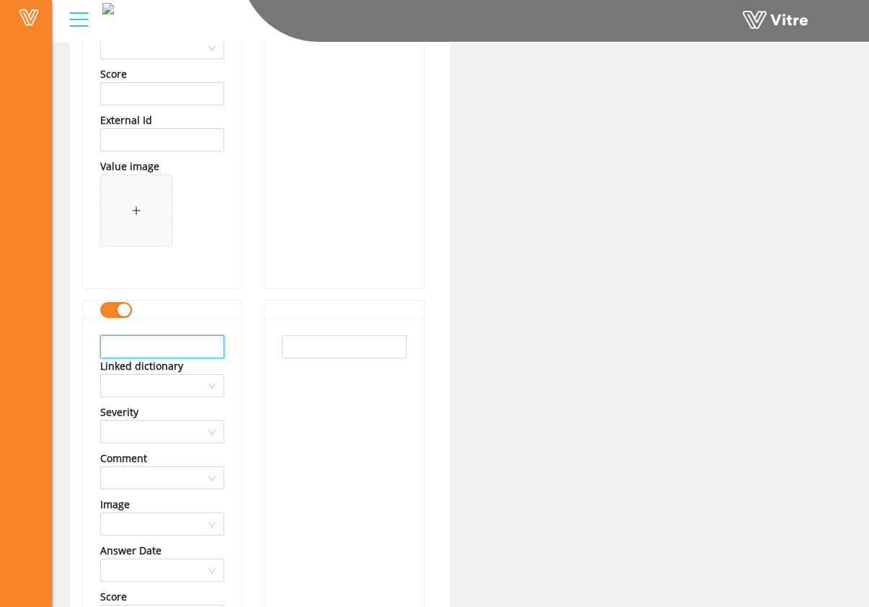
click at [179, 355] on input "text" at bounding box center [162, 346] width 124 height 23
drag, startPoint x: 197, startPoint y: 345, endPoint x: 34, endPoint y: 337, distance: 163.8
type input "United Rental Inc"
drag, startPoint x: 345, startPoint y: 344, endPoint x: 333, endPoint y: 376, distance: 33.7
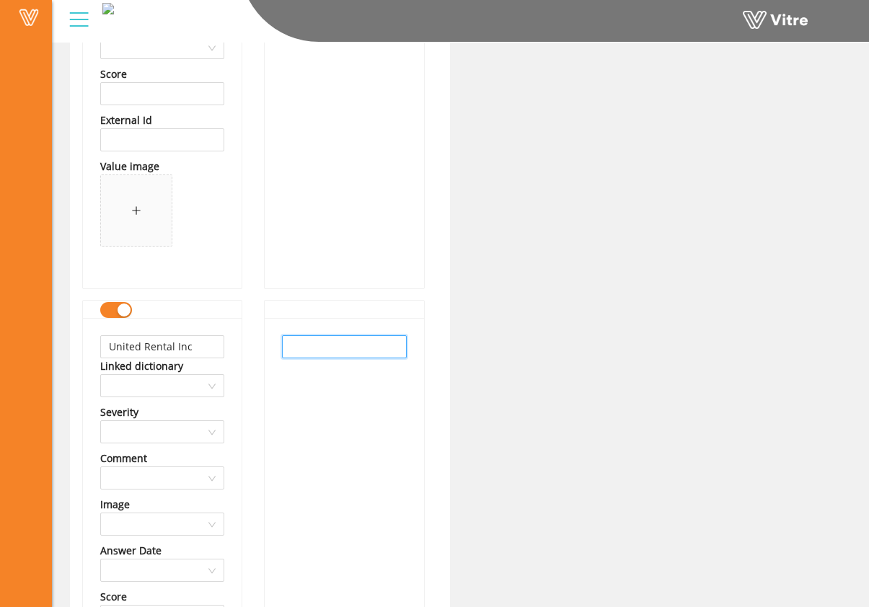
click at [344, 345] on input "text" at bounding box center [344, 346] width 124 height 23
paste input "United Rental Inc"
type input "United Rental Inc"
click at [336, 384] on div "United Rental Inc" at bounding box center [344, 564] width 159 height 493
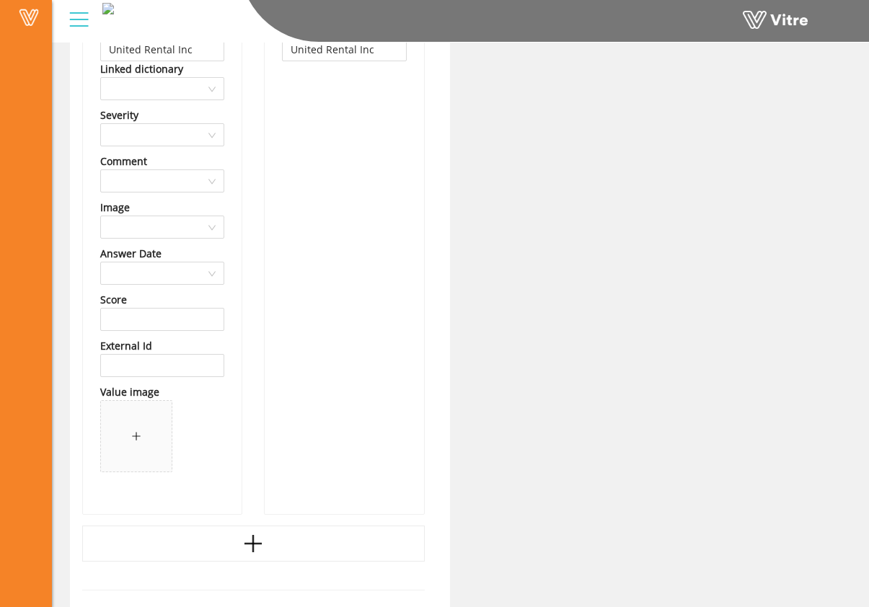
scroll to position [70857, 0]
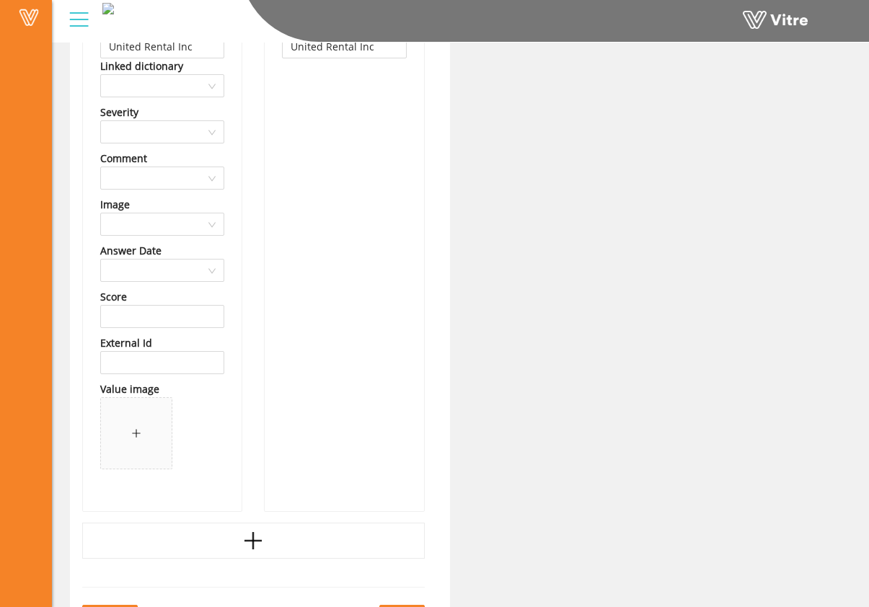
click at [247, 529] on div at bounding box center [253, 541] width 342 height 36
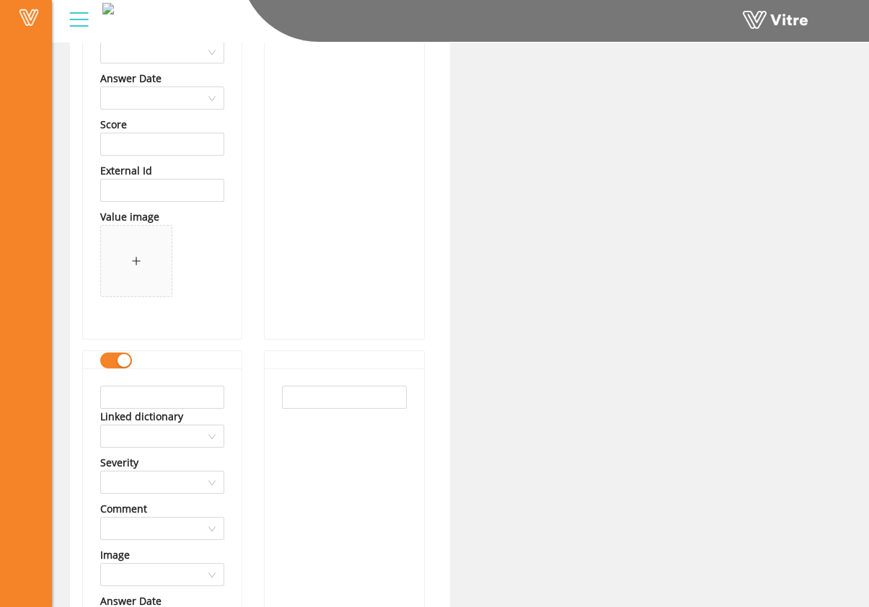
scroll to position [71061, 0]
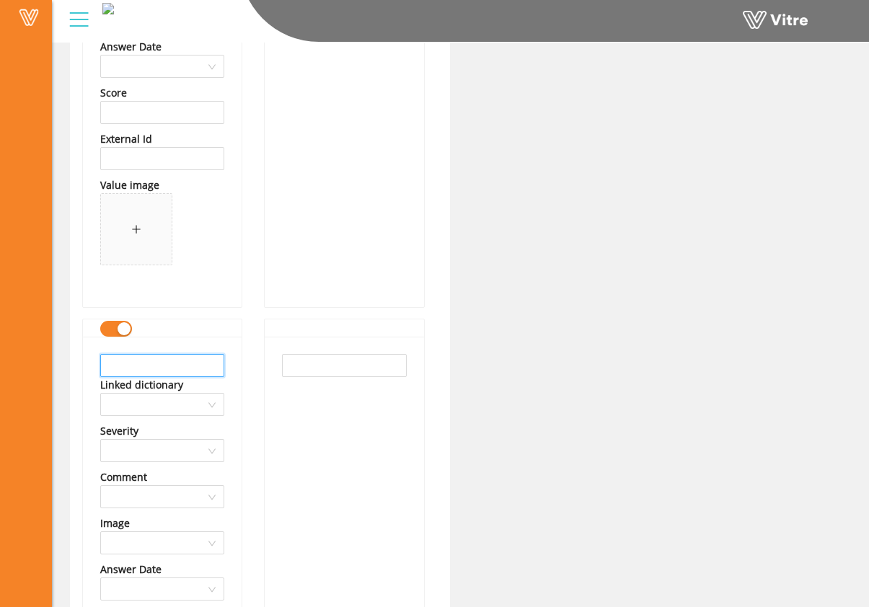
click at [174, 372] on input "text" at bounding box center [162, 365] width 124 height 23
drag, startPoint x: 174, startPoint y: 358, endPoint x: 70, endPoint y: 355, distance: 104.5
type input "Warren CAT"
click at [289, 357] on input "text" at bounding box center [344, 365] width 124 height 23
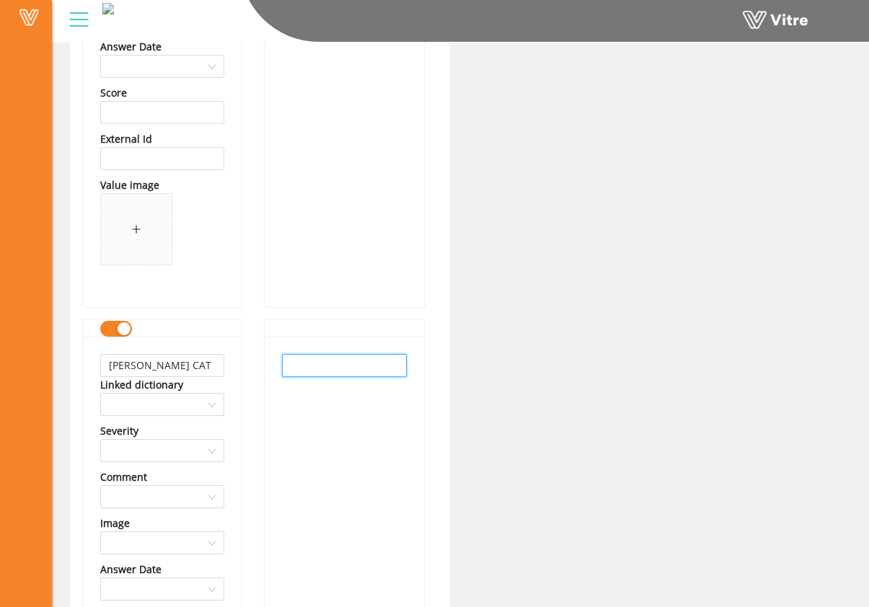
paste input "Warren CAT"
type input "Warren CAT"
click at [322, 423] on div "Warren CAT" at bounding box center [344, 583] width 159 height 493
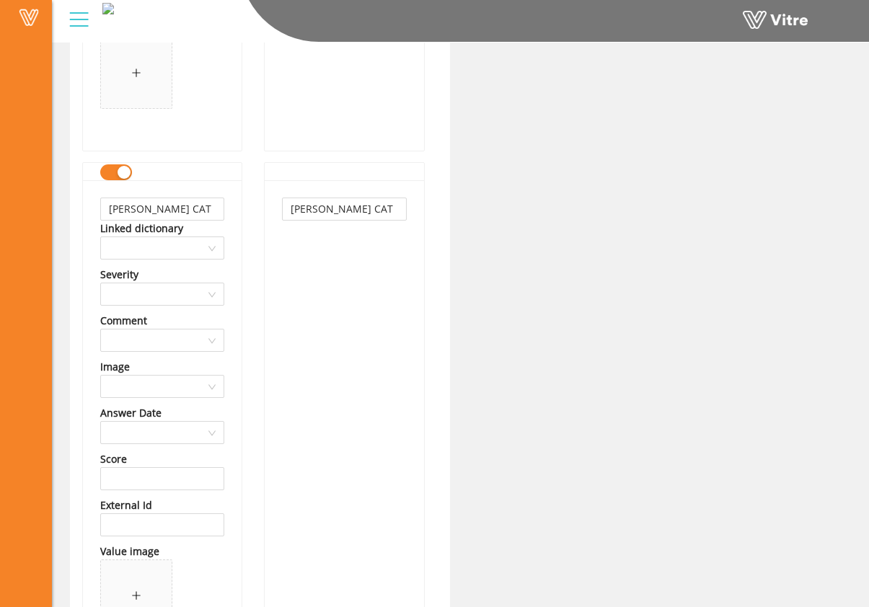
scroll to position [71540, 0]
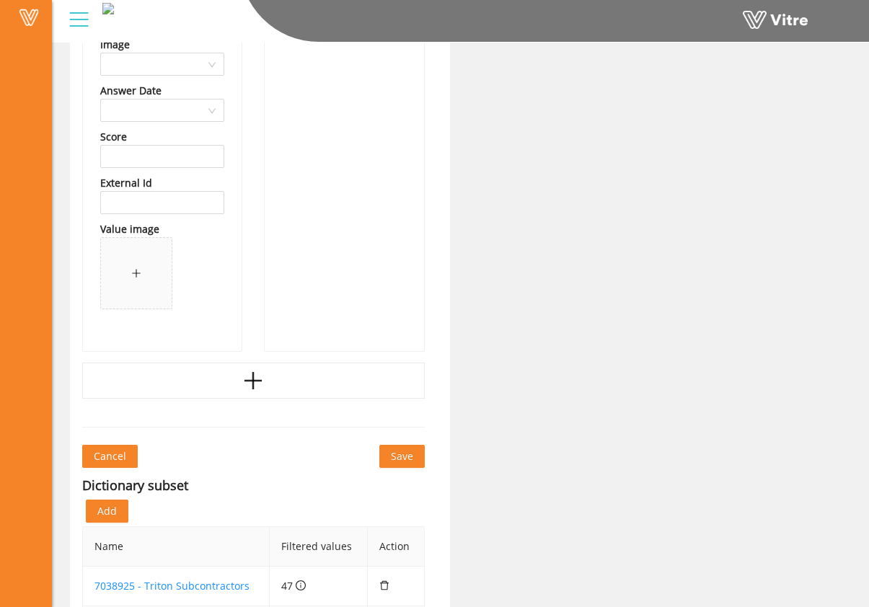
click at [249, 376] on icon "plus" at bounding box center [253, 381] width 22 height 22
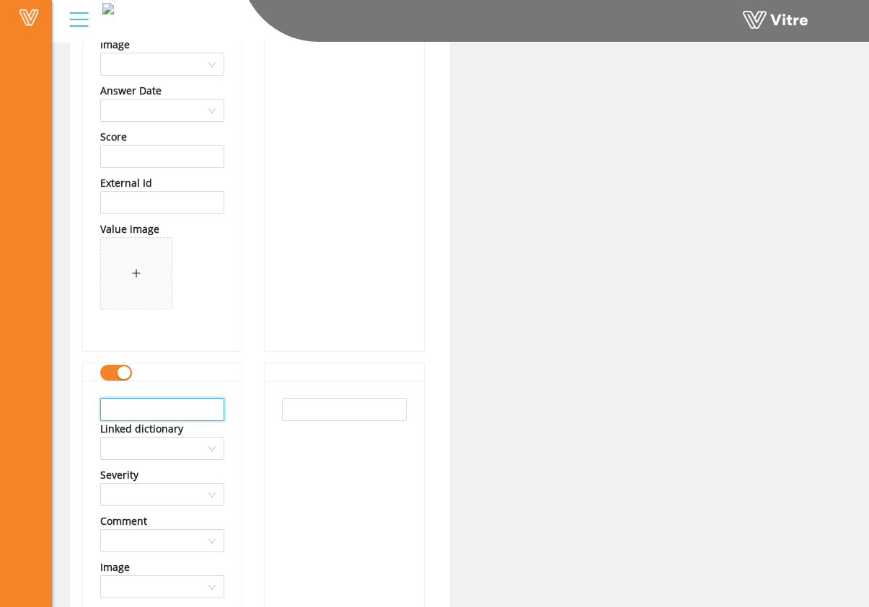
click at [200, 407] on input "text" at bounding box center [162, 409] width 124 height 23
drag, startPoint x: 206, startPoint y: 408, endPoint x: 43, endPoint y: 399, distance: 163.1
drag, startPoint x: 197, startPoint y: 411, endPoint x: 66, endPoint y: 399, distance: 131.0
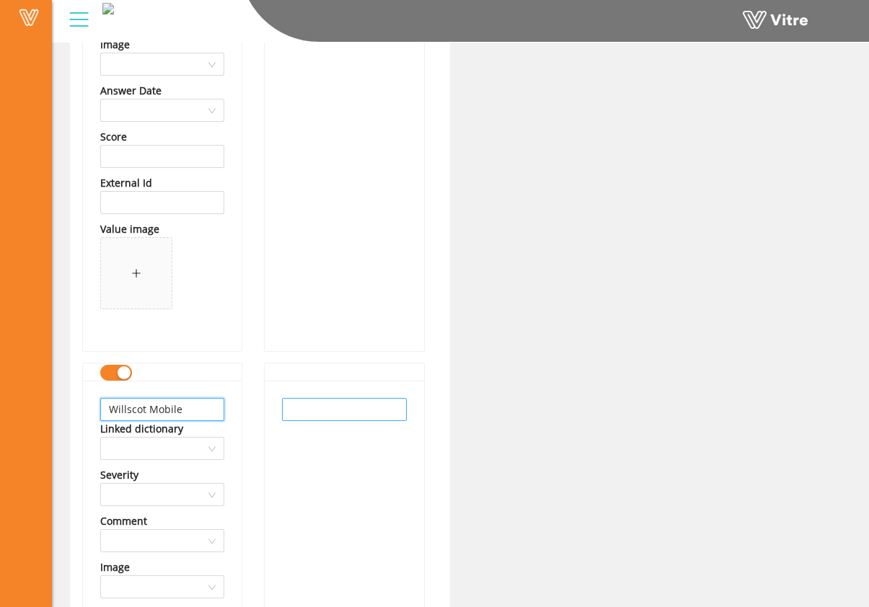
type input "Willscot Mobile"
click at [316, 410] on input "text" at bounding box center [344, 409] width 124 height 23
paste input "Willscot Mobile"
type input "Willscot Mobile"
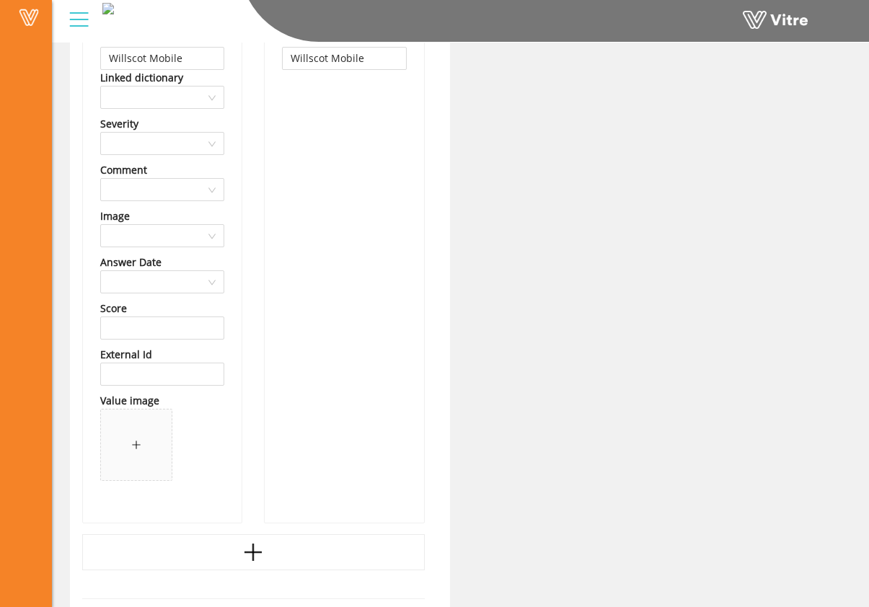
scroll to position [72163, 0]
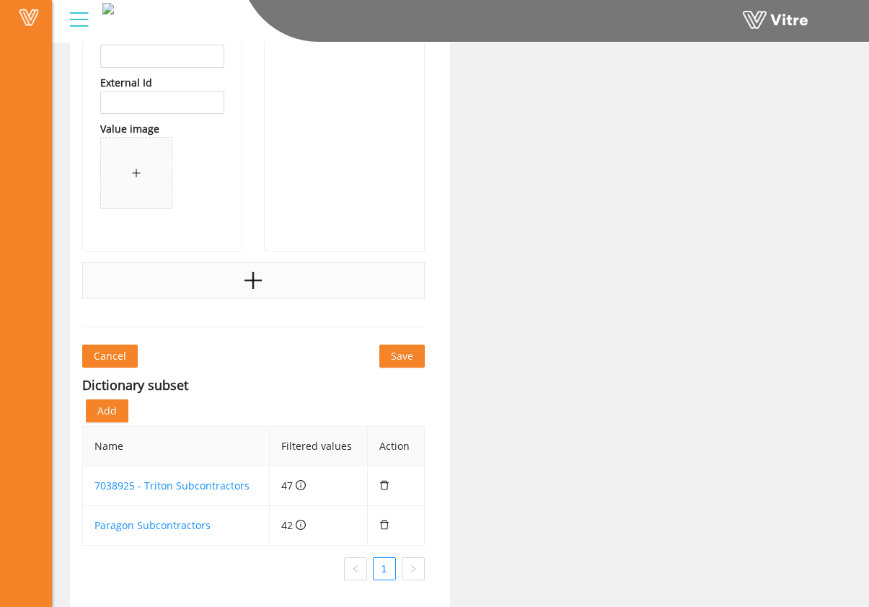
click at [241, 289] on div at bounding box center [253, 280] width 342 height 36
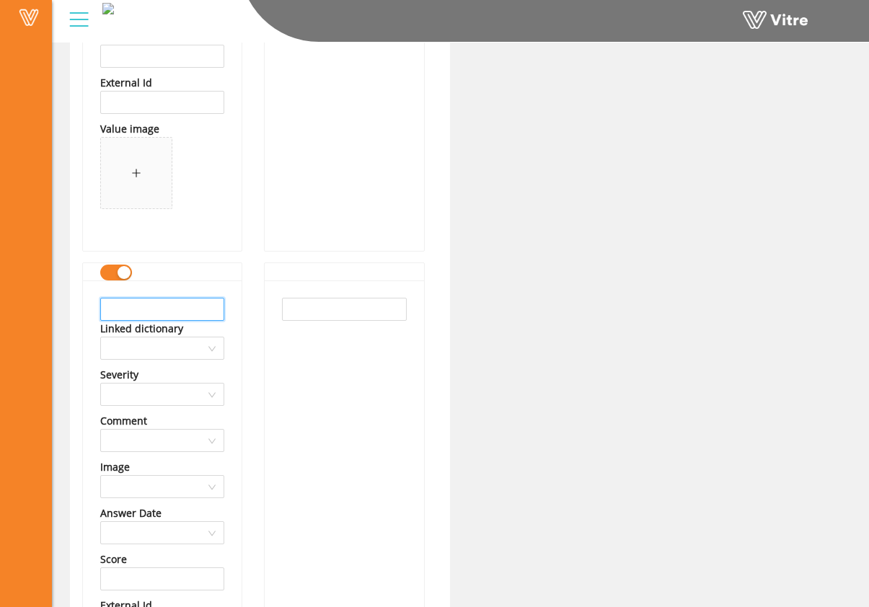
click at [181, 319] on input "text" at bounding box center [162, 309] width 124 height 23
drag, startPoint x: 188, startPoint y: 314, endPoint x: 32, endPoint y: 307, distance: 156.6
type input "Winy City Welding"
click at [360, 309] on input "text" at bounding box center [344, 309] width 124 height 23
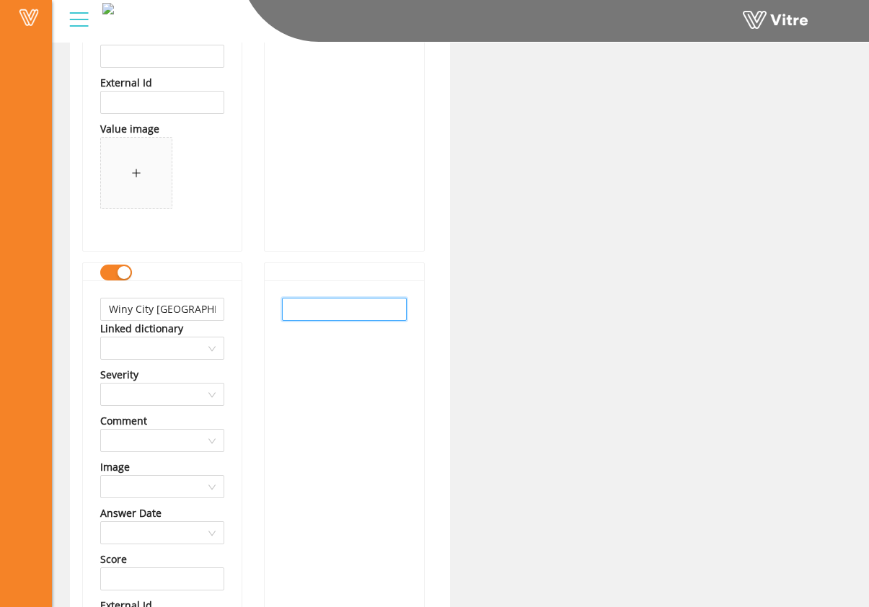
paste input "Winy City Welding"
type input "Winy City Welding"
click at [349, 359] on div "Winy City Welding" at bounding box center [344, 526] width 159 height 493
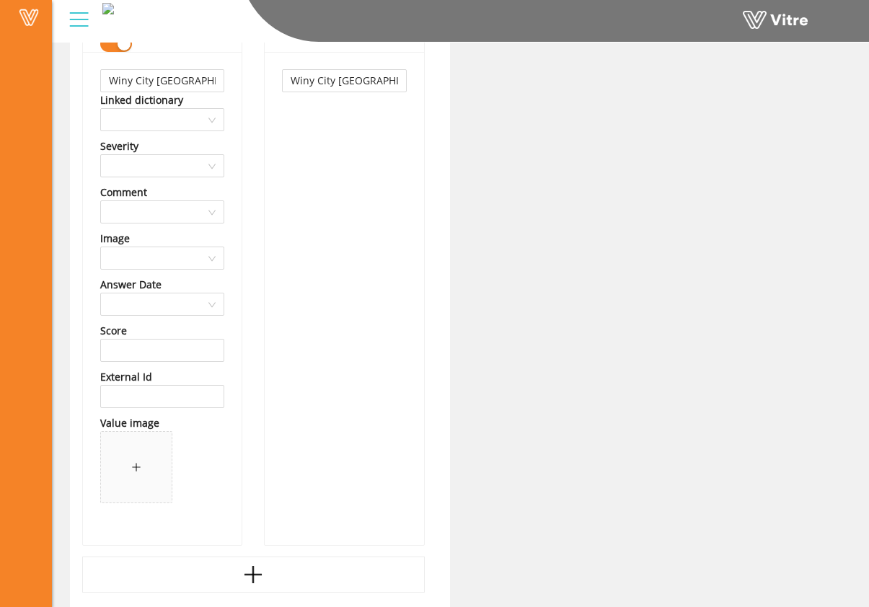
scroll to position [72617, 0]
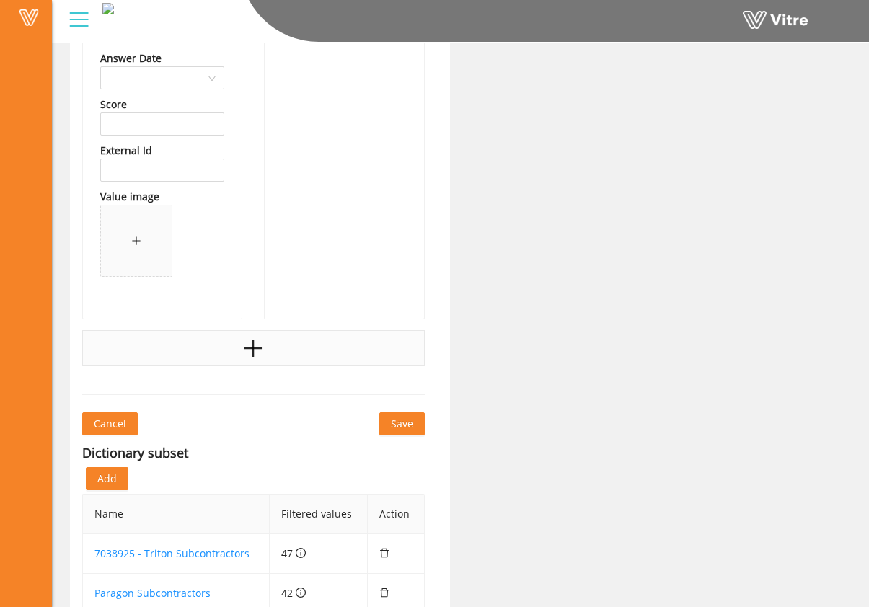
click at [278, 353] on div at bounding box center [253, 348] width 342 height 36
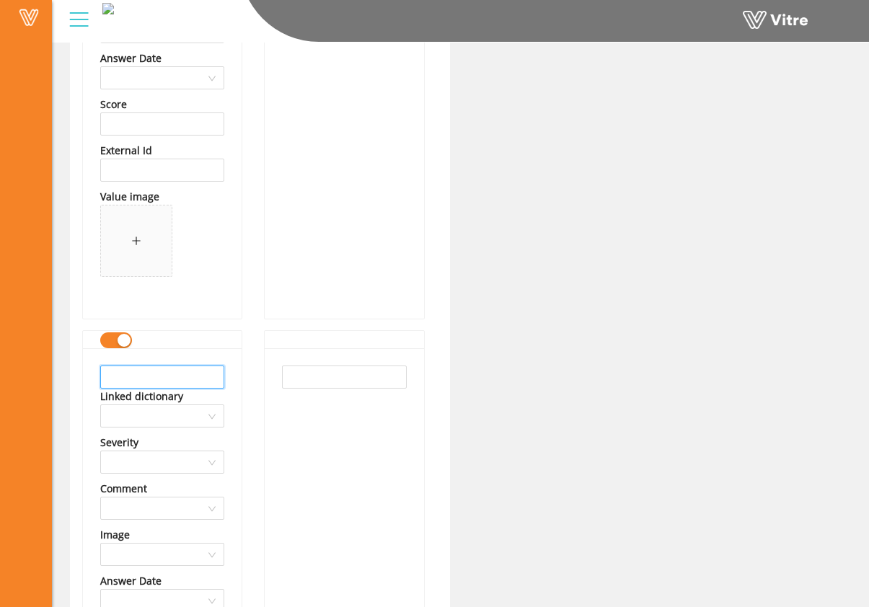
click at [197, 371] on input "text" at bounding box center [162, 376] width 124 height 23
drag, startPoint x: 197, startPoint y: 375, endPoint x: 61, endPoint y: 368, distance: 137.1
type input "Yazel Peebles"
click at [325, 373] on input "text" at bounding box center [344, 376] width 124 height 23
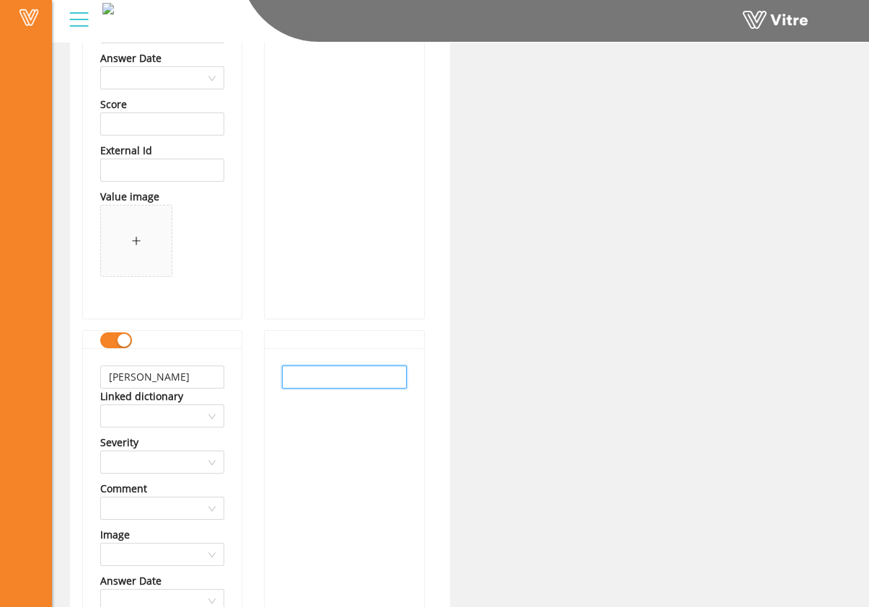
paste input "Yazel Peebles"
type input "Yazel Peebles"
click at [334, 411] on div "Yazel Peebles" at bounding box center [344, 594] width 159 height 493
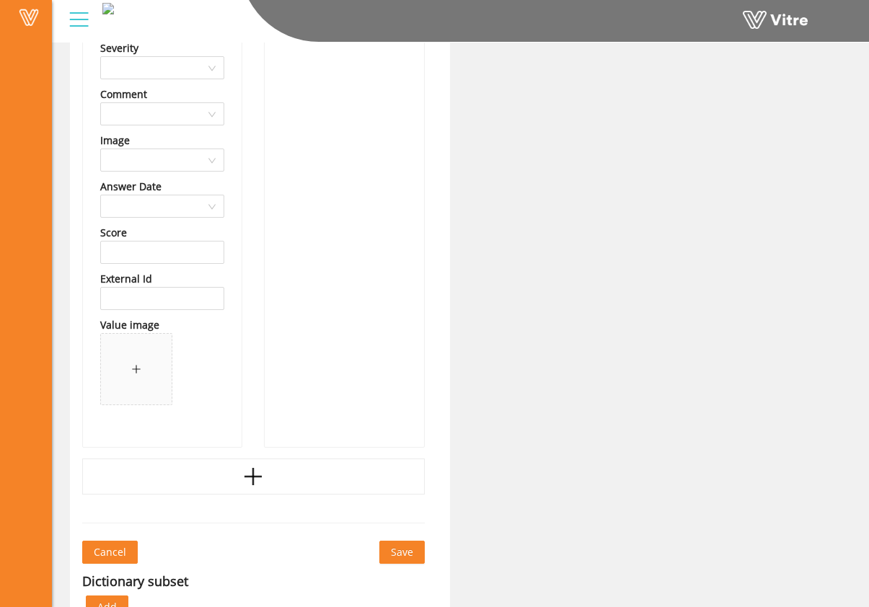
scroll to position [73208, 0]
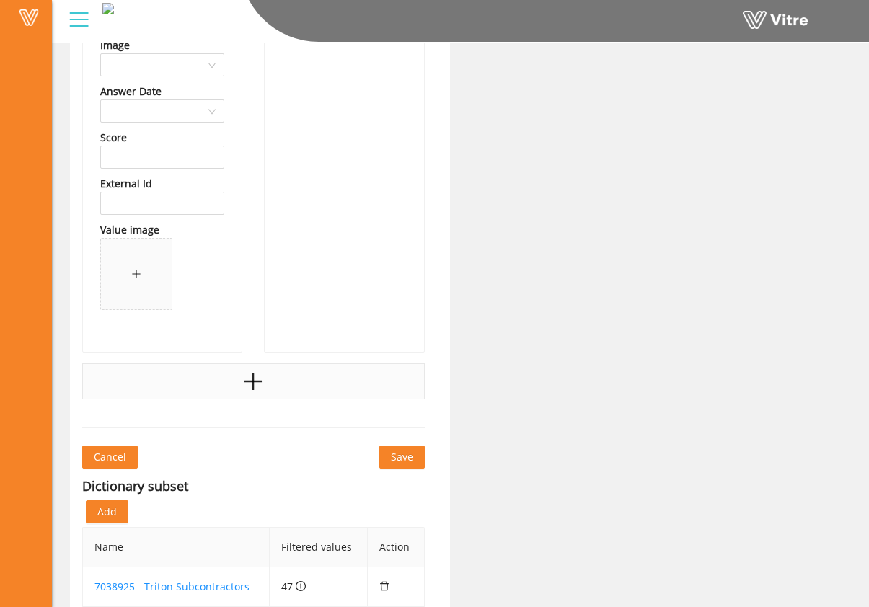
scroll to position [73144, 0]
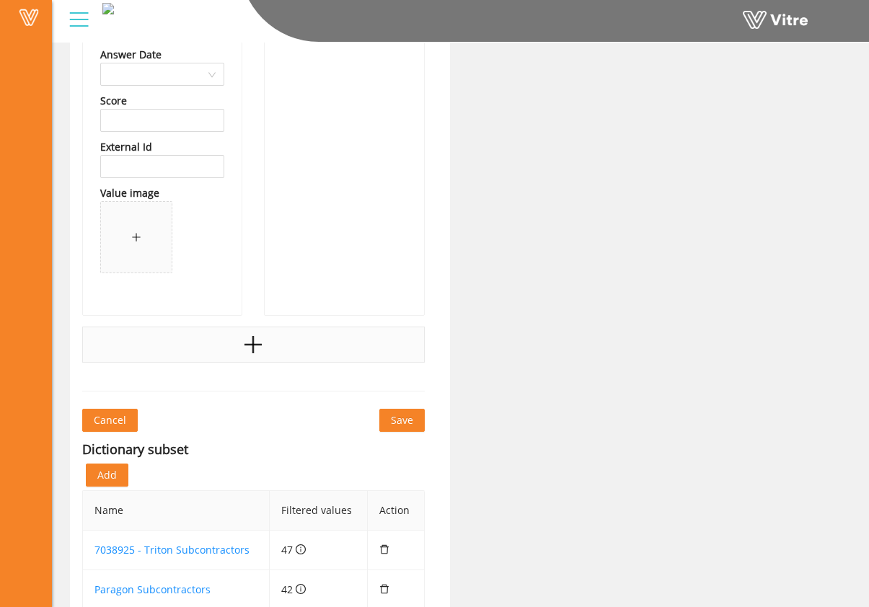
click at [259, 344] on icon "plus" at bounding box center [252, 345] width 17 height 2
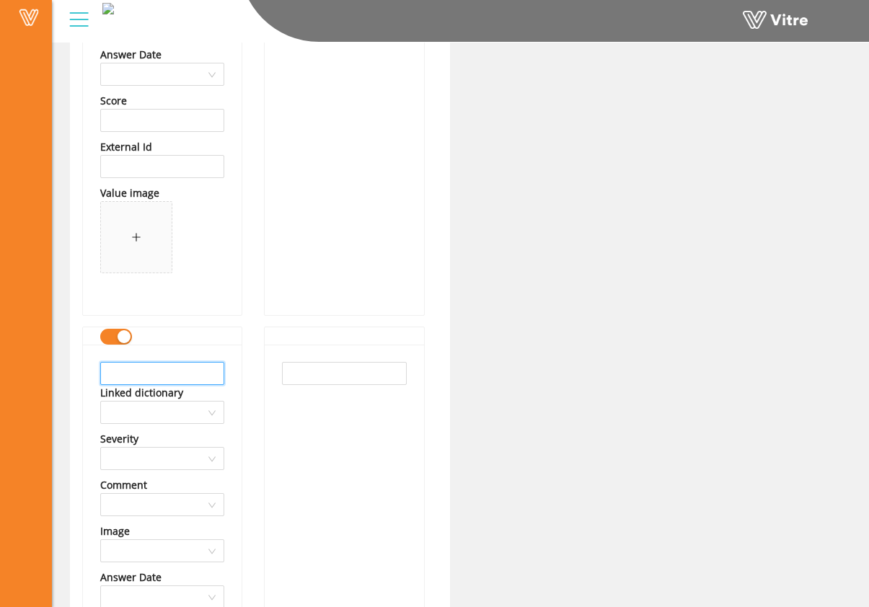
click at [164, 372] on input "text" at bounding box center [162, 373] width 124 height 23
drag, startPoint x: 207, startPoint y: 377, endPoint x: 80, endPoint y: 374, distance: 126.9
type input "CI Construction"
drag, startPoint x: 292, startPoint y: 373, endPoint x: 355, endPoint y: 435, distance: 88.7
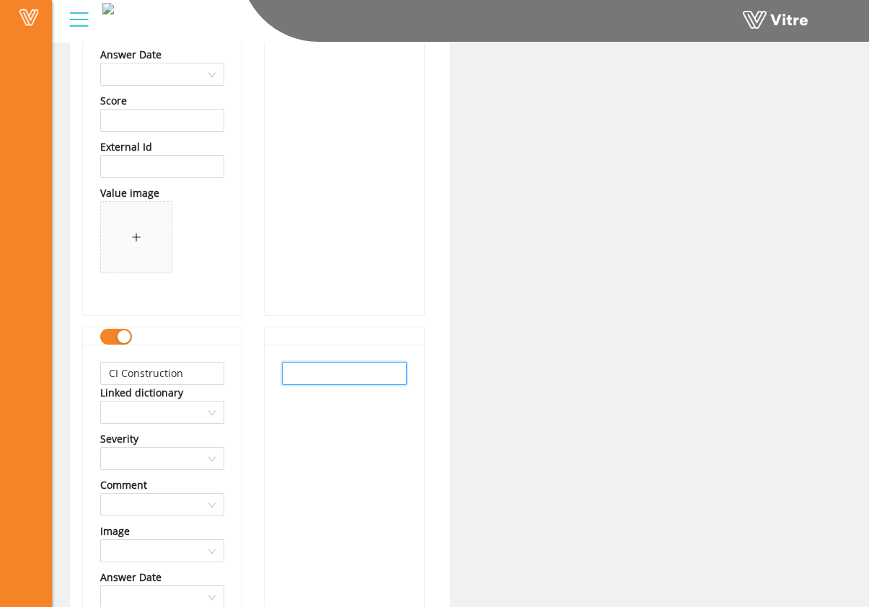
click at [292, 373] on input "text" at bounding box center [344, 373] width 124 height 23
paste input "CI Construction"
type input "CI Construction"
click at [355, 435] on div "CI Construction" at bounding box center [344, 591] width 159 height 493
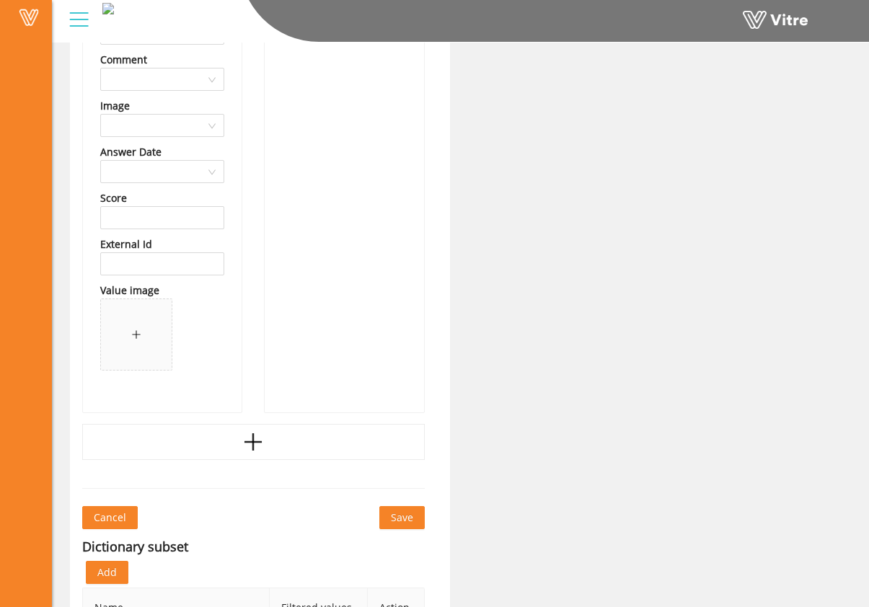
scroll to position [73614, 0]
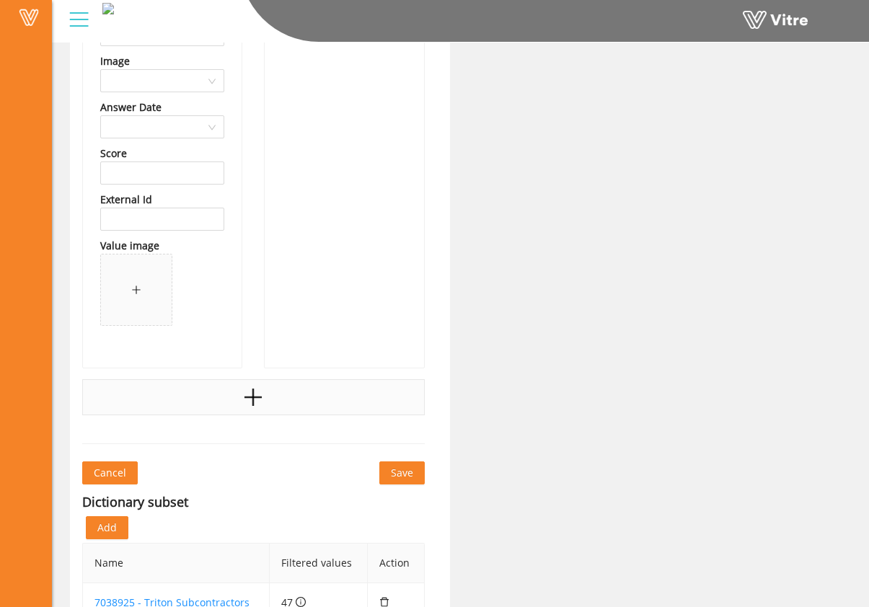
click at [262, 397] on icon "plus" at bounding box center [252, 397] width 17 height 2
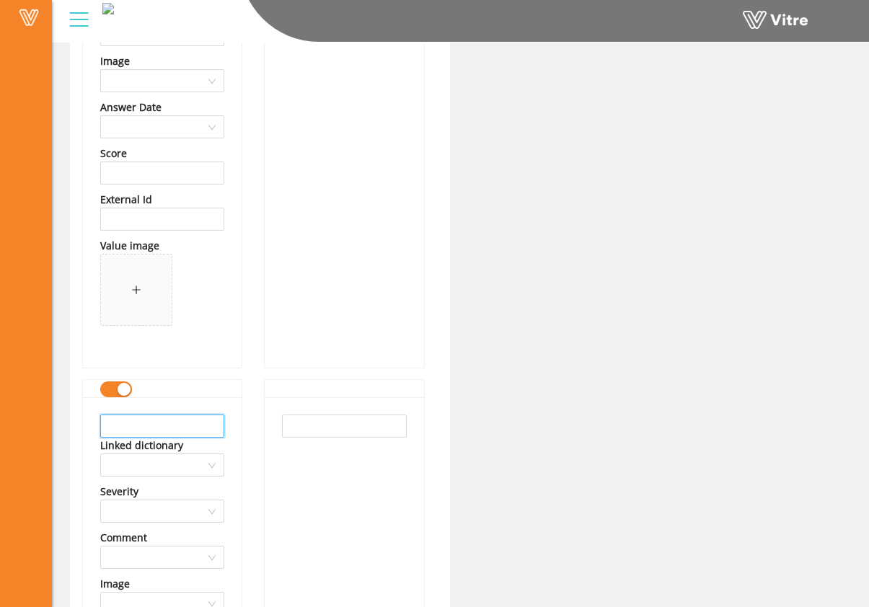
click at [190, 425] on input "text" at bounding box center [162, 425] width 124 height 23
drag, startPoint x: 203, startPoint y: 424, endPoint x: 63, endPoint y: 416, distance: 139.3
type input "Blue Sage Services"
click at [383, 426] on input "text" at bounding box center [344, 425] width 124 height 23
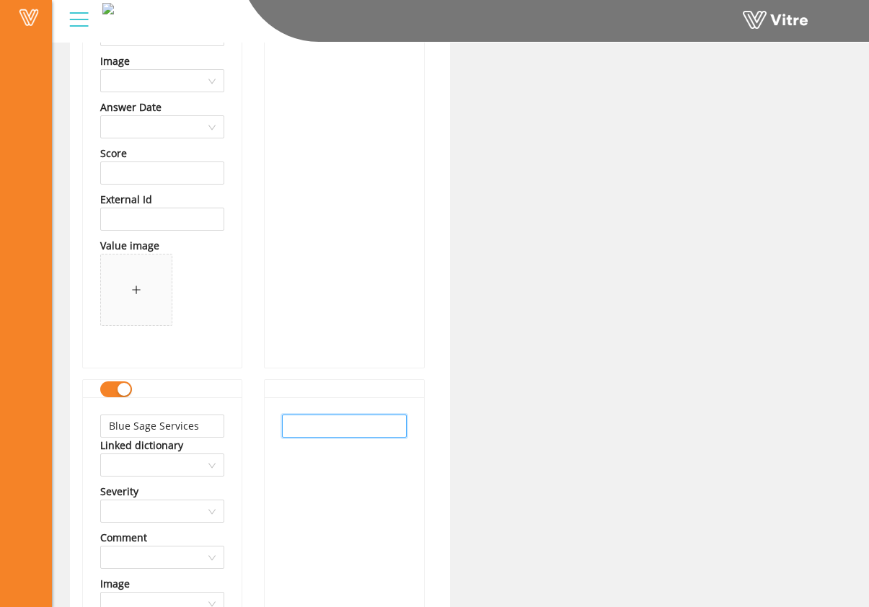
paste input "Blue Sage Services"
type input "Blue Sage Services"
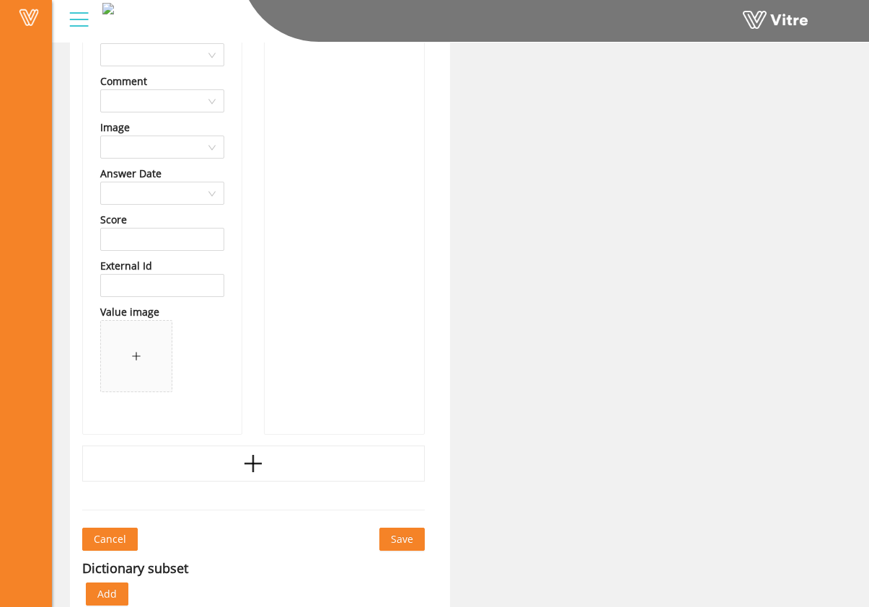
click at [257, 464] on icon "plus" at bounding box center [252, 464] width 17 height 2
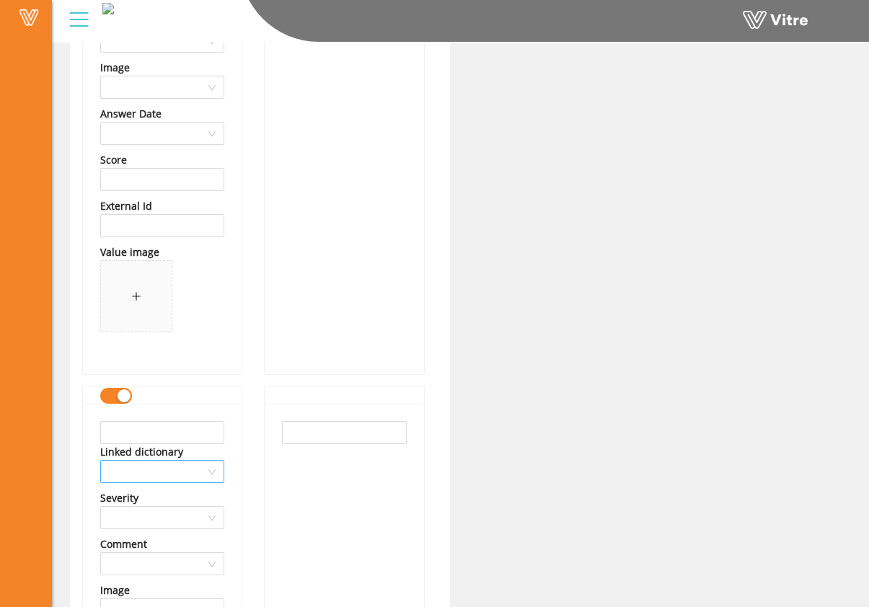
scroll to position [74166, 0]
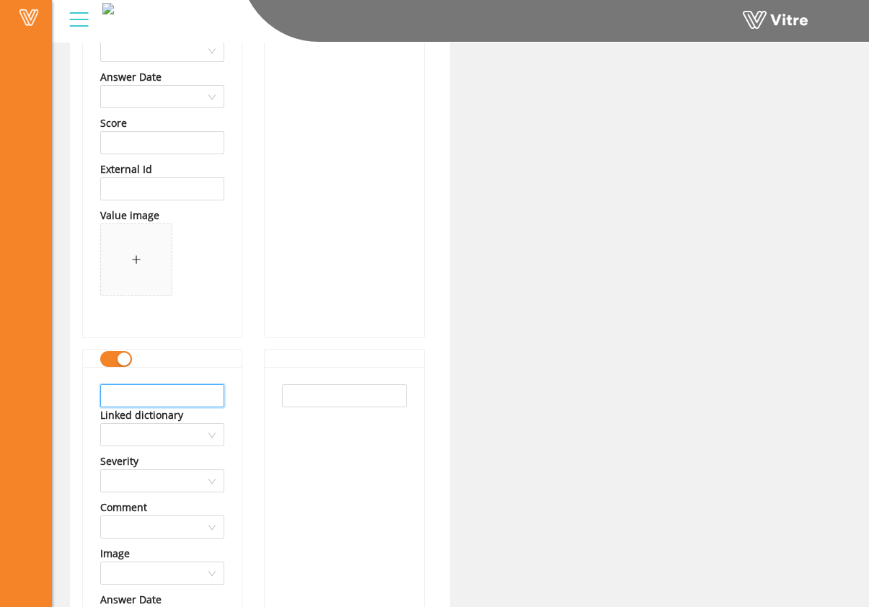
click at [191, 401] on input "text" at bounding box center [162, 395] width 124 height 23
drag, startPoint x: 202, startPoint y: 400, endPoint x: 90, endPoint y: 396, distance: 111.8
click at [89, 398] on div "Clifty Group LLC Linked dictionary Severity Comment Image Answer Date Score Ext…" at bounding box center [162, 613] width 159 height 493
type input "Clifty Group LLC"
click at [360, 397] on input "text" at bounding box center [344, 395] width 124 height 23
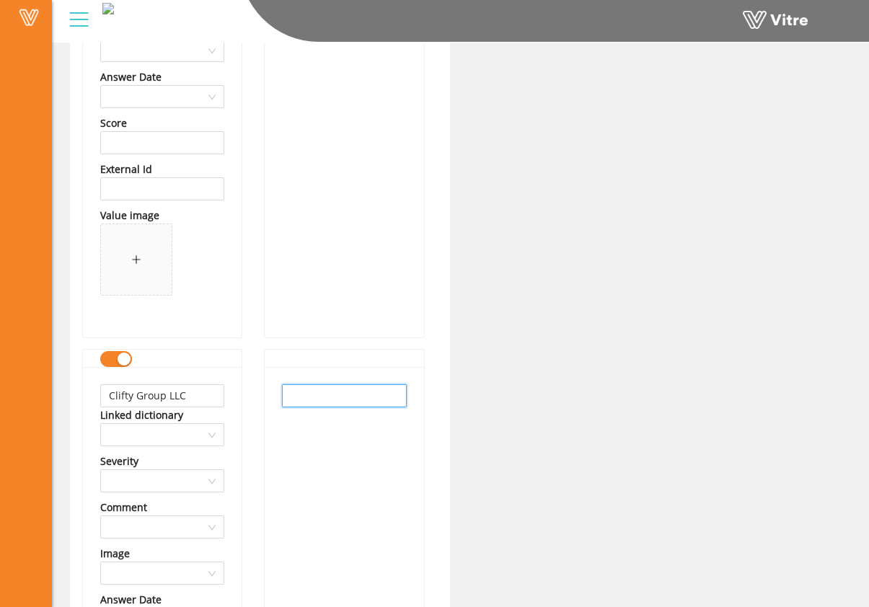
paste input "Clifty Group LLC"
type input "Clifty Group LLC"
click at [357, 454] on div "Clifty Group LLC" at bounding box center [344, 613] width 159 height 493
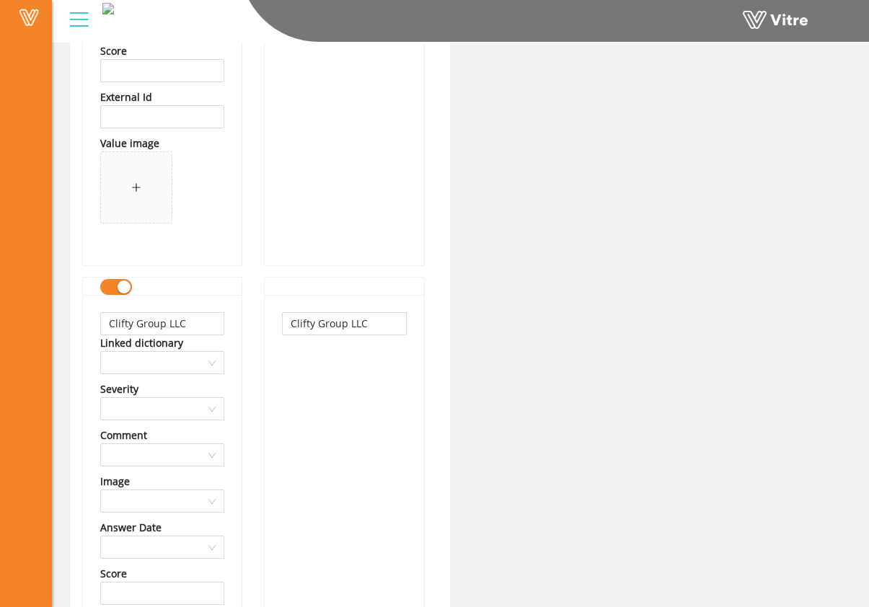
scroll to position [74597, 0]
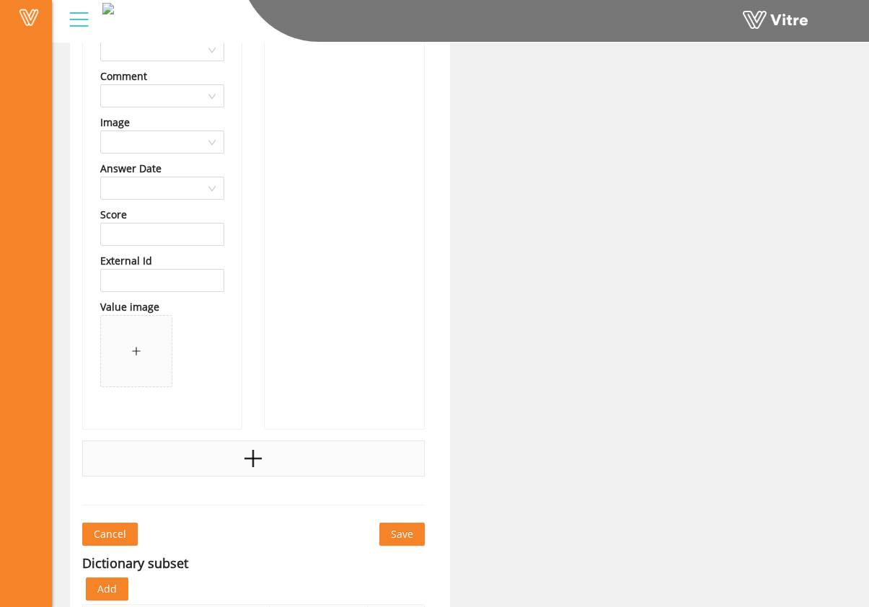
drag, startPoint x: 259, startPoint y: 455, endPoint x: 252, endPoint y: 461, distance: 9.2
click at [259, 455] on icon "plus" at bounding box center [253, 459] width 22 height 22
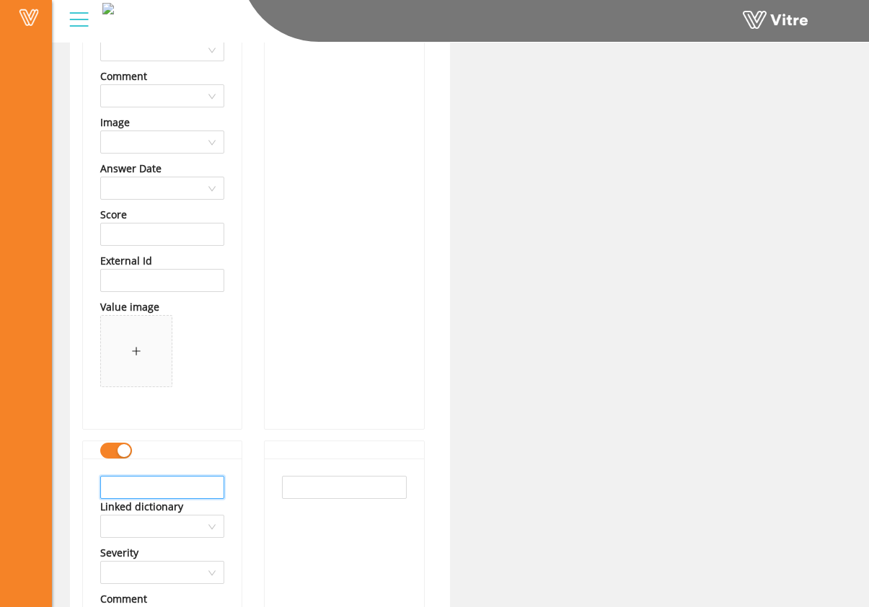
click at [195, 479] on input "text" at bounding box center [162, 487] width 124 height 23
drag, startPoint x: 203, startPoint y: 484, endPoint x: 68, endPoint y: 487, distance: 135.5
type input "DK Contracting LLC"
drag, startPoint x: 305, startPoint y: 484, endPoint x: 328, endPoint y: 510, distance: 34.7
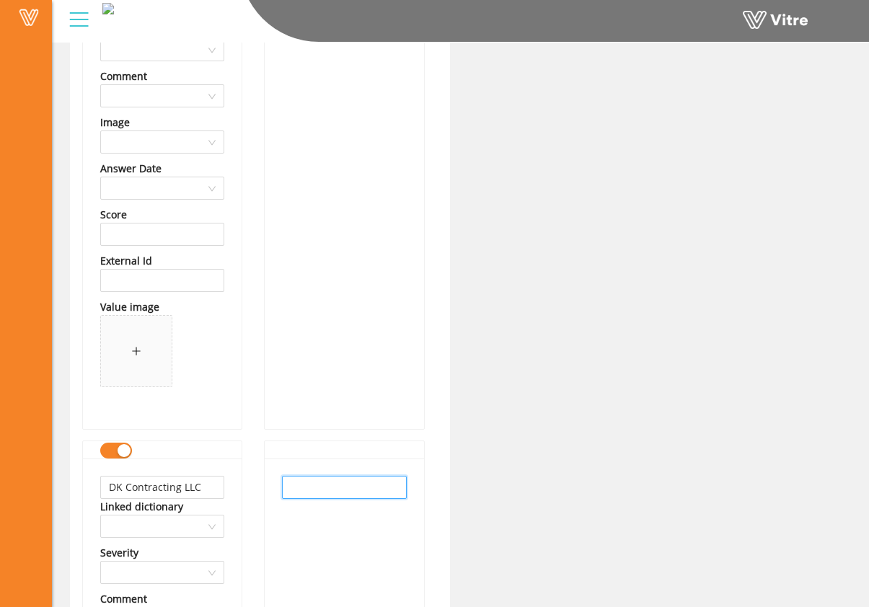
click at [304, 484] on input "text" at bounding box center [344, 487] width 124 height 23
paste input "DK Contracting LLC"
type input "DK Contracting LLC"
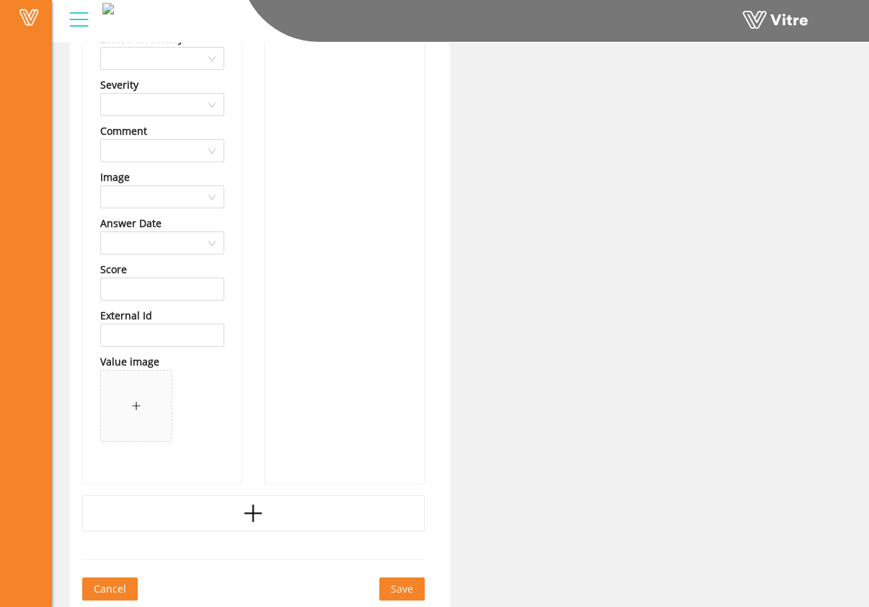
scroll to position [75142, 0]
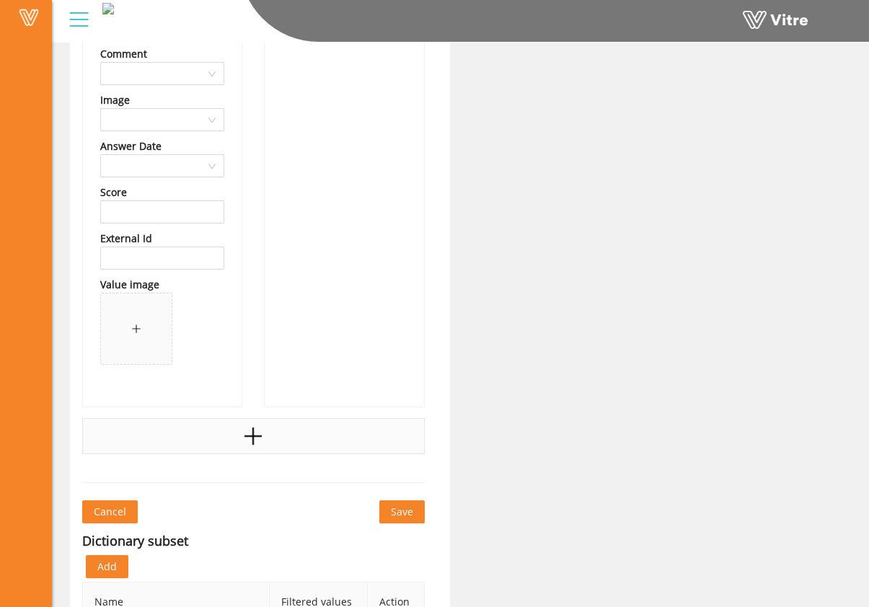
click at [234, 430] on div at bounding box center [253, 436] width 342 height 36
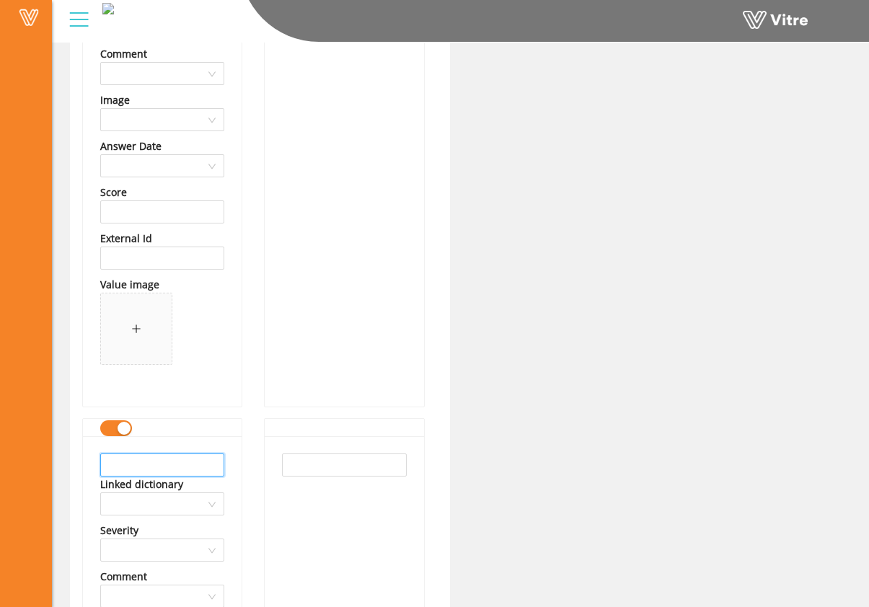
click at [183, 456] on input "text" at bounding box center [162, 464] width 124 height 23
click at [161, 471] on input "text" at bounding box center [162, 464] width 124 height 23
drag, startPoint x: 217, startPoint y: 464, endPoint x: -6, endPoint y: 458, distance: 223.5
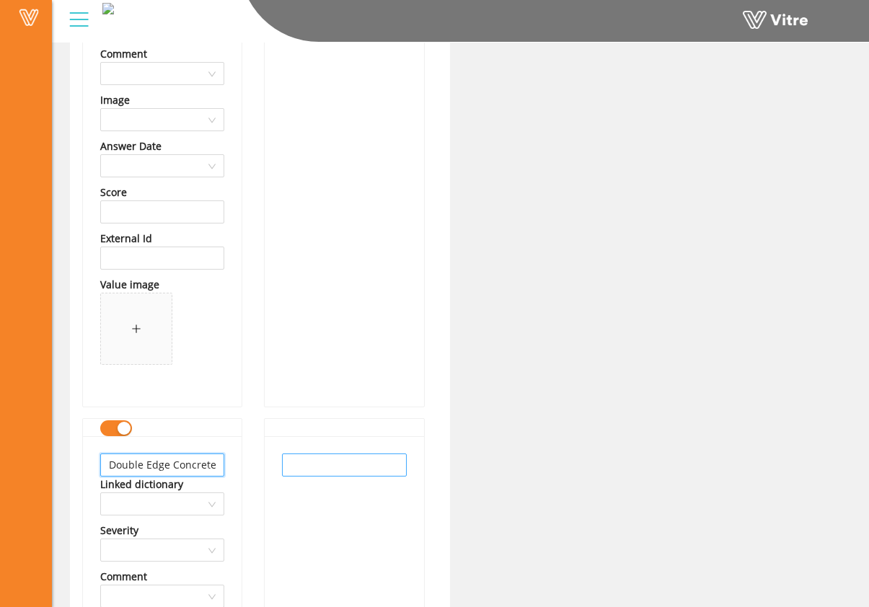
type input "Double Edge Concrete Sawing"
click at [347, 466] on input "text" at bounding box center [344, 464] width 124 height 23
paste input "Double Edge Concrete Sawing"
type input "Double Edge Concrete Sawing"
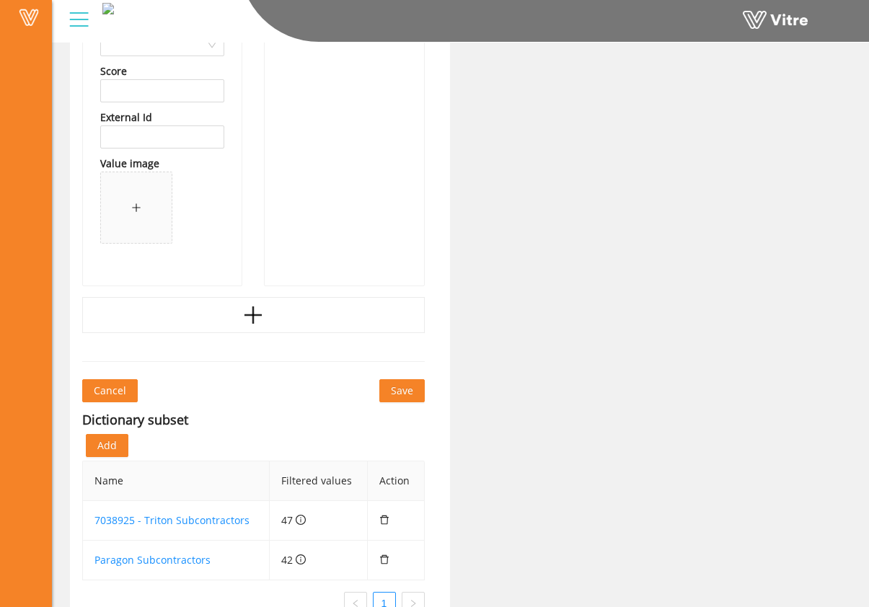
scroll to position [75820, 0]
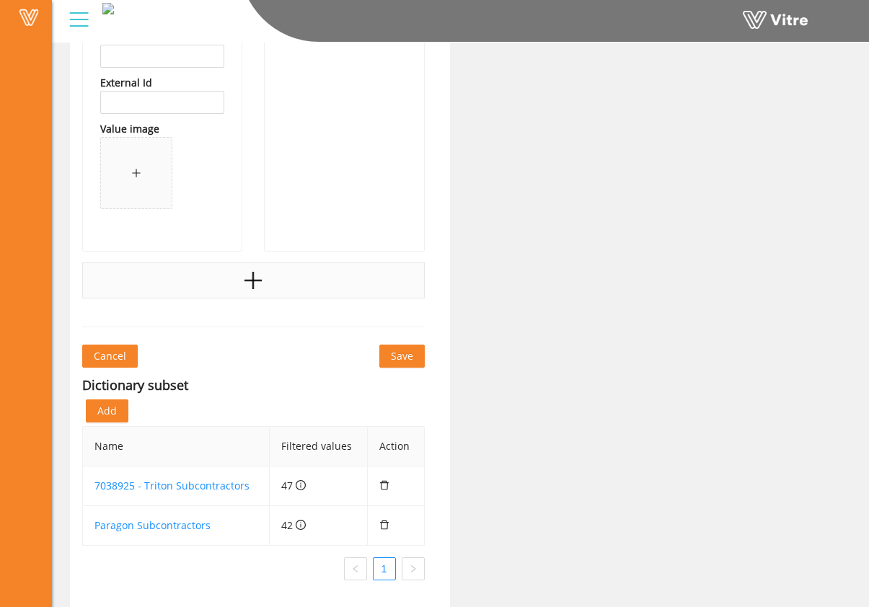
click at [245, 290] on icon "plus" at bounding box center [253, 281] width 22 height 22
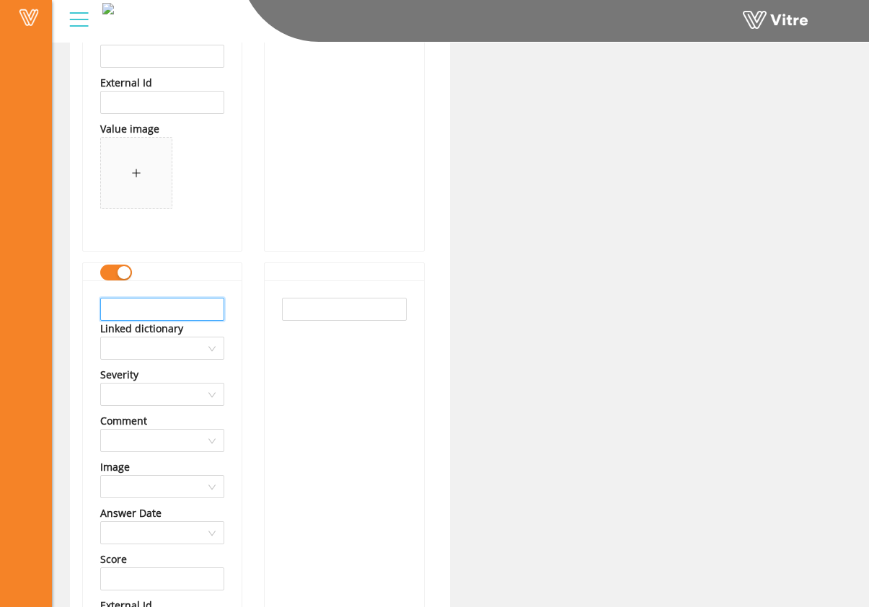
click at [198, 315] on input "text" at bounding box center [162, 309] width 124 height 23
drag, startPoint x: 187, startPoint y: 316, endPoint x: 49, endPoint y: 308, distance: 137.9
type input "DPR Hoffman"
click at [354, 314] on input "text" at bounding box center [344, 309] width 124 height 23
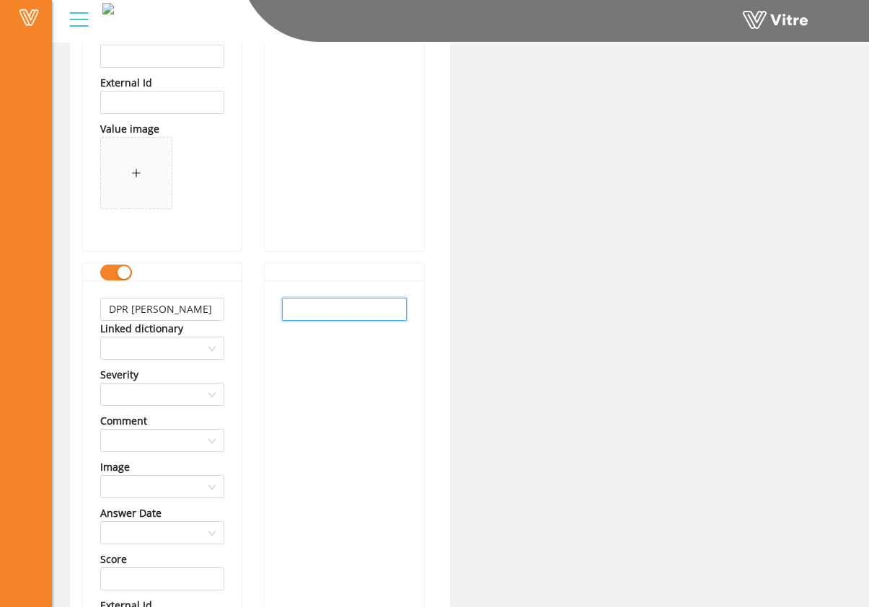
paste input "DPR Hoffman"
type input "DPR Hoffman"
click at [349, 352] on div "DPR Hoffman" at bounding box center [344, 526] width 159 height 493
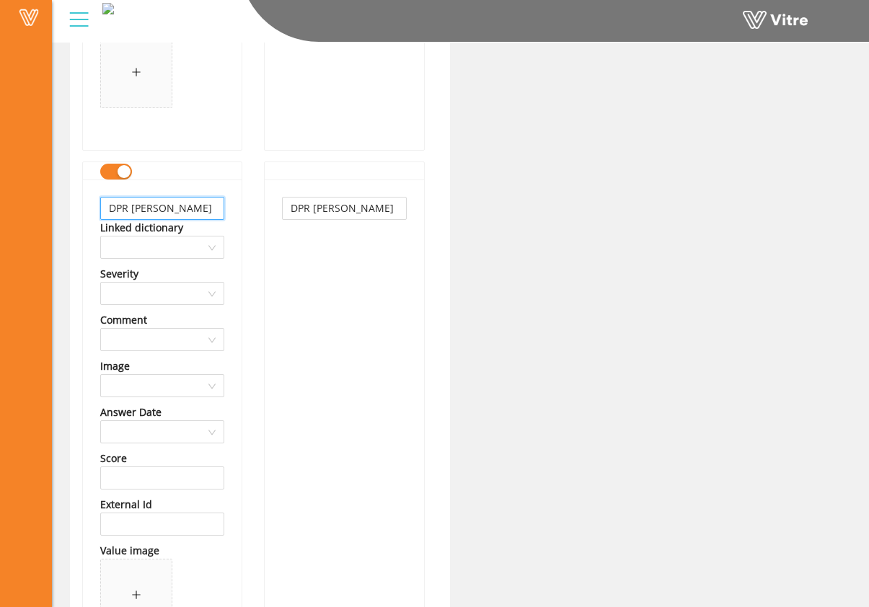
scroll to position [76343, 0]
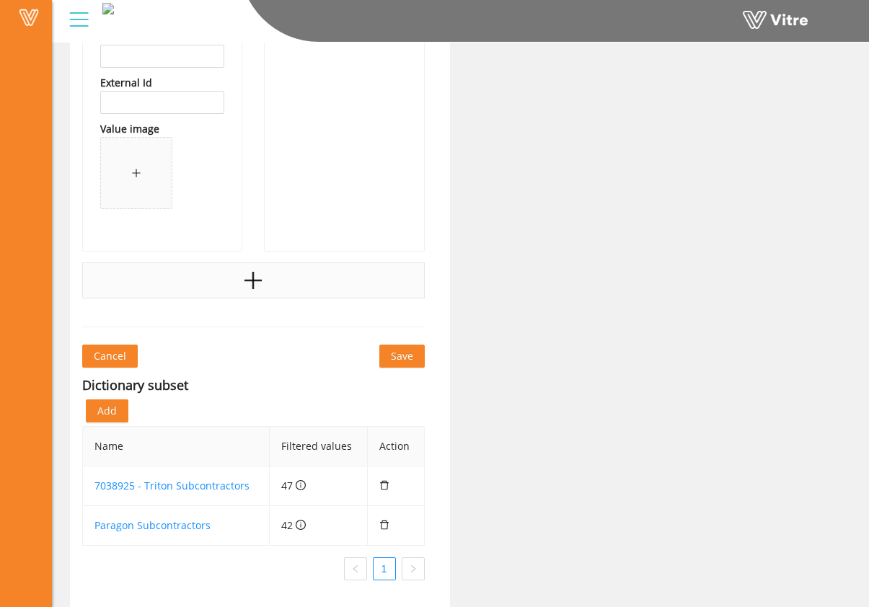
click at [260, 262] on div at bounding box center [253, 280] width 342 height 36
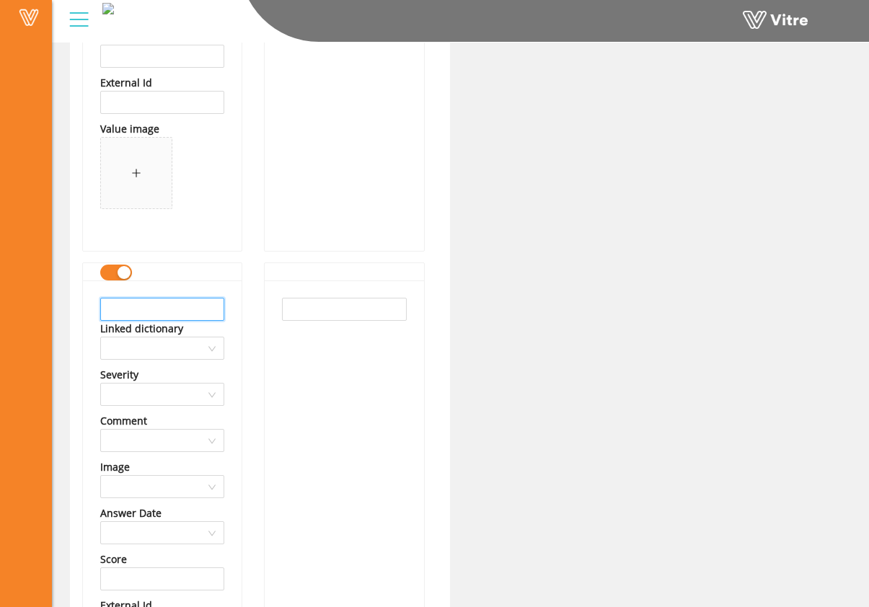
click at [190, 308] on input "text" at bounding box center [162, 309] width 124 height 23
drag, startPoint x: 216, startPoint y: 311, endPoint x: 46, endPoint y: 310, distance: 170.1
type input "Finley Termite and Pest Control"
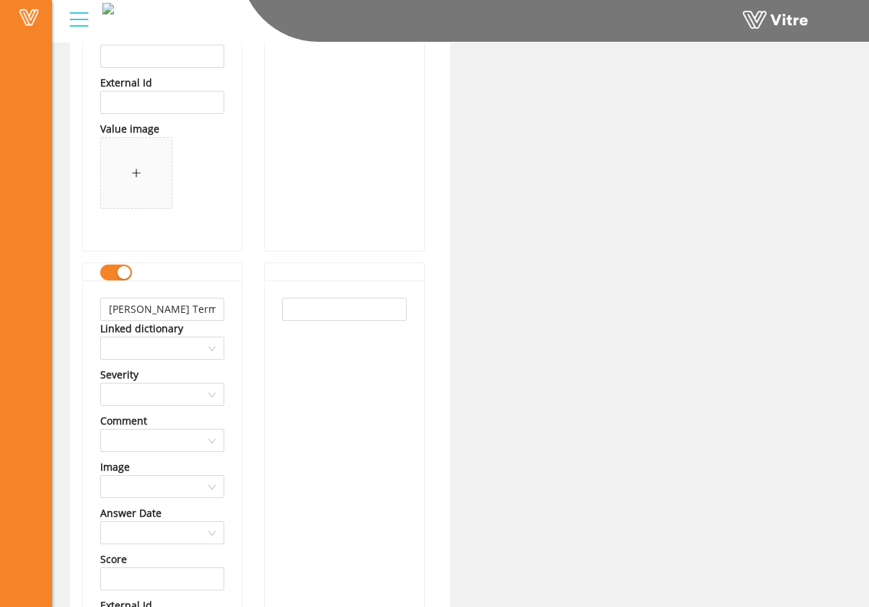
click at [325, 321] on div at bounding box center [344, 526] width 159 height 493
click at [319, 308] on input "text" at bounding box center [344, 309] width 124 height 23
paste input "Finley Termite and Pest Control"
type input "Finley Termite and Pest Control"
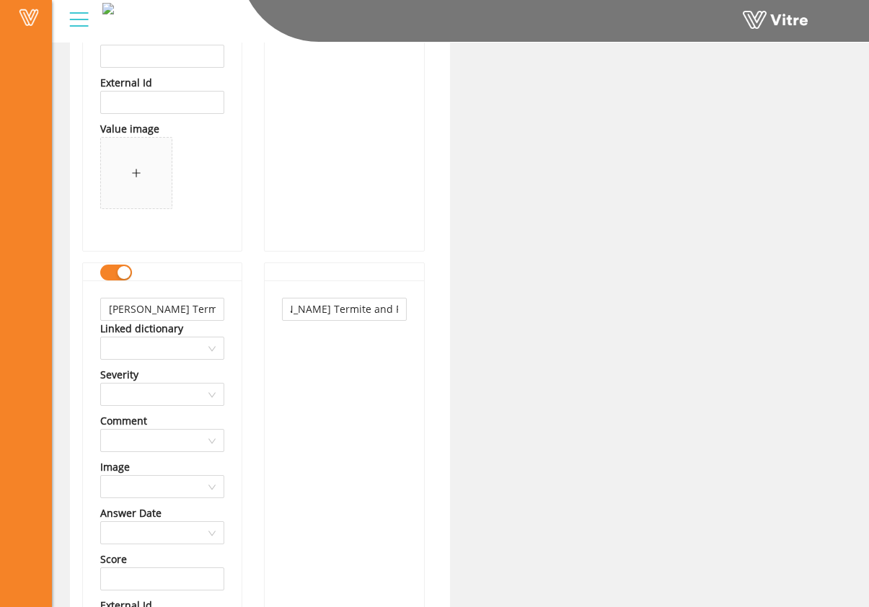
click at [319, 362] on div "Finley Termite and Pest Control" at bounding box center [344, 526] width 159 height 493
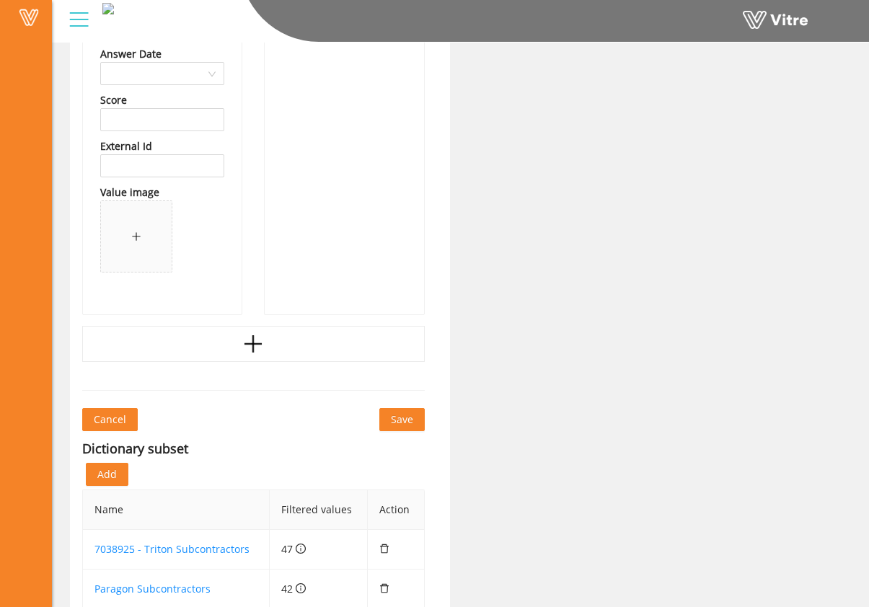
scroll to position [76817, 0]
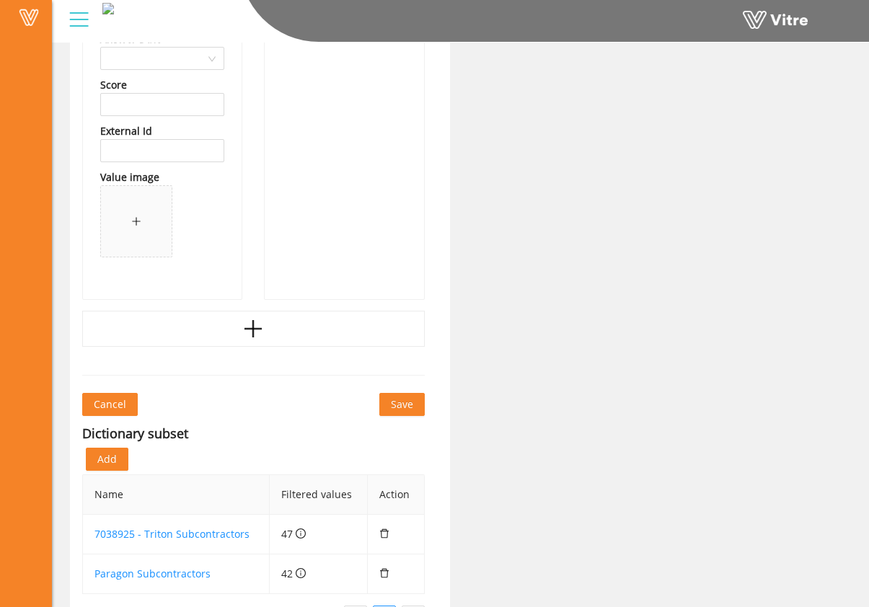
click at [271, 321] on div at bounding box center [253, 329] width 342 height 36
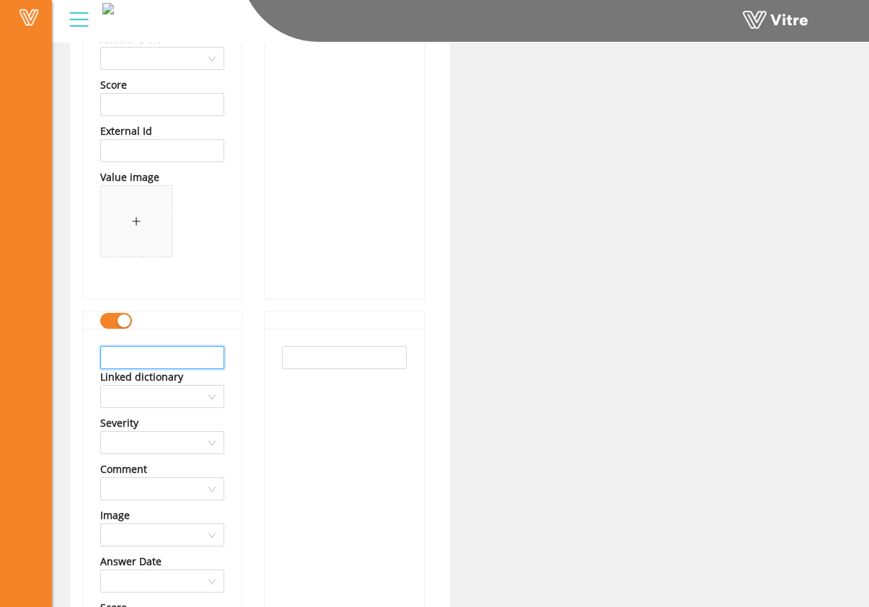
click at [192, 348] on input "text" at bounding box center [162, 357] width 124 height 23
drag, startPoint x: 218, startPoint y: 357, endPoint x: 61, endPoint y: 350, distance: 157.3
type input "Hammett Excavation"
click at [305, 352] on input "text" at bounding box center [344, 357] width 124 height 23
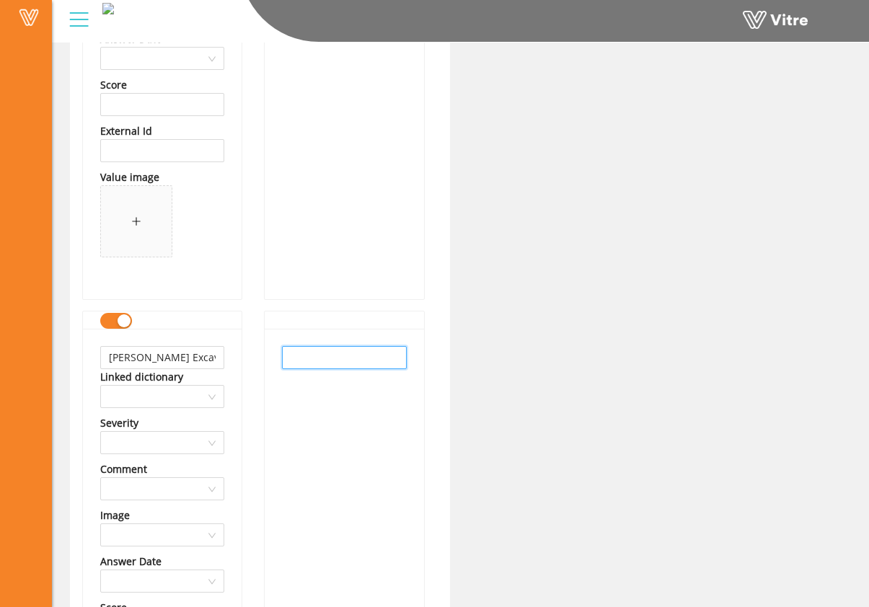
paste input "Hammett Excavation"
type input "Hammett Excavation"
click at [334, 412] on div "Hammett Excavation" at bounding box center [344, 575] width 159 height 493
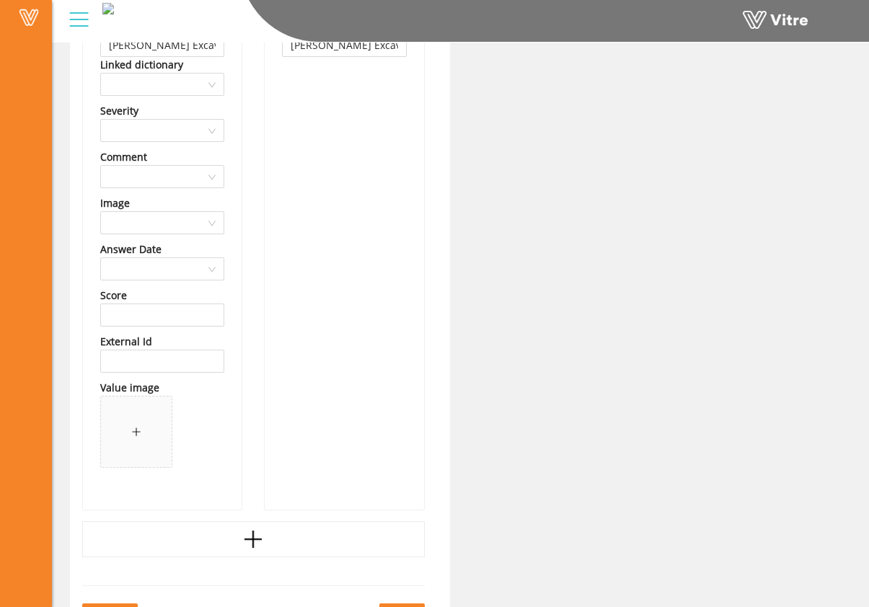
scroll to position [77243, 0]
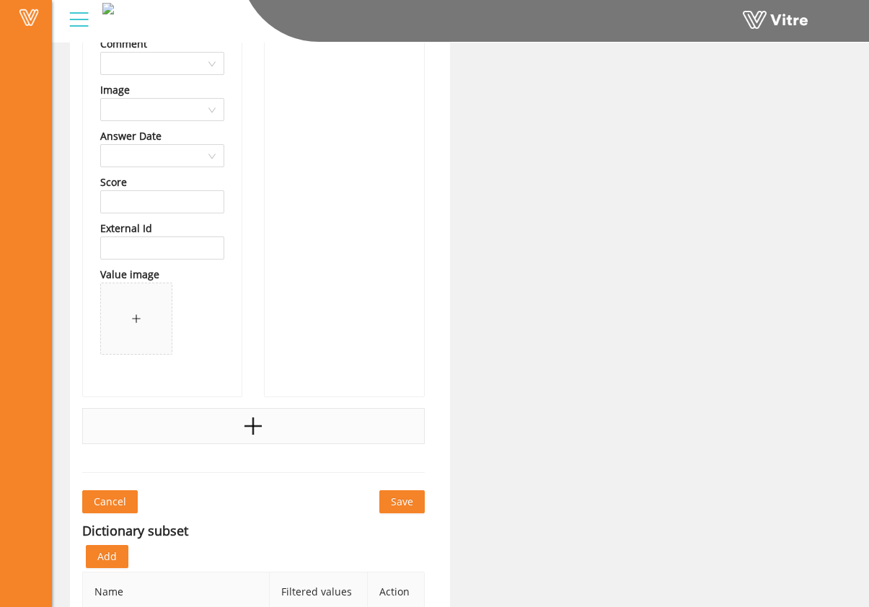
click at [321, 428] on div at bounding box center [253, 426] width 342 height 36
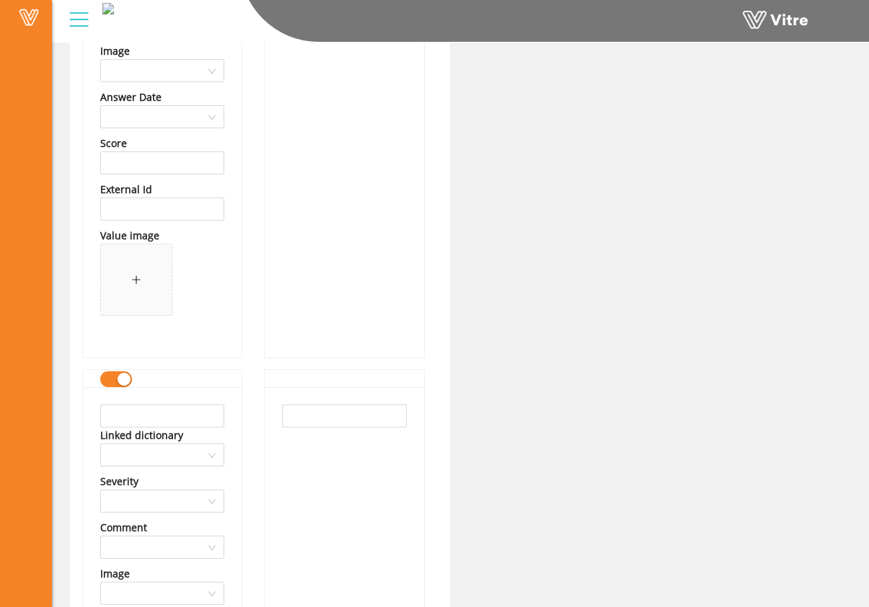
scroll to position [77376, 0]
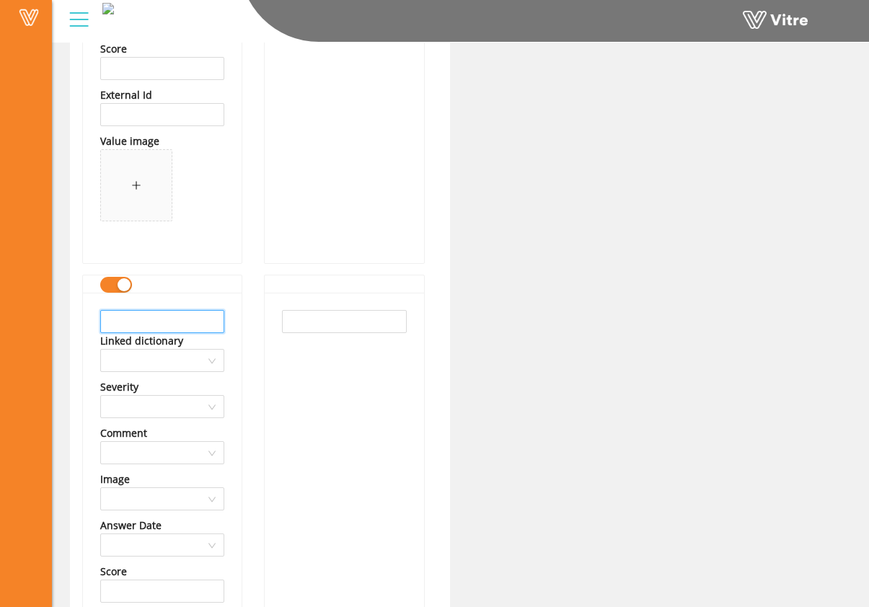
click at [190, 316] on input "text" at bounding box center [162, 321] width 124 height 23
drag, startPoint x: 216, startPoint y: 324, endPoint x: 17, endPoint y: 331, distance: 199.8
click at [205, 324] on input "Howell Drilling Services" at bounding box center [162, 321] width 124 height 23
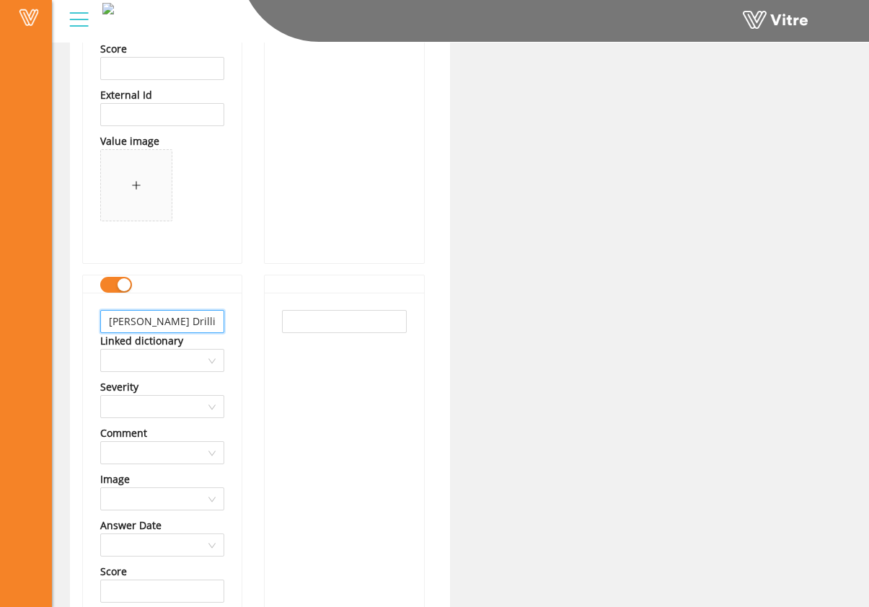
click at [208, 323] on input "Howell Drilling Services" at bounding box center [162, 321] width 124 height 23
type input "Howell Drilling Services"
click at [342, 325] on input "text" at bounding box center [344, 321] width 124 height 23
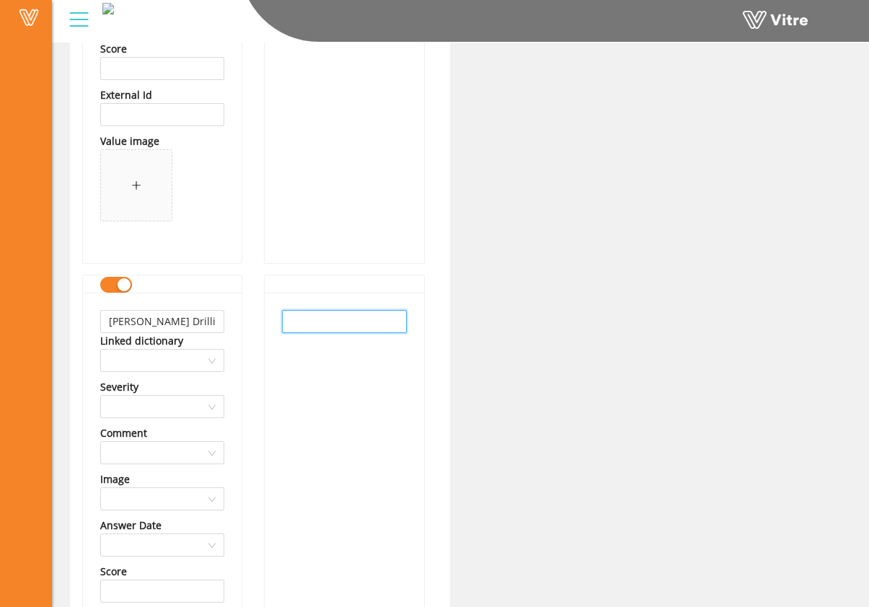
paste input "Howell Drilling Services"
type input "Howell Drilling Services"
click at [328, 368] on div "Howell Drilling Services" at bounding box center [344, 539] width 159 height 493
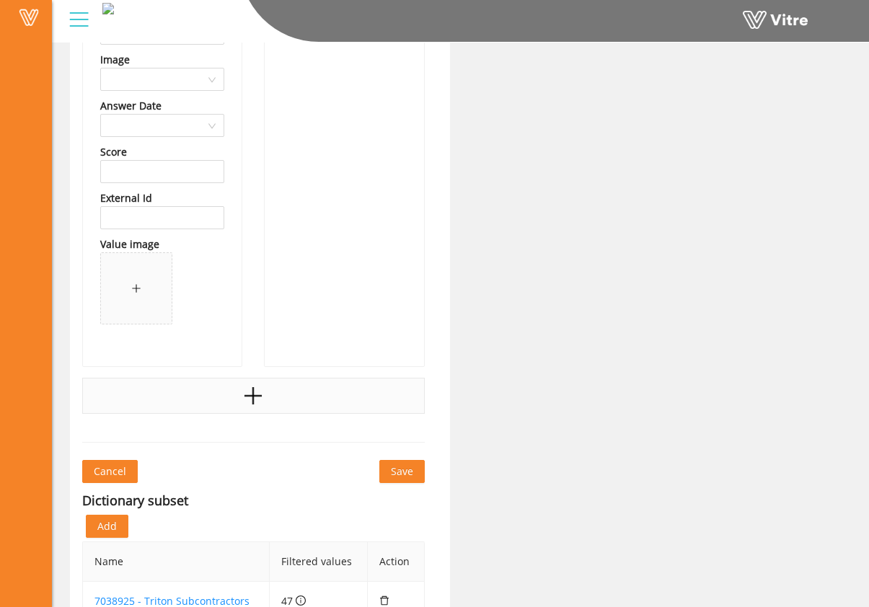
scroll to position [77798, 0]
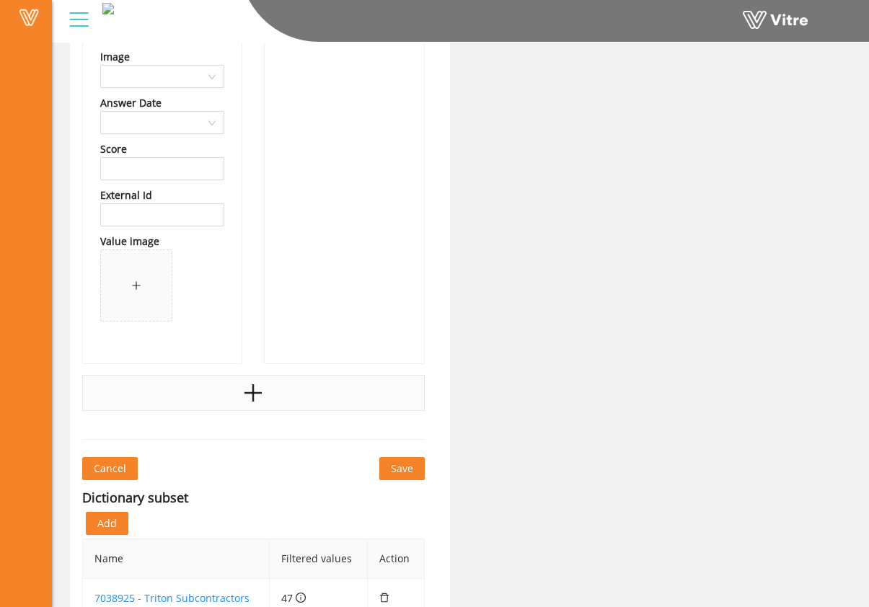
click at [293, 379] on div at bounding box center [253, 393] width 342 height 36
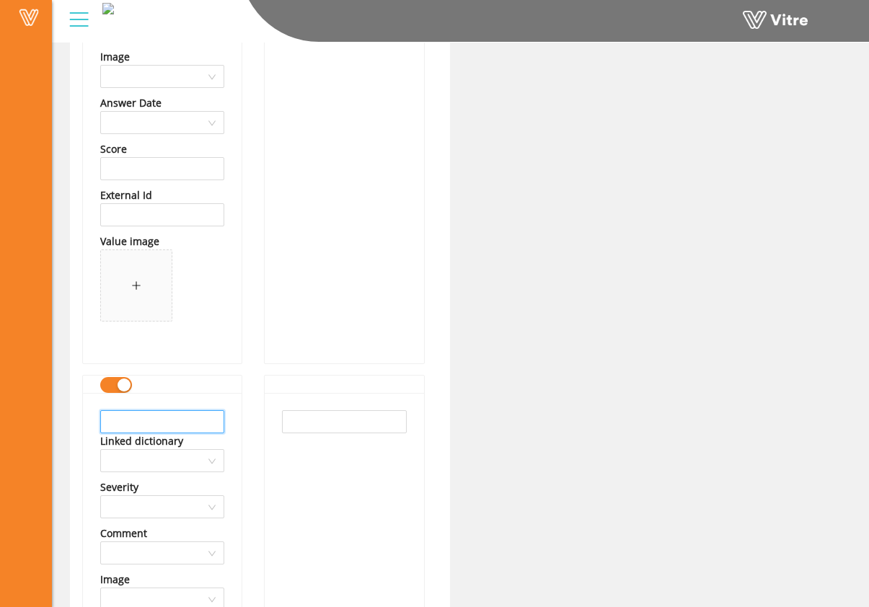
click at [182, 414] on input "text" at bounding box center [162, 421] width 124 height 23
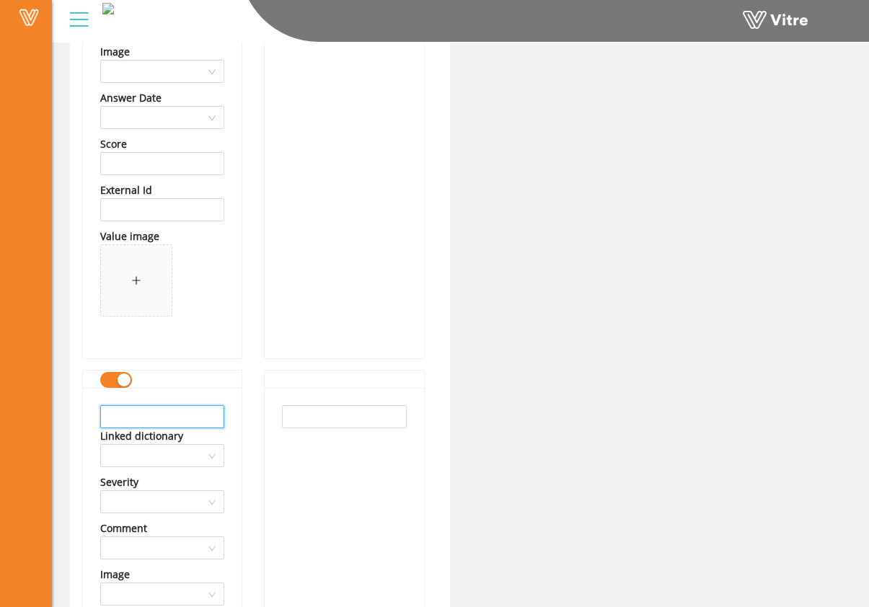
scroll to position [77804, 0]
click at [189, 413] on input "text" at bounding box center [162, 415] width 124 height 23
drag, startPoint x: 191, startPoint y: 418, endPoint x: 126, endPoint y: 417, distance: 64.9
click at [126, 417] on input "LA Fullter" at bounding box center [162, 415] width 124 height 23
drag, startPoint x: 138, startPoint y: 418, endPoint x: 41, endPoint y: 417, distance: 96.6
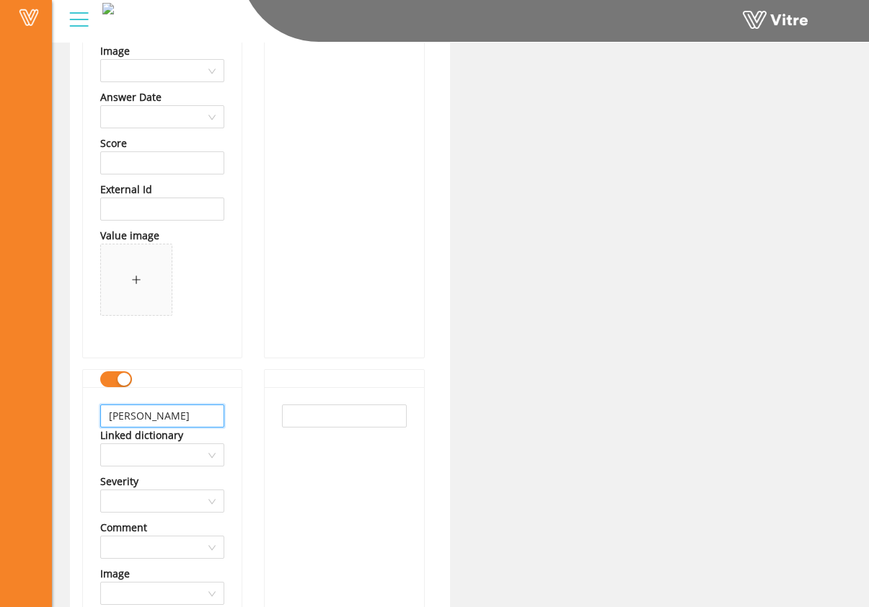
type input "LA Fuller"
click at [342, 418] on input "text" at bounding box center [344, 415] width 124 height 23
paste input "LA Fuller"
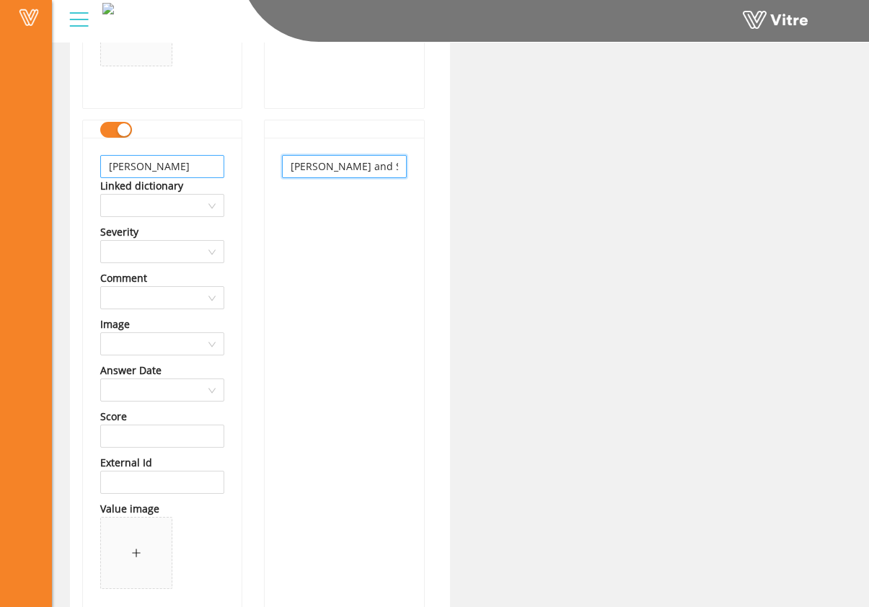
scroll to position [78050, 0]
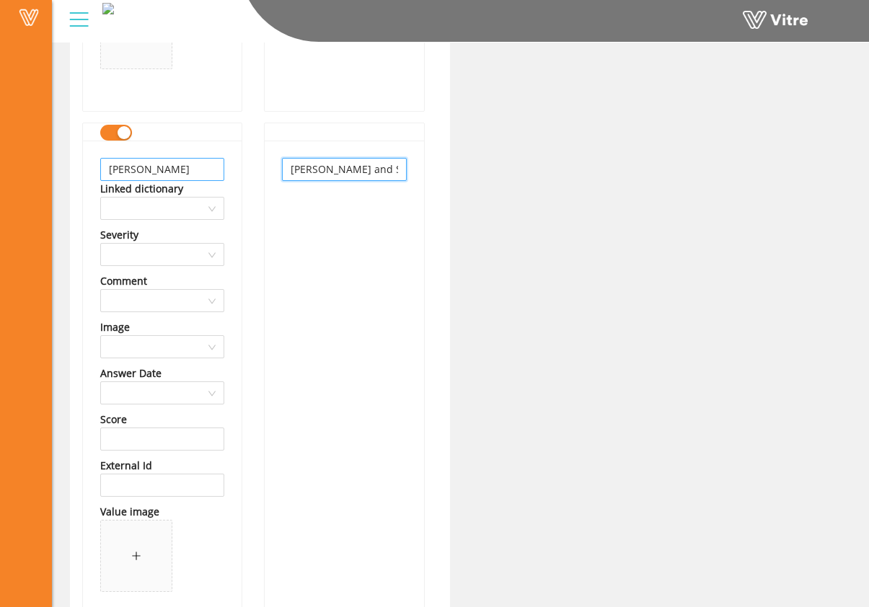
type input "LA Fuller and Sons"
click at [189, 172] on input "LA Fuller" at bounding box center [162, 169] width 124 height 23
type input "LA Fuller and Sons"
click at [267, 199] on div "LA Fuller and Sons" at bounding box center [344, 387] width 159 height 493
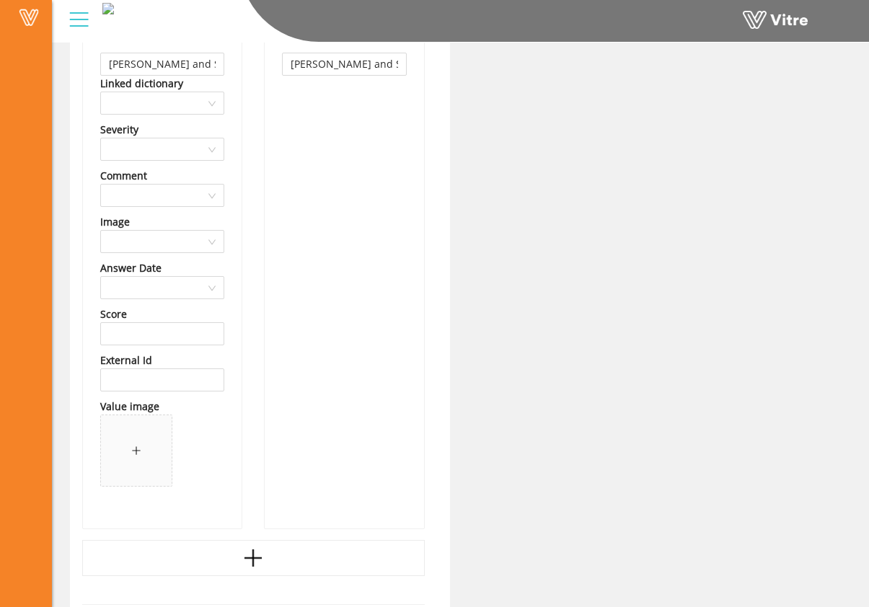
scroll to position [78433, 0]
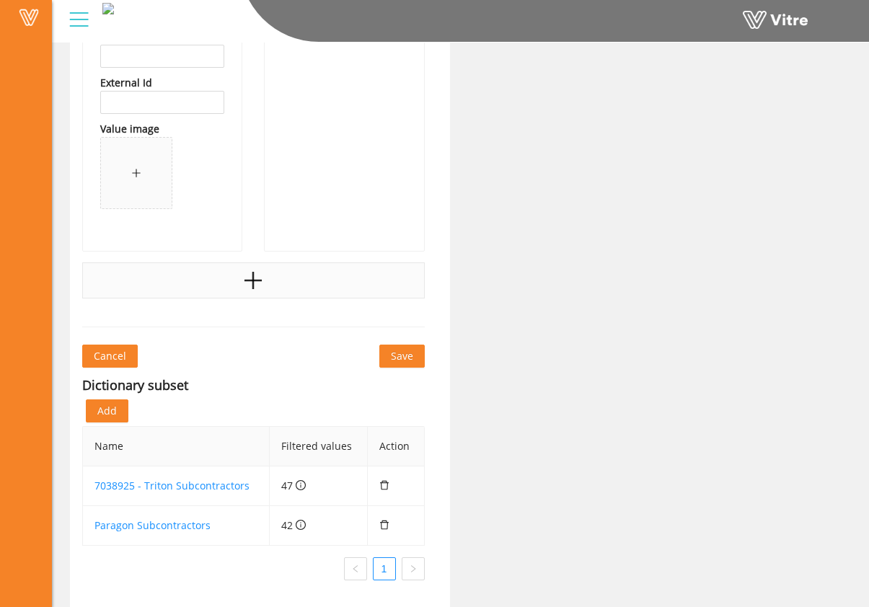
click at [280, 268] on div at bounding box center [253, 280] width 342 height 36
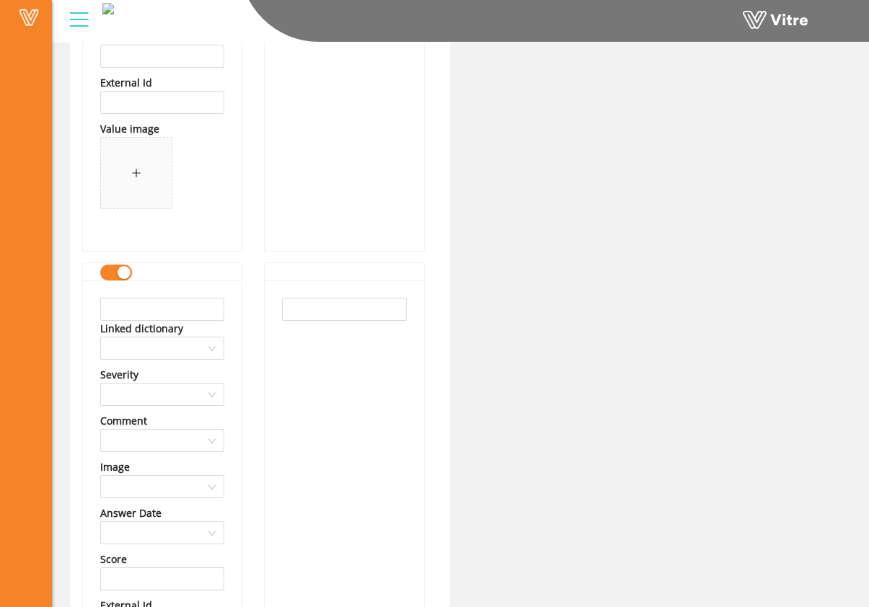
click at [197, 294] on div "Linked dictionary Severity Comment Image Answer Date Score External Id Value im…" at bounding box center [162, 526] width 159 height 493
click at [190, 305] on input "text" at bounding box center [162, 309] width 124 height 23
drag, startPoint x: 204, startPoint y: 314, endPoint x: 56, endPoint y: 301, distance: 148.3
type input "Peterson Contractors"
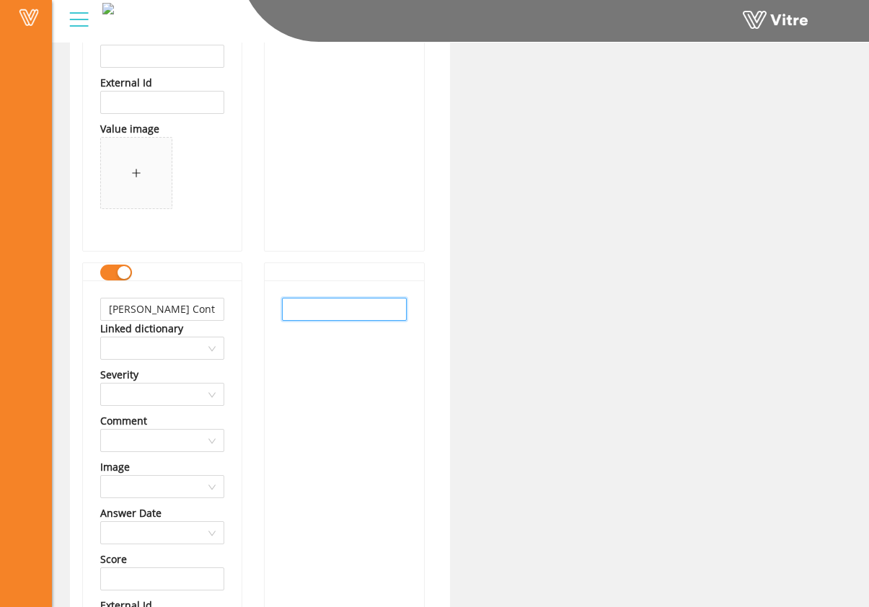
click at [327, 313] on input "text" at bounding box center [344, 309] width 124 height 23
paste input "Peterson Contractors"
type input "Peterson Contractors"
click at [334, 355] on div "Peterson Contractors" at bounding box center [344, 526] width 159 height 493
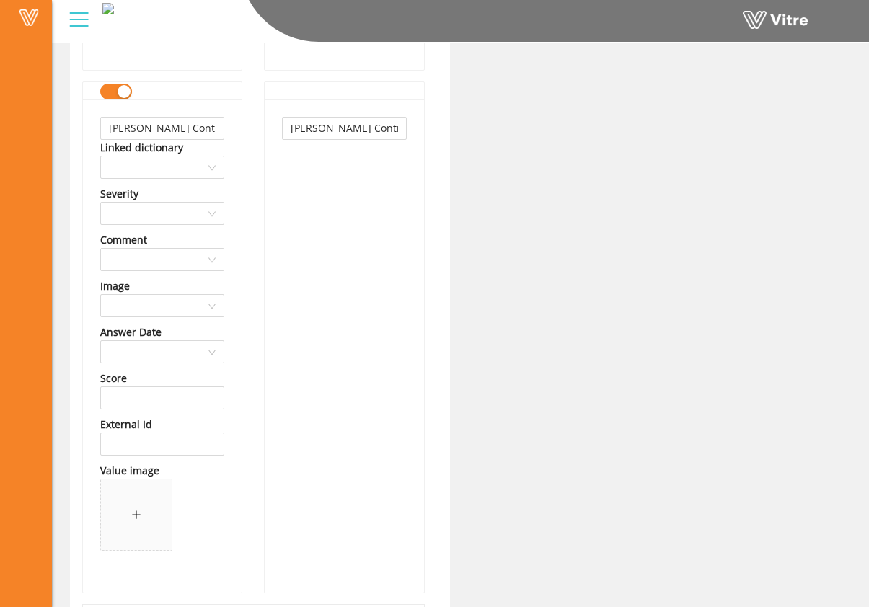
scroll to position [78801, 0]
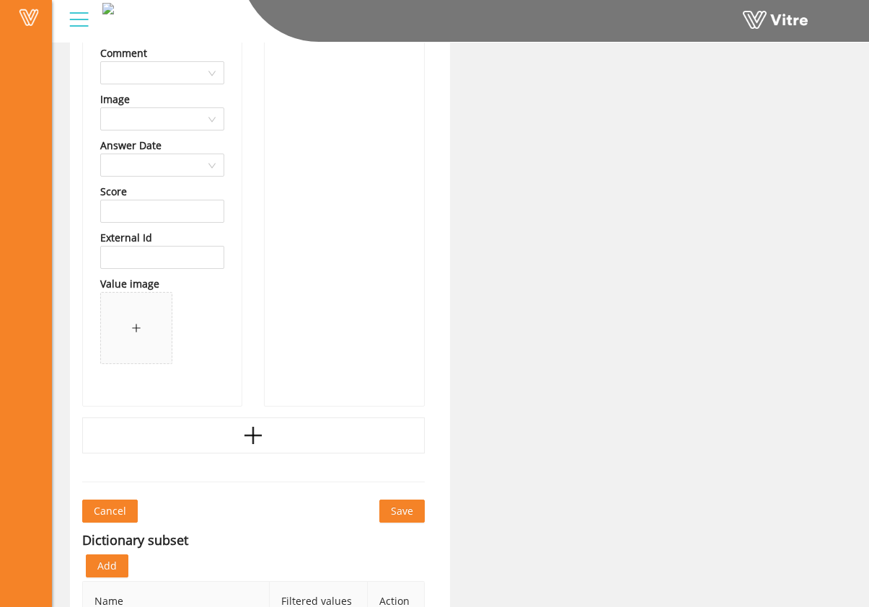
click at [251, 438] on icon "plus" at bounding box center [253, 436] width 22 height 22
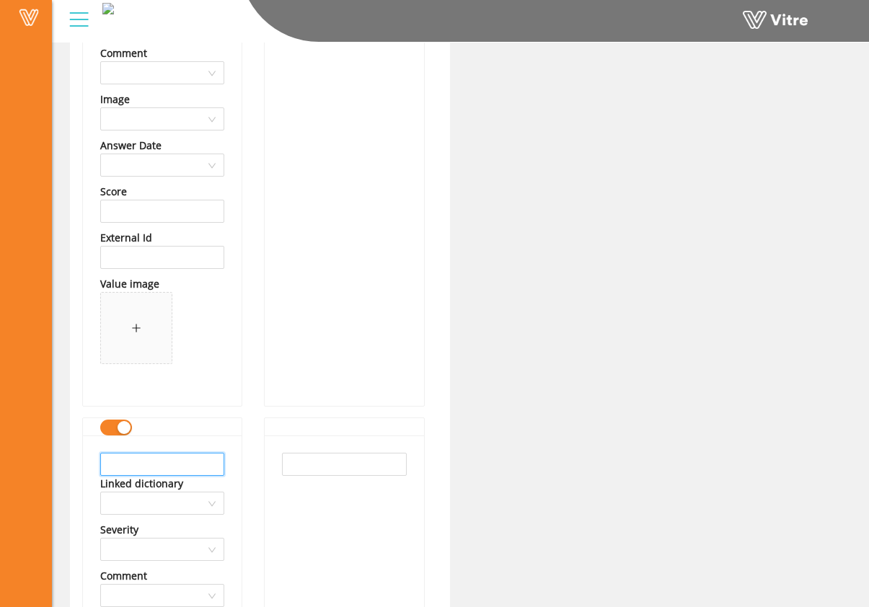
click at [202, 458] on input "text" at bounding box center [162, 464] width 124 height 23
click at [218, 471] on input "text" at bounding box center [162, 464] width 124 height 23
type input "R"
drag, startPoint x: 220, startPoint y: 464, endPoint x: -54, endPoint y: 450, distance: 274.2
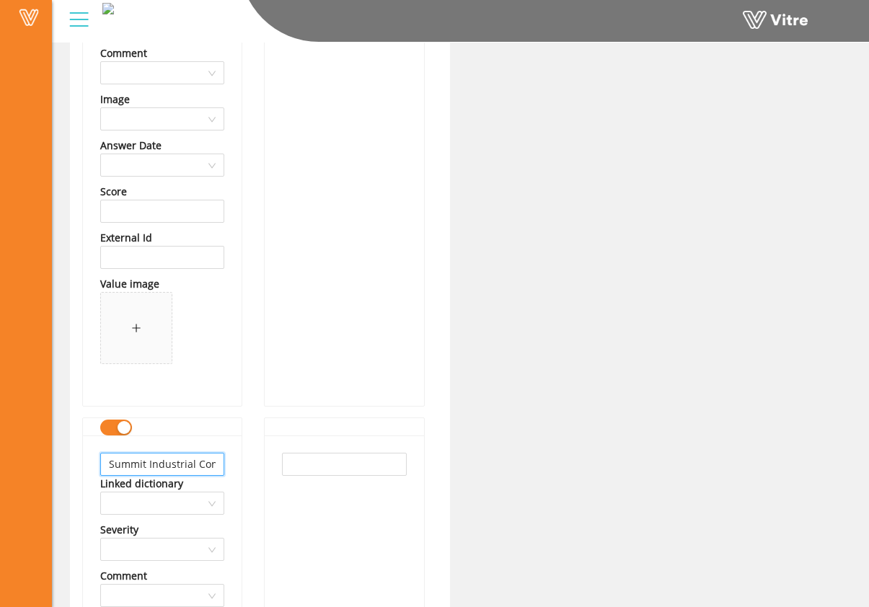
type input "Summit Industrial Construction"
click at [315, 463] on input "text" at bounding box center [344, 464] width 124 height 23
paste input "Summit Industrial Construction"
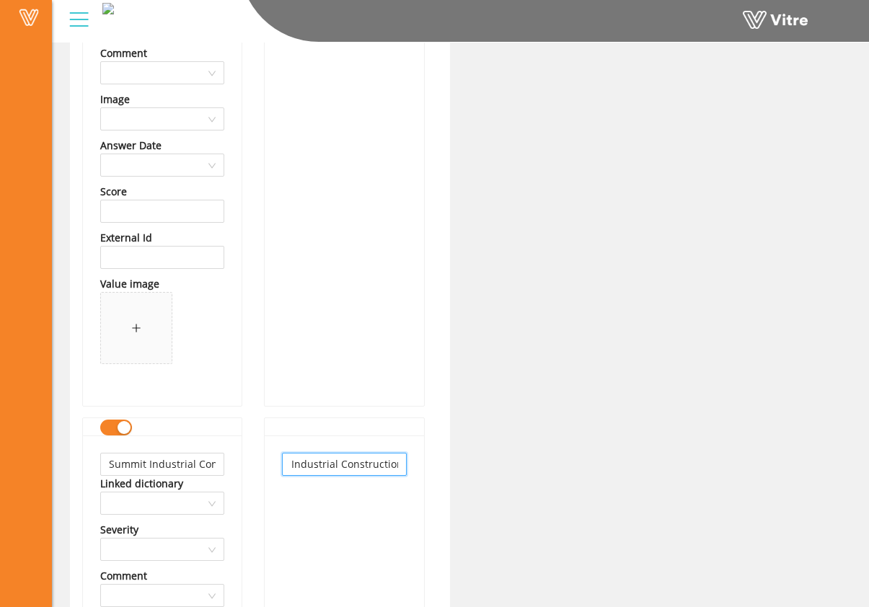
type input "Summit Industrial Construction"
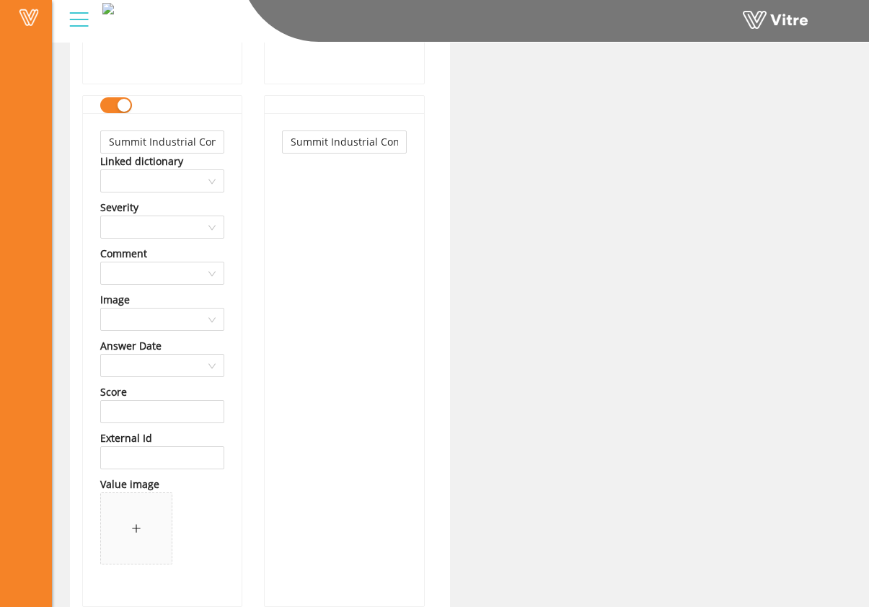
scroll to position [79226, 0]
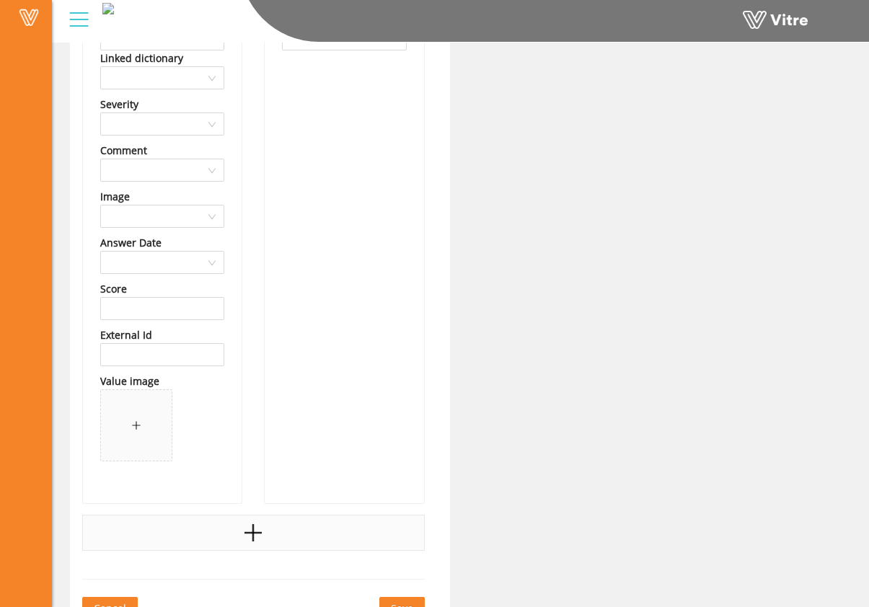
click at [277, 519] on div at bounding box center [253, 533] width 342 height 36
click at [198, 557] on input "text" at bounding box center [162, 561] width 124 height 23
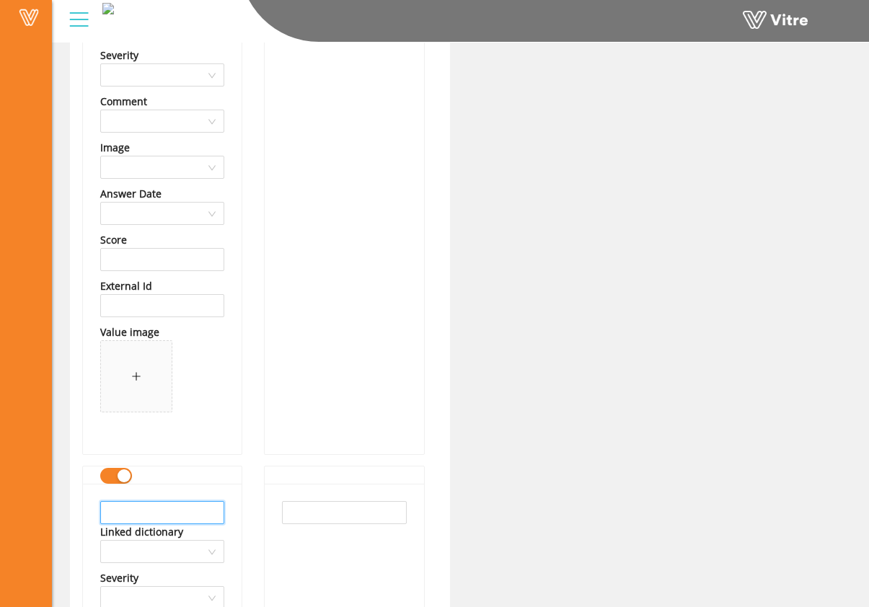
scroll to position [79278, 0]
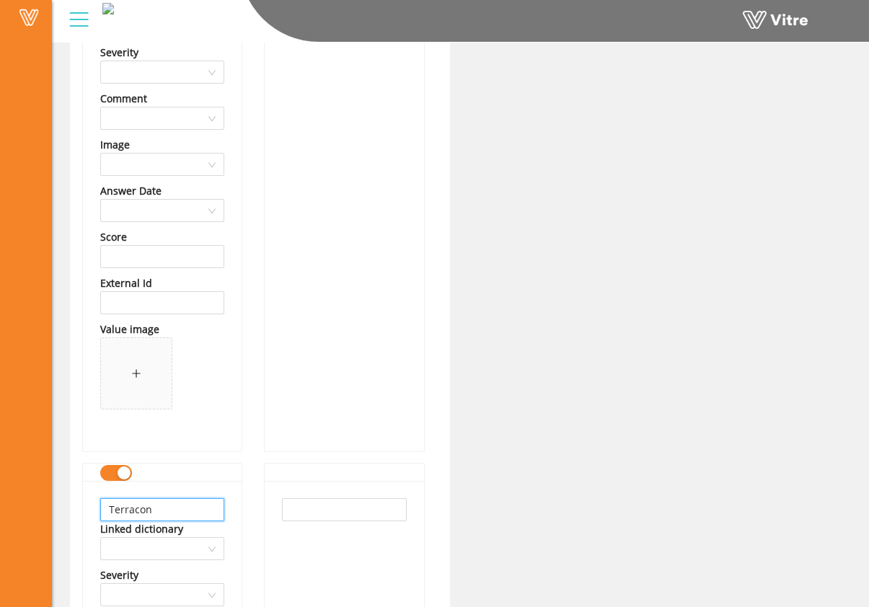
type input "Terracon"
click at [316, 507] on input "text" at bounding box center [344, 509] width 124 height 23
type input "Terracon"
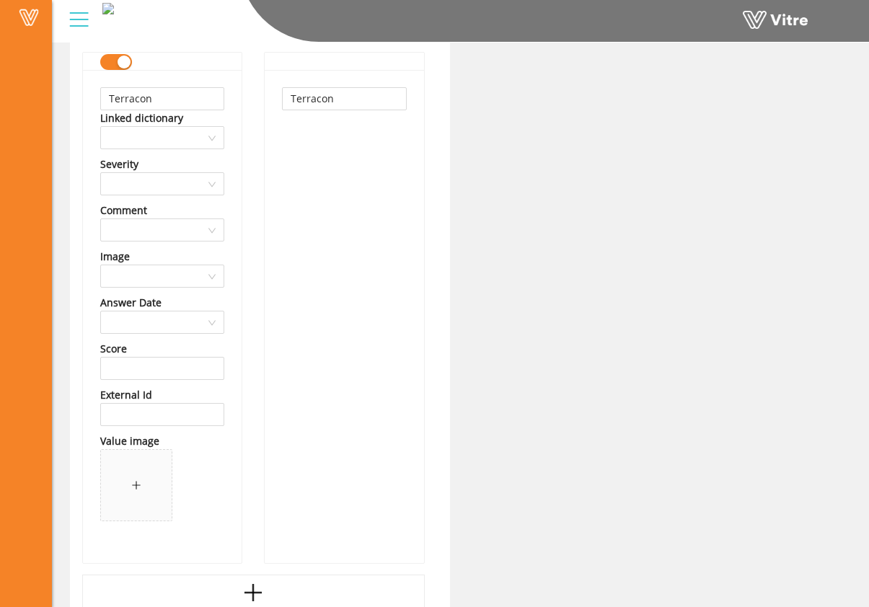
scroll to position [79830, 0]
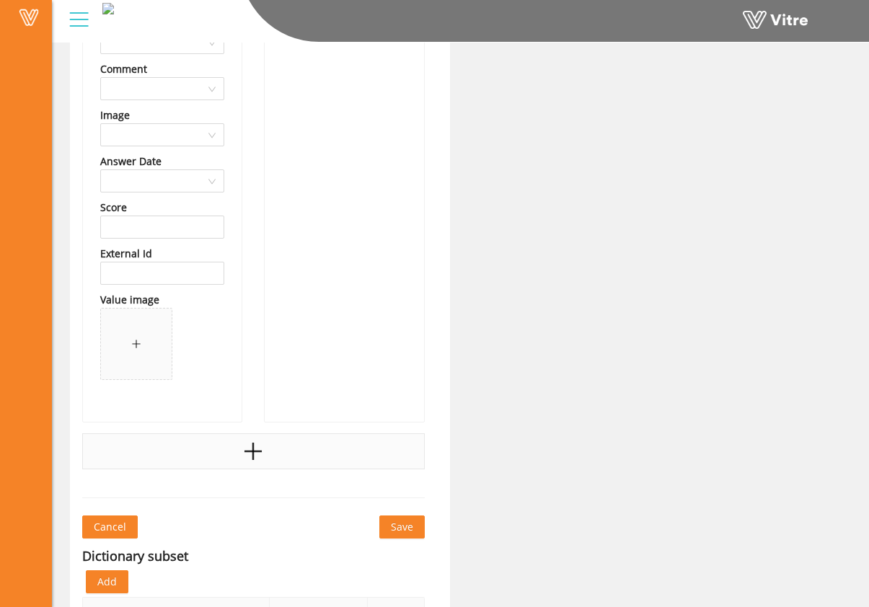
click at [329, 452] on div at bounding box center [253, 451] width 342 height 36
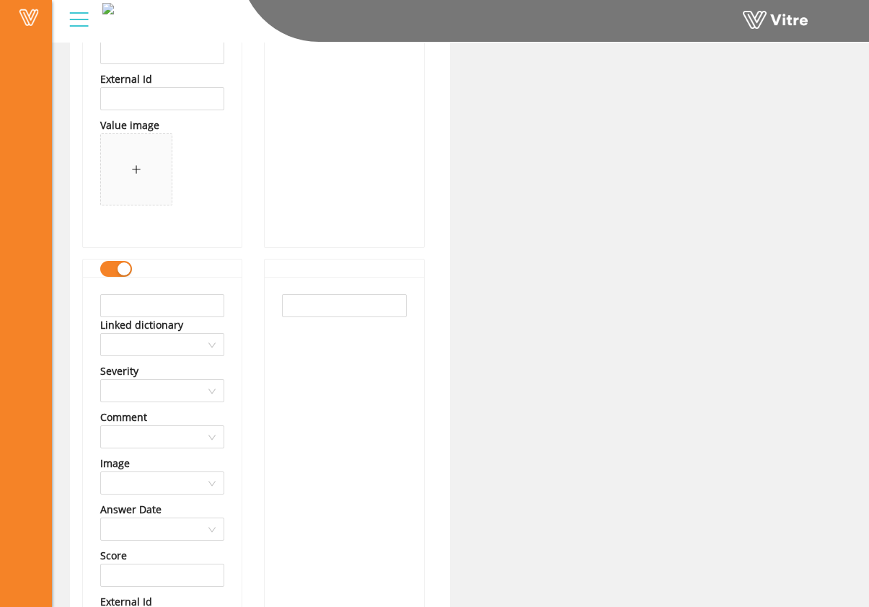
scroll to position [80014, 0]
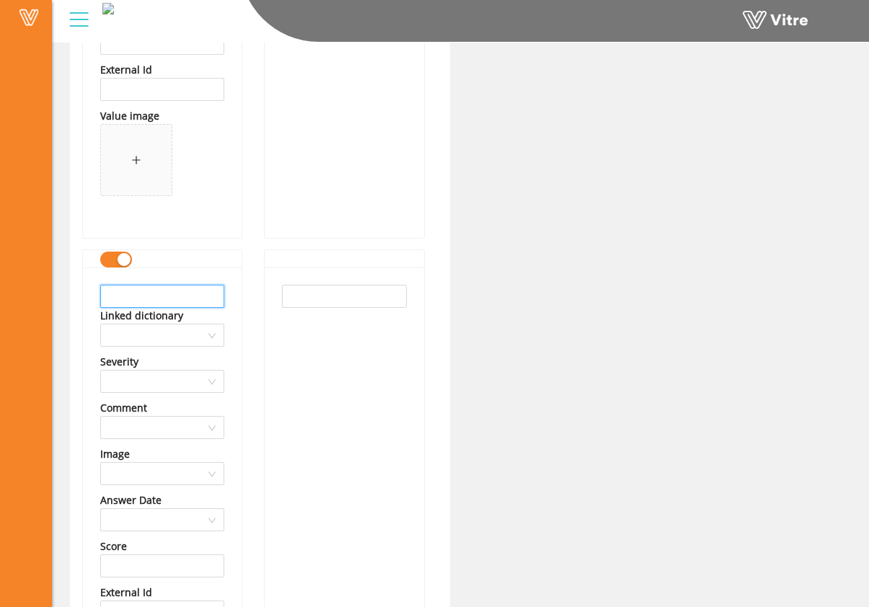
click at [185, 300] on input "text" at bounding box center [162, 296] width 124 height 23
drag, startPoint x: 314, startPoint y: 293, endPoint x: 266, endPoint y: 296, distance: 48.4
click at [314, 293] on input "text" at bounding box center [344, 296] width 124 height 23
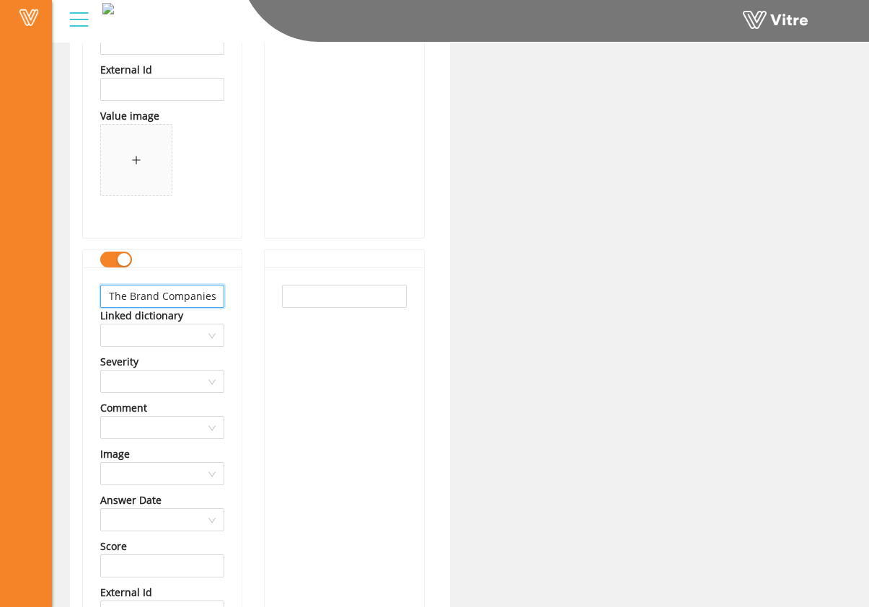
click at [208, 299] on input "The Brand Companies LLC" at bounding box center [162, 296] width 124 height 23
click at [209, 299] on input "The Brand Companies LLC" at bounding box center [162, 296] width 124 height 23
click at [150, 301] on input "The Brand Companies LLC" at bounding box center [162, 296] width 124 height 23
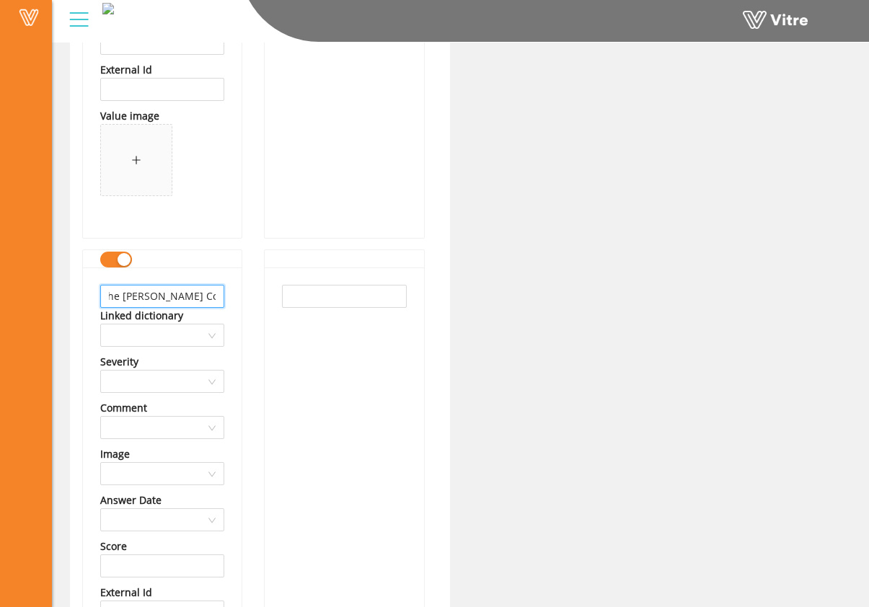
click at [197, 298] on input "The Brandt Companies LLC" at bounding box center [162, 296] width 124 height 23
type input "The Brandt Companies LLC"
click at [319, 294] on input "text" at bounding box center [344, 296] width 124 height 23
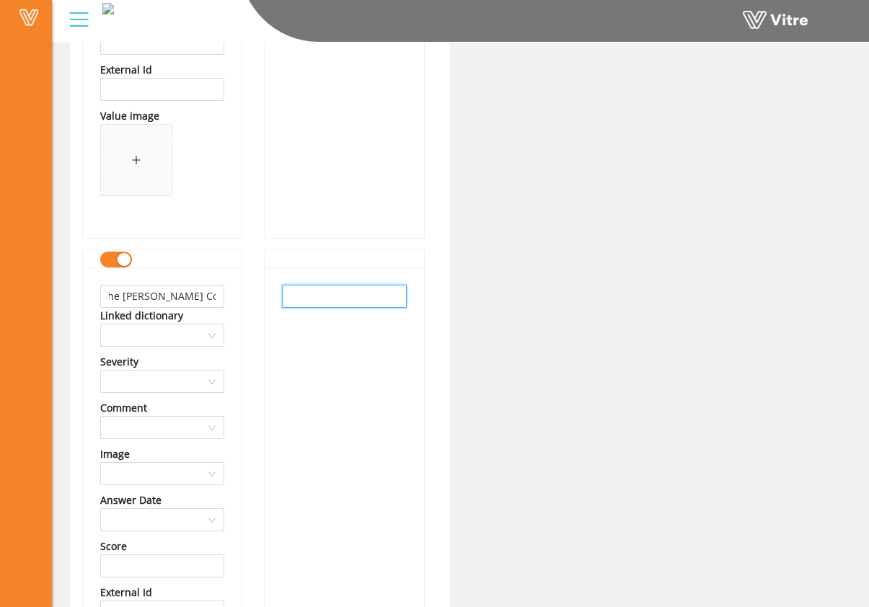
scroll to position [0, 0]
paste input "The Brandt Companies LLC"
type input "The Brandt Companies LLC"
click at [328, 360] on div "The Brandt Companies LLC" at bounding box center [344, 513] width 159 height 493
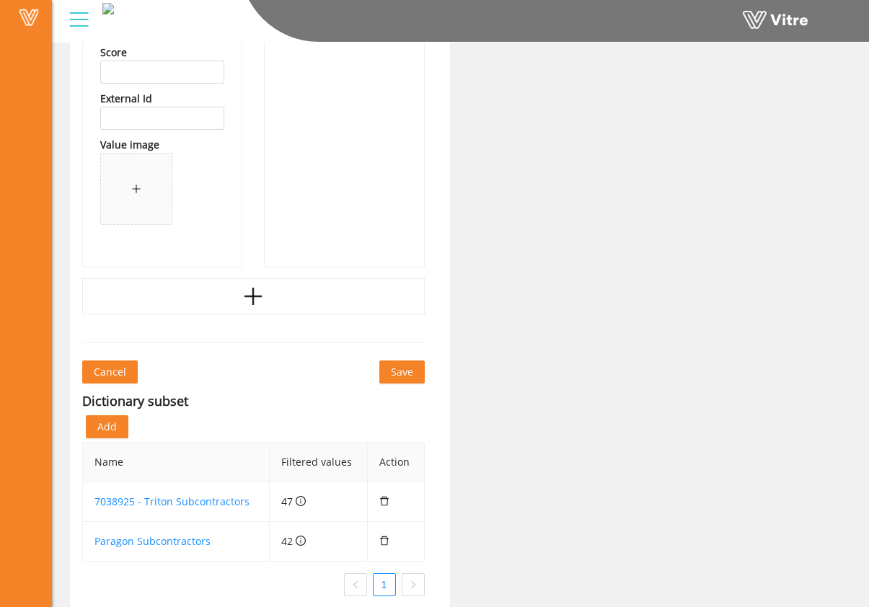
scroll to position [80523, 0]
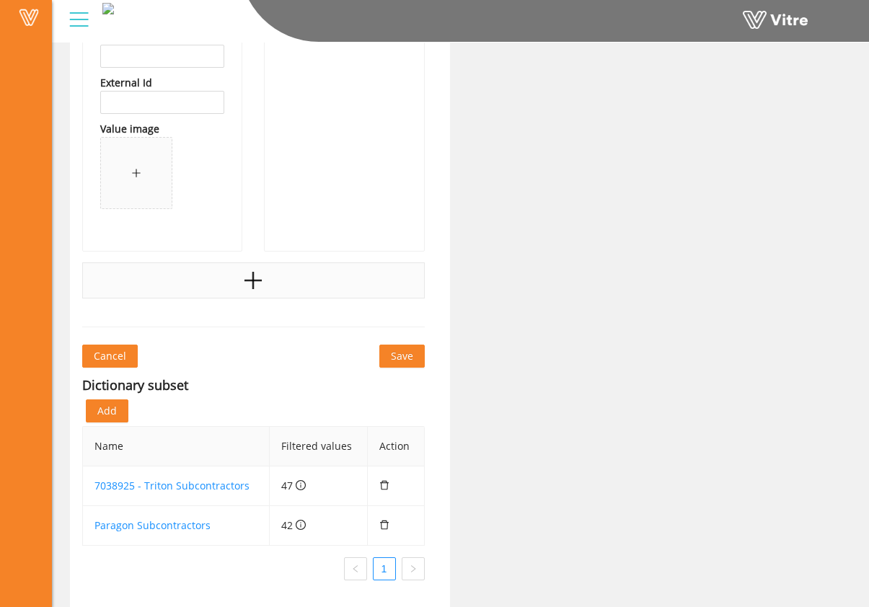
click at [298, 298] on div at bounding box center [253, 280] width 342 height 36
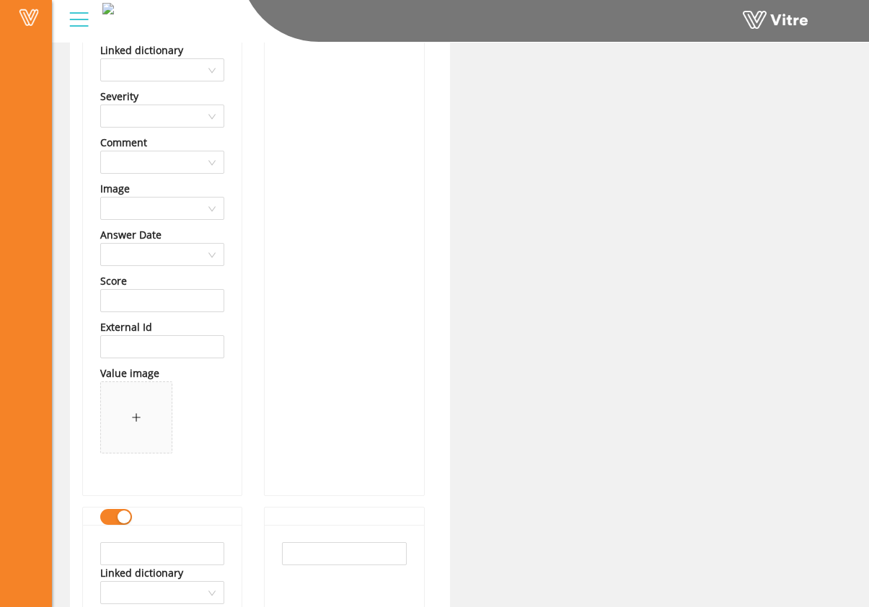
scroll to position [80379, 0]
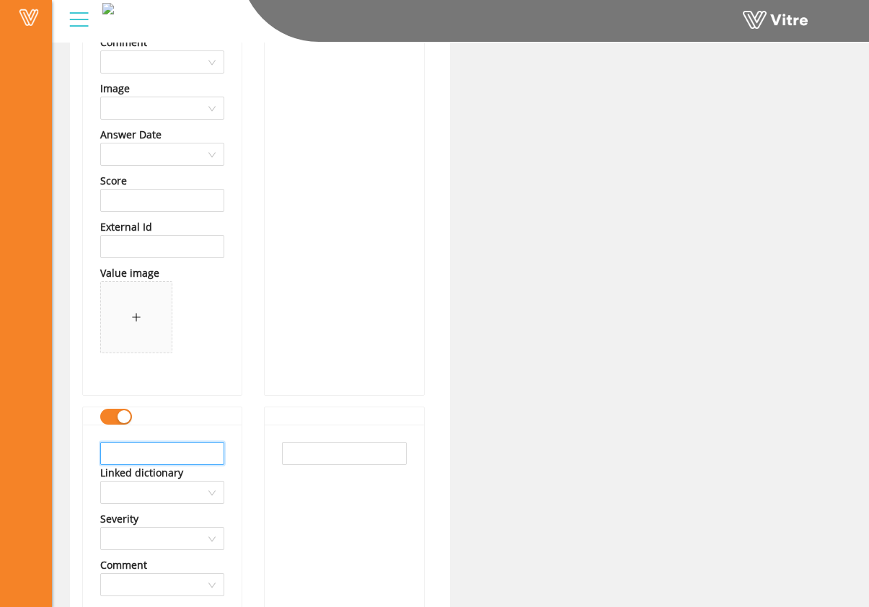
click at [197, 449] on input "text" at bounding box center [162, 453] width 124 height 23
type input "W"
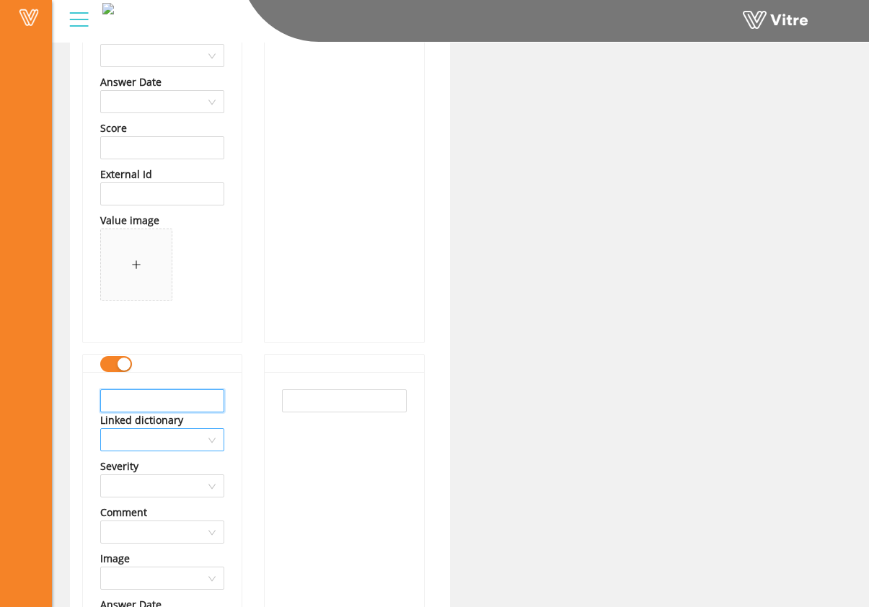
scroll to position [80438, 0]
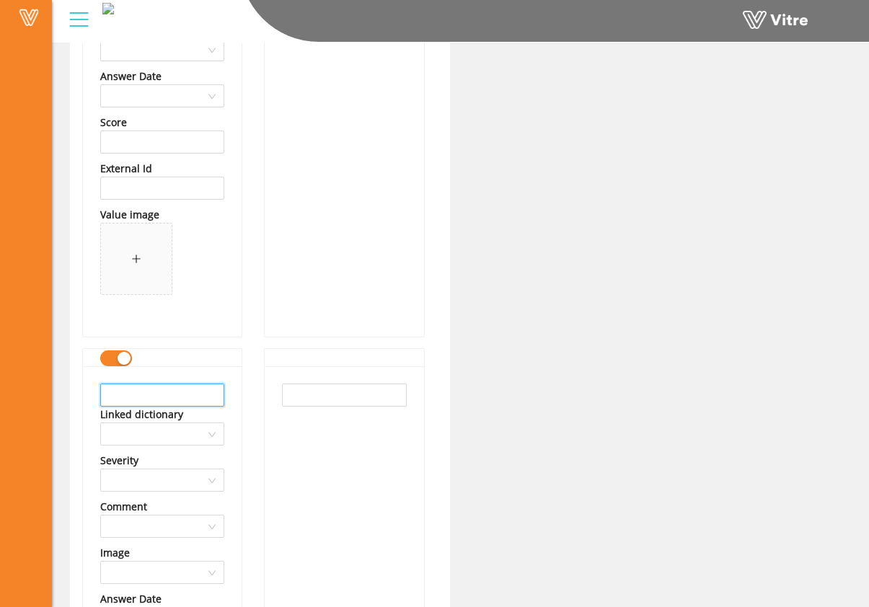
click at [158, 400] on input "text" at bounding box center [162, 394] width 124 height 23
drag, startPoint x: 195, startPoint y: 393, endPoint x: 5, endPoint y: 391, distance: 189.6
type input "Wagner Construction"
click at [301, 388] on input "text" at bounding box center [344, 394] width 124 height 23
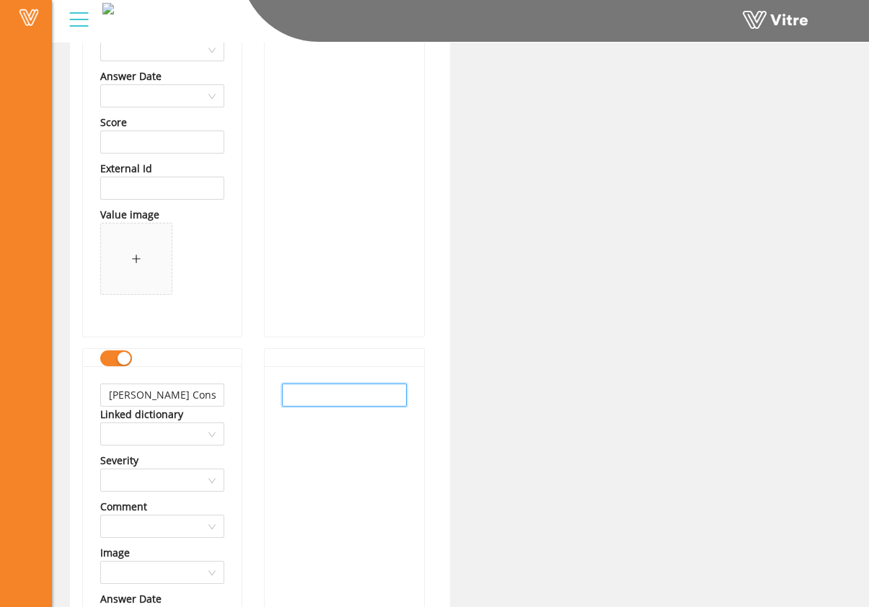
paste input "Wagner Construction"
type input "Wagner Construction"
click at [347, 437] on div "Wagner Construction" at bounding box center [344, 612] width 159 height 493
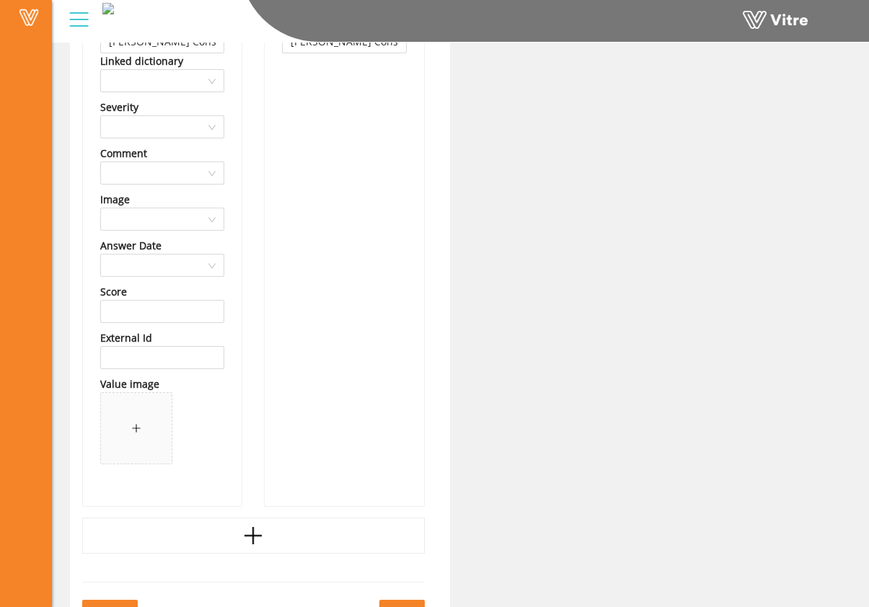
scroll to position [81046, 0]
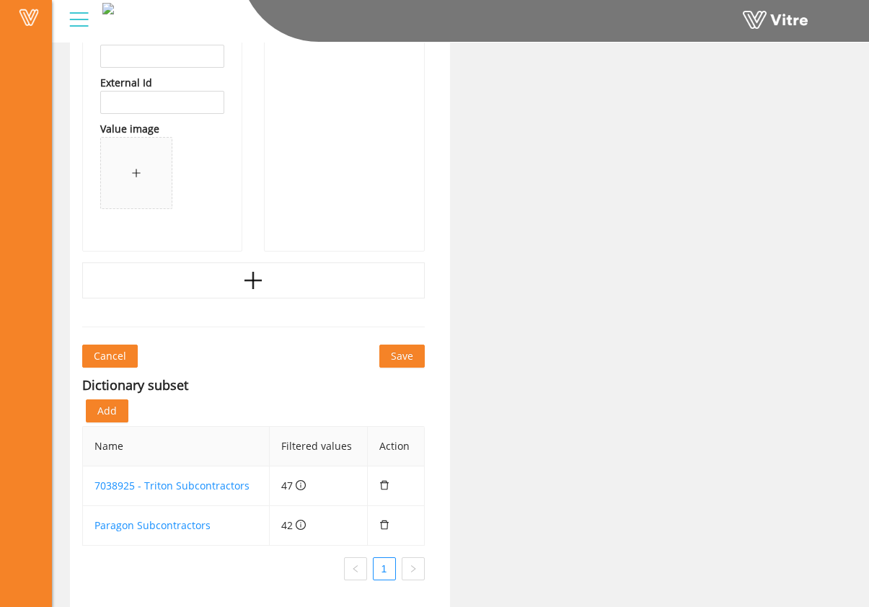
click at [417, 357] on button "Save" at bounding box center [401, 356] width 45 height 23
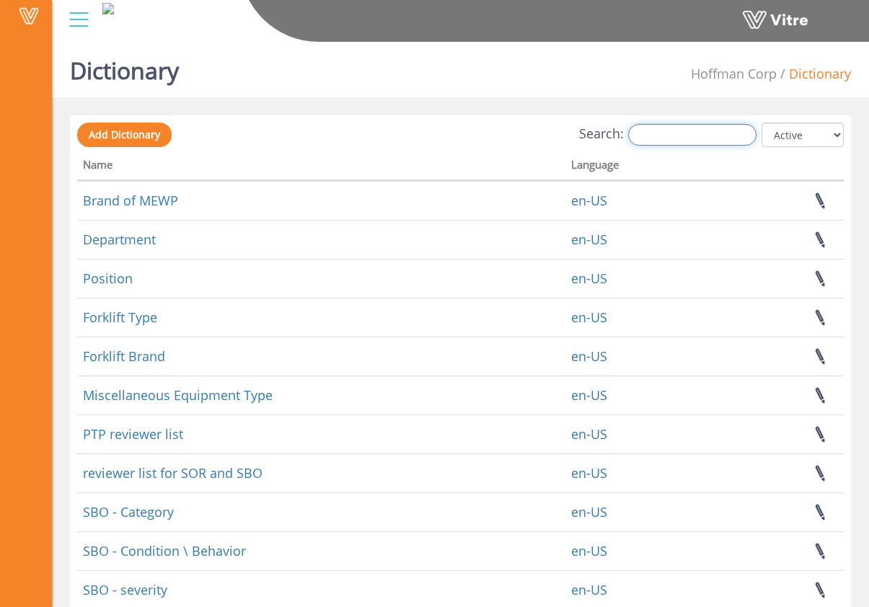
click at [678, 132] on input "Search:" at bounding box center [692, 135] width 128 height 22
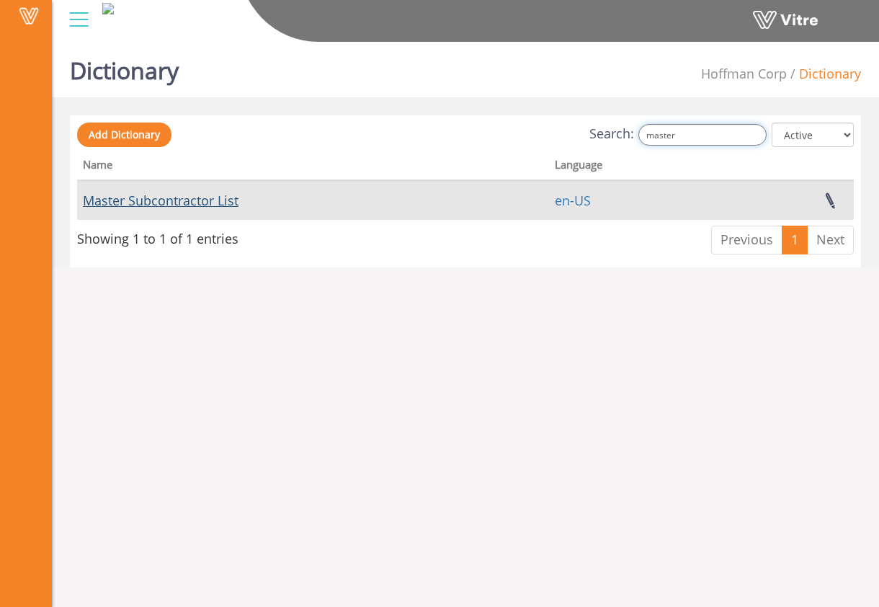
type input "master"
click at [224, 203] on link "Master Subcontractor List" at bounding box center [161, 200] width 156 height 17
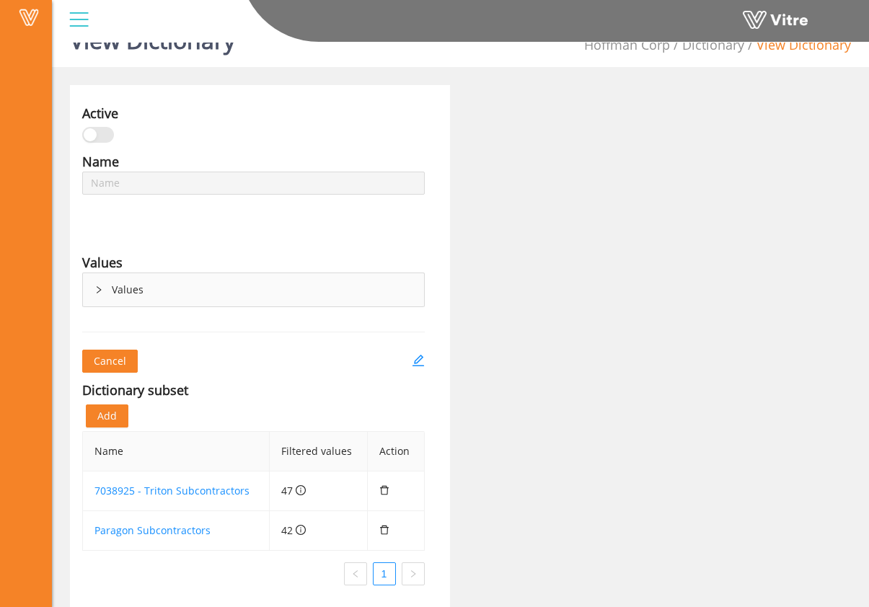
scroll to position [36, 0]
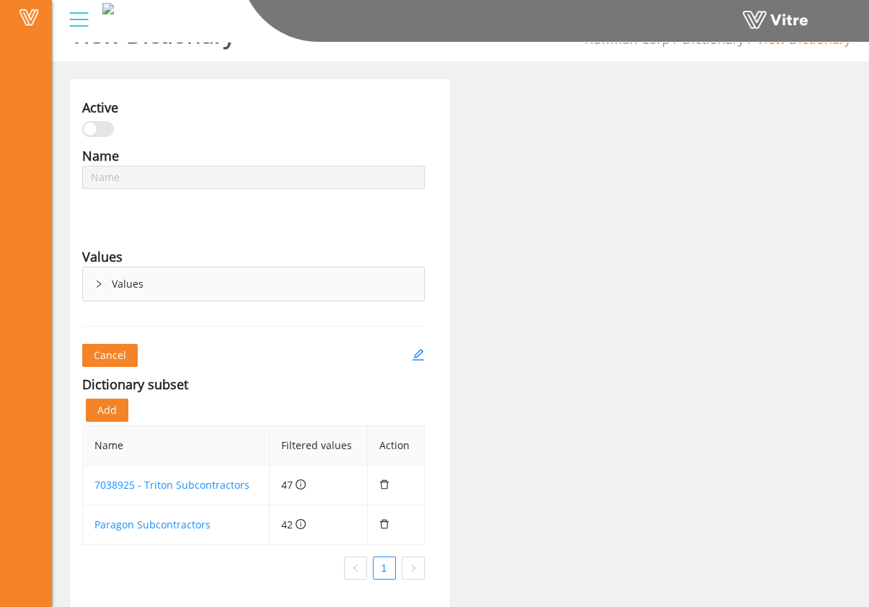
type input "Master Subcontractor List"
click at [117, 408] on button "Add" at bounding box center [107, 410] width 43 height 23
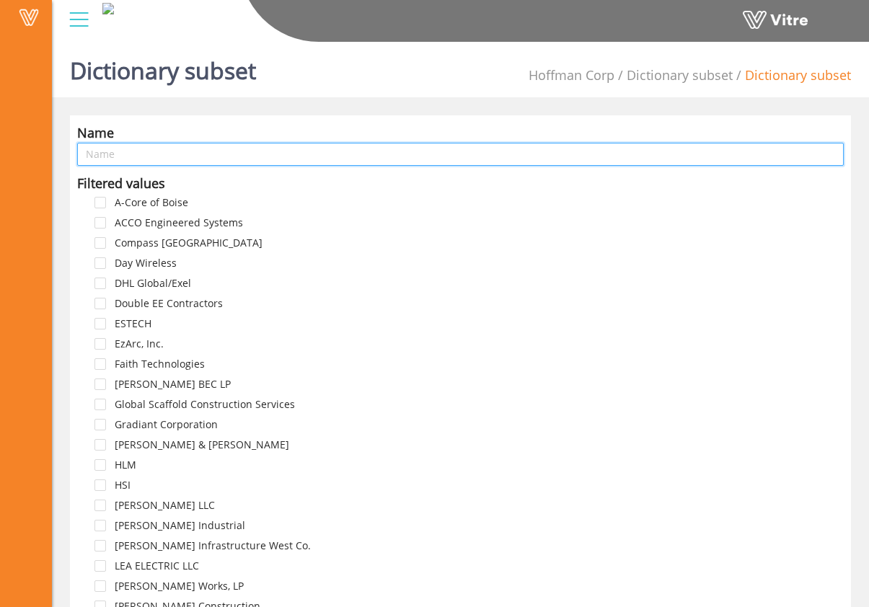
click at [136, 148] on input "text" at bounding box center [460, 154] width 766 height 23
type input "Llano Subcontractors"
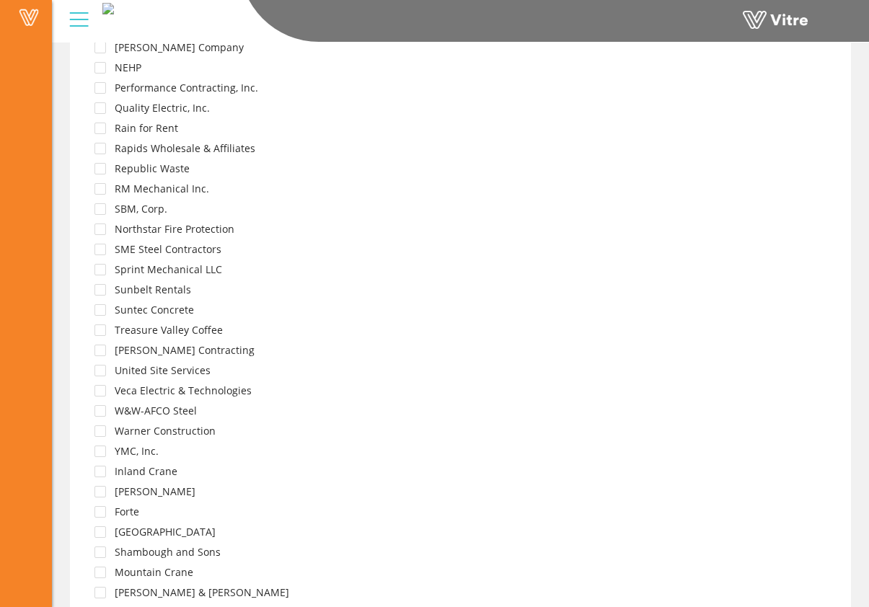
scroll to position [678, 0]
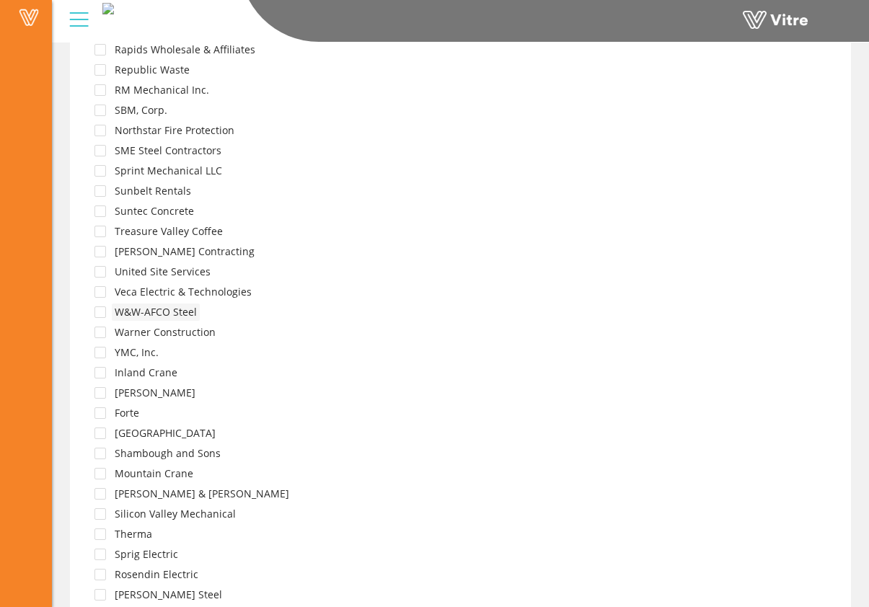
click at [178, 311] on span "W&W-AFCO Steel" at bounding box center [156, 312] width 82 height 14
drag, startPoint x: 96, startPoint y: 308, endPoint x: 103, endPoint y: 311, distance: 7.5
click at [96, 308] on span at bounding box center [100, 312] width 12 height 12
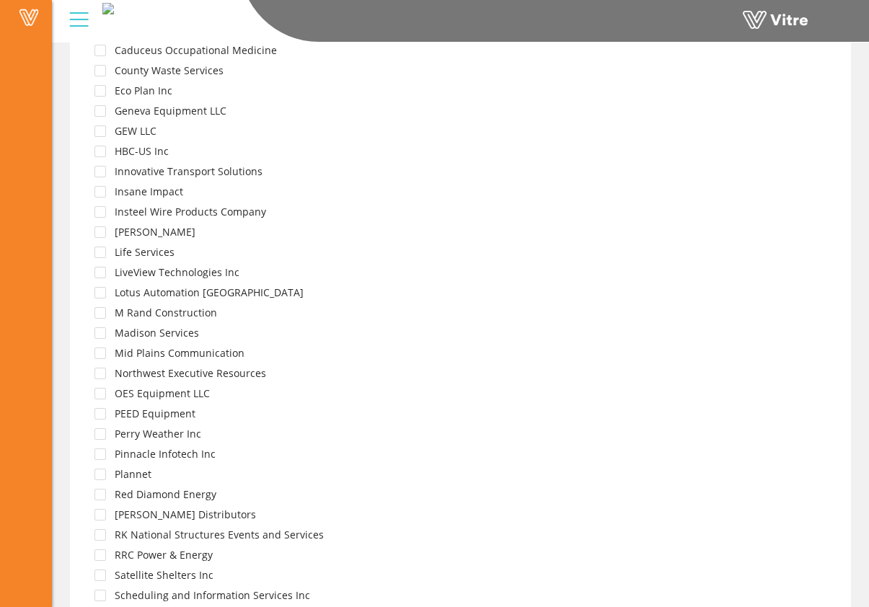
scroll to position [2735, 0]
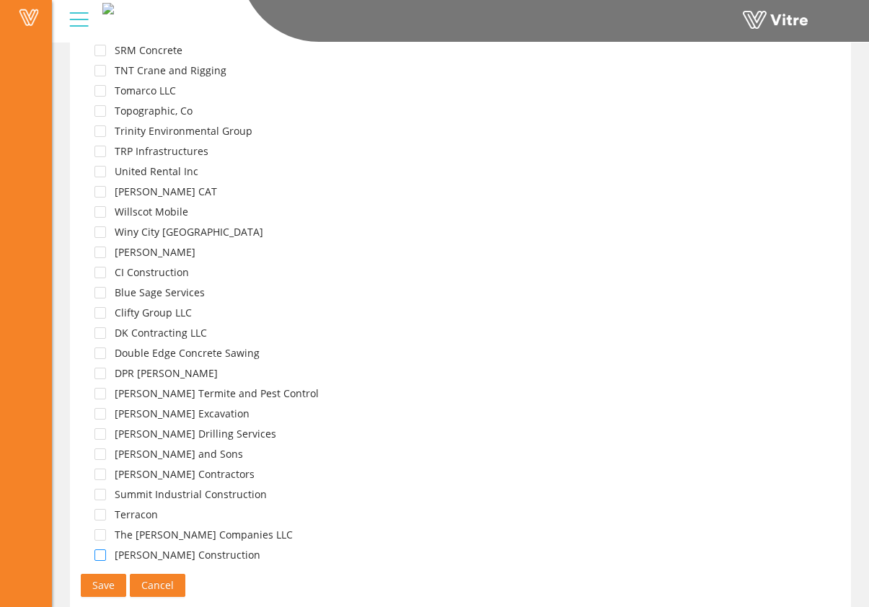
click at [105, 559] on span at bounding box center [100, 555] width 12 height 12
click at [104, 537] on span at bounding box center [100, 535] width 12 height 12
click at [106, 518] on div "Terracon" at bounding box center [119, 516] width 84 height 20
click at [102, 513] on span at bounding box center [100, 515] width 12 height 12
click at [104, 495] on span at bounding box center [100, 495] width 12 height 12
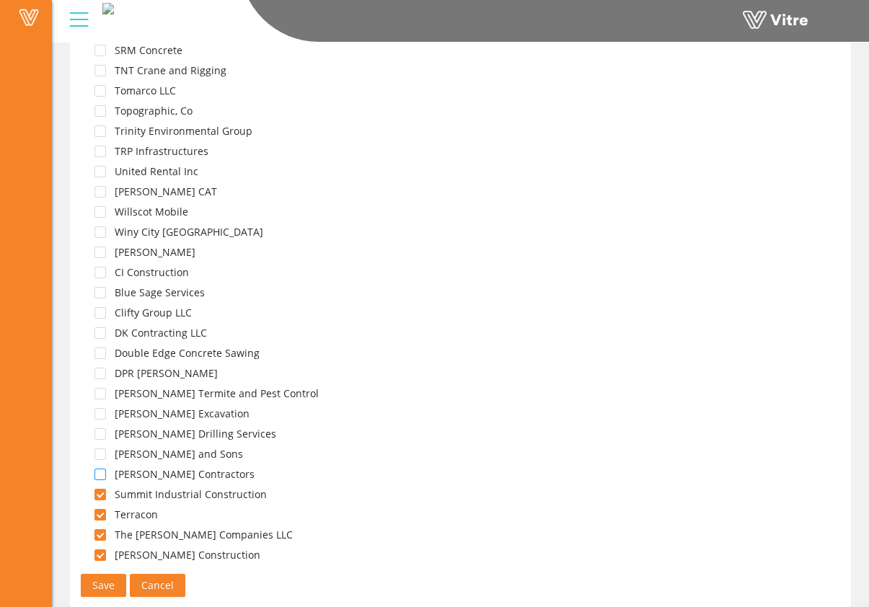
click at [104, 475] on span at bounding box center [100, 474] width 12 height 12
click at [105, 456] on span at bounding box center [100, 454] width 12 height 12
click at [102, 434] on span at bounding box center [100, 434] width 12 height 12
click at [102, 413] on span at bounding box center [100, 414] width 12 height 12
click at [102, 399] on div "Finley Termite and Pest Control" at bounding box center [199, 395] width 244 height 20
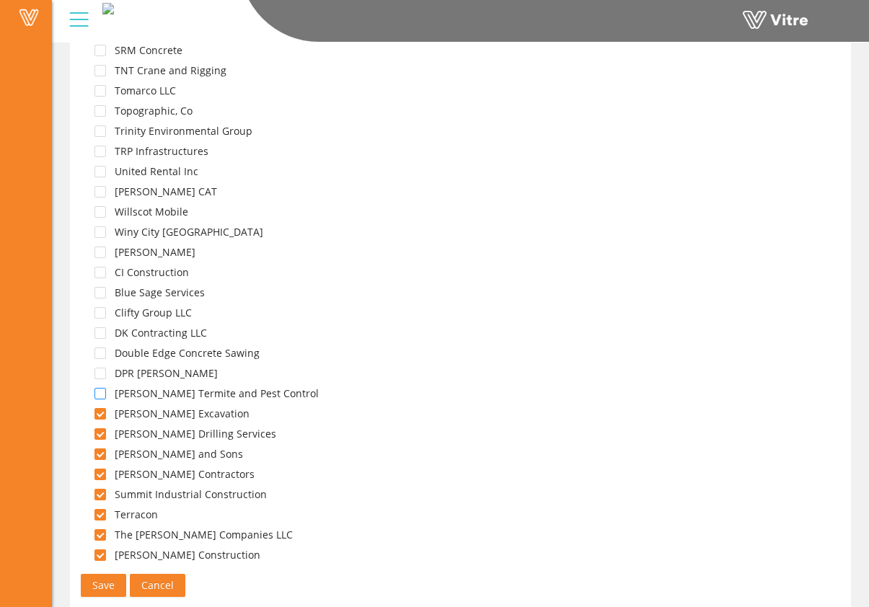
click at [102, 393] on span at bounding box center [100, 394] width 12 height 12
click at [102, 370] on span at bounding box center [100, 374] width 12 height 12
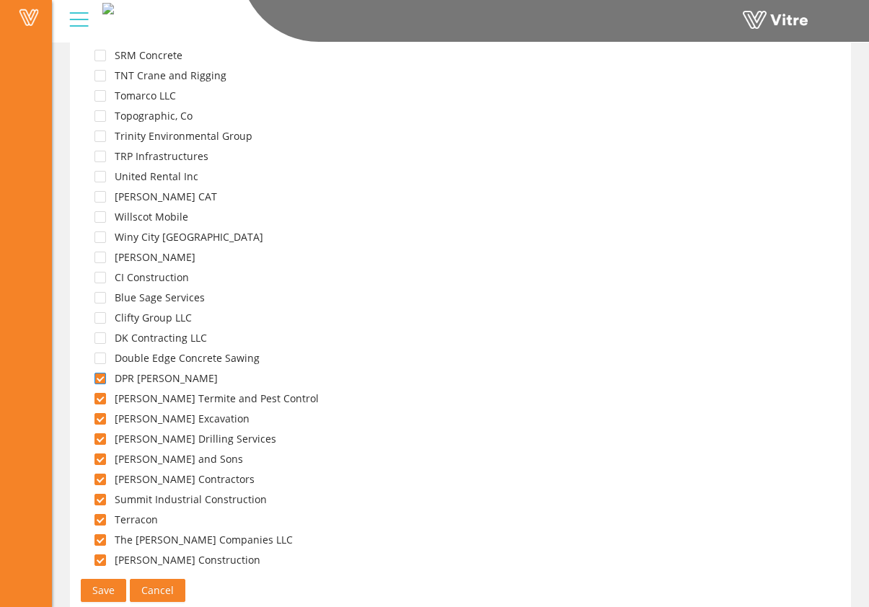
scroll to position [2701, 0]
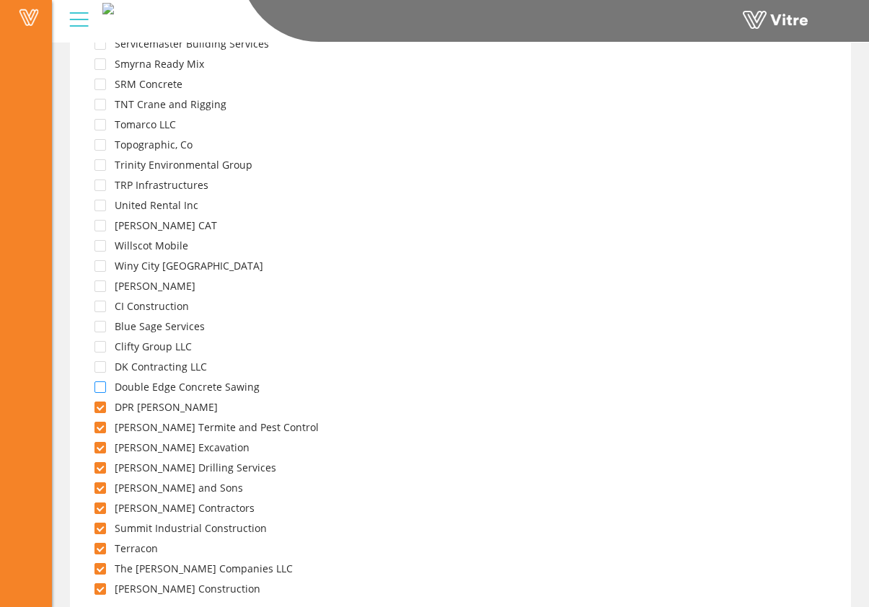
click at [97, 388] on span at bounding box center [100, 387] width 12 height 12
click at [103, 368] on span at bounding box center [100, 367] width 12 height 12
click at [105, 344] on span at bounding box center [100, 347] width 12 height 12
click at [102, 327] on span at bounding box center [100, 327] width 12 height 12
click at [99, 306] on span at bounding box center [100, 307] width 12 height 12
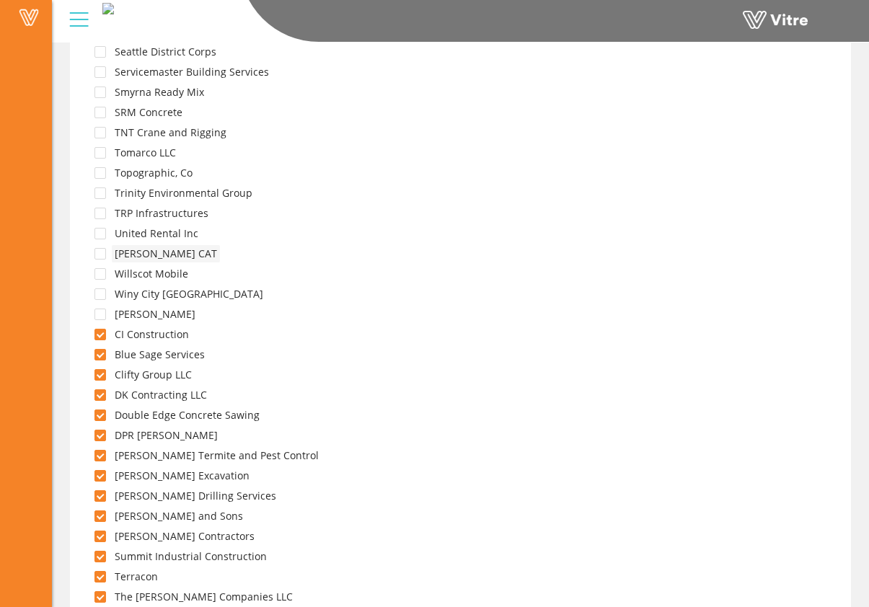
scroll to position [2591, 0]
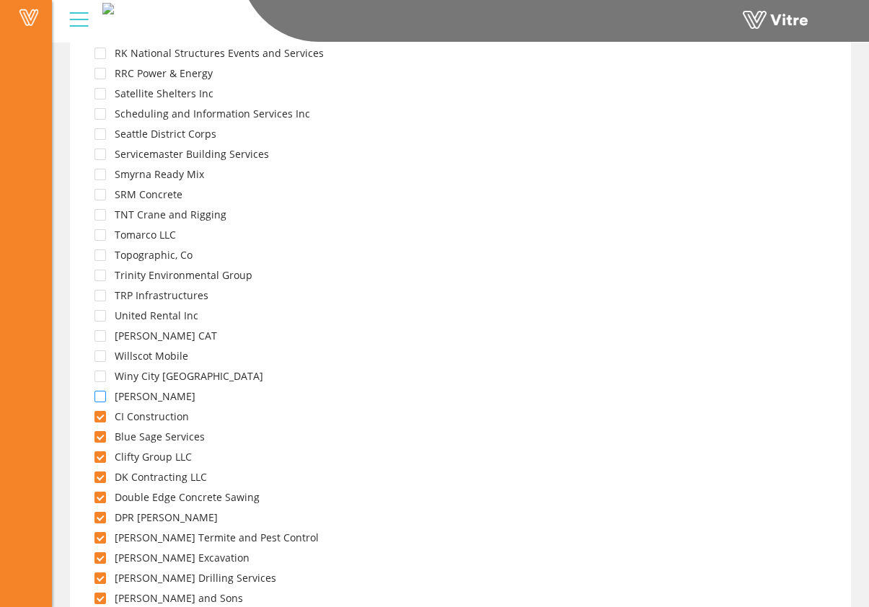
click at [101, 395] on span at bounding box center [100, 397] width 12 height 12
click at [104, 374] on span at bounding box center [100, 376] width 12 height 12
click at [102, 352] on span at bounding box center [100, 356] width 12 height 12
click at [101, 335] on span at bounding box center [100, 336] width 12 height 12
click at [101, 317] on span at bounding box center [100, 316] width 12 height 12
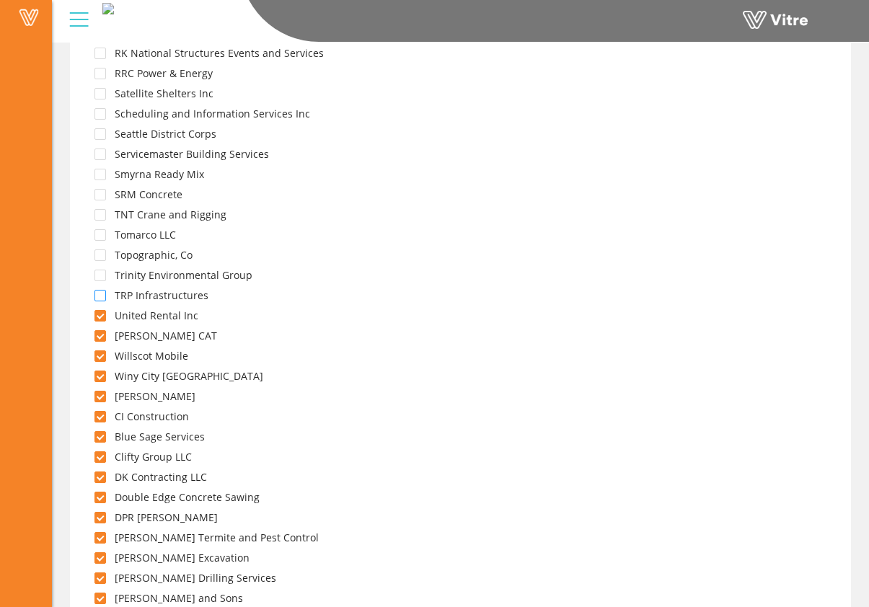
click at [105, 296] on span at bounding box center [100, 296] width 12 height 12
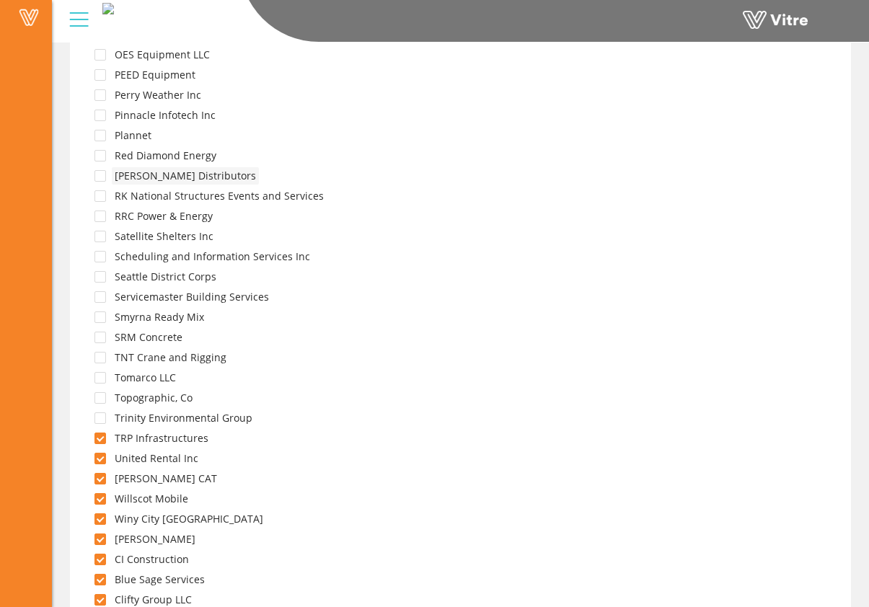
scroll to position [2314, 0]
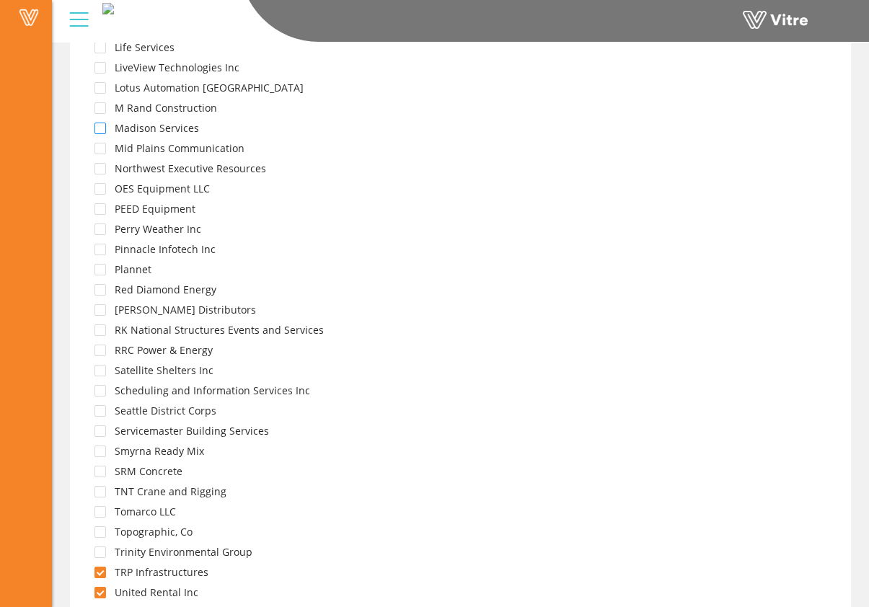
click at [98, 128] on span at bounding box center [100, 129] width 12 height 12
click at [97, 146] on span at bounding box center [100, 149] width 12 height 12
click at [102, 173] on span at bounding box center [100, 169] width 12 height 12
click at [105, 191] on span at bounding box center [100, 189] width 12 height 12
click at [99, 203] on span at bounding box center [100, 209] width 12 height 12
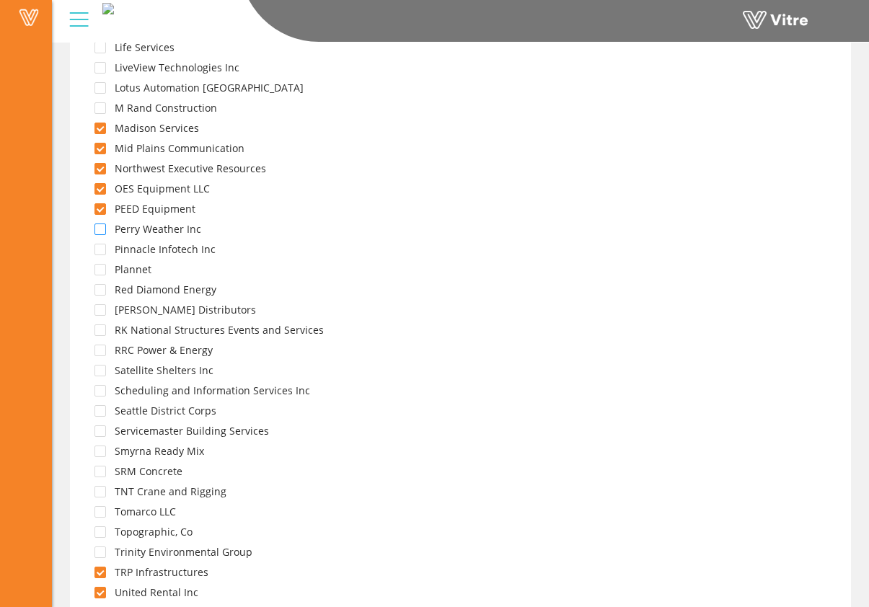
click at [100, 221] on div "Perry Weather Inc" at bounding box center [140, 231] width 127 height 20
click at [101, 228] on span at bounding box center [100, 229] width 12 height 12
click at [102, 246] on span at bounding box center [100, 250] width 12 height 12
click at [102, 267] on span at bounding box center [100, 270] width 12 height 12
click at [105, 290] on span at bounding box center [100, 290] width 12 height 12
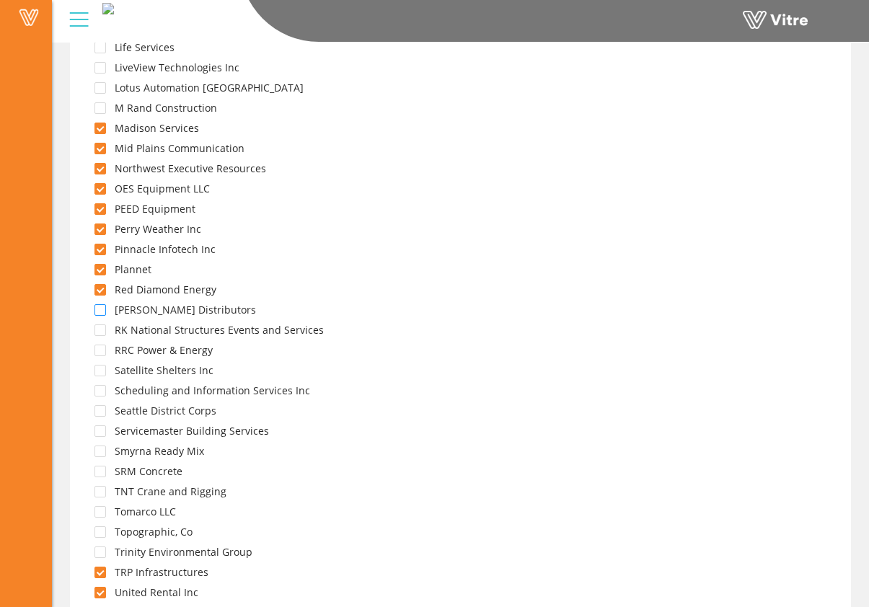
click at [102, 309] on span at bounding box center [100, 310] width 12 height 12
click at [100, 329] on span at bounding box center [100, 330] width 12 height 12
click at [104, 352] on span at bounding box center [100, 351] width 12 height 12
click at [100, 373] on span at bounding box center [100, 371] width 12 height 12
click at [101, 396] on div "Scheduling and Information Services Inc" at bounding box center [195, 392] width 236 height 20
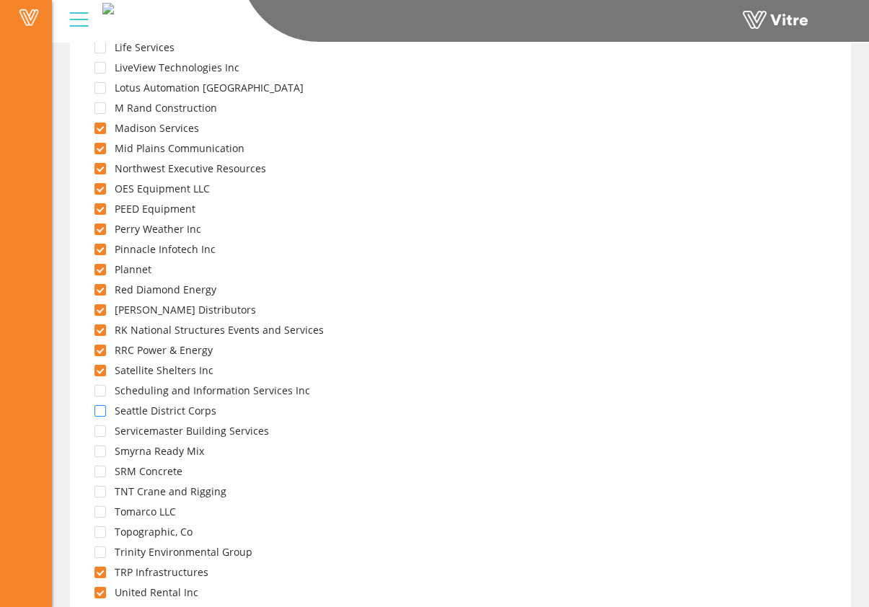
click at [103, 413] on span at bounding box center [100, 411] width 12 height 12
click at [102, 391] on span at bounding box center [100, 391] width 12 height 12
click at [102, 432] on span at bounding box center [100, 431] width 12 height 12
click at [102, 453] on span at bounding box center [100, 451] width 12 height 12
click at [104, 474] on span at bounding box center [100, 472] width 12 height 12
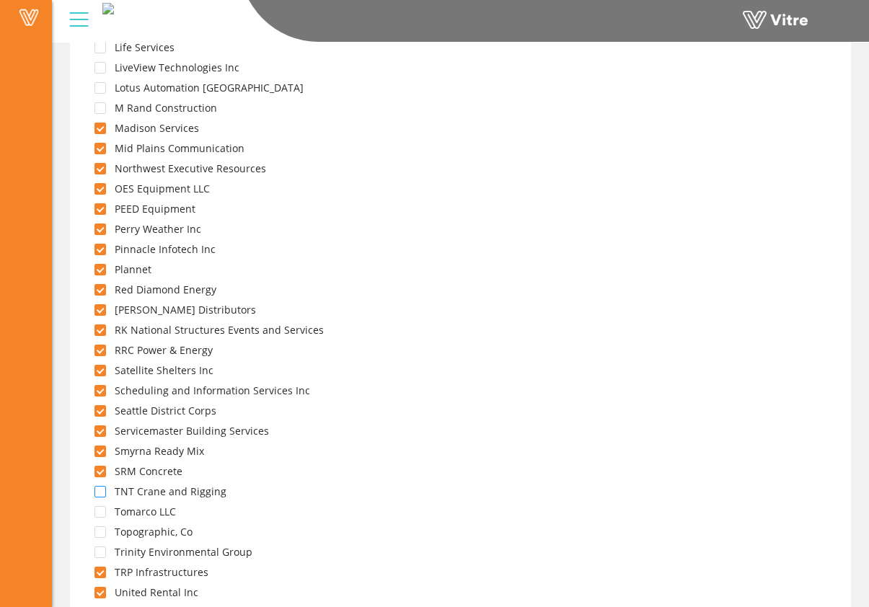
click at [103, 494] on span at bounding box center [100, 492] width 12 height 12
click at [103, 512] on span at bounding box center [100, 512] width 12 height 12
click at [102, 536] on span at bounding box center [100, 532] width 12 height 12
drag, startPoint x: 100, startPoint y: 551, endPoint x: 102, endPoint y: 538, distance: 13.2
click at [100, 550] on span at bounding box center [100, 552] width 12 height 12
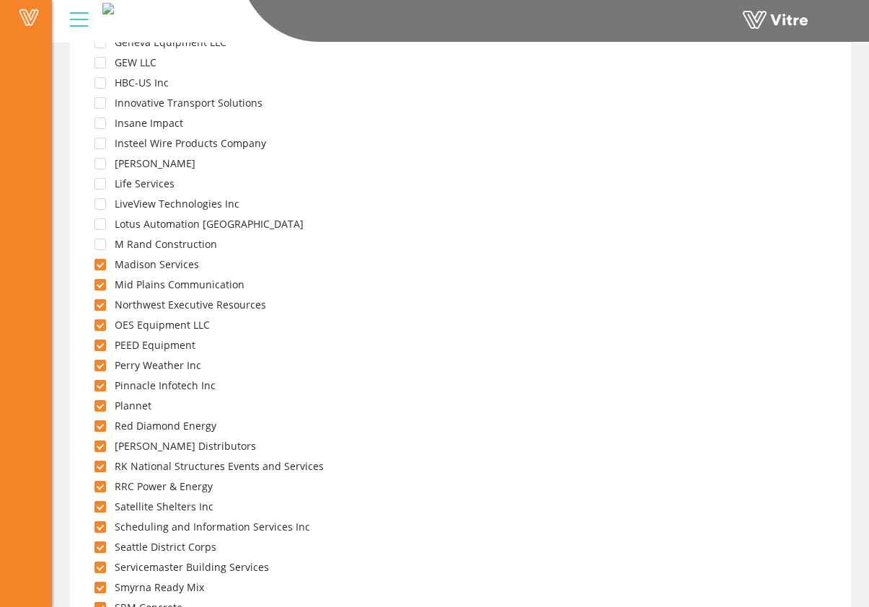
scroll to position [2087, 0]
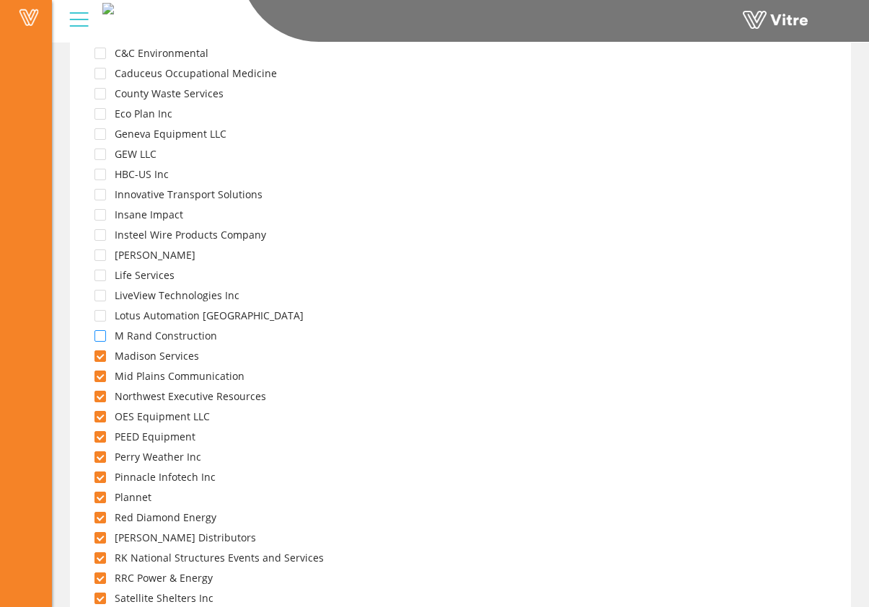
click at [99, 332] on span at bounding box center [100, 336] width 12 height 12
click at [102, 311] on span at bounding box center [100, 316] width 12 height 12
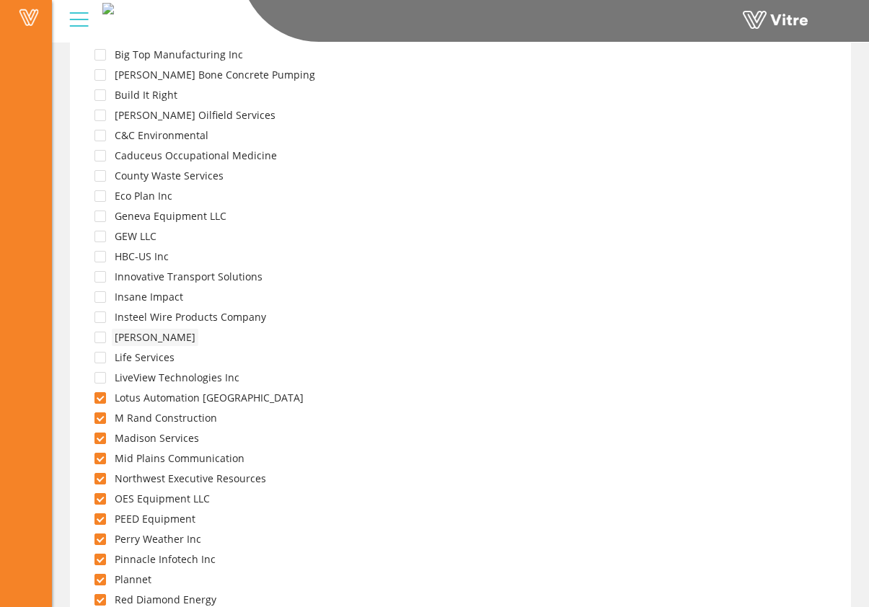
scroll to position [2004, 0]
click at [97, 378] on span at bounding box center [100, 379] width 12 height 12
click at [105, 357] on span at bounding box center [100, 358] width 12 height 12
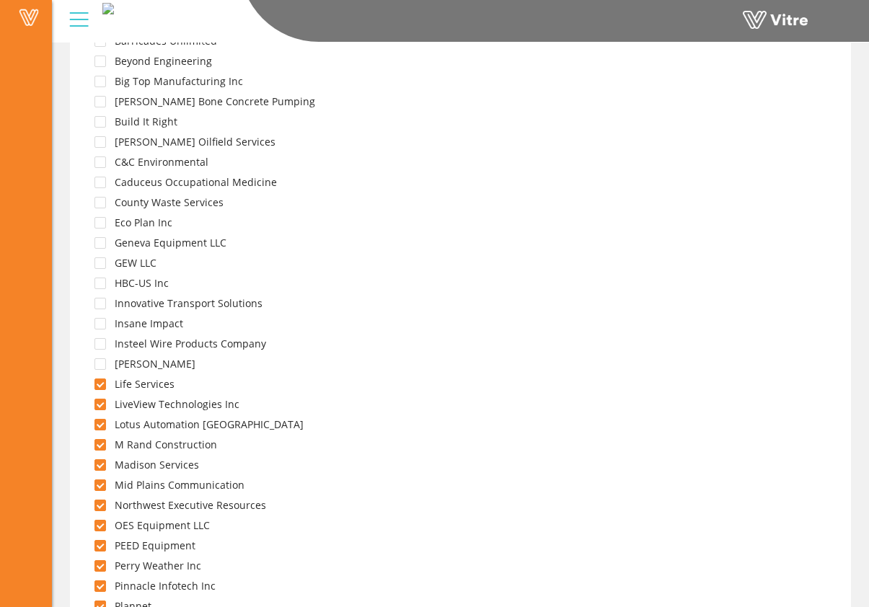
scroll to position [1977, 0]
click at [106, 366] on div "Kimley-Horn" at bounding box center [137, 366] width 121 height 20
click at [102, 342] on span at bounding box center [100, 345] width 12 height 12
click at [101, 360] on span at bounding box center [100, 365] width 12 height 12
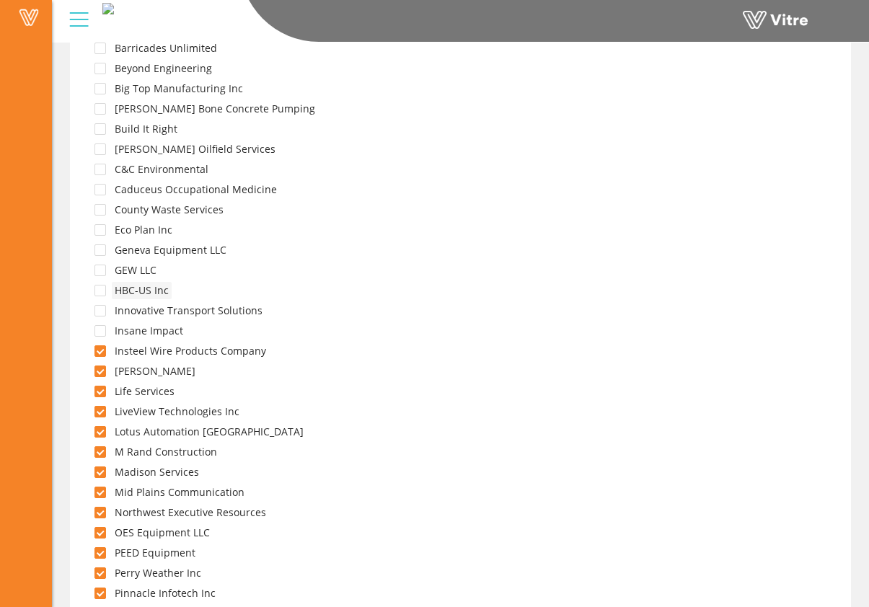
scroll to position [1884, 0]
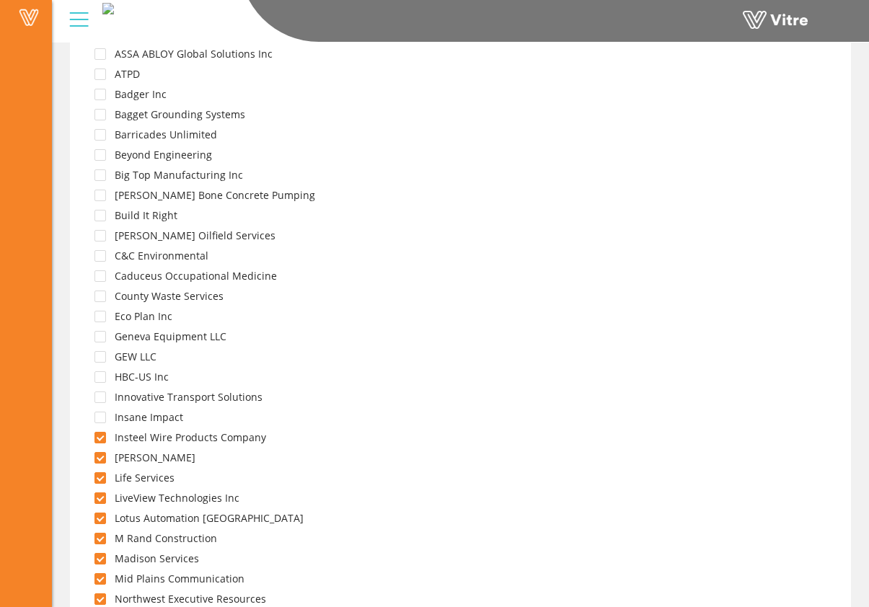
click at [104, 410] on div "Insane Impact" at bounding box center [131, 419] width 109 height 20
click at [100, 415] on span at bounding box center [100, 418] width 12 height 12
click at [102, 399] on span at bounding box center [100, 397] width 12 height 12
click at [105, 376] on span at bounding box center [100, 377] width 12 height 12
click at [102, 356] on span at bounding box center [100, 357] width 12 height 12
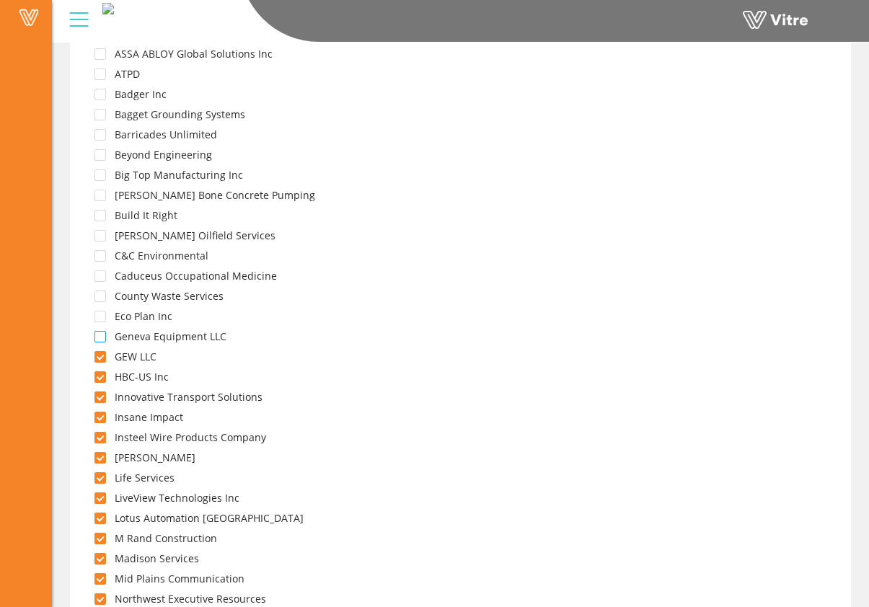
click at [102, 335] on span at bounding box center [100, 337] width 12 height 12
click at [104, 315] on span at bounding box center [100, 317] width 12 height 12
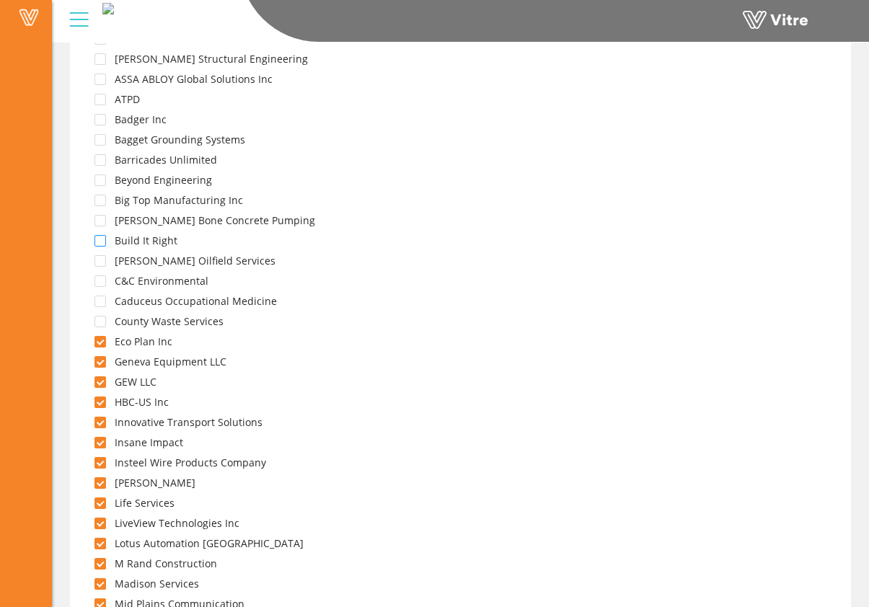
click at [97, 240] on span at bounding box center [100, 241] width 12 height 12
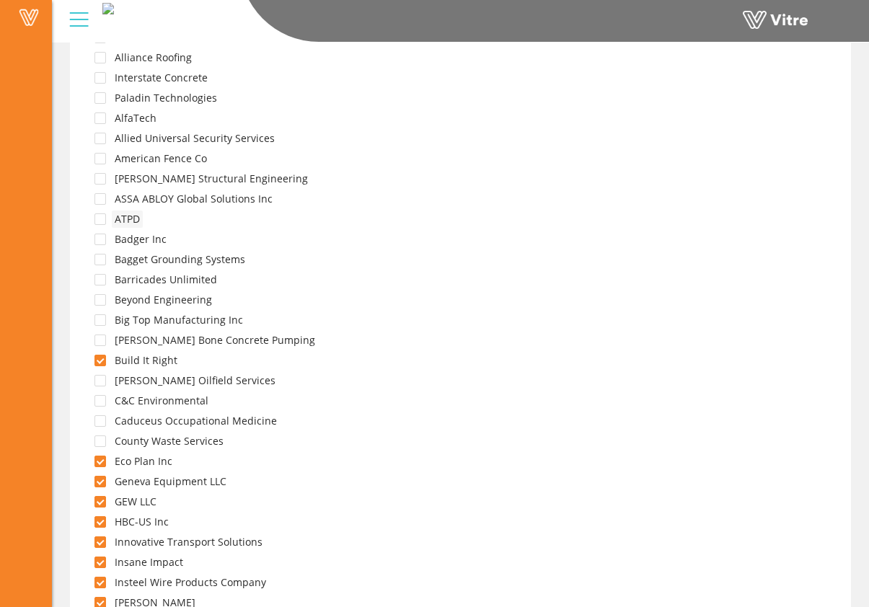
scroll to position [1738, 0]
click at [99, 118] on span at bounding box center [100, 119] width 12 height 12
click at [99, 138] on span at bounding box center [100, 139] width 12 height 12
click at [100, 158] on span at bounding box center [100, 160] width 12 height 12
click at [105, 176] on span at bounding box center [100, 180] width 12 height 12
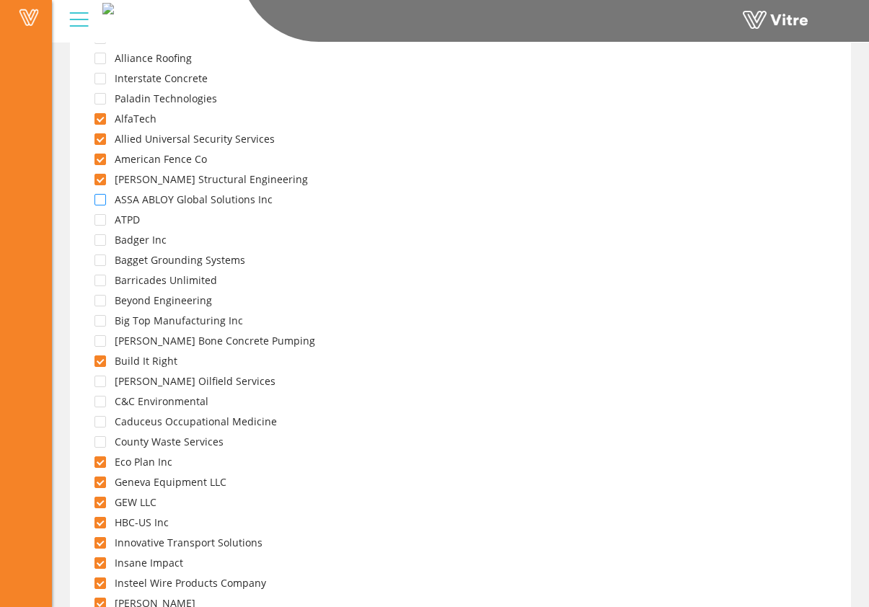
click at [102, 195] on span at bounding box center [100, 200] width 12 height 12
click at [101, 215] on span at bounding box center [100, 220] width 12 height 12
click at [99, 245] on div "Badger Inc" at bounding box center [123, 241] width 92 height 20
click at [101, 241] on span at bounding box center [100, 240] width 12 height 12
click at [102, 258] on span at bounding box center [100, 260] width 12 height 12
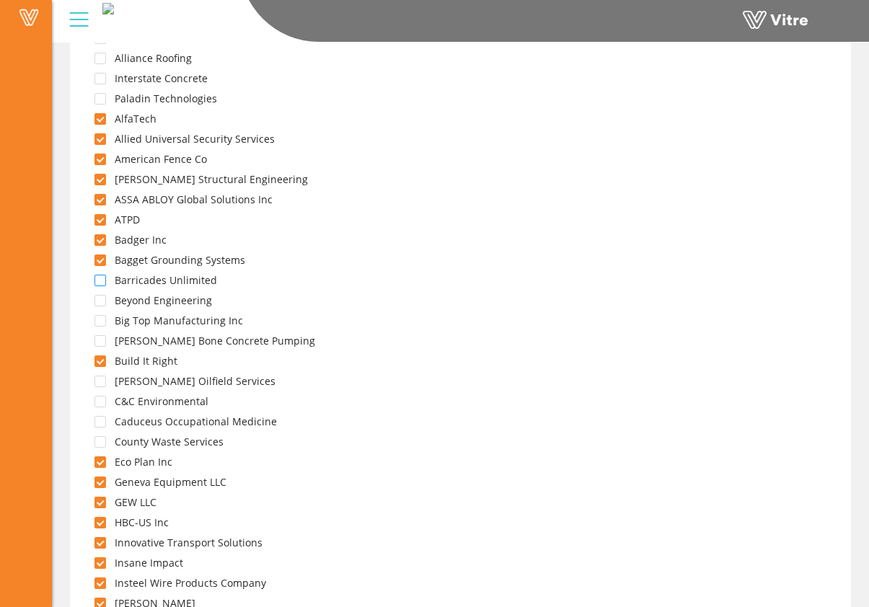
click at [99, 279] on span at bounding box center [100, 281] width 12 height 12
click at [102, 298] on span at bounding box center [100, 301] width 12 height 12
click at [103, 319] on span at bounding box center [100, 321] width 12 height 12
click at [101, 342] on span at bounding box center [100, 341] width 12 height 12
click at [101, 381] on span at bounding box center [100, 382] width 12 height 12
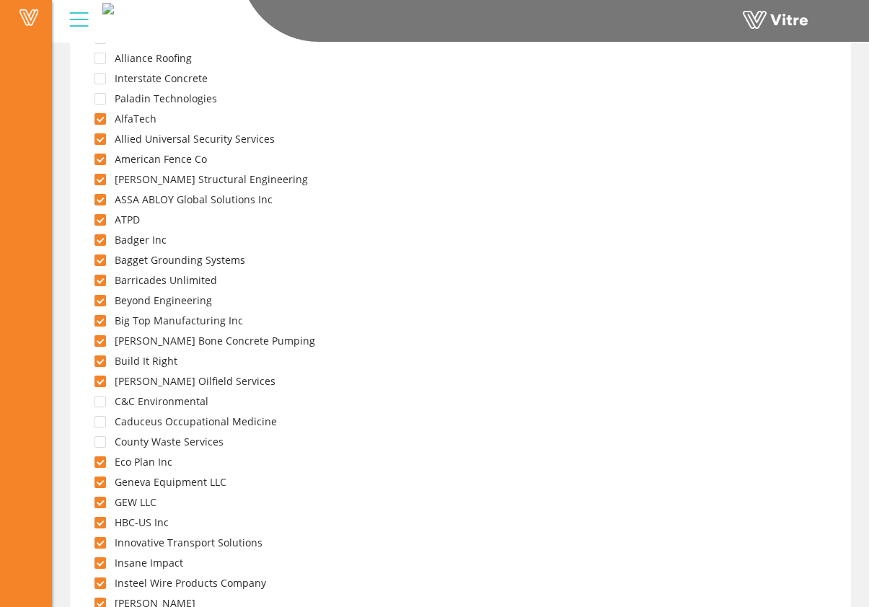
click at [99, 407] on div "C&C Environmental" at bounding box center [144, 403] width 134 height 20
click at [103, 405] on span at bounding box center [100, 402] width 12 height 12
drag, startPoint x: 102, startPoint y: 421, endPoint x: 102, endPoint y: 430, distance: 9.4
click at [102, 420] on span at bounding box center [100, 422] width 12 height 12
click at [101, 442] on span at bounding box center [100, 442] width 12 height 12
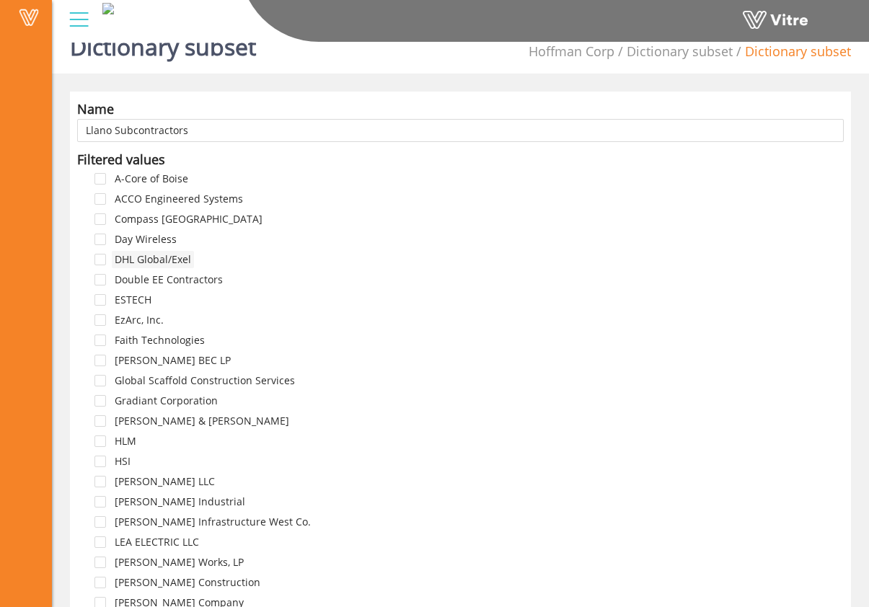
scroll to position [246, 0]
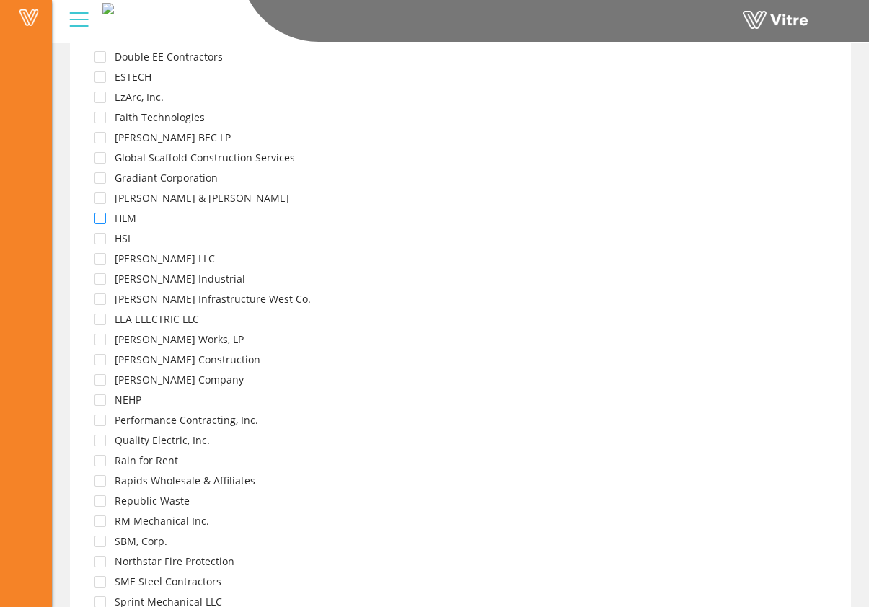
click at [105, 216] on span at bounding box center [100, 219] width 12 height 12
click at [99, 237] on span at bounding box center [100, 239] width 12 height 12
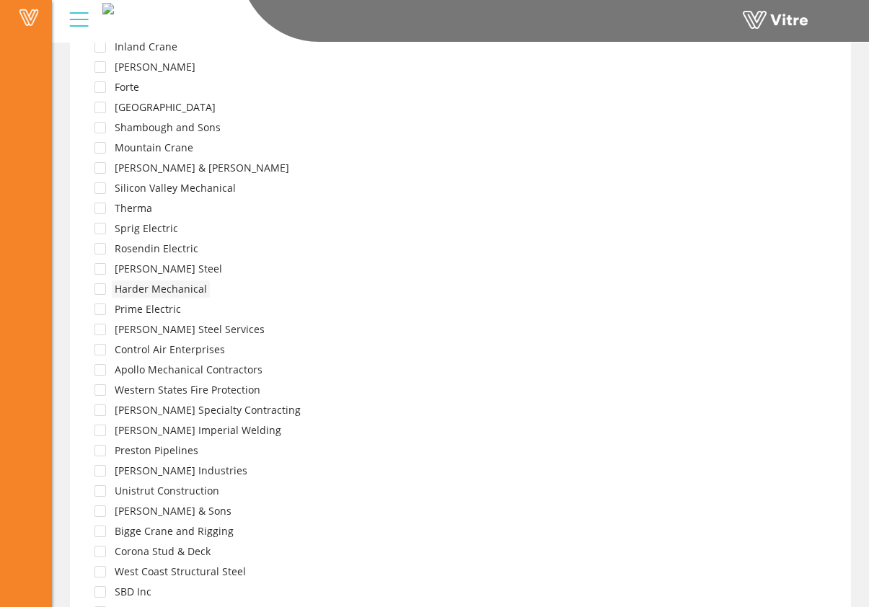
scroll to position [990, 0]
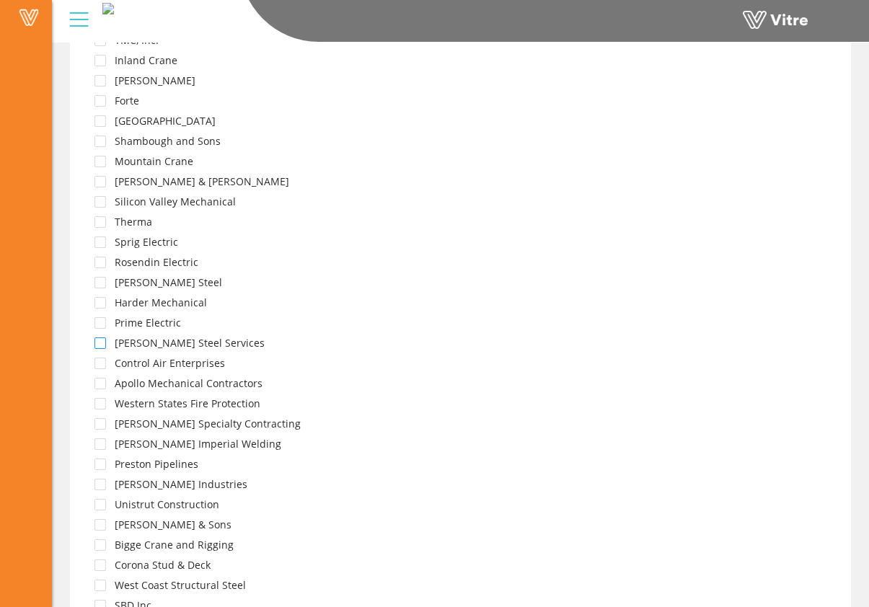
drag, startPoint x: 99, startPoint y: 342, endPoint x: 109, endPoint y: 339, distance: 9.6
click at [99, 342] on span at bounding box center [100, 343] width 12 height 12
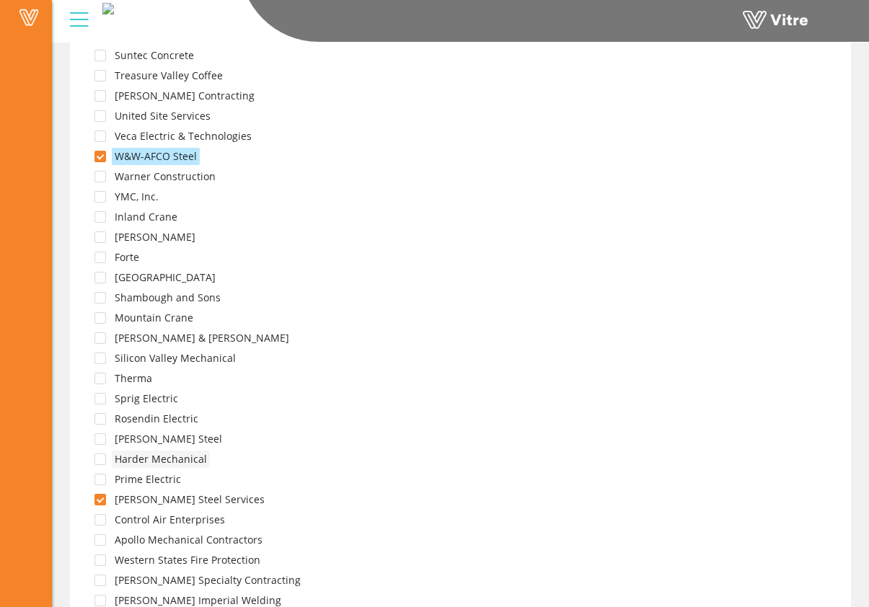
scroll to position [822, 0]
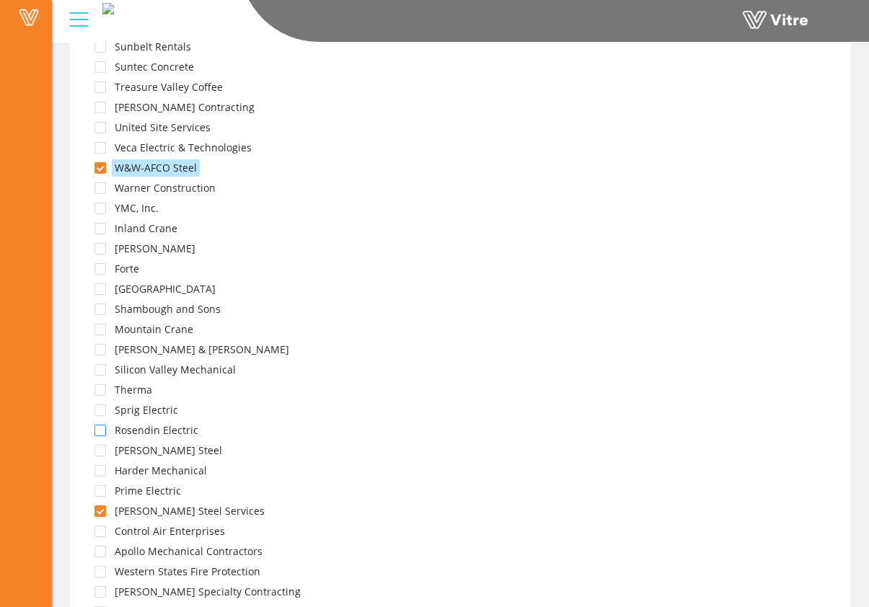
click at [99, 430] on span at bounding box center [100, 431] width 12 height 12
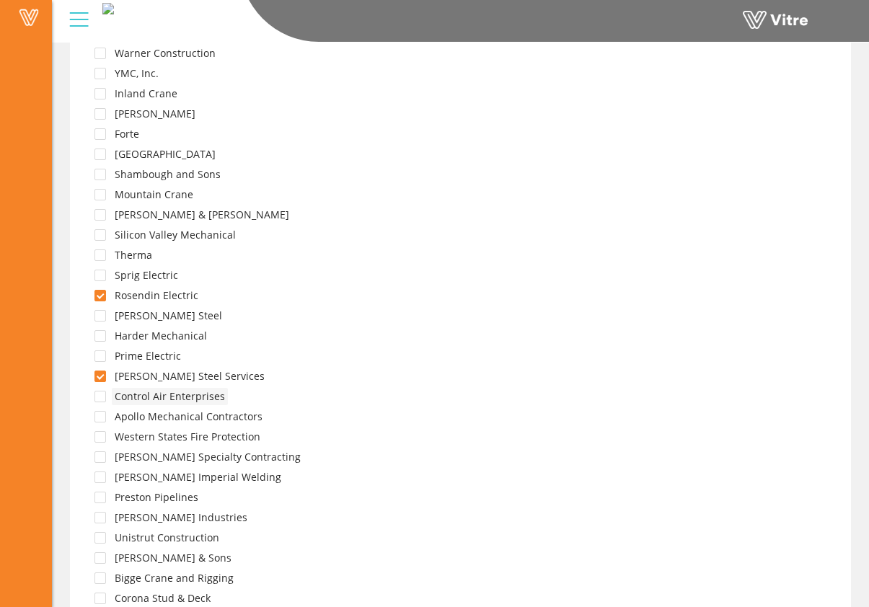
scroll to position [961, 0]
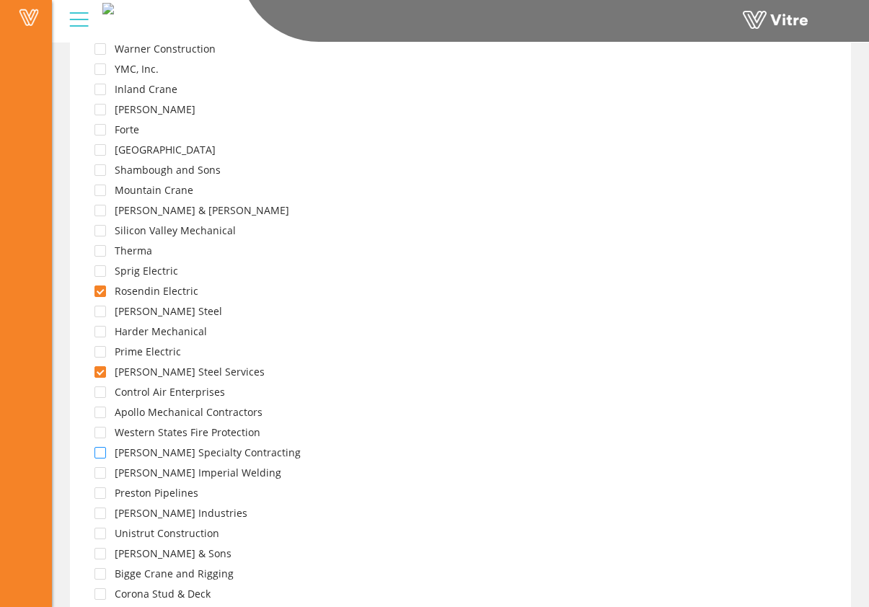
click at [102, 454] on span at bounding box center [100, 453] width 12 height 12
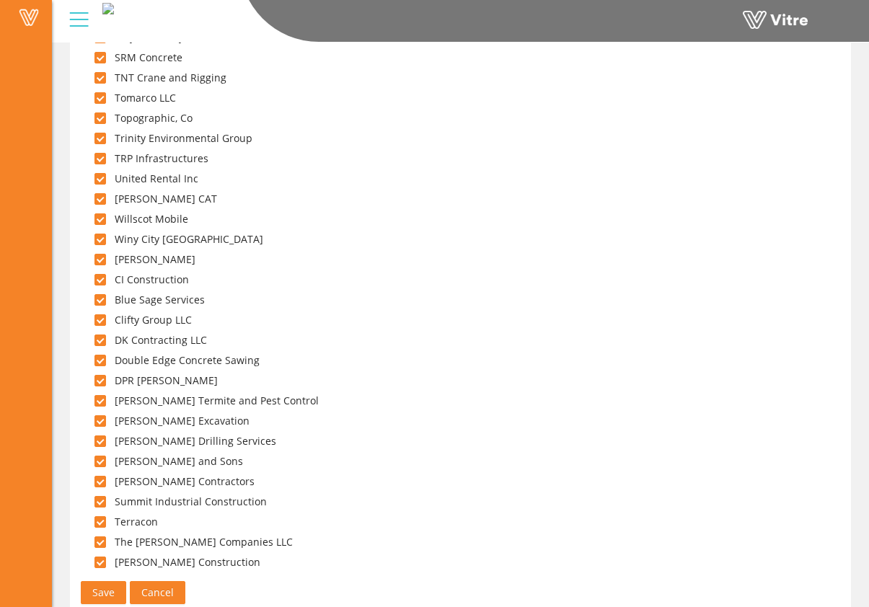
scroll to position [2735, 0]
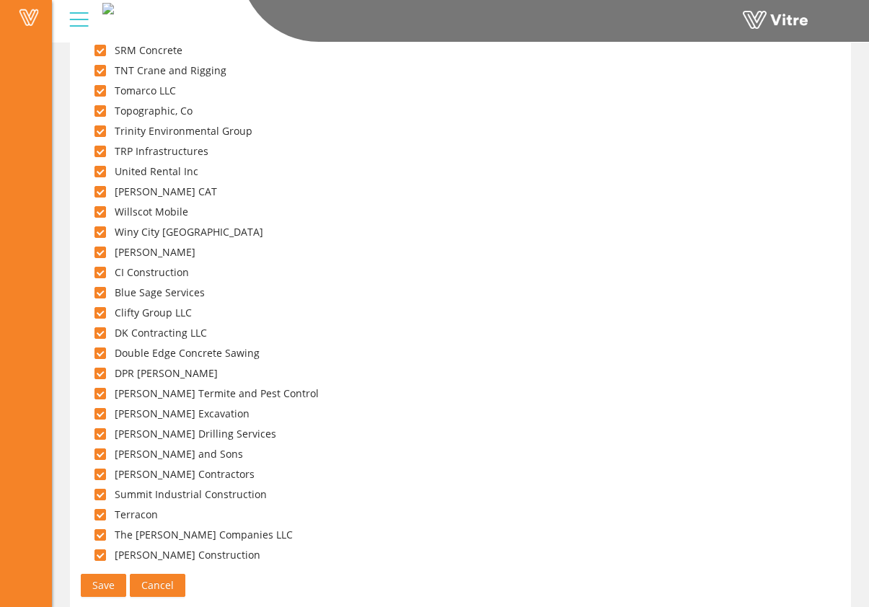
click at [113, 582] on span "Save" at bounding box center [103, 585] width 22 height 16
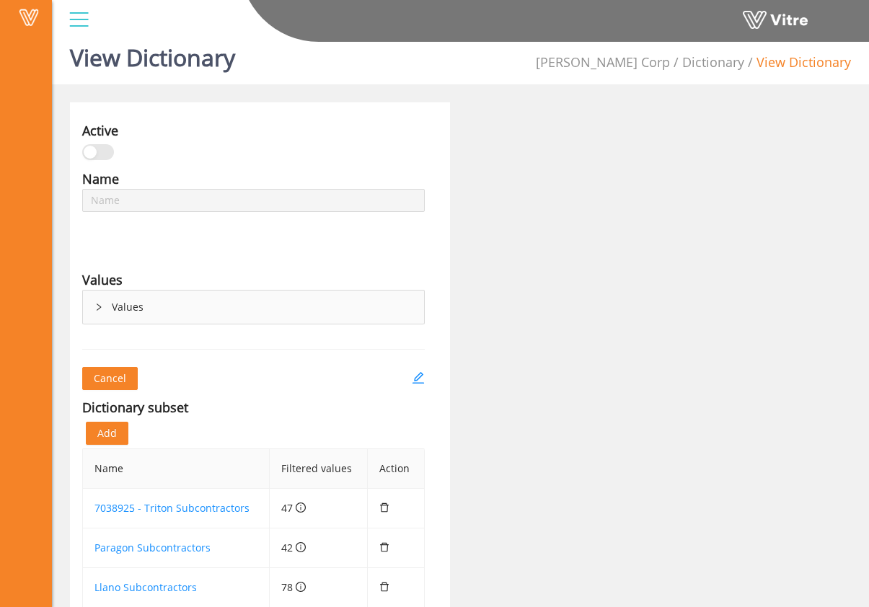
scroll to position [75, 0]
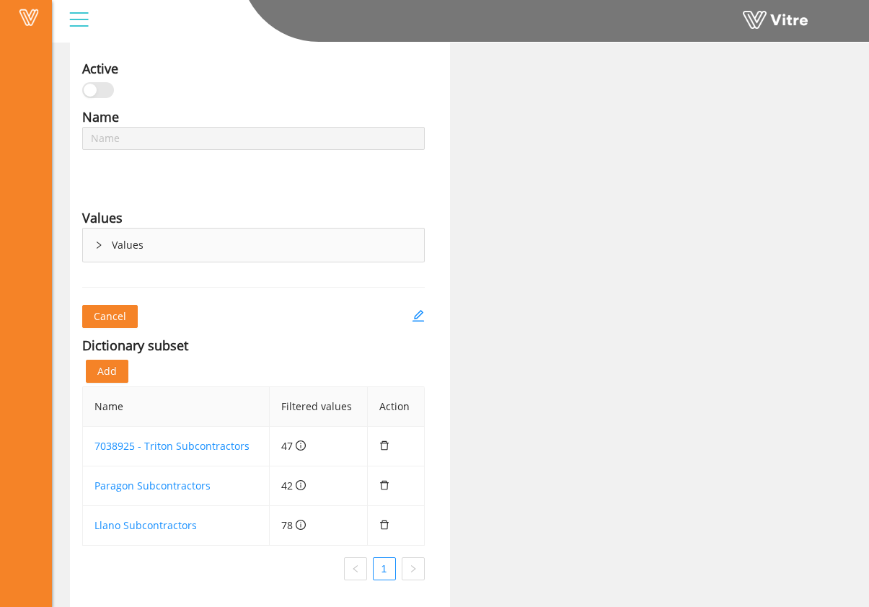
type input "Master Subcontractor List"
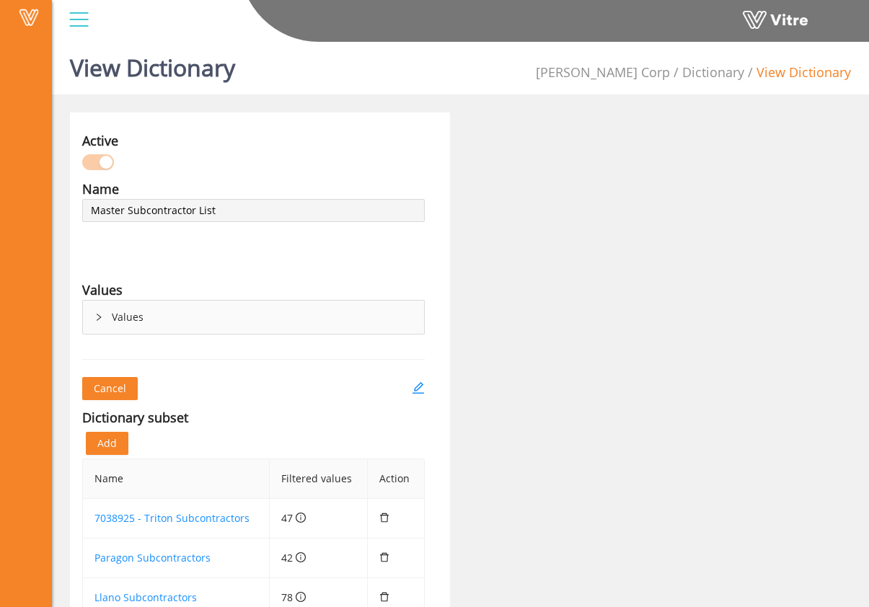
scroll to position [0, 0]
